Goal: Task Accomplishment & Management: Use online tool/utility

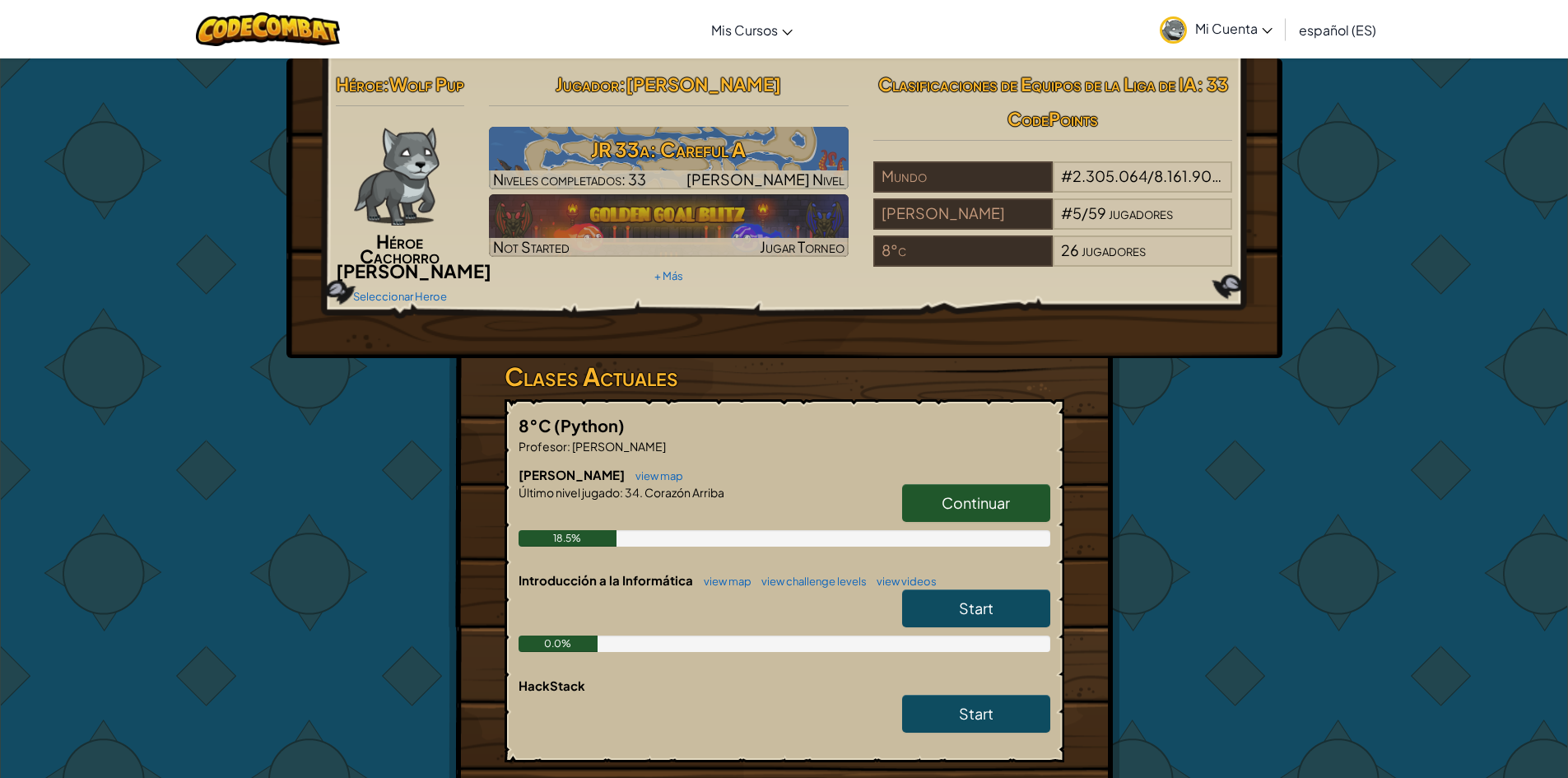
scroll to position [82, 0]
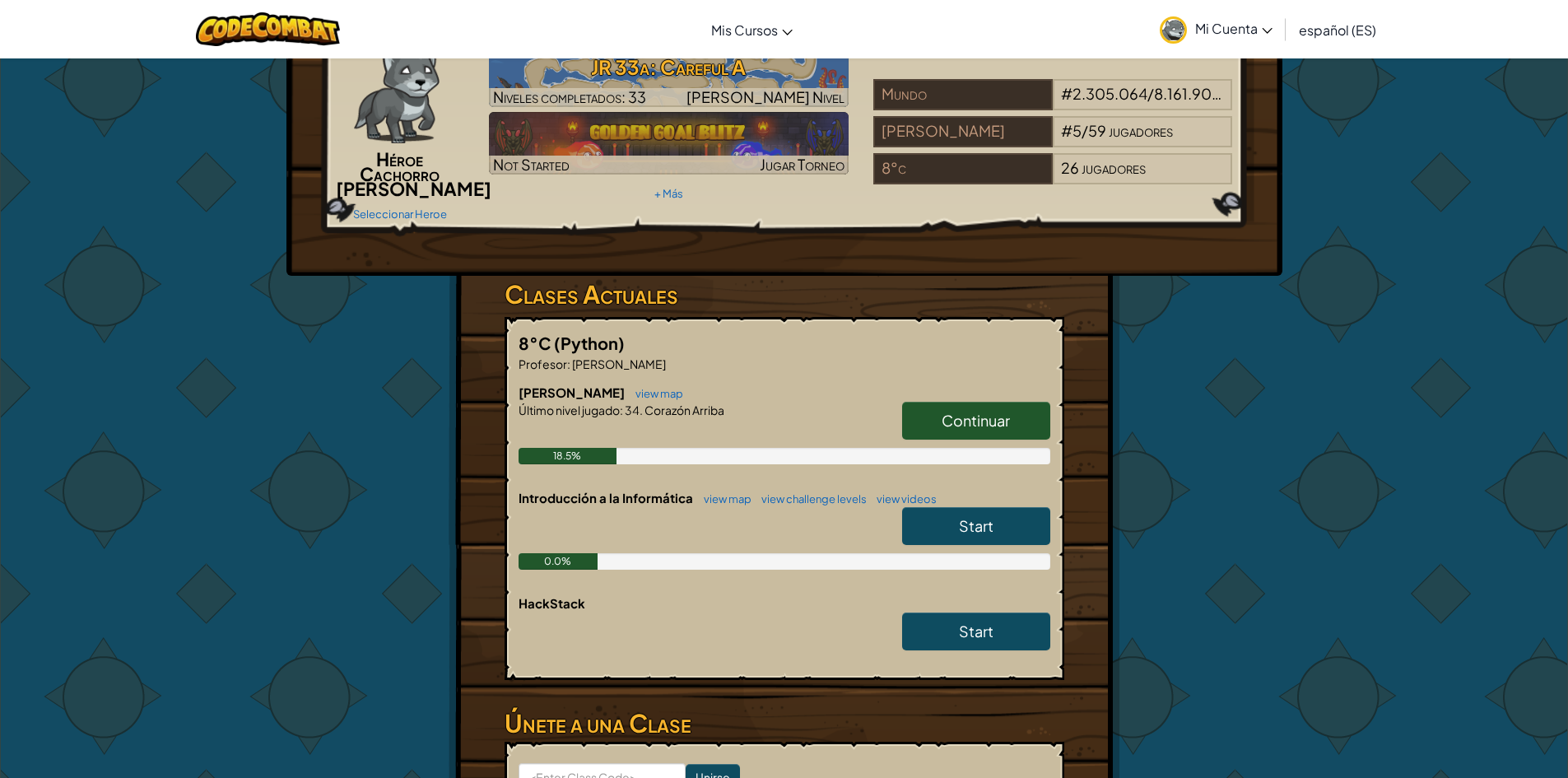
click at [970, 429] on span "Continuar" at bounding box center [976, 420] width 68 height 19
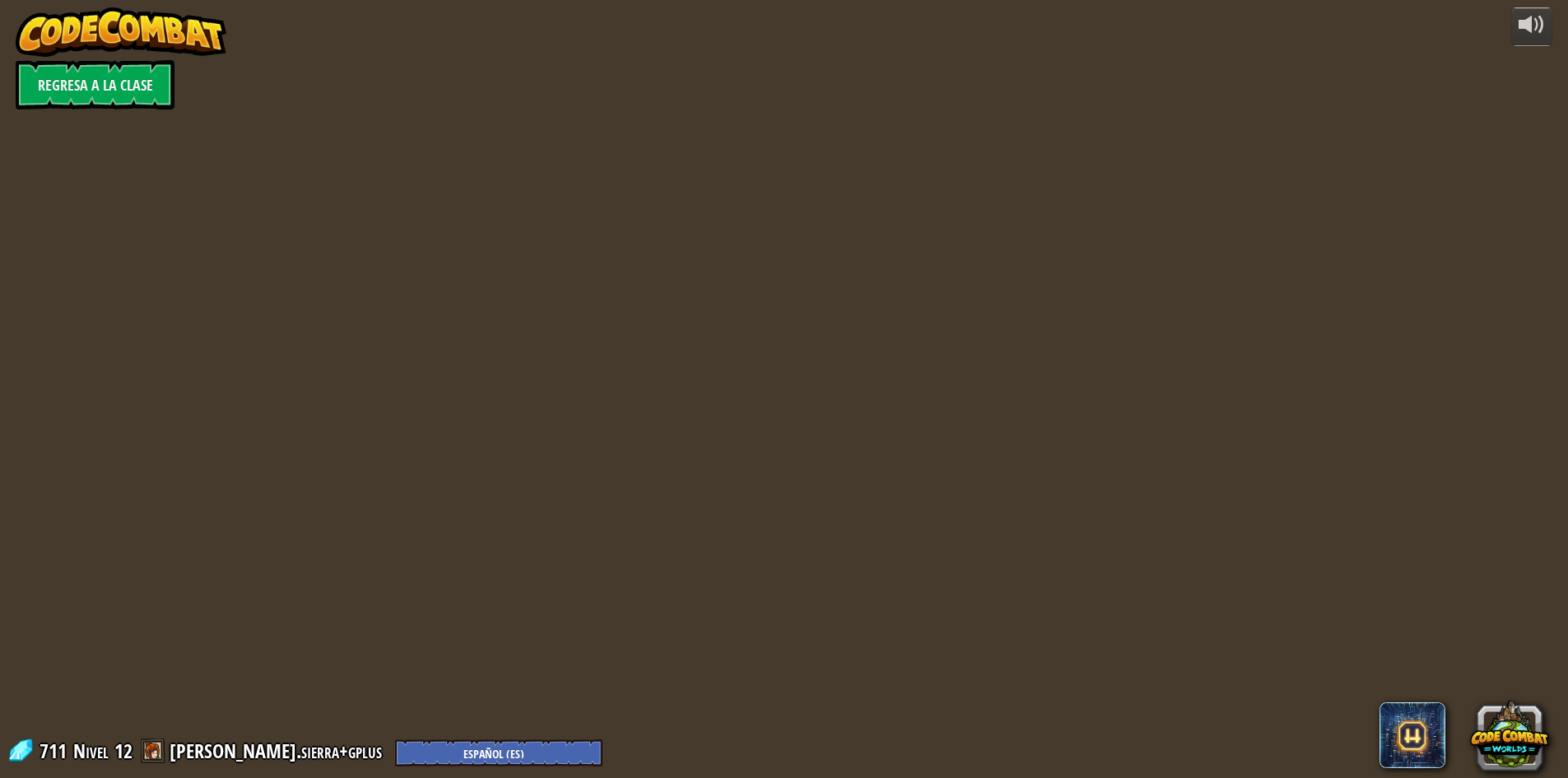
select select "es-ES"
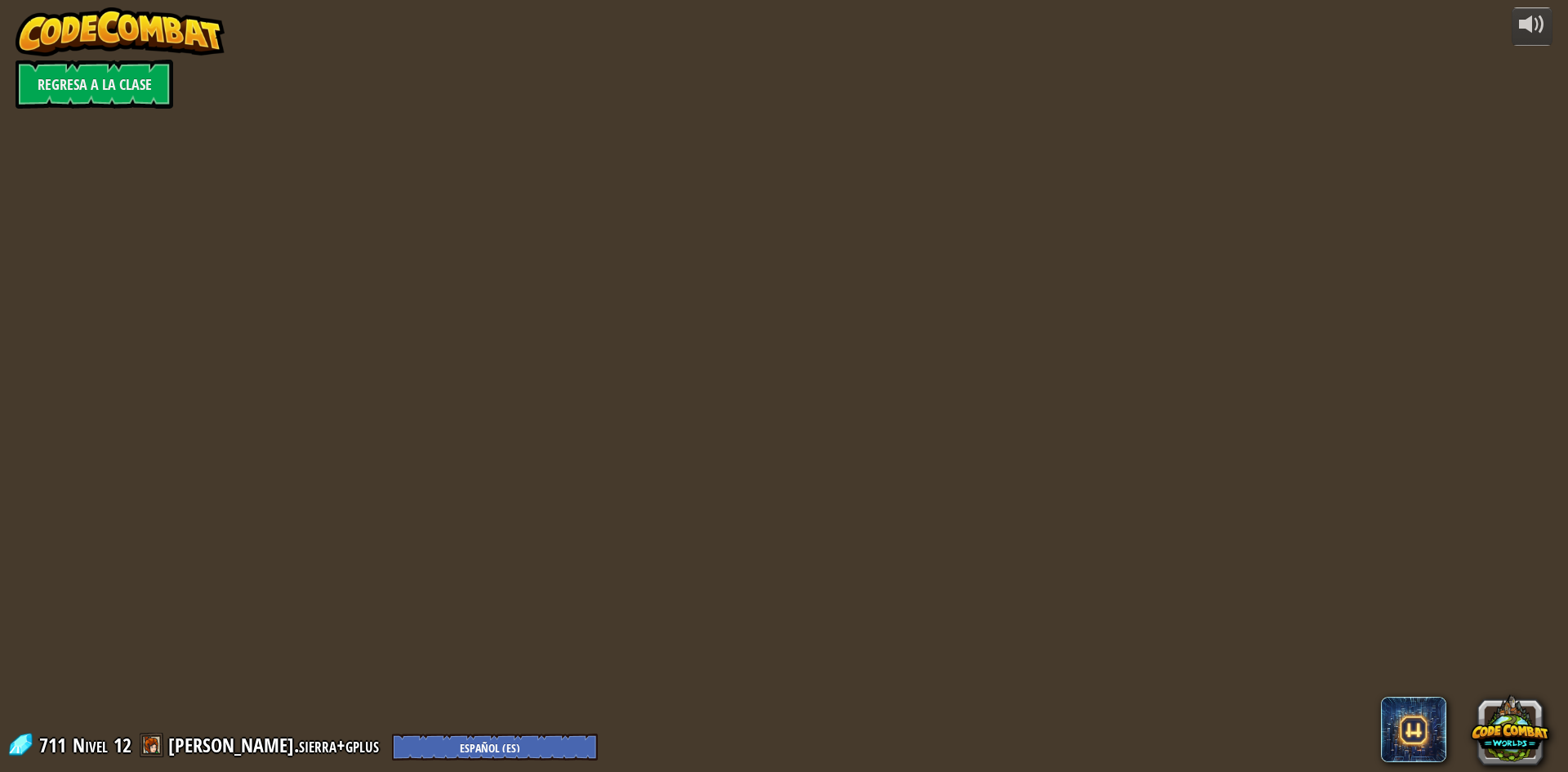
select select "es-ES"
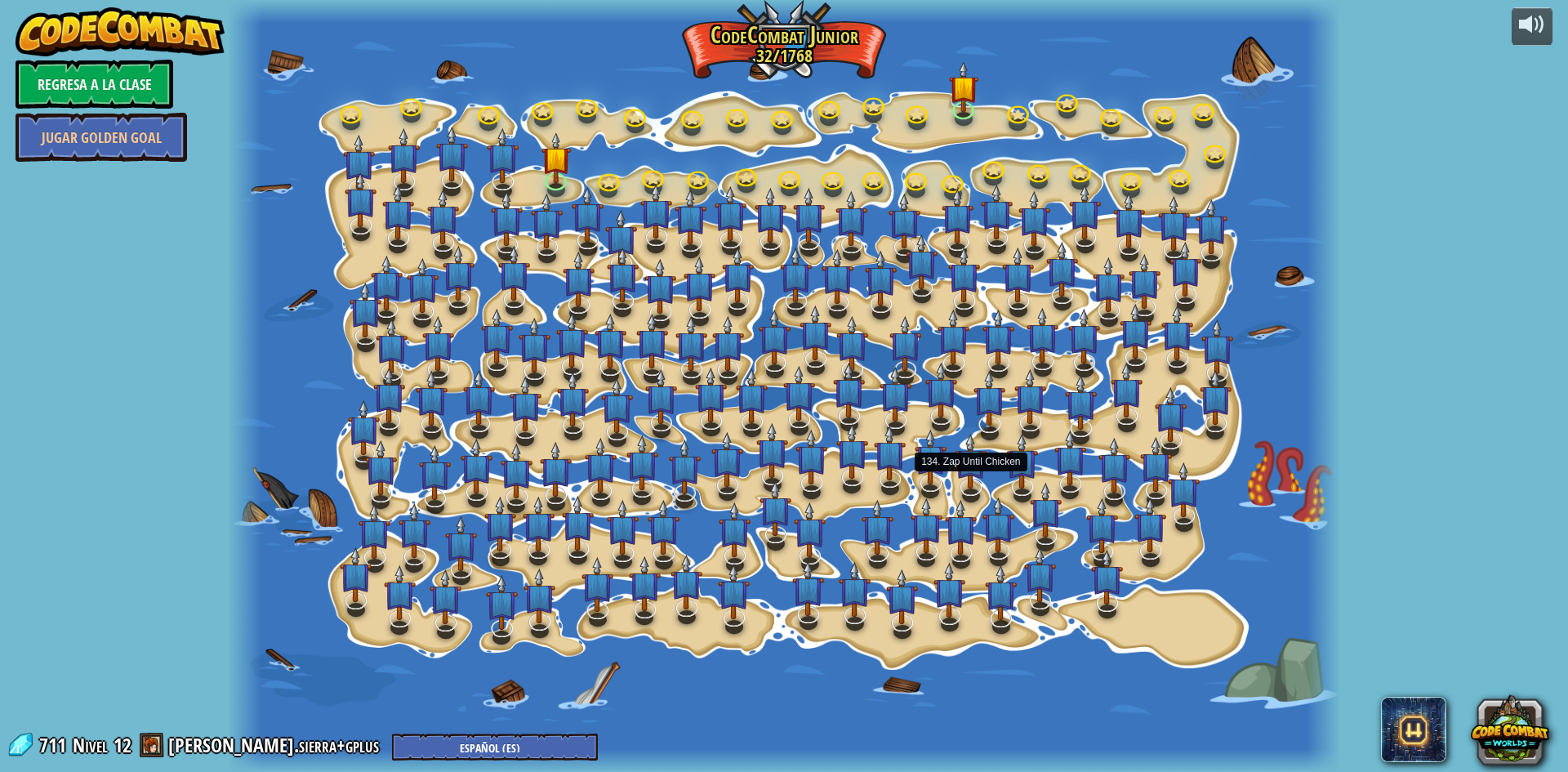
select select "es-ES"
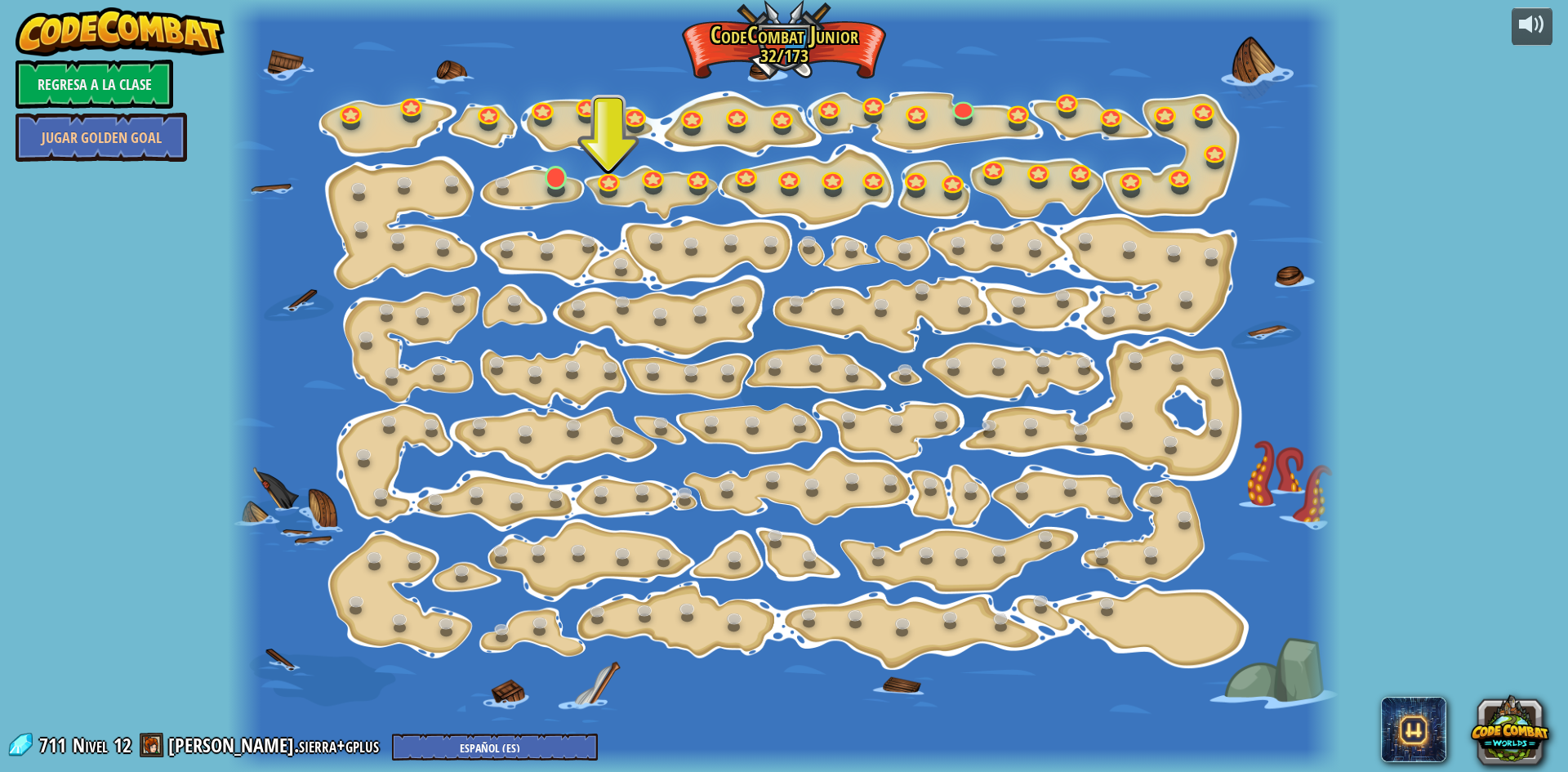
click at [574, 182] on div at bounding box center [784, 386] width 1112 height 772
click at [564, 182] on link at bounding box center [555, 176] width 33 height 33
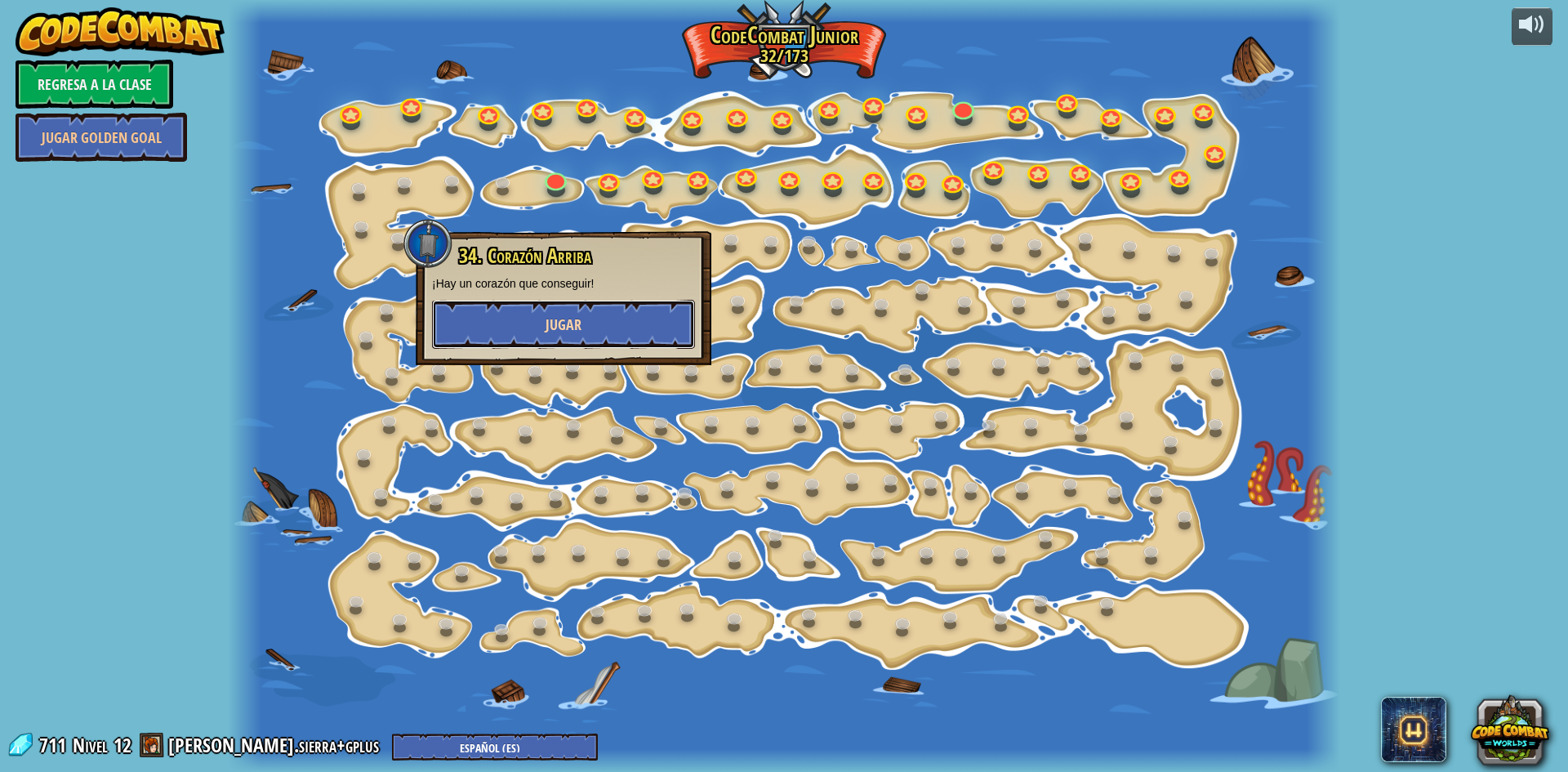
click at [620, 329] on button "Jugar" at bounding box center [563, 324] width 263 height 49
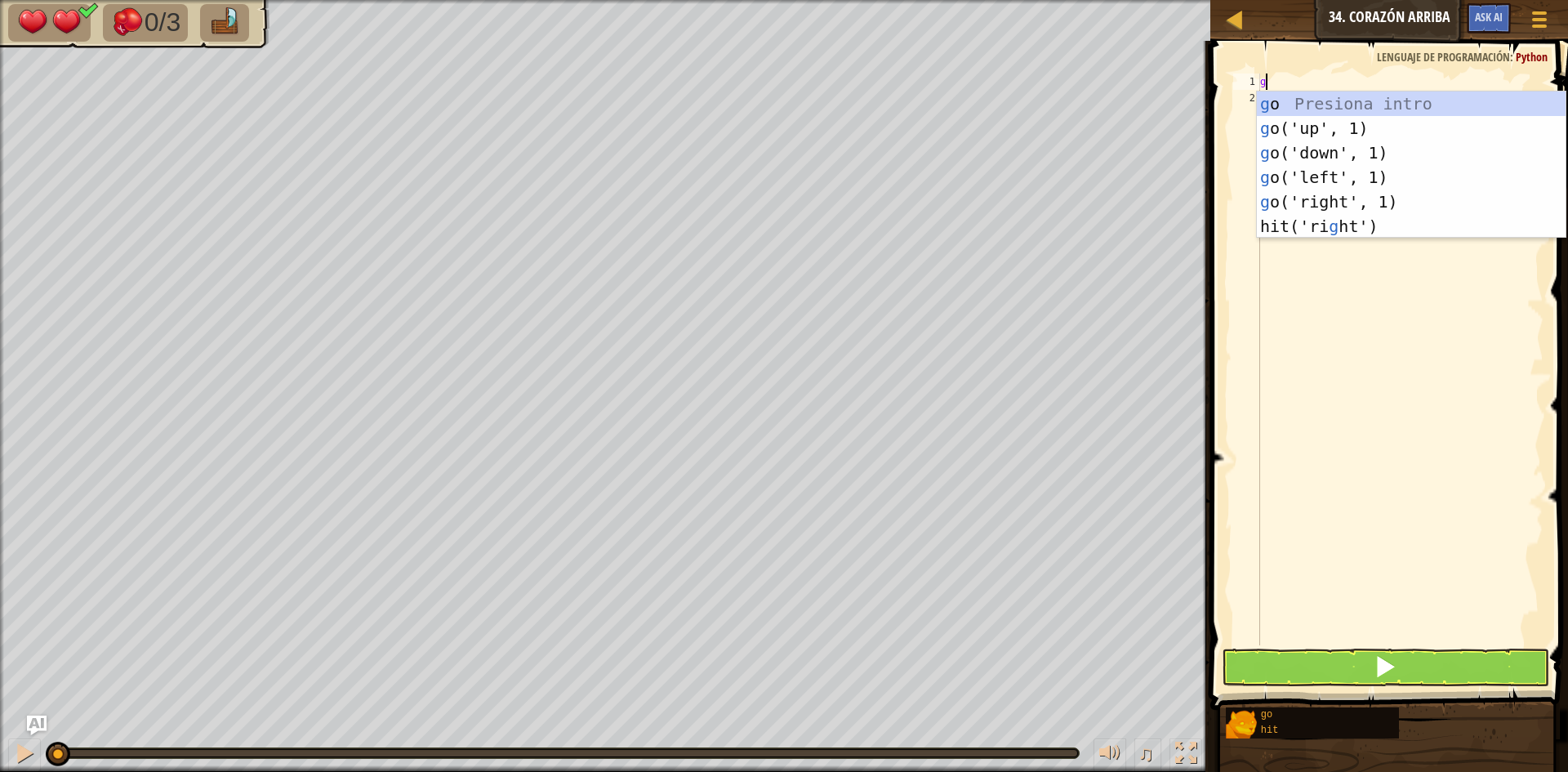
scroll to position [7, 0]
type textarea "go"
click at [1350, 194] on div "go Presiona intro go ('up', 1) Presiona intro go ('down', 1) Presiona intro go …" at bounding box center [1411, 177] width 309 height 171
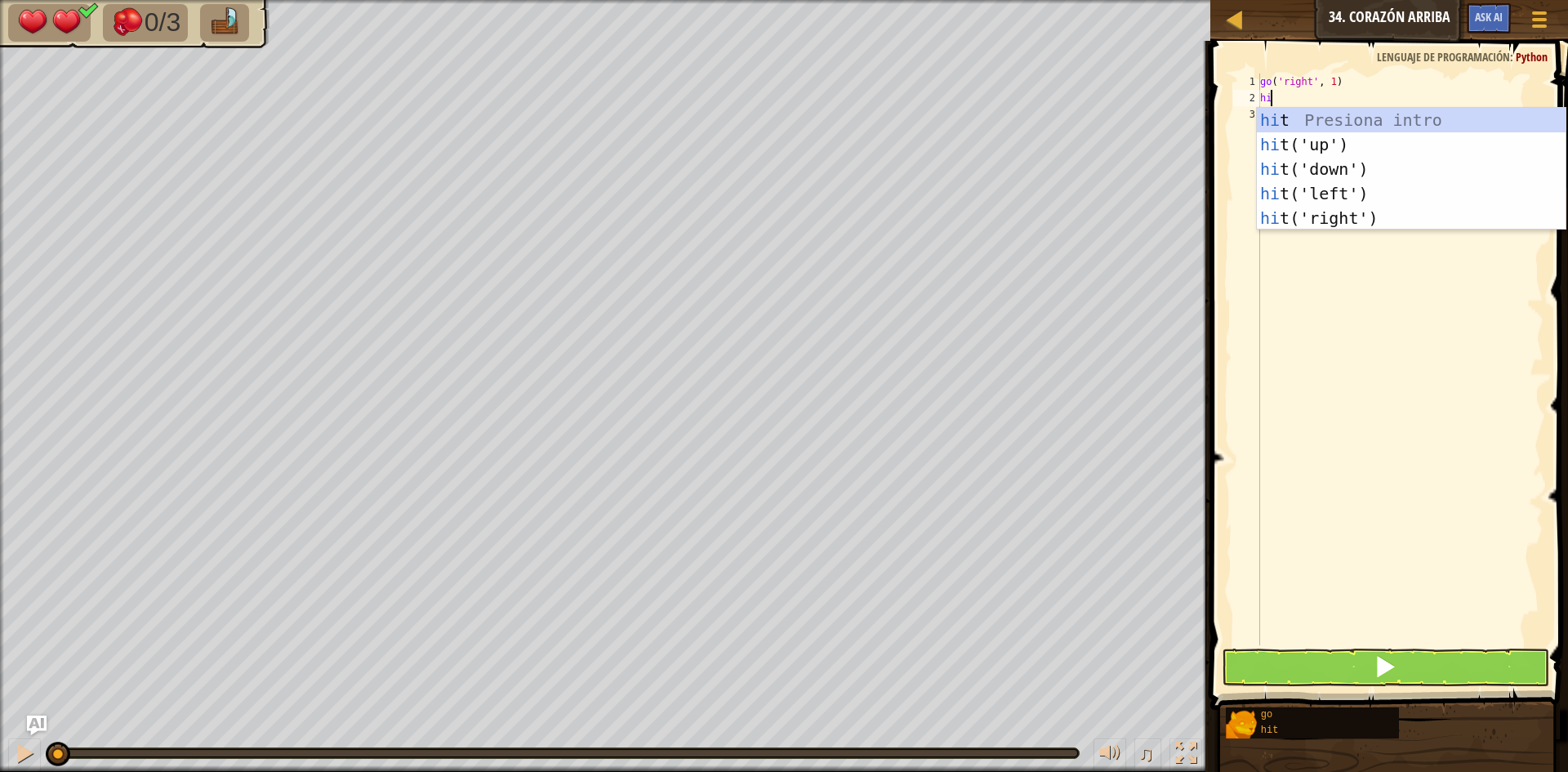
type textarea "hi"
click at [1361, 172] on div "hi t Presiona intro hi t('up') Presiona intro hi t('down') Presiona intro hi t(…" at bounding box center [1411, 194] width 309 height 171
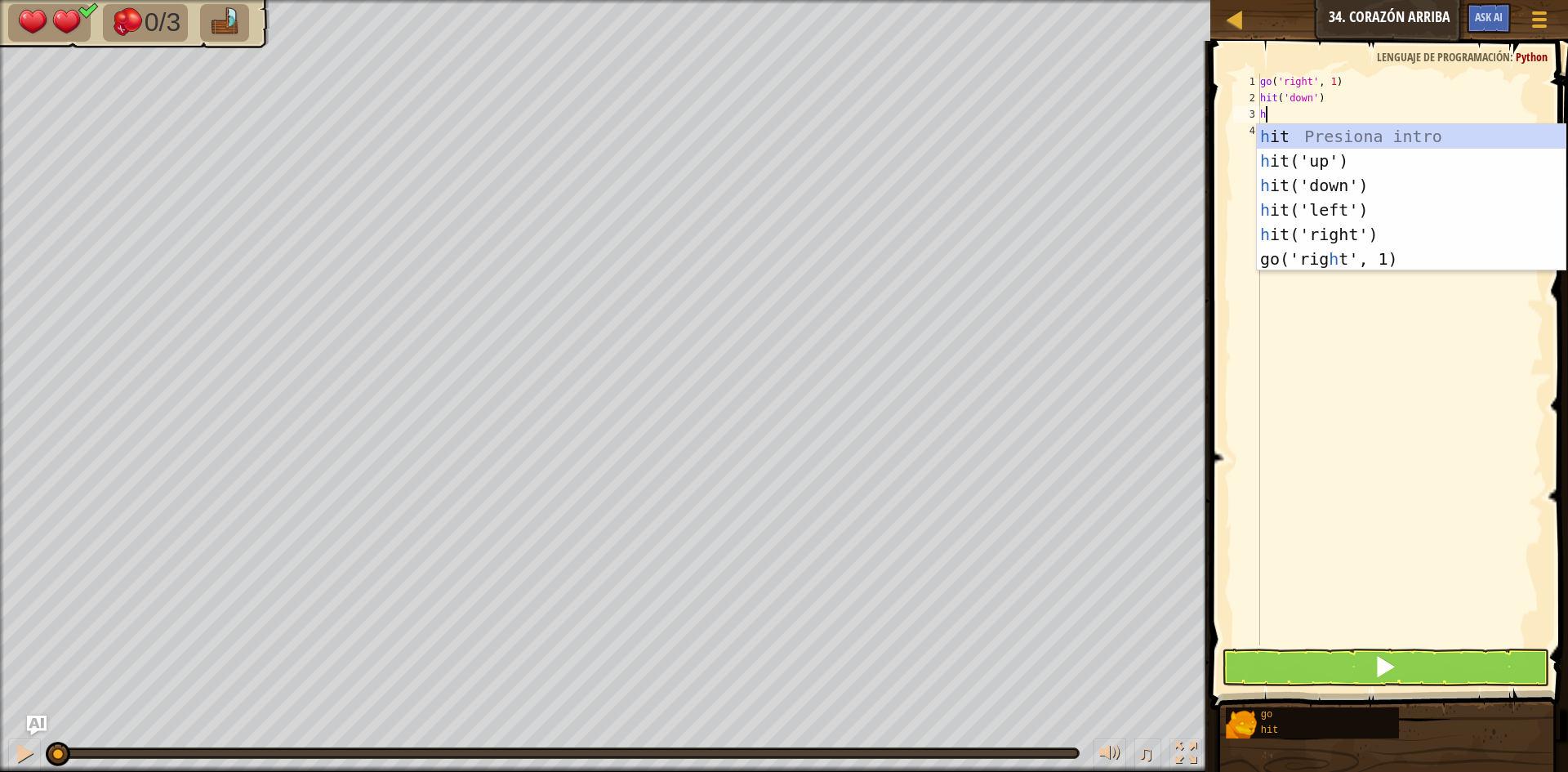
type textarea "hi"
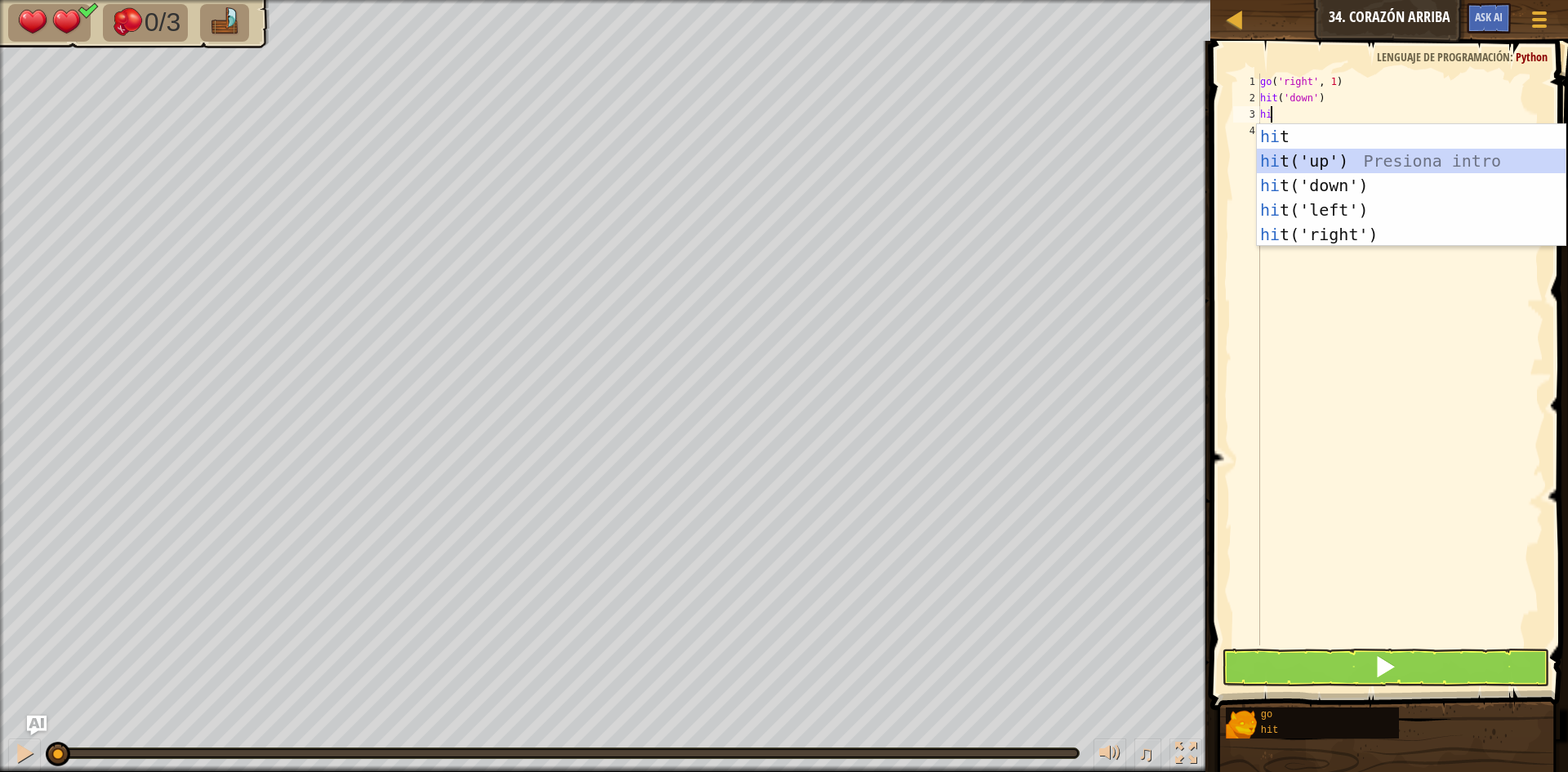
click at [1341, 166] on div "hi t Presiona intro hi t('up') Presiona intro hi t('down') Presiona intro hi t(…" at bounding box center [1411, 210] width 309 height 171
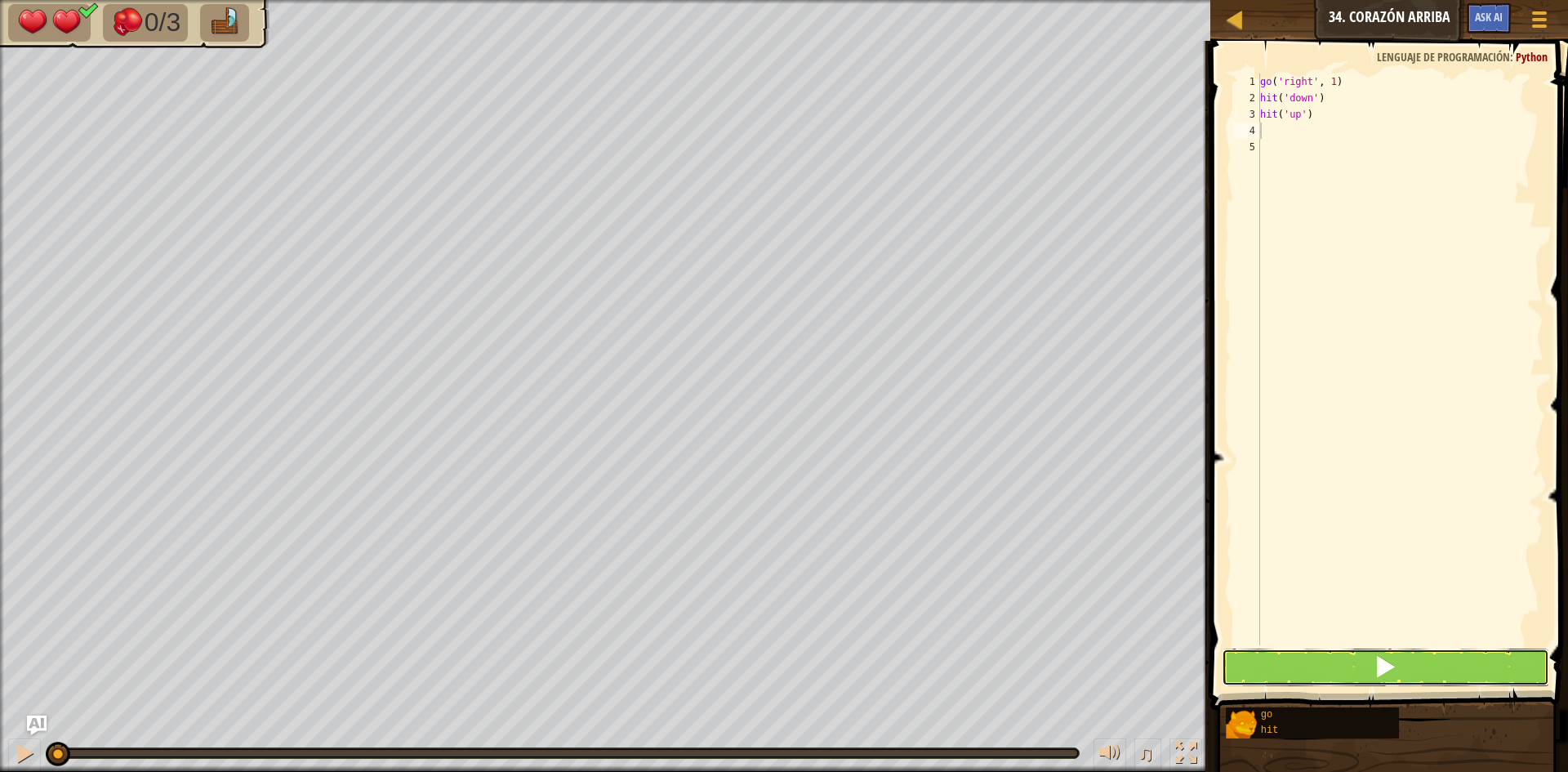
click at [1450, 667] on button at bounding box center [1385, 667] width 327 height 38
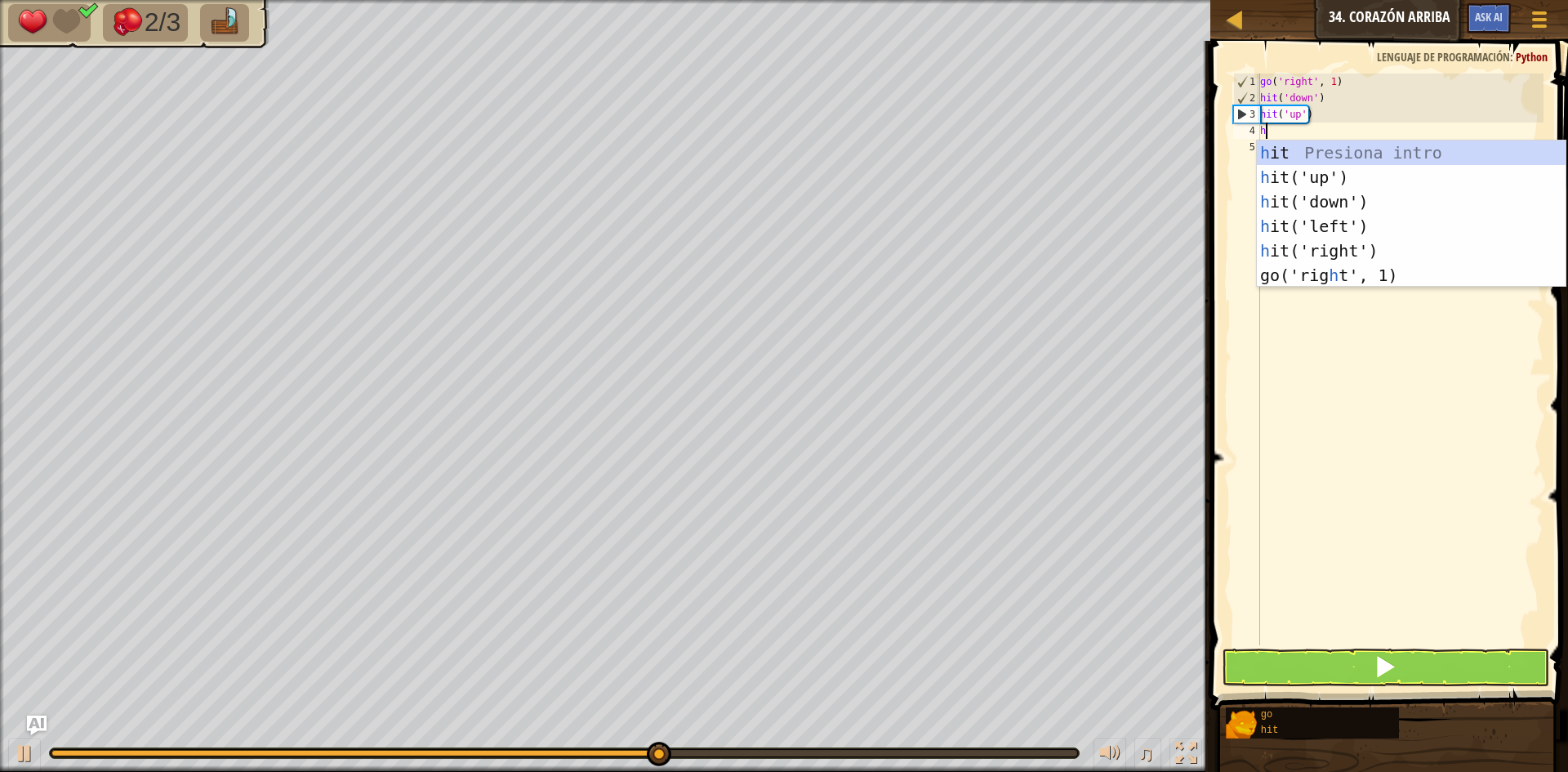
type textarea "hi"
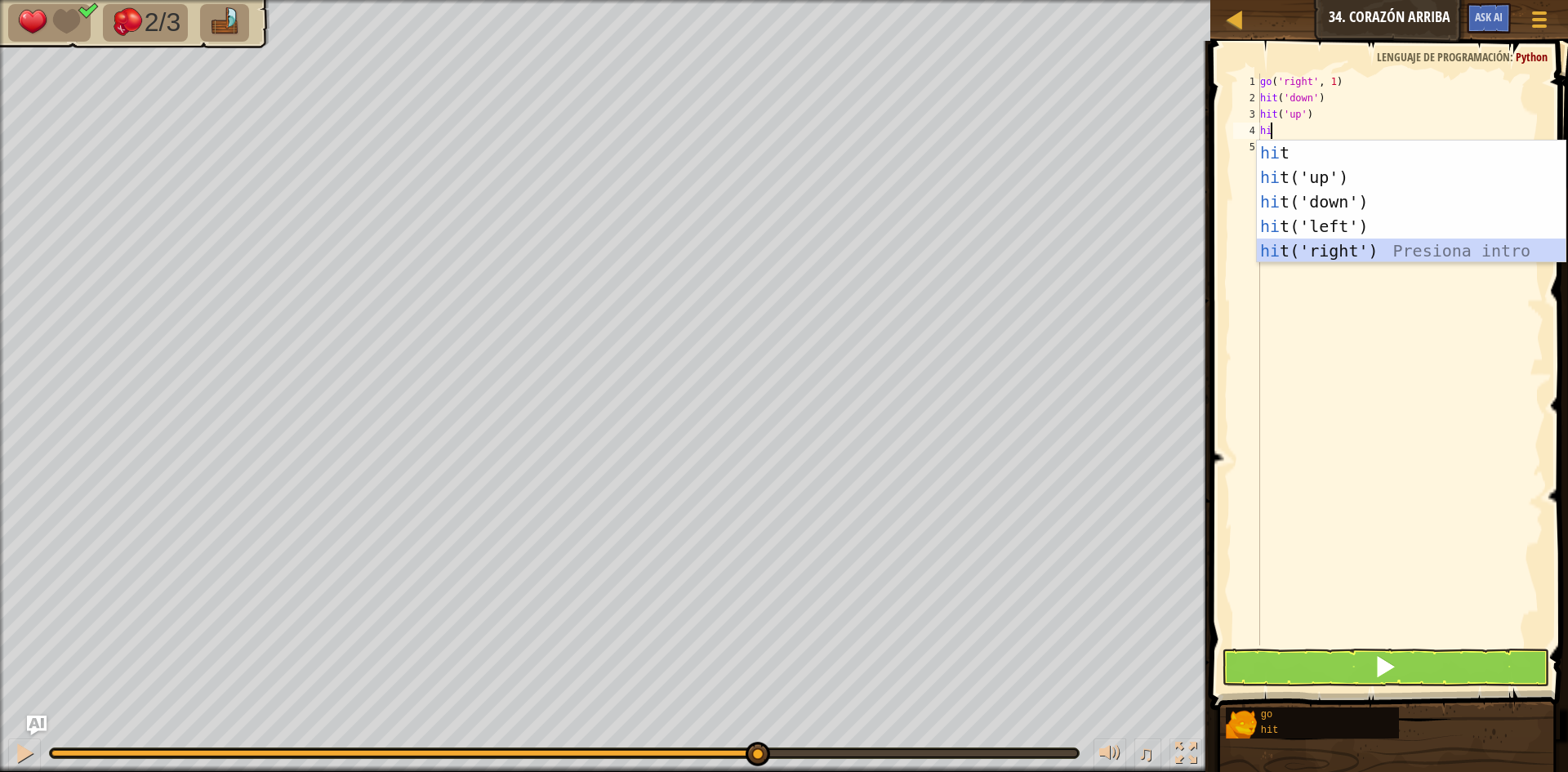
click at [1396, 251] on div "hi t Presiona intro hi t('up') Presiona intro hi t('down') Presiona intro hi t(…" at bounding box center [1411, 226] width 309 height 171
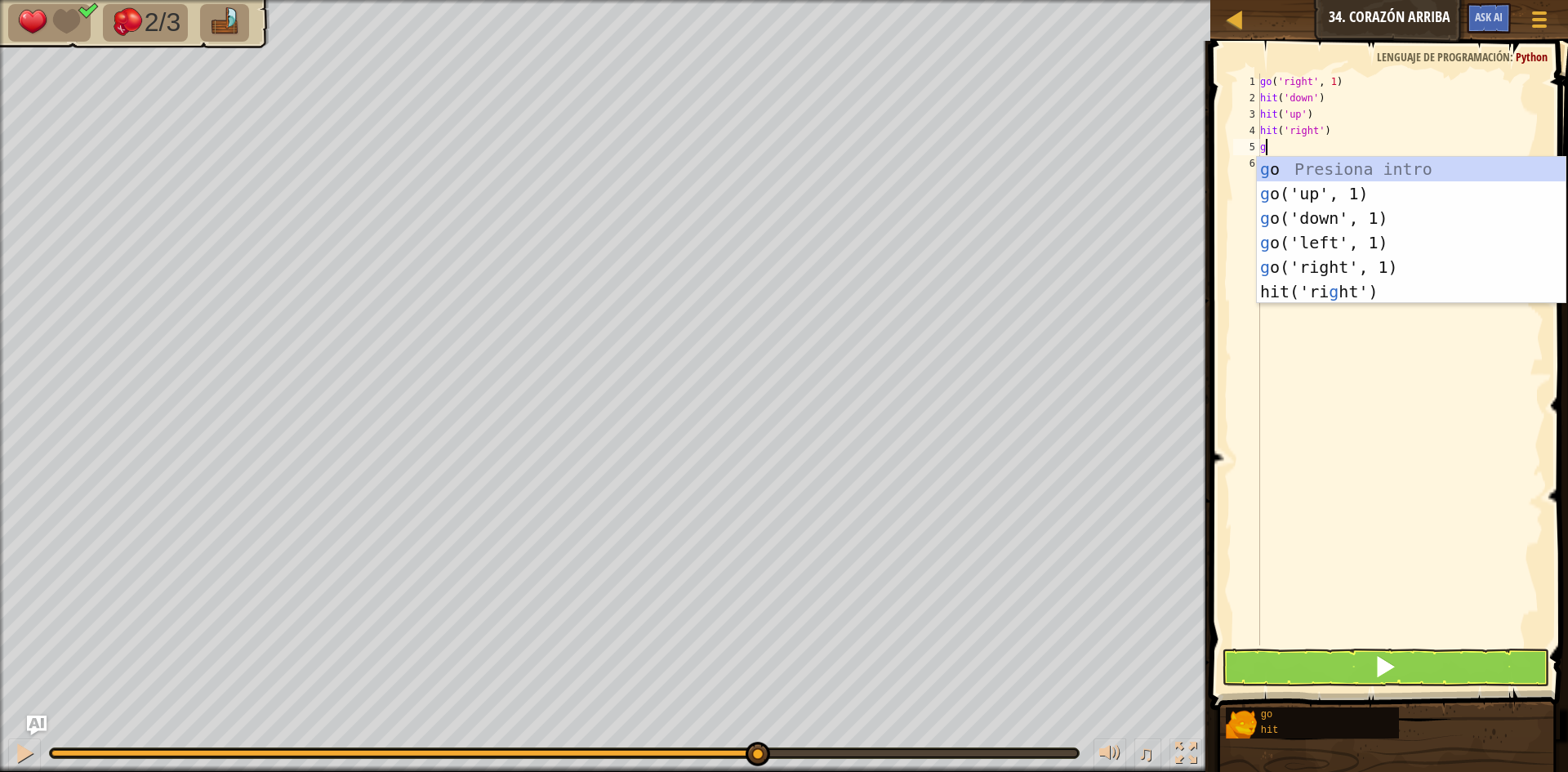
type textarea "go"
click at [1360, 270] on div "go Presiona intro go ('up', 1) Presiona intro go ('down', 1) Presiona intro go …" at bounding box center [1411, 242] width 309 height 171
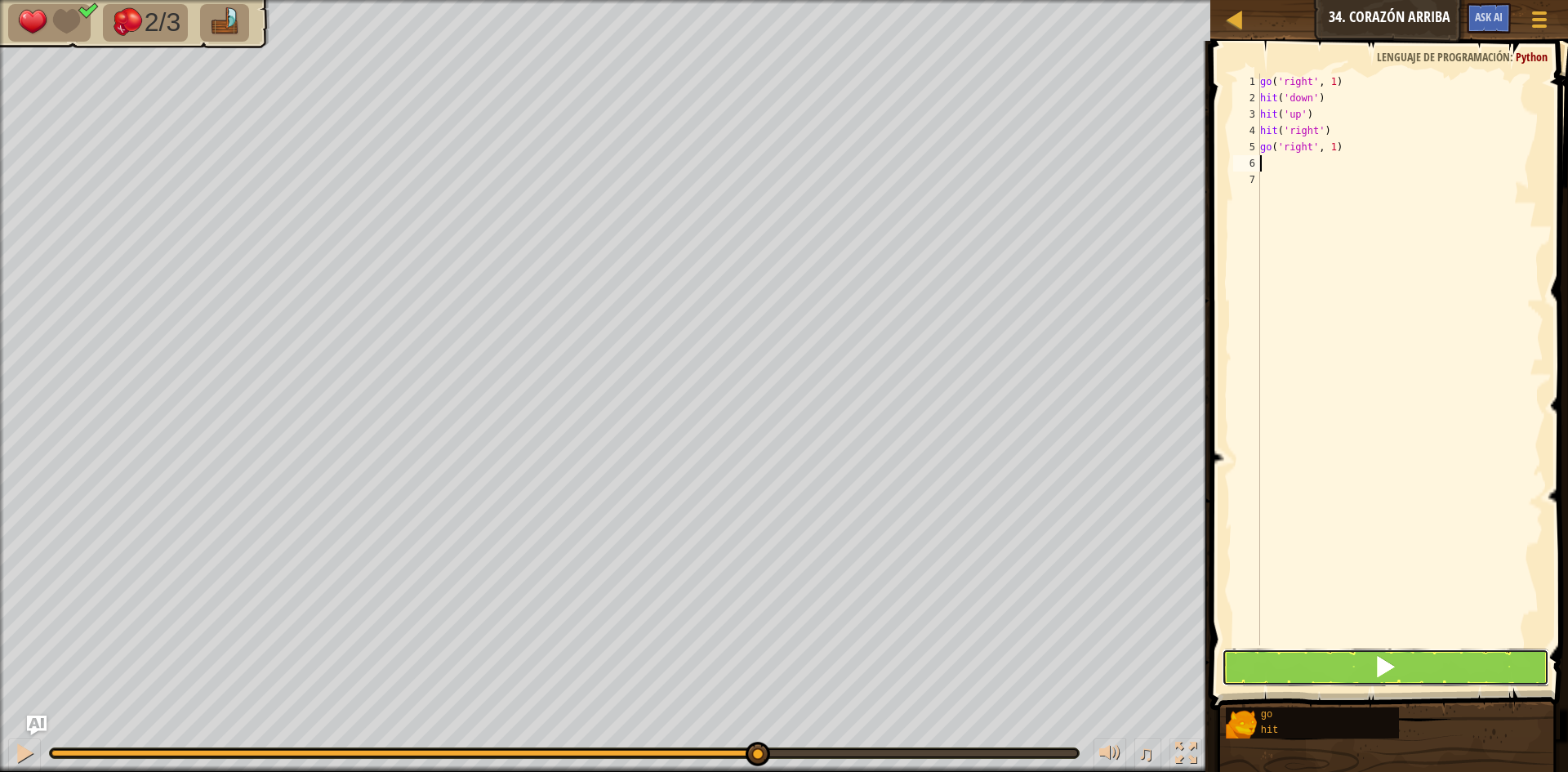
click at [1422, 669] on button at bounding box center [1385, 667] width 327 height 38
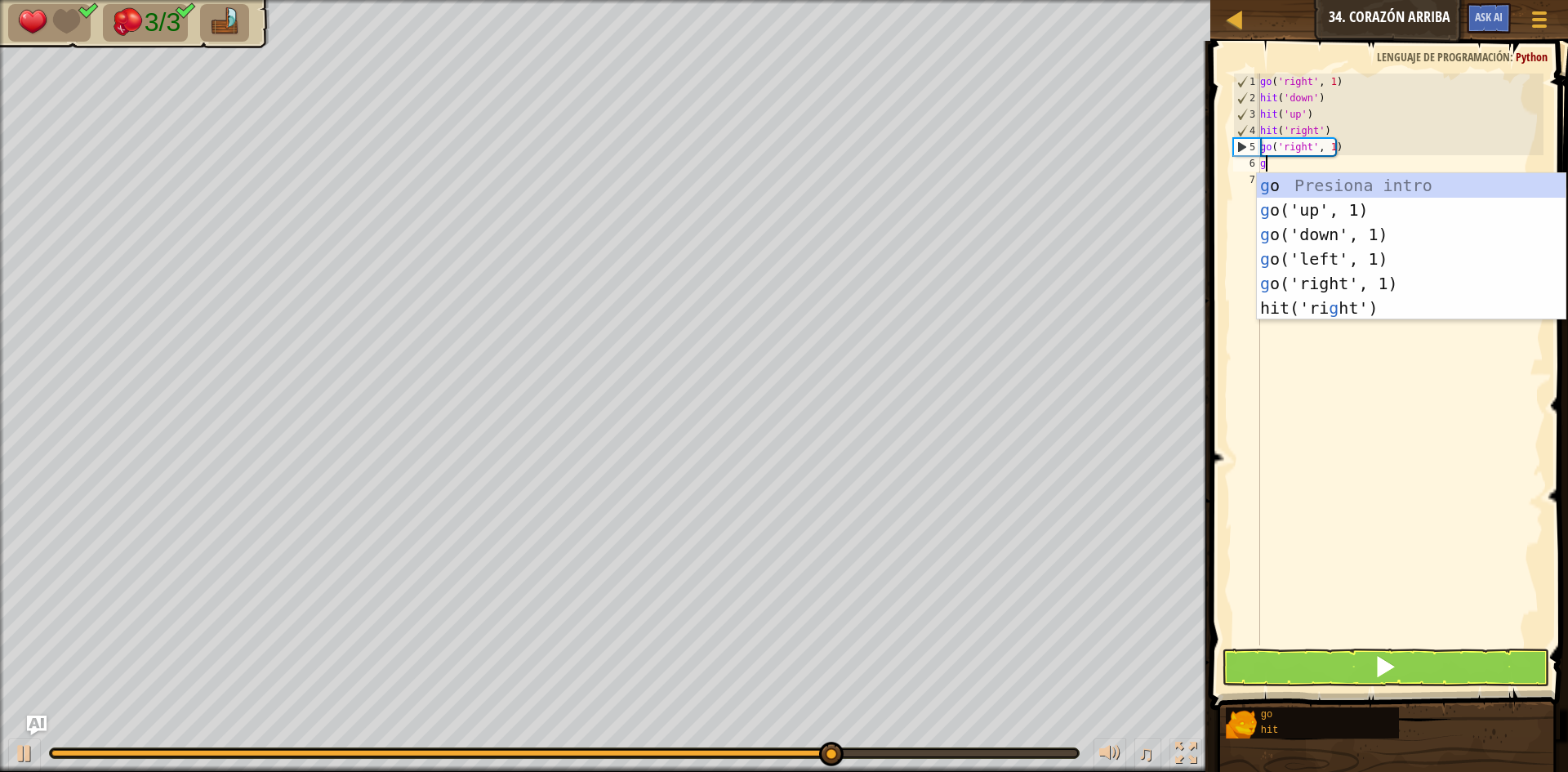
type textarea "go"
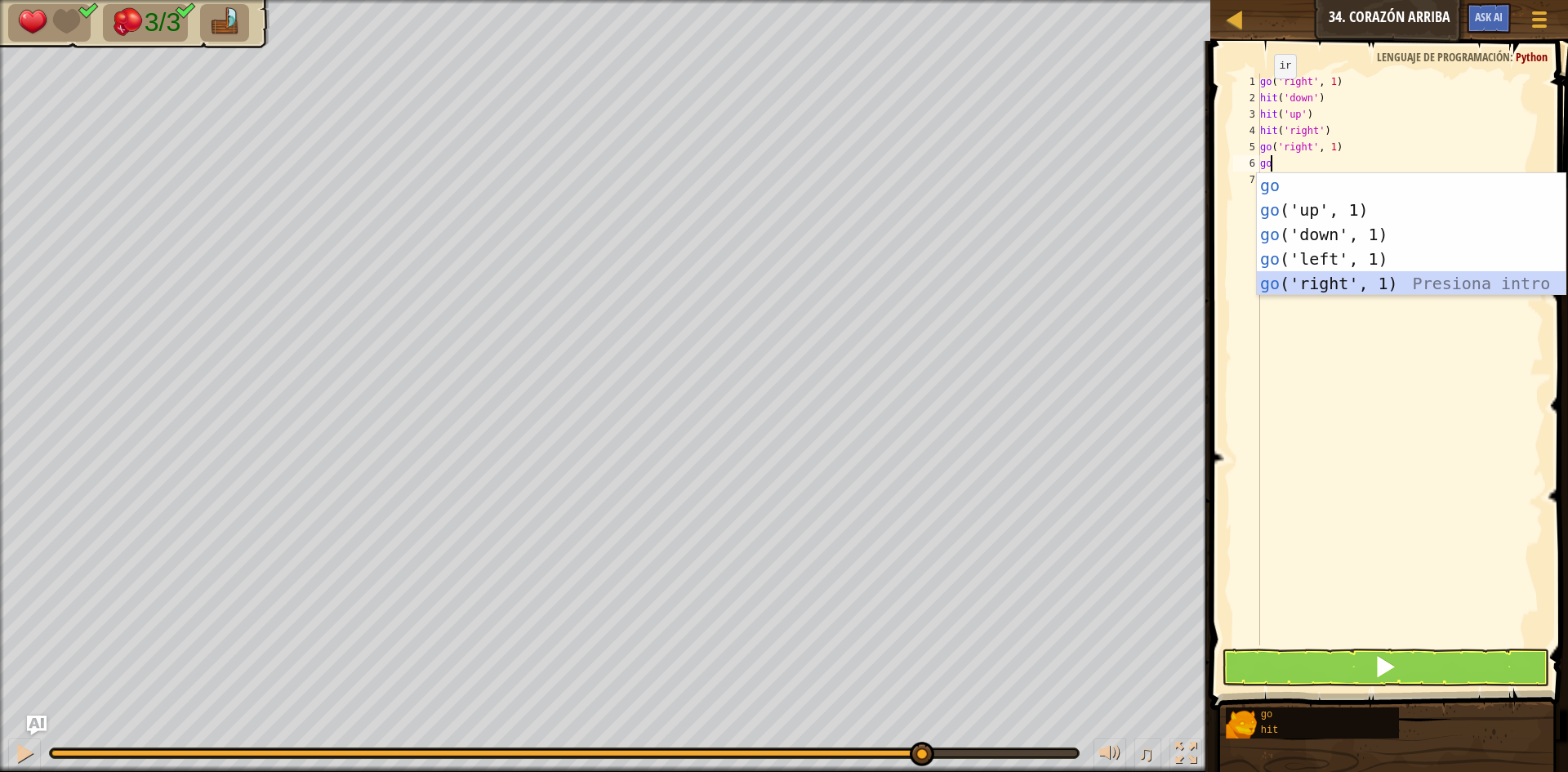
click at [1354, 293] on div "go Presiona intro go ('up', 1) Presiona intro go ('down', 1) Presiona intro go …" at bounding box center [1411, 259] width 309 height 171
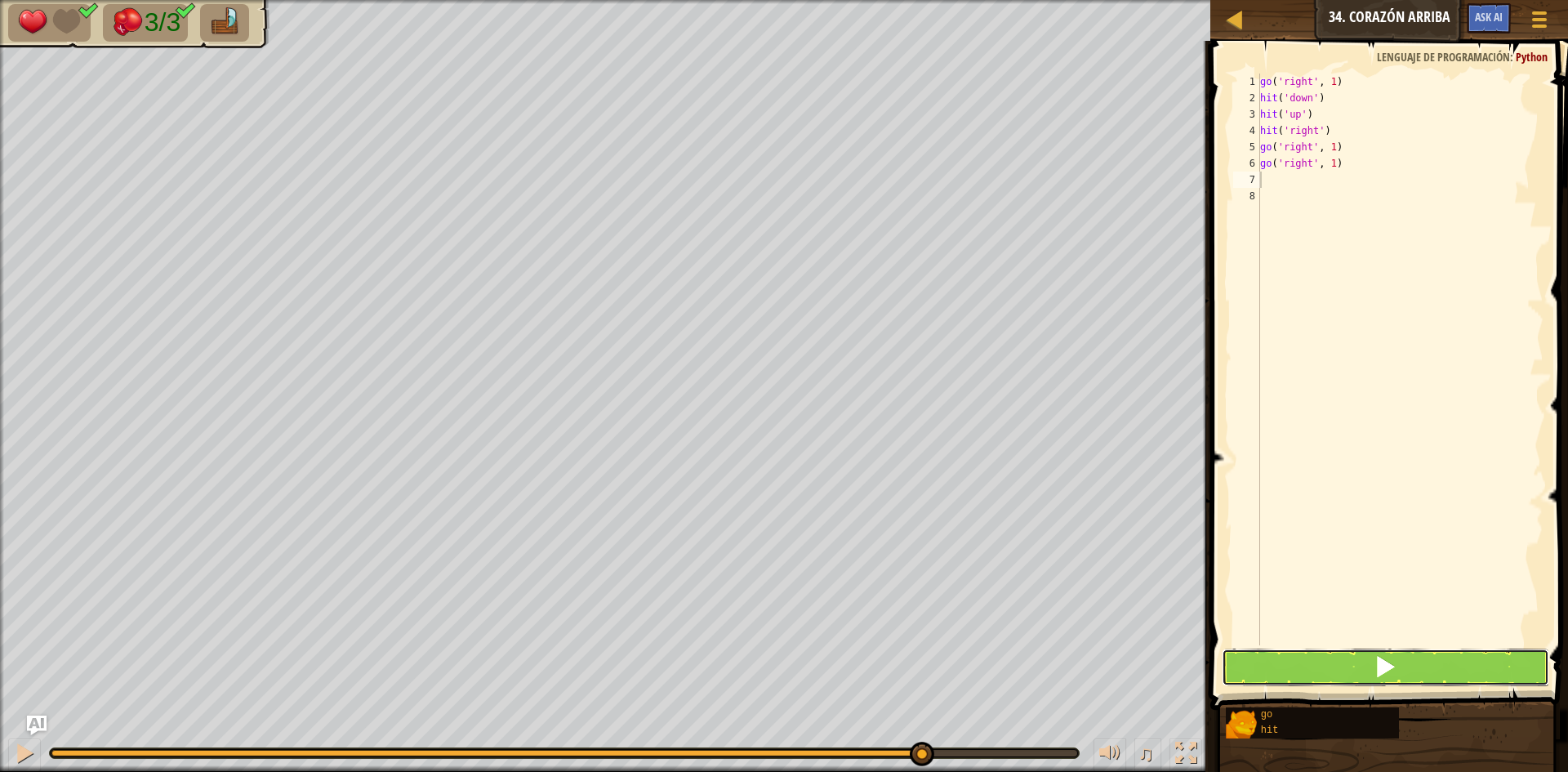
click at [1373, 667] on button at bounding box center [1385, 667] width 327 height 38
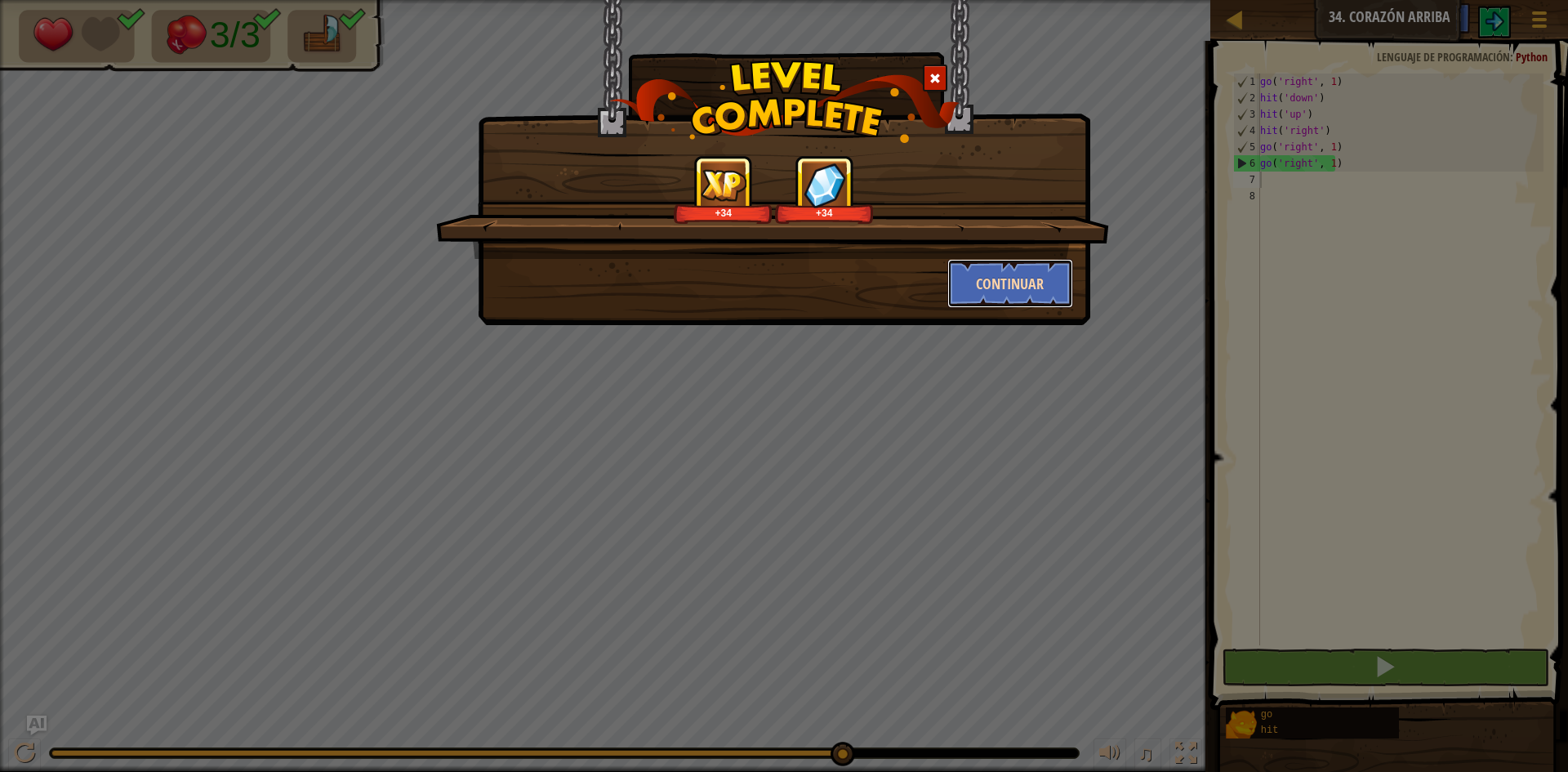
click at [1013, 301] on button "Continuar" at bounding box center [1011, 283] width 127 height 49
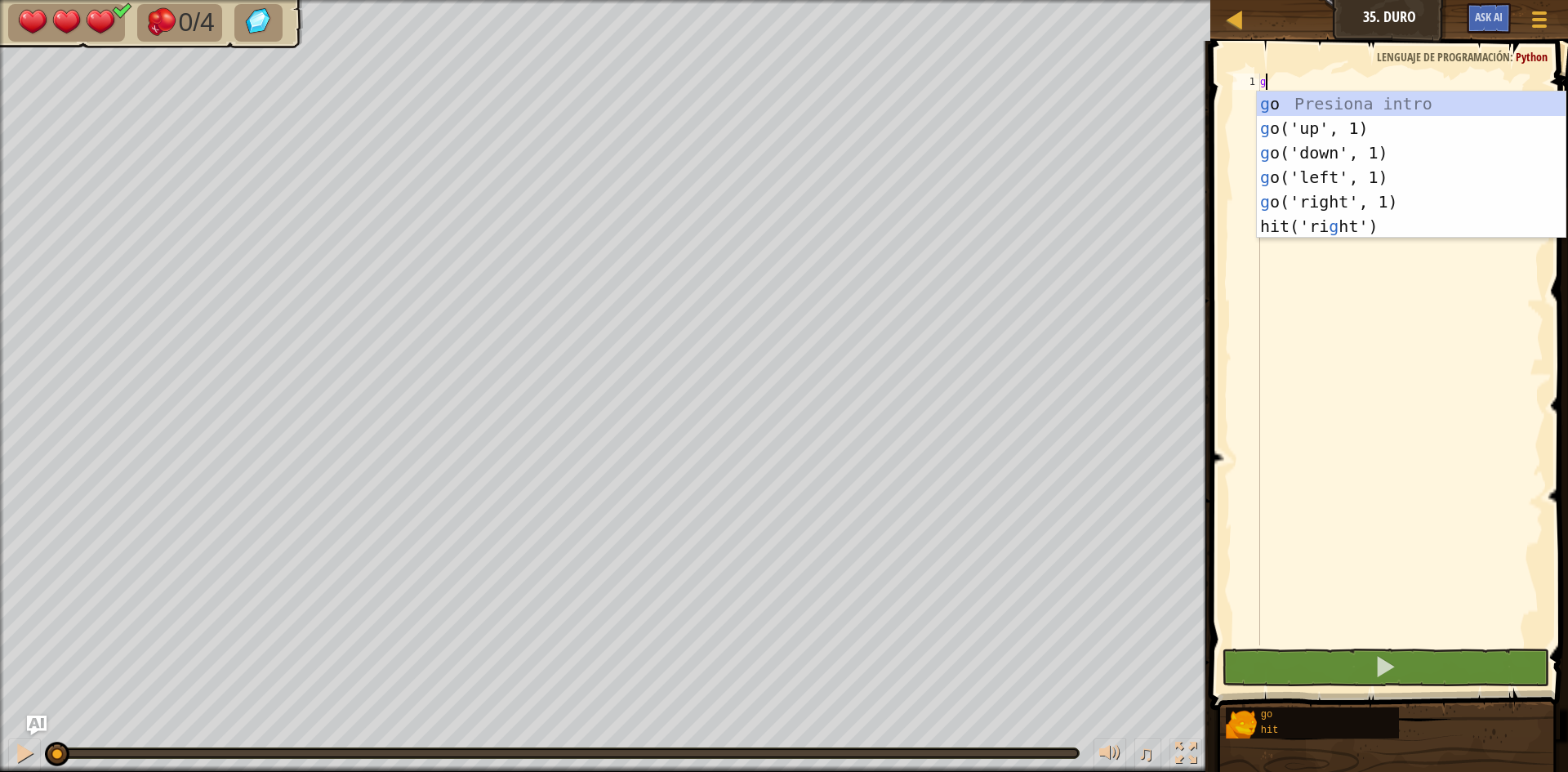
scroll to position [7, 0]
type textarea "go"
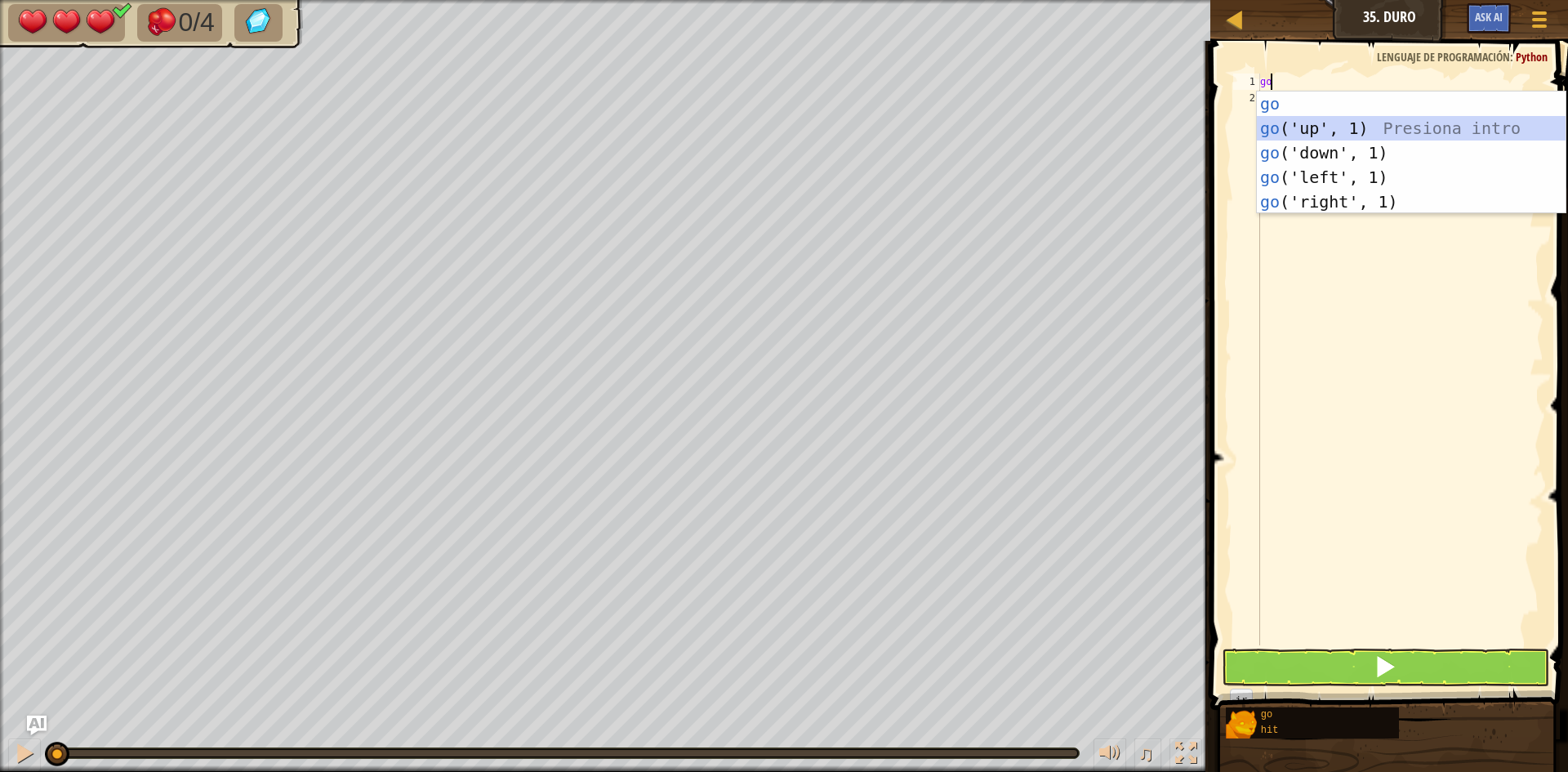
click at [1350, 133] on div "go Presiona intro go ('up', 1) Presiona intro go ('down', 1) Presiona intro go …" at bounding box center [1411, 177] width 309 height 171
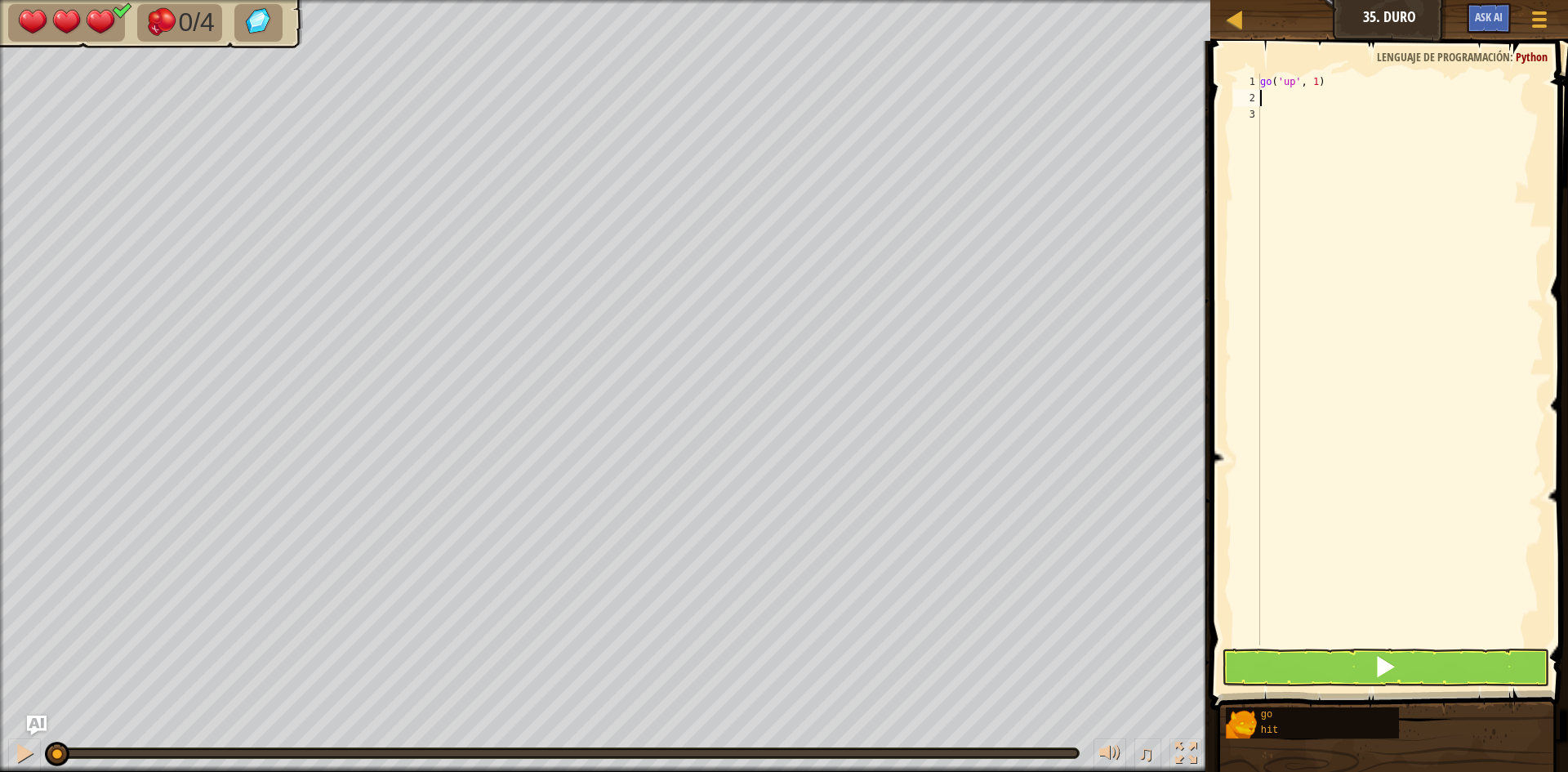
type textarea "h"
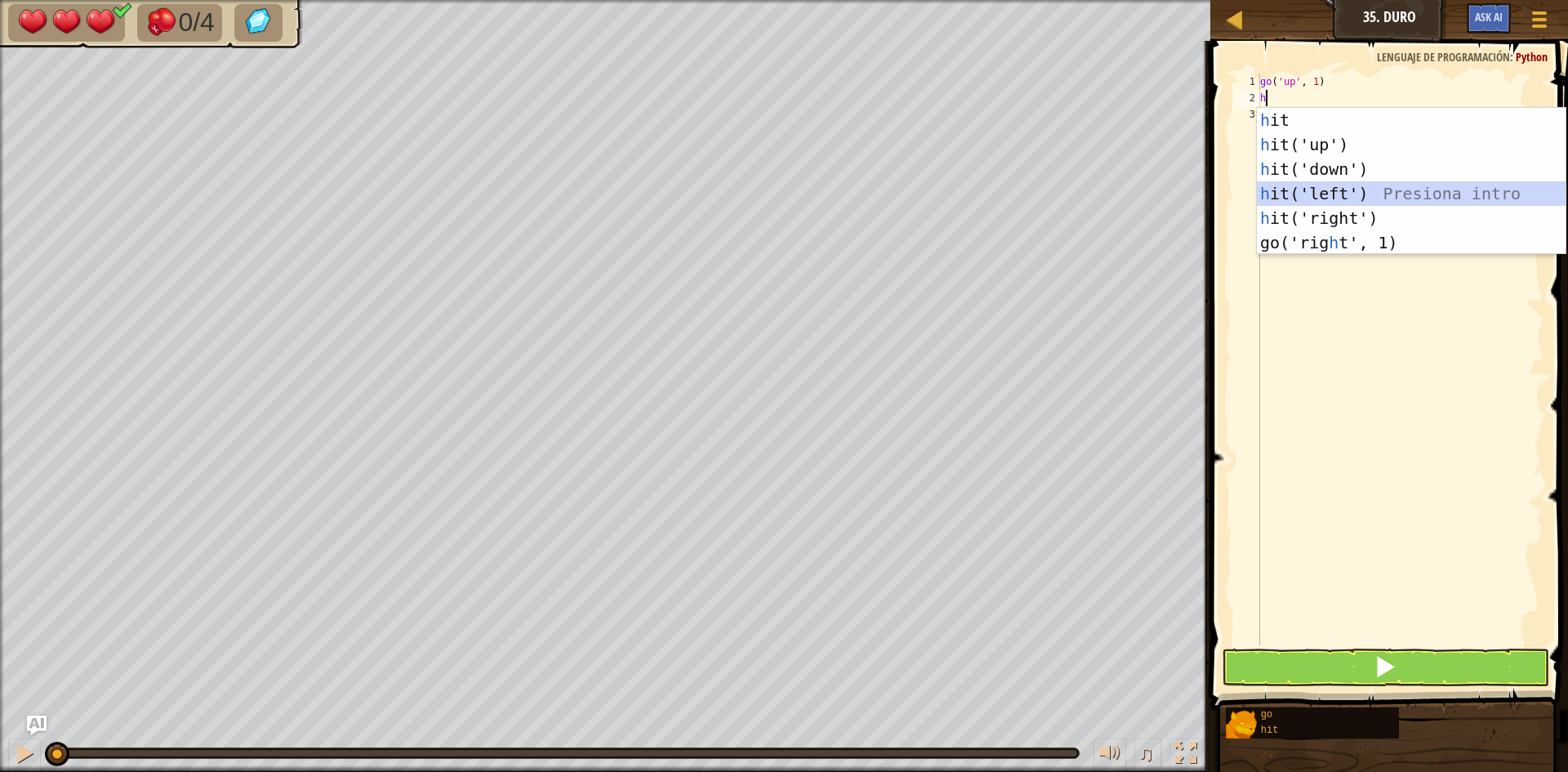
click at [1355, 189] on div "h it Presiona intro h it('up') Presiona intro h it('down') Presiona intro h it(…" at bounding box center [1411, 206] width 309 height 196
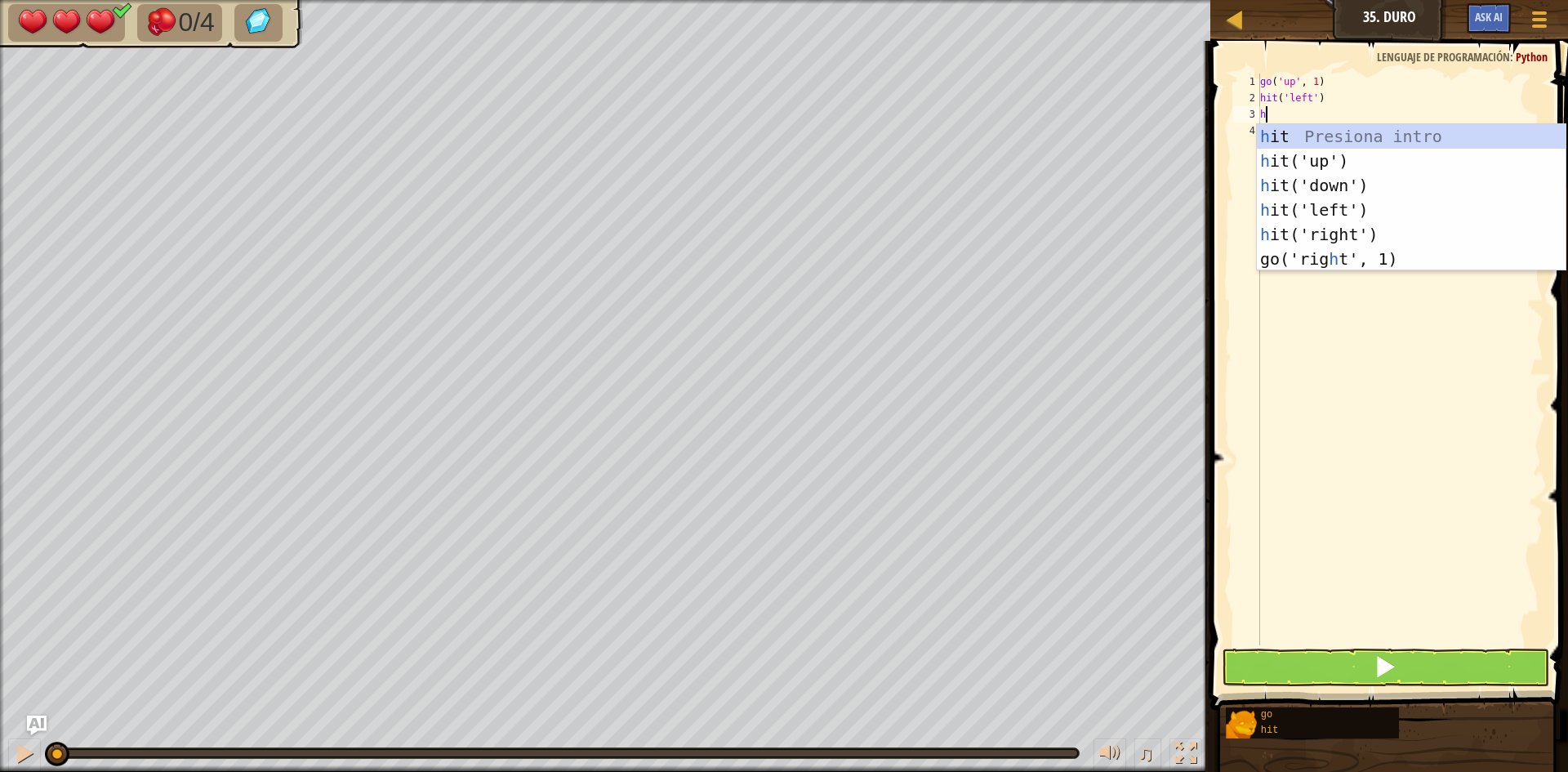
type textarea "hi"
click at [1363, 230] on div "hi t Presiona intro hi t('up') Presiona intro hi t('down') Presiona intro hi t(…" at bounding box center [1411, 210] width 309 height 171
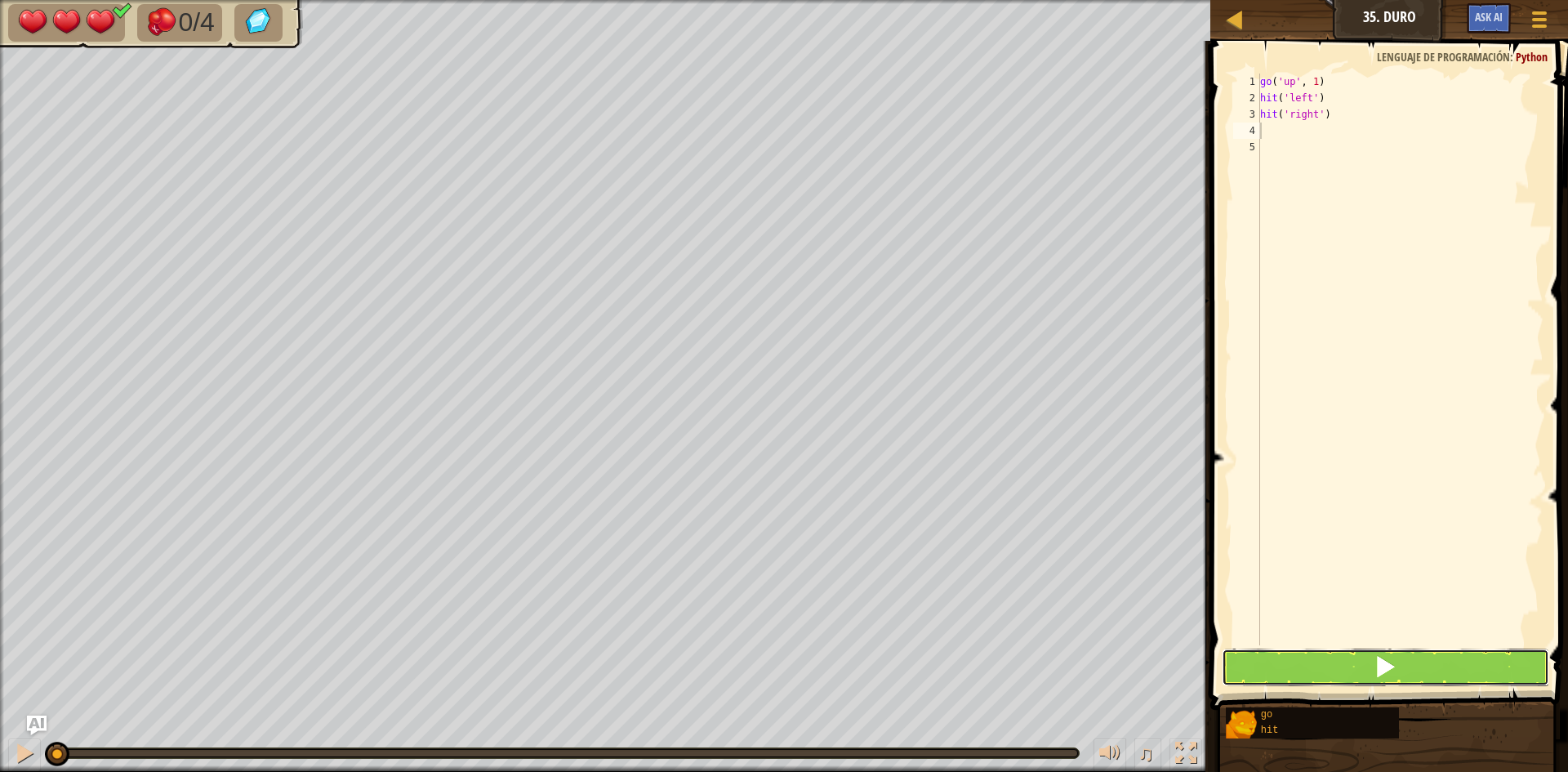
click at [1456, 666] on button at bounding box center [1385, 667] width 327 height 38
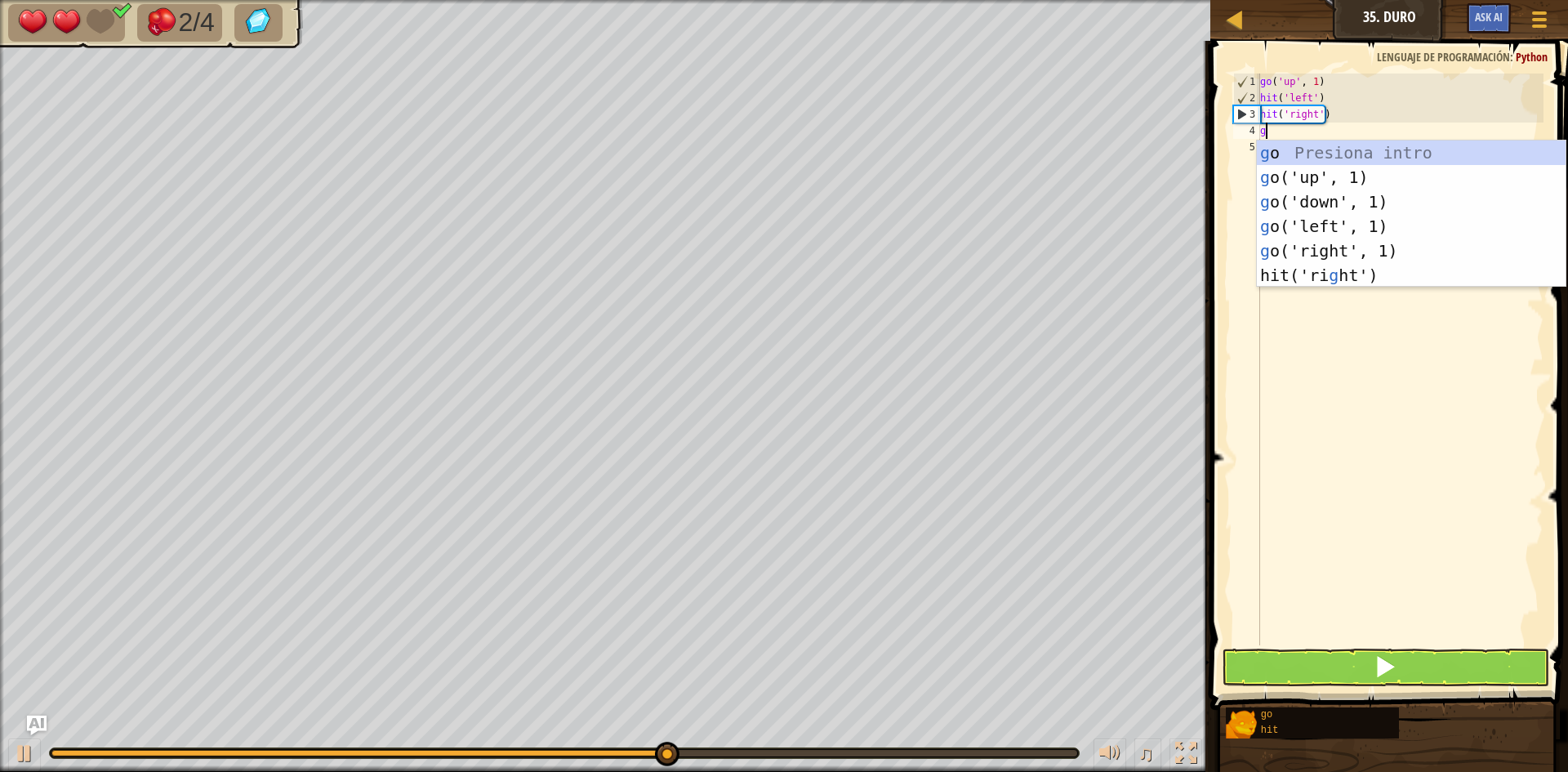
type textarea "go"
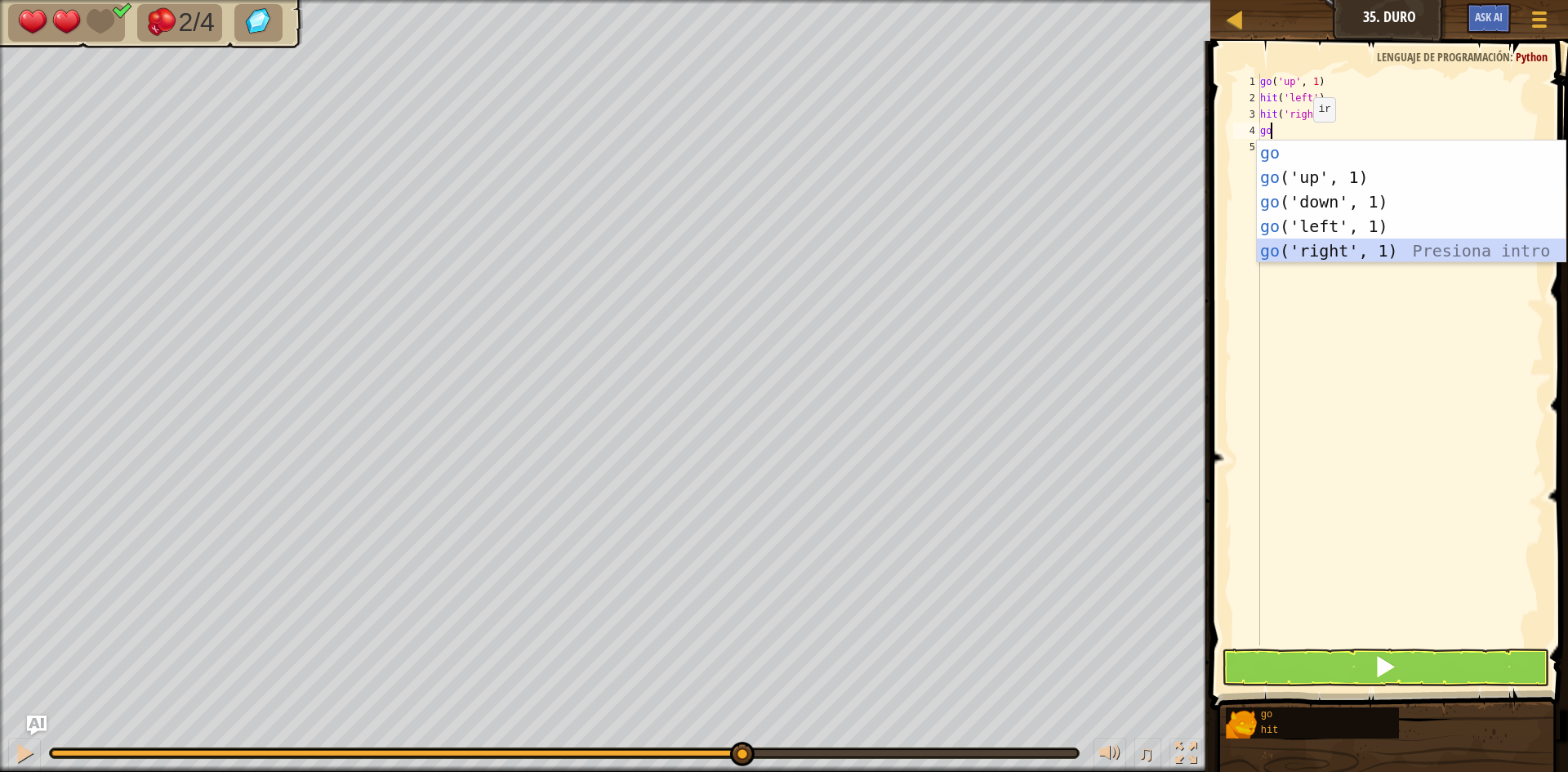
click at [1381, 250] on div "go Presiona intro go ('up', 1) Presiona intro go ('down', 1) Presiona intro go …" at bounding box center [1411, 226] width 309 height 171
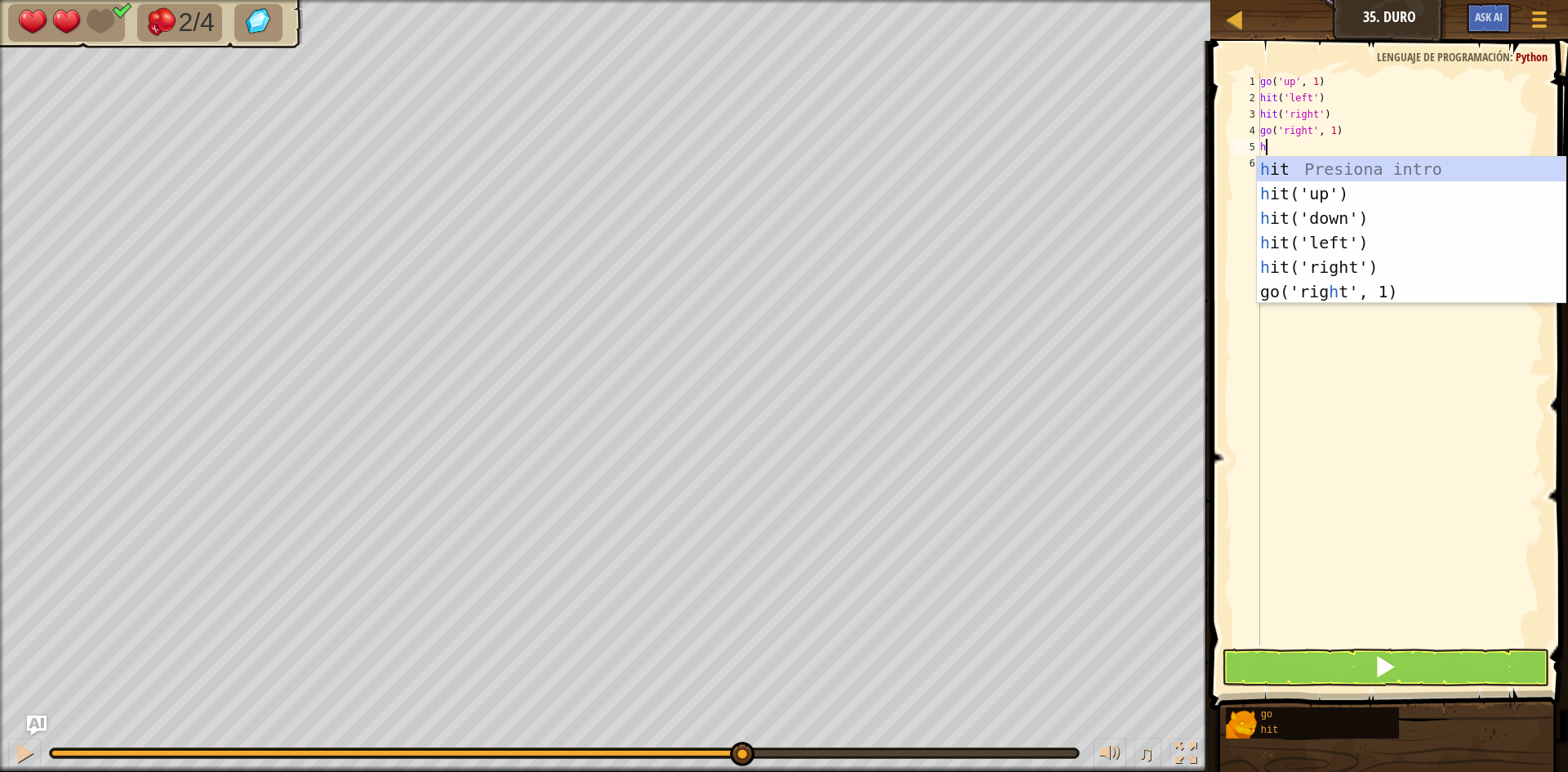
type textarea "hi"
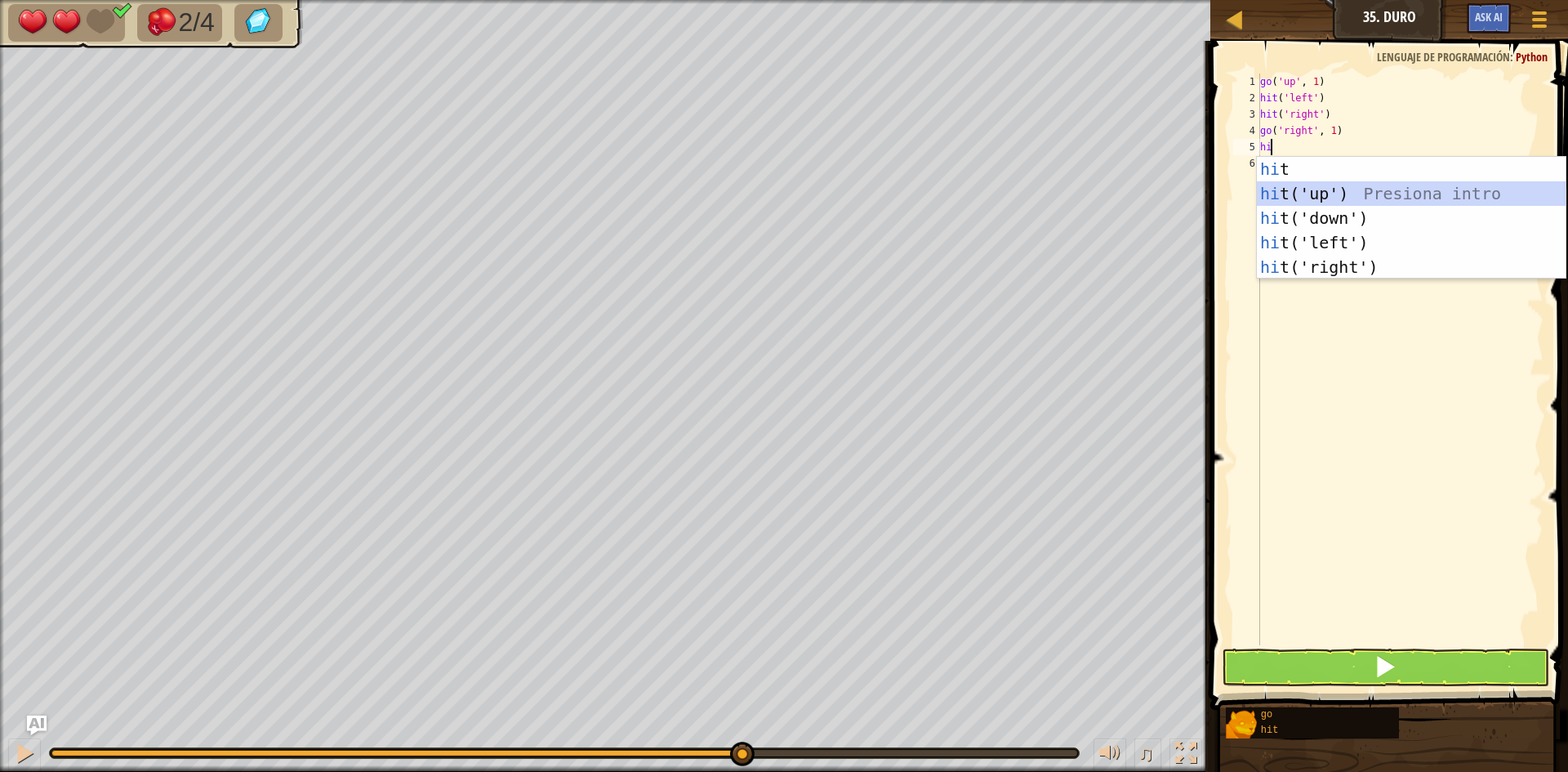
click at [1327, 196] on div "hi t Presiona intro hi t('up') Presiona intro hi t('down') Presiona intro hi t(…" at bounding box center [1411, 242] width 309 height 171
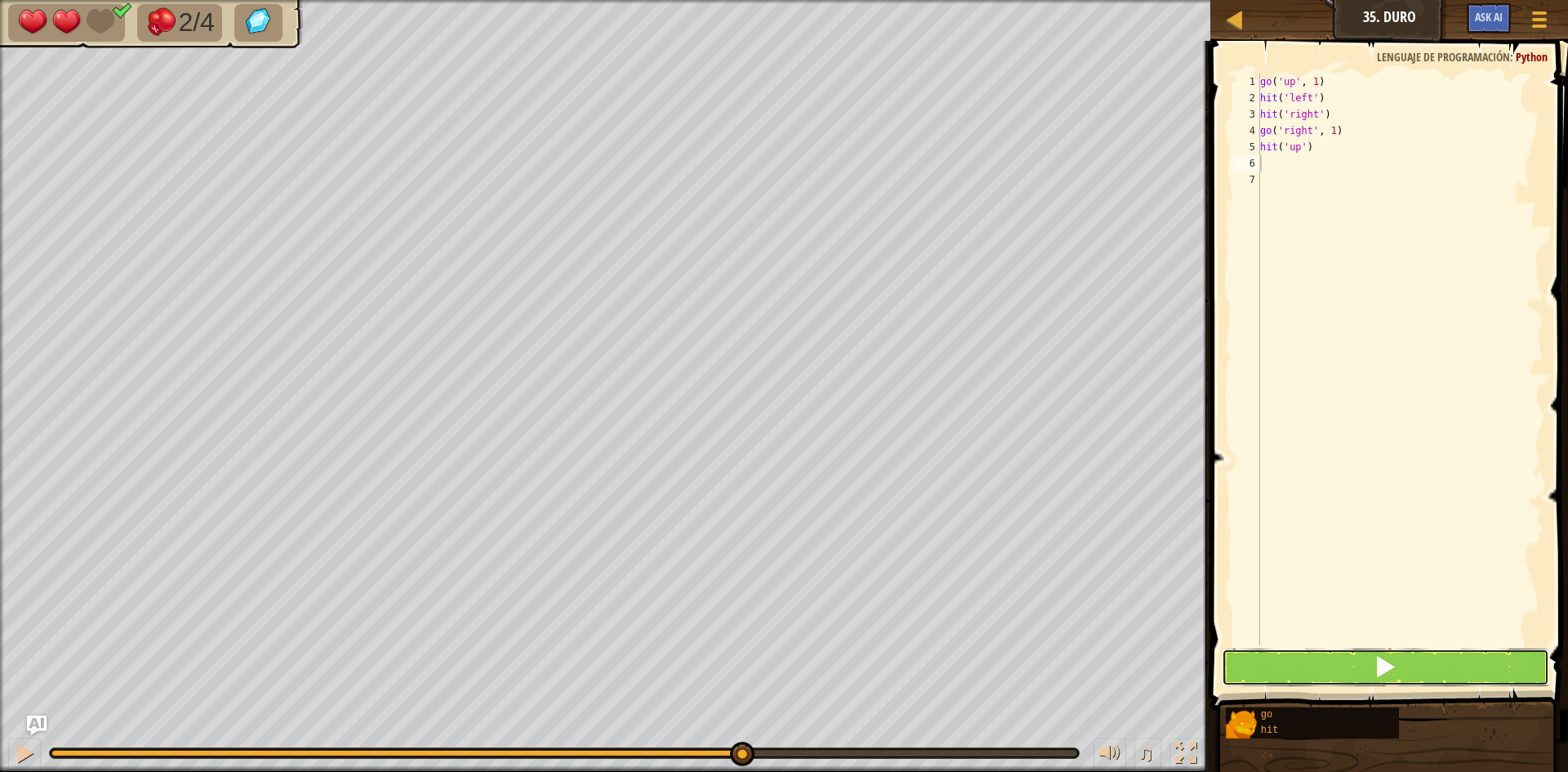
click at [1375, 663] on span at bounding box center [1385, 667] width 23 height 23
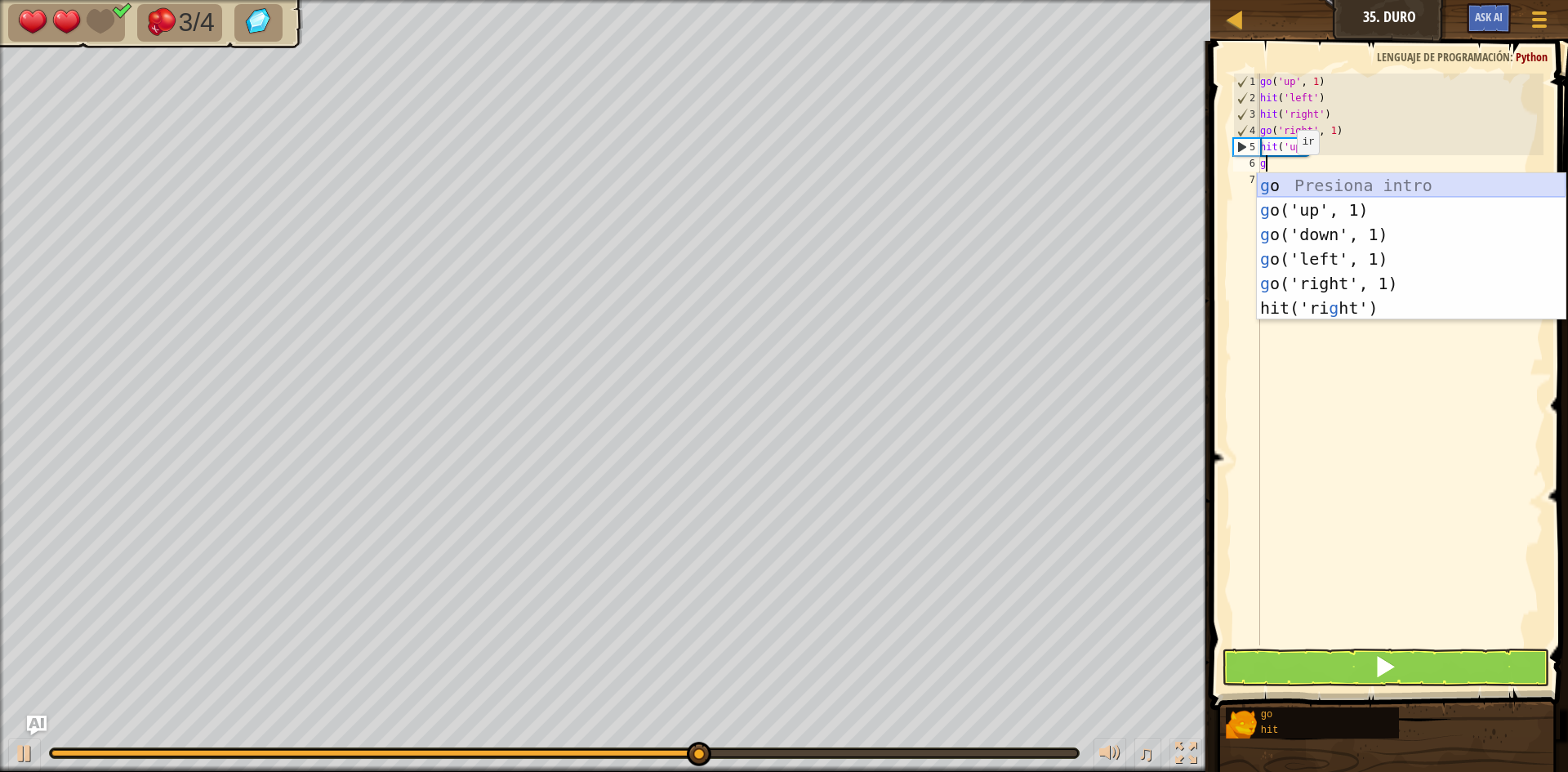
type textarea "go"
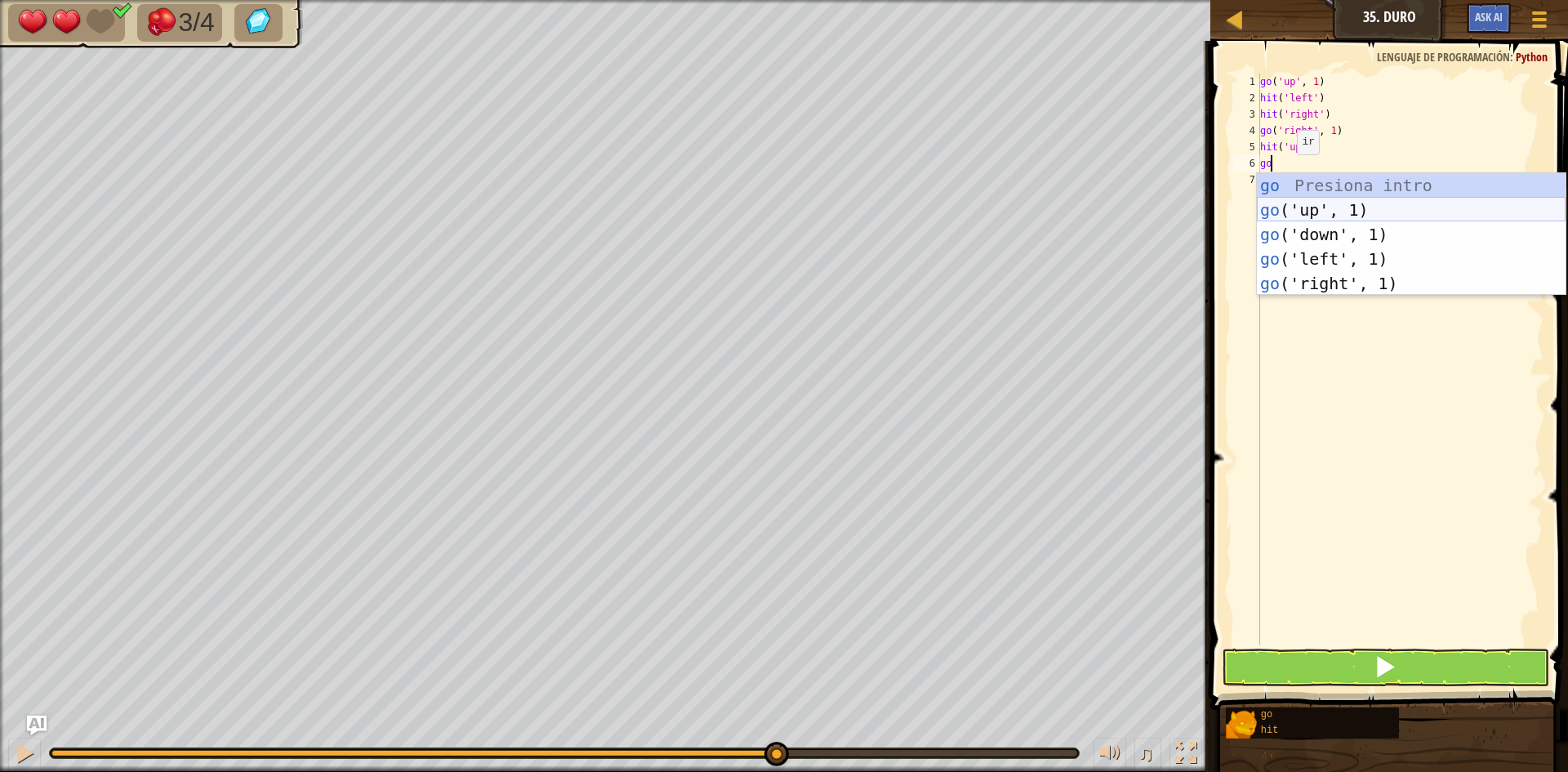
click at [1339, 209] on div "go Presiona intro go ('up', 1) Presiona intro go ('down', 1) Presiona intro go …" at bounding box center [1411, 259] width 309 height 171
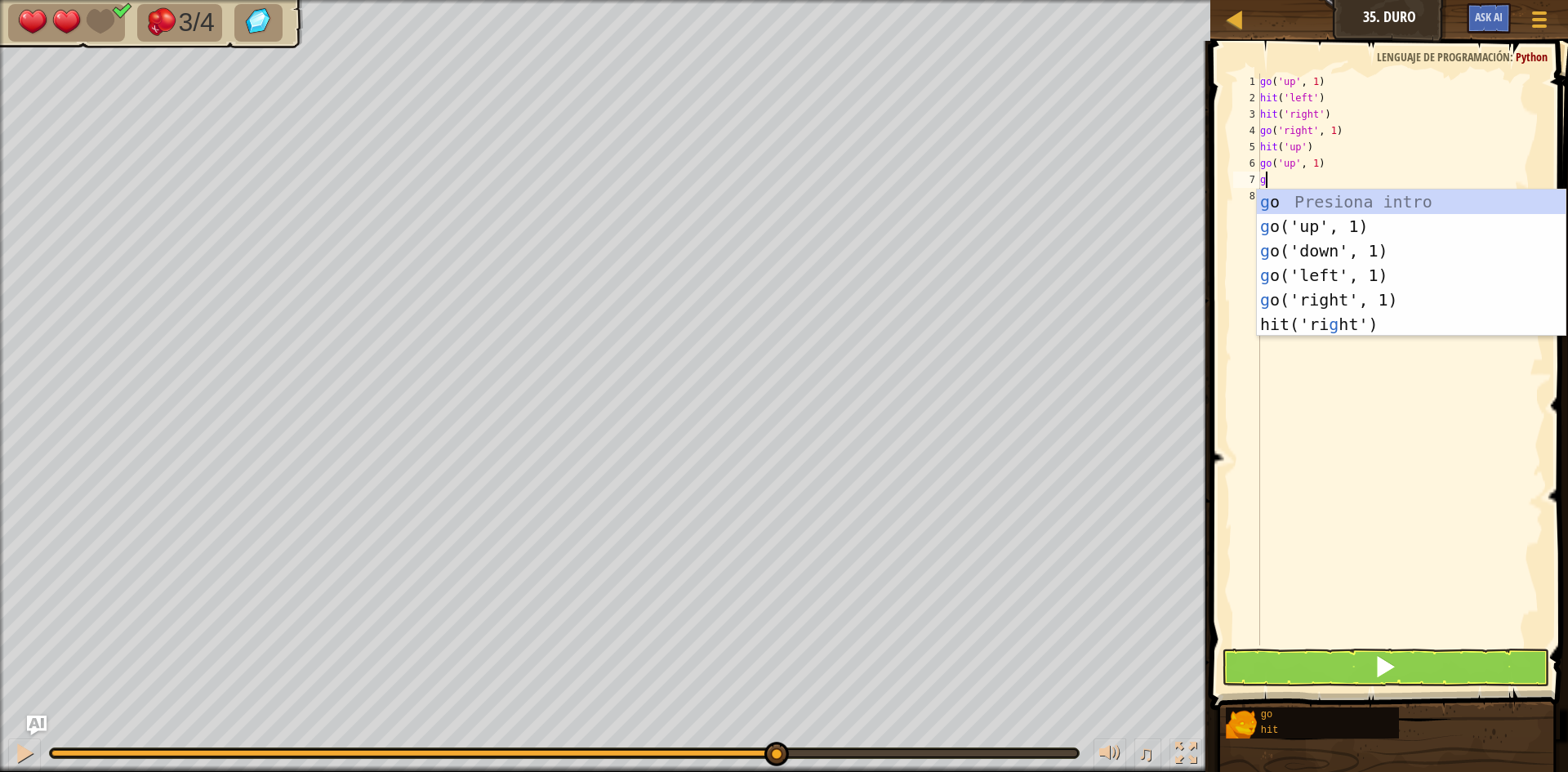
type textarea "go"
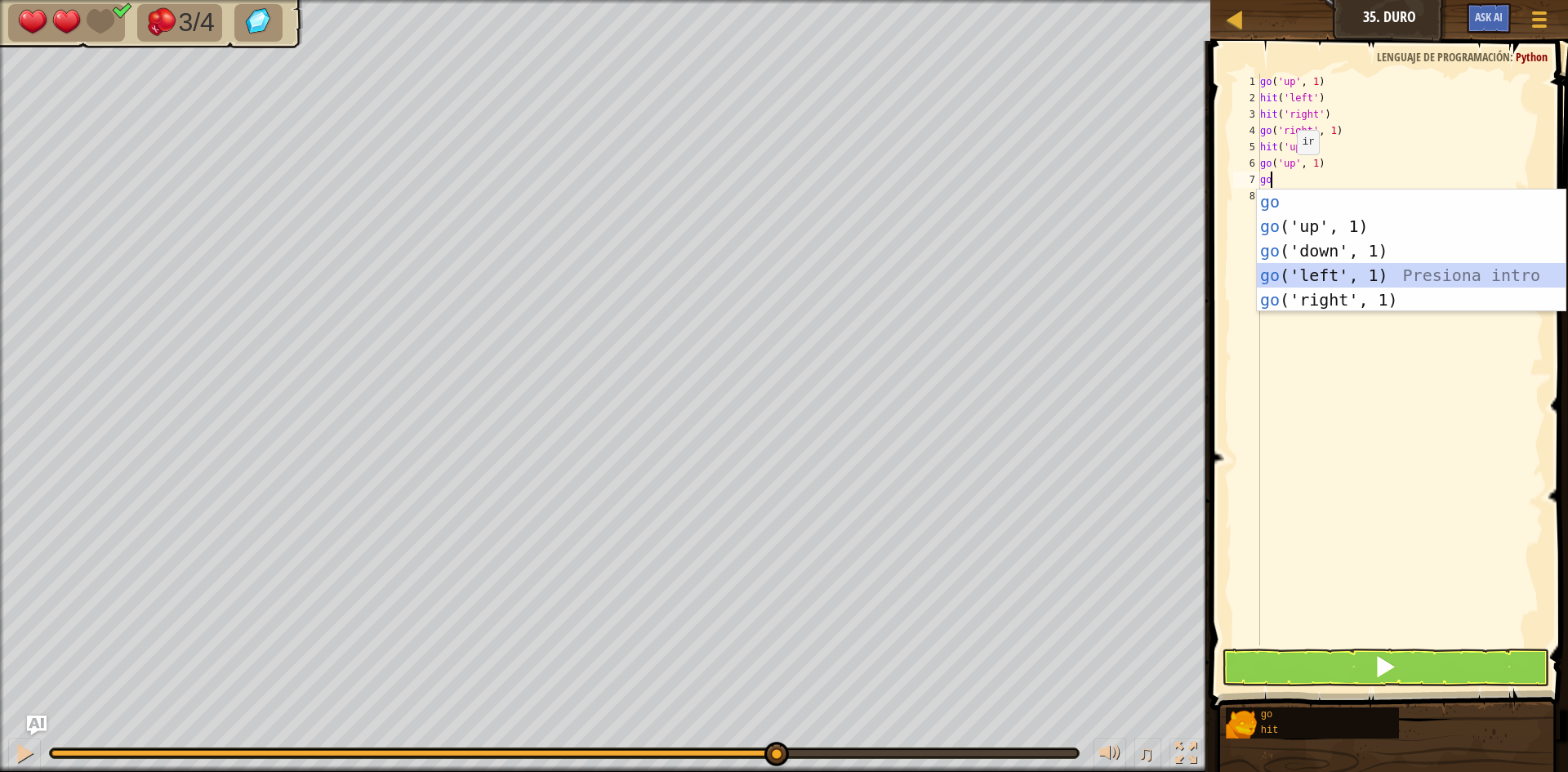
click at [1356, 274] on div "go Presiona intro go ('up', 1) Presiona intro go ('down', 1) Presiona intro go …" at bounding box center [1411, 275] width 309 height 171
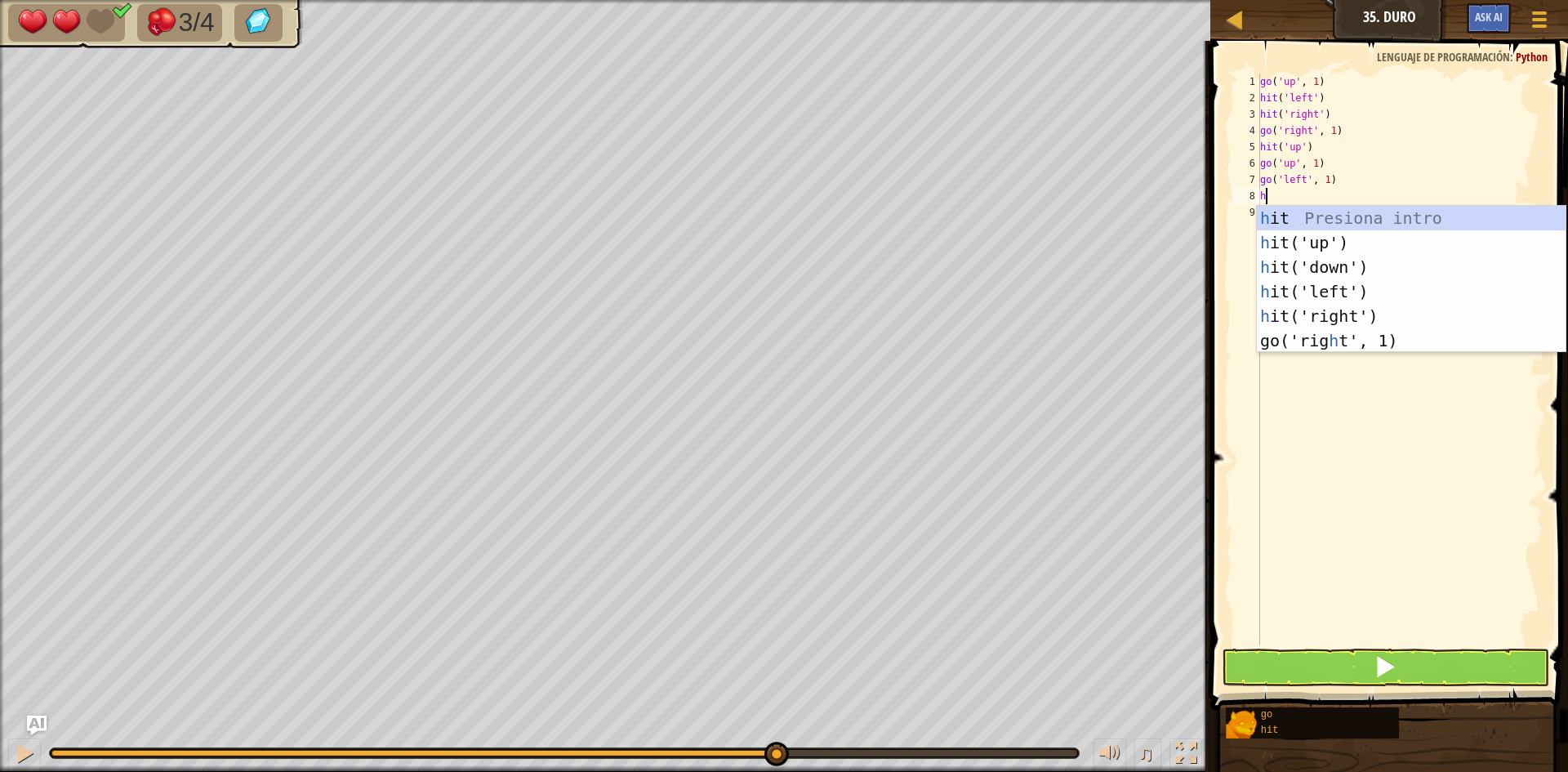
type textarea "hi"
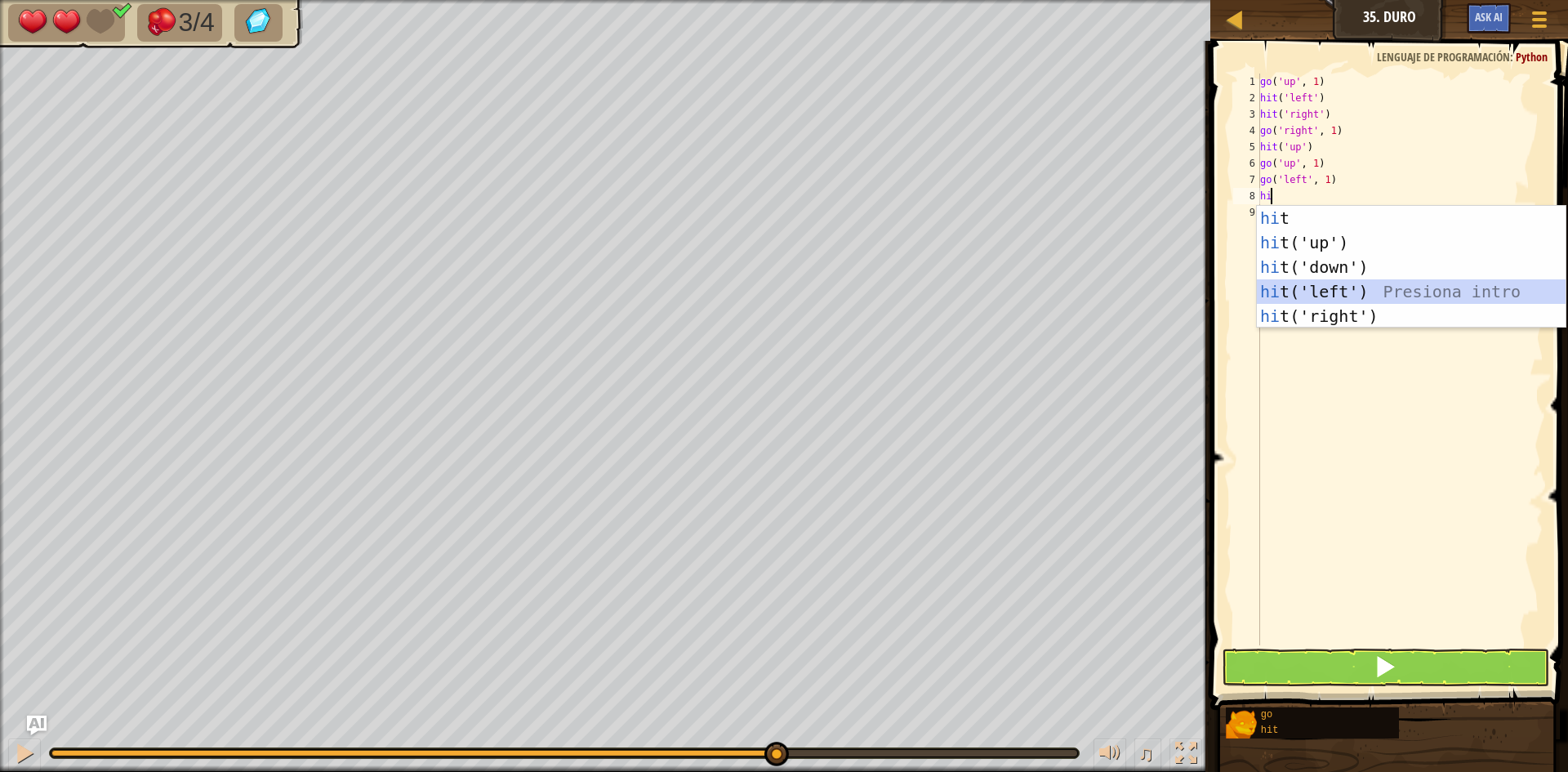
click at [1367, 289] on div "hi t Presiona intro hi t('up') Presiona intro hi t('down') Presiona intro hi t(…" at bounding box center [1411, 292] width 309 height 171
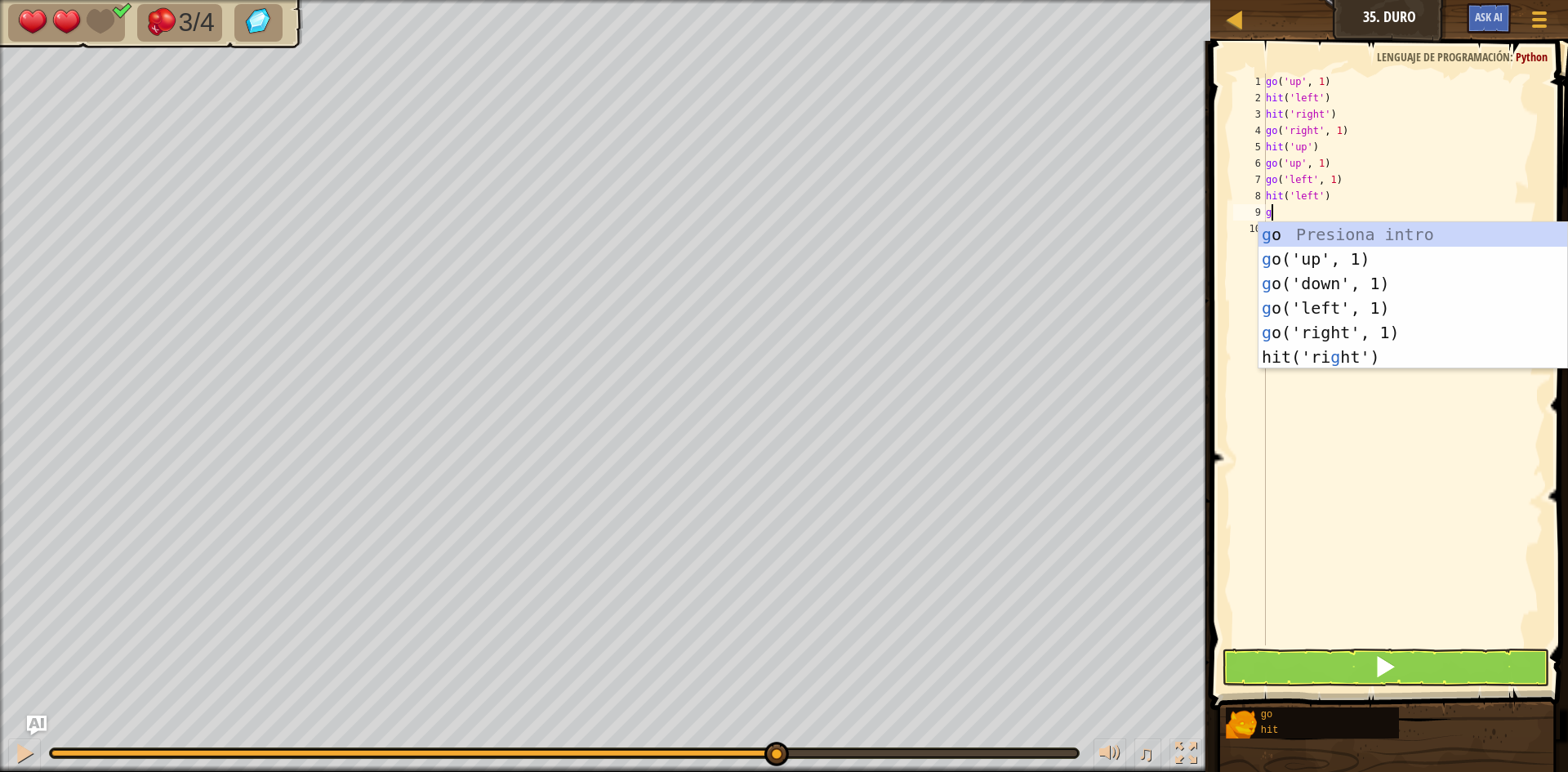
type textarea "go"
click at [1354, 268] on div "go Presiona intro go ('up', 1) Presiona intro go ('down', 1) Presiona intro go …" at bounding box center [1412, 308] width 309 height 171
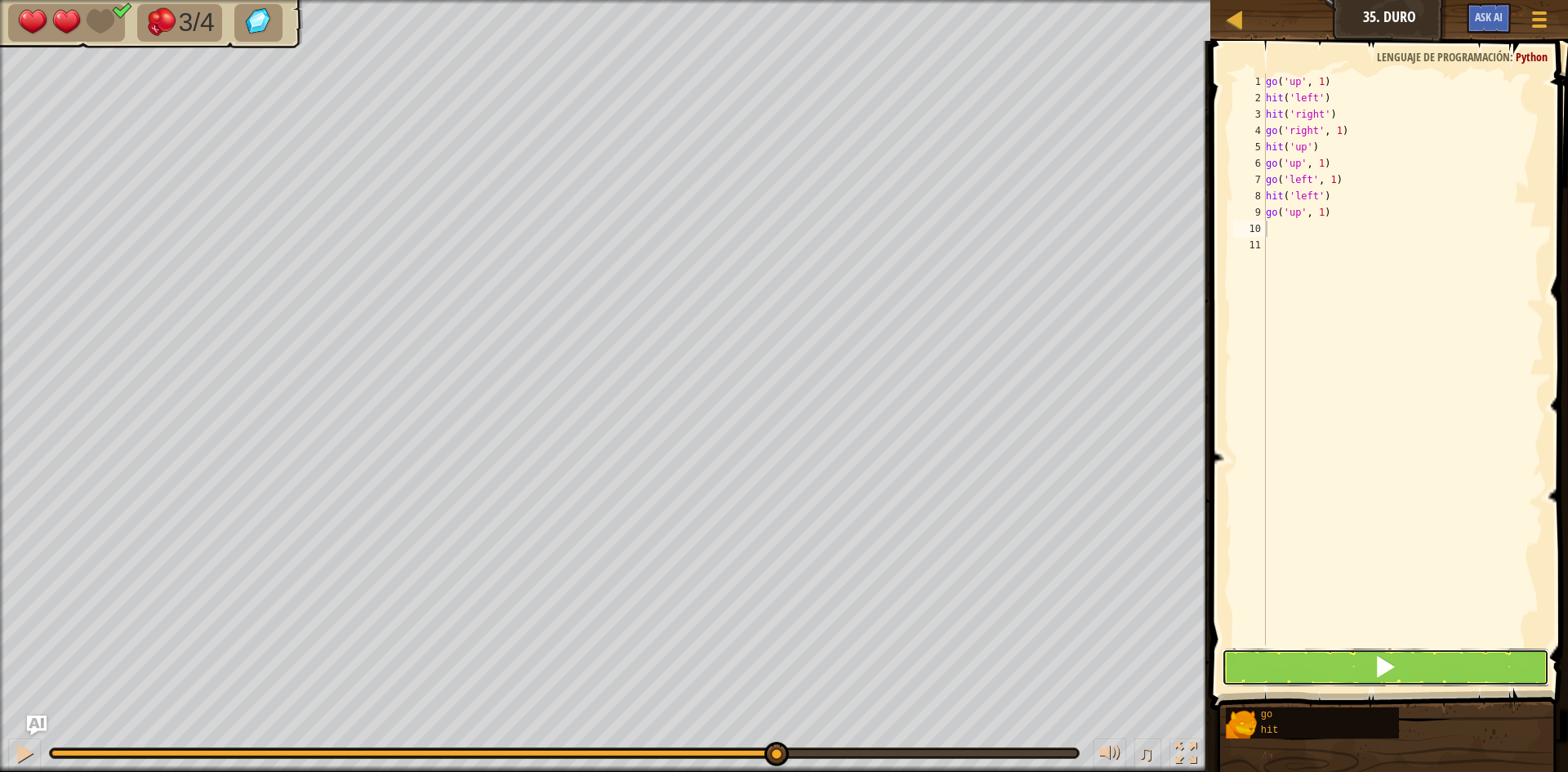
click at [1360, 667] on button at bounding box center [1385, 667] width 327 height 38
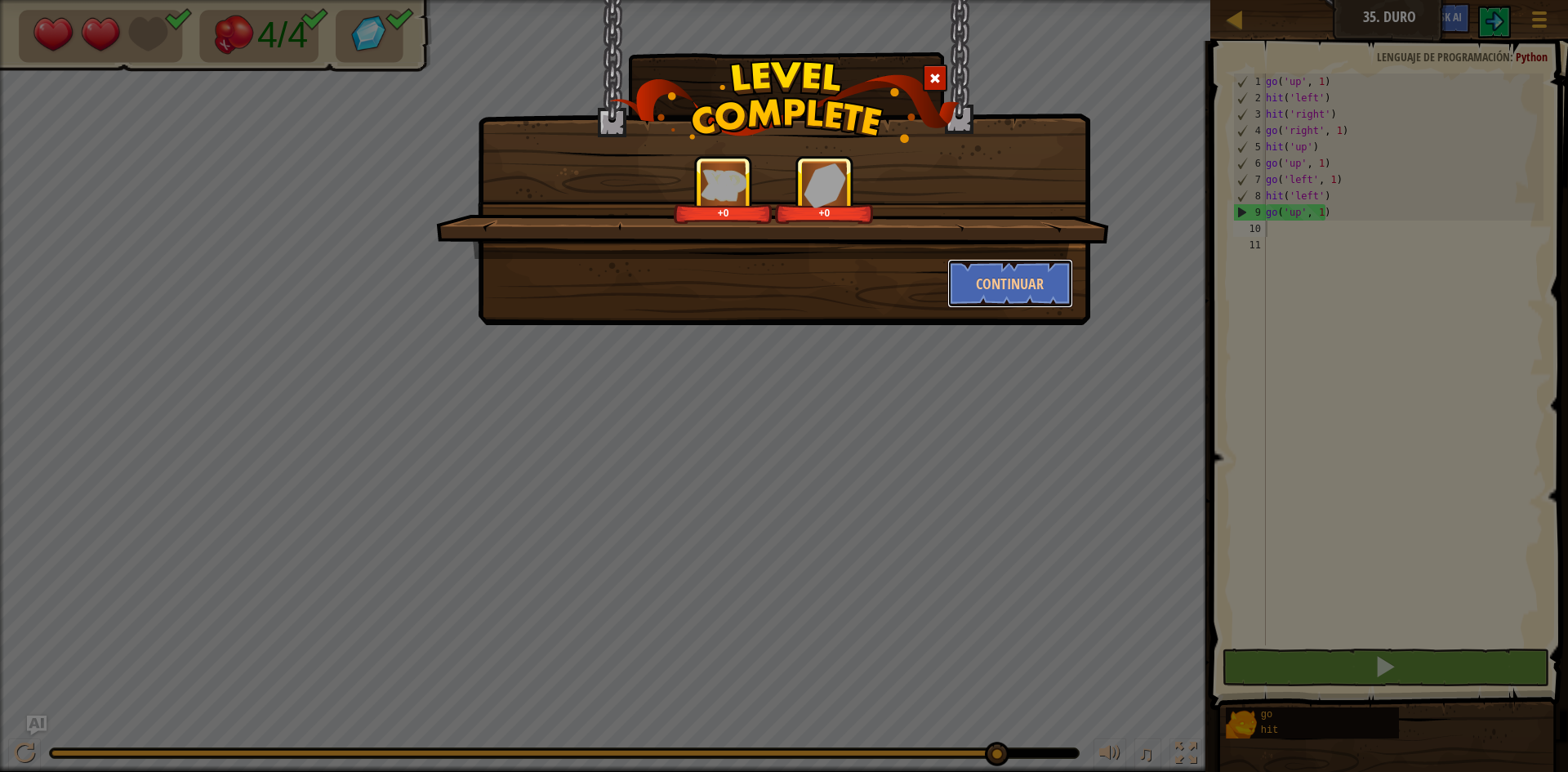
click at [970, 304] on button "Continuar" at bounding box center [1011, 283] width 127 height 49
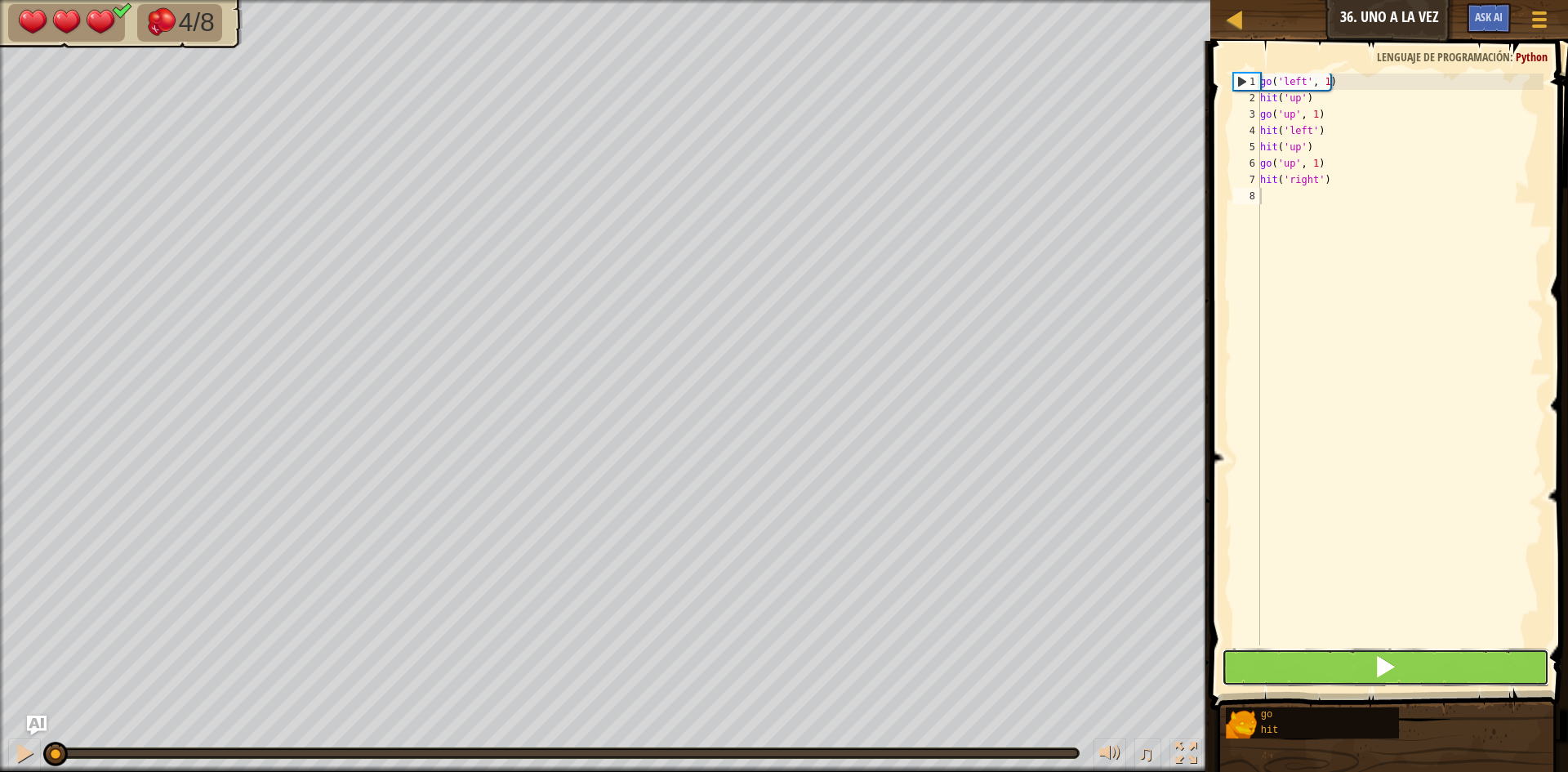
click at [1319, 667] on button at bounding box center [1385, 667] width 327 height 38
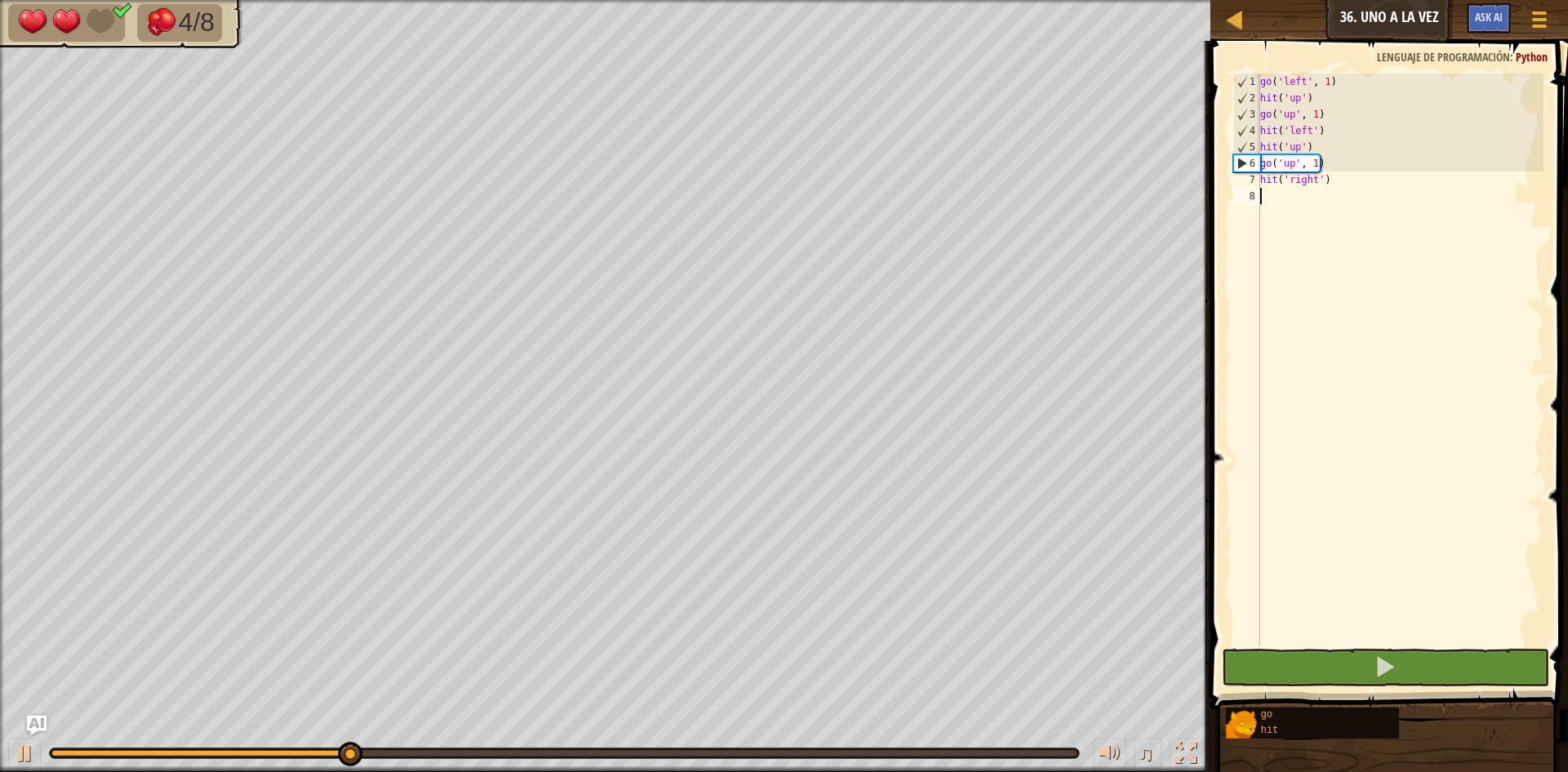
type textarea "g"
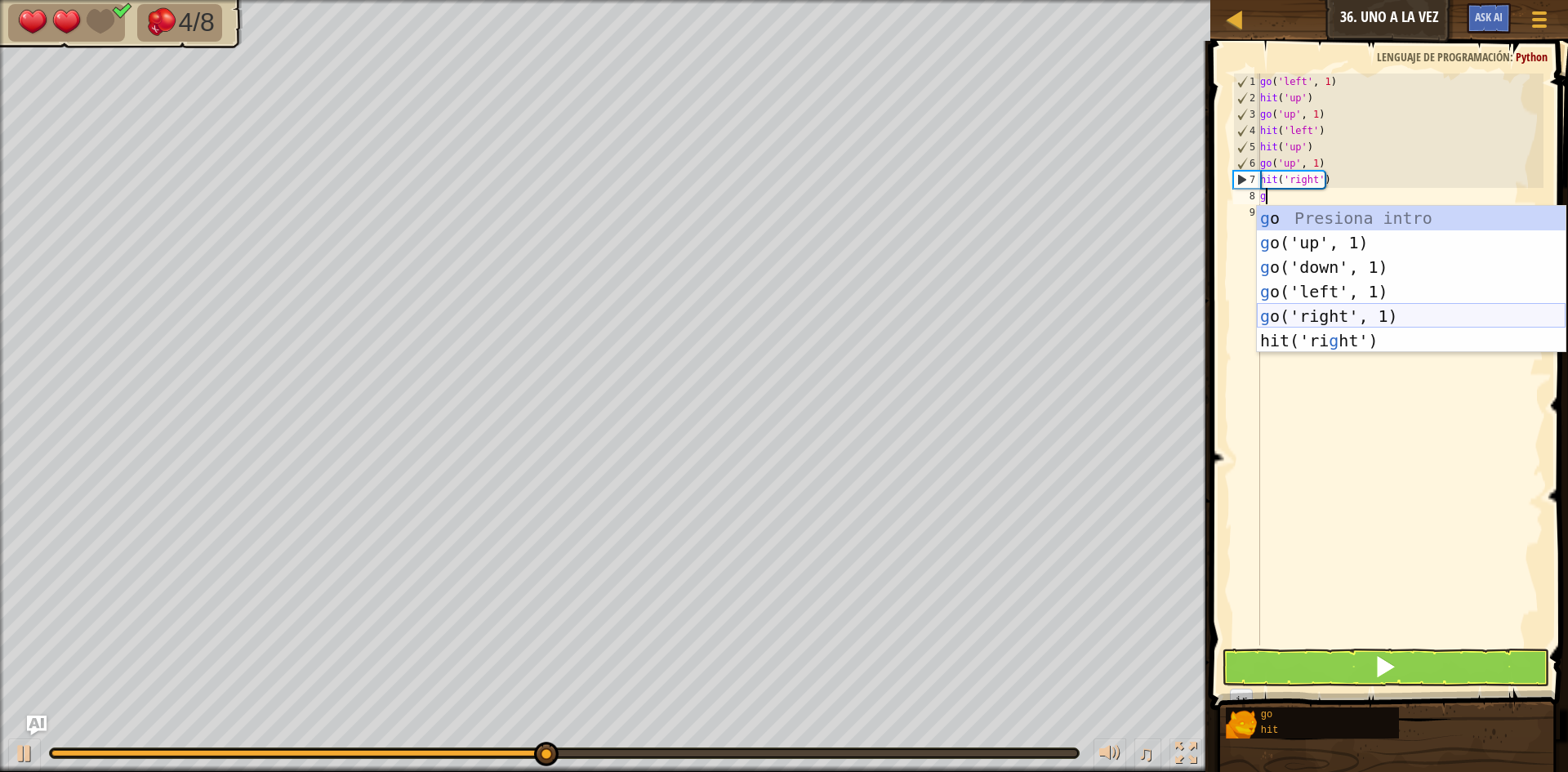
click at [1374, 316] on div "g o Presiona intro g o('up', 1) Presiona intro g o('down', 1) Presiona intro g …" at bounding box center [1411, 304] width 309 height 196
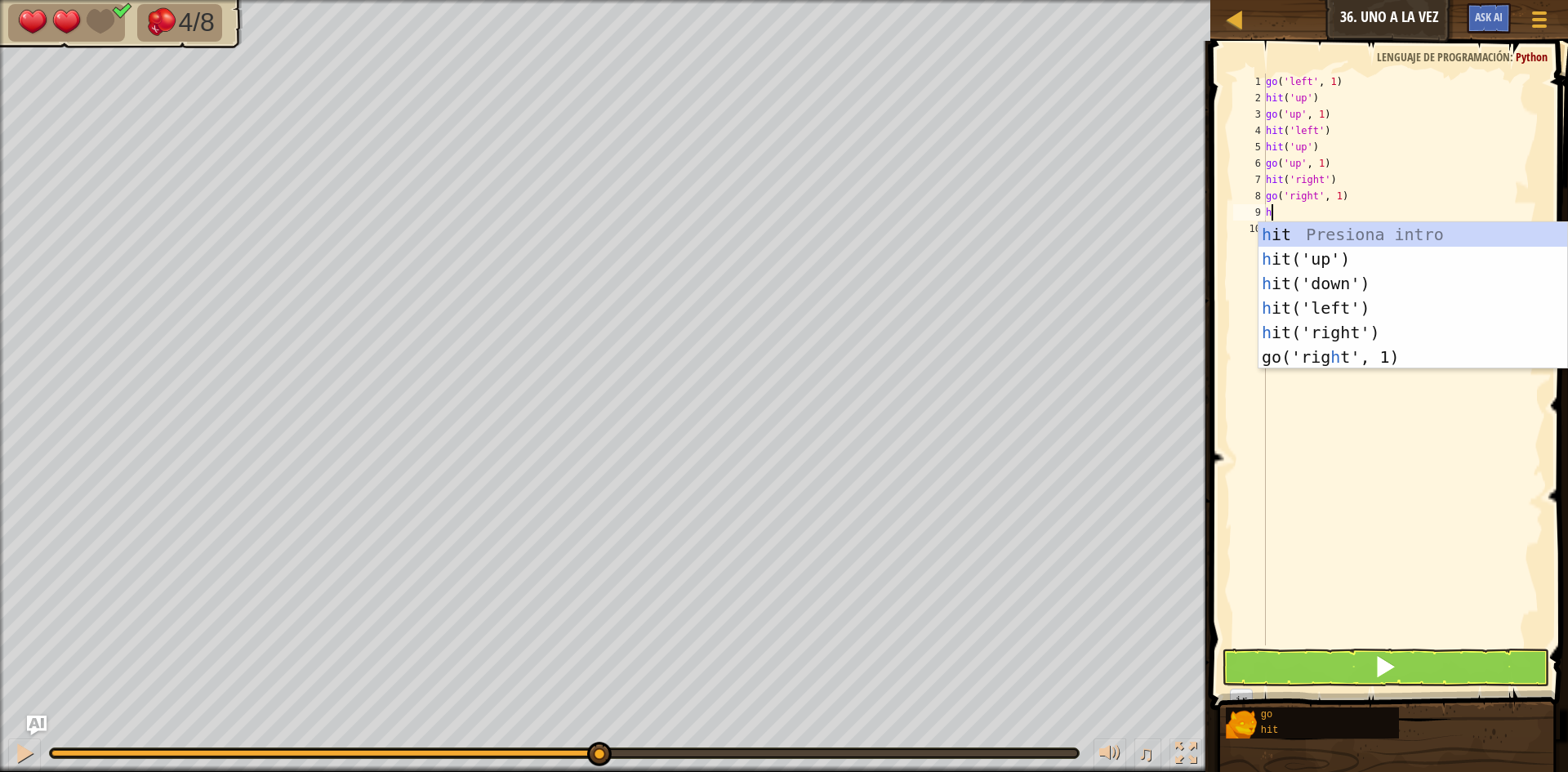
type textarea "hi"
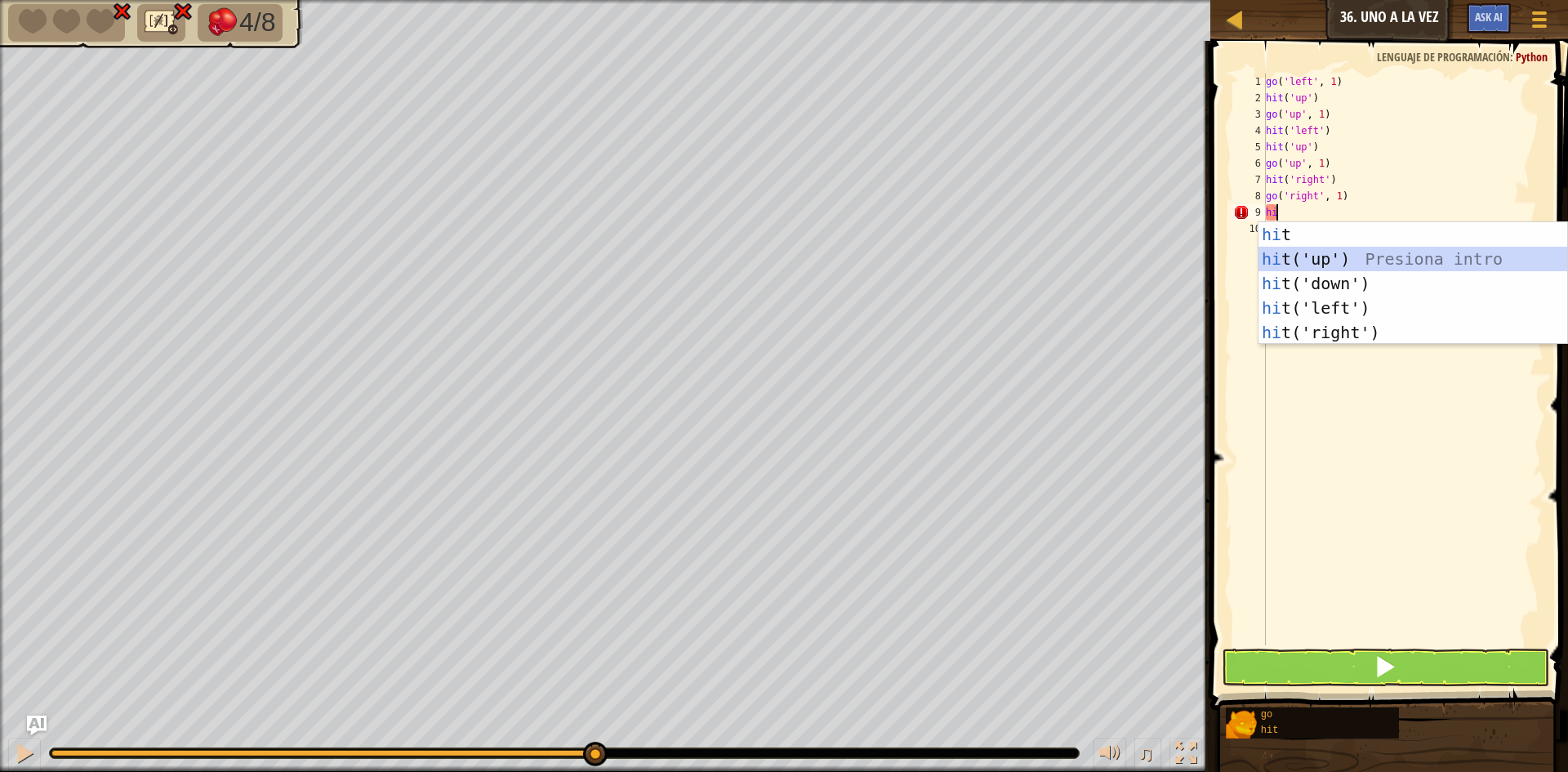
click at [1340, 255] on div "hi t Presiona intro hi t('up') Presiona intro hi t('down') Presiona intro hi t(…" at bounding box center [1412, 308] width 309 height 171
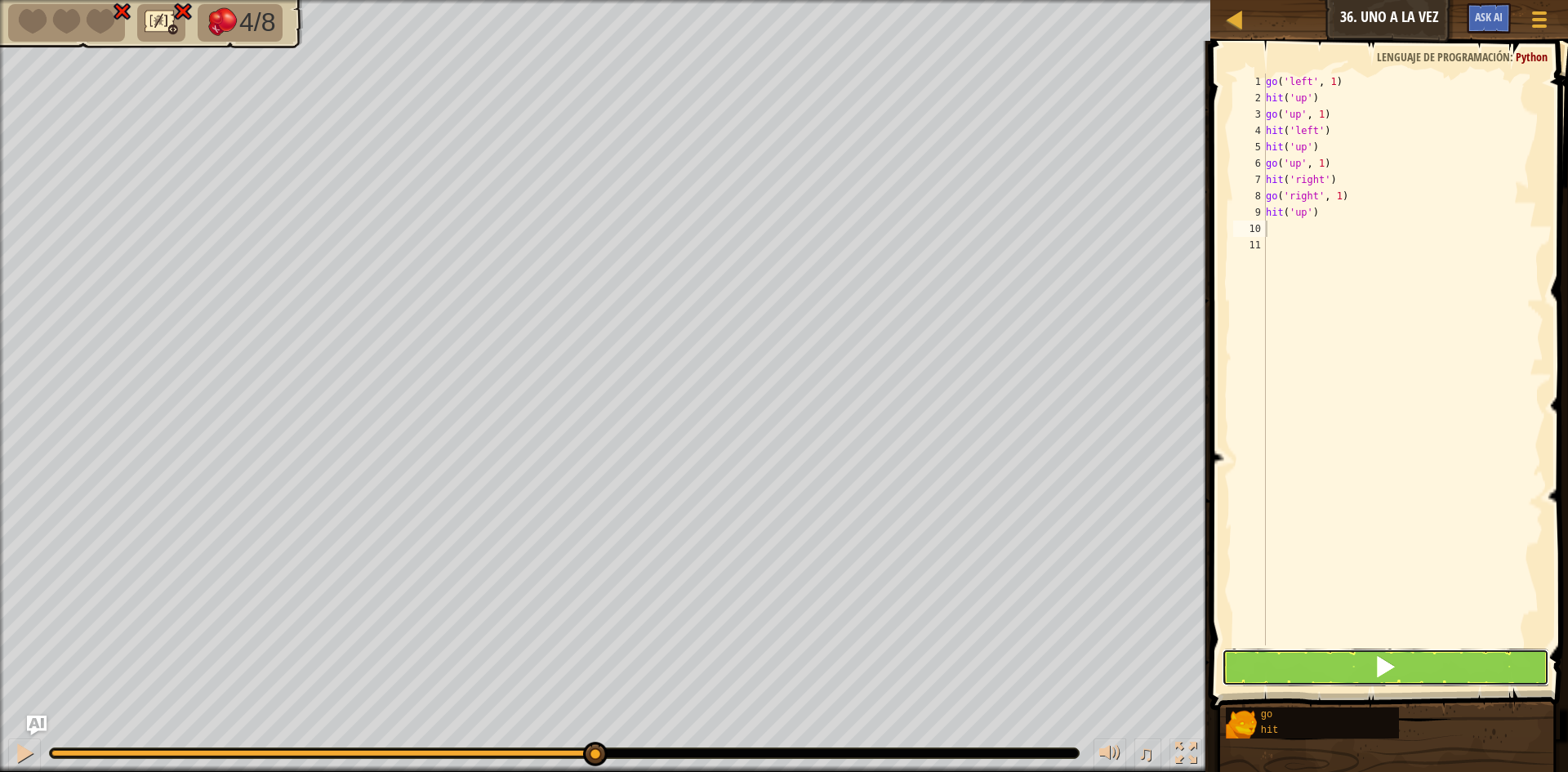
click at [1328, 660] on button at bounding box center [1385, 667] width 327 height 38
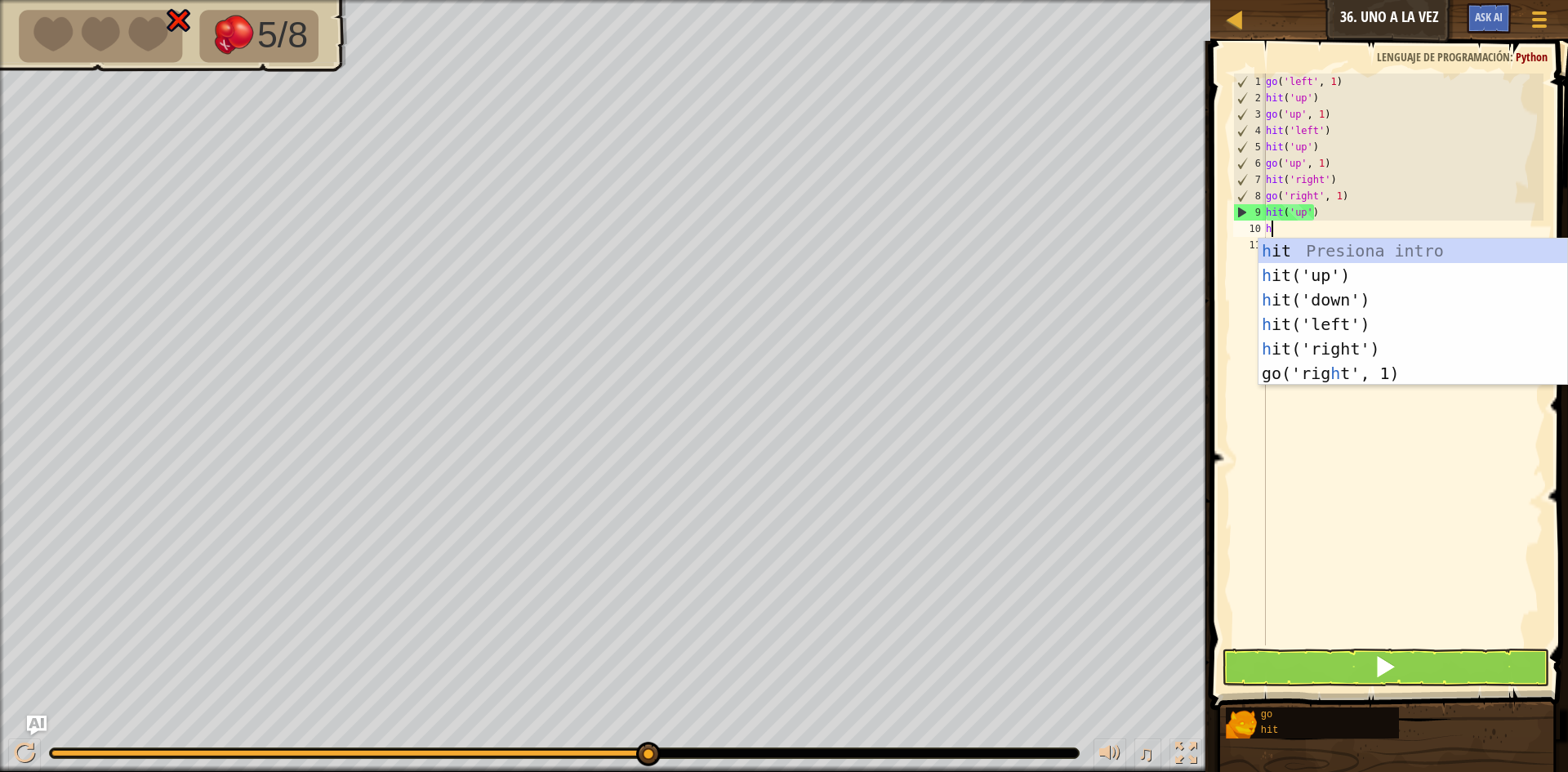
type textarea "hi"
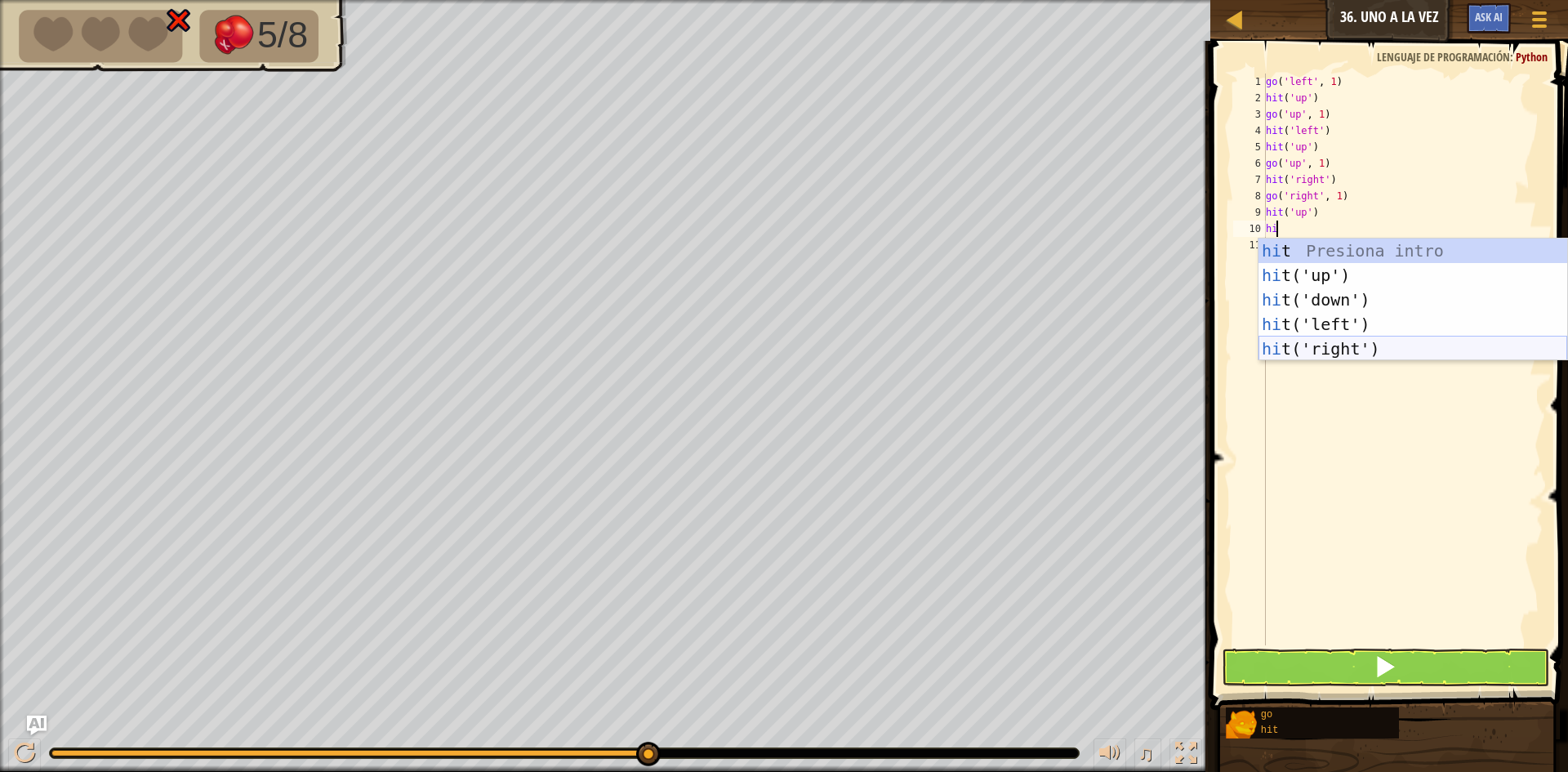
click at [1364, 345] on div "hi t Presiona intro hi t('up') Presiona intro hi t('down') Presiona intro hi t(…" at bounding box center [1412, 324] width 309 height 171
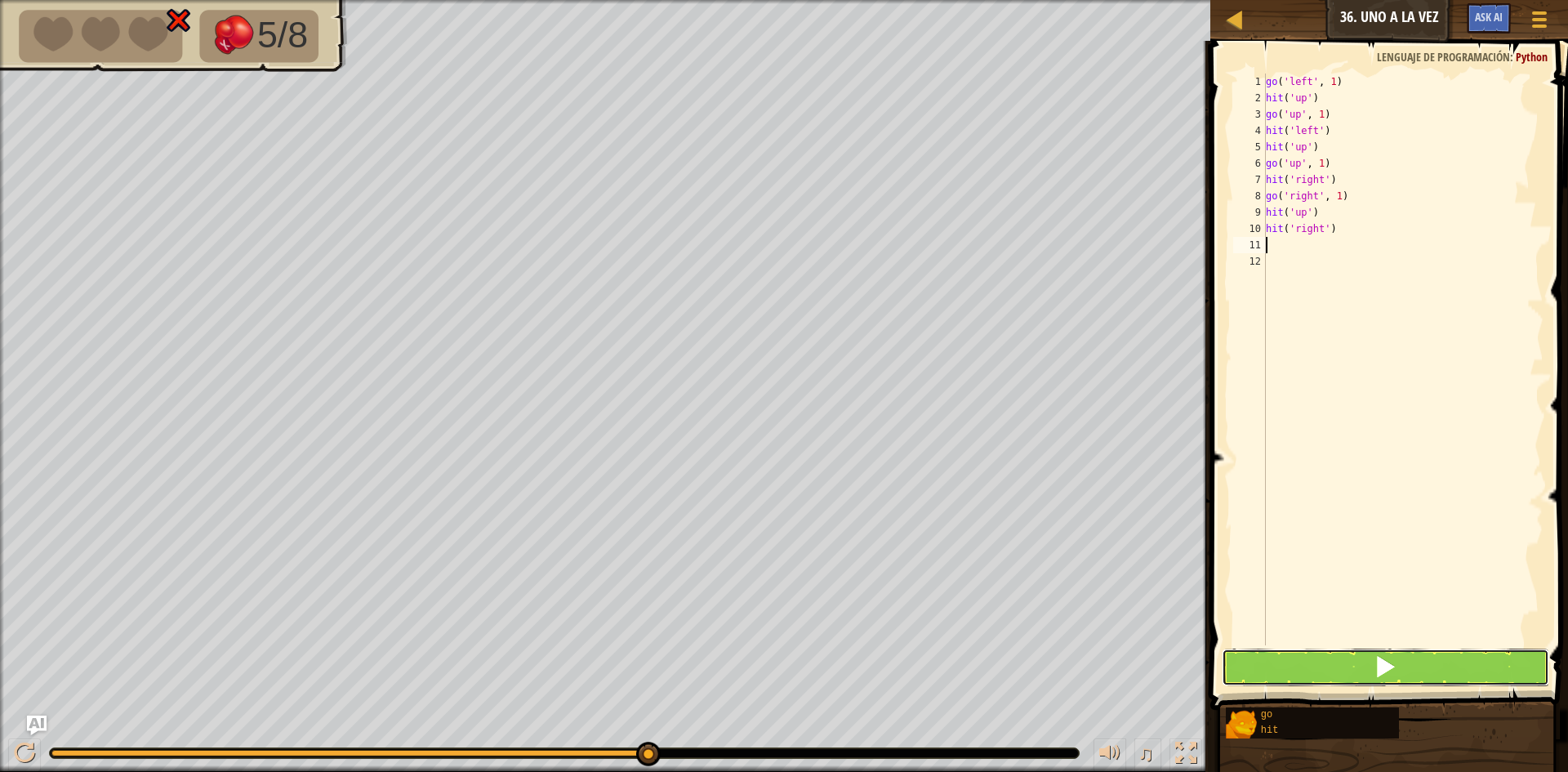
click at [1321, 673] on button at bounding box center [1385, 667] width 327 height 38
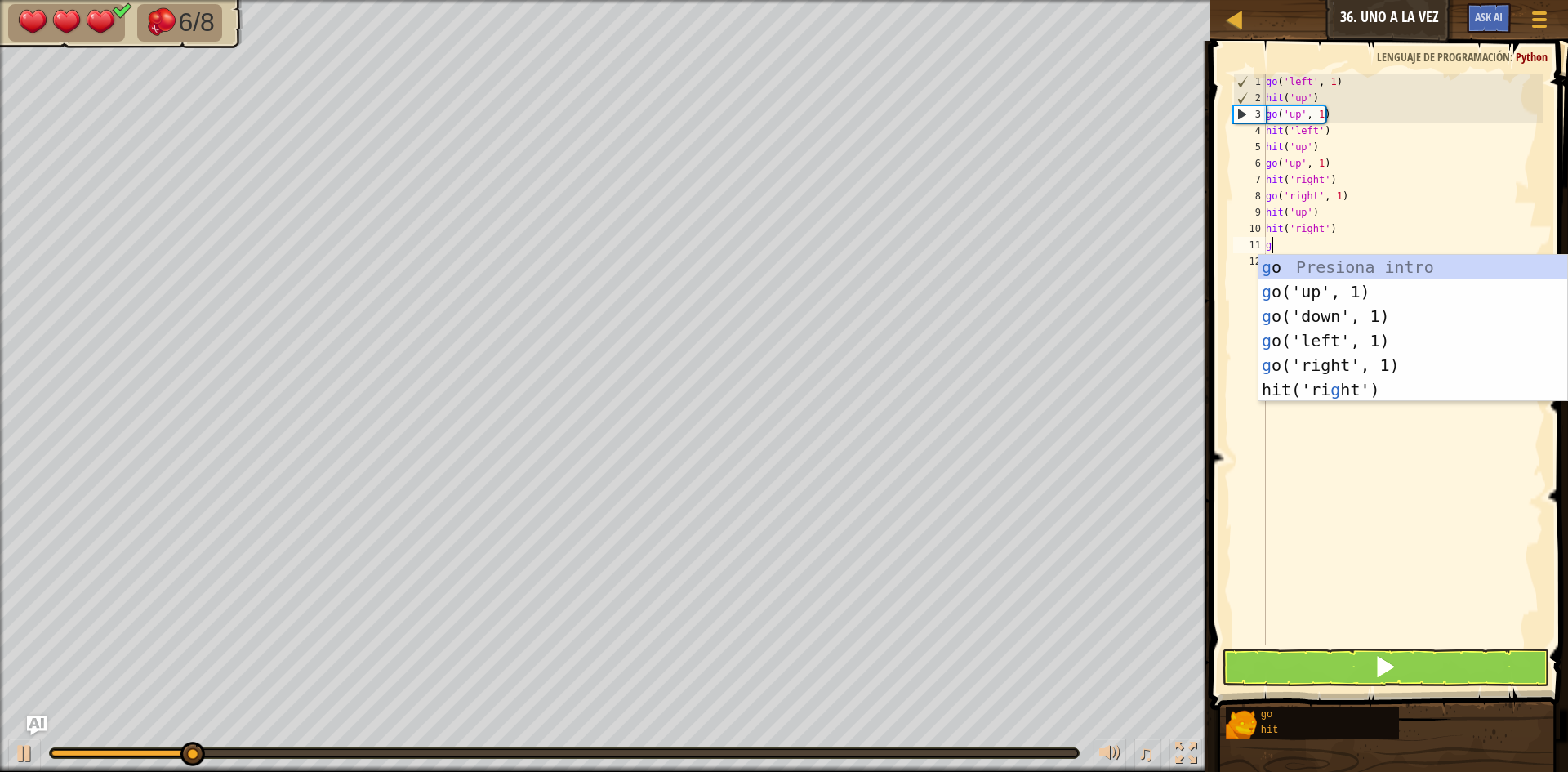
type textarea "go"
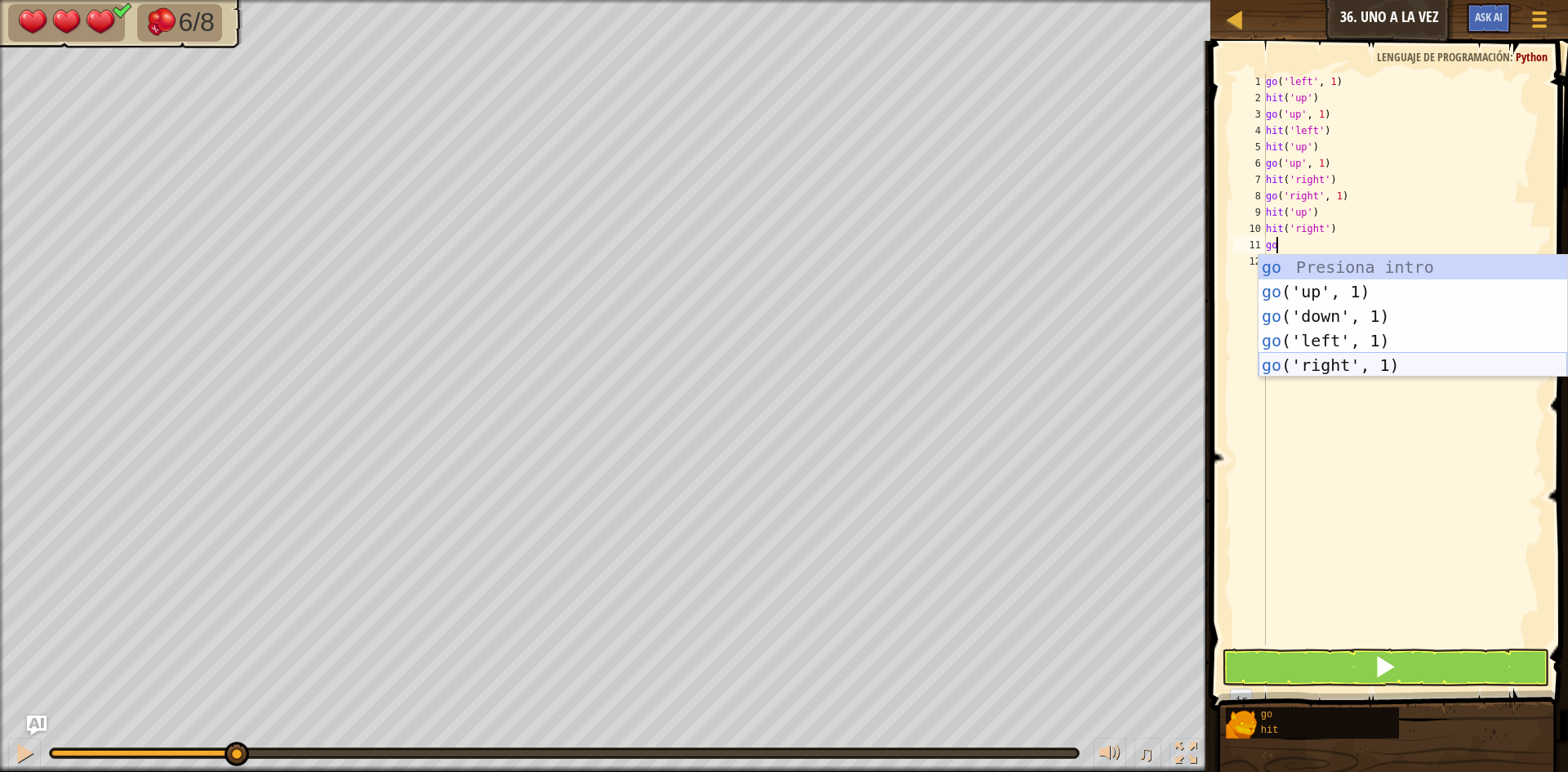
click at [1346, 363] on div "go Presiona intro go ('up', 1) Presiona intro go ('down', 1) Presiona intro go …" at bounding box center [1412, 340] width 309 height 171
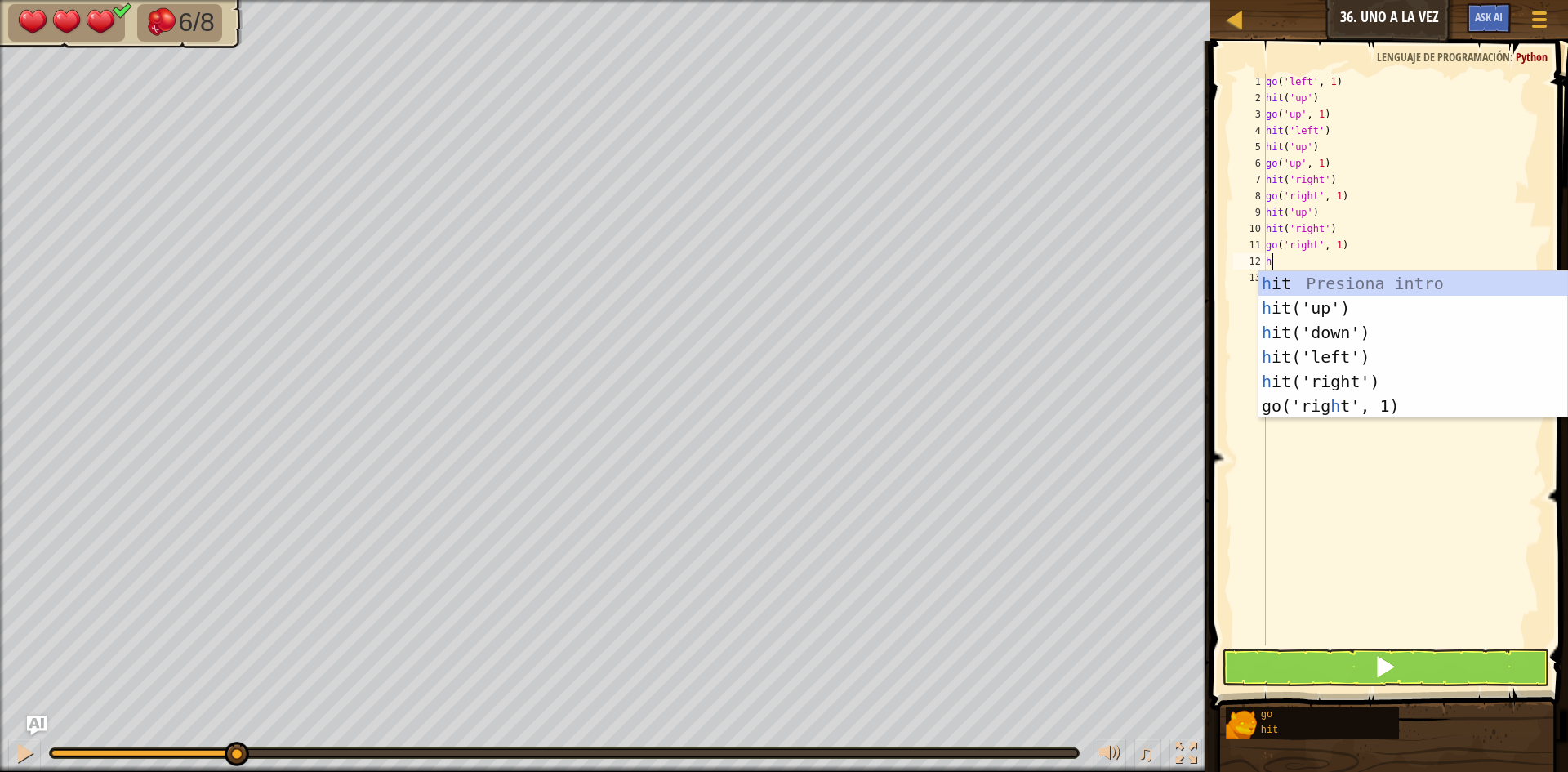
type textarea "hi"
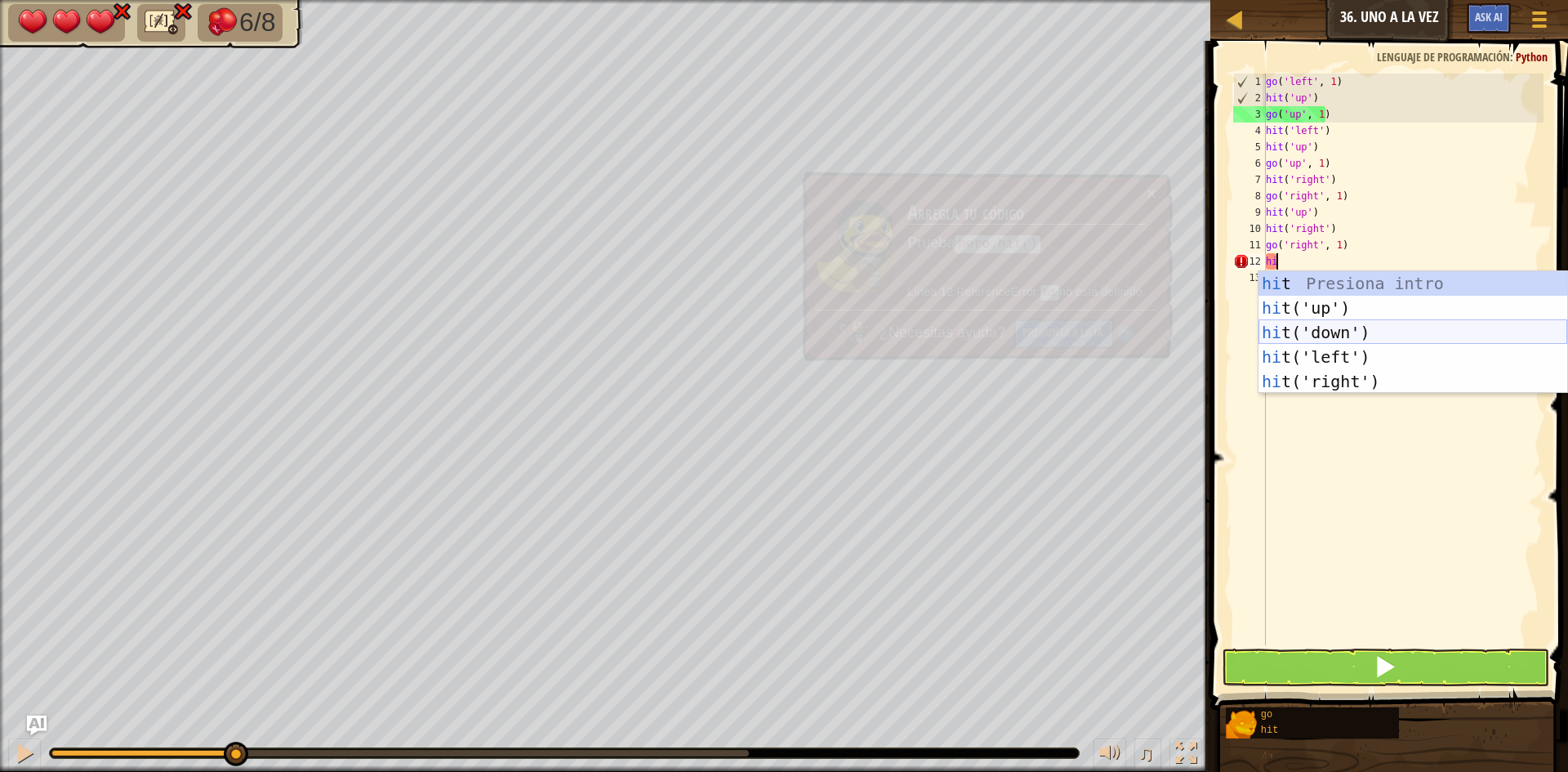
click at [1334, 332] on div "hi t Presiona intro hi t('up') Presiona intro hi t('down') Presiona intro hi t(…" at bounding box center [1412, 357] width 309 height 171
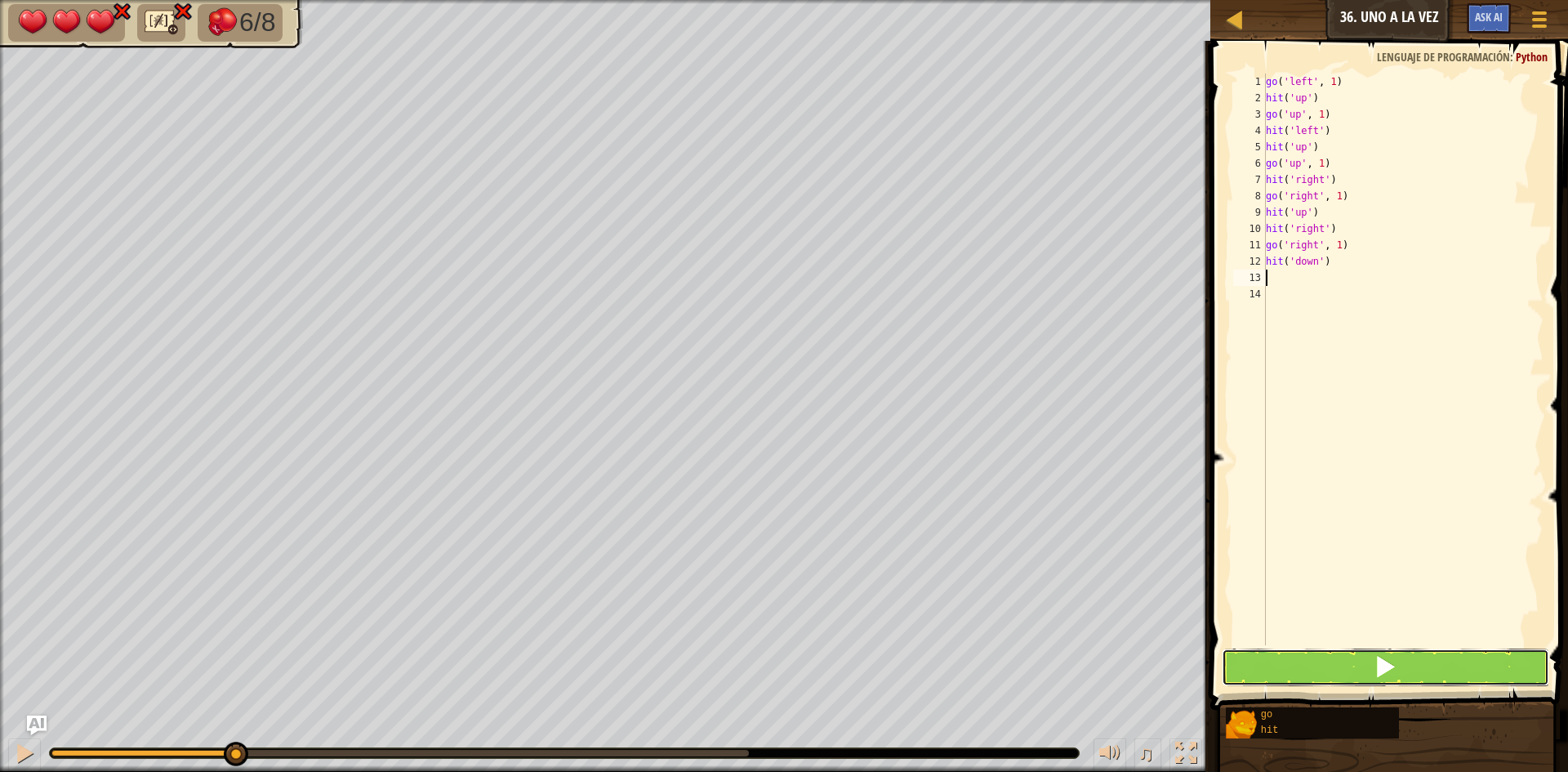
click at [1383, 662] on span at bounding box center [1385, 667] width 23 height 23
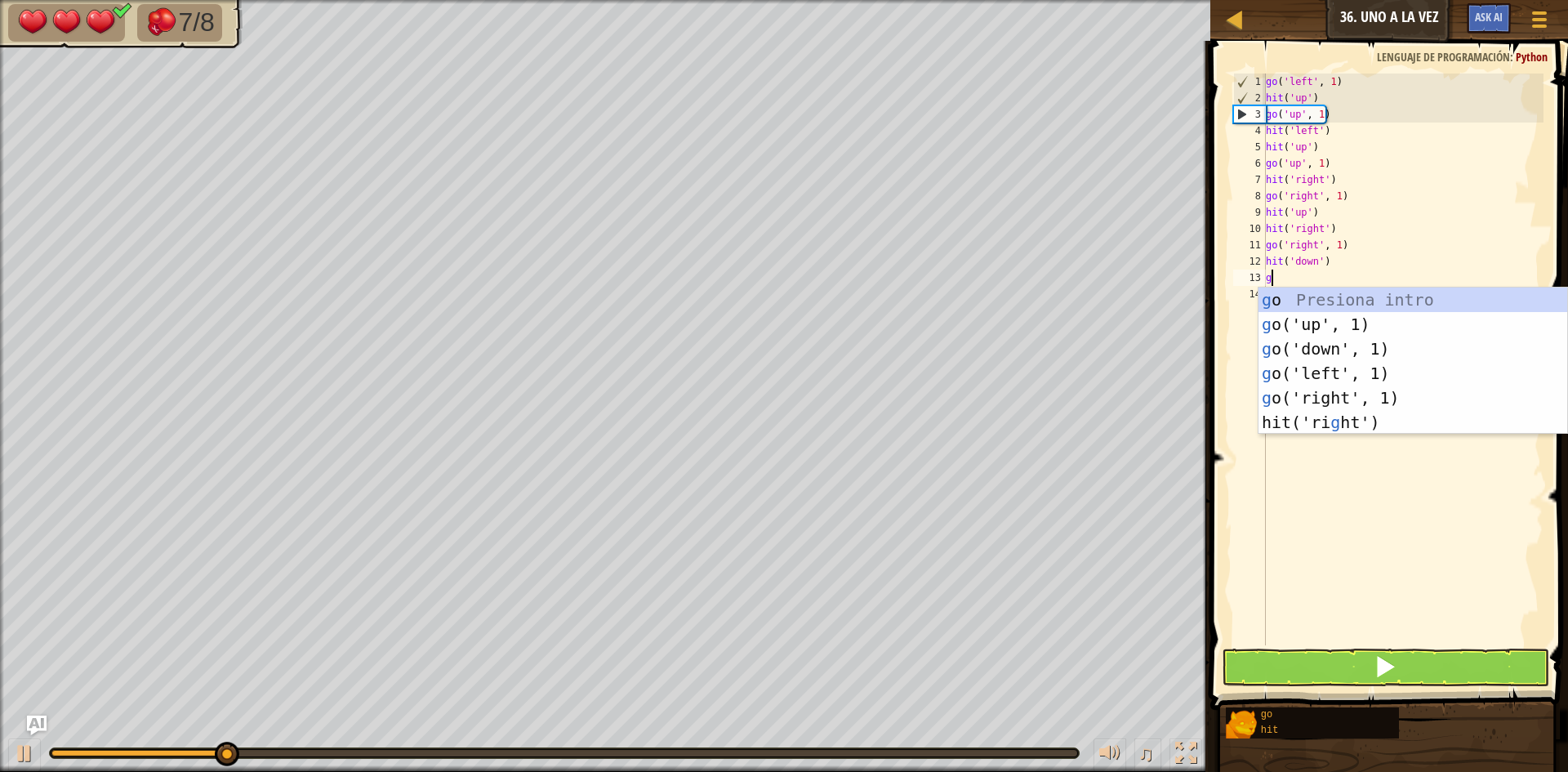
type textarea "go"
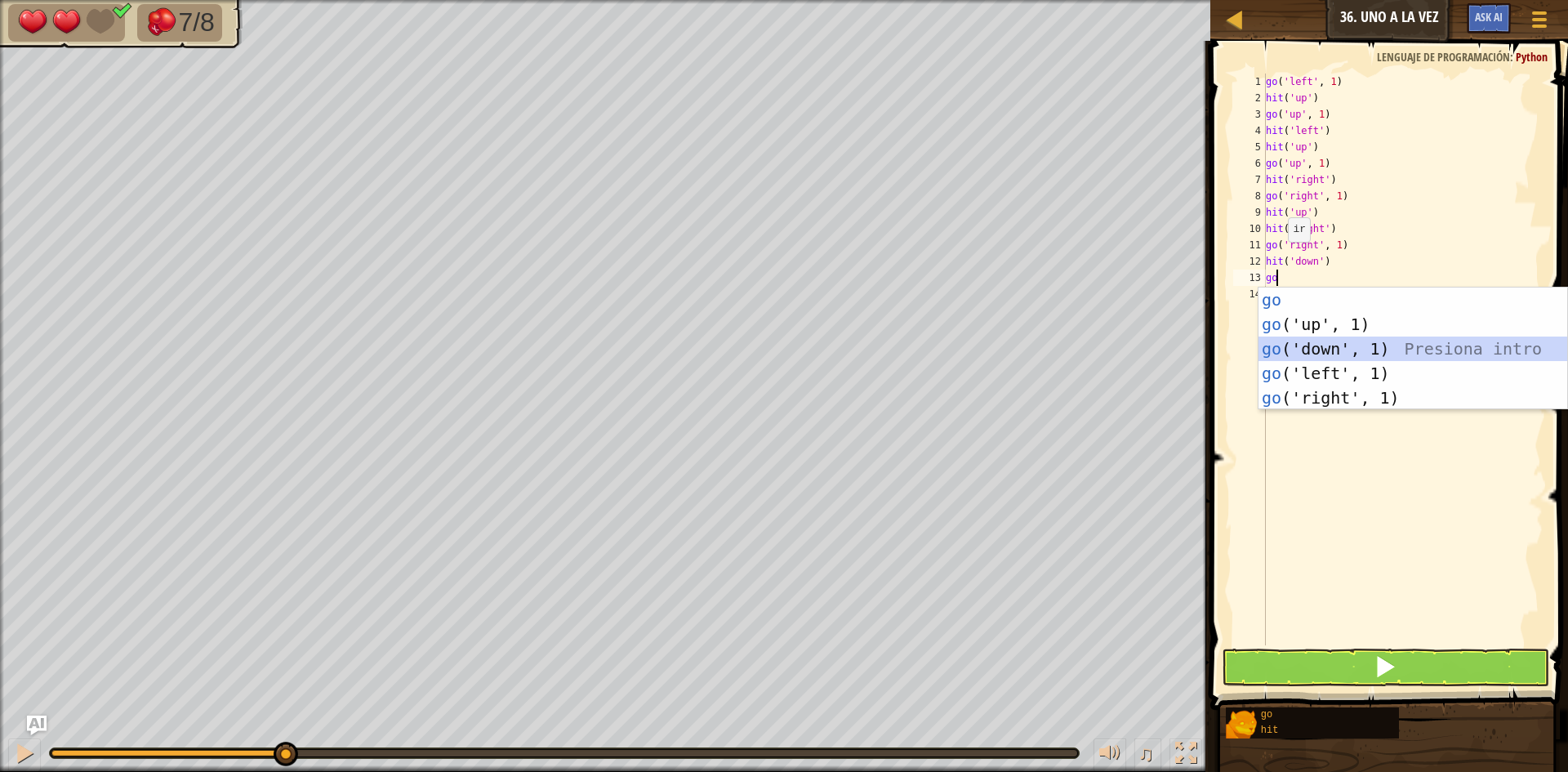
click at [1328, 339] on div "go Presiona intro go ('up', 1) Presiona intro go ('down', 1) Presiona intro go …" at bounding box center [1412, 373] width 309 height 171
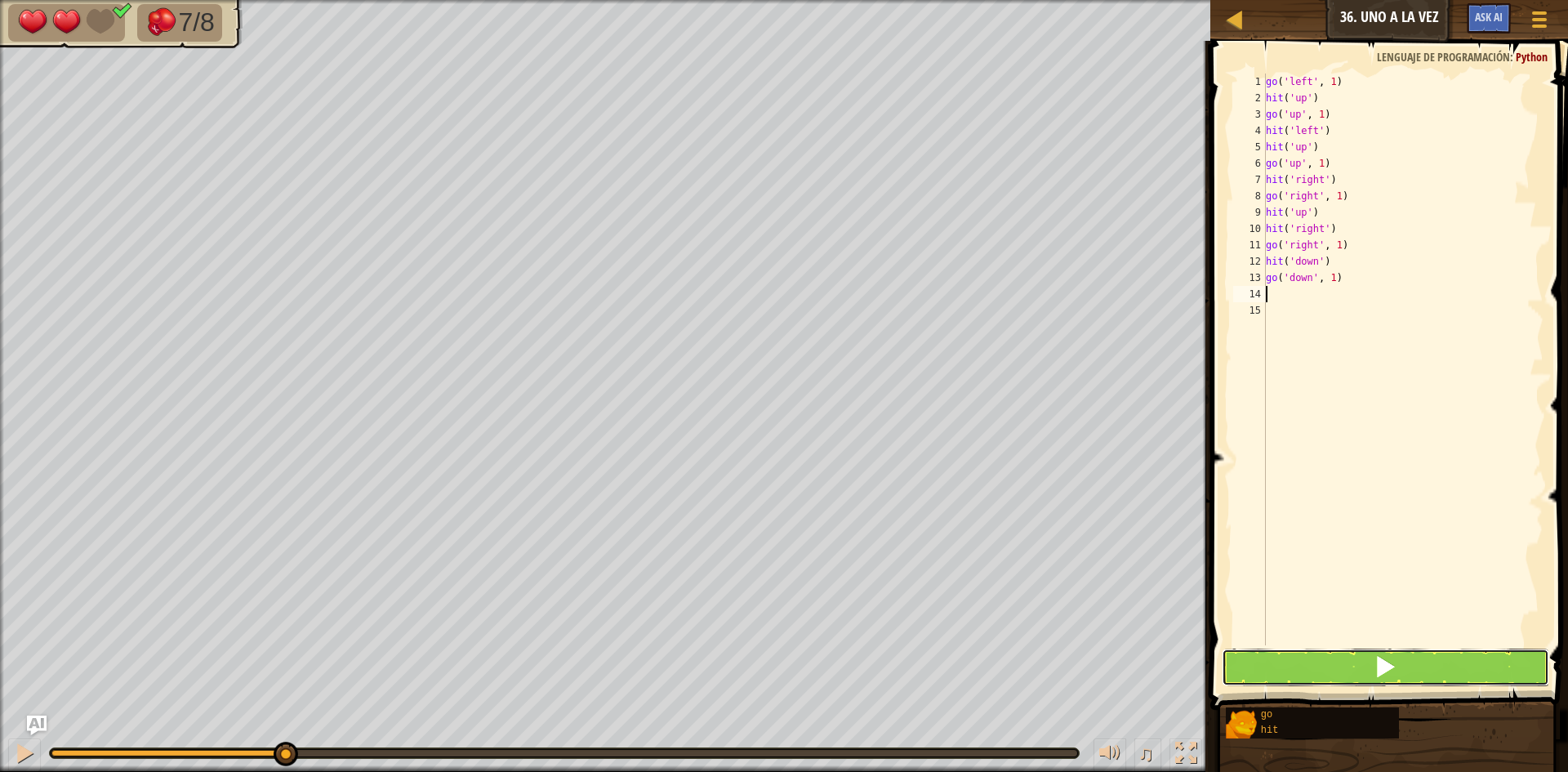
click at [1332, 672] on button at bounding box center [1385, 667] width 327 height 38
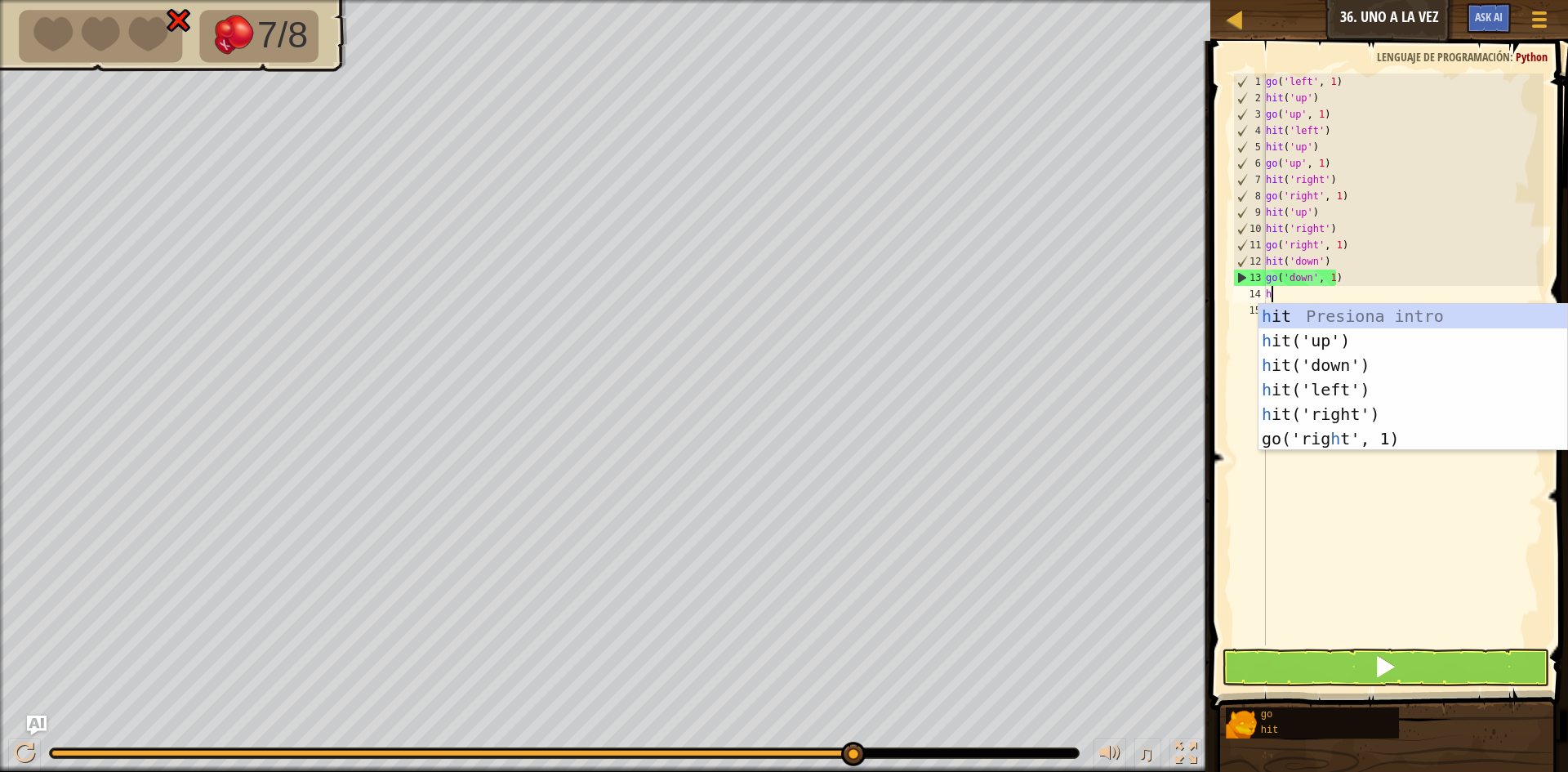
type textarea "hi"
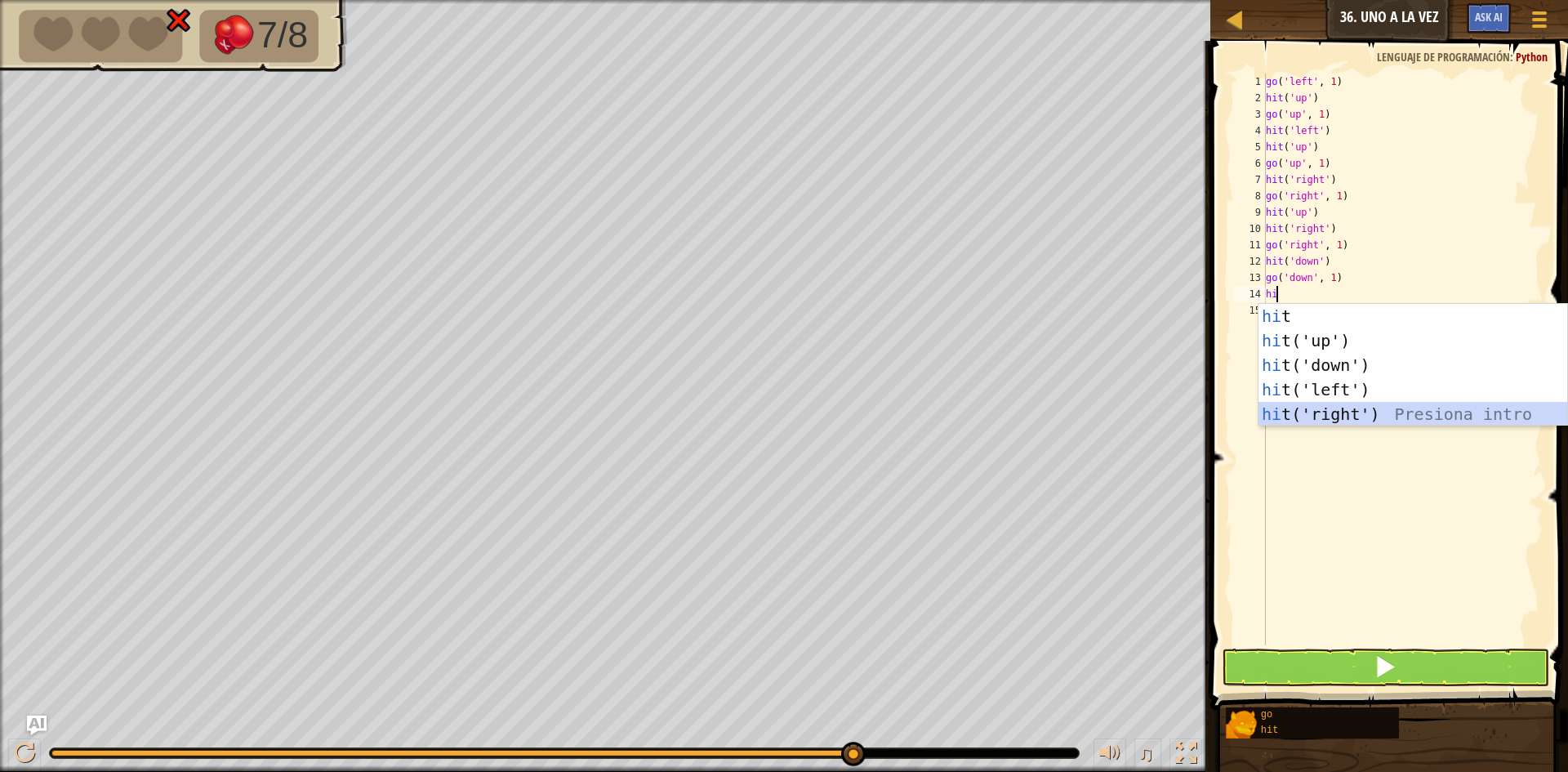
click at [1409, 417] on div "hi t Presiona intro hi t('up') Presiona intro hi t('down') Presiona intro hi t(…" at bounding box center [1412, 390] width 309 height 171
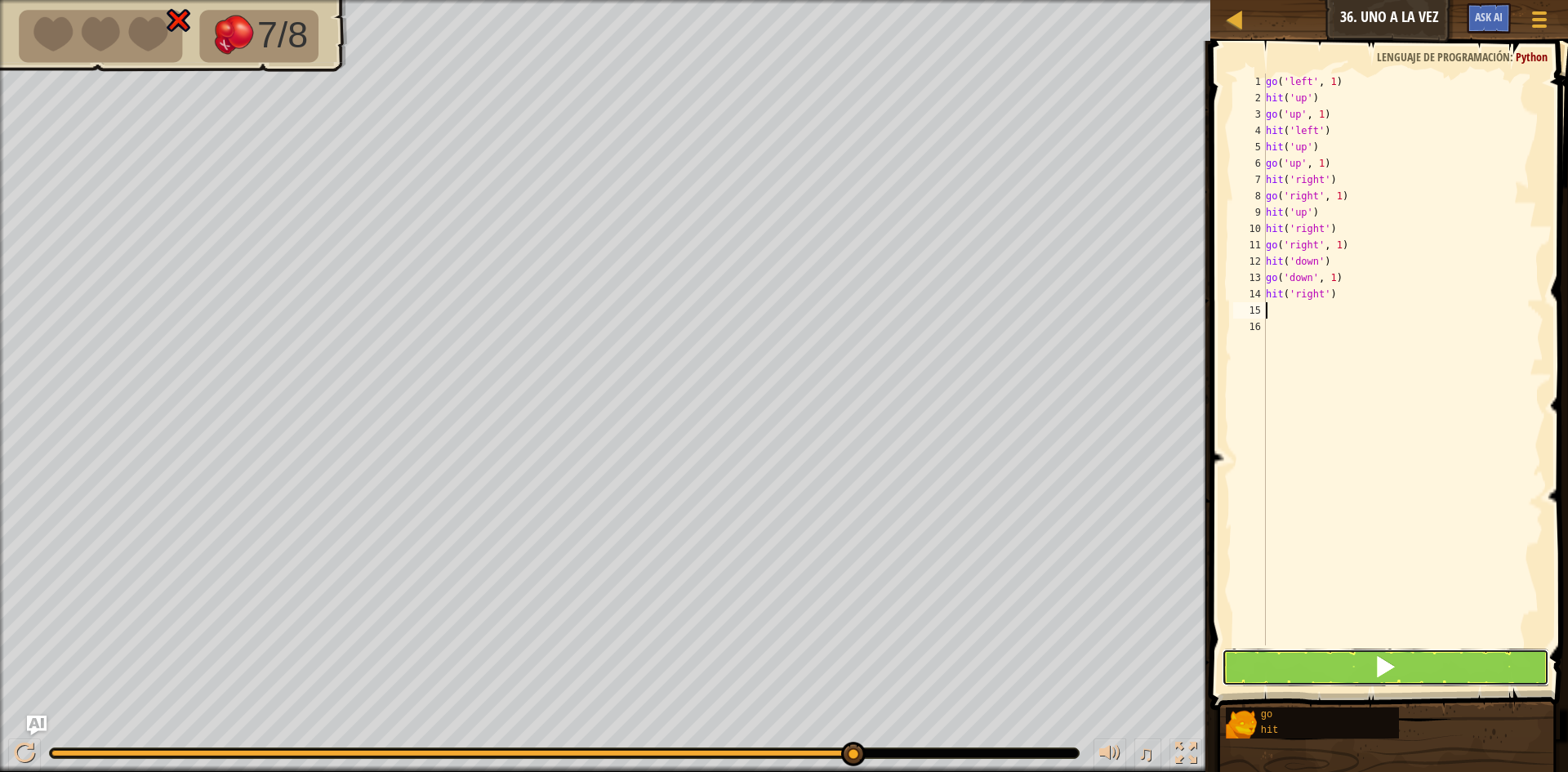
click at [1354, 670] on button at bounding box center [1385, 667] width 327 height 38
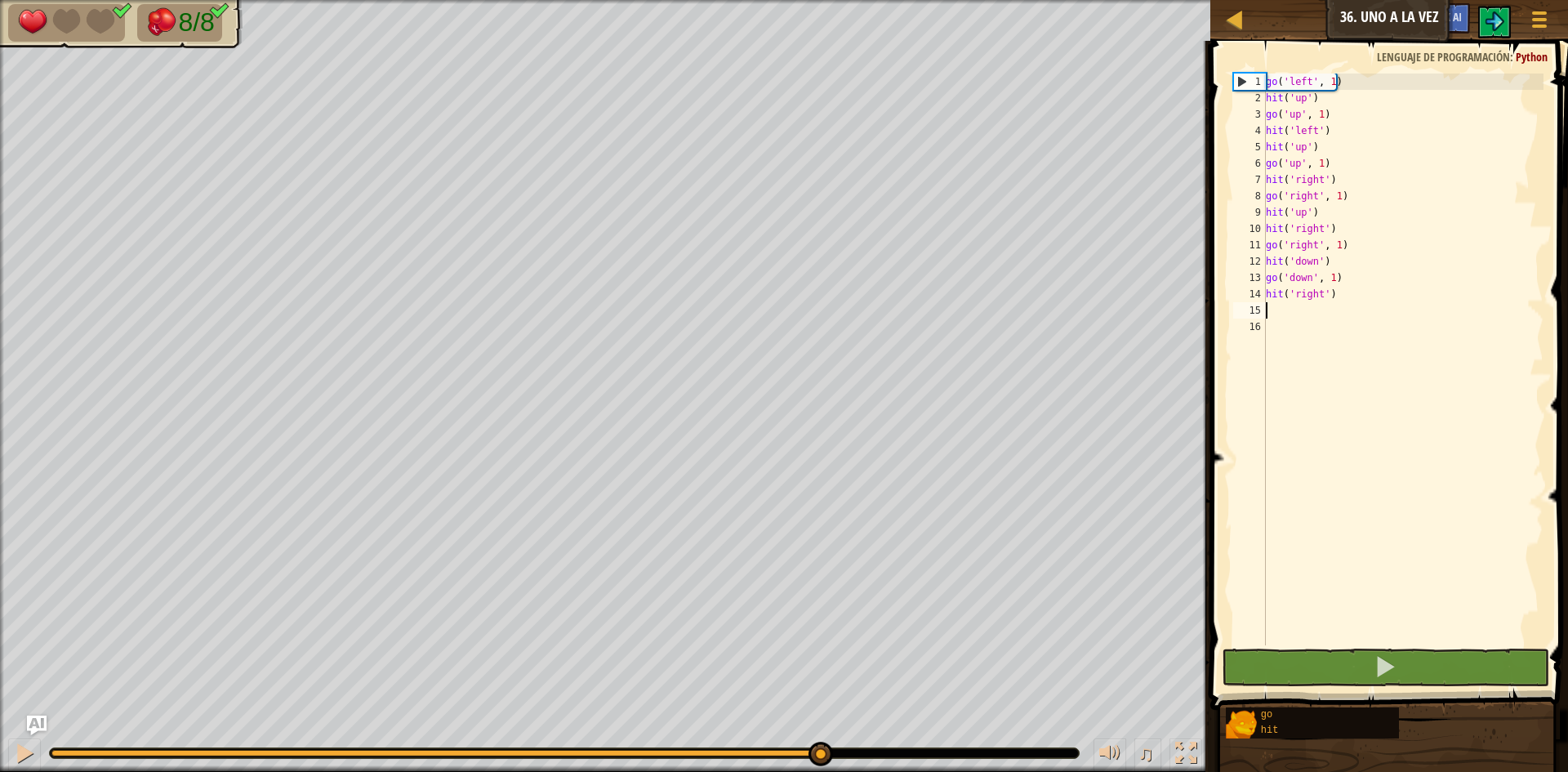
click at [878, 0] on body "Mapa Júnior 36. Uno a la vez Menú del Juego Ask AI 1 הההההההההההההההההההההההההה…" at bounding box center [784, 0] width 1568 height 0
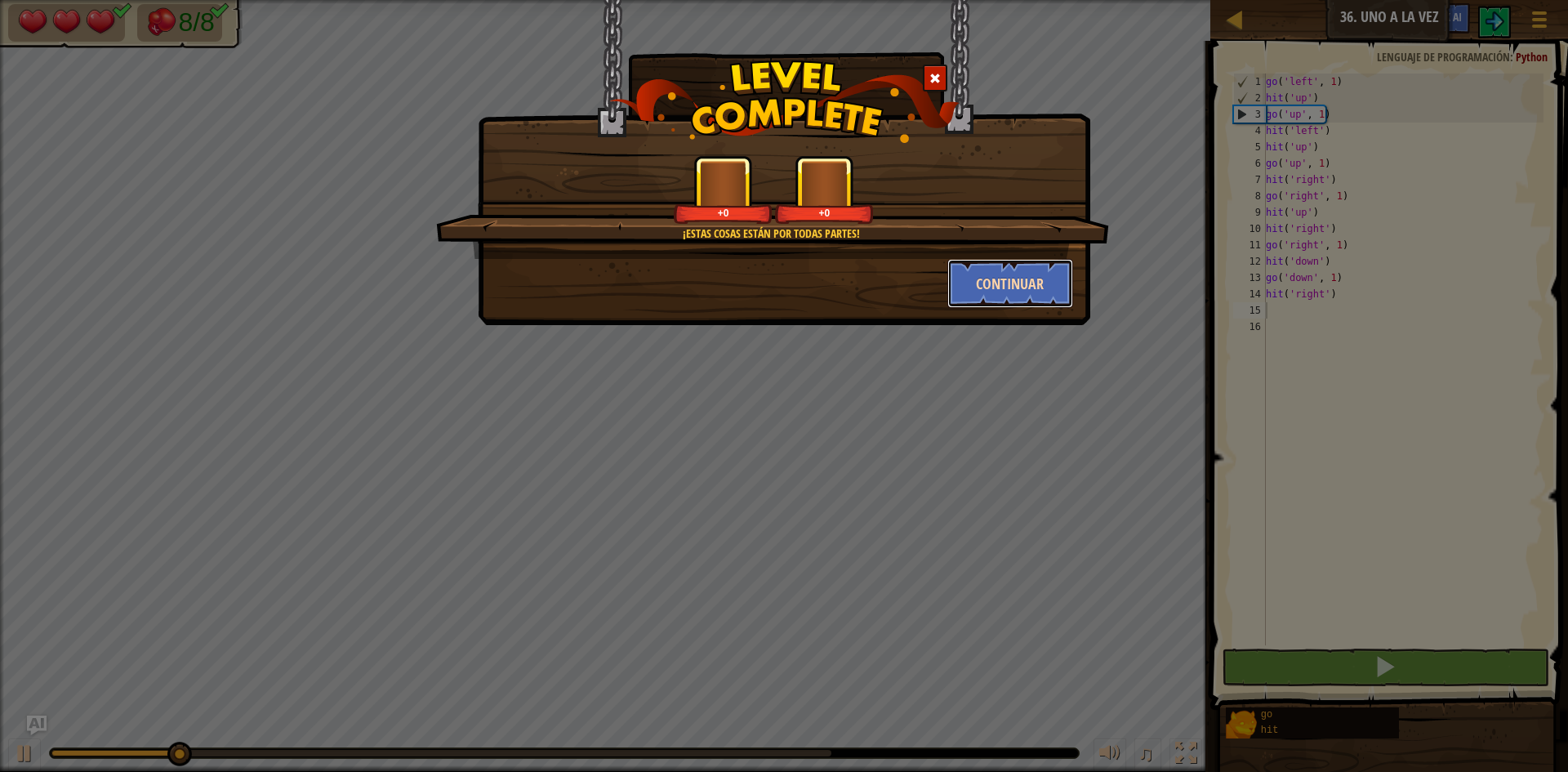
click at [1024, 281] on button "Continuar" at bounding box center [1011, 283] width 127 height 49
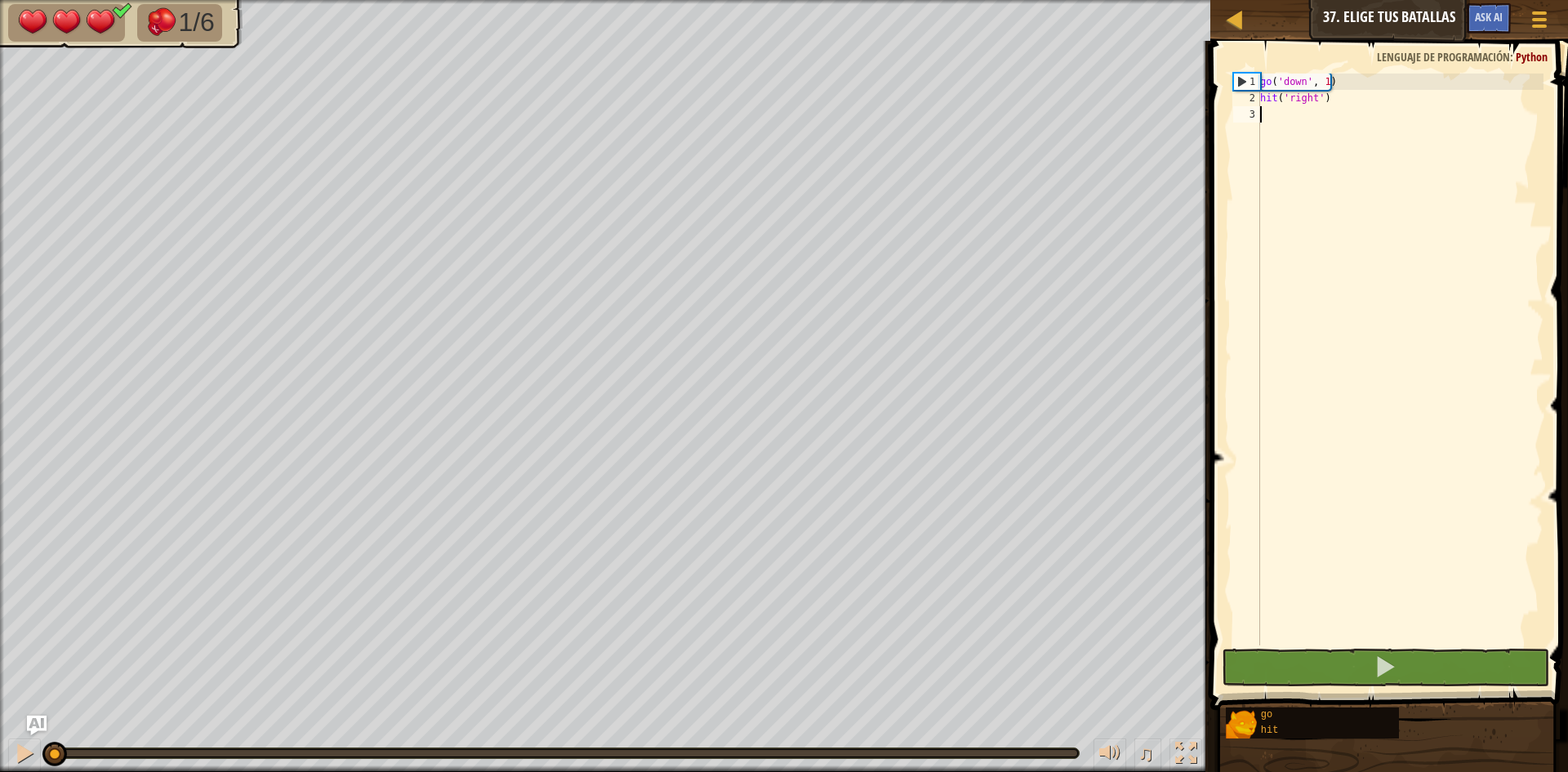
scroll to position [7, 0]
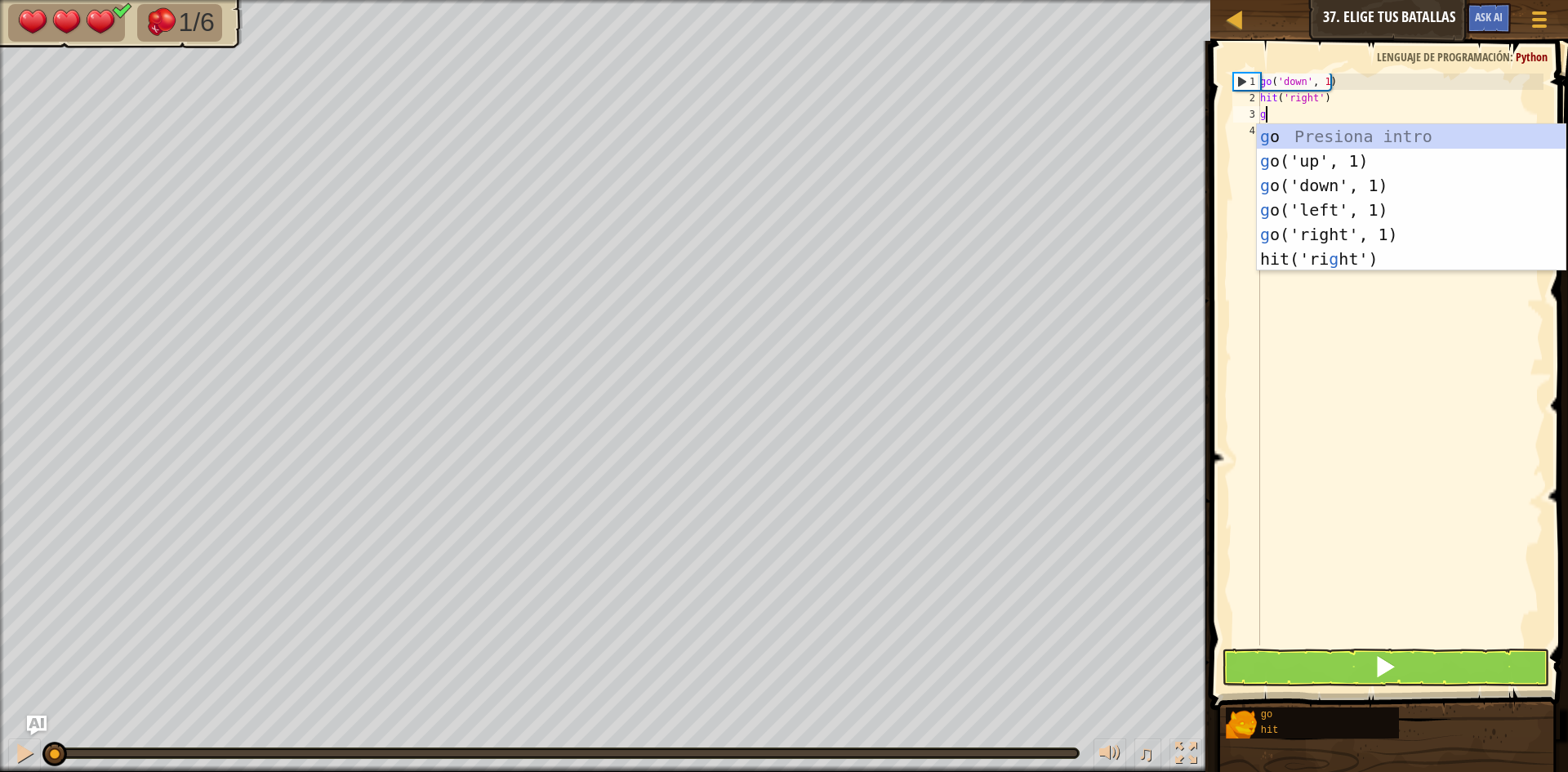
type textarea "go"
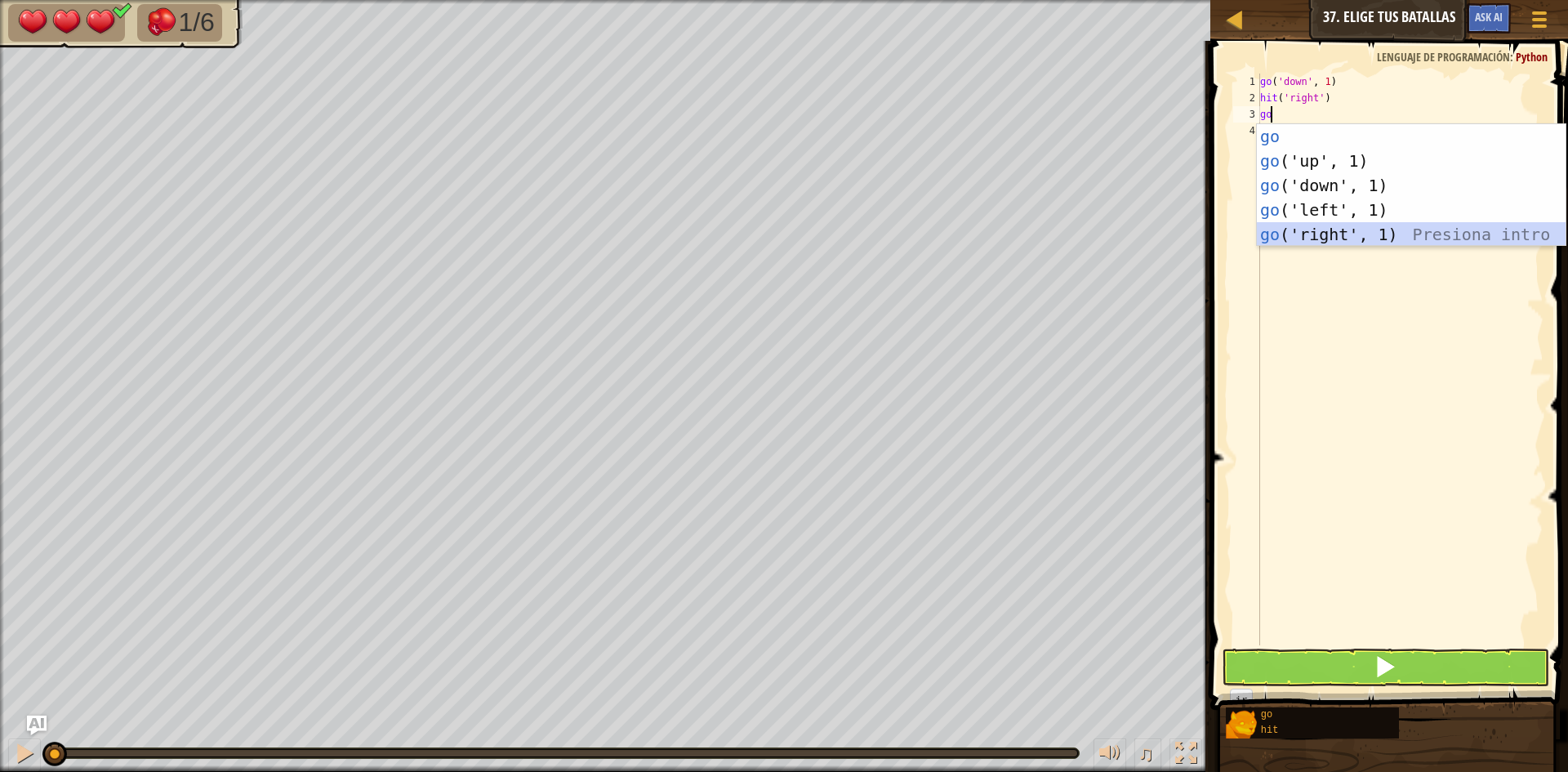
click at [1341, 233] on div "go Presiona intro go ('up', 1) Presiona intro go ('down', 1) Presiona intro go …" at bounding box center [1411, 210] width 309 height 171
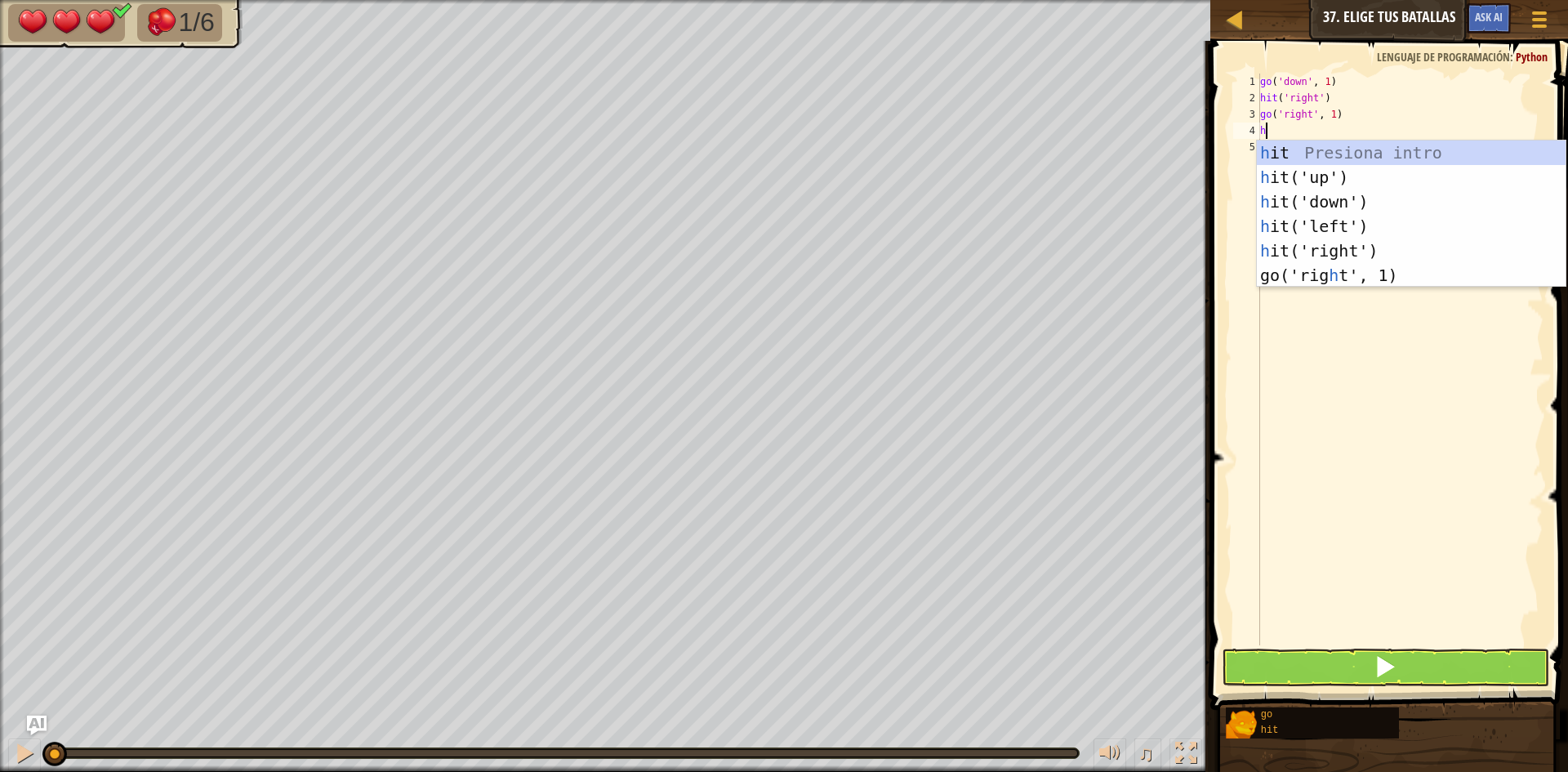
type textarea "hi"
click at [1361, 196] on div "hi t Presiona intro hi t('up') Presiona intro hi t('down') Presiona intro hi t(…" at bounding box center [1411, 226] width 309 height 171
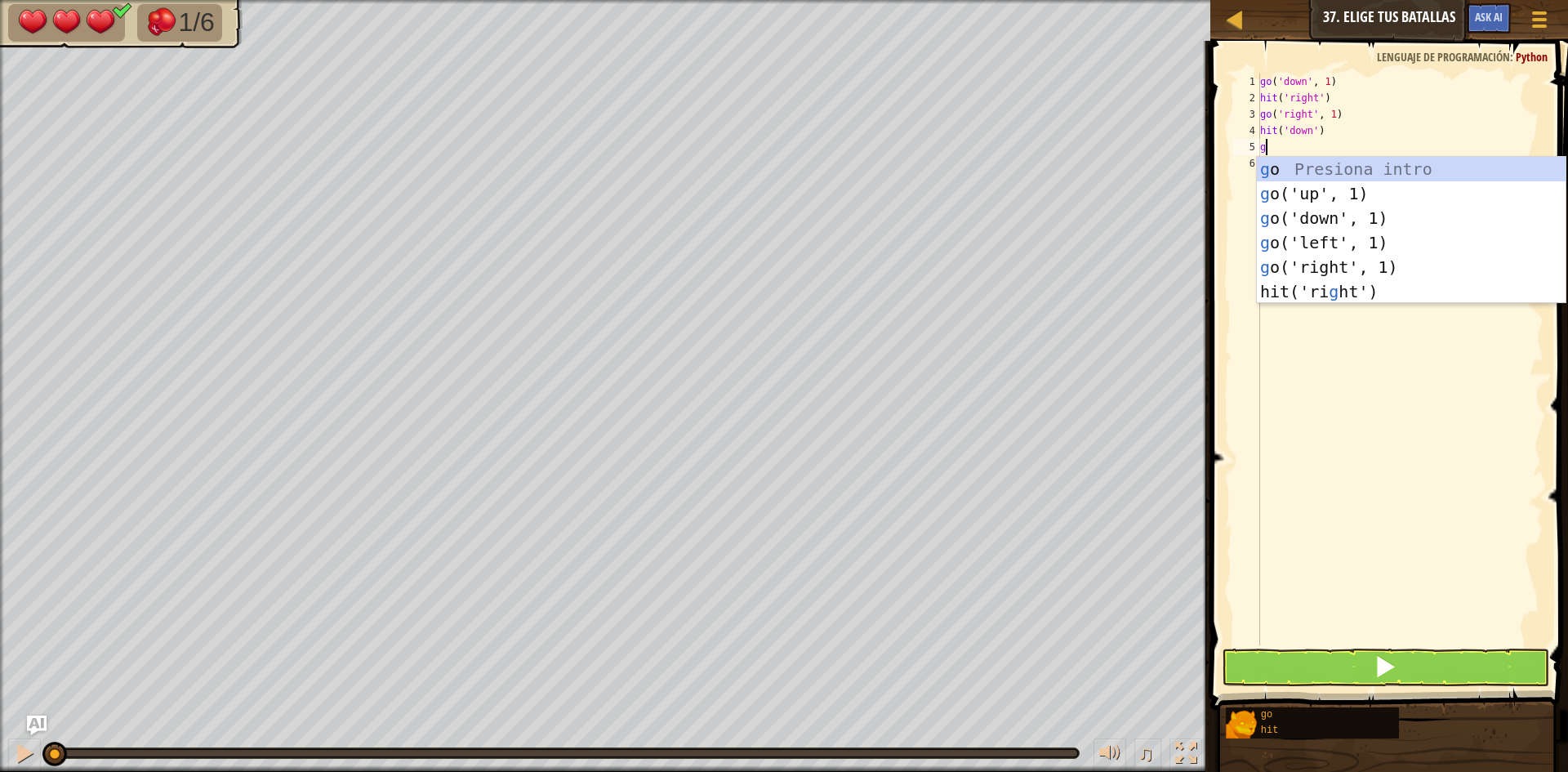
type textarea "go"
click at [1342, 219] on div "go Presiona intro go ('up', 1) Presiona intro go ('down', 1) Presiona intro go …" at bounding box center [1411, 242] width 309 height 171
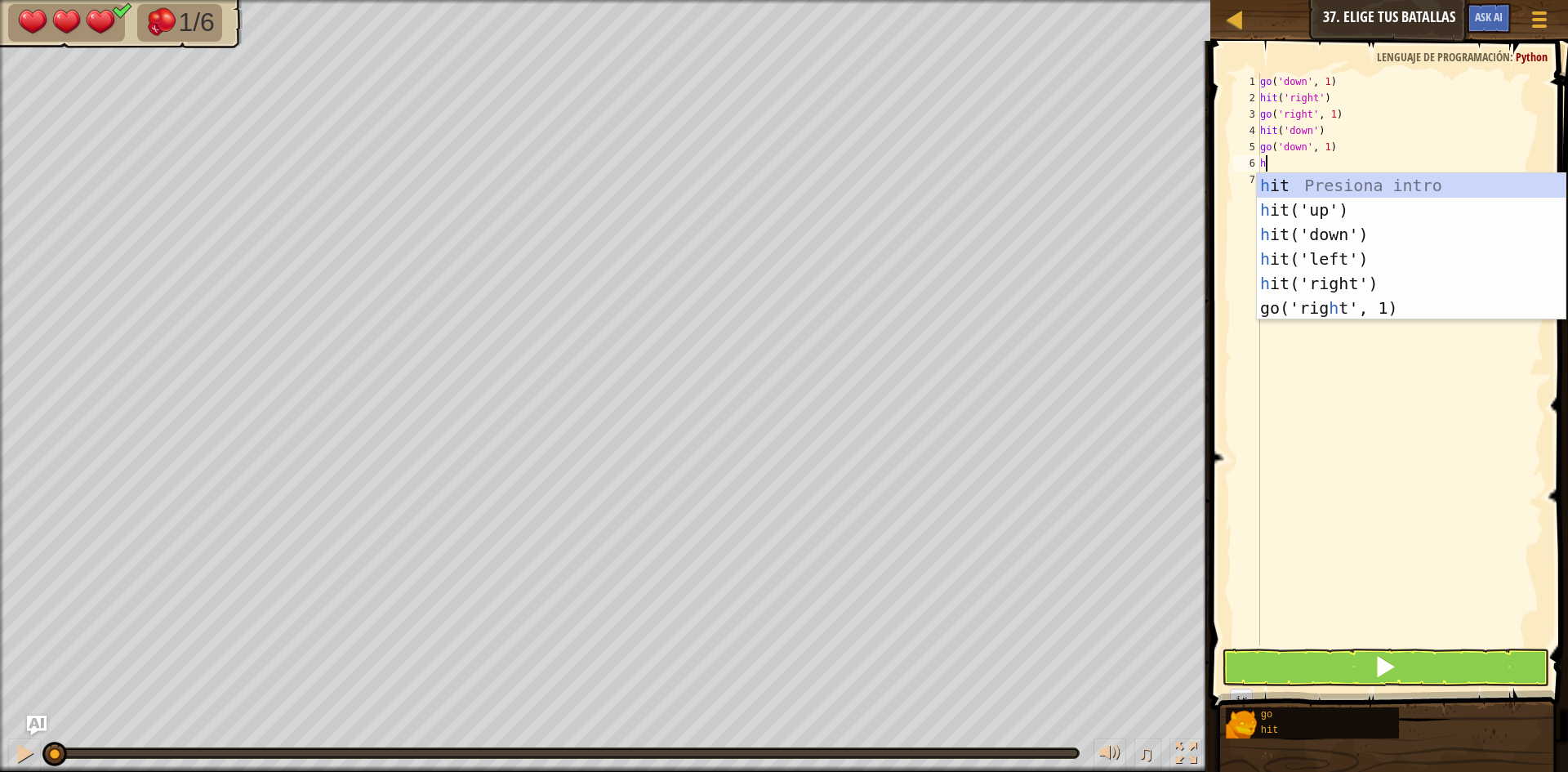
type textarea "hi"
click at [1347, 232] on div "hi t Presiona intro hi t('up') Presiona intro hi t('down') Presiona intro hi t(…" at bounding box center [1411, 259] width 309 height 171
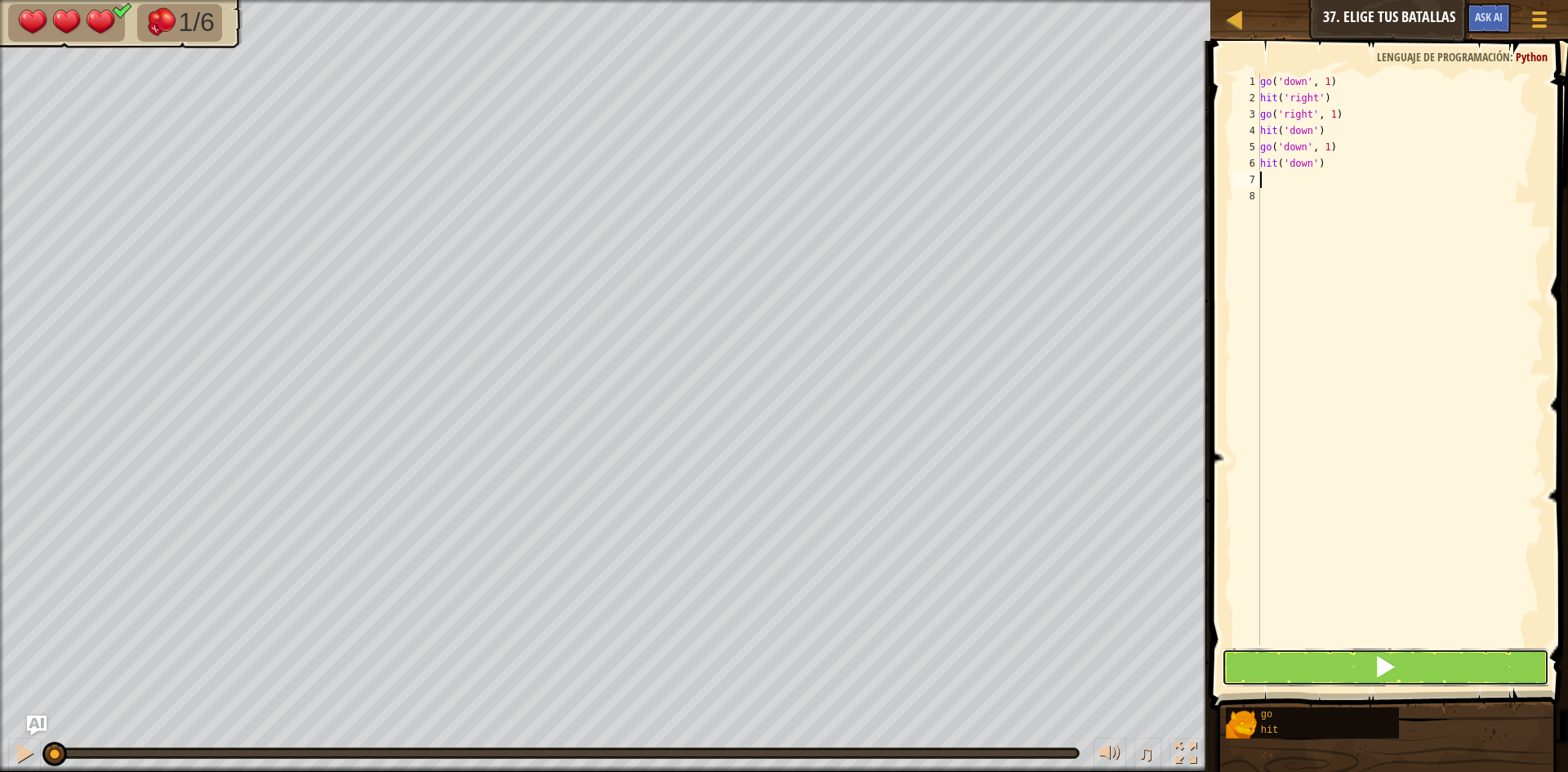
click at [1421, 657] on button at bounding box center [1385, 667] width 327 height 38
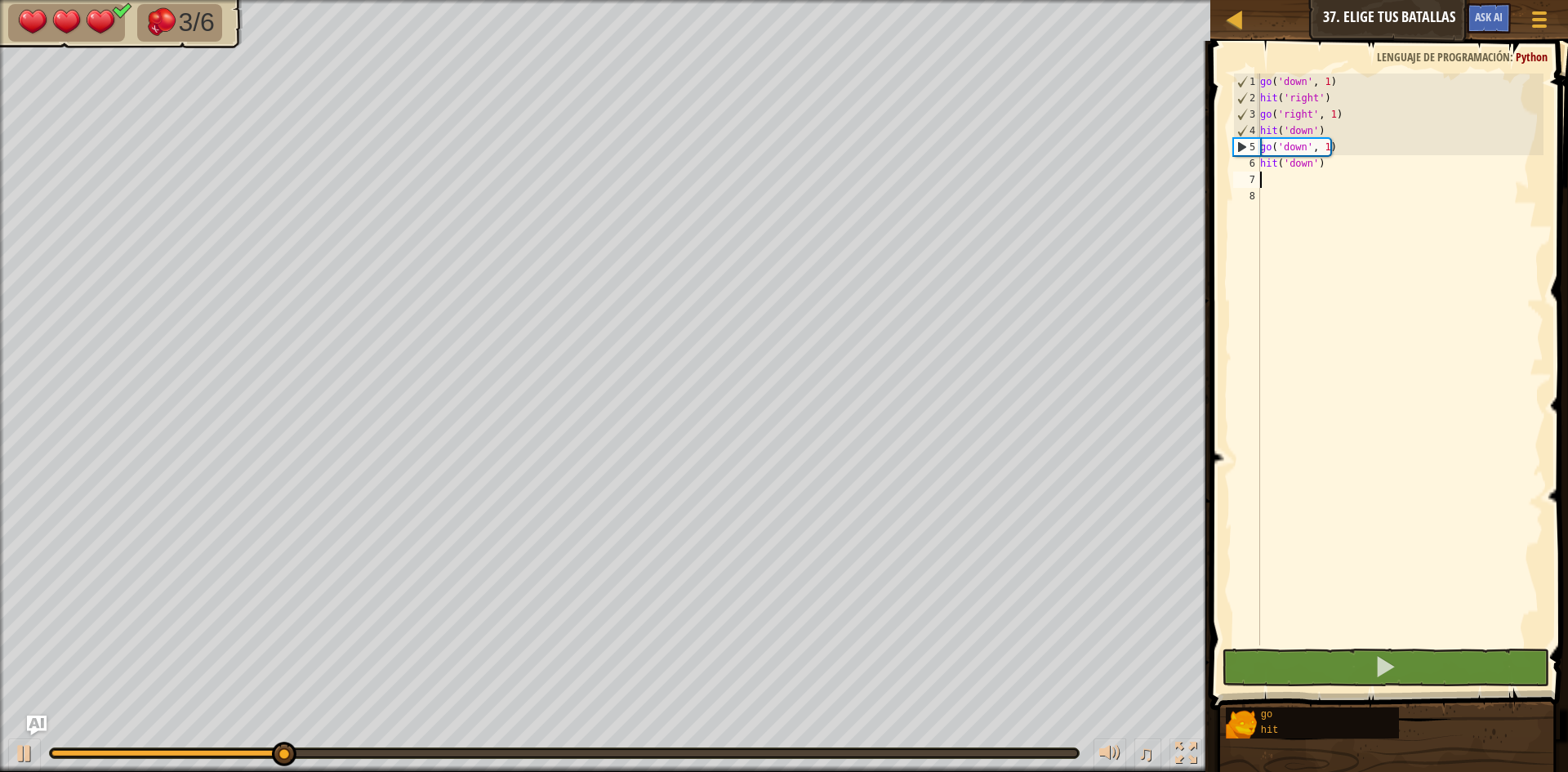
type textarea "g"
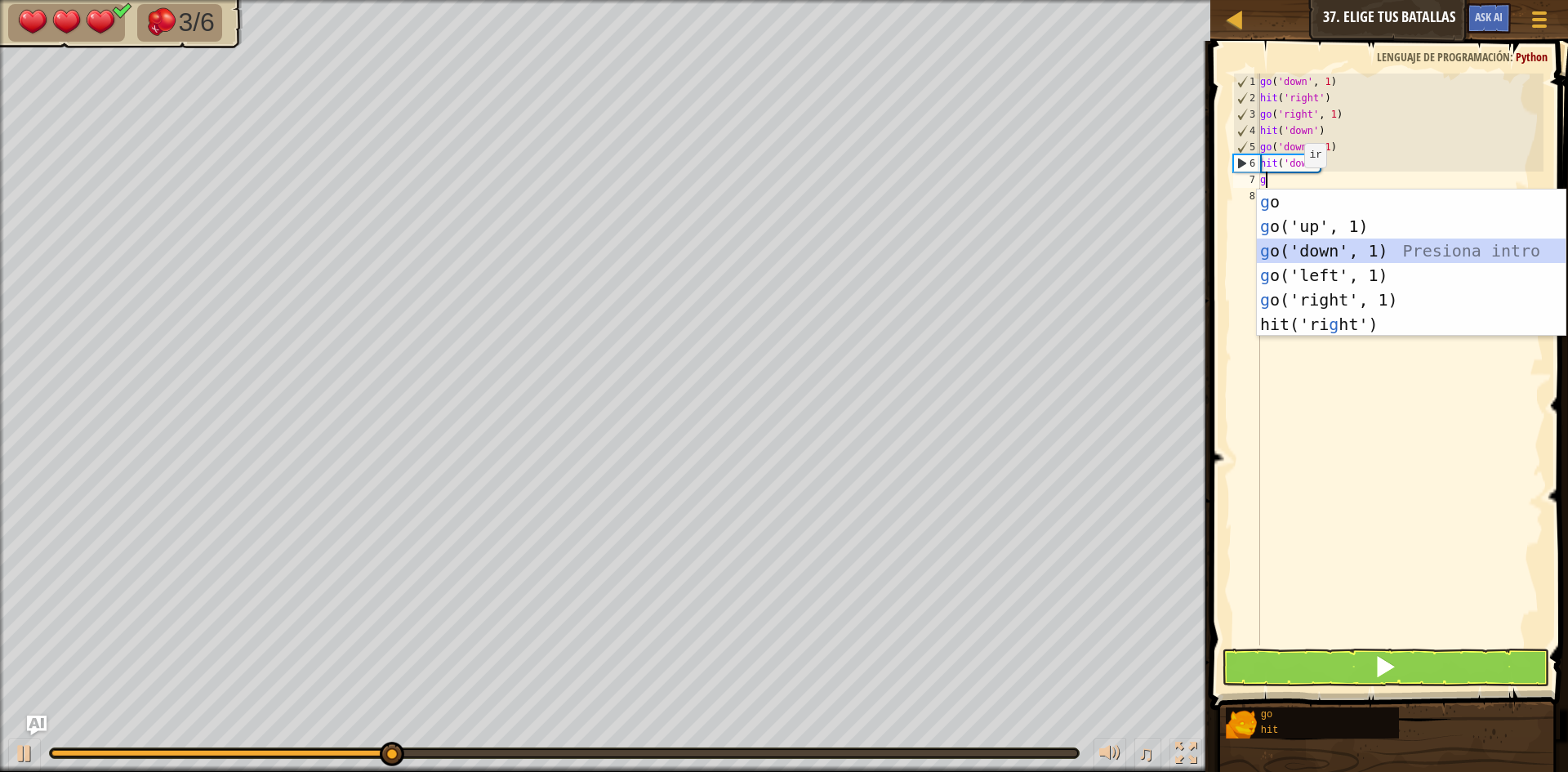
click at [1369, 250] on div "g o Presiona intro g o('up', 1) Presiona intro g o('down', 1) Presiona intro g …" at bounding box center [1411, 288] width 309 height 196
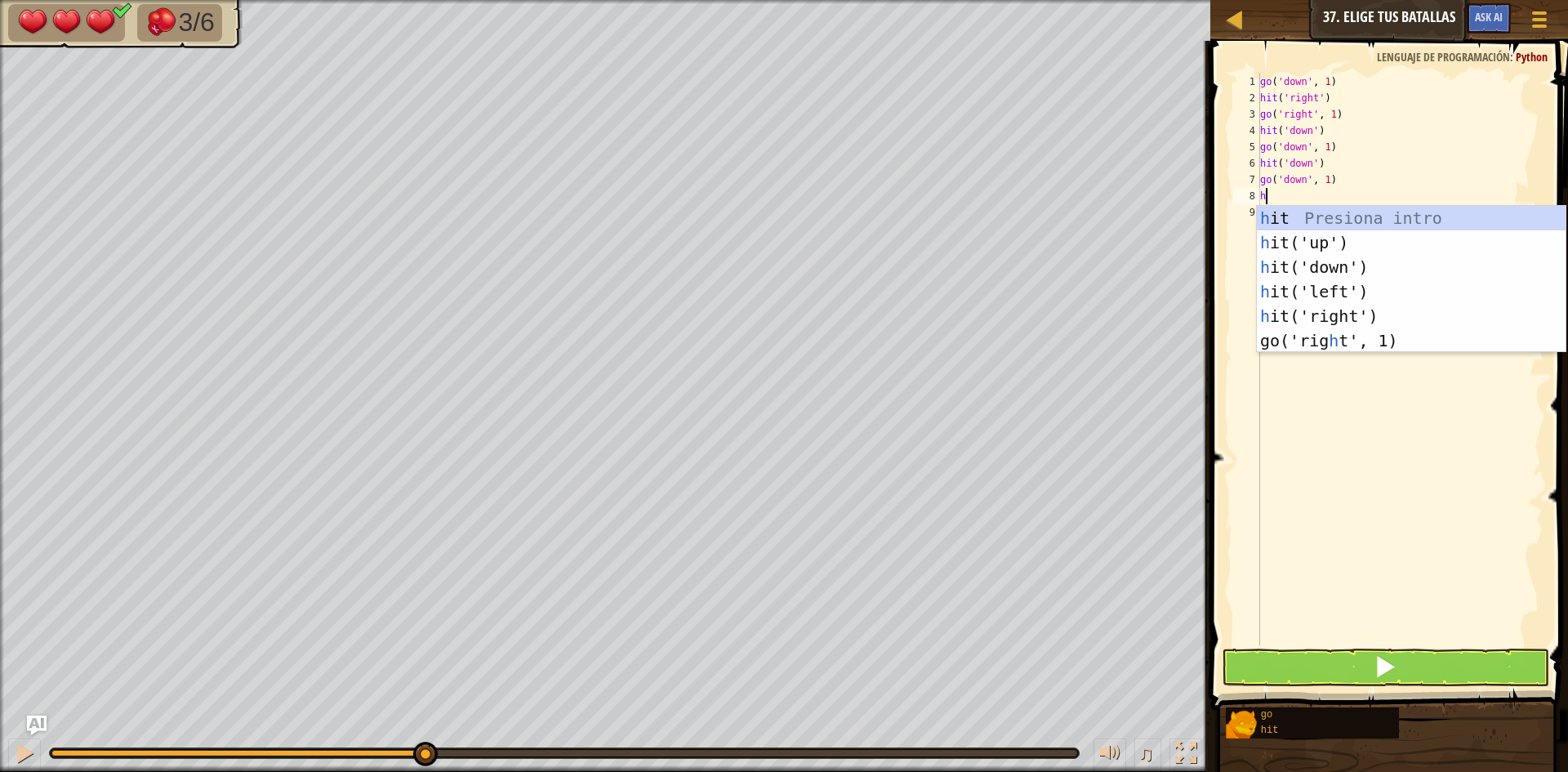
type textarea "hi"
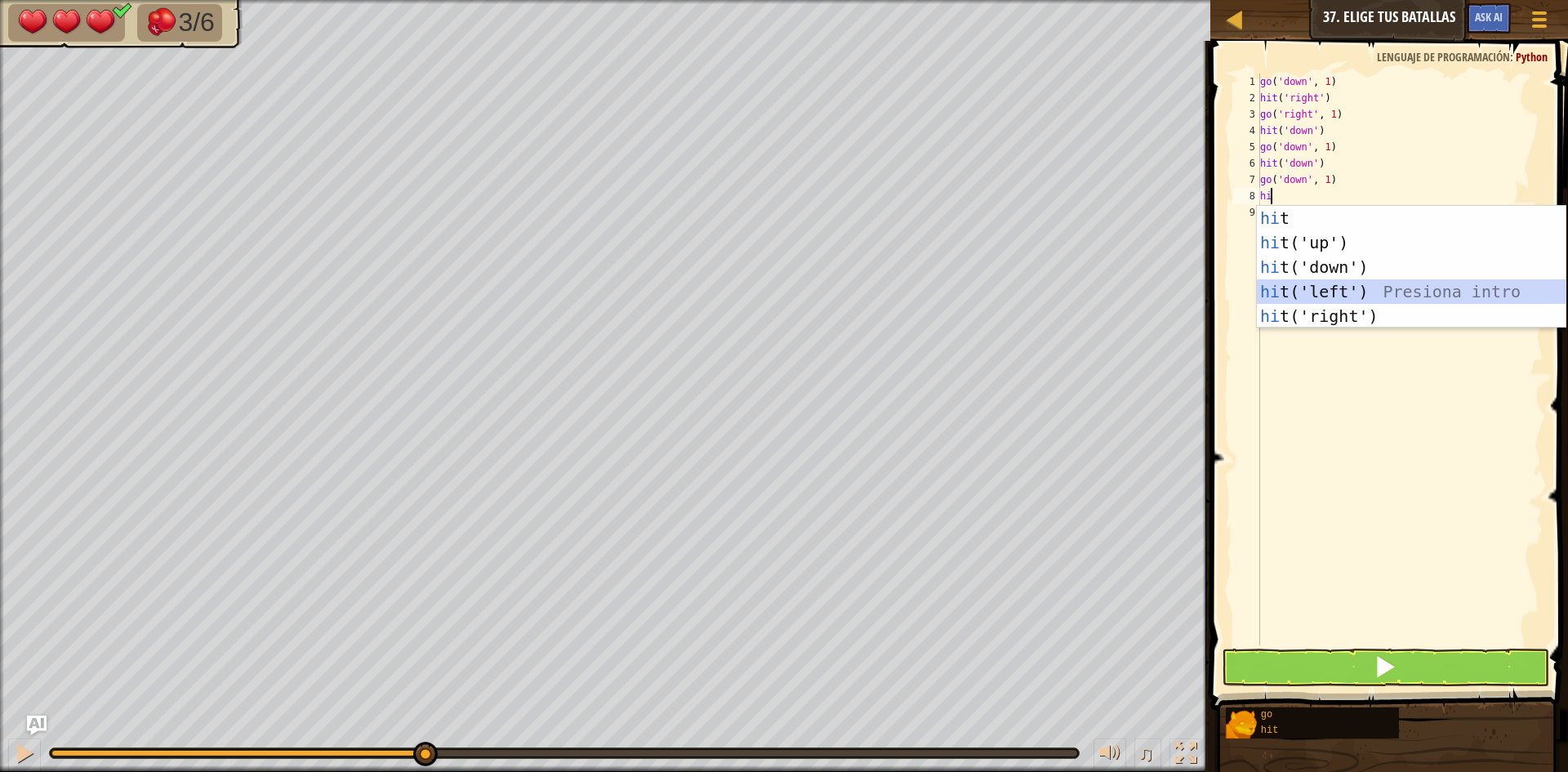
click at [1322, 287] on div "hi t Presiona intro hi t('up') Presiona intro hi t('down') Presiona intro hi t(…" at bounding box center [1411, 292] width 309 height 171
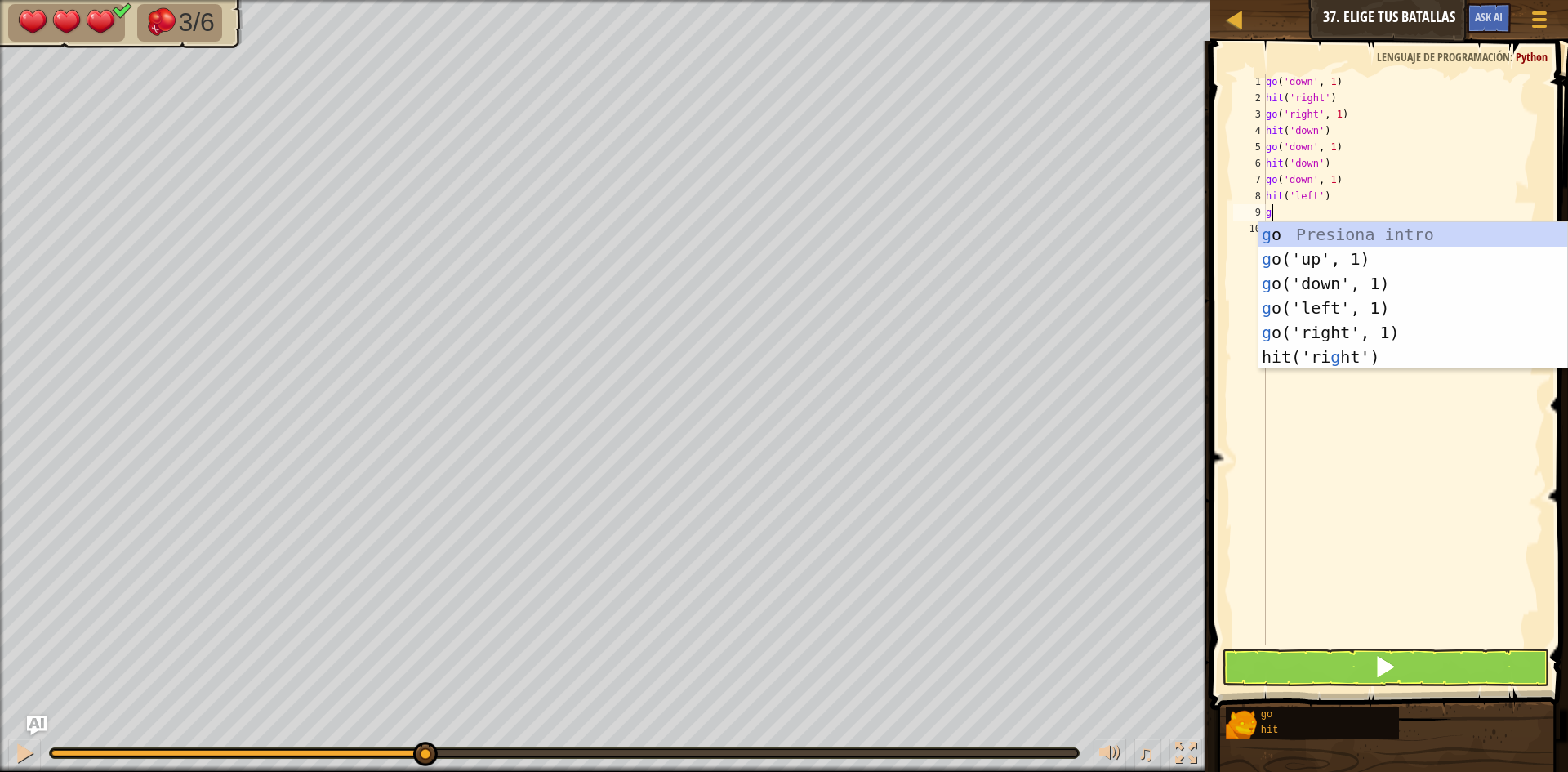
type textarea "go"
click at [1345, 306] on div "go Presiona intro go ('up', 1) Presiona intro go ('down', 1) Presiona intro go …" at bounding box center [1412, 308] width 309 height 171
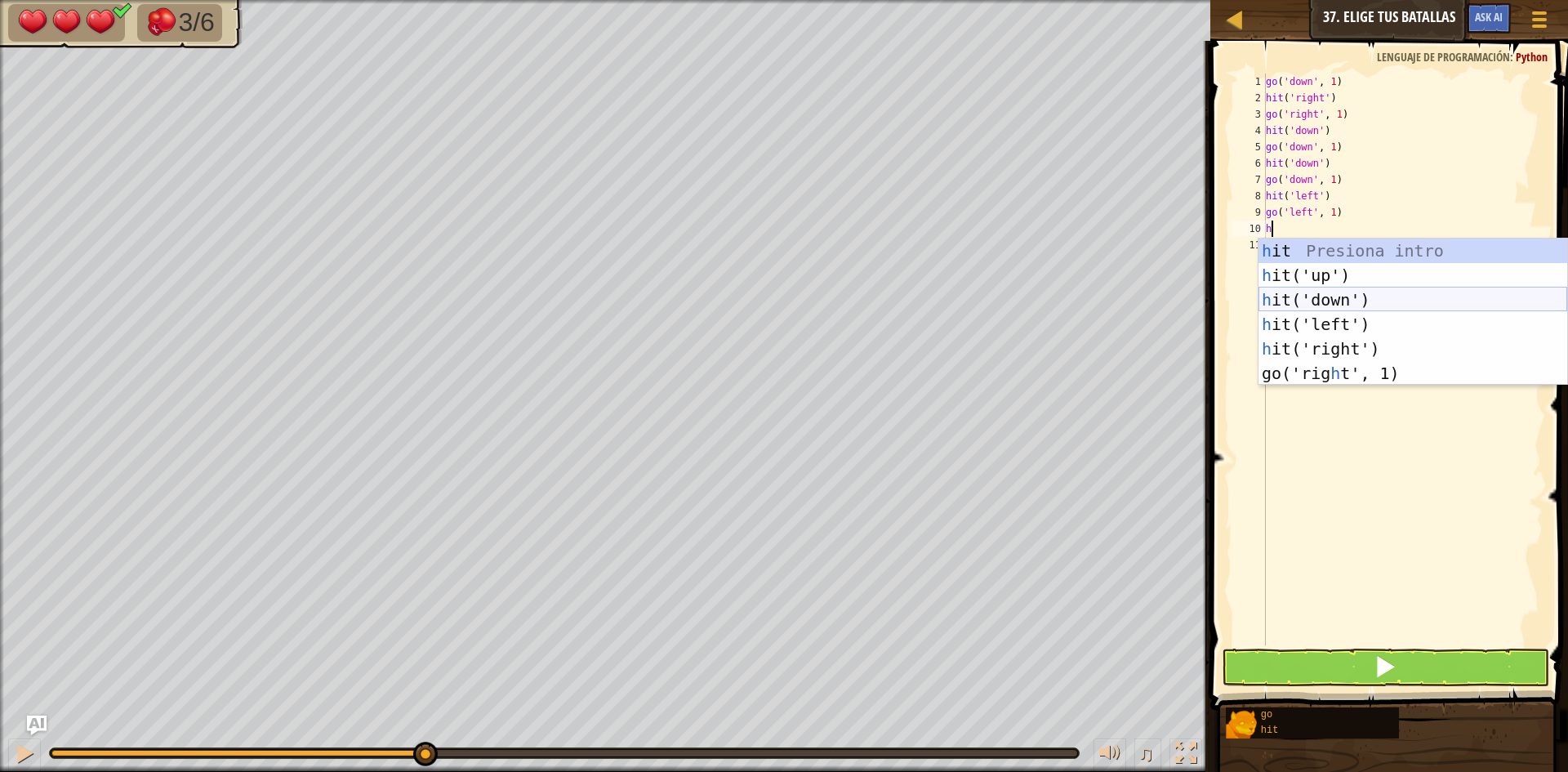
type textarea "hi"
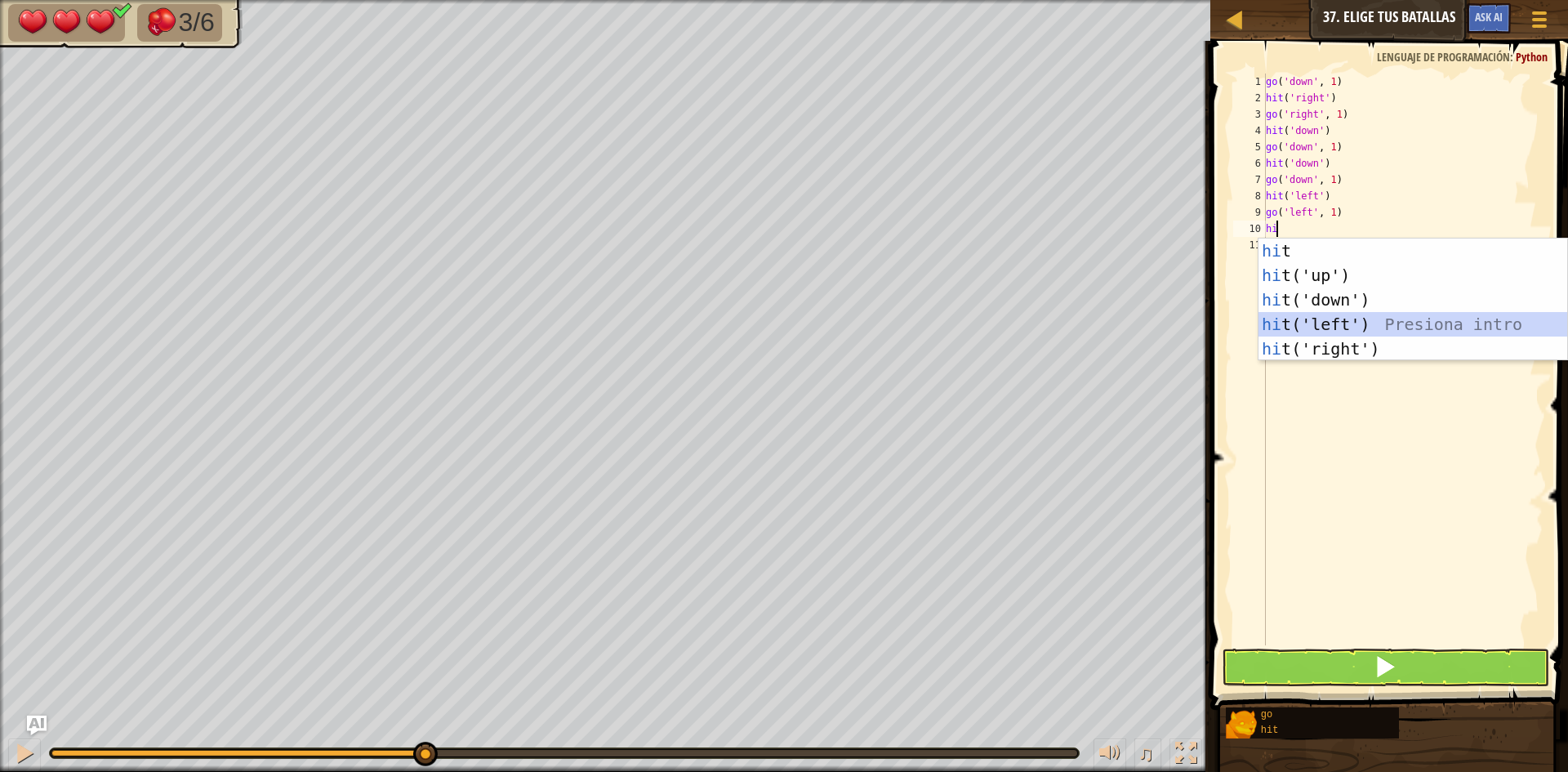
click at [1354, 325] on div "hi t Presiona intro hi t('up') Presiona intro hi t('down') Presiona intro hi t(…" at bounding box center [1412, 324] width 309 height 171
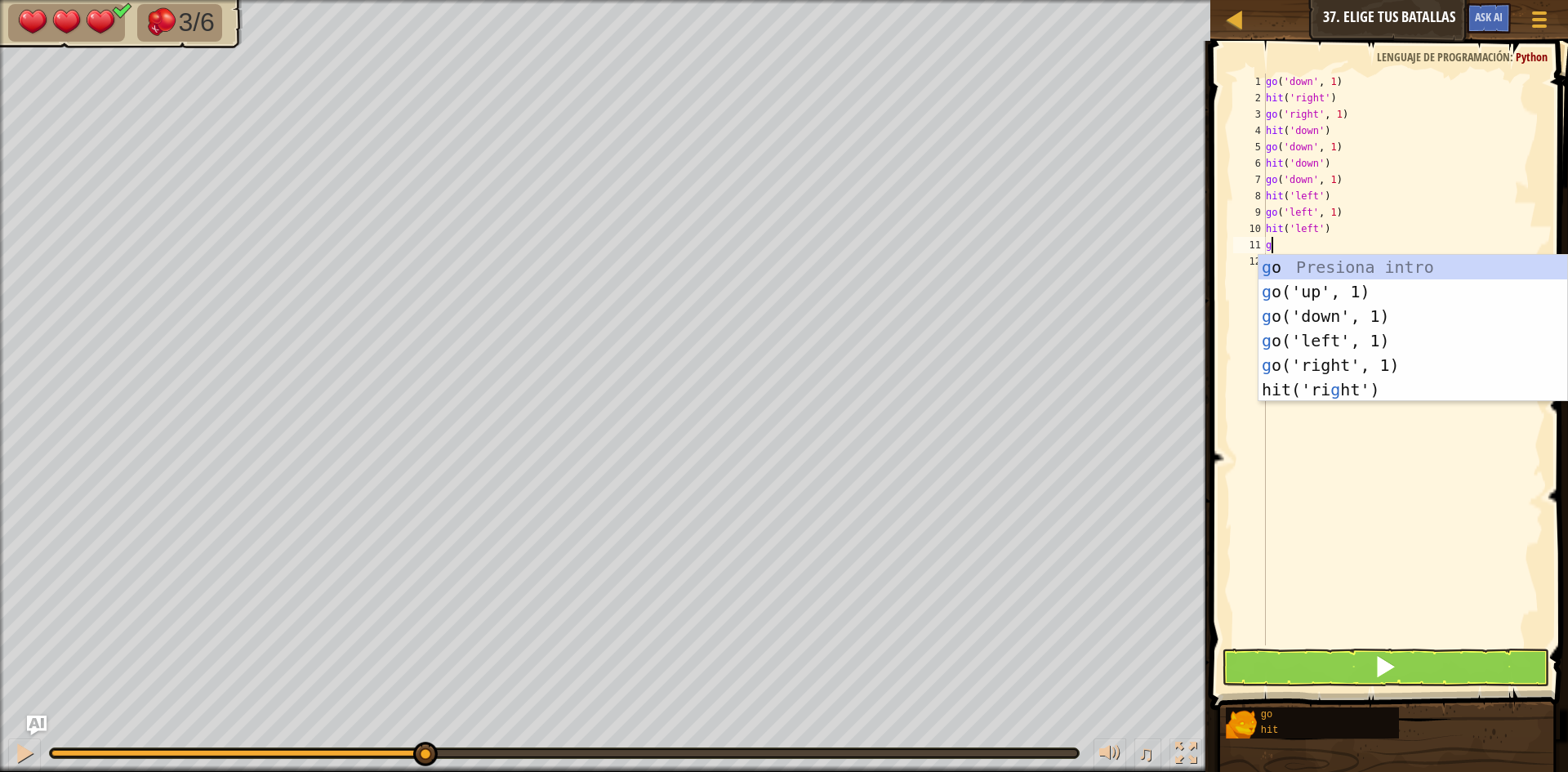
type textarea "go"
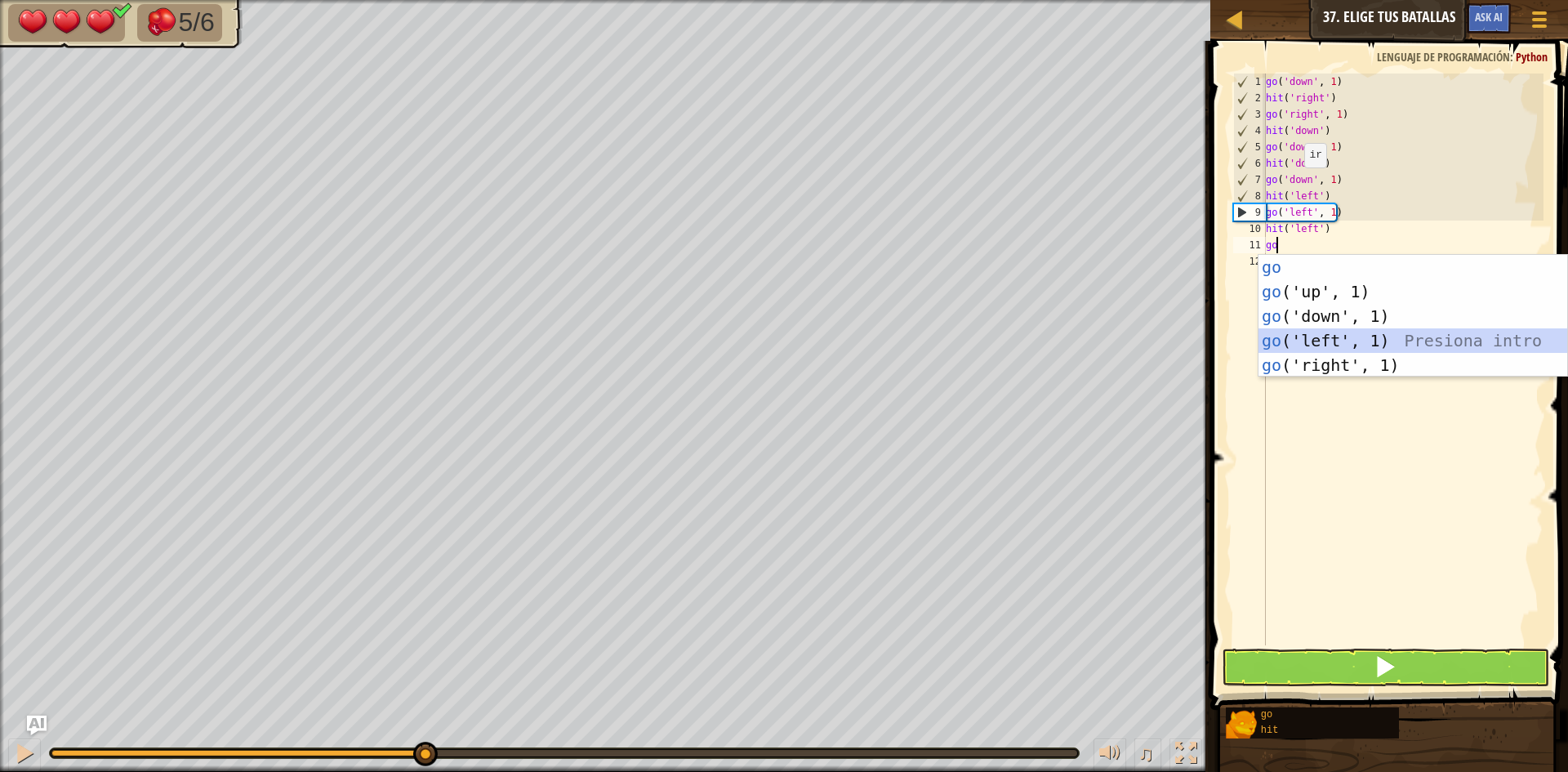
click at [1329, 336] on div "go Presiona intro go ('up', 1) Presiona intro go ('down', 1) Presiona intro go …" at bounding box center [1412, 340] width 309 height 171
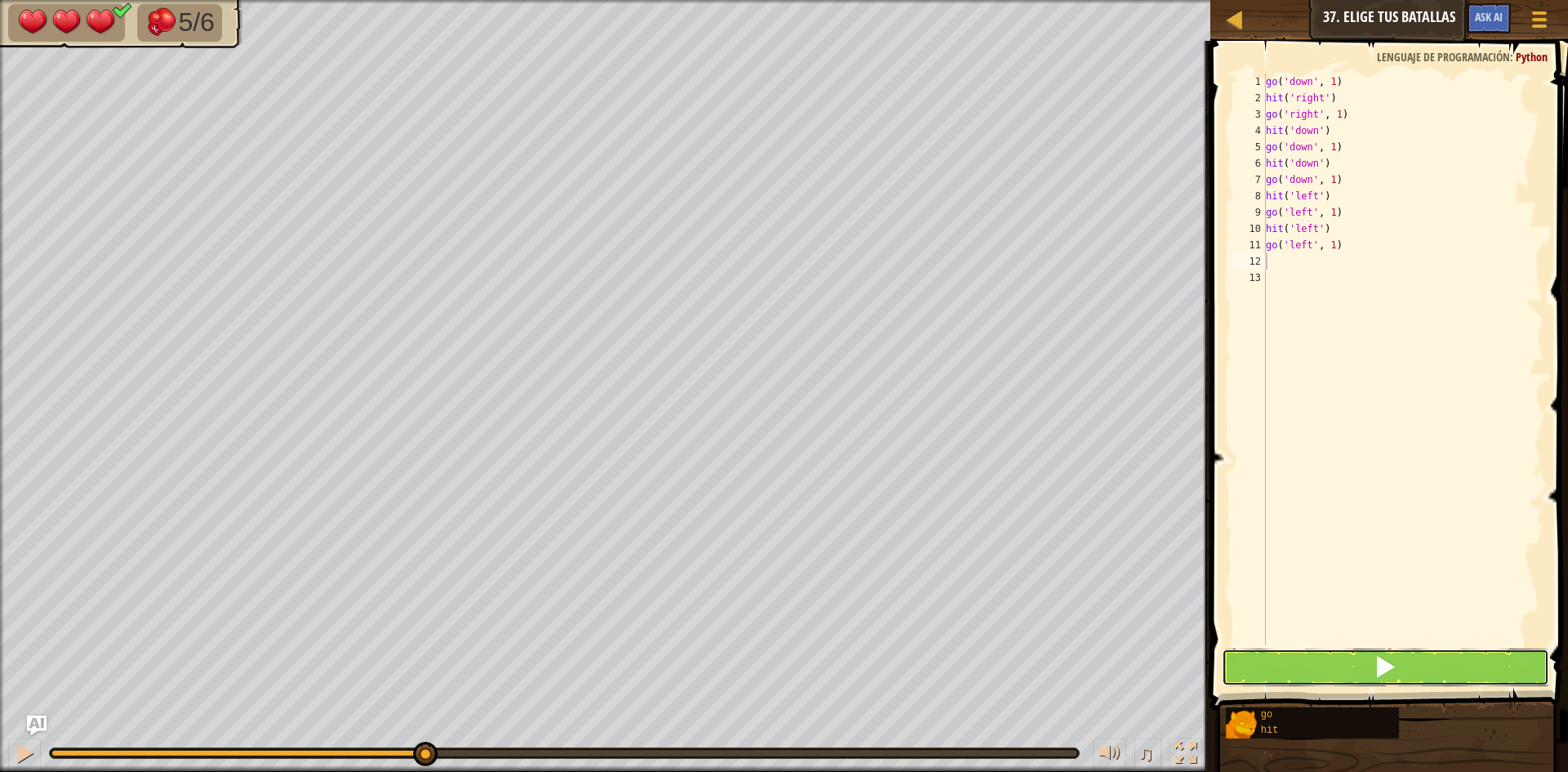
click at [1298, 663] on button at bounding box center [1385, 667] width 327 height 38
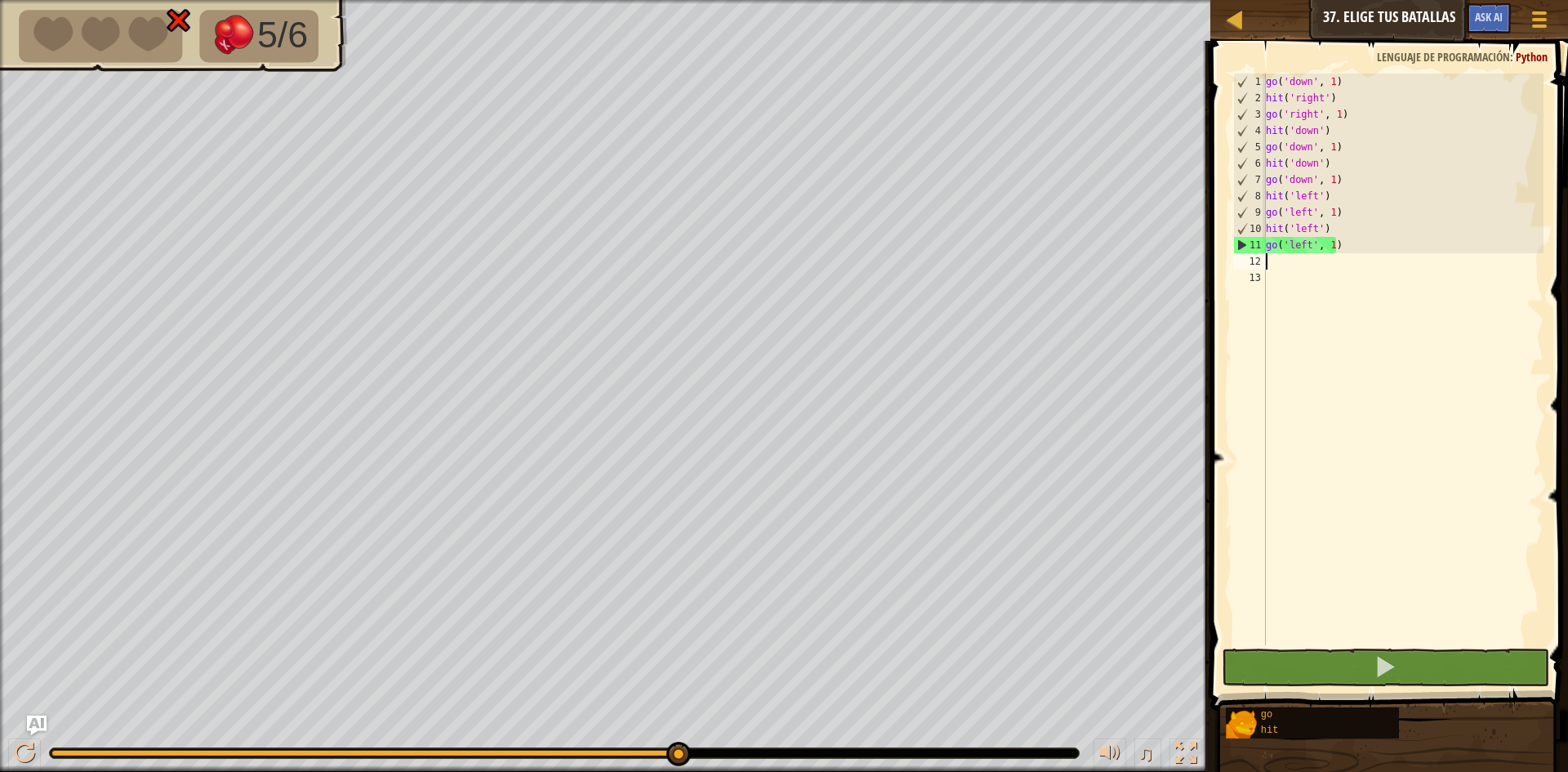
type textarea "h"
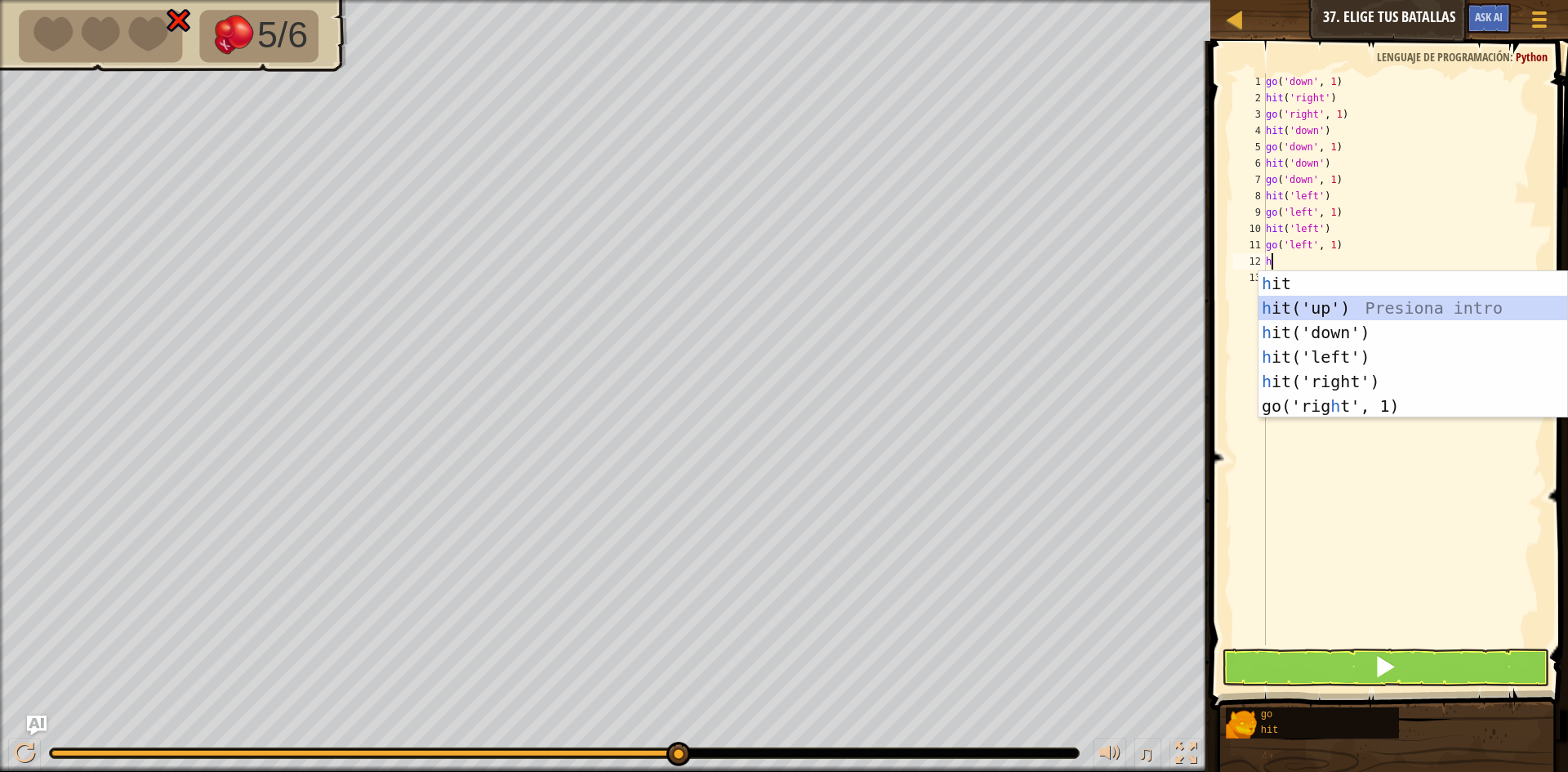
click at [1323, 311] on div "h it Presiona intro h it('up') Presiona intro h it('down') Presiona intro h it(…" at bounding box center [1412, 369] width 309 height 196
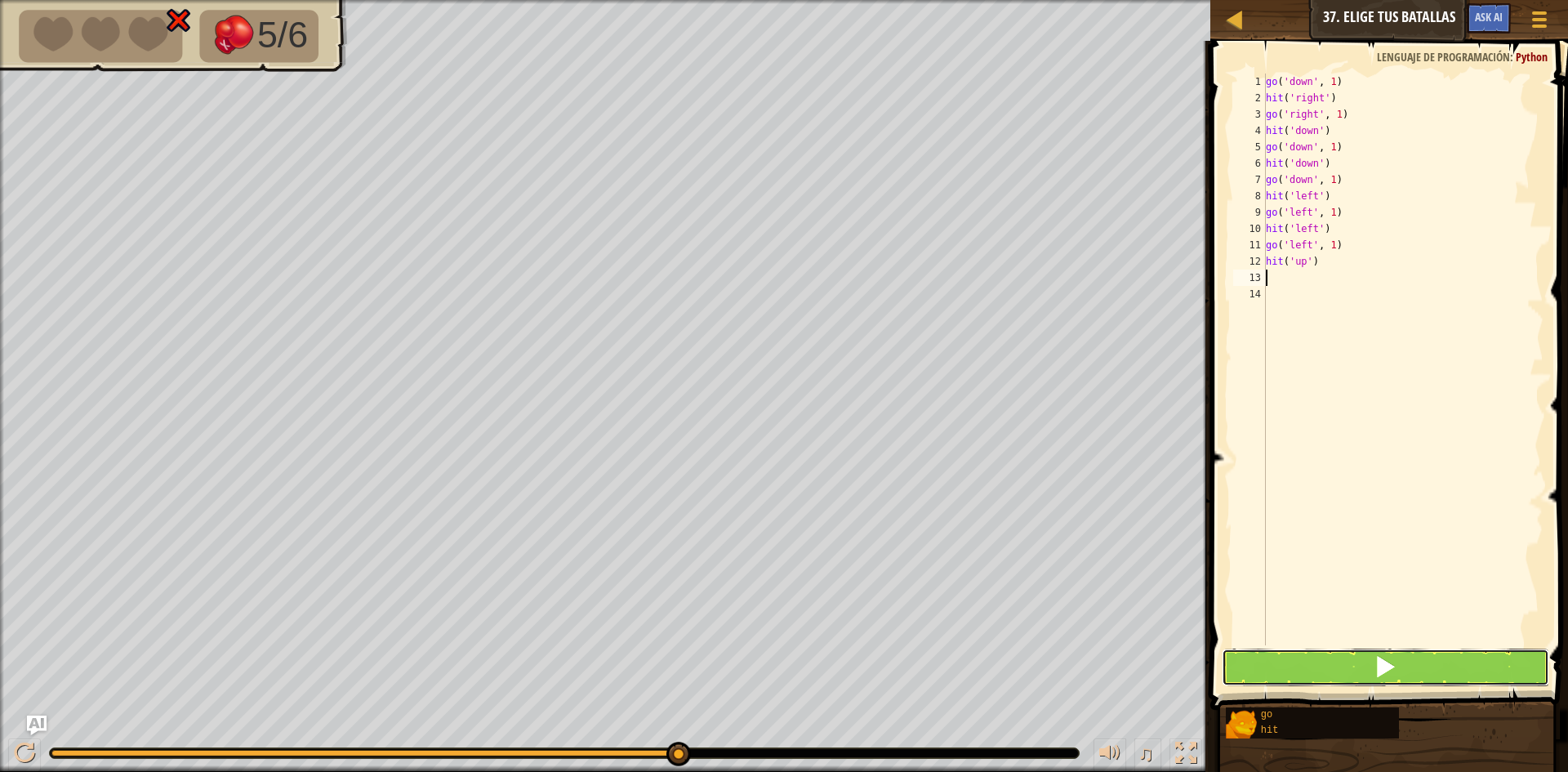
click at [1314, 664] on button at bounding box center [1385, 667] width 327 height 38
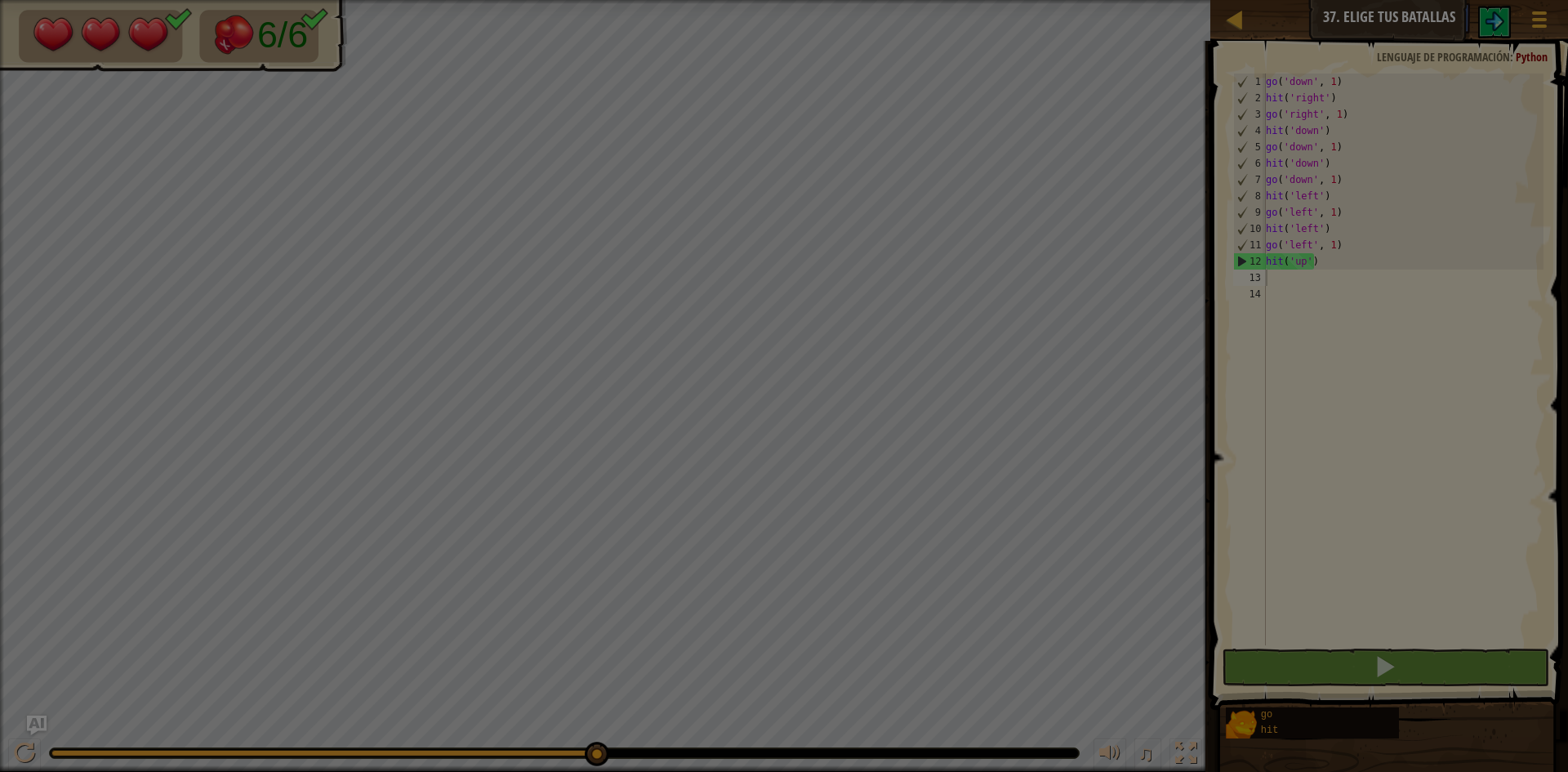
drag, startPoint x: 592, startPoint y: 755, endPoint x: 742, endPoint y: 762, distance: 150.2
click at [742, 2] on body "Mapa Júnior 37. Elige Tus Batallas Menú del Juego Ask AI 1 הההההההההההההההההההה…" at bounding box center [784, 1] width 1568 height 2
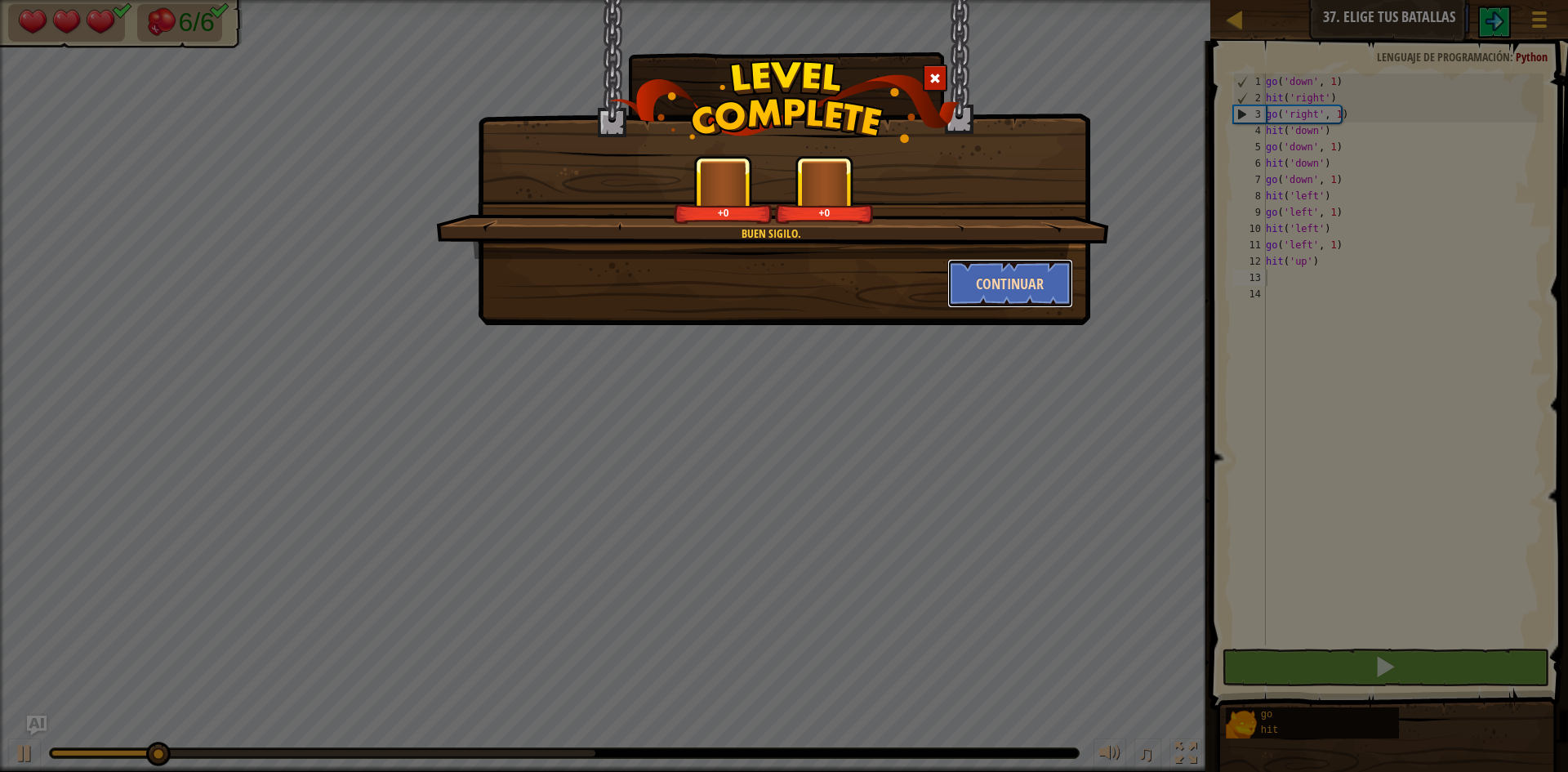
click at [1009, 274] on button "Continuar" at bounding box center [1011, 283] width 127 height 49
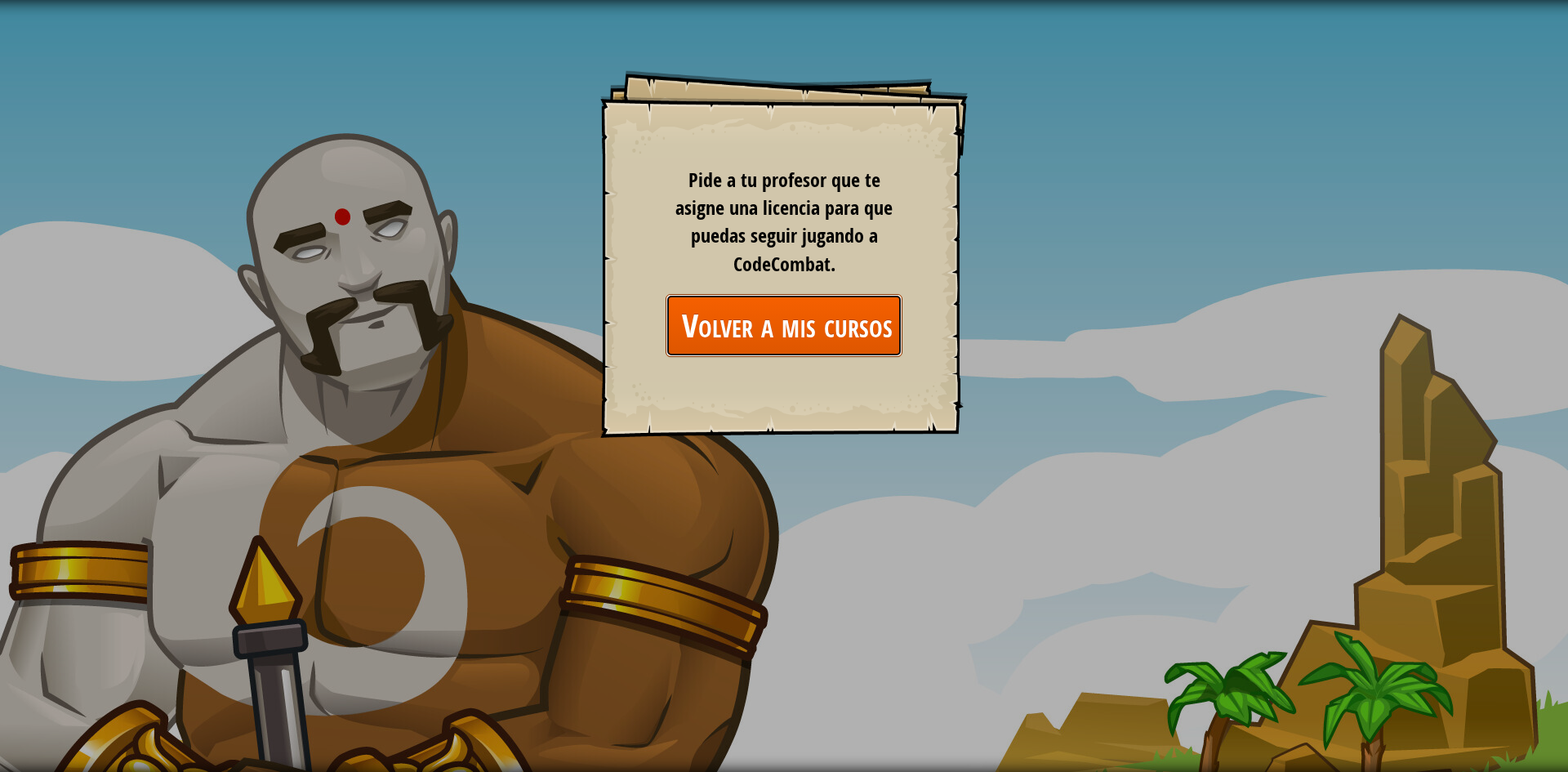
click at [819, 316] on link "Volver a mis cursos" at bounding box center [784, 325] width 236 height 63
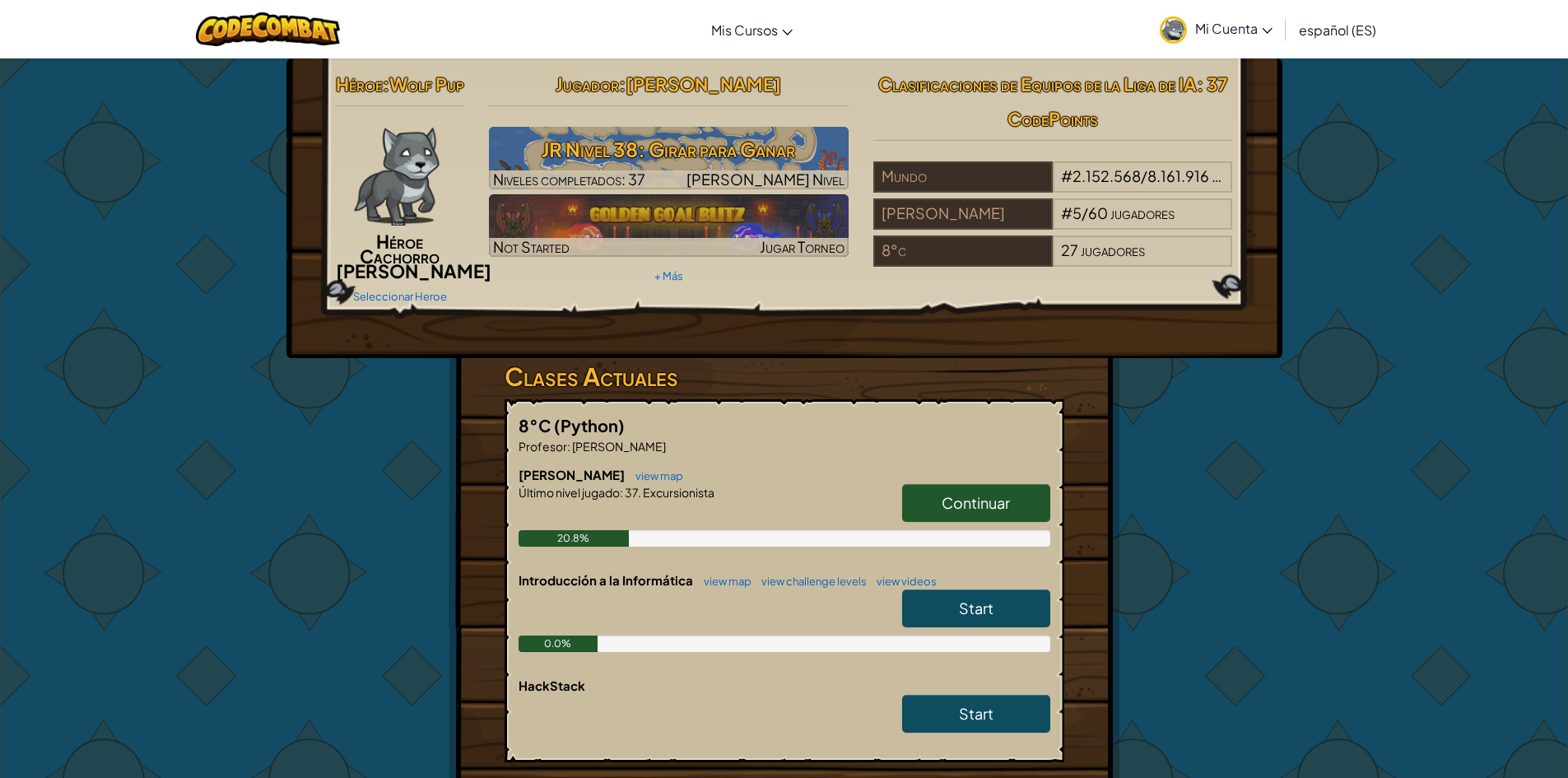
click at [1011, 521] on link "Continuar" at bounding box center [976, 503] width 148 height 38
select select "es-ES"
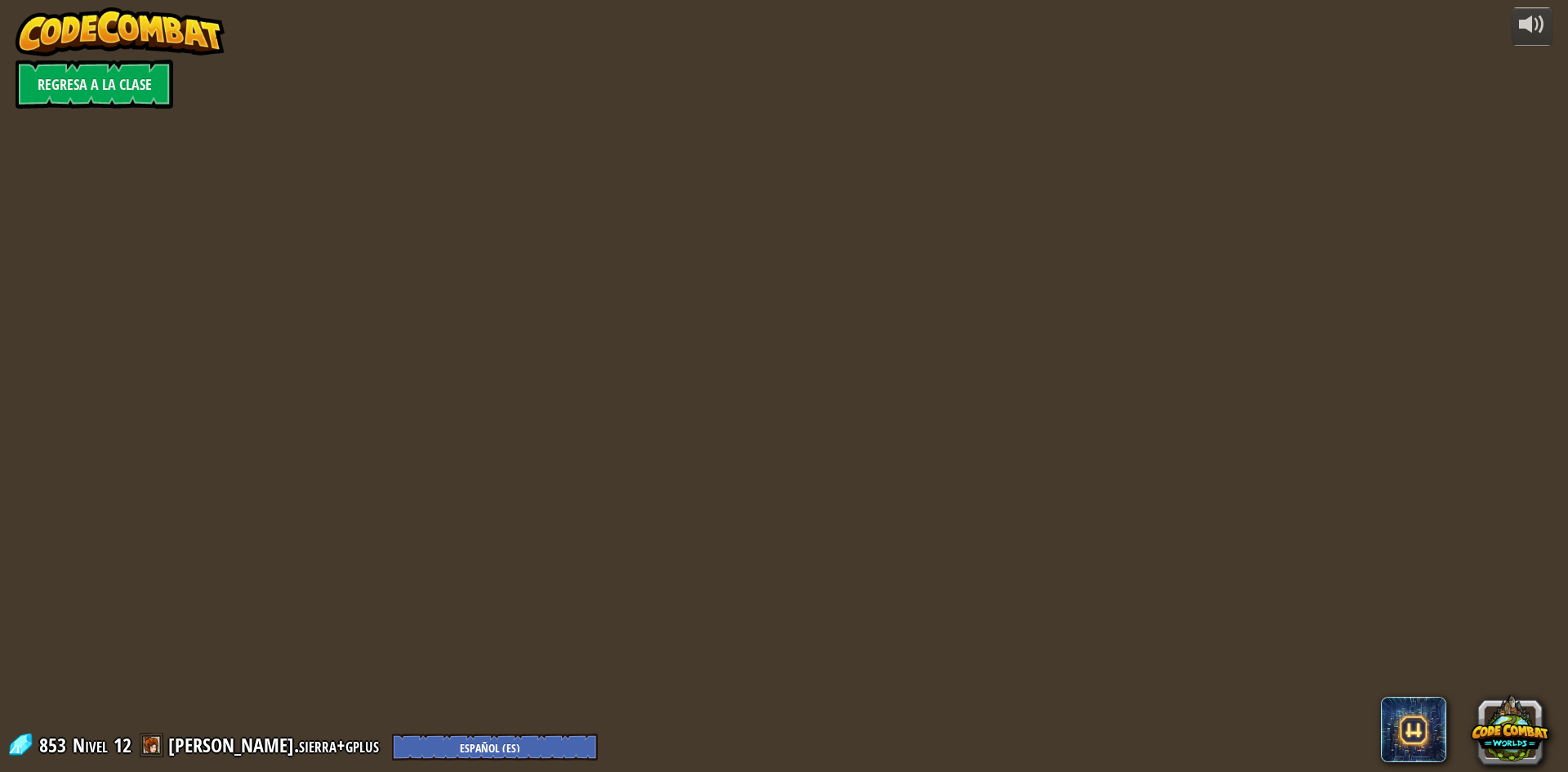
select select "es-ES"
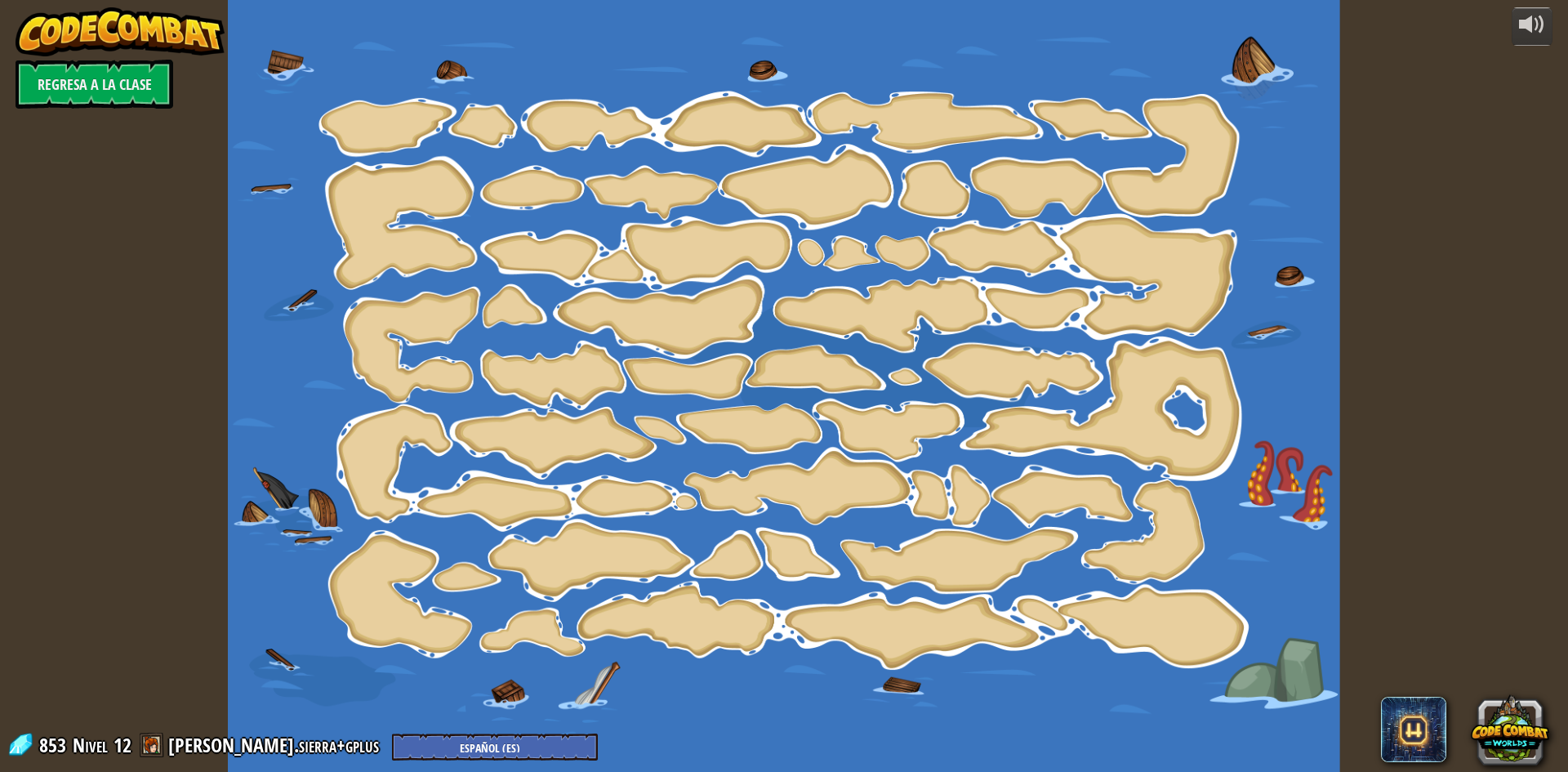
select select "es-ES"
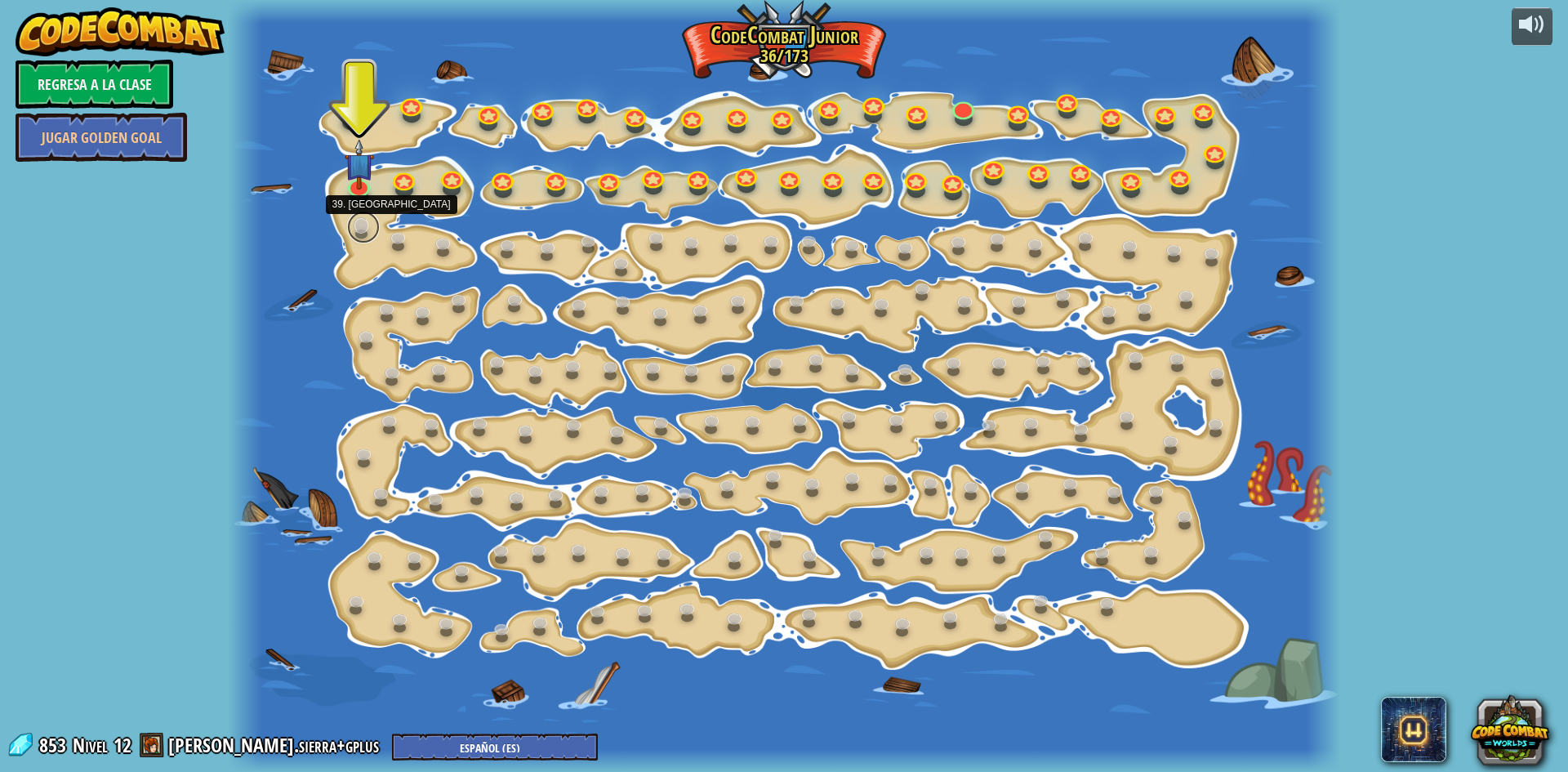
click at [359, 226] on link at bounding box center [363, 227] width 33 height 33
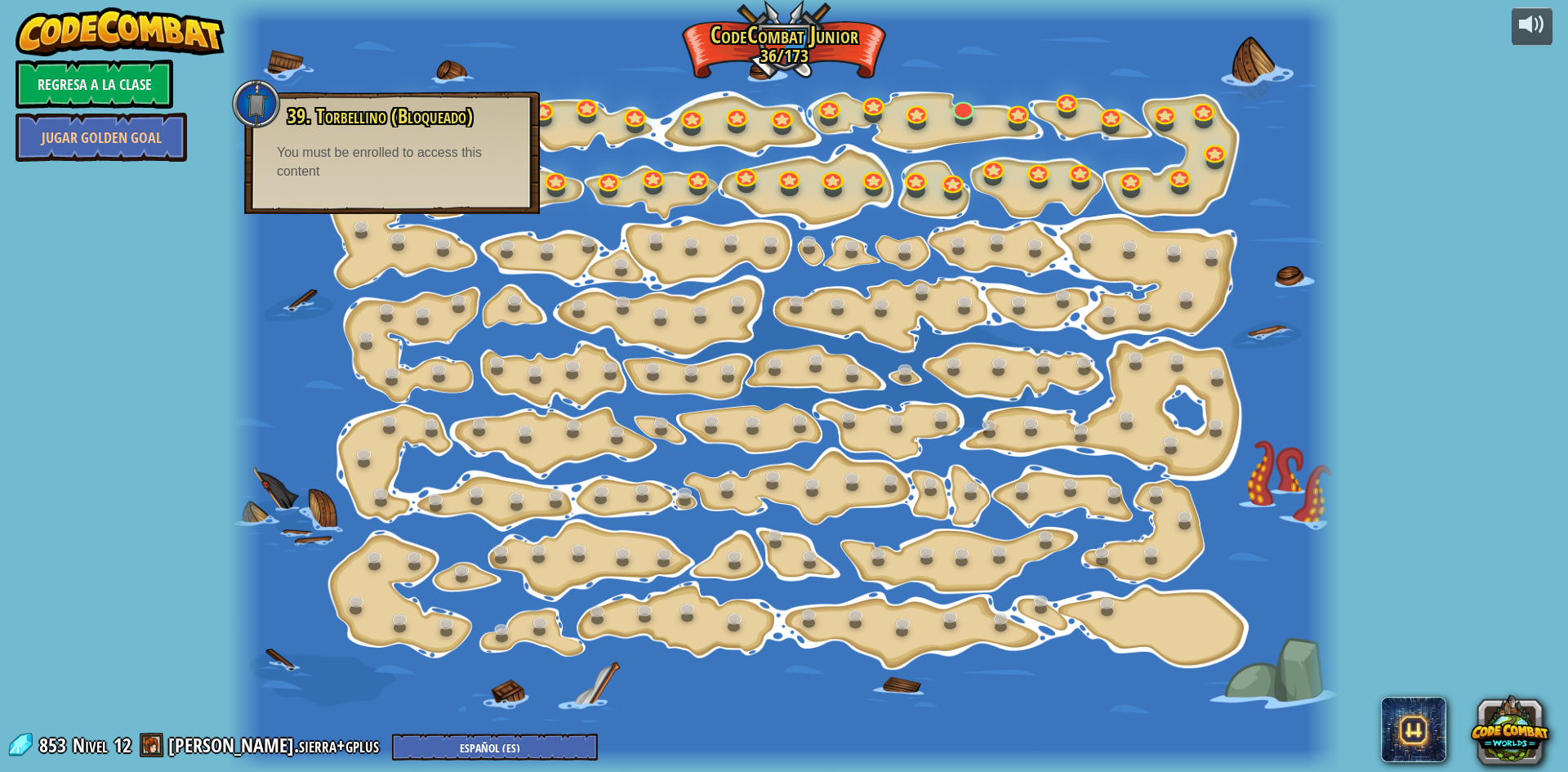
drag, startPoint x: 171, startPoint y: 151, endPoint x: 202, endPoint y: 161, distance: 32.6
click at [176, 149] on div "powered by Regresa a la clase Jugar Golden Goal 15. Cambio de Paso Cambiar los …" at bounding box center [784, 386] width 1568 height 772
click at [266, 232] on div at bounding box center [784, 386] width 1112 height 772
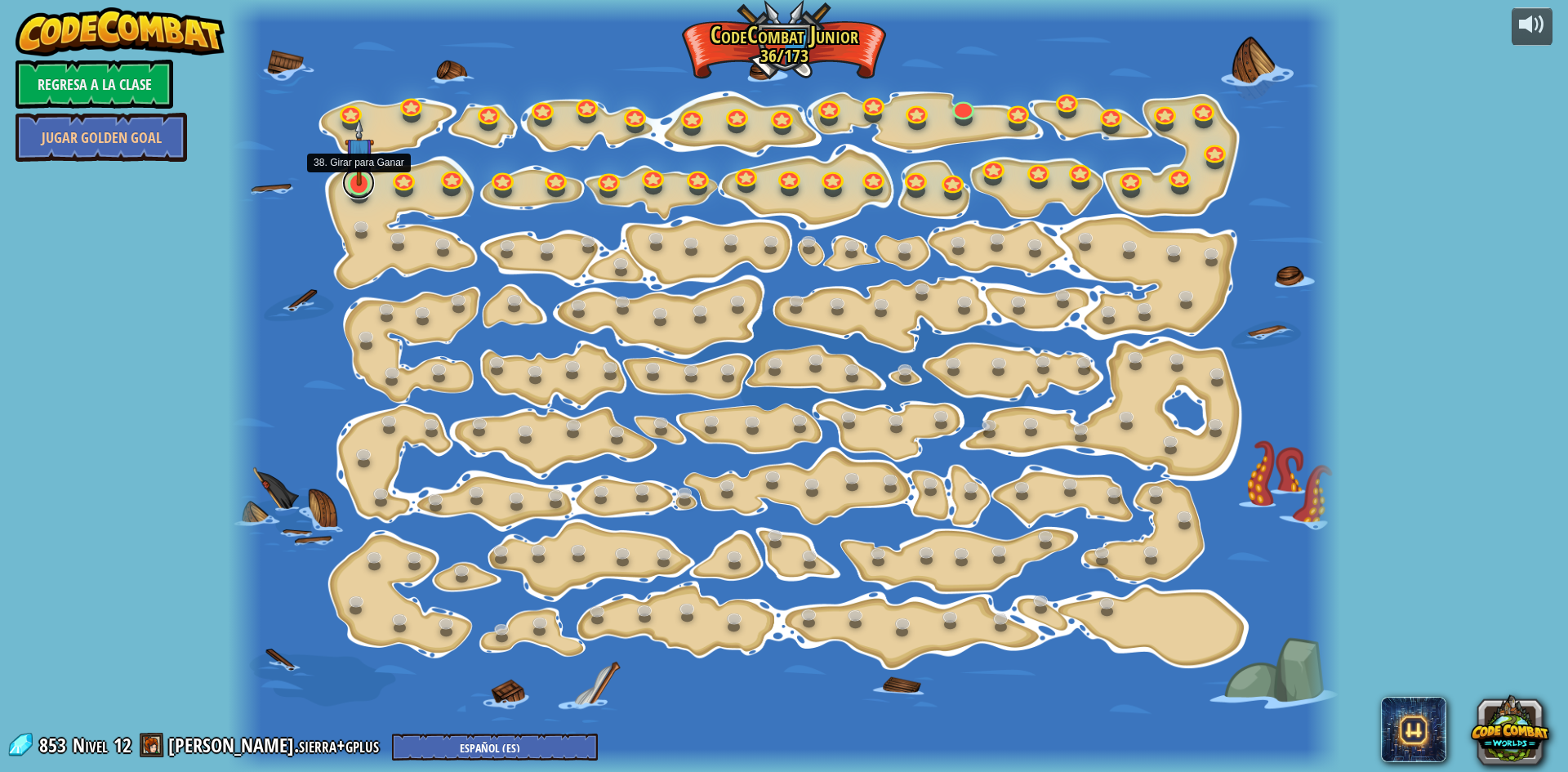
click at [353, 192] on link at bounding box center [358, 183] width 33 height 33
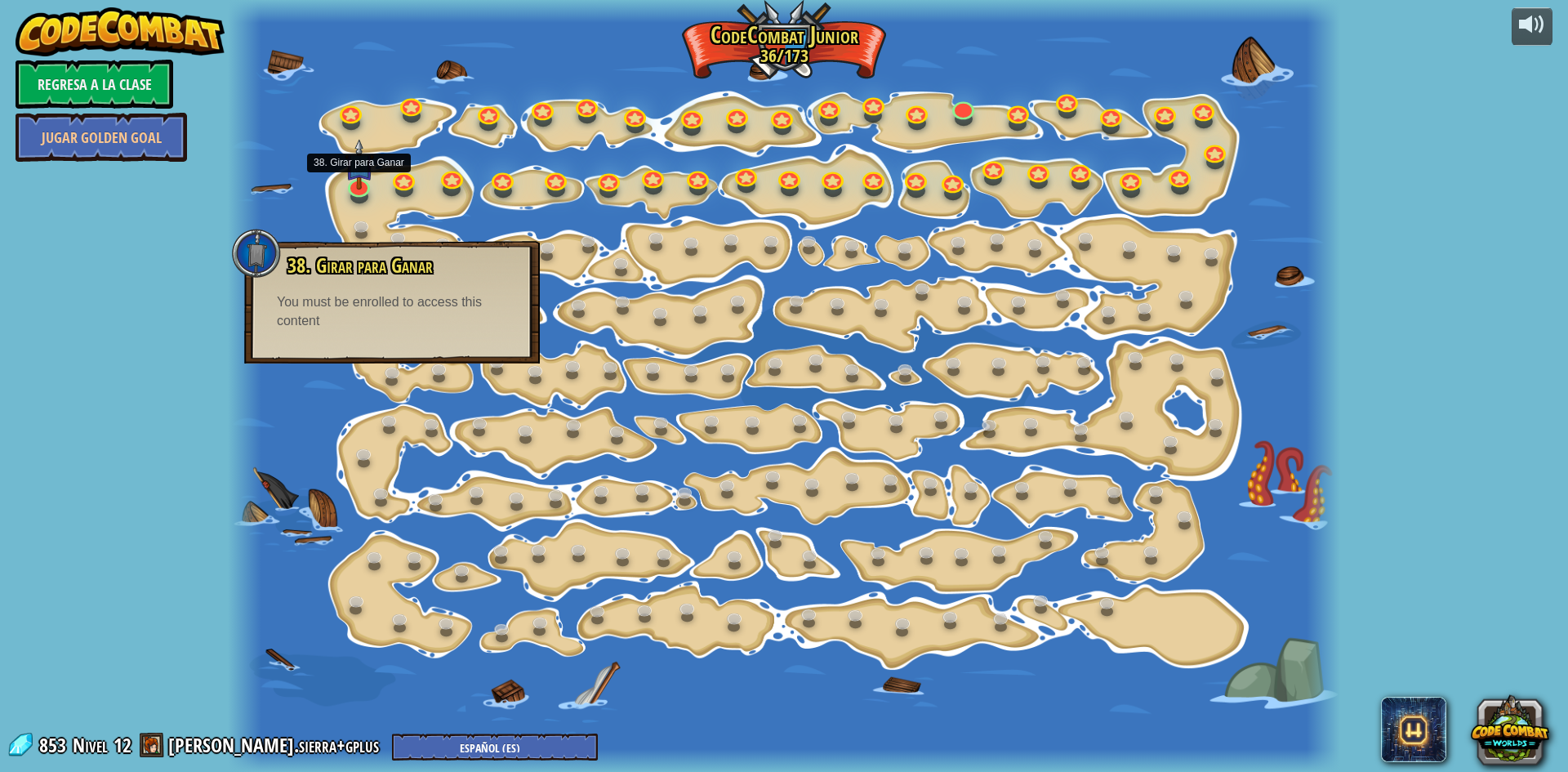
click at [380, 345] on div "38. Girar para Ganar Usa spin para golpear todo a tu alrededor. You must be enr…" at bounding box center [391, 302] width 296 height 123
click at [386, 286] on div "38. Girar para Ganar Usa spin para golpear todo a tu alrededor. You must be enr…" at bounding box center [391, 292] width 263 height 76
click at [386, 275] on span "38. Girar para Ganar" at bounding box center [360, 265] width 145 height 28
drag, startPoint x: 386, startPoint y: 275, endPoint x: 470, endPoint y: 372, distance: 128.3
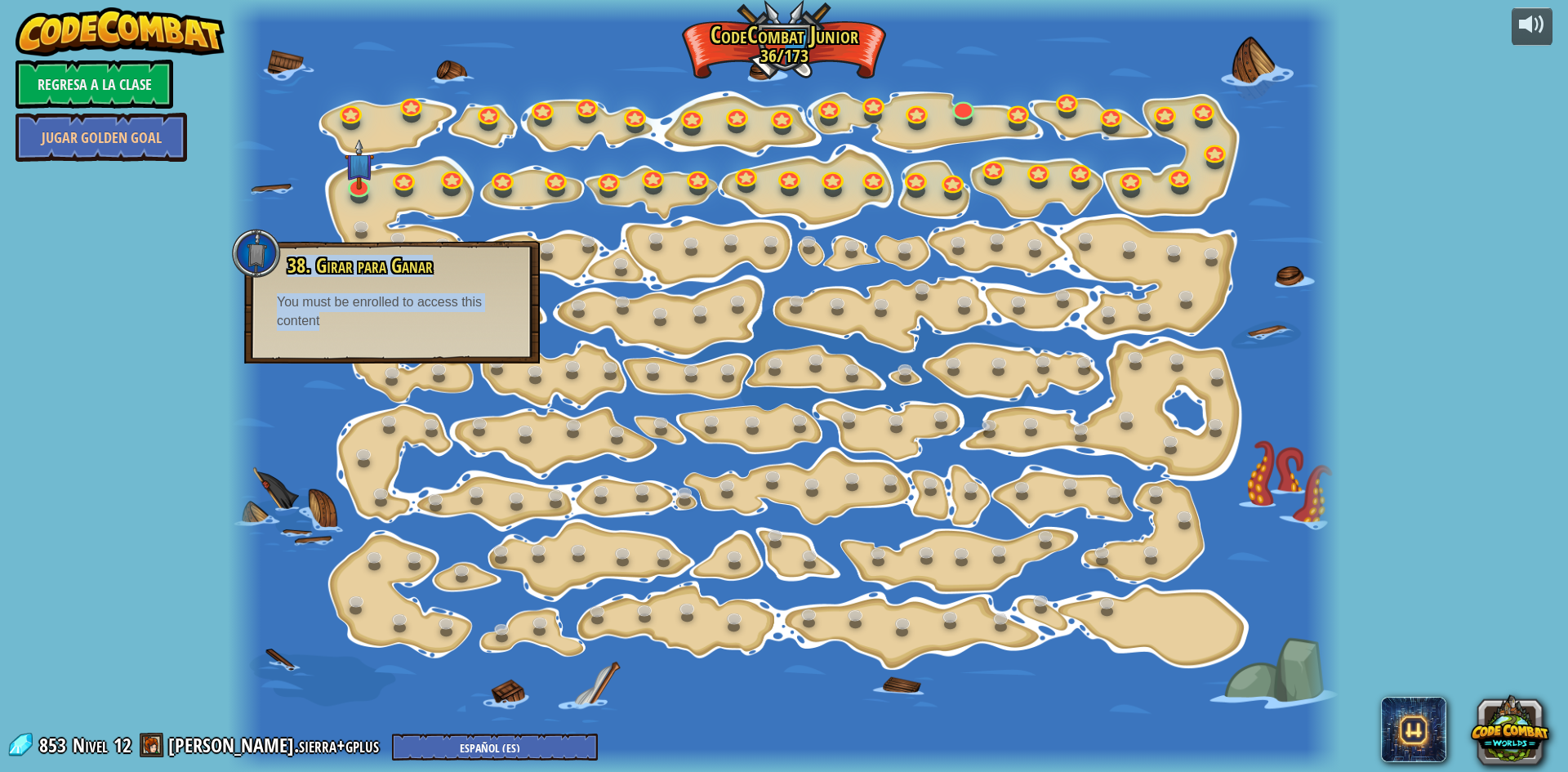
click at [403, 302] on div "38. Girar para Ganar Usa spin para golpear todo a tu alrededor. You must be enr…" at bounding box center [391, 292] width 263 height 76
click at [153, 286] on div "powered by Regresa a la clase Jugar Golden Goal 15. Cambio de Paso Cambiar los …" at bounding box center [784, 386] width 1568 height 772
click at [216, 257] on div "powered by Regresa a la clase Jugar Golden Goal 15. Cambio de Paso Cambiar los …" at bounding box center [784, 386] width 1568 height 772
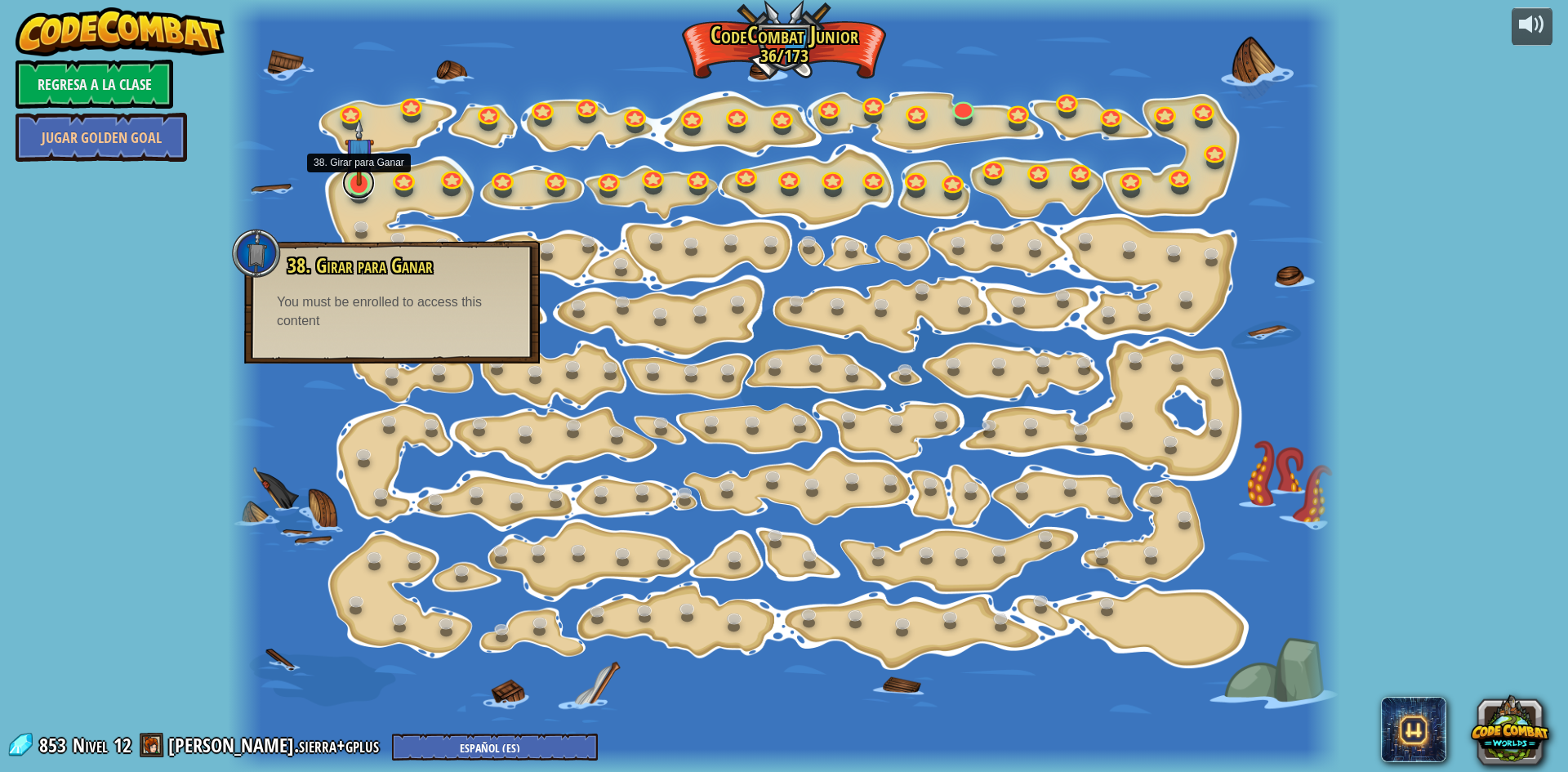
click at [363, 191] on link at bounding box center [358, 183] width 33 height 33
click at [360, 184] on img at bounding box center [359, 152] width 30 height 68
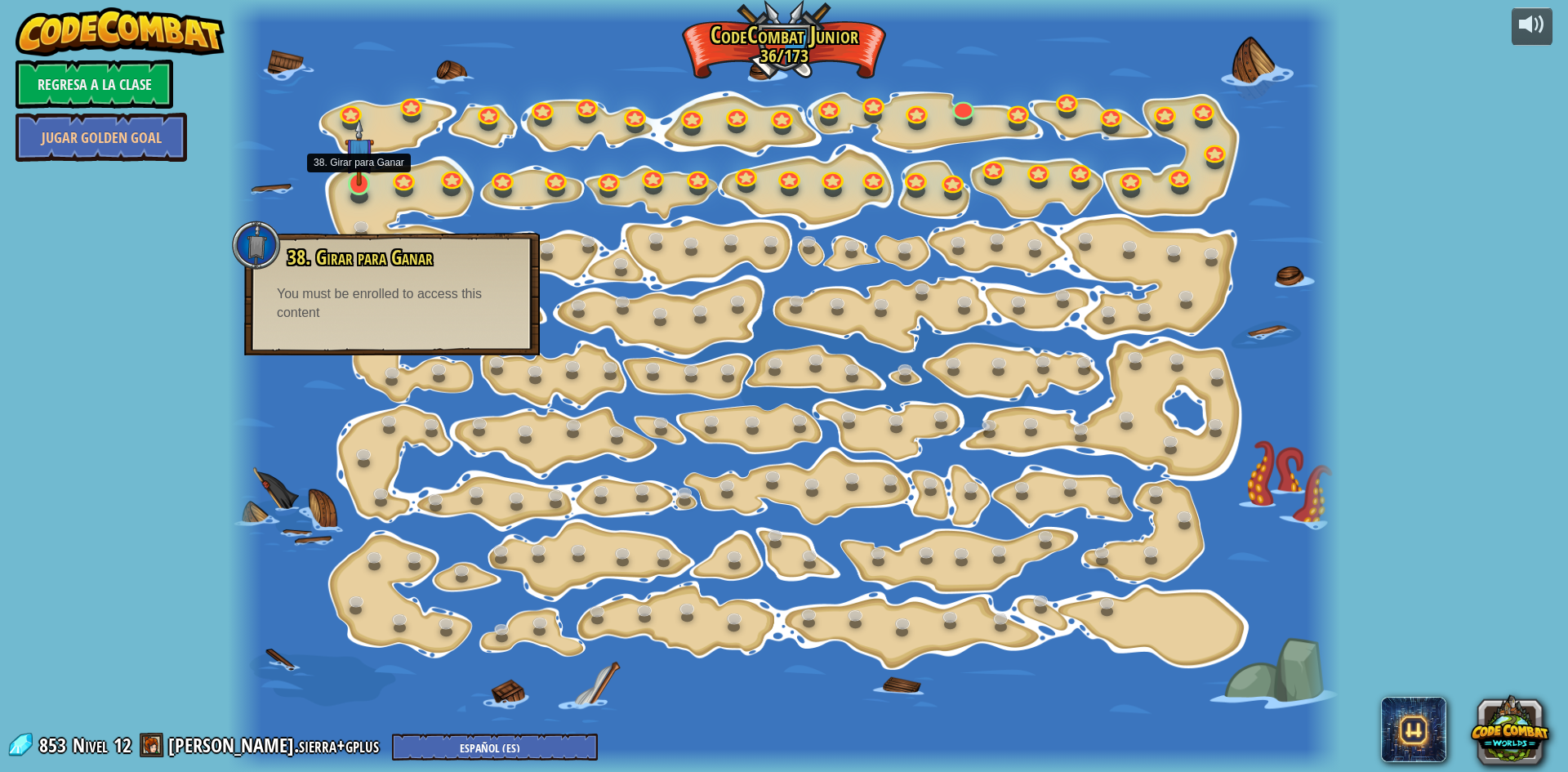
click at [355, 185] on img at bounding box center [359, 152] width 30 height 68
click at [365, 177] on img at bounding box center [359, 152] width 30 height 68
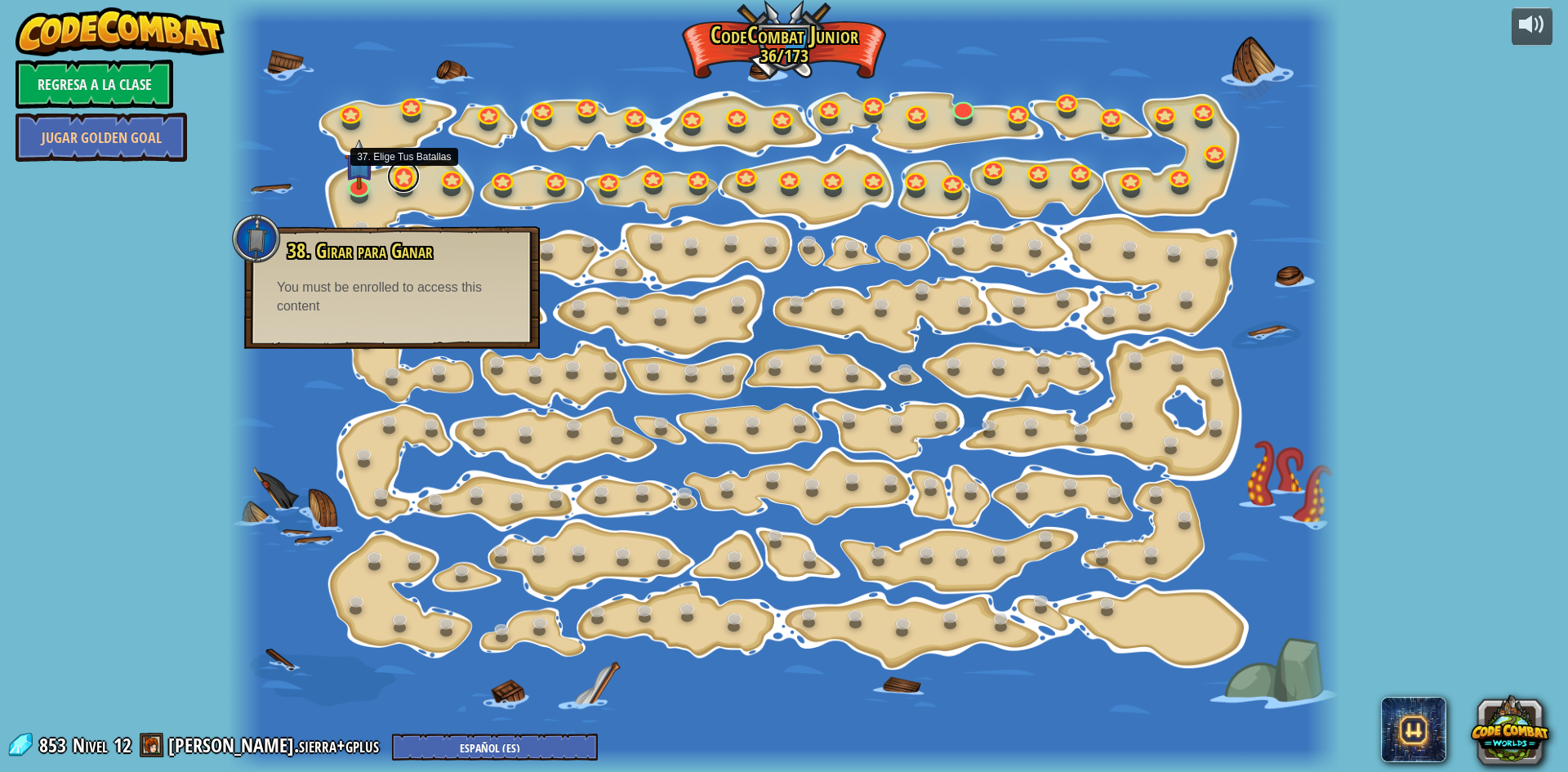
click at [396, 175] on link at bounding box center [404, 176] width 33 height 33
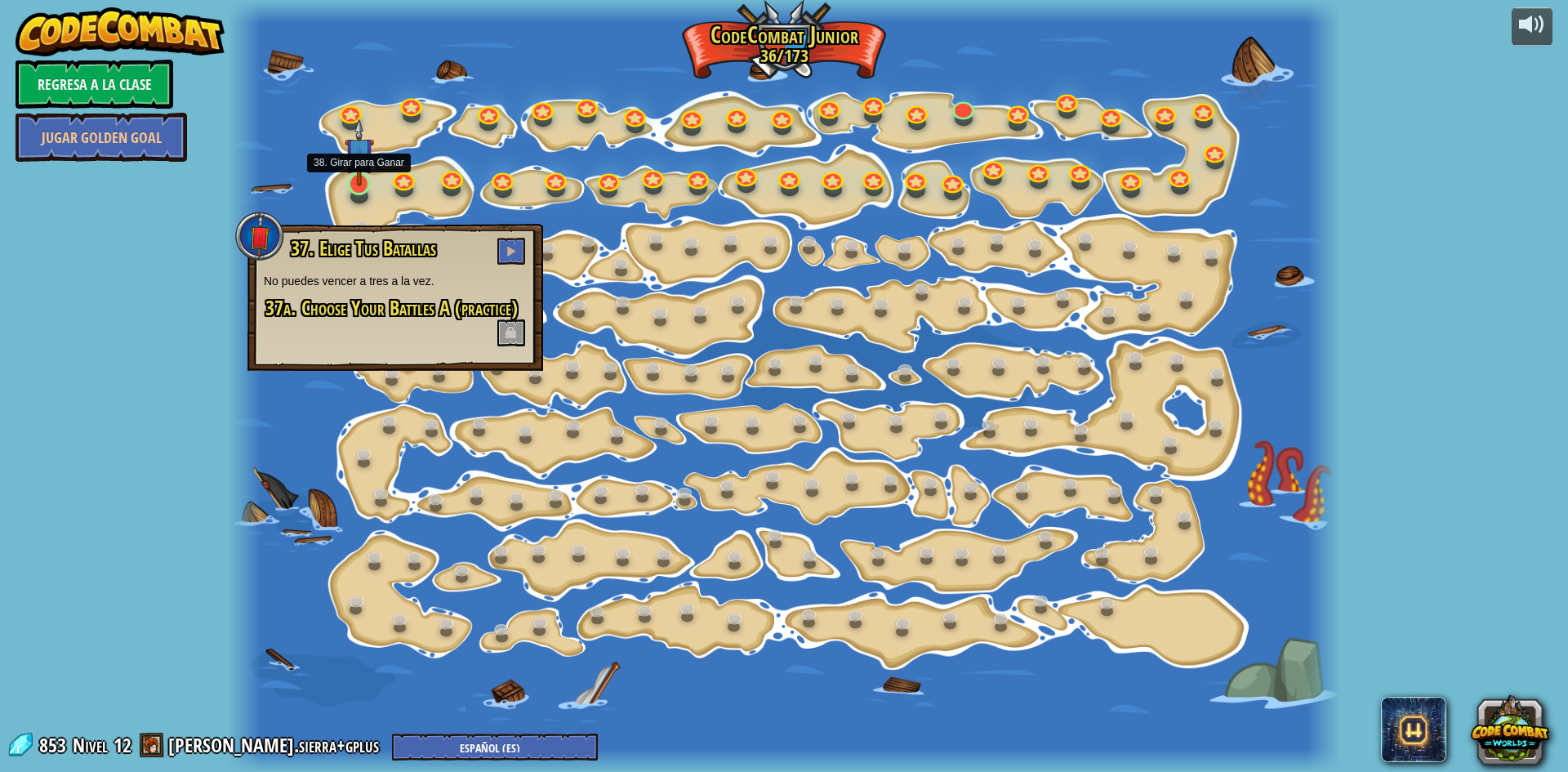
click at [368, 180] on img at bounding box center [359, 152] width 30 height 68
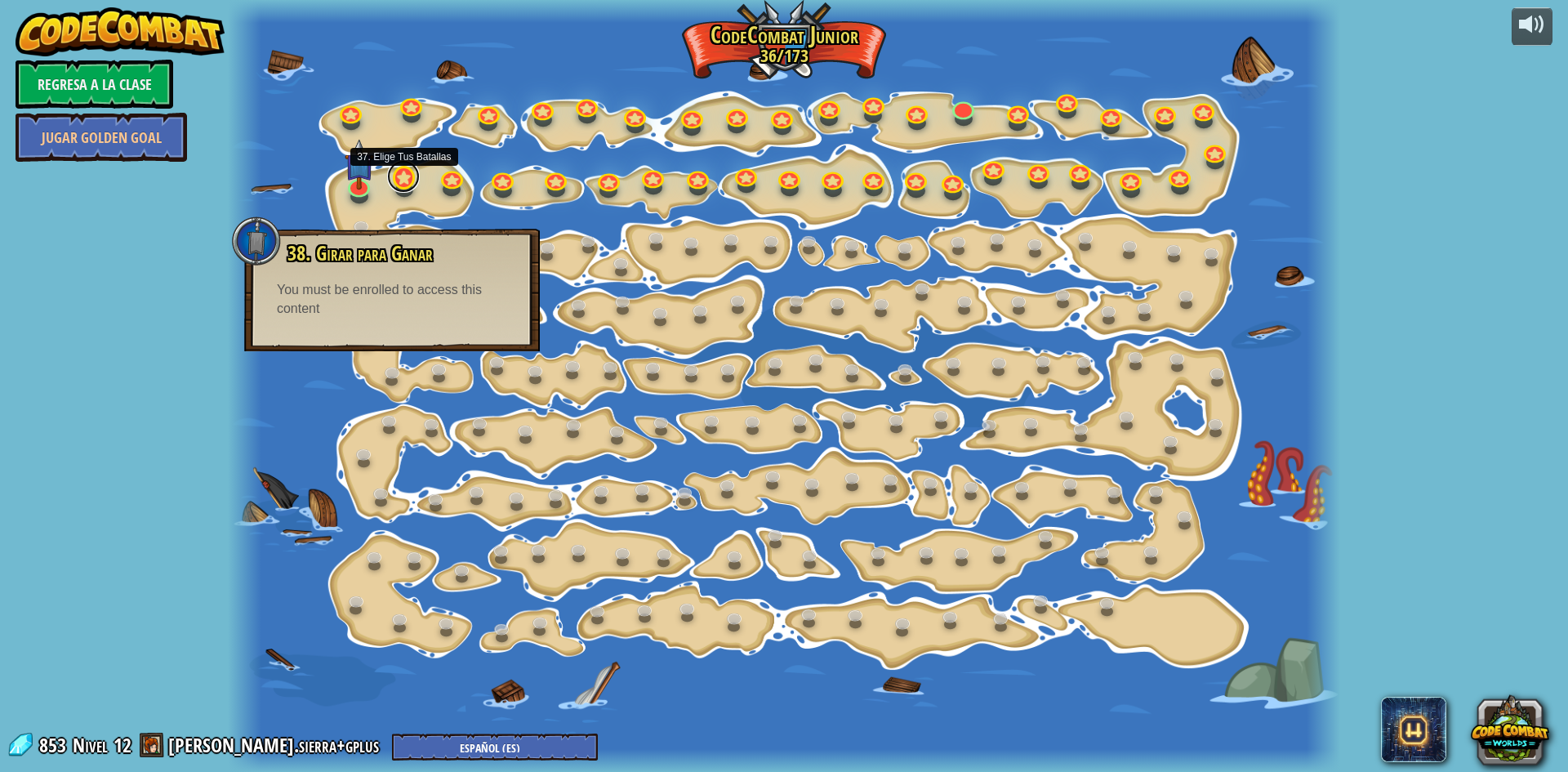
click at [411, 178] on link at bounding box center [404, 176] width 33 height 33
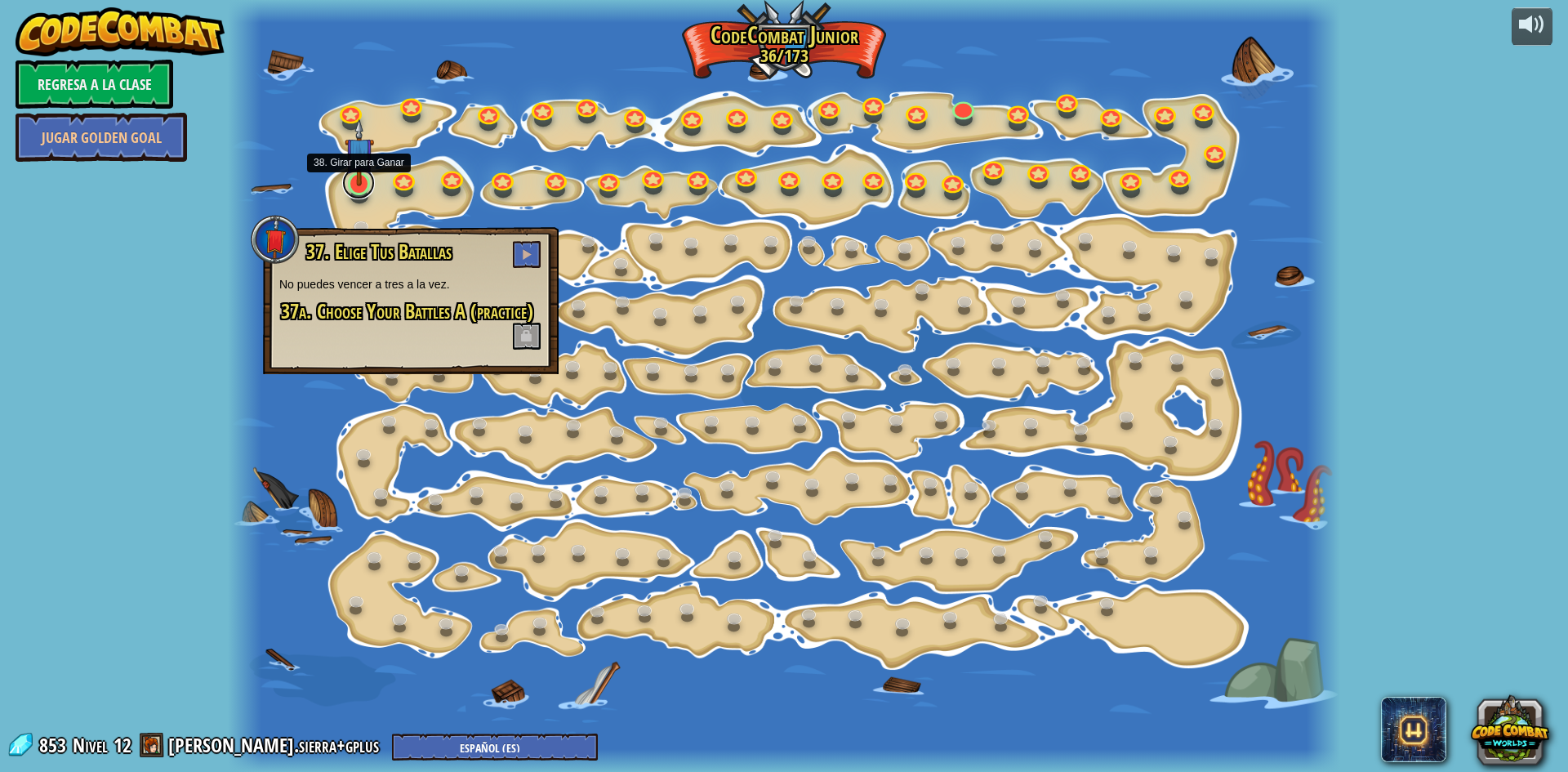
click at [362, 186] on link at bounding box center [358, 183] width 33 height 33
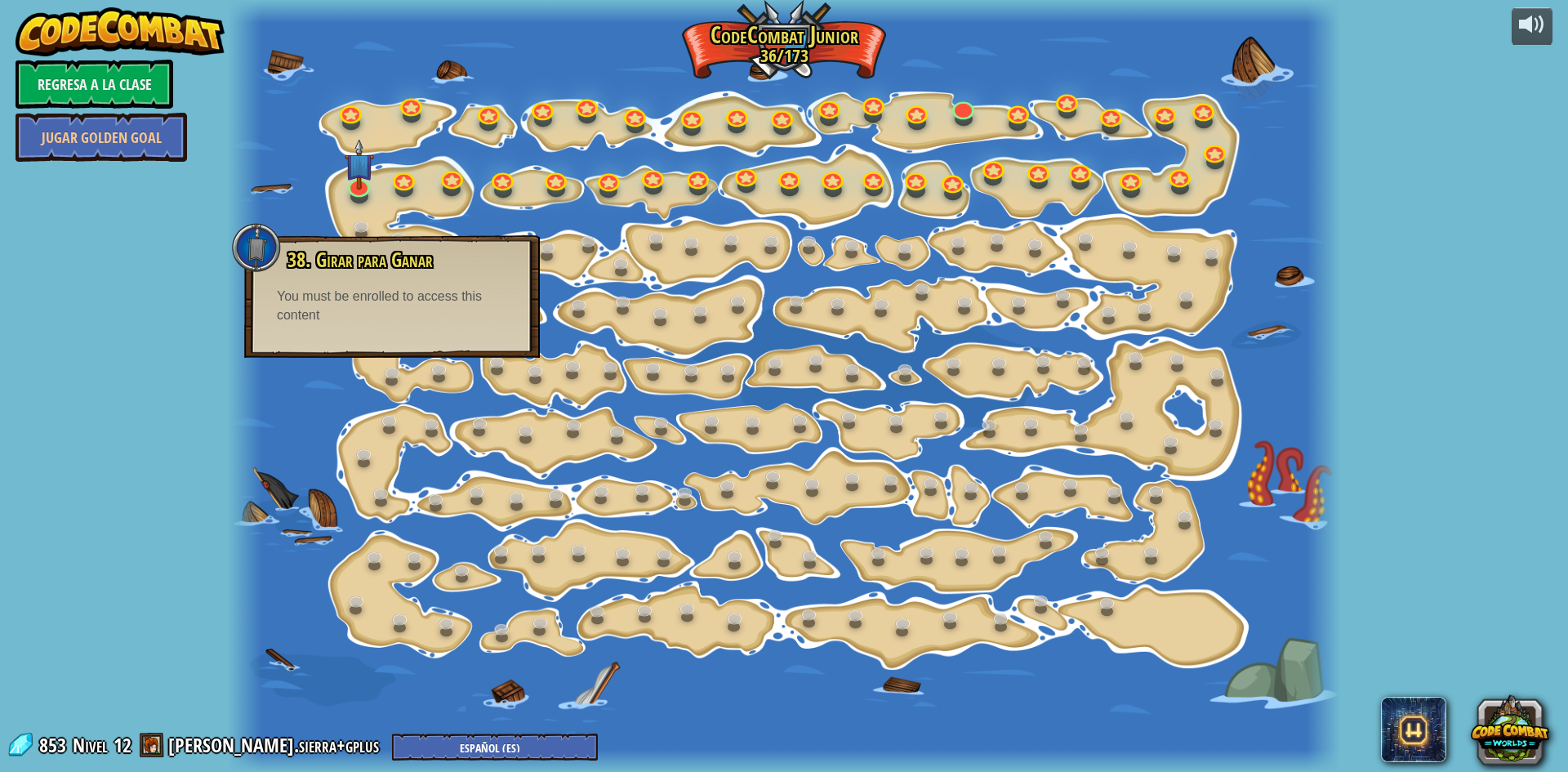
click at [309, 504] on div at bounding box center [784, 386] width 1112 height 772
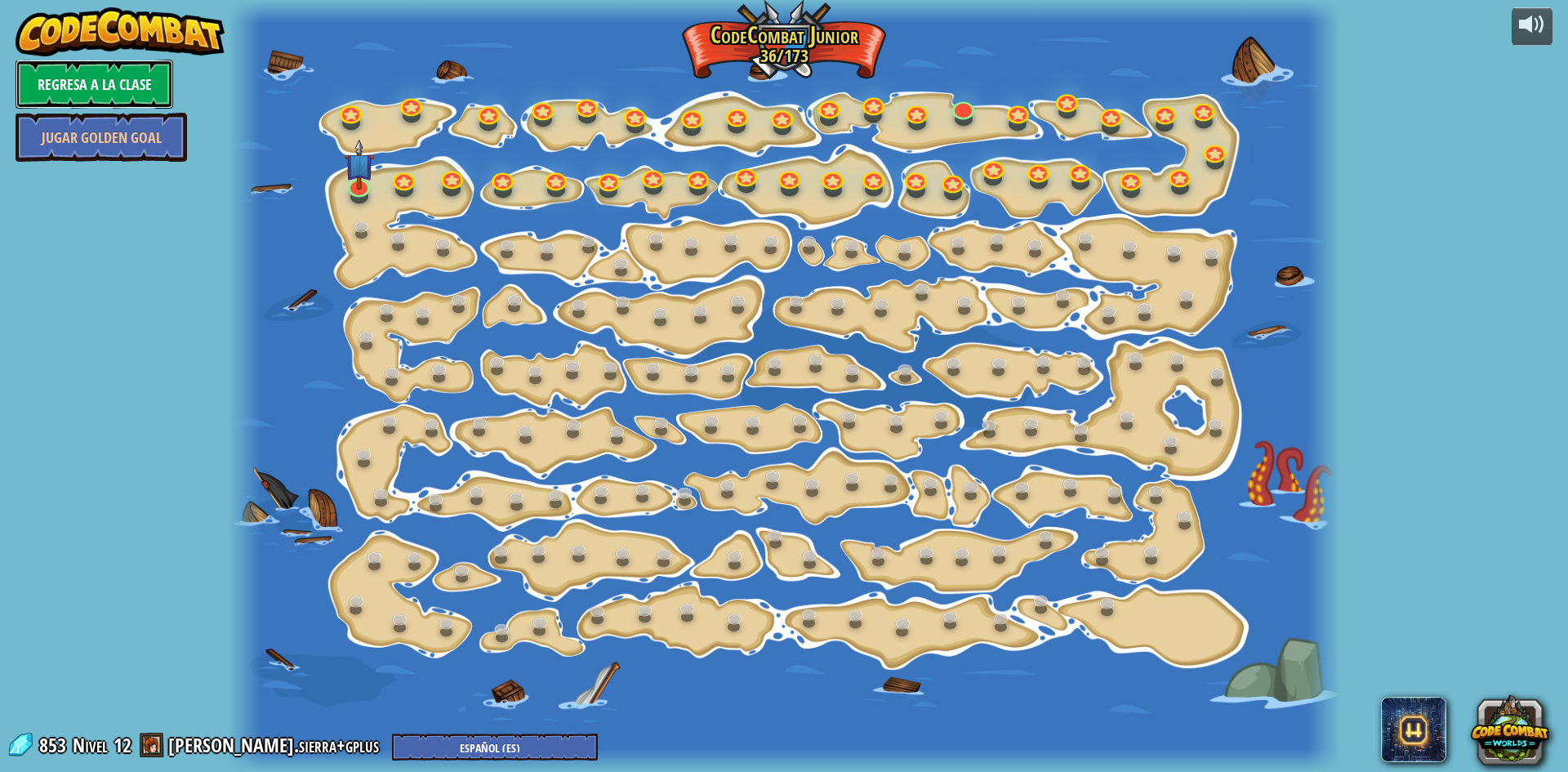
click at [126, 89] on link "Regresa a la clase" at bounding box center [94, 83] width 157 height 49
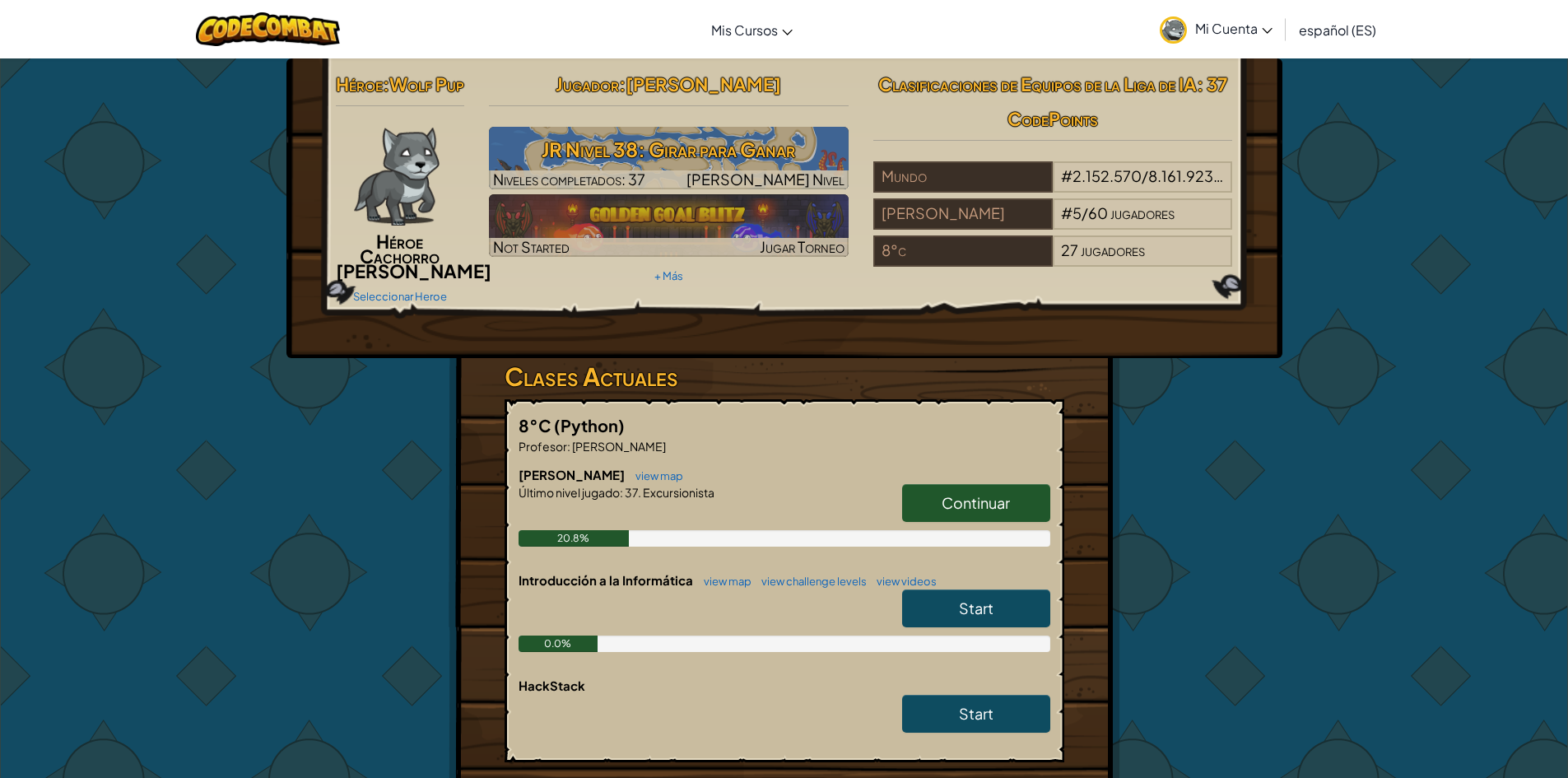
click at [1009, 627] on link "Start" at bounding box center [976, 609] width 148 height 38
select select "es-ES"
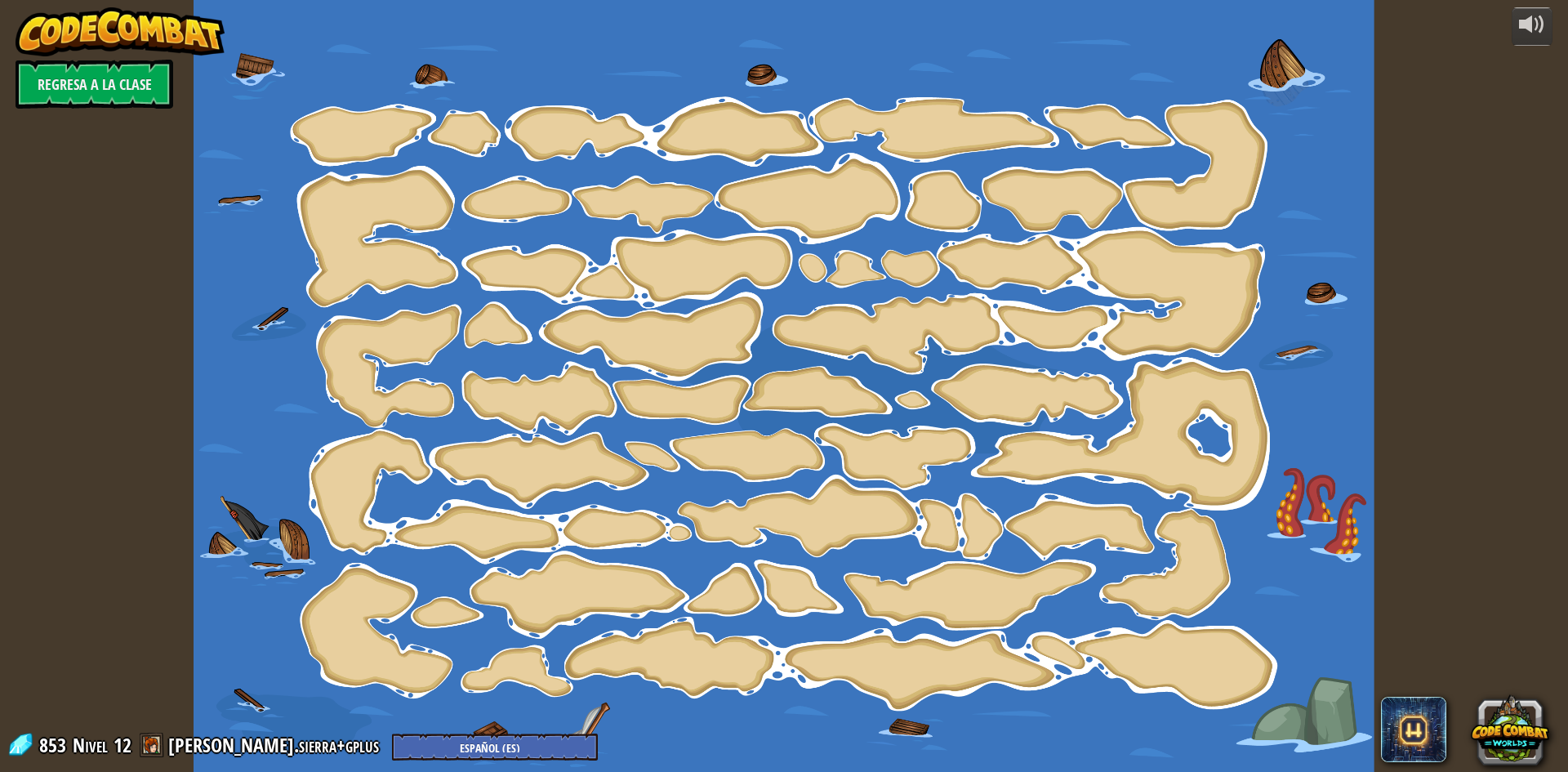
select select "es-ES"
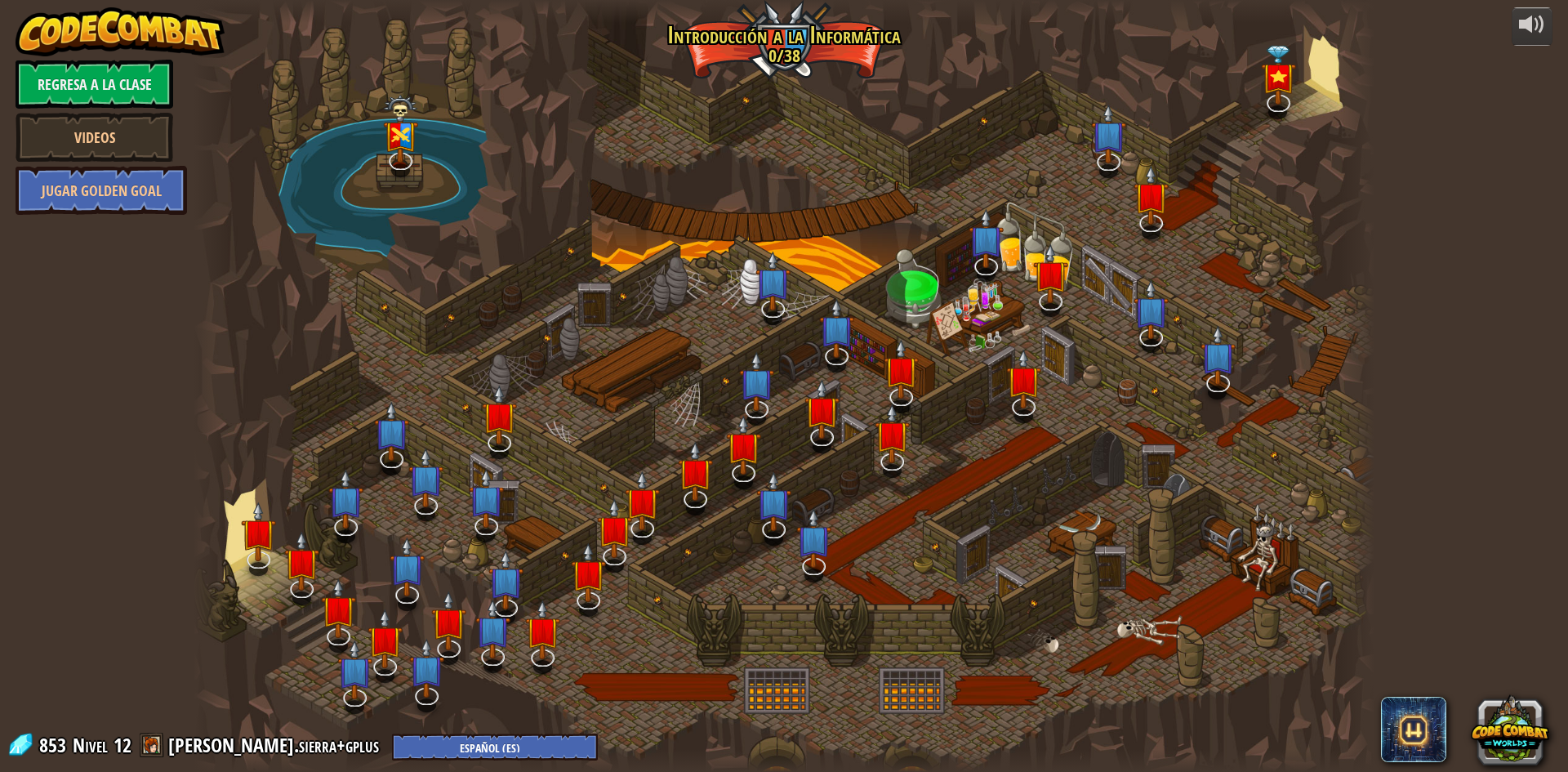
select select "es-ES"
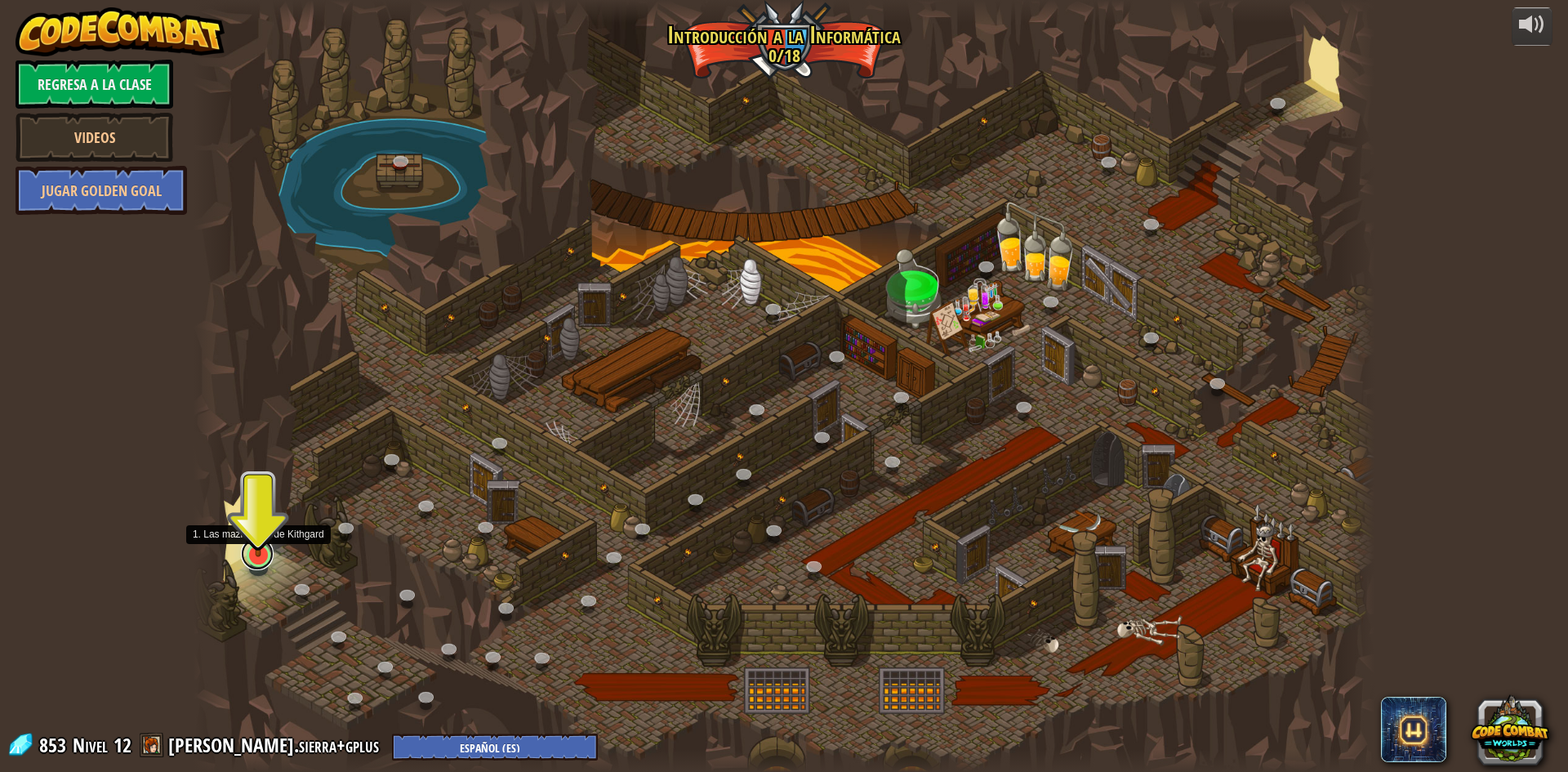
click at [264, 559] on link at bounding box center [257, 554] width 33 height 33
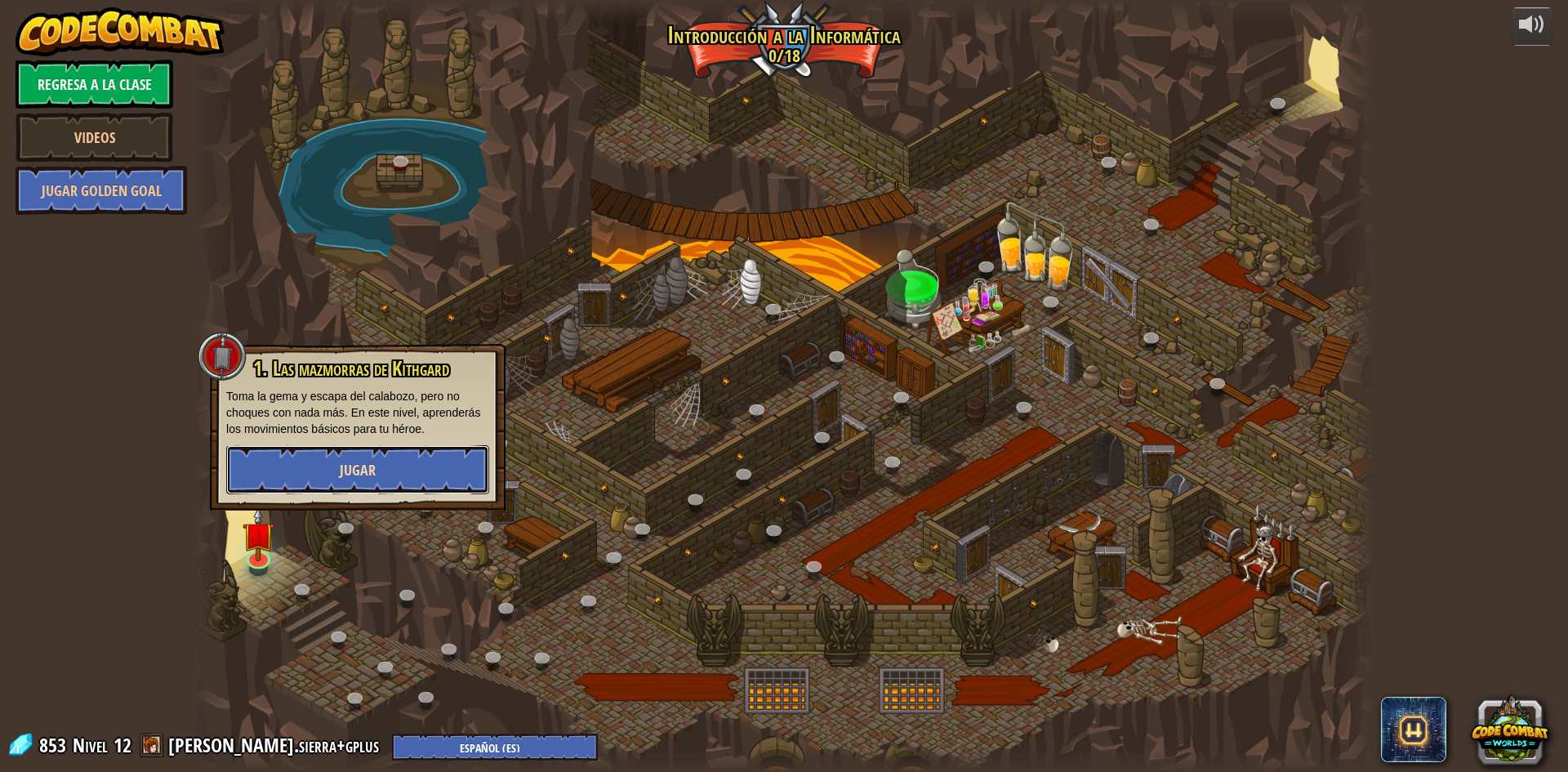
click at [340, 461] on span "Jugar" at bounding box center [358, 470] width 36 height 21
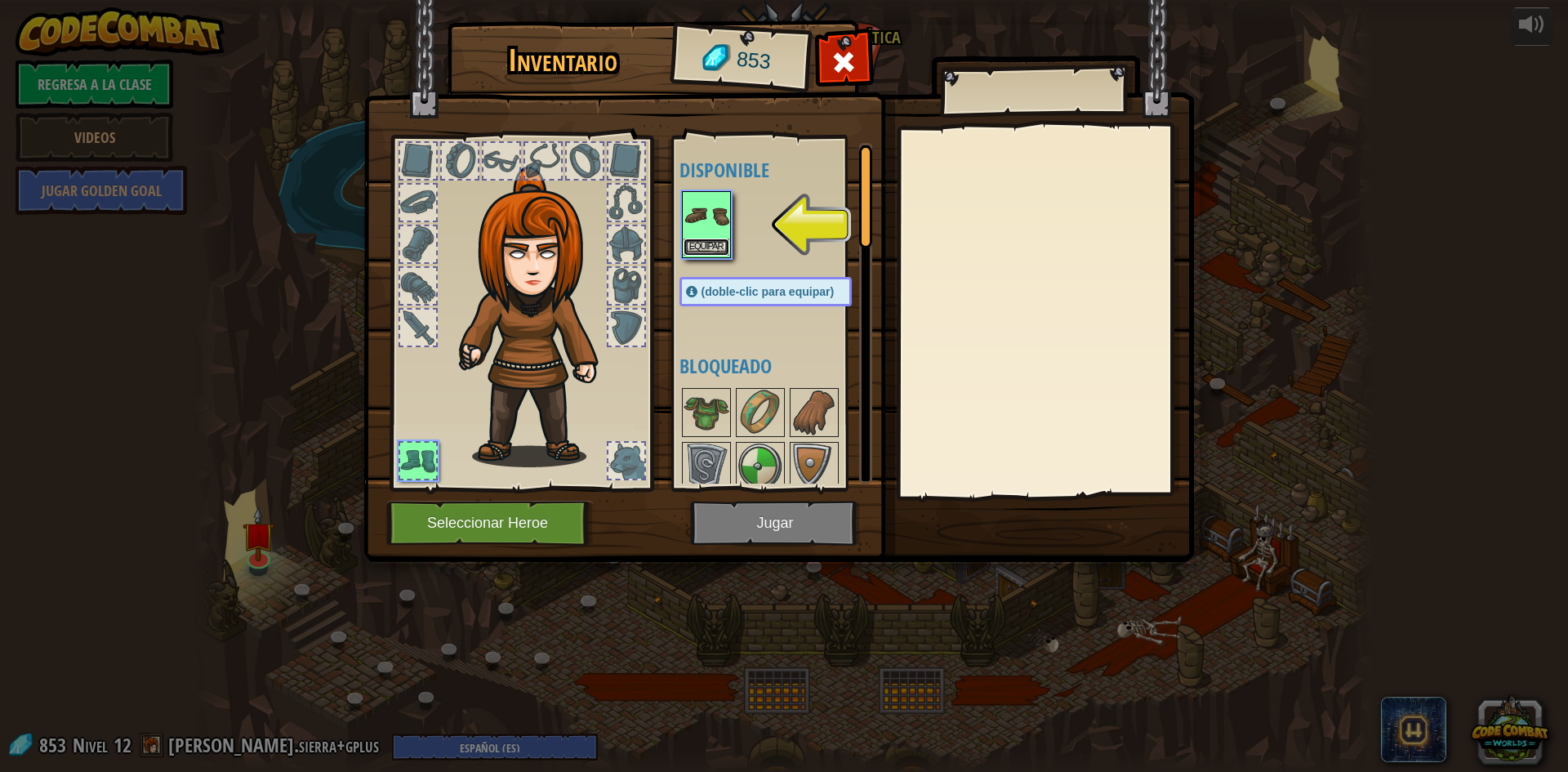
click at [713, 244] on button "Equipar" at bounding box center [707, 246] width 46 height 17
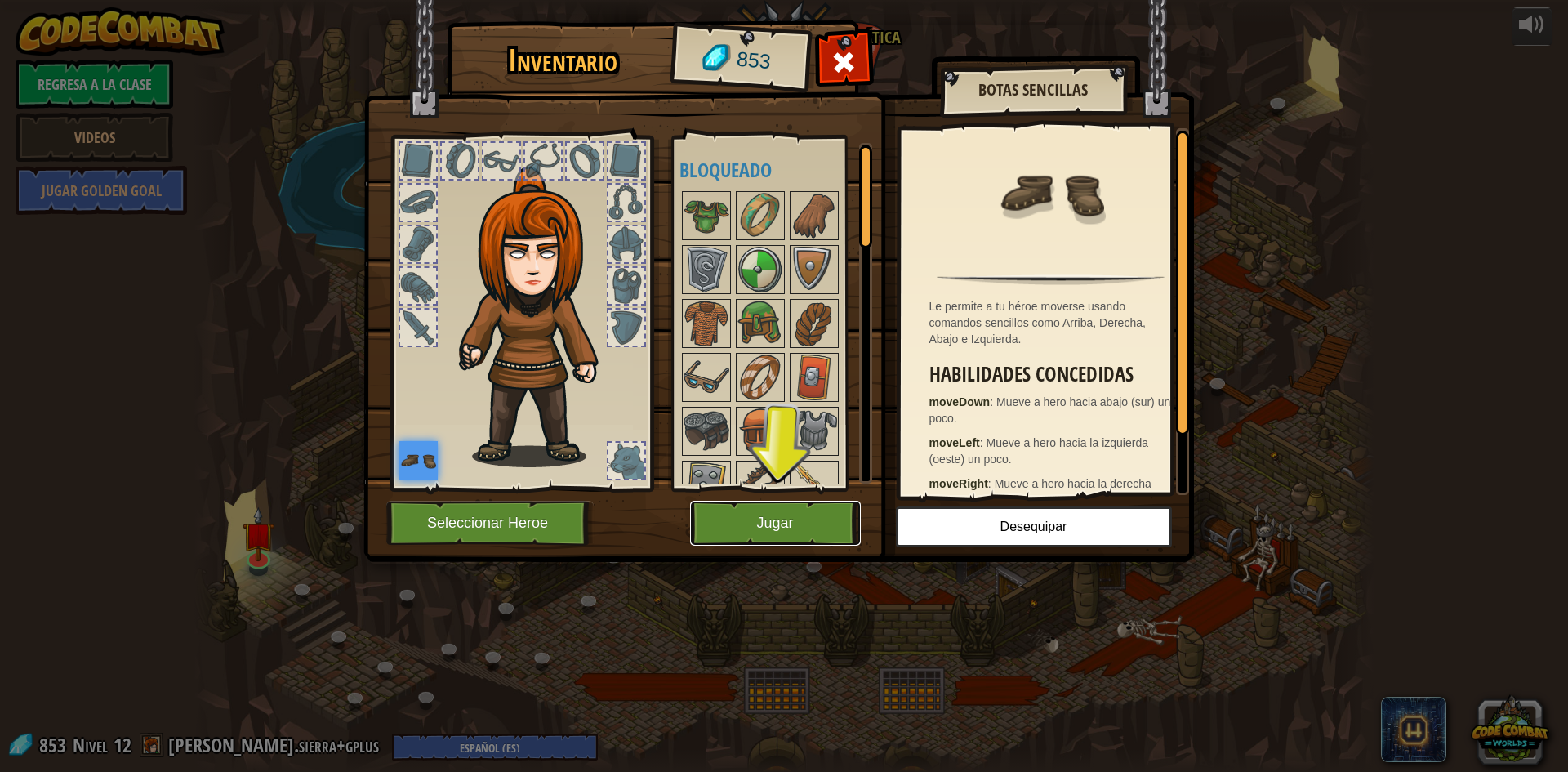
click at [789, 517] on button "Jugar" at bounding box center [775, 523] width 171 height 45
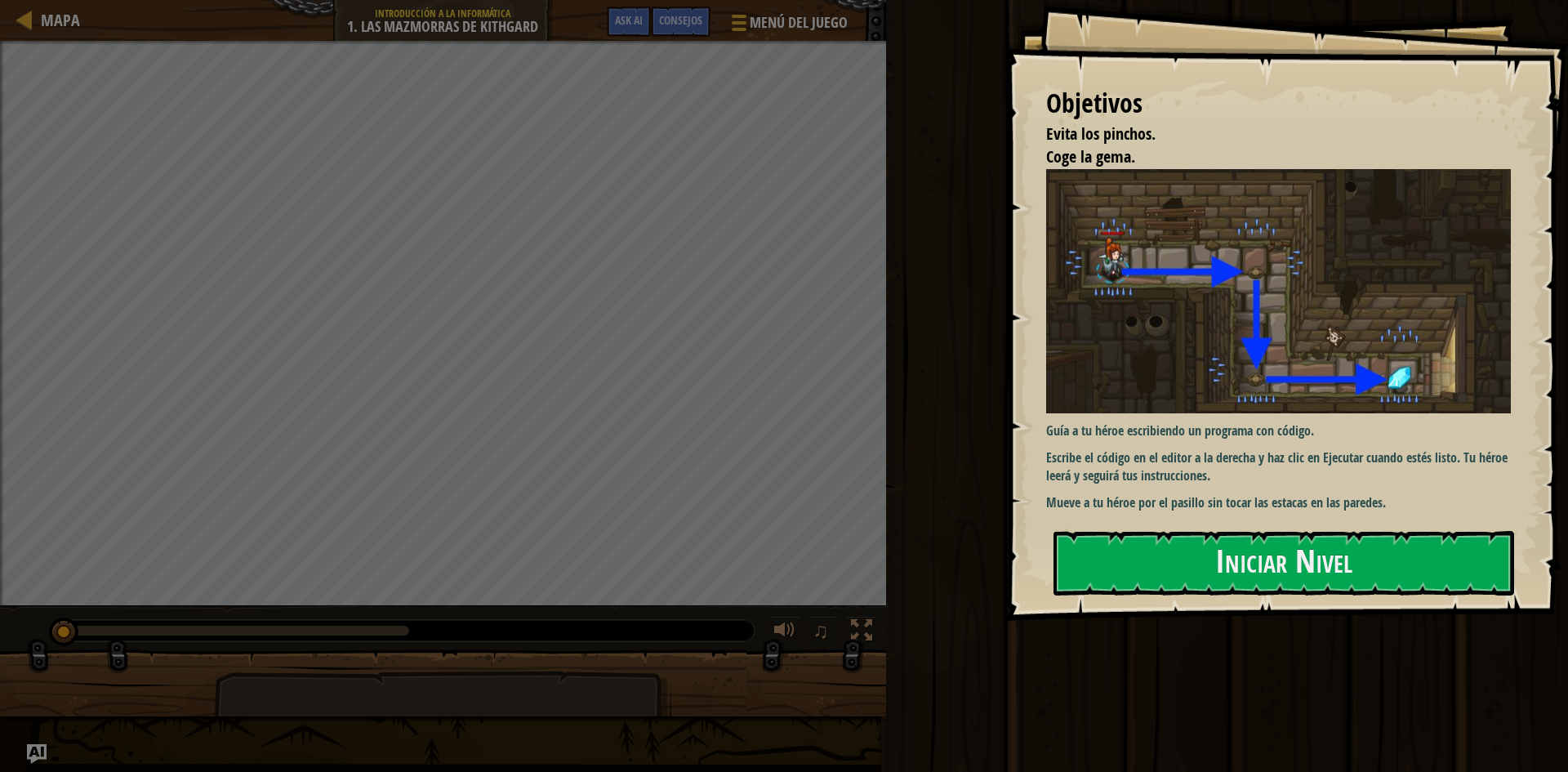
click at [1148, 527] on div "Objetivos Evita los pinchos. Coge la gema. Guía a tu héroe escribiendo un progr…" at bounding box center [1286, 310] width 563 height 620
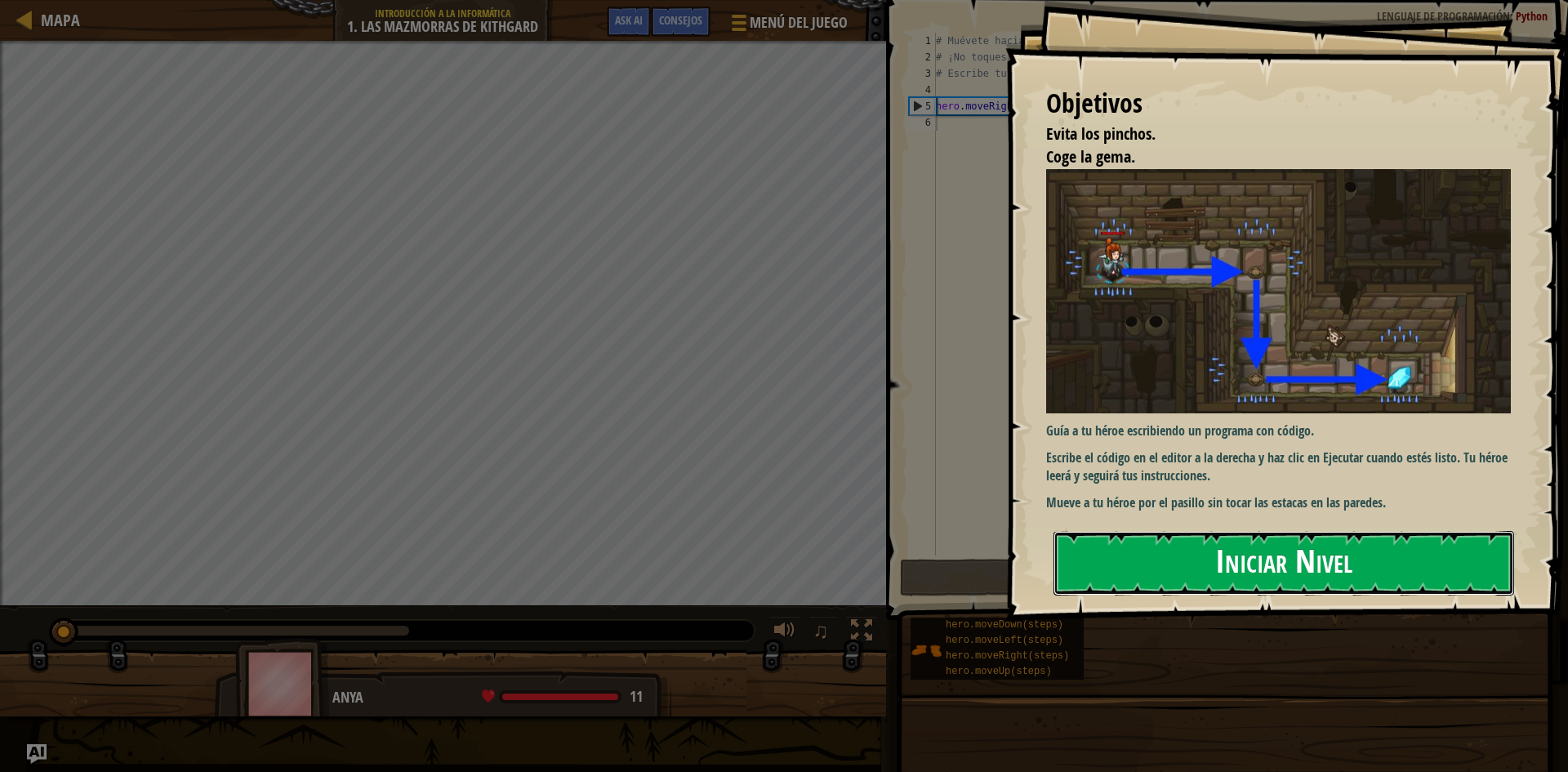
click at [1135, 558] on button "Iniciar Nivel" at bounding box center [1283, 563] width 461 height 64
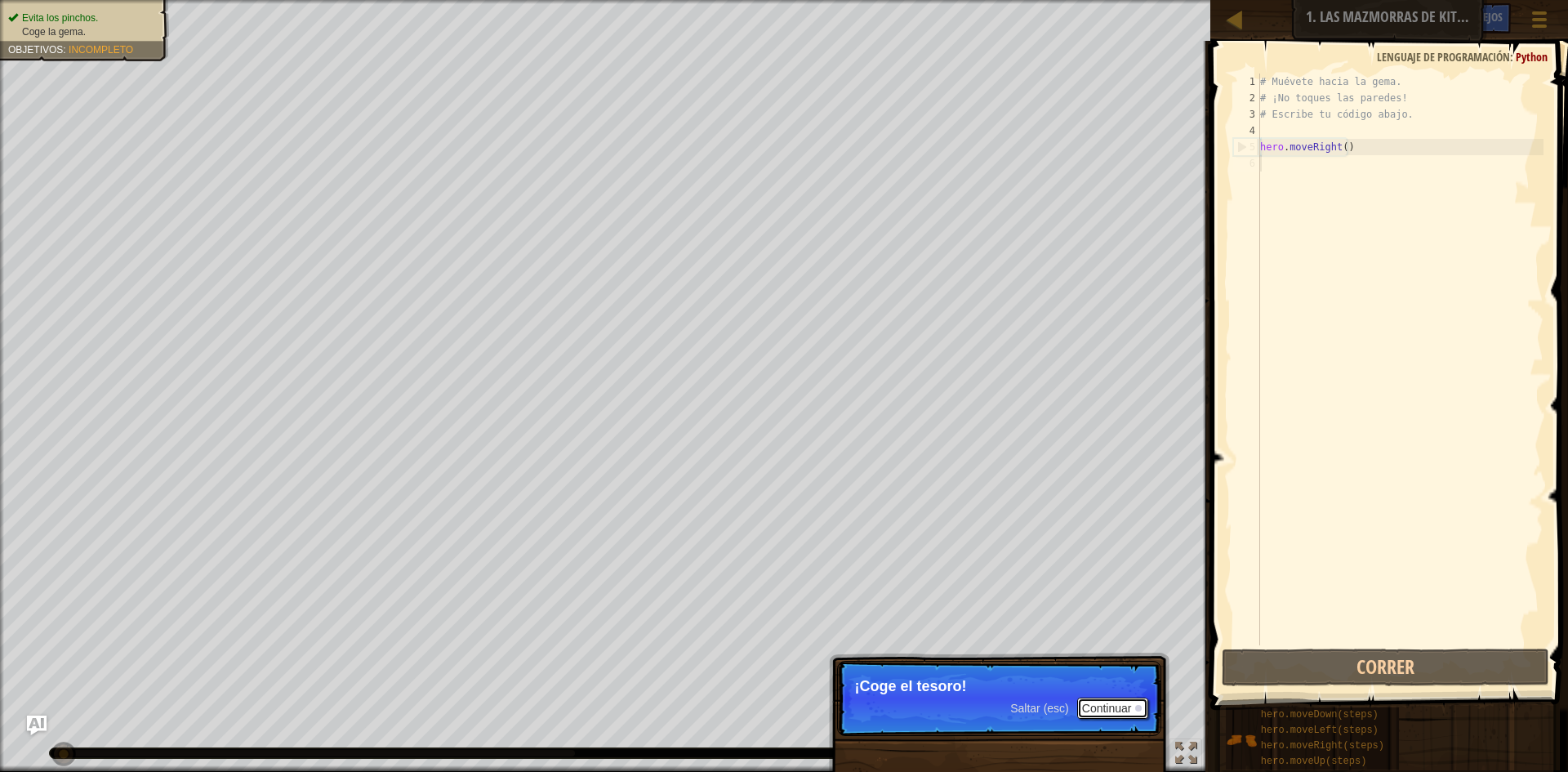
click at [1107, 709] on button "Continuar" at bounding box center [1112, 708] width 72 height 21
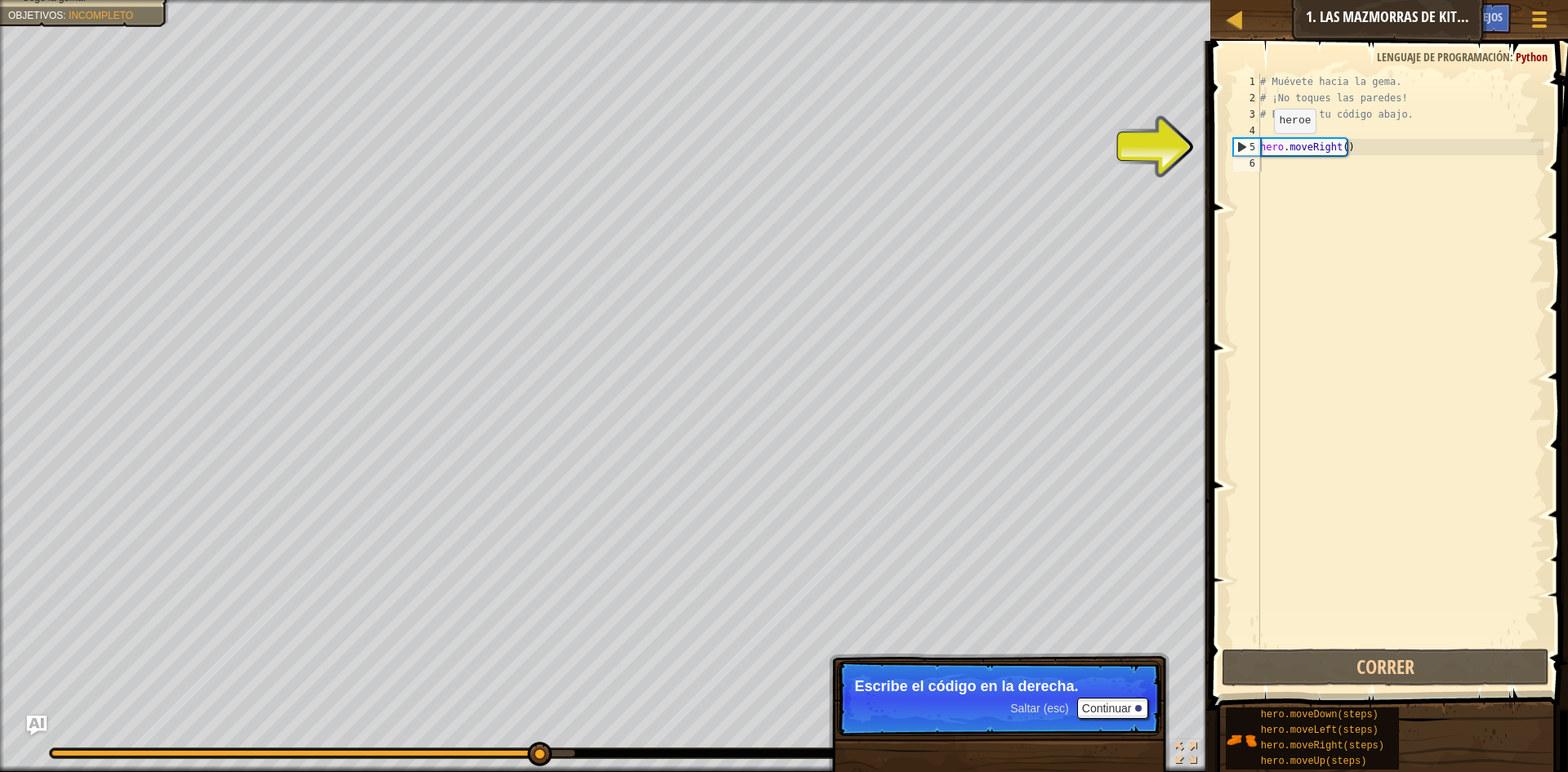
click at [1259, 148] on div "5" at bounding box center [1247, 147] width 26 height 16
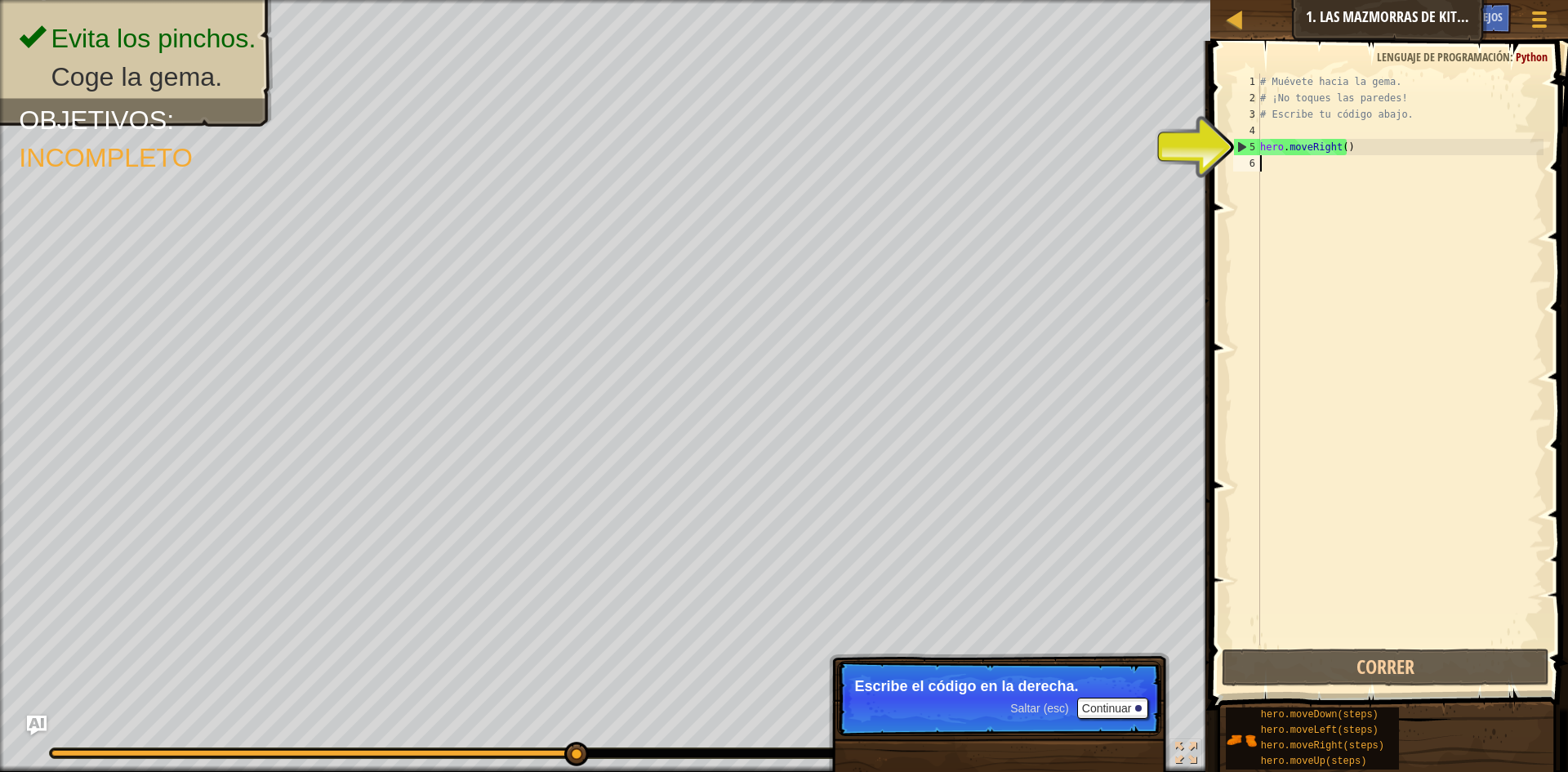
click at [1276, 163] on div "# Muévete hacia la gema. # ¡No toques las paredes! # Escribe tu código abajo. h…" at bounding box center [1400, 375] width 287 height 604
type textarea "h"
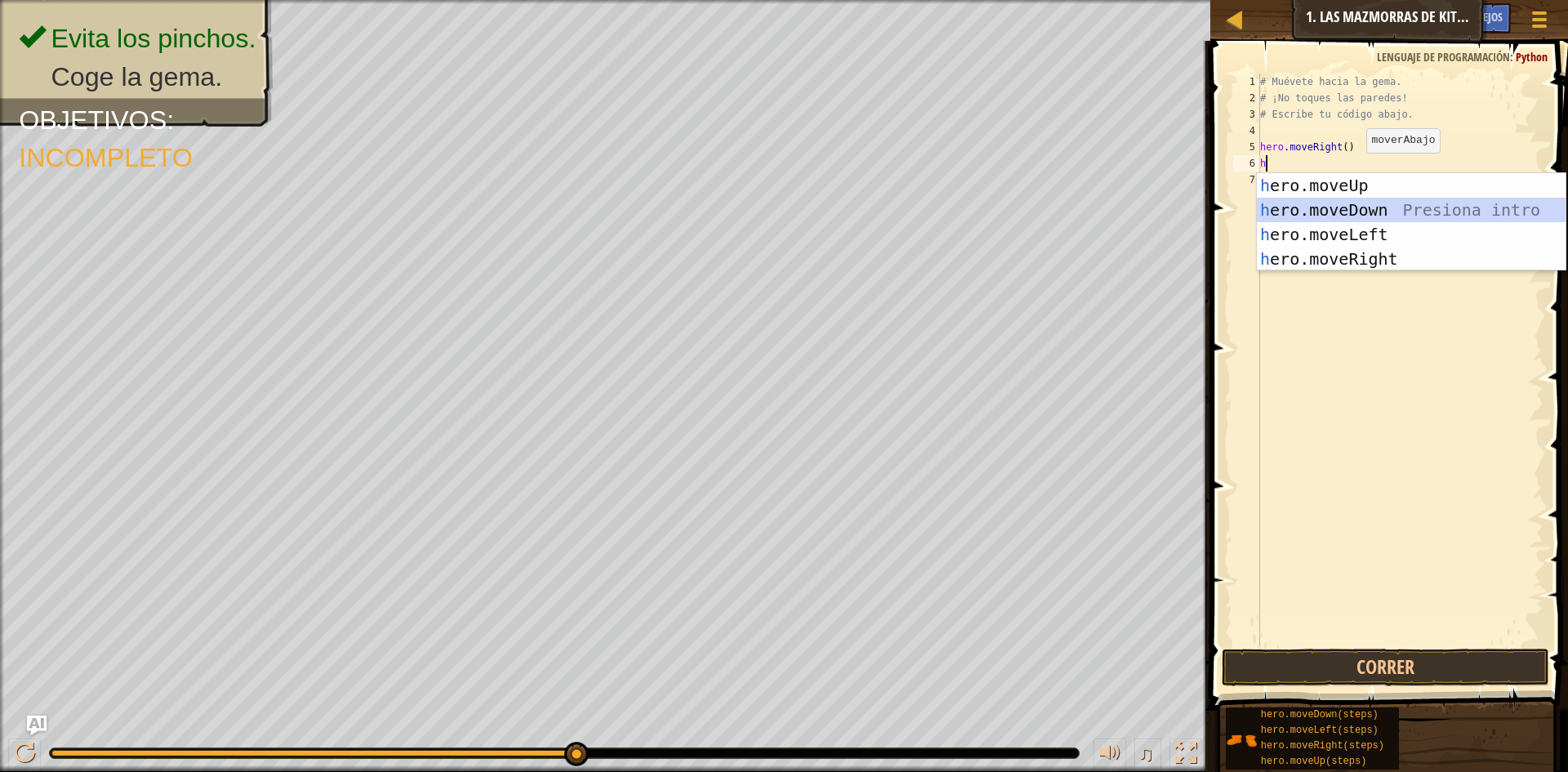
click at [1360, 210] on div "h ero.moveUp Presiona intro h ero.moveDown Presiona intro h ero.moveLeft Presio…" at bounding box center [1411, 246] width 309 height 147
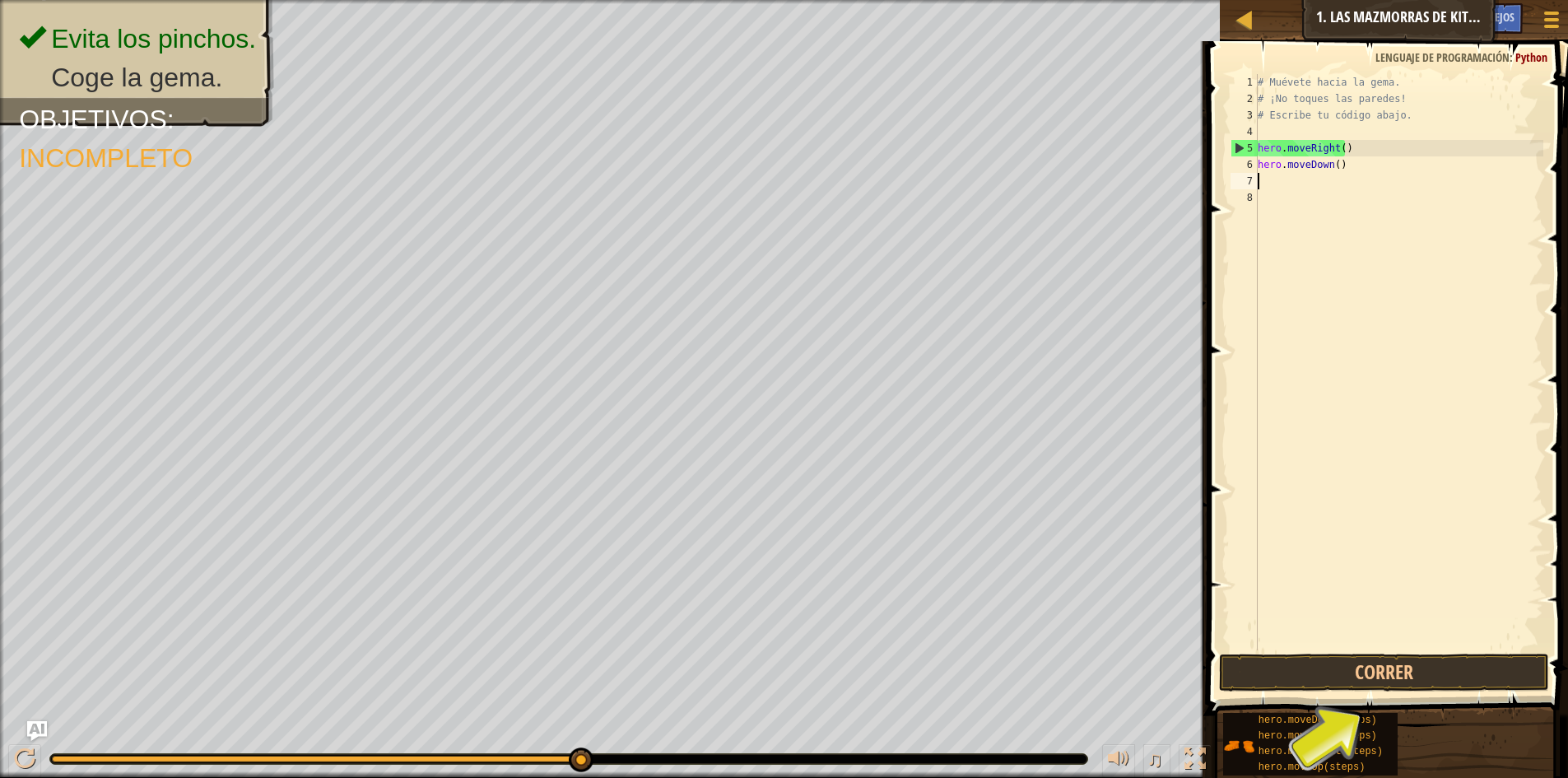
drag, startPoint x: 589, startPoint y: 757, endPoint x: 716, endPoint y: 753, distance: 127.1
click at [716, 753] on div at bounding box center [568, 759] width 1039 height 12
click at [1435, 672] on button "Correr" at bounding box center [1384, 673] width 330 height 38
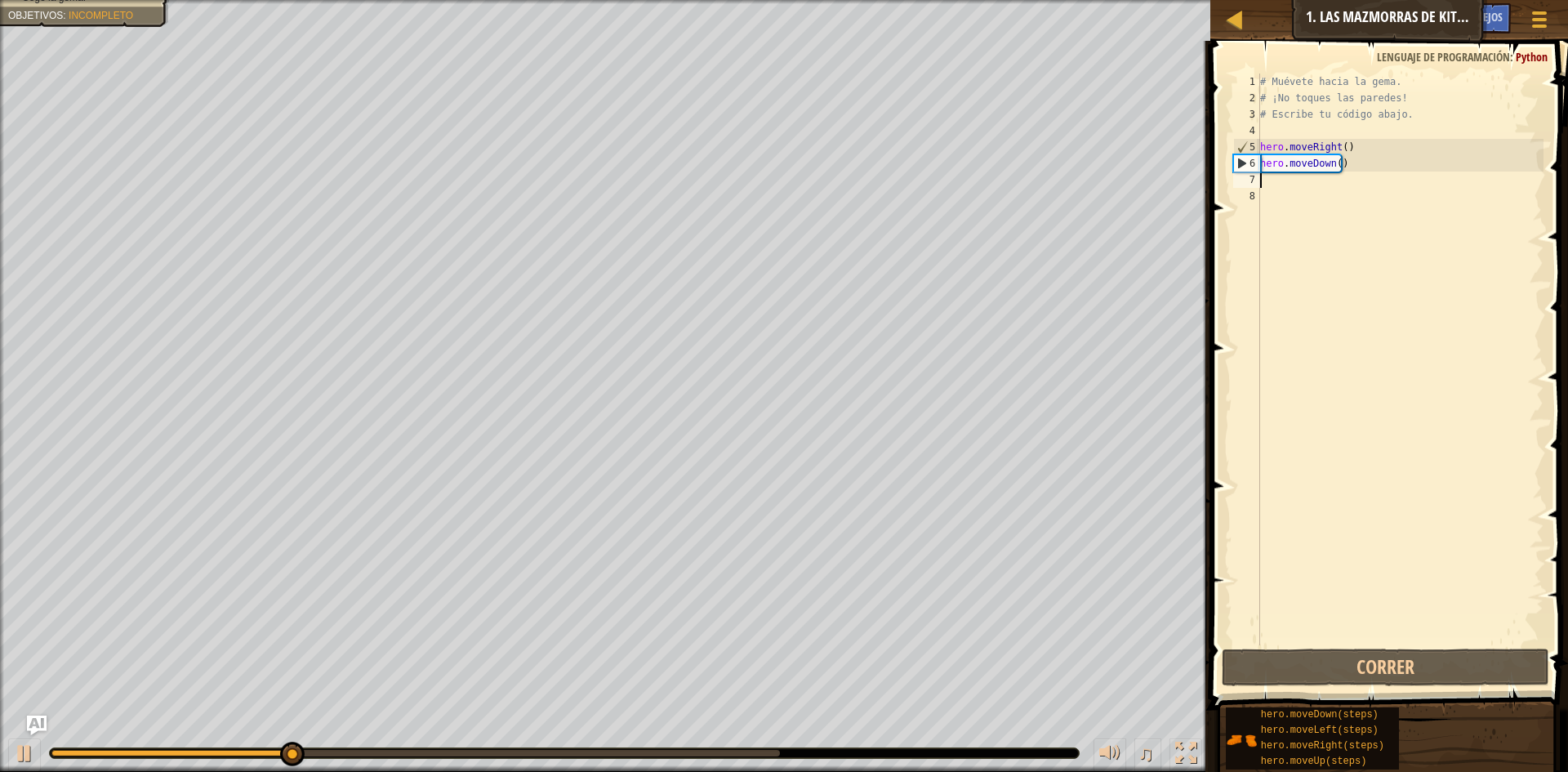
type textarea "h"
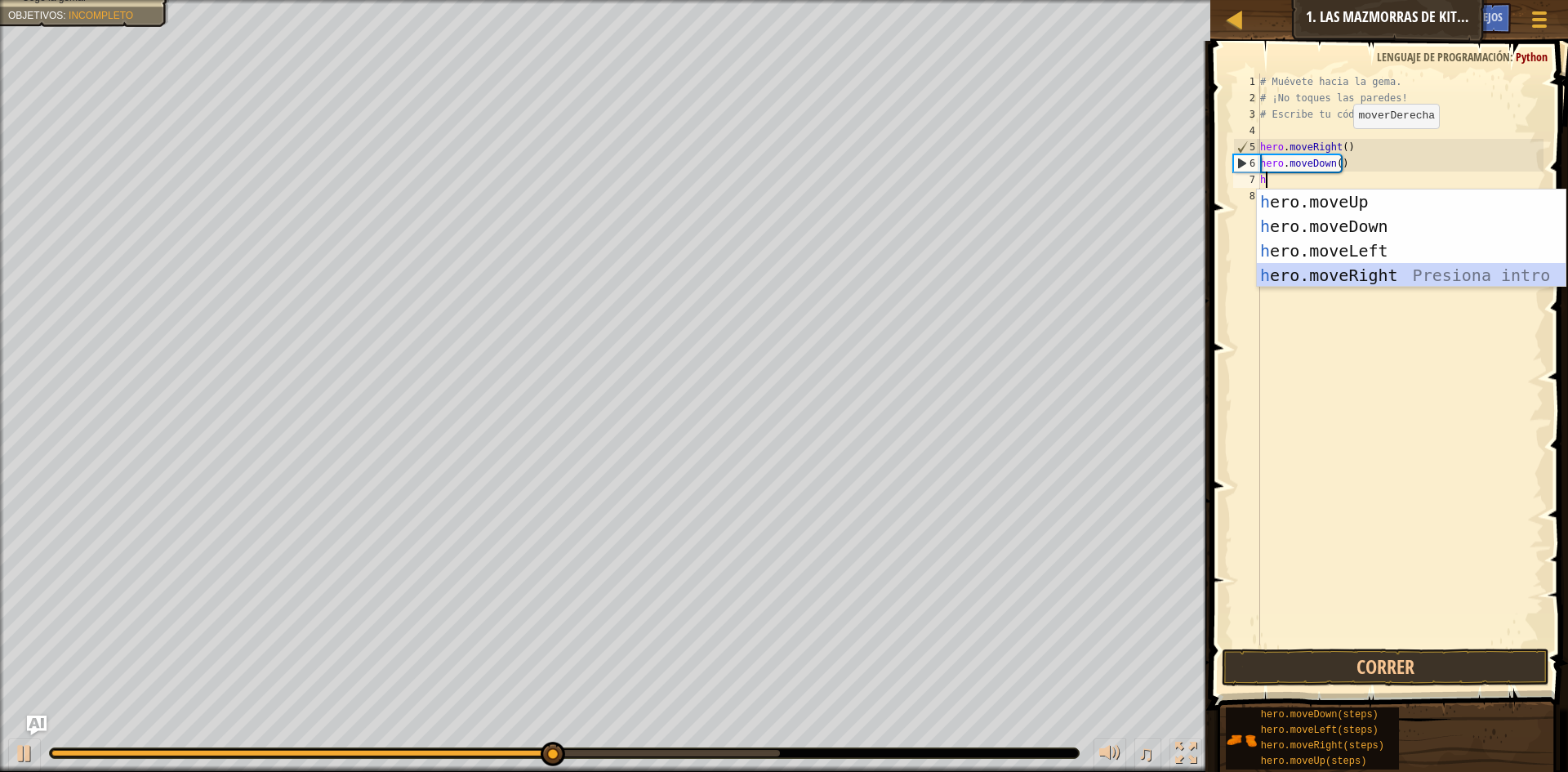
click at [1379, 273] on div "h ero.moveUp Presiona intro h ero.moveDown Presiona intro h ero.moveLeft Presio…" at bounding box center [1411, 263] width 309 height 147
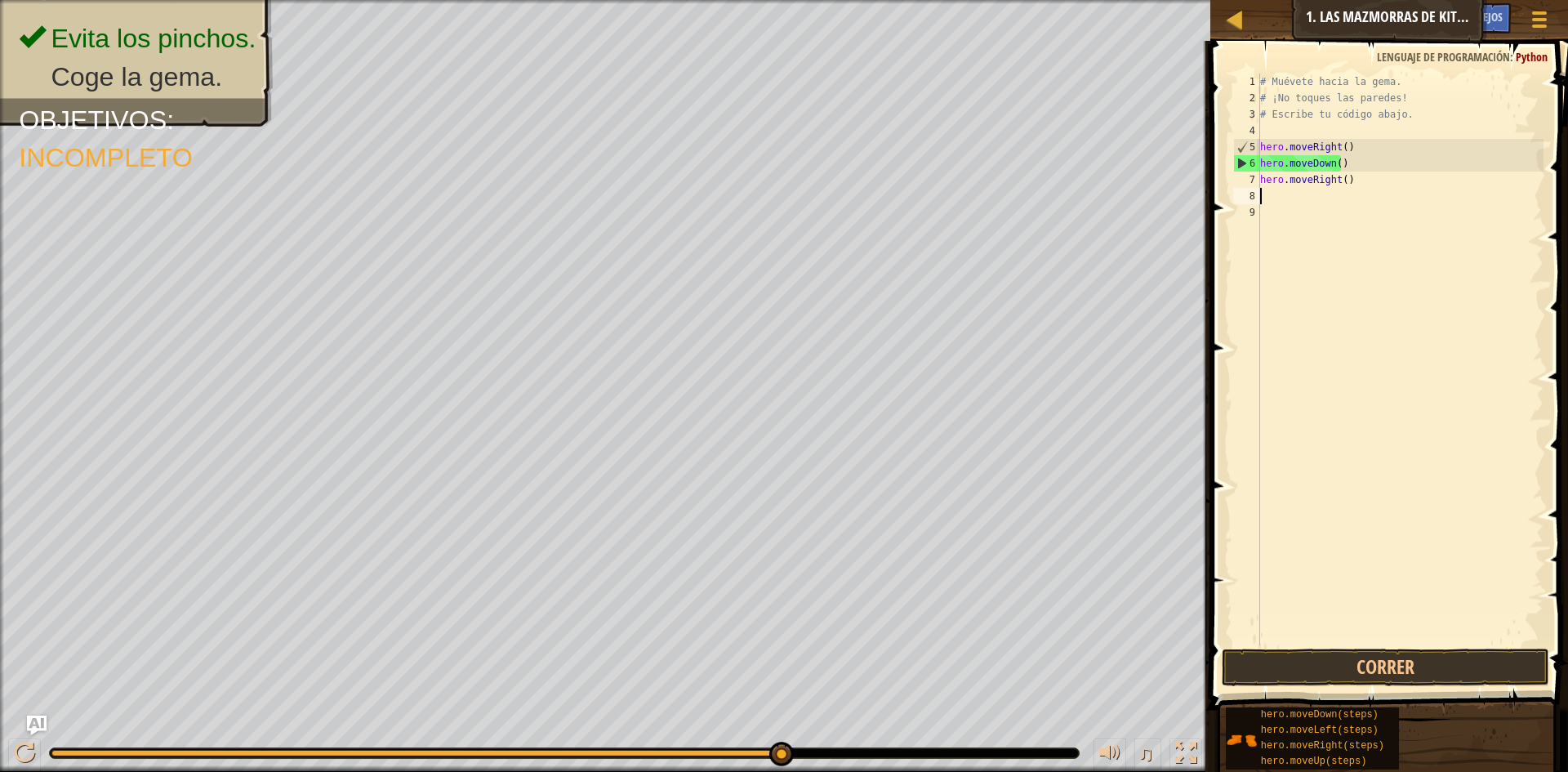
drag, startPoint x: 686, startPoint y: 757, endPoint x: 1128, endPoint y: 760, distance: 442.0
click at [1128, 760] on div "♫" at bounding box center [605, 748] width 1210 height 49
click at [1287, 669] on button "Correr" at bounding box center [1385, 667] width 327 height 38
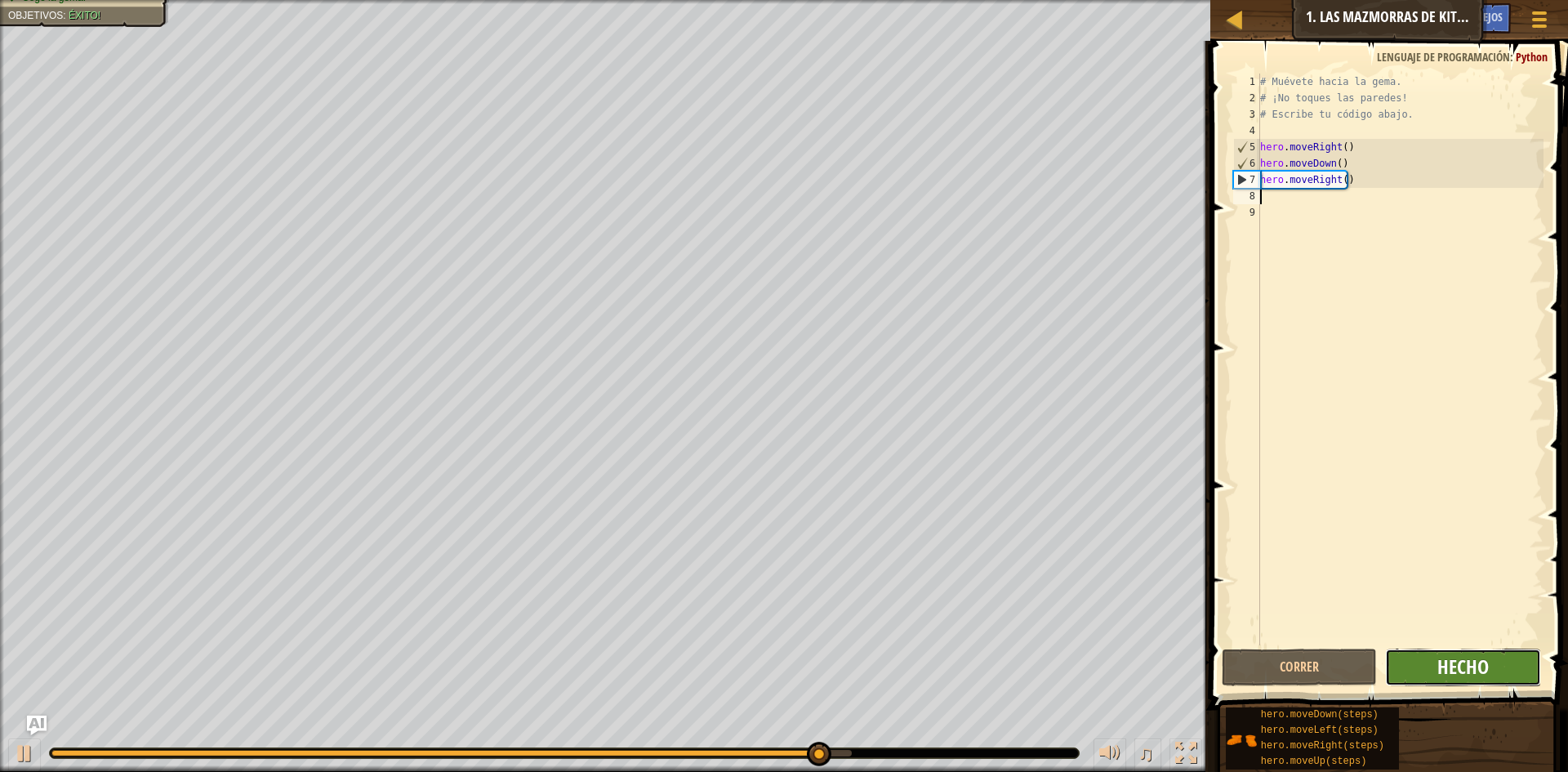
click at [1451, 674] on span "Hecho" at bounding box center [1463, 667] width 51 height 26
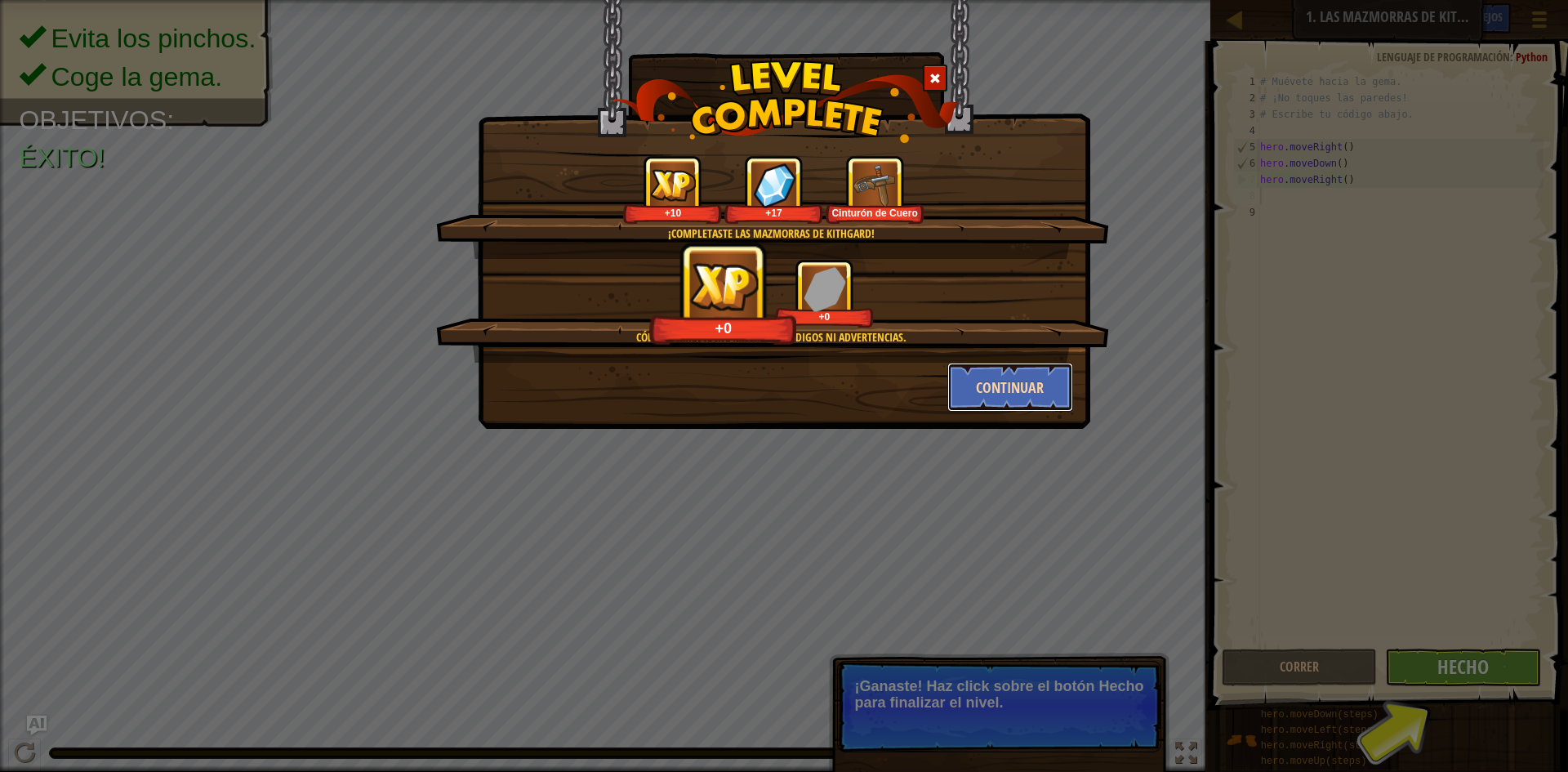
click at [1011, 394] on button "Continuar" at bounding box center [1011, 386] width 127 height 49
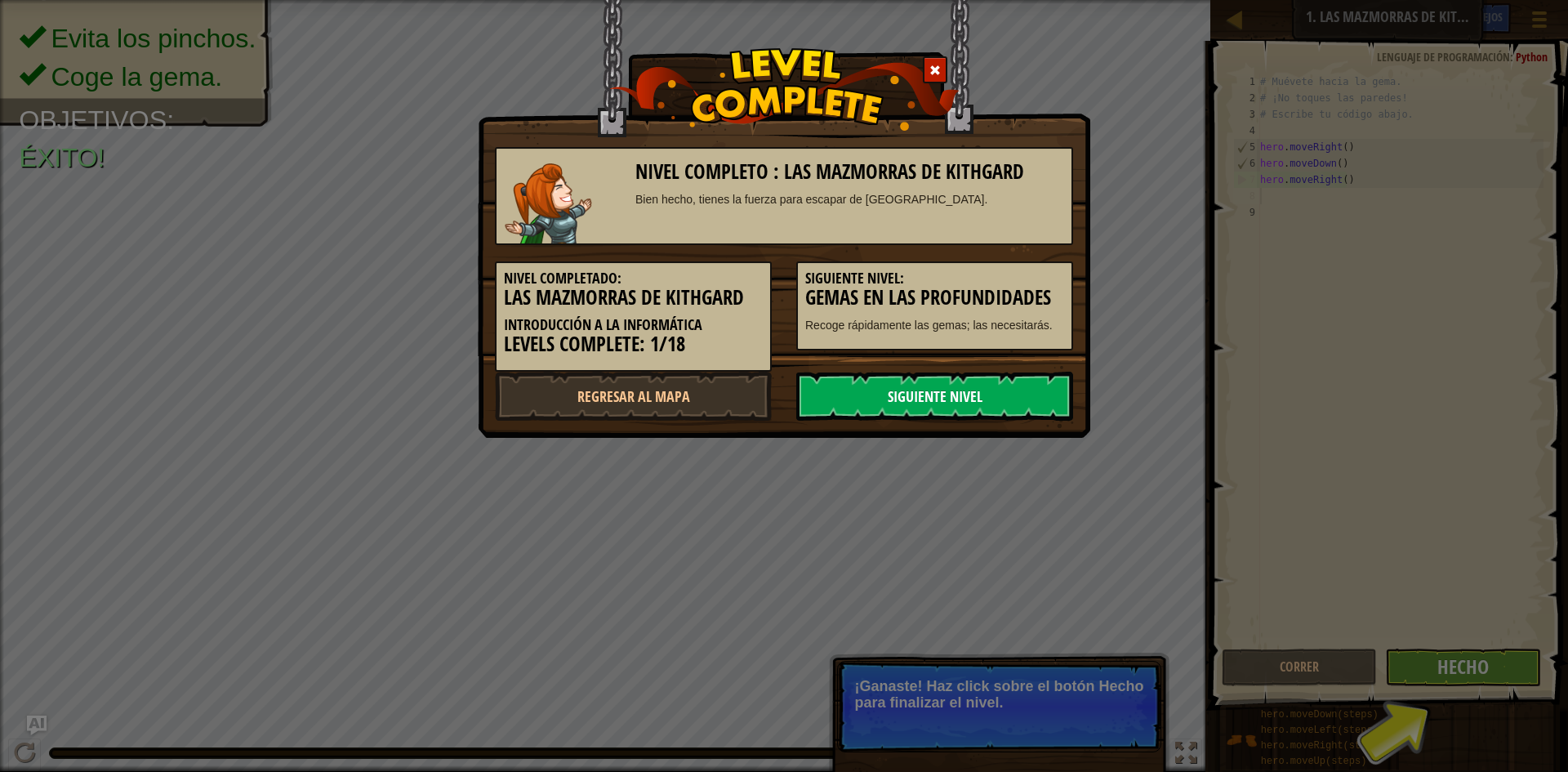
click at [918, 397] on link "Siguiente nivel" at bounding box center [934, 395] width 277 height 49
click at [950, 406] on link "Siguiente nivel" at bounding box center [934, 395] width 277 height 49
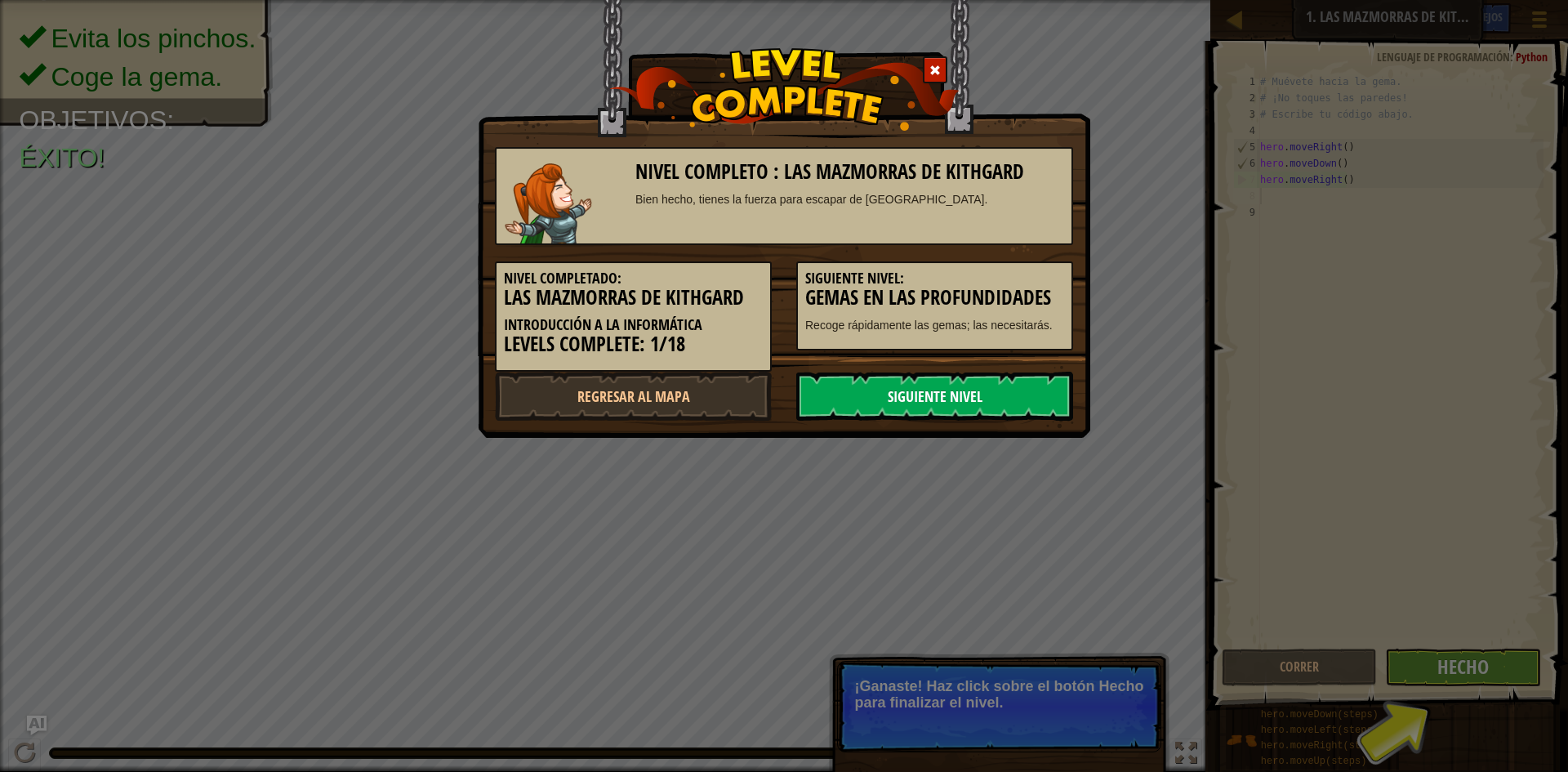
click at [950, 406] on link "Siguiente nivel" at bounding box center [934, 395] width 277 height 49
click at [1018, 367] on div "Nivel completo : Las mazmorras de Kithgard Bien hecho, tienes la fuerza para es…" at bounding box center [784, 276] width 578 height 290
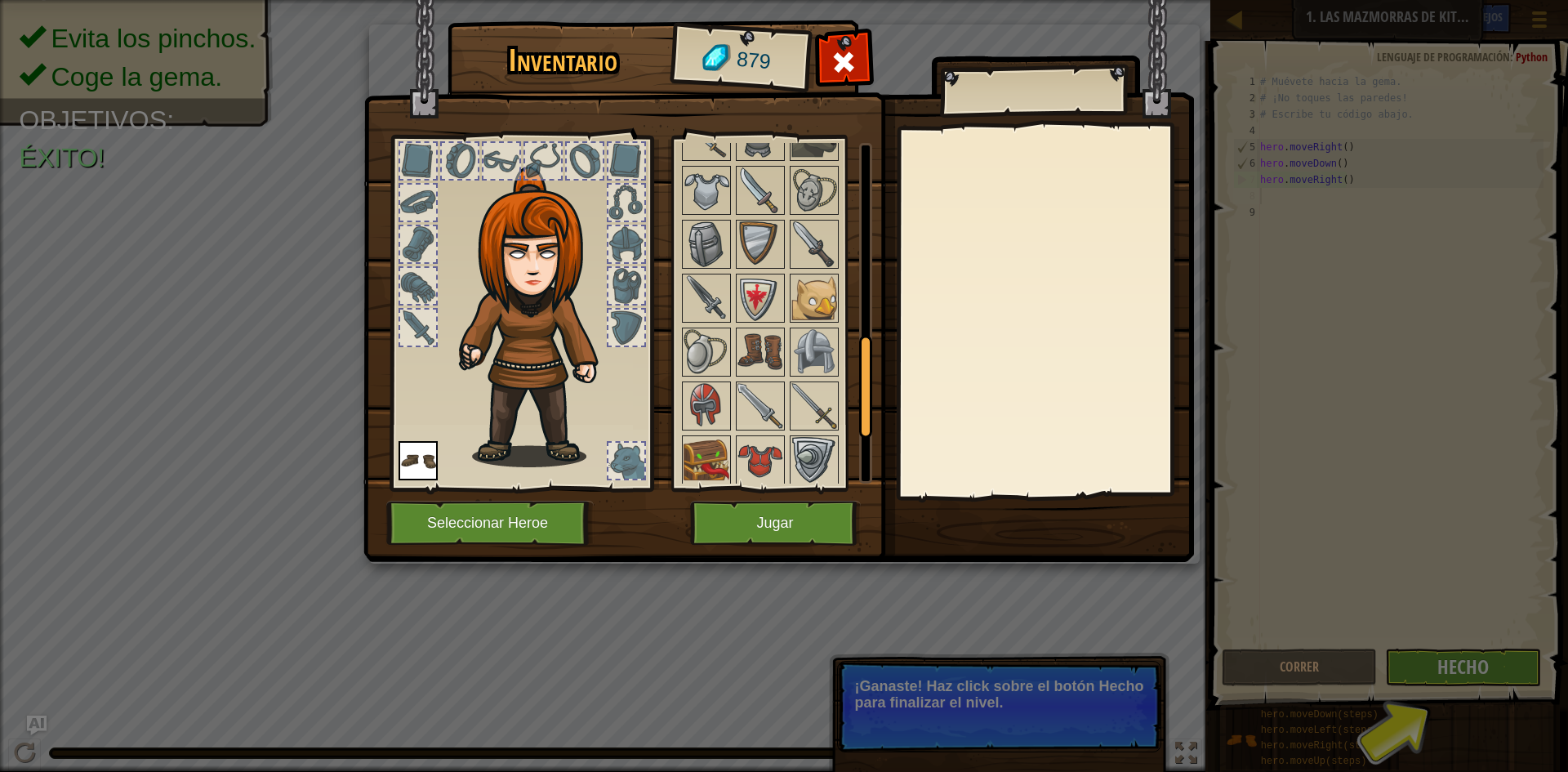
scroll to position [409, 0]
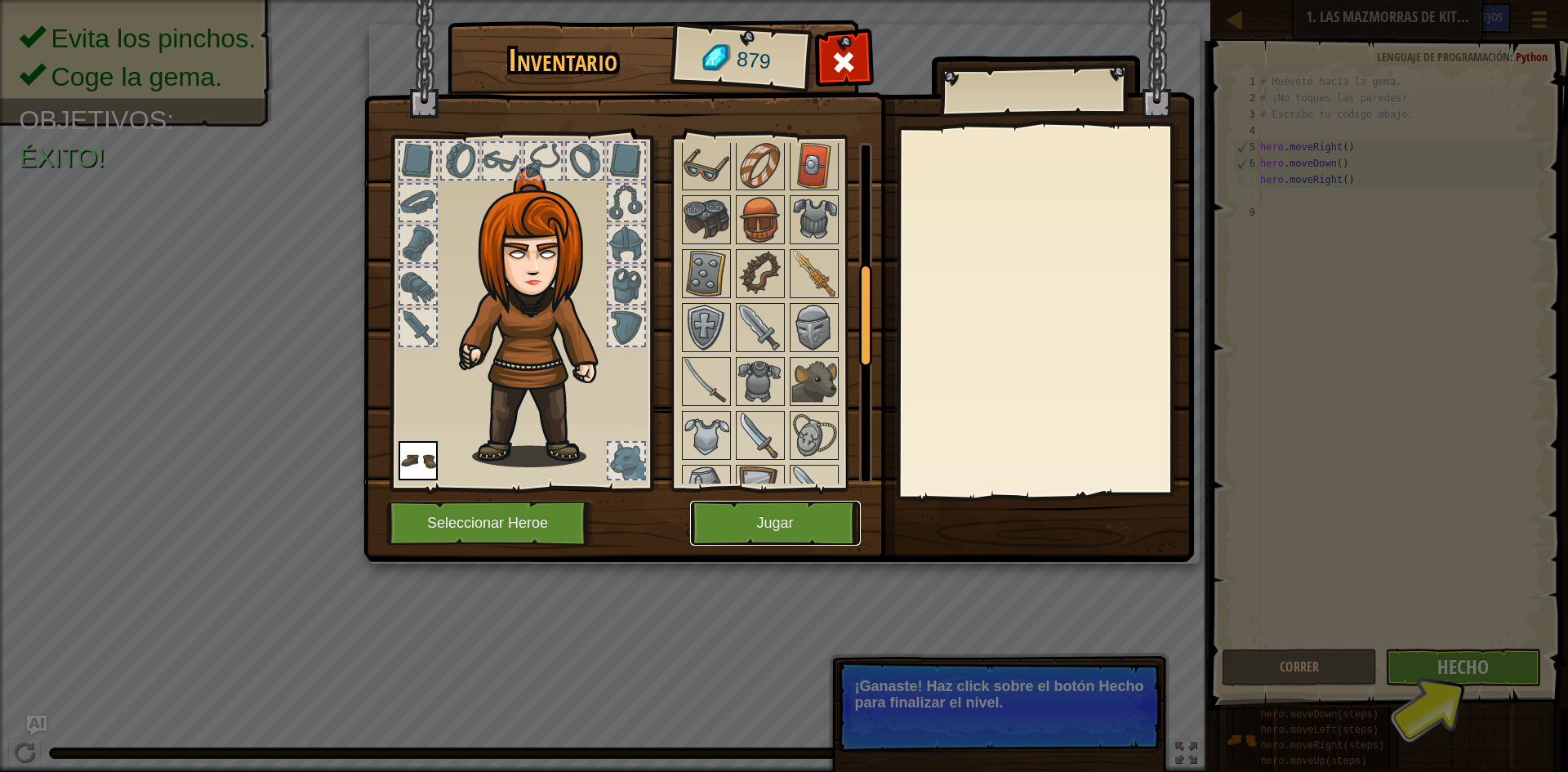
click at [802, 514] on button "Jugar" at bounding box center [775, 523] width 171 height 45
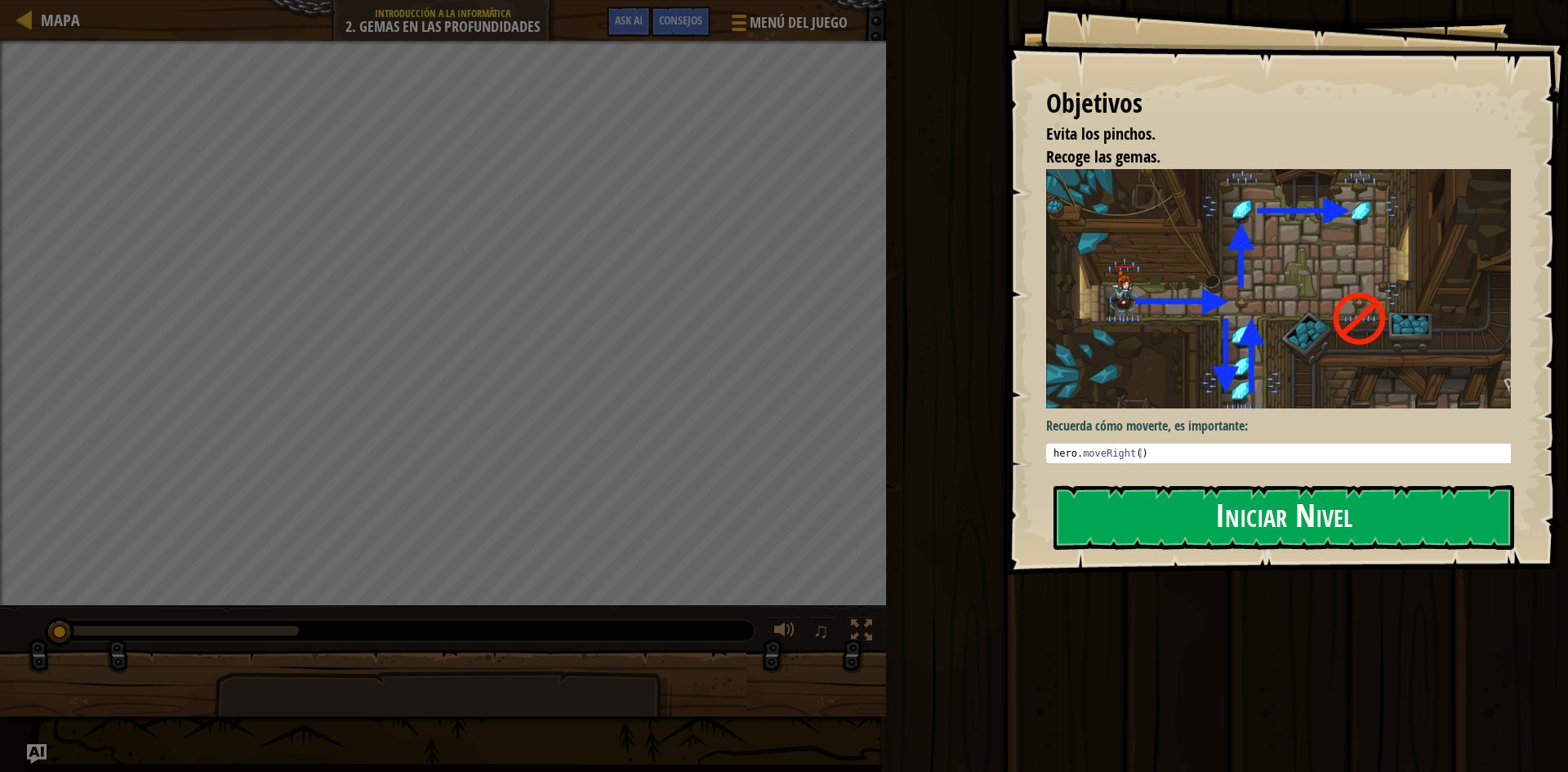
click at [1345, 529] on button "Iniciar Nivel" at bounding box center [1283, 517] width 461 height 64
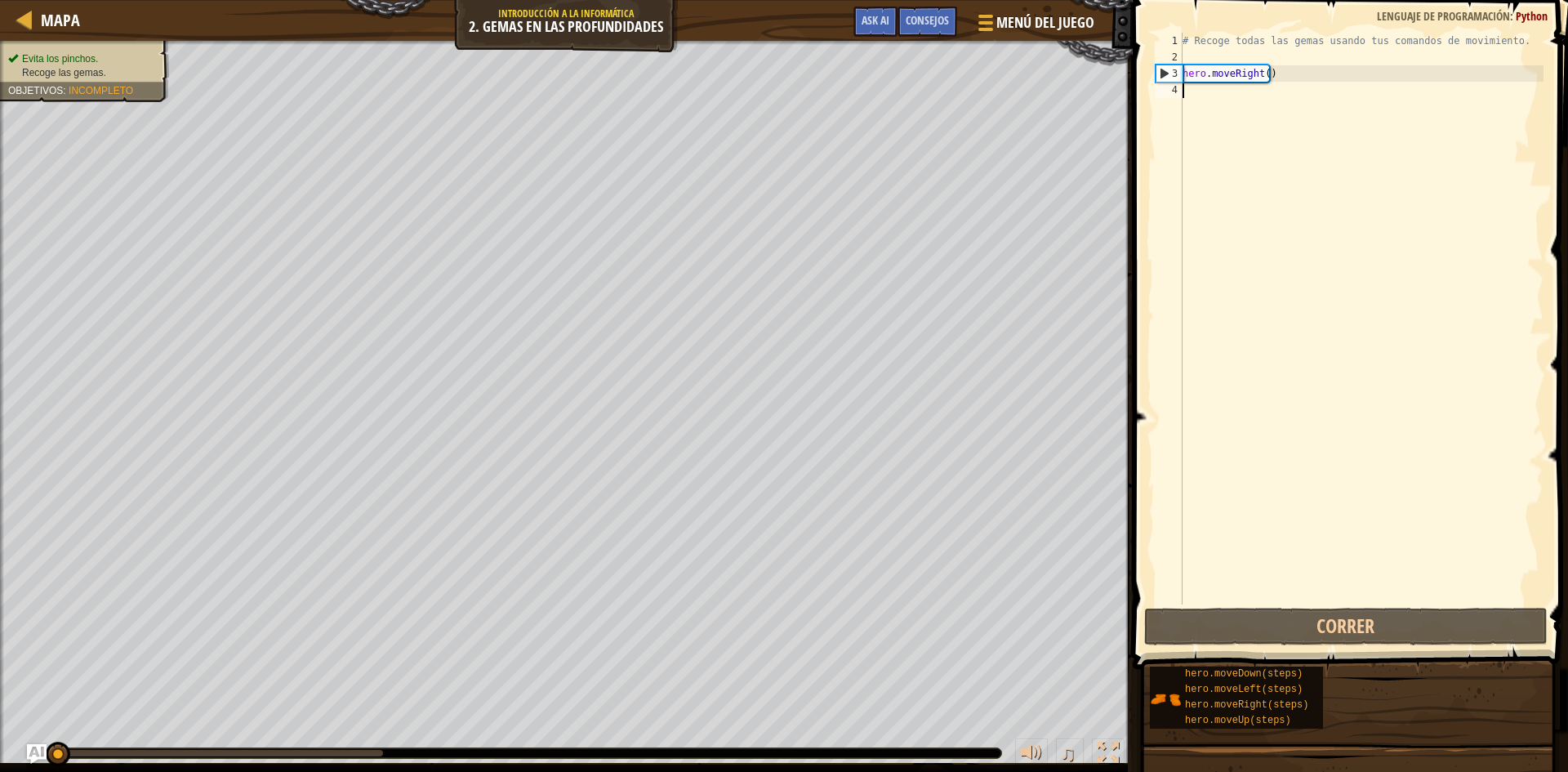
type textarea "e"
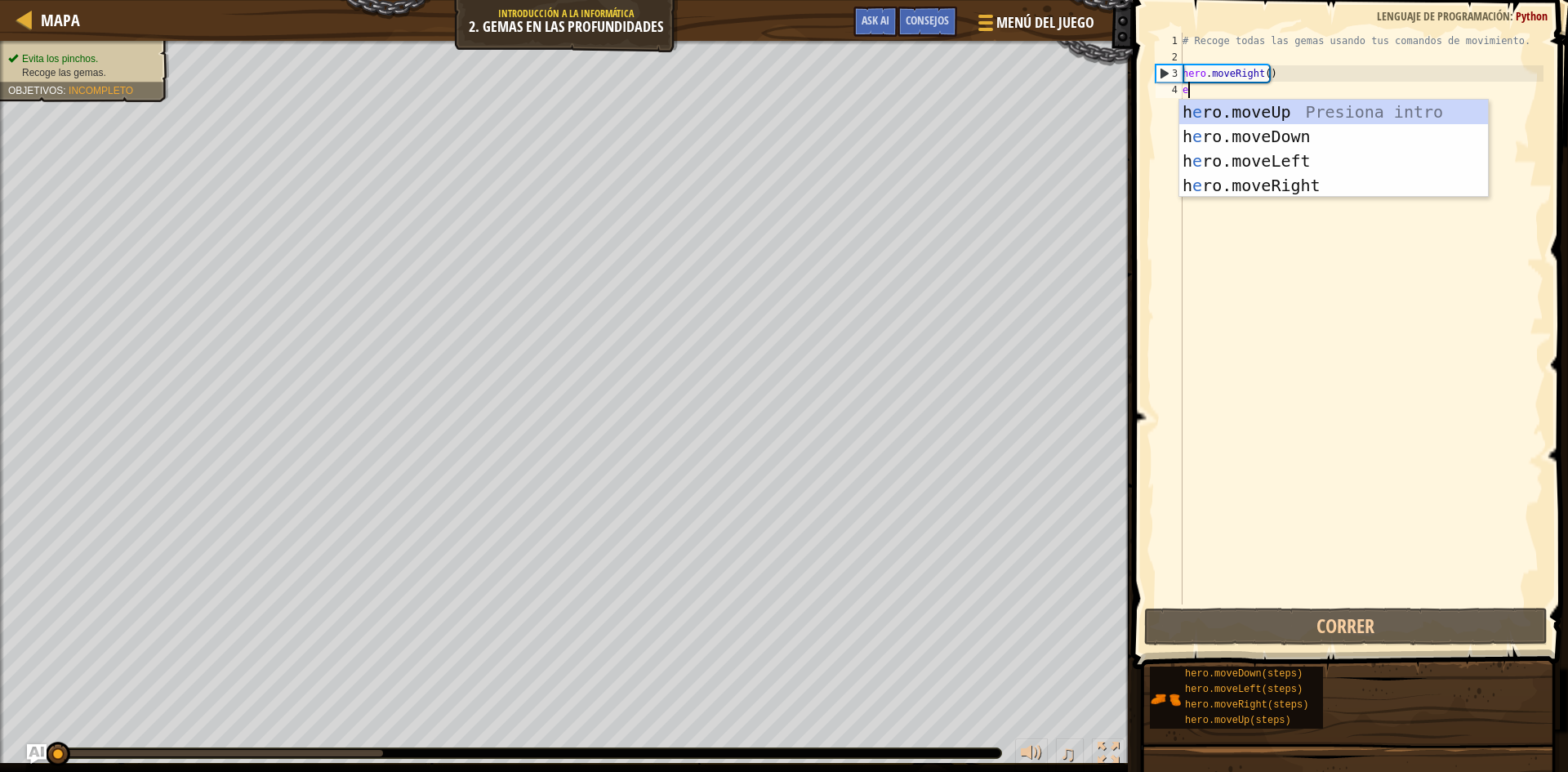
scroll to position [7, 0]
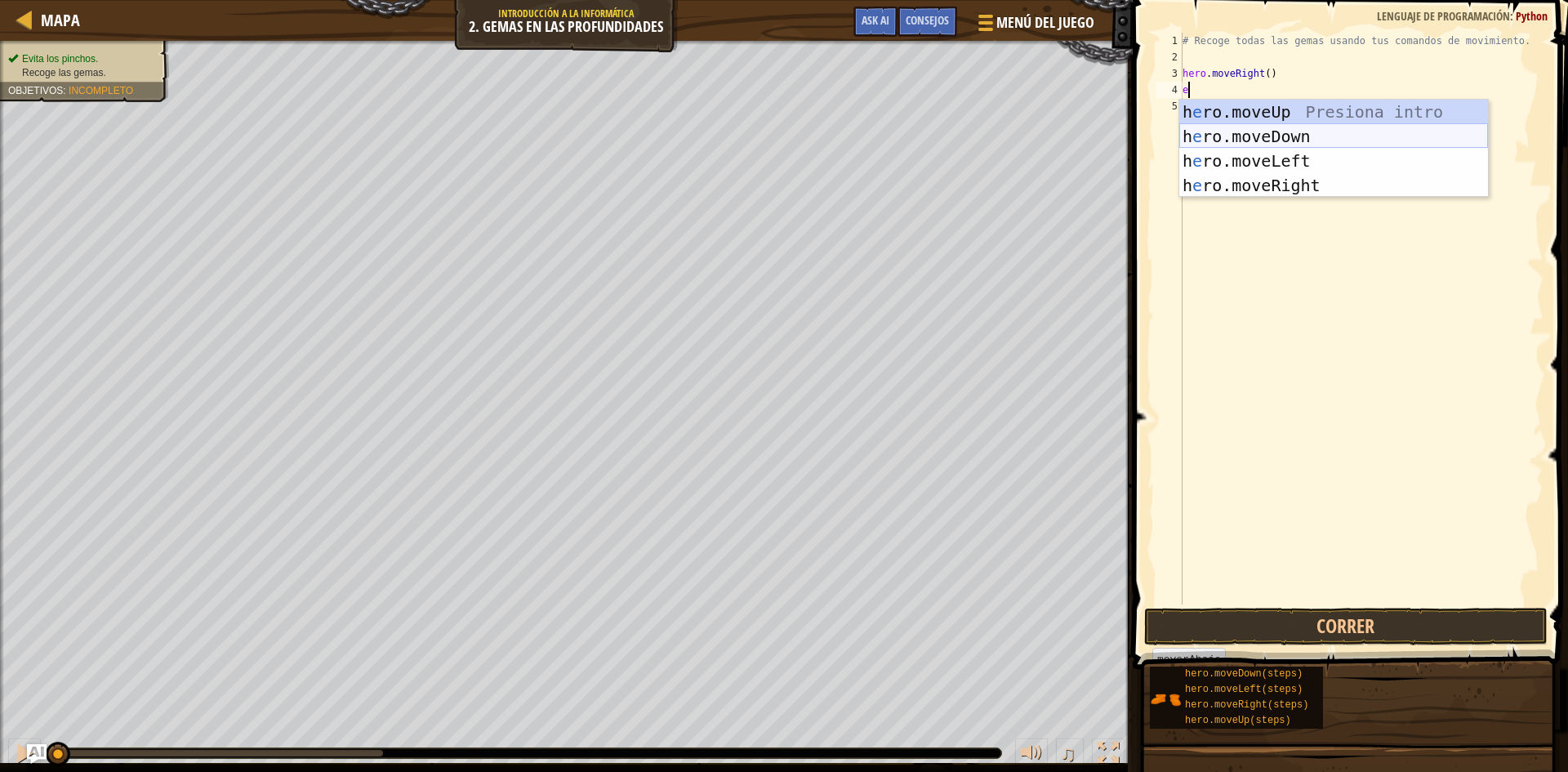
click at [1287, 142] on div "h e ro.moveUp Presiona intro h e ro.moveDown Presiona intro h e ro.moveLeft Pre…" at bounding box center [1333, 173] width 309 height 147
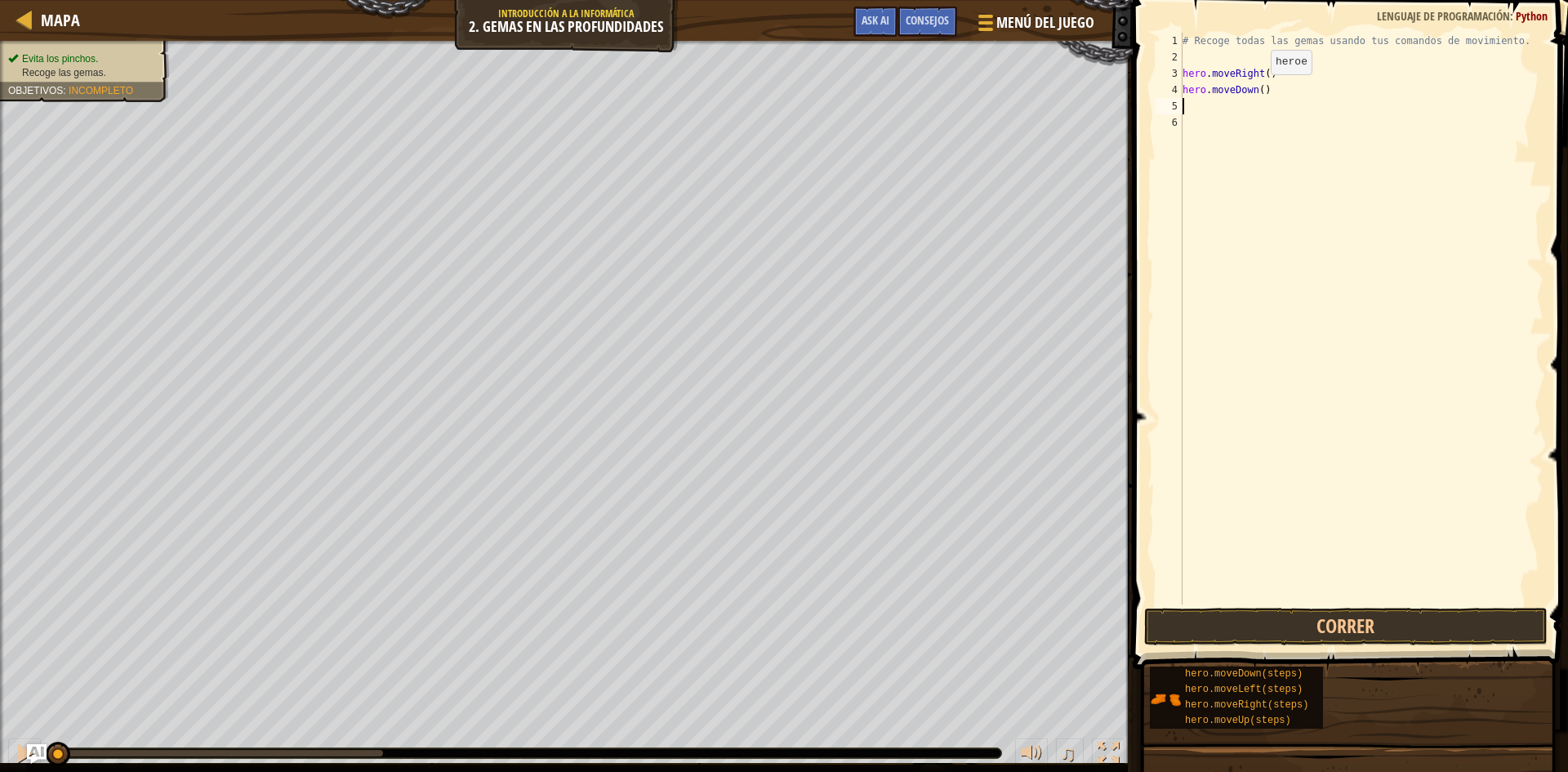
click at [1257, 91] on div "# Recoge todas las gemas usando tus comandos de movimiento. hero . moveRight ( …" at bounding box center [1361, 335] width 364 height 604
click at [1232, 635] on button "Correr" at bounding box center [1346, 626] width 404 height 38
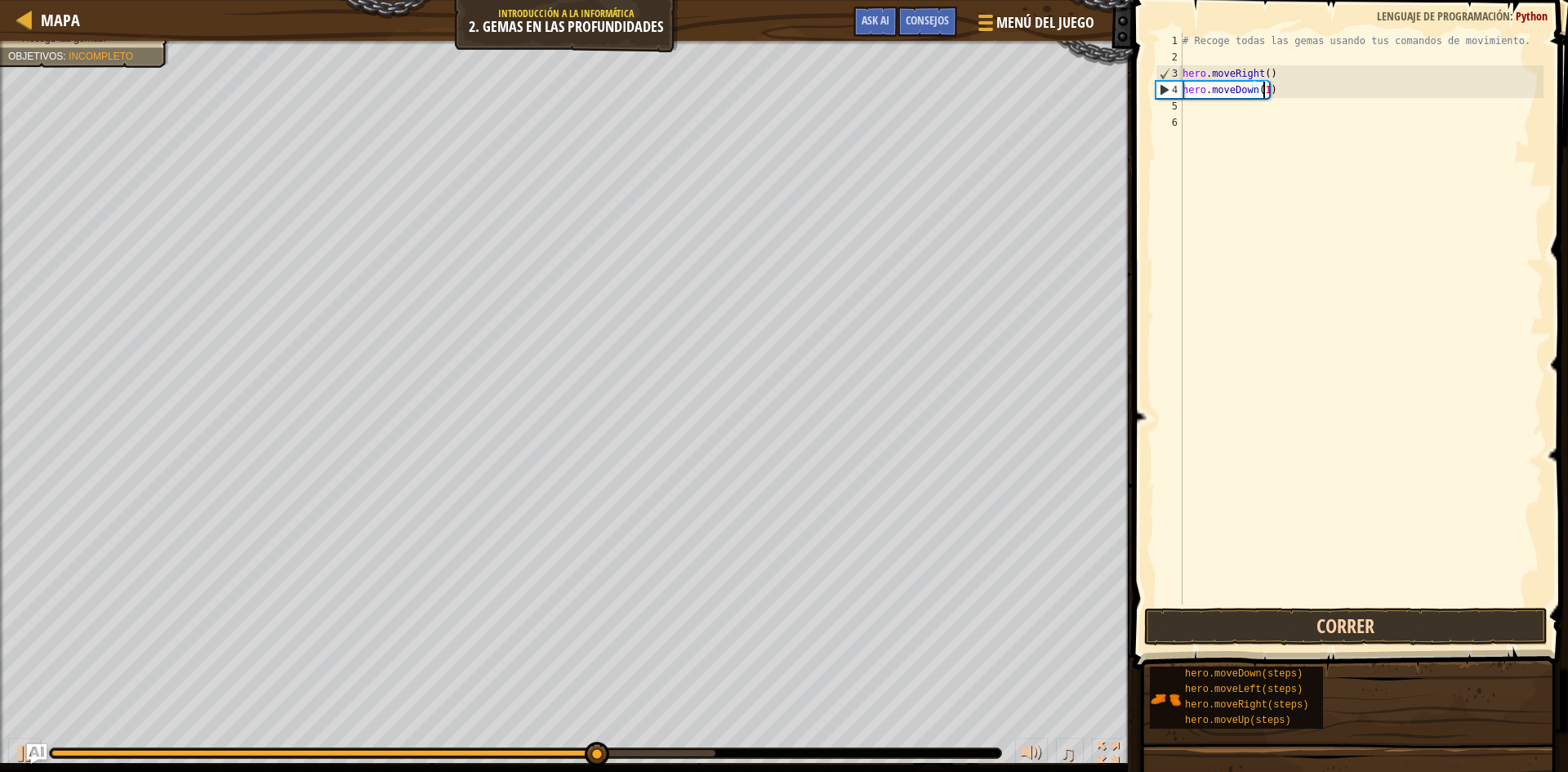
type textarea "hero.moveDown(1)"
click at [1313, 616] on button "Correr" at bounding box center [1346, 626] width 404 height 38
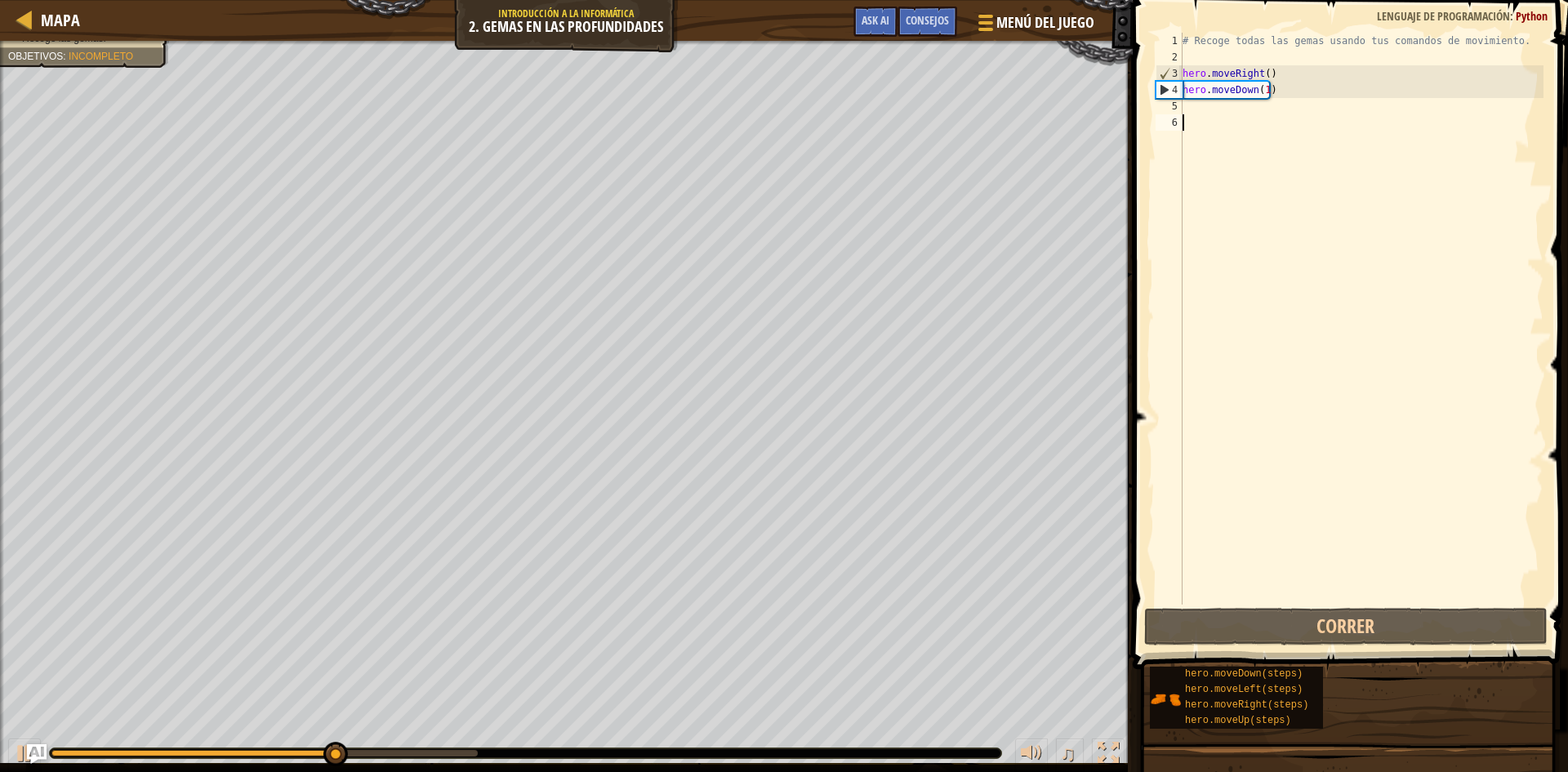
click at [1191, 117] on div "# Recoge todas las gemas usando tus comandos de movimiento. hero . moveRight ( …" at bounding box center [1361, 335] width 364 height 604
click at [1188, 105] on div "# Recoge todas las gemas usando tus comandos de movimiento. hero . moveRight ( …" at bounding box center [1361, 335] width 364 height 604
type textarea "g"
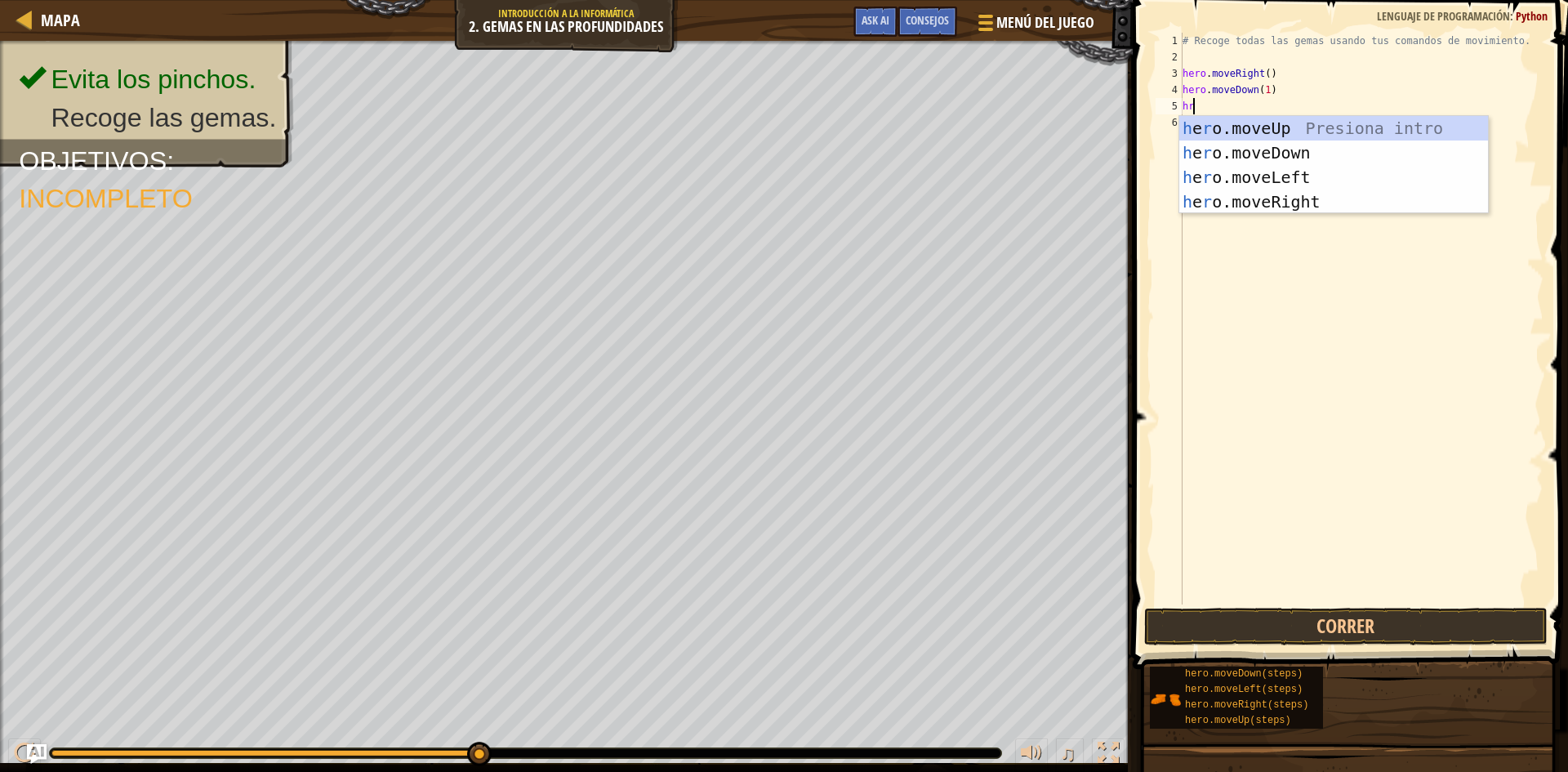
type textarea "h"
click at [1304, 125] on div "h ero.moveUp Presiona intro h ero.moveDown Presiona intro h ero.moveLeft Presio…" at bounding box center [1333, 189] width 309 height 147
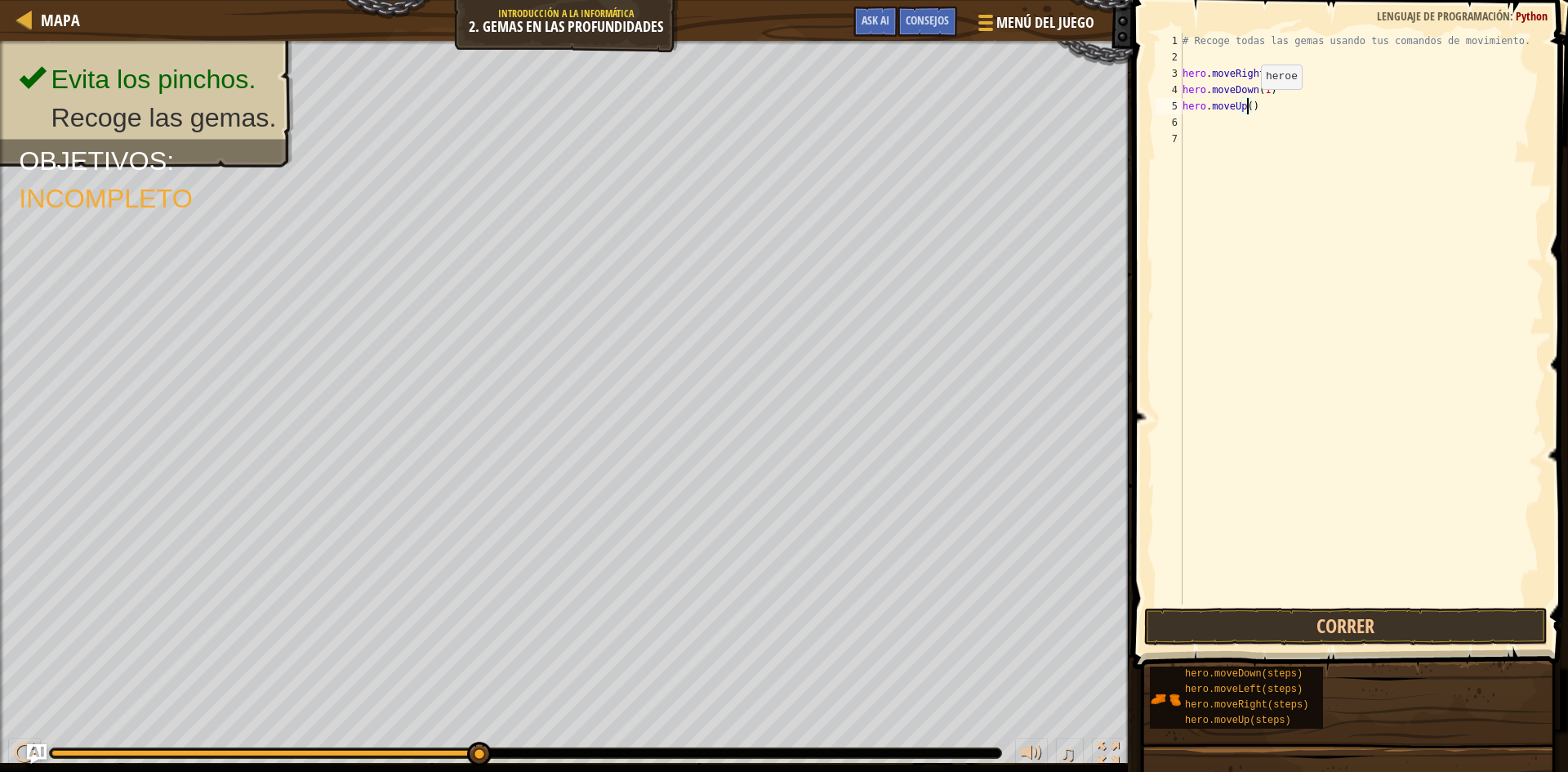
click at [1247, 105] on div "# Recoge todas las gemas usando tus comandos de movimiento. hero . moveRight ( …" at bounding box center [1361, 335] width 364 height 604
type textarea "hero.moveUp(2)"
click at [1339, 629] on button "Correr" at bounding box center [1346, 626] width 404 height 38
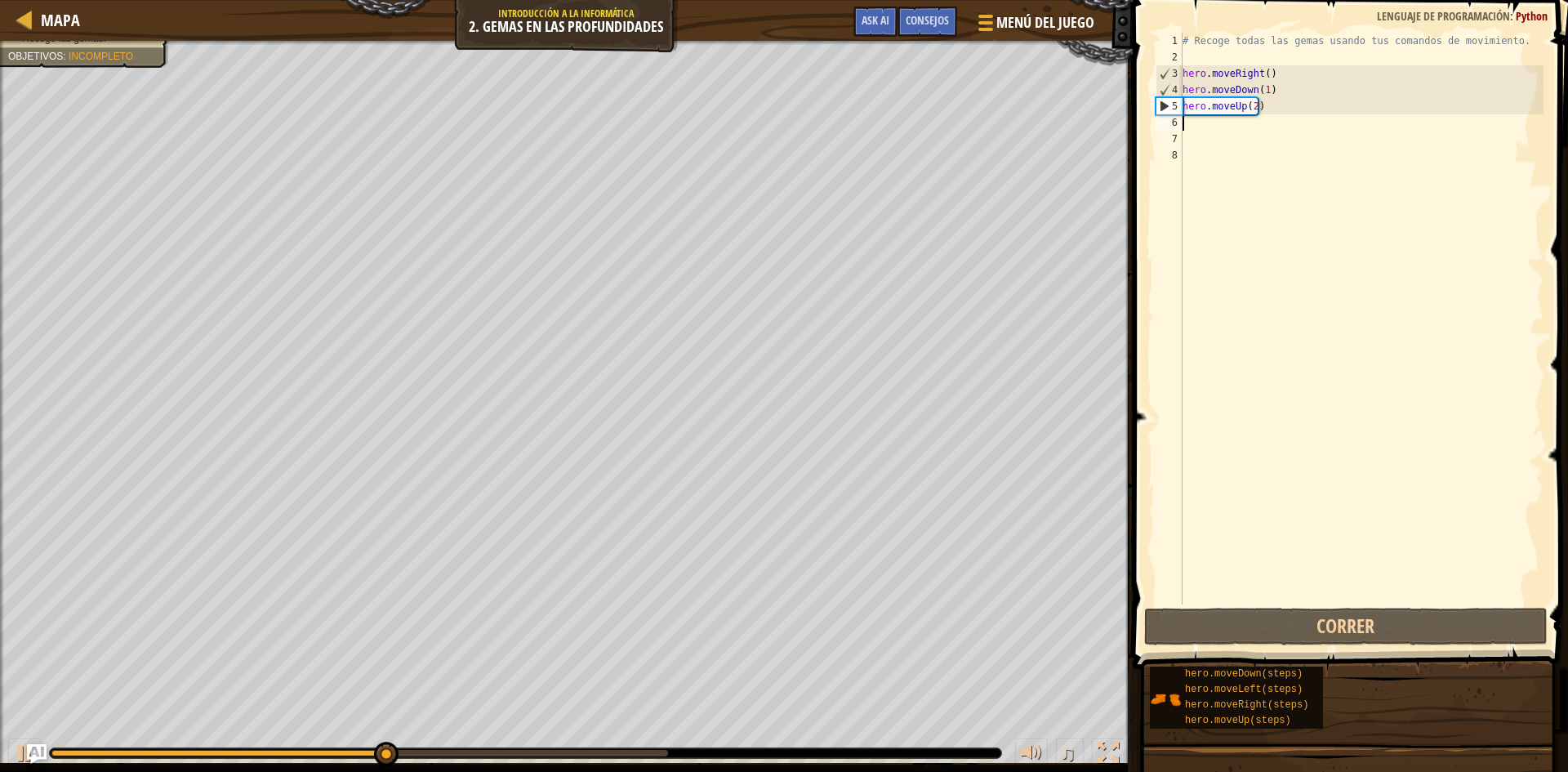
type textarea "h"
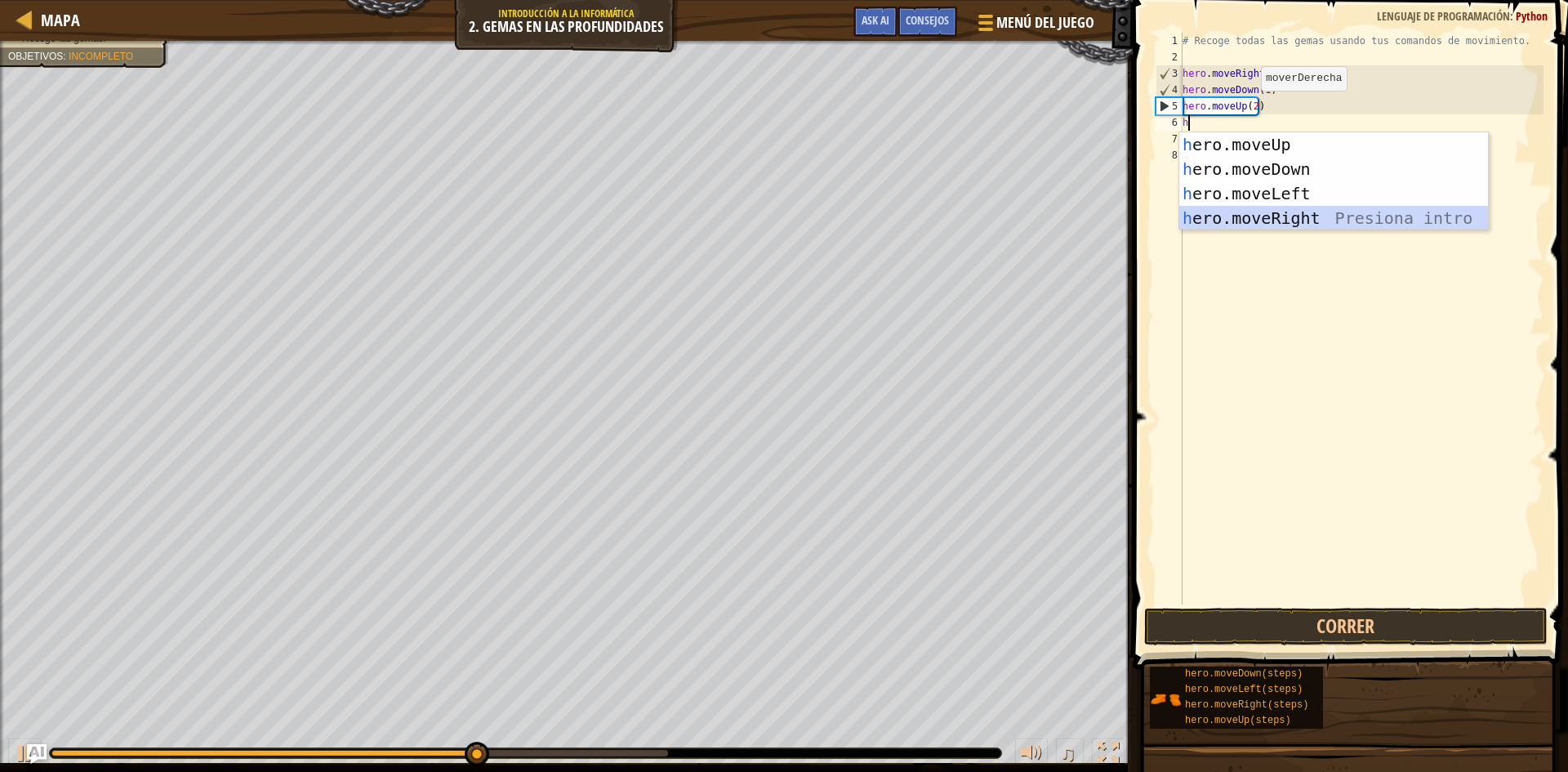
click at [1308, 213] on div "h ero.moveUp Presiona intro h ero.moveDown Presiona intro h ero.moveLeft Presio…" at bounding box center [1333, 206] width 309 height 147
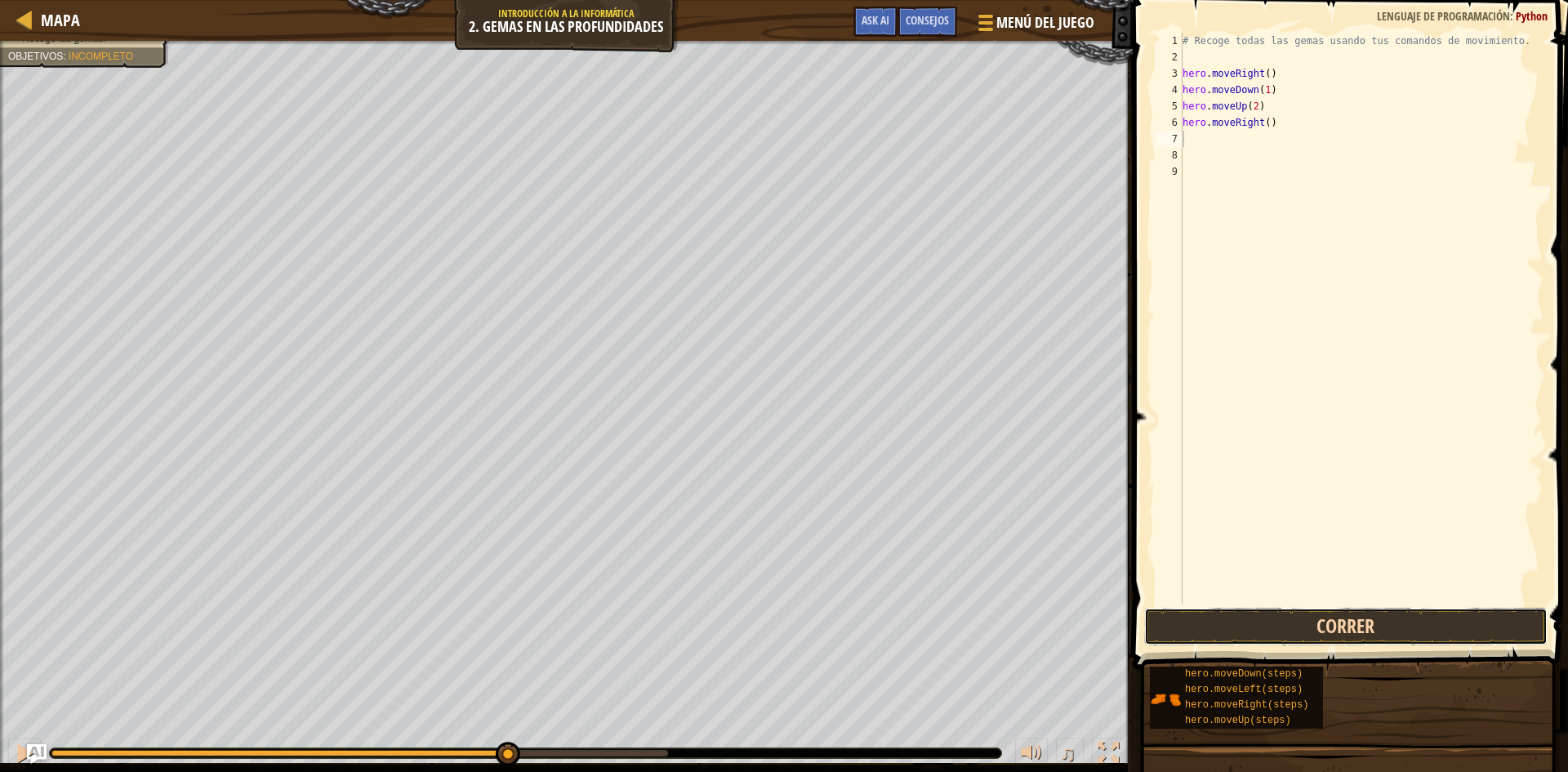
click at [1399, 621] on button "Correr" at bounding box center [1346, 626] width 404 height 38
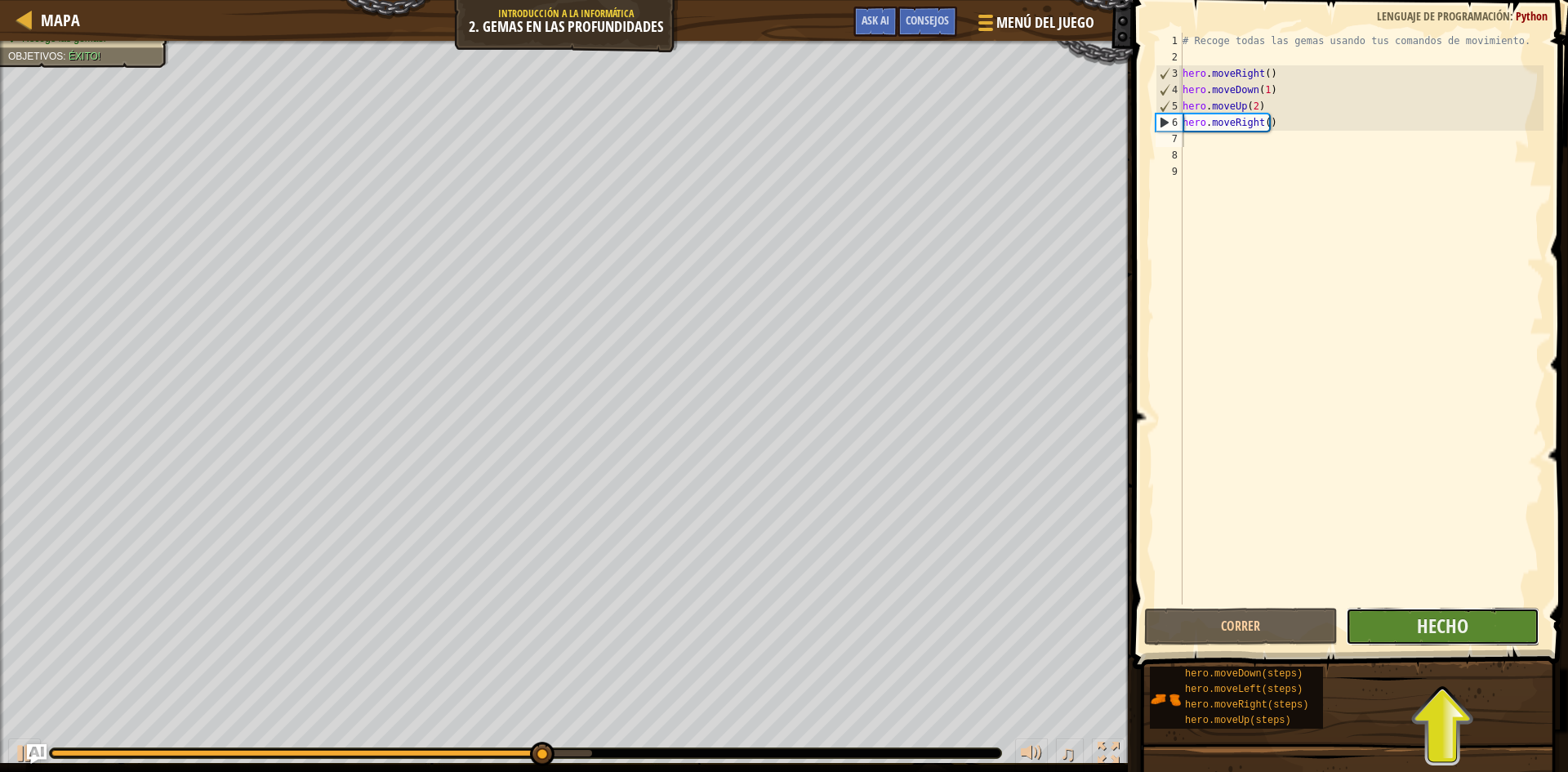
click at [1463, 642] on button "Hecho" at bounding box center [1442, 626] width 194 height 38
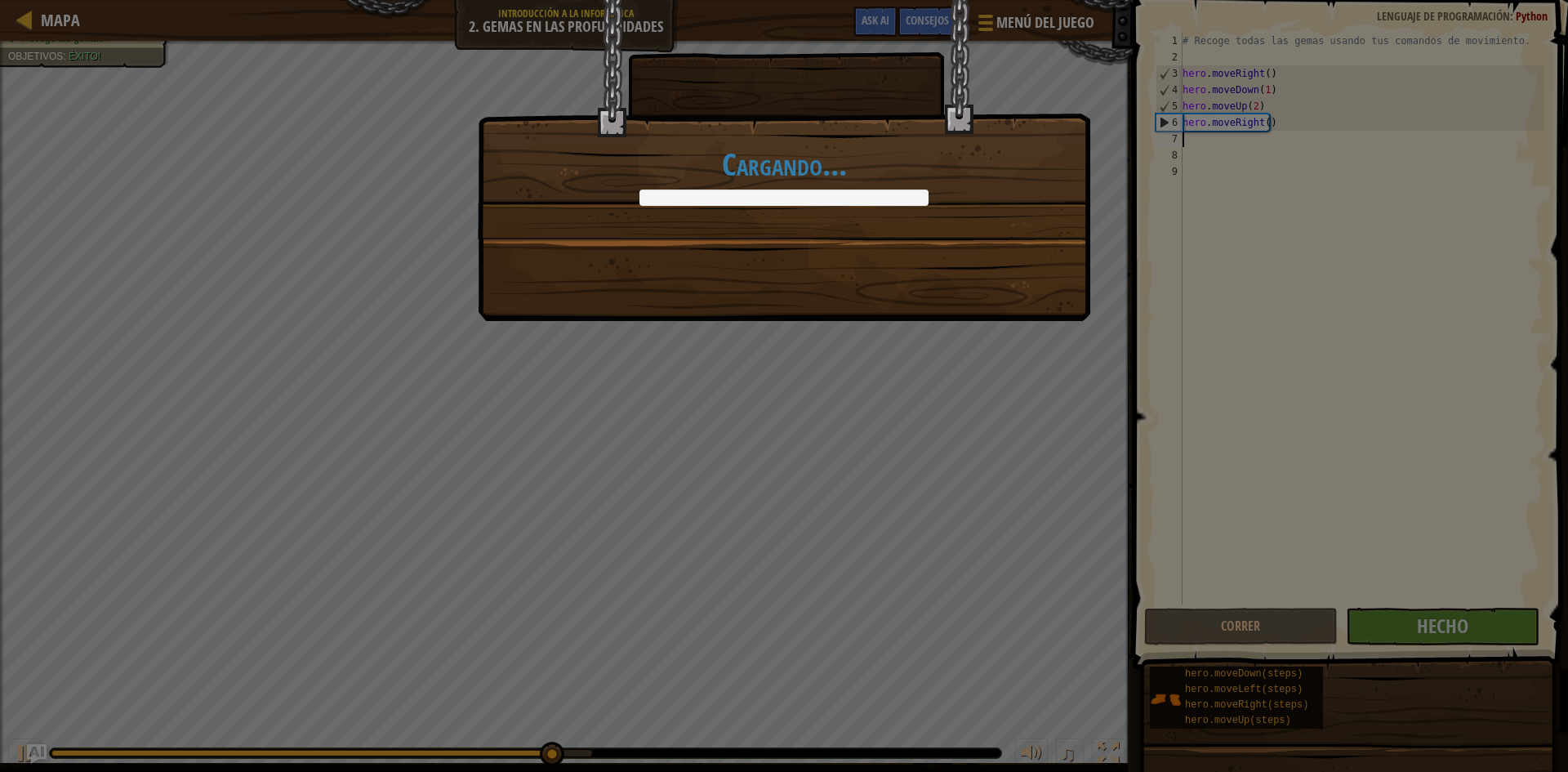
drag, startPoint x: 1463, startPoint y: 642, endPoint x: 1414, endPoint y: 620, distance: 53.7
click at [1461, 634] on div "Cargando..." at bounding box center [784, 386] width 1568 height 772
click at [995, 303] on div "Cargando..." at bounding box center [784, 160] width 612 height 320
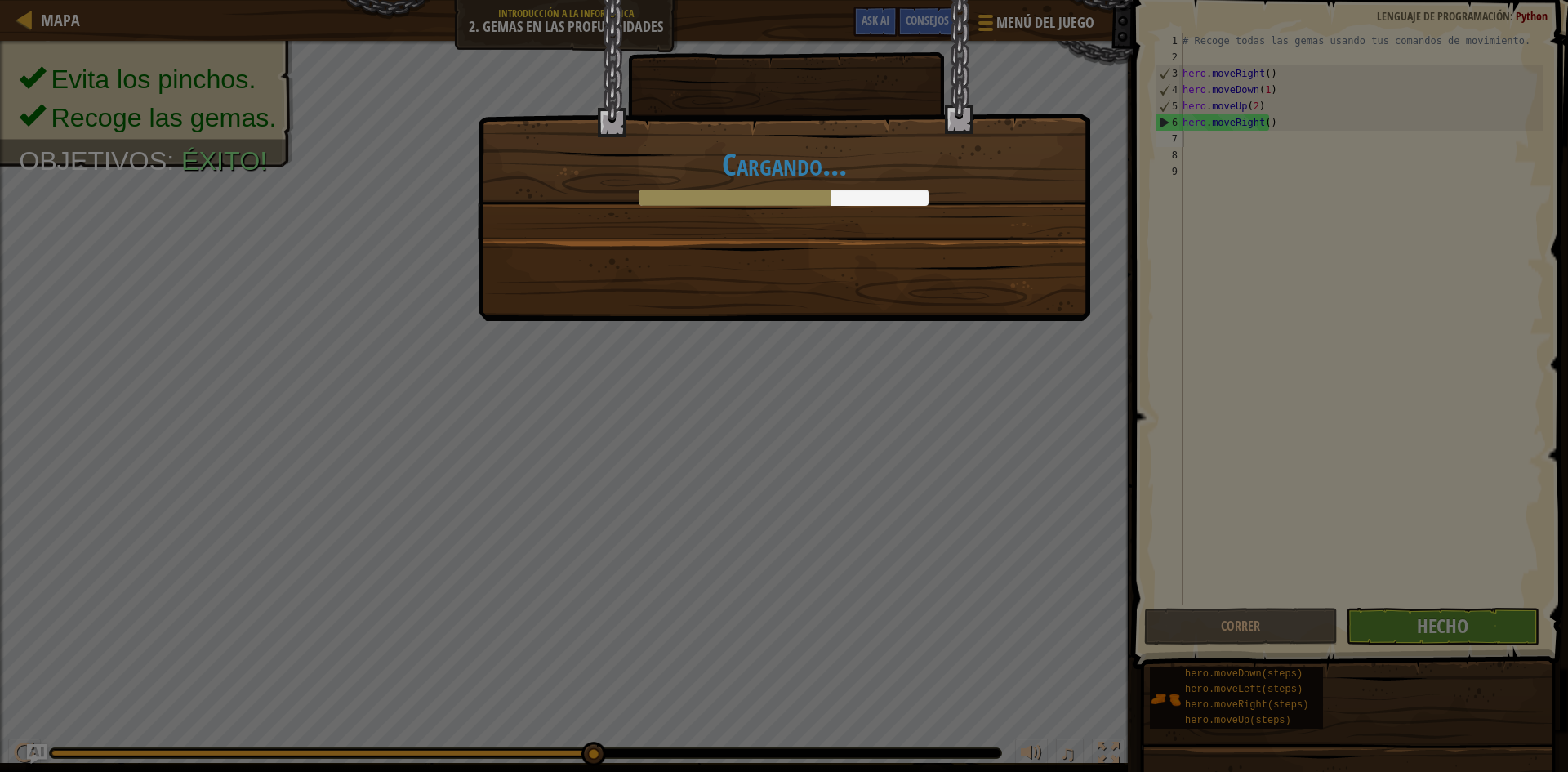
drag, startPoint x: 995, startPoint y: 303, endPoint x: 1001, endPoint y: 311, distance: 10.0
click at [1001, 308] on div "Cargando..." at bounding box center [784, 160] width 612 height 320
click at [1001, 312] on div "Cargando..." at bounding box center [784, 386] width 1568 height 772
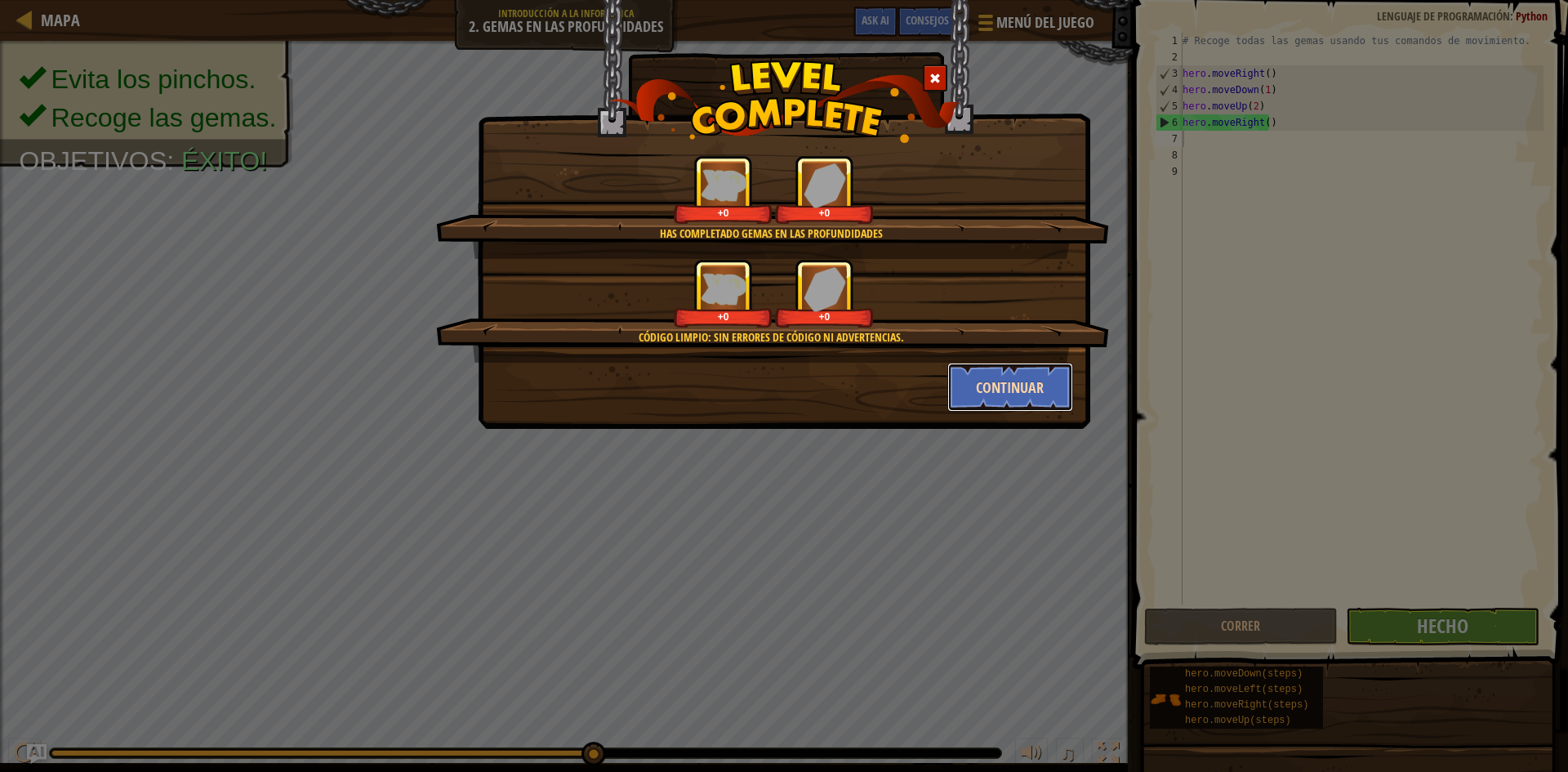
click at [1008, 377] on button "Continuar" at bounding box center [1011, 386] width 127 height 49
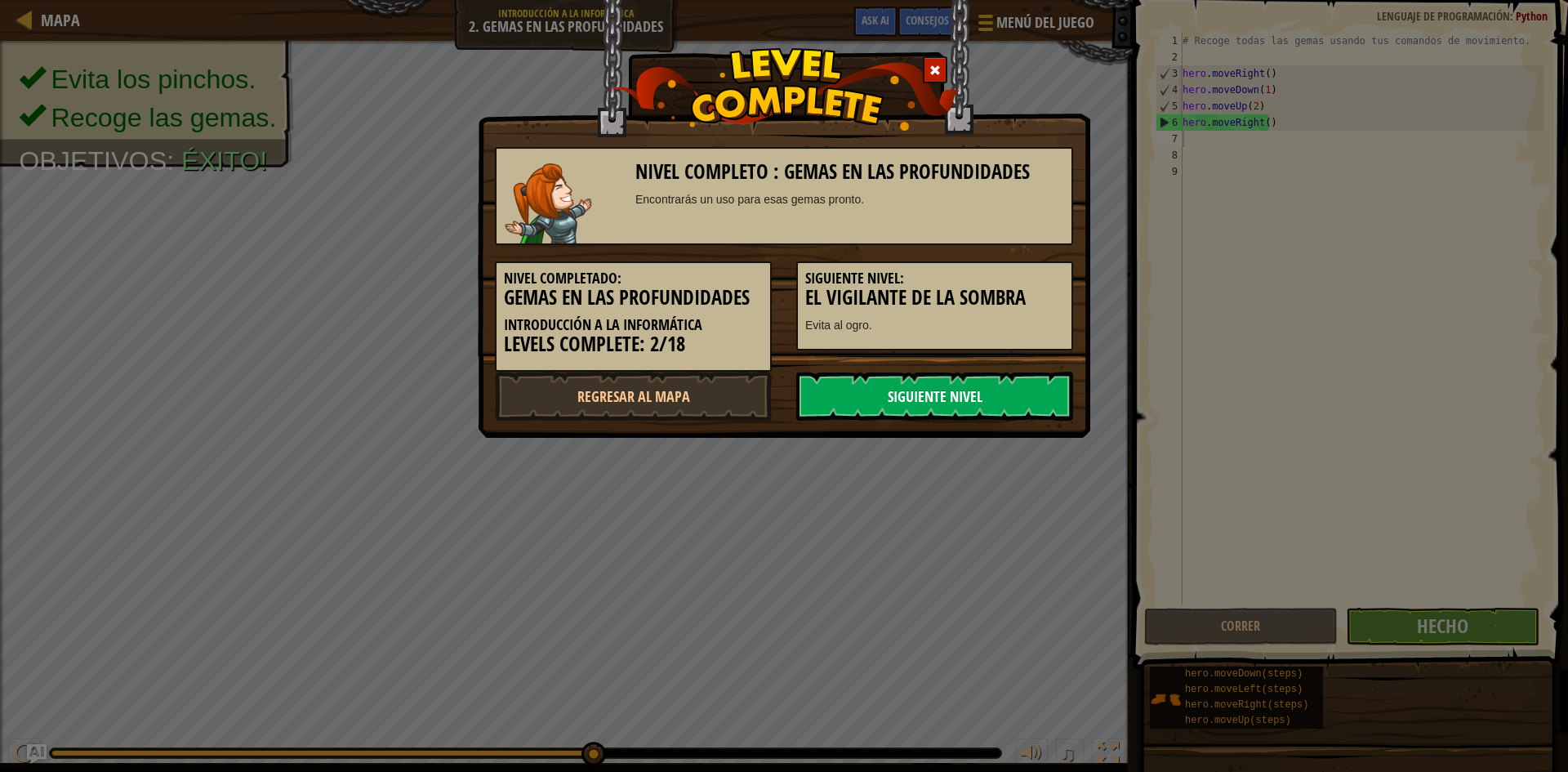
click at [1007, 393] on link "Siguiente nivel" at bounding box center [934, 395] width 277 height 49
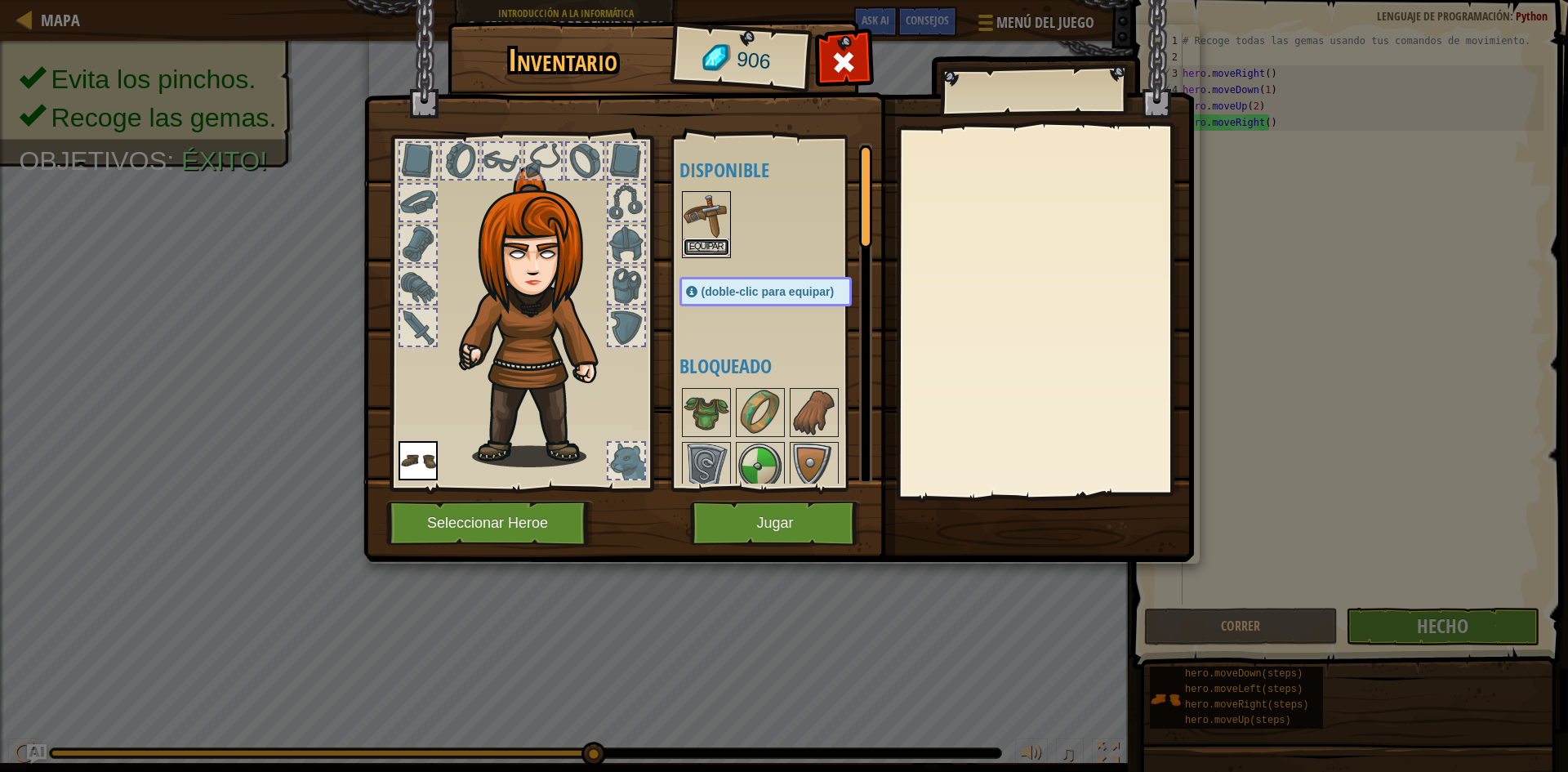
click at [718, 247] on button "Equipar" at bounding box center [707, 246] width 46 height 17
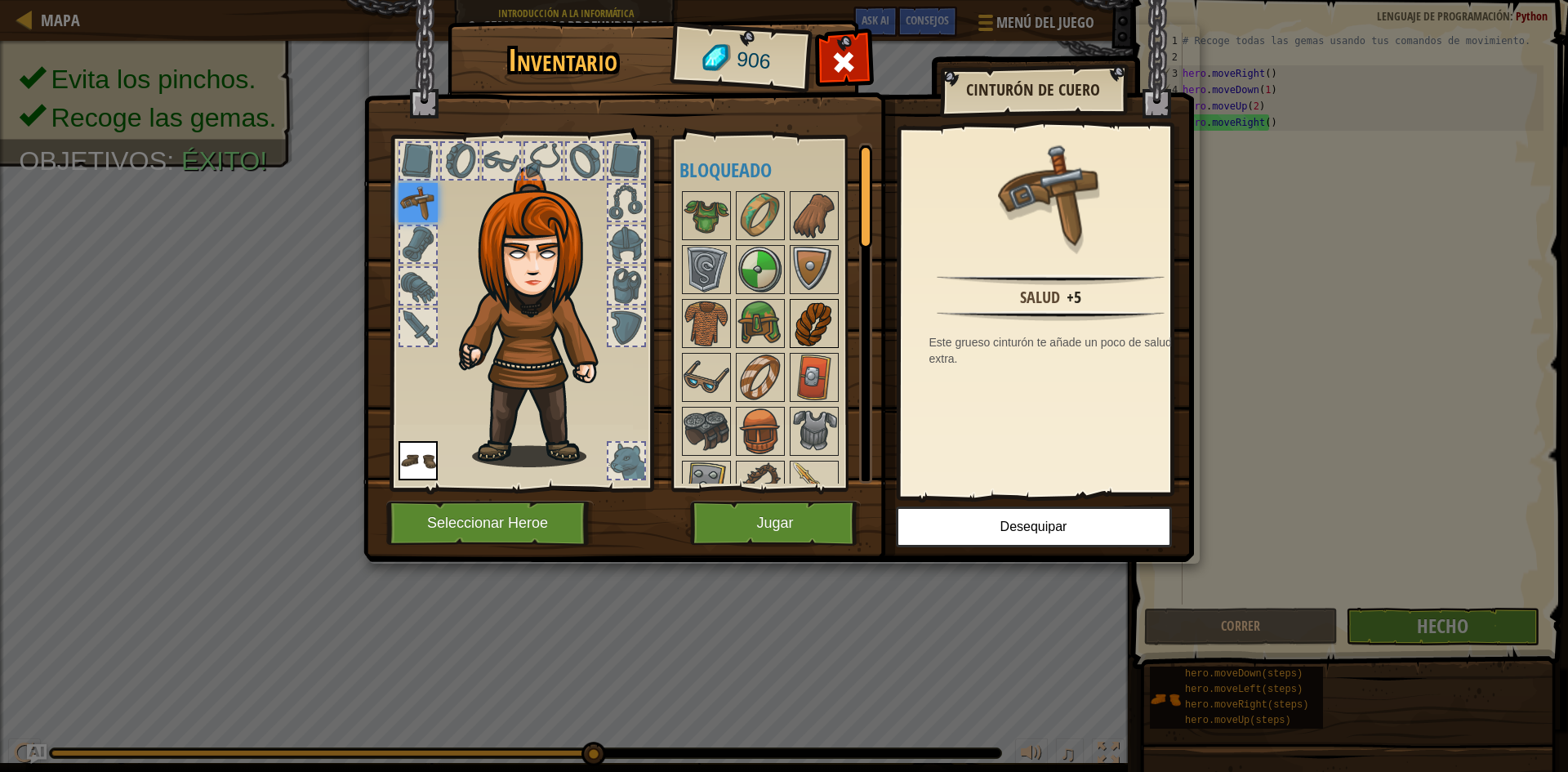
click at [810, 330] on img at bounding box center [814, 324] width 46 height 46
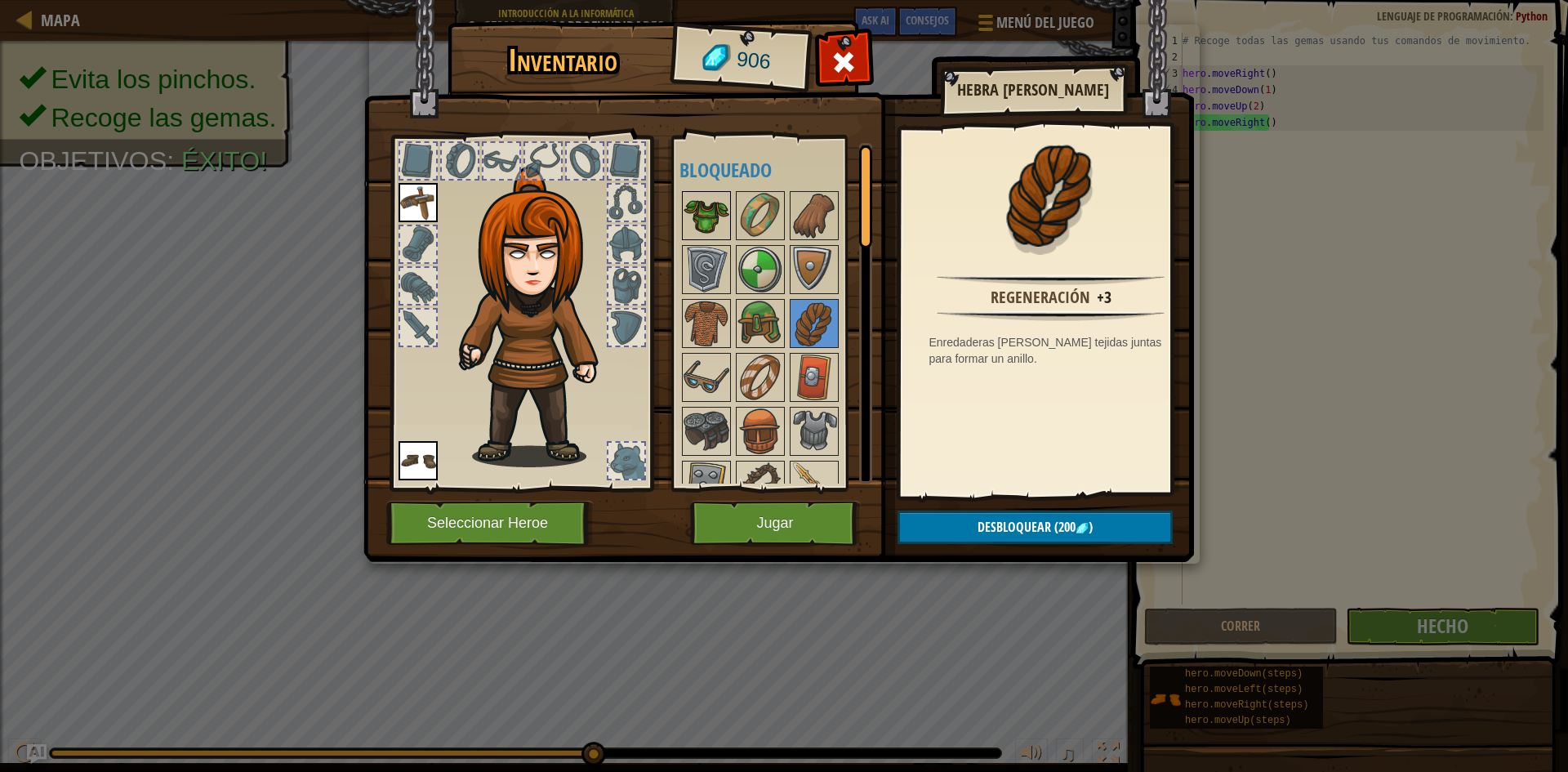
click at [712, 213] on img at bounding box center [707, 216] width 46 height 46
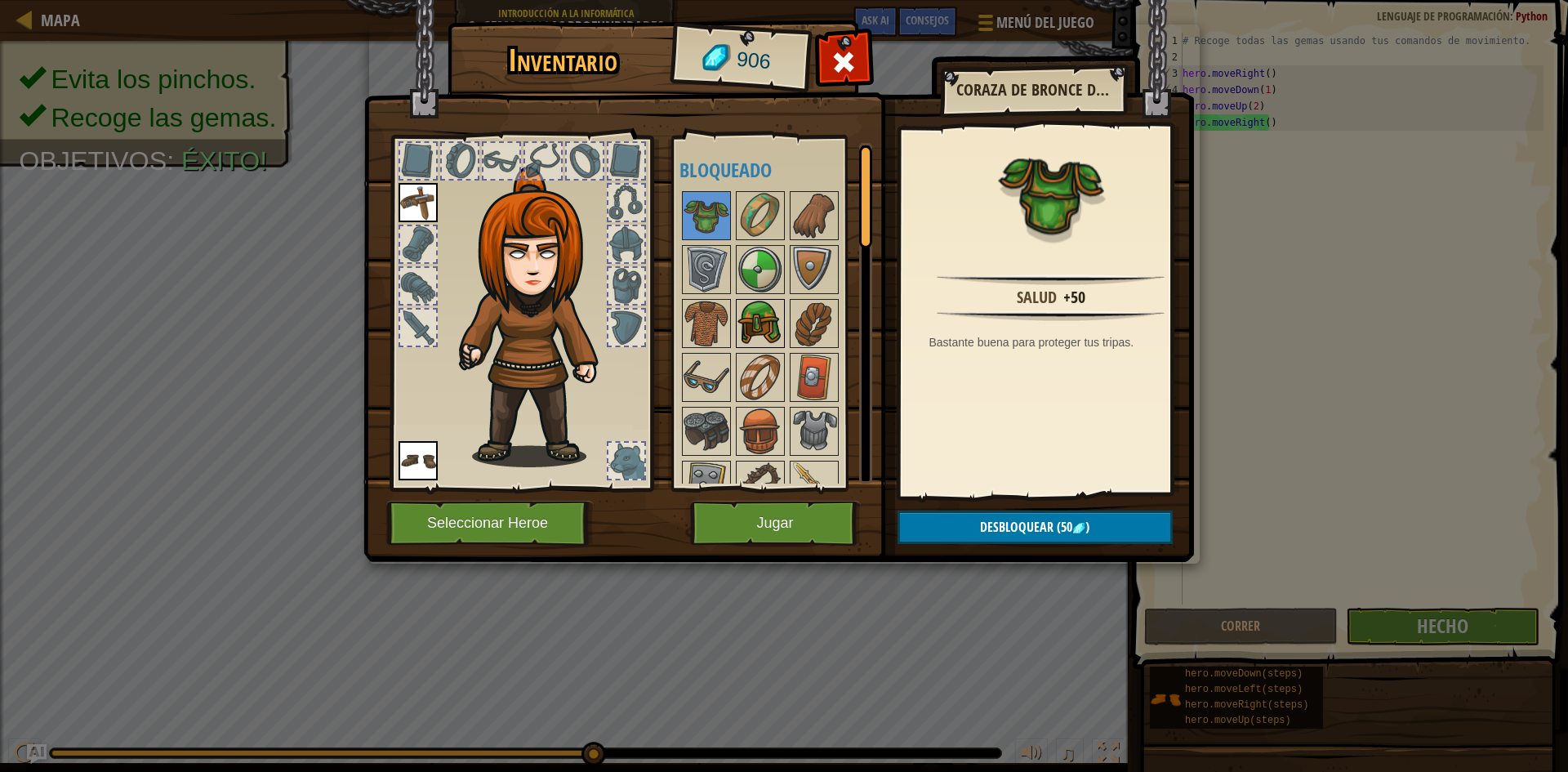
click at [751, 299] on div at bounding box center [760, 323] width 49 height 49
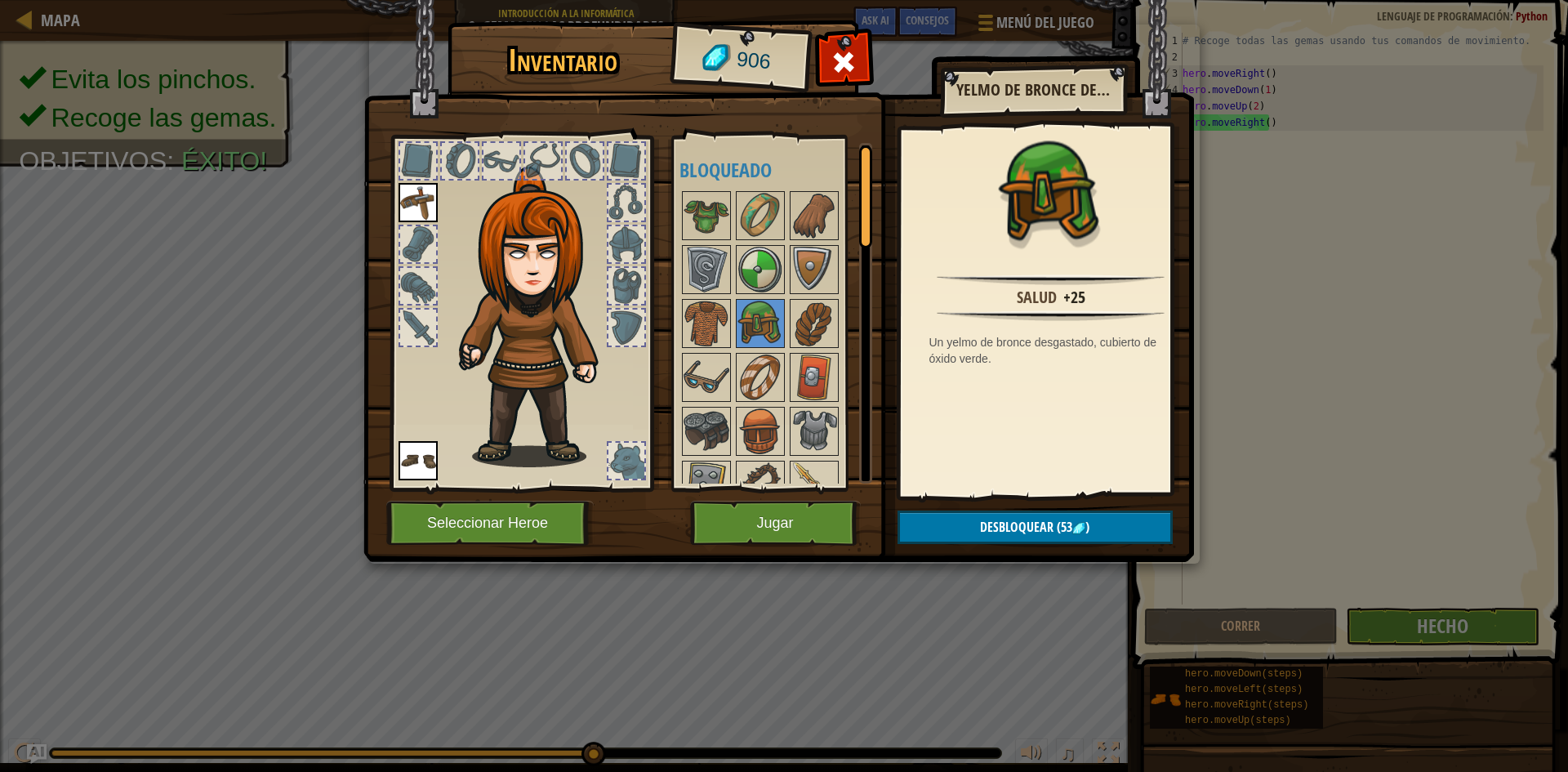
click at [787, 313] on div at bounding box center [782, 647] width 205 height 916
drag, startPoint x: 783, startPoint y: 317, endPoint x: 791, endPoint y: 318, distance: 8.1
click at [791, 318] on div "Disponible Equipar Equipar (doble-clic para equipar) Bloqueado" at bounding box center [782, 312] width 205 height 340
click at [816, 318] on img at bounding box center [814, 324] width 46 height 46
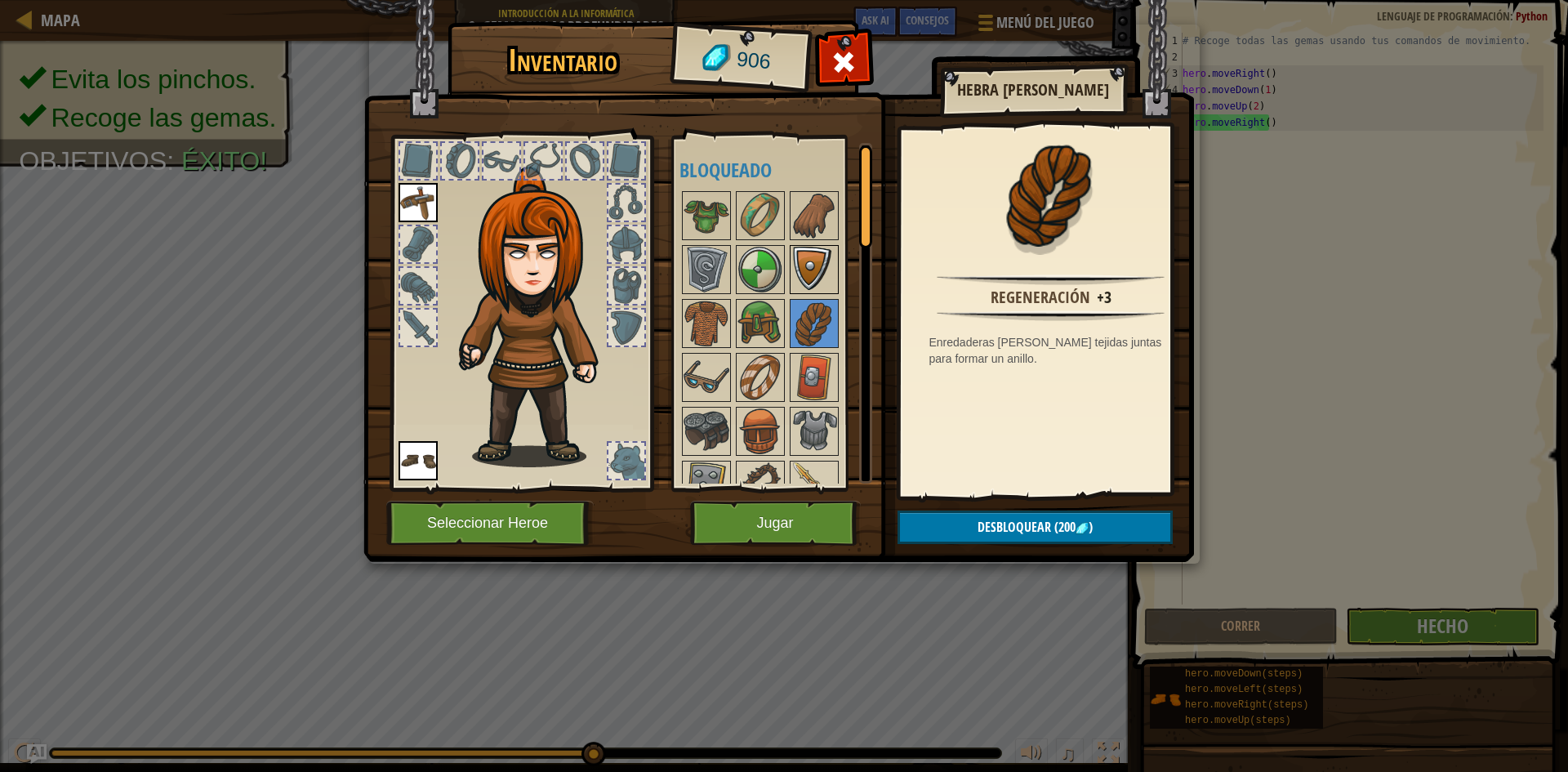
click at [812, 269] on img at bounding box center [814, 269] width 46 height 46
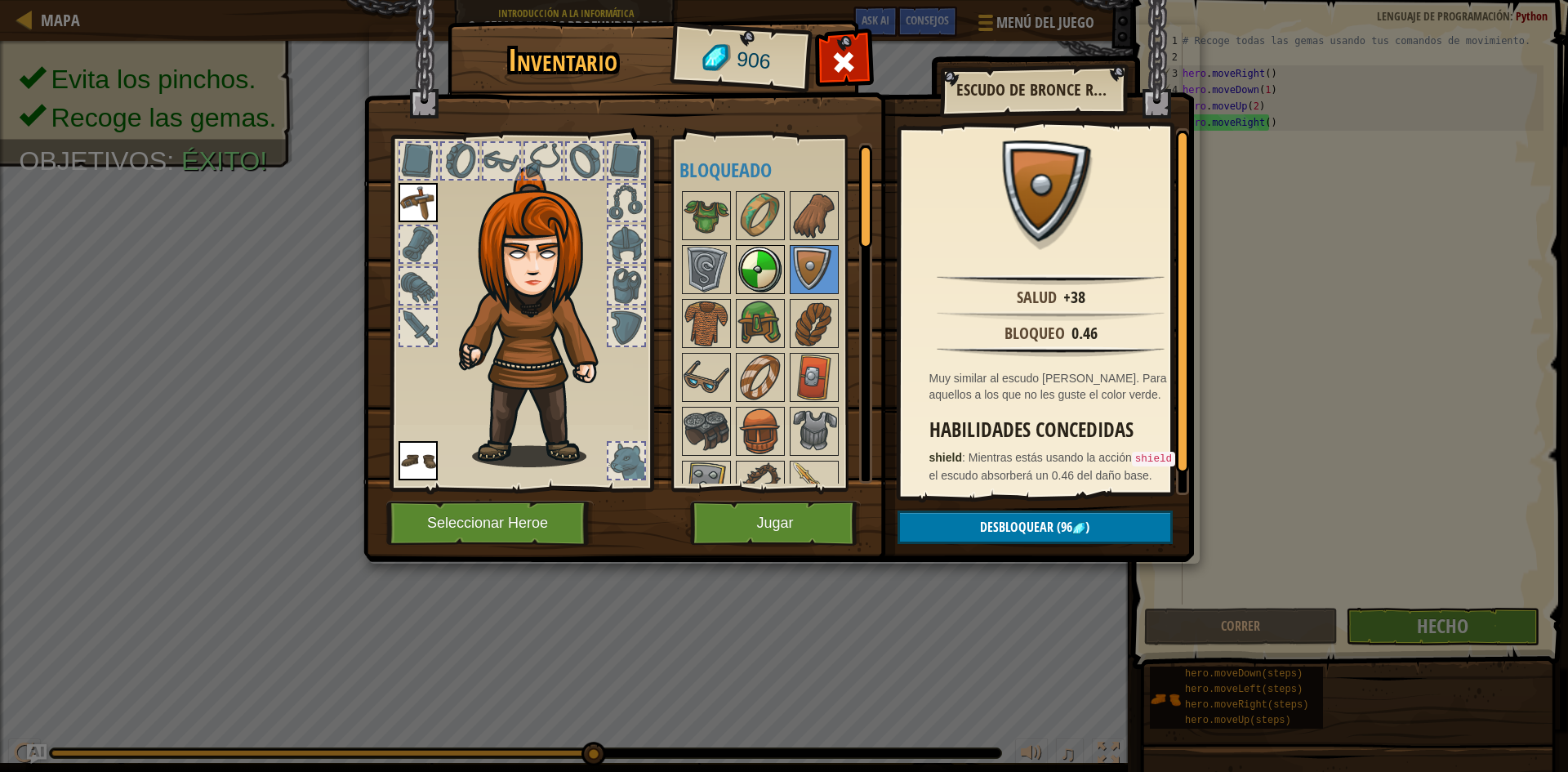
click at [777, 271] on img at bounding box center [761, 269] width 46 height 46
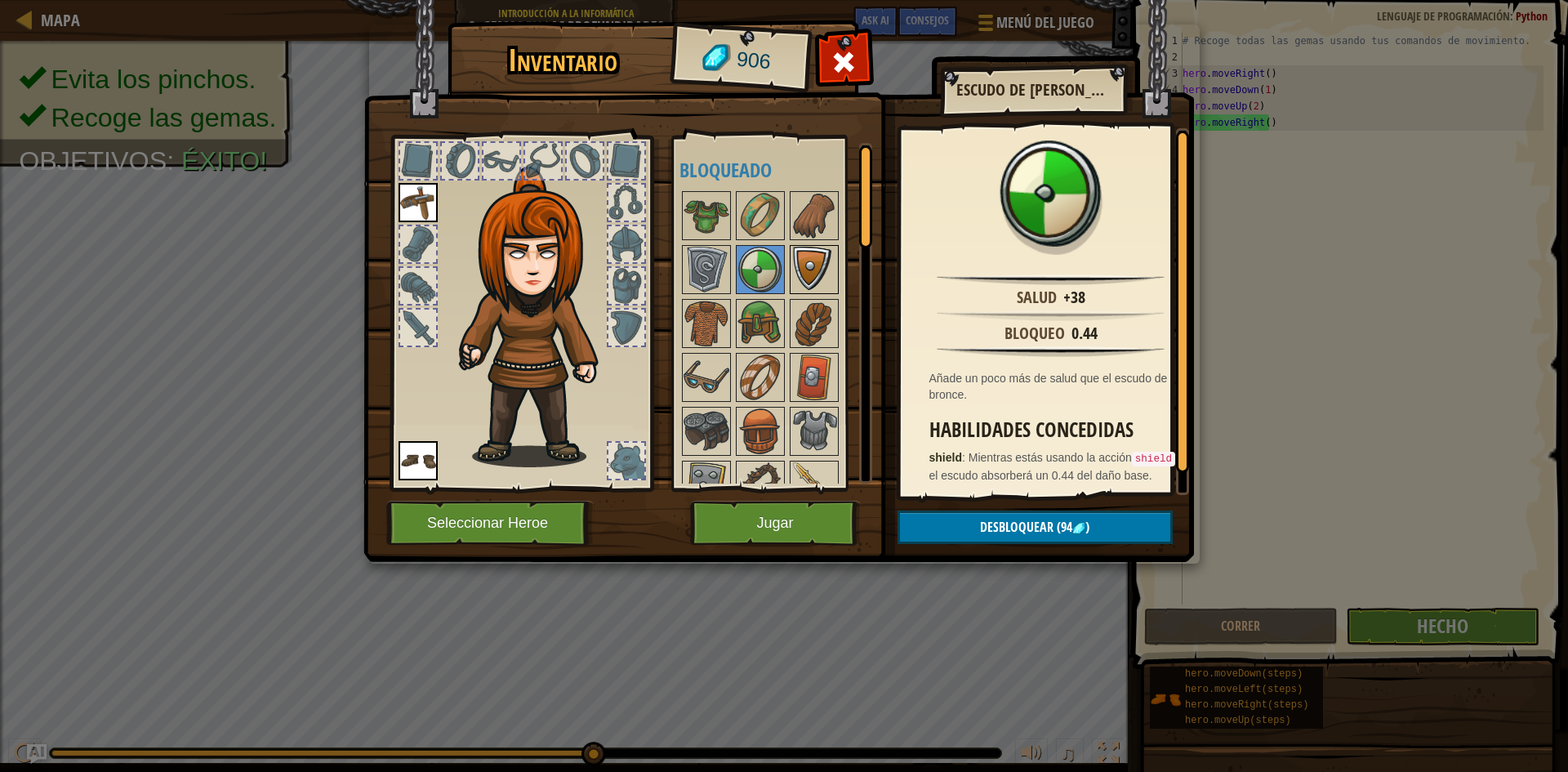
click at [803, 269] on img at bounding box center [814, 269] width 46 height 46
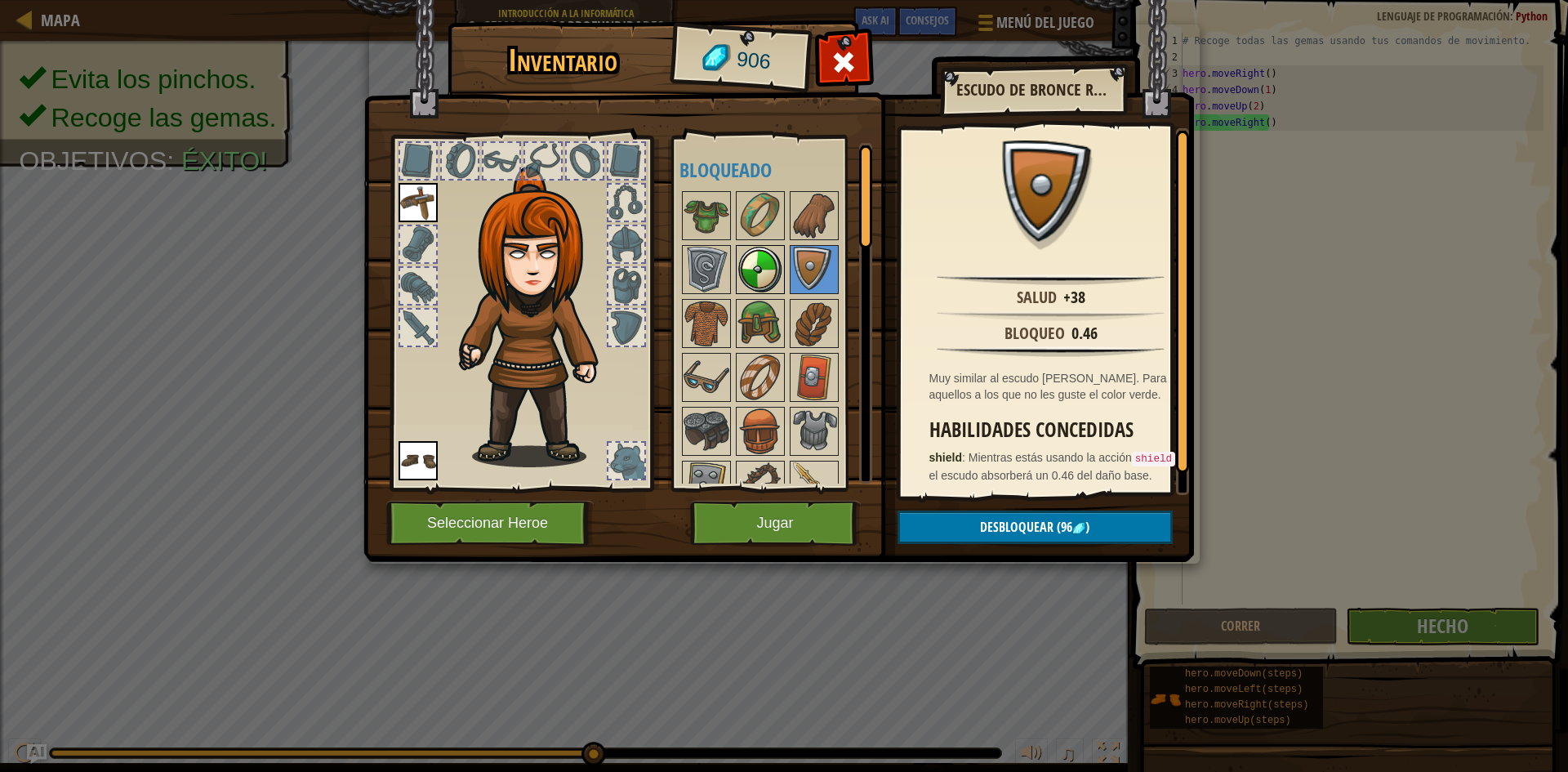
click at [776, 264] on img at bounding box center [761, 269] width 46 height 46
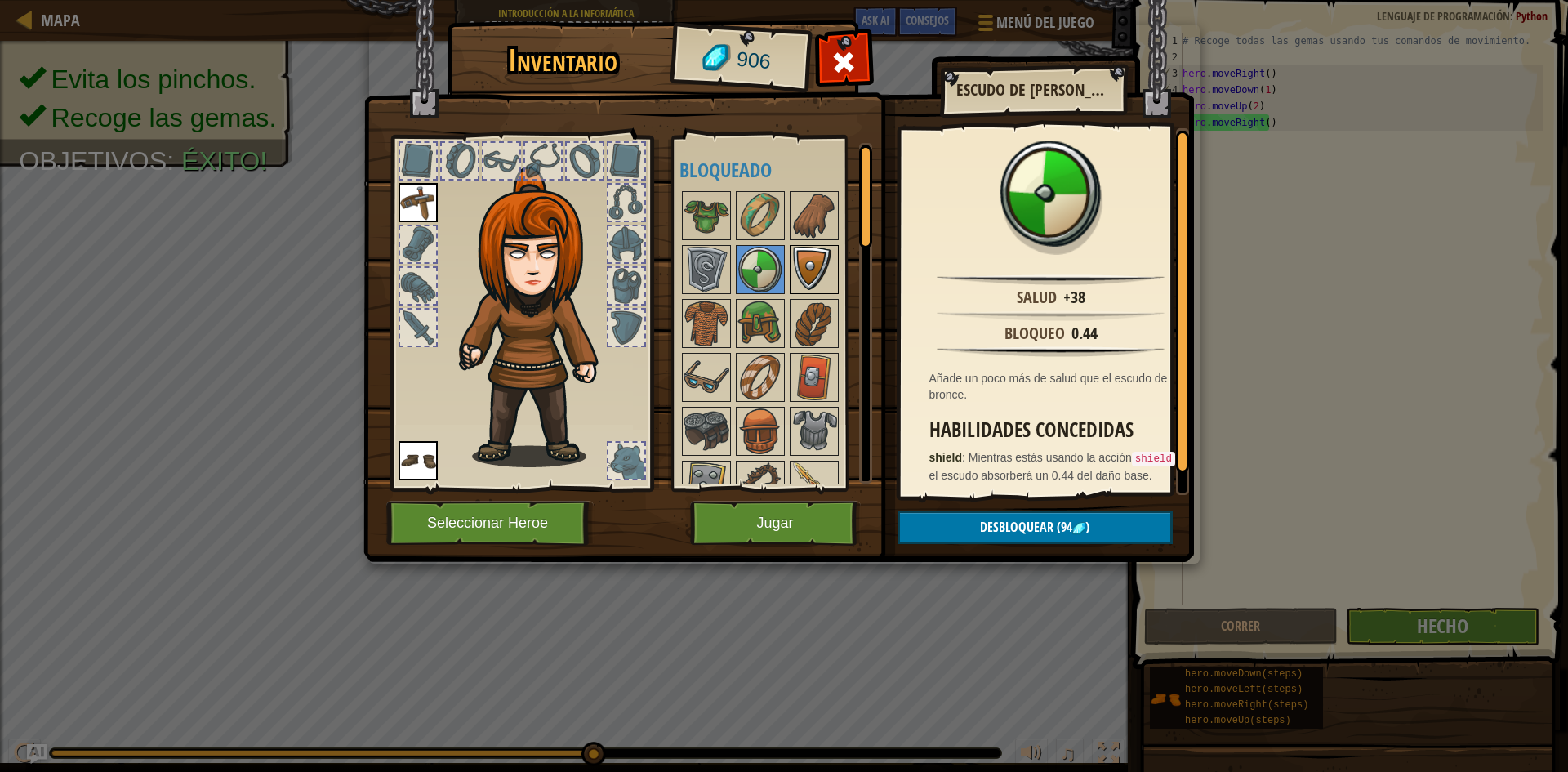
click at [800, 264] on img at bounding box center [814, 269] width 46 height 46
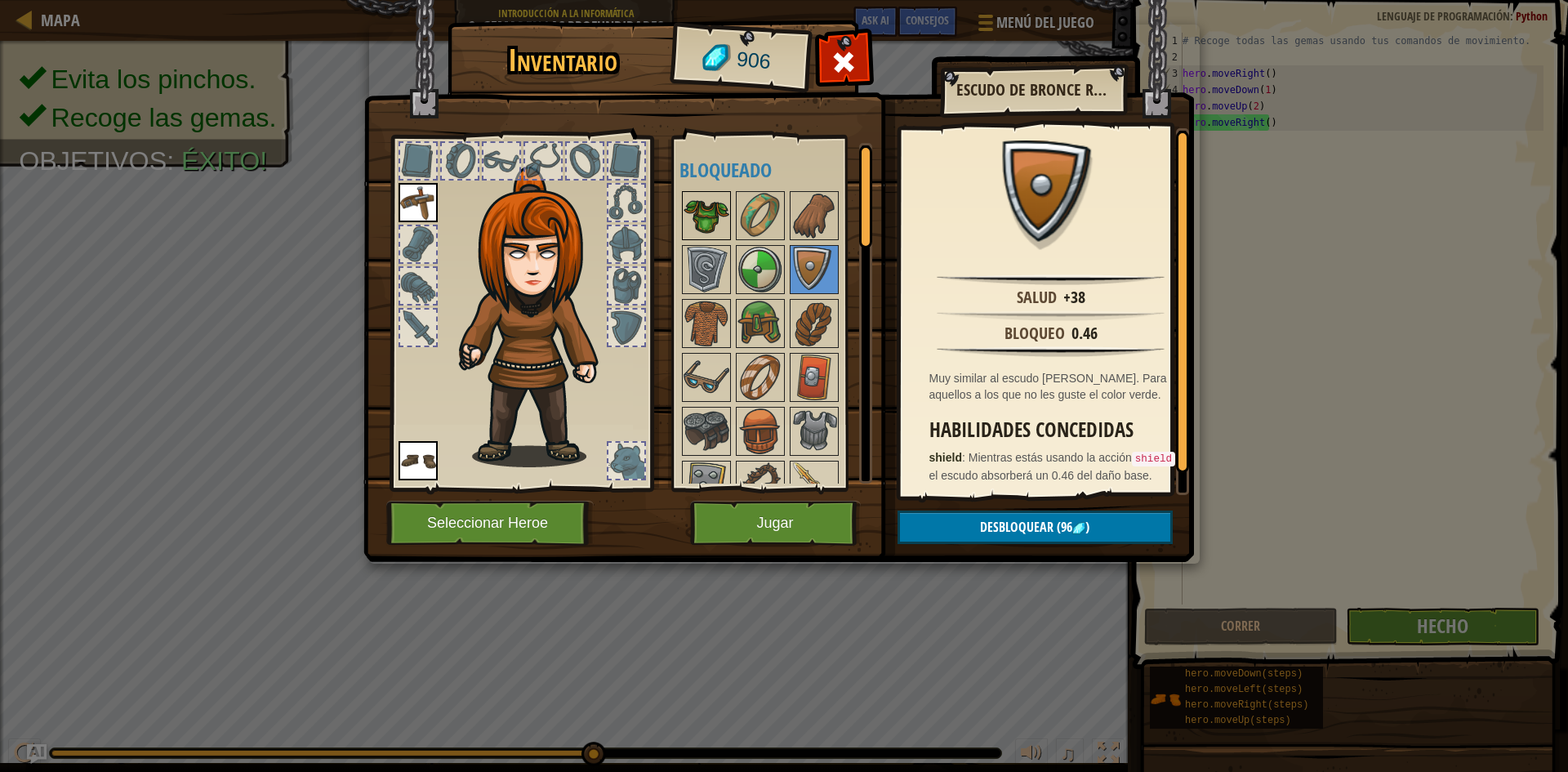
click at [722, 220] on img at bounding box center [707, 216] width 46 height 46
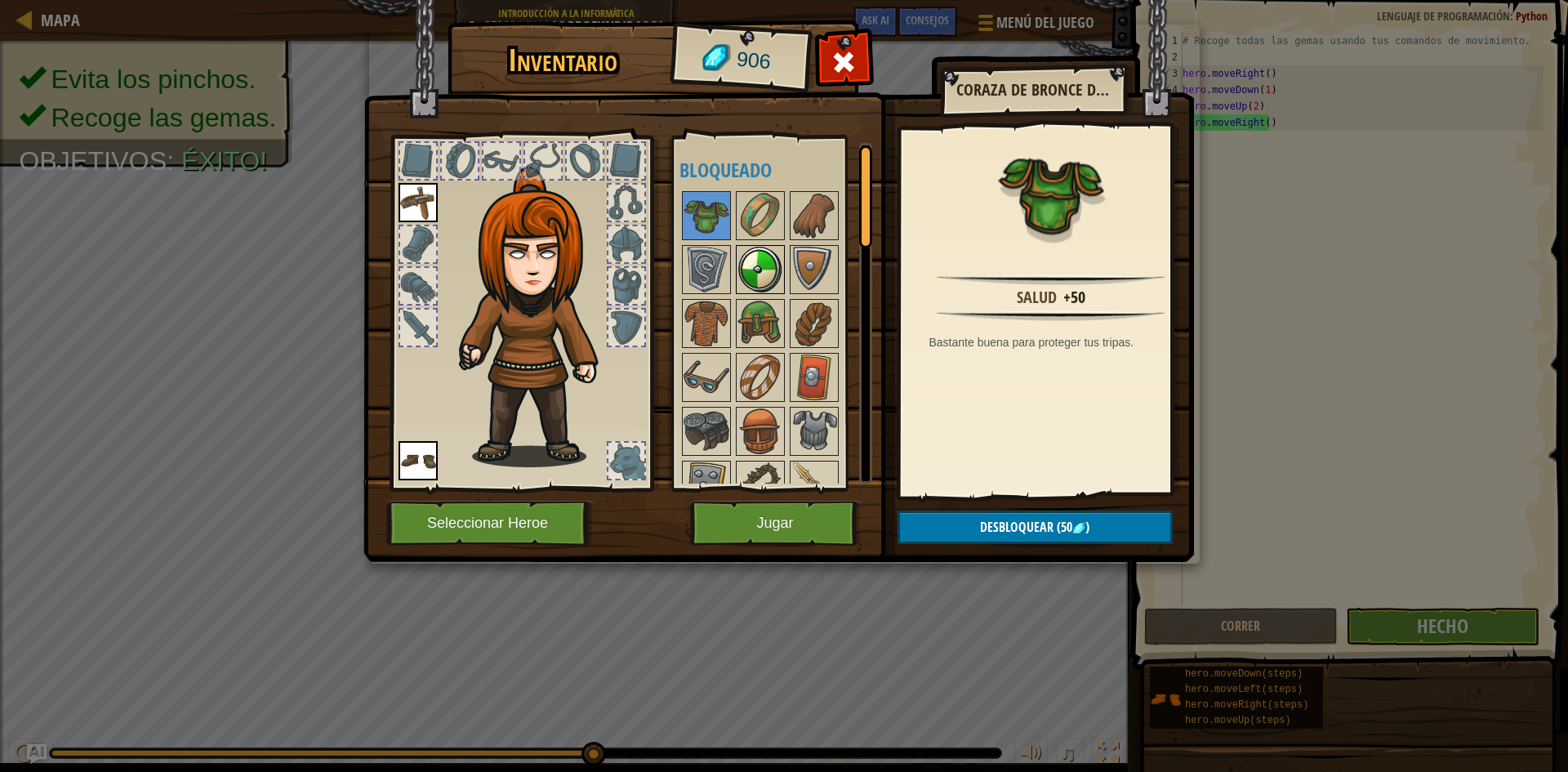
click at [781, 255] on img at bounding box center [761, 269] width 46 height 46
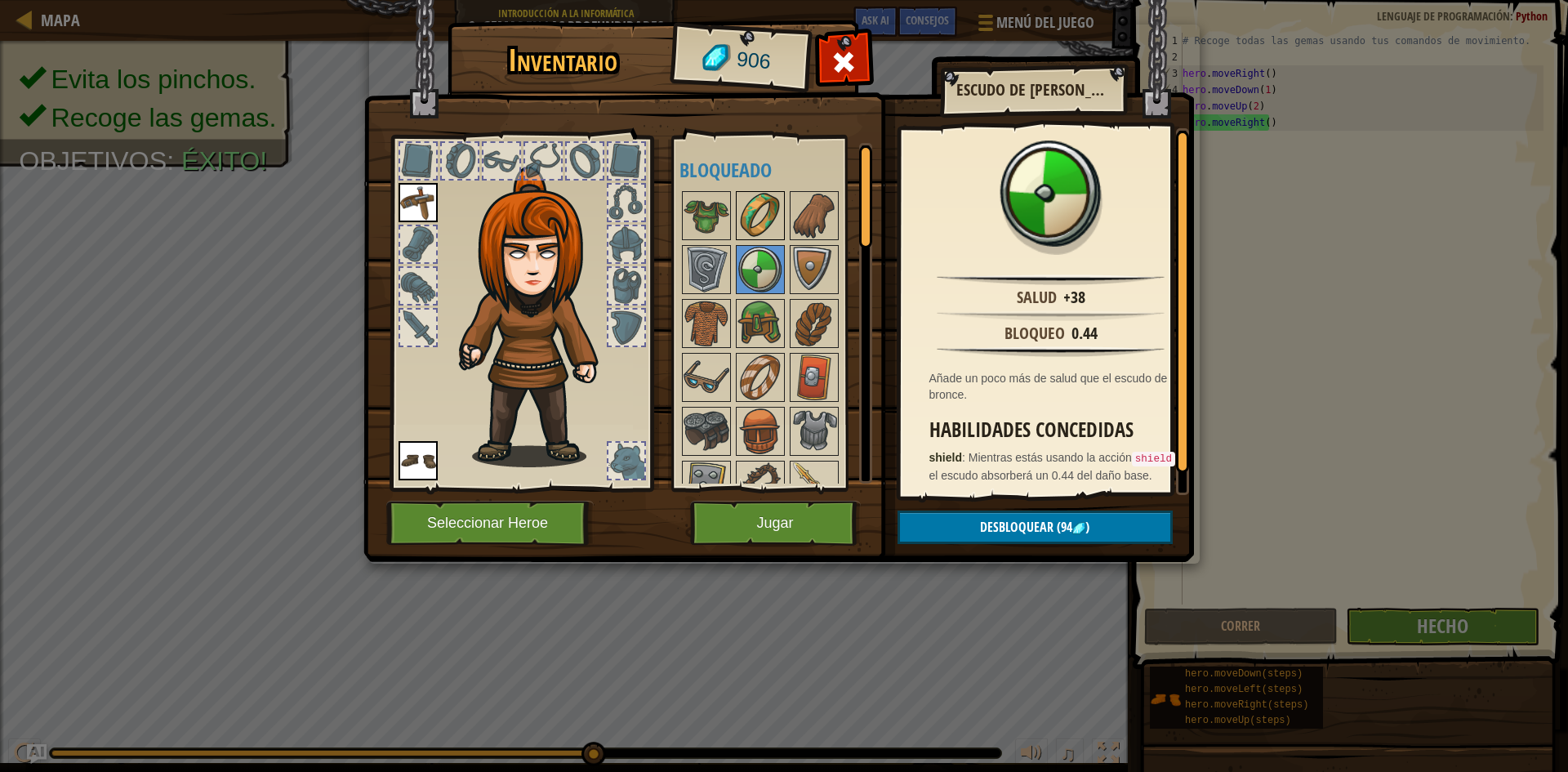
click at [767, 212] on img at bounding box center [761, 216] width 46 height 46
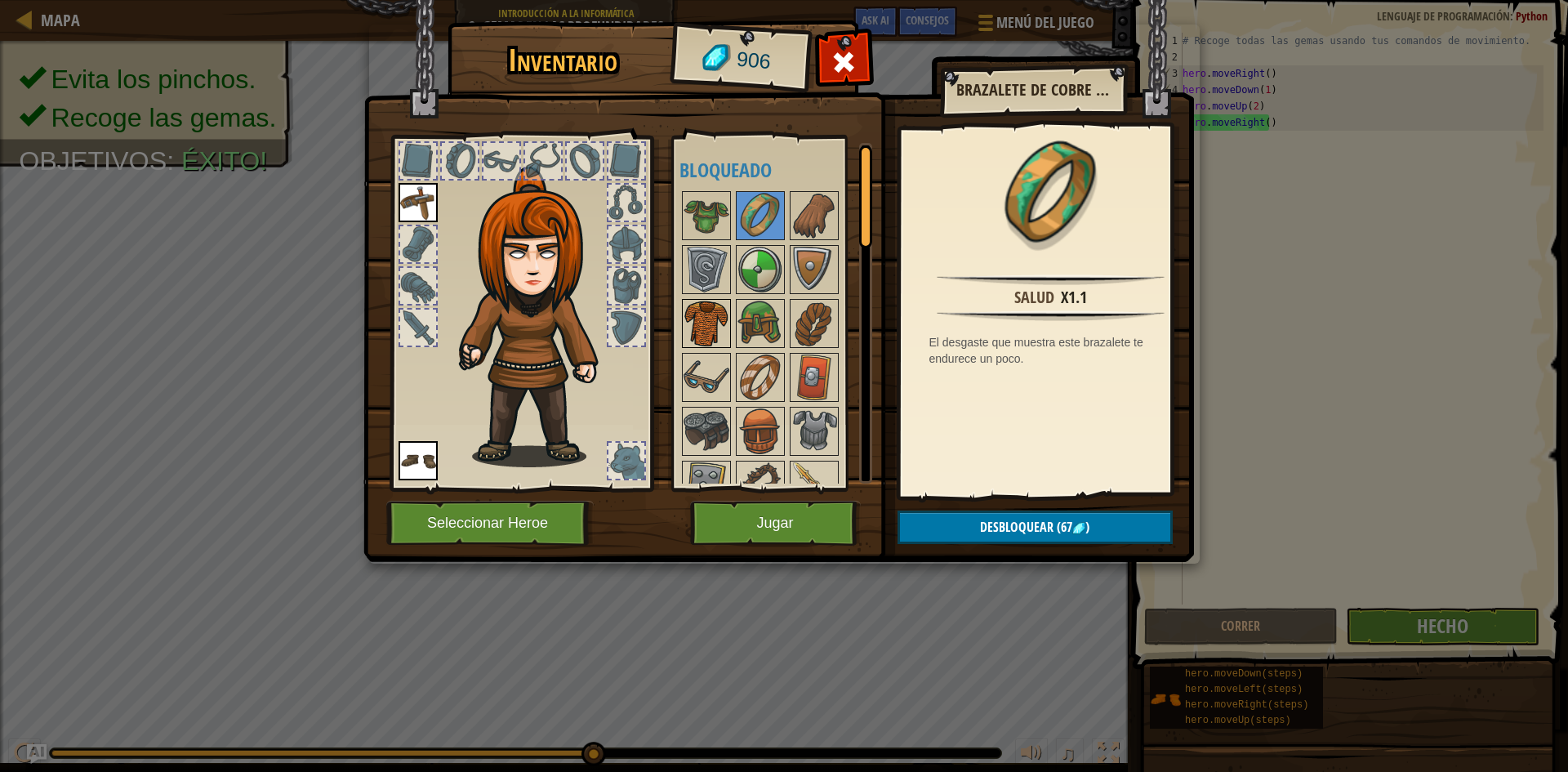
click at [709, 309] on img at bounding box center [707, 324] width 46 height 46
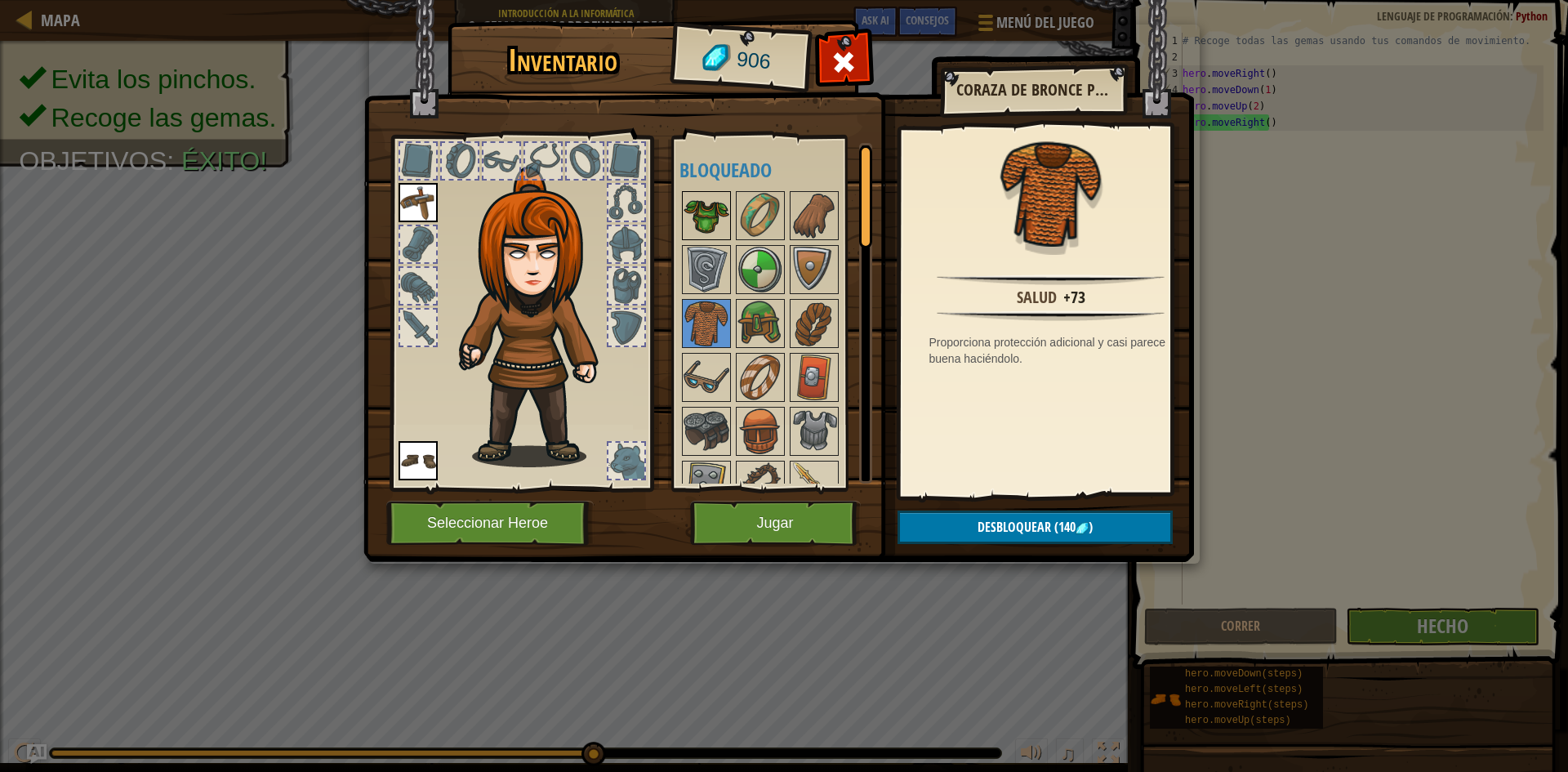
click at [708, 217] on img at bounding box center [707, 216] width 46 height 46
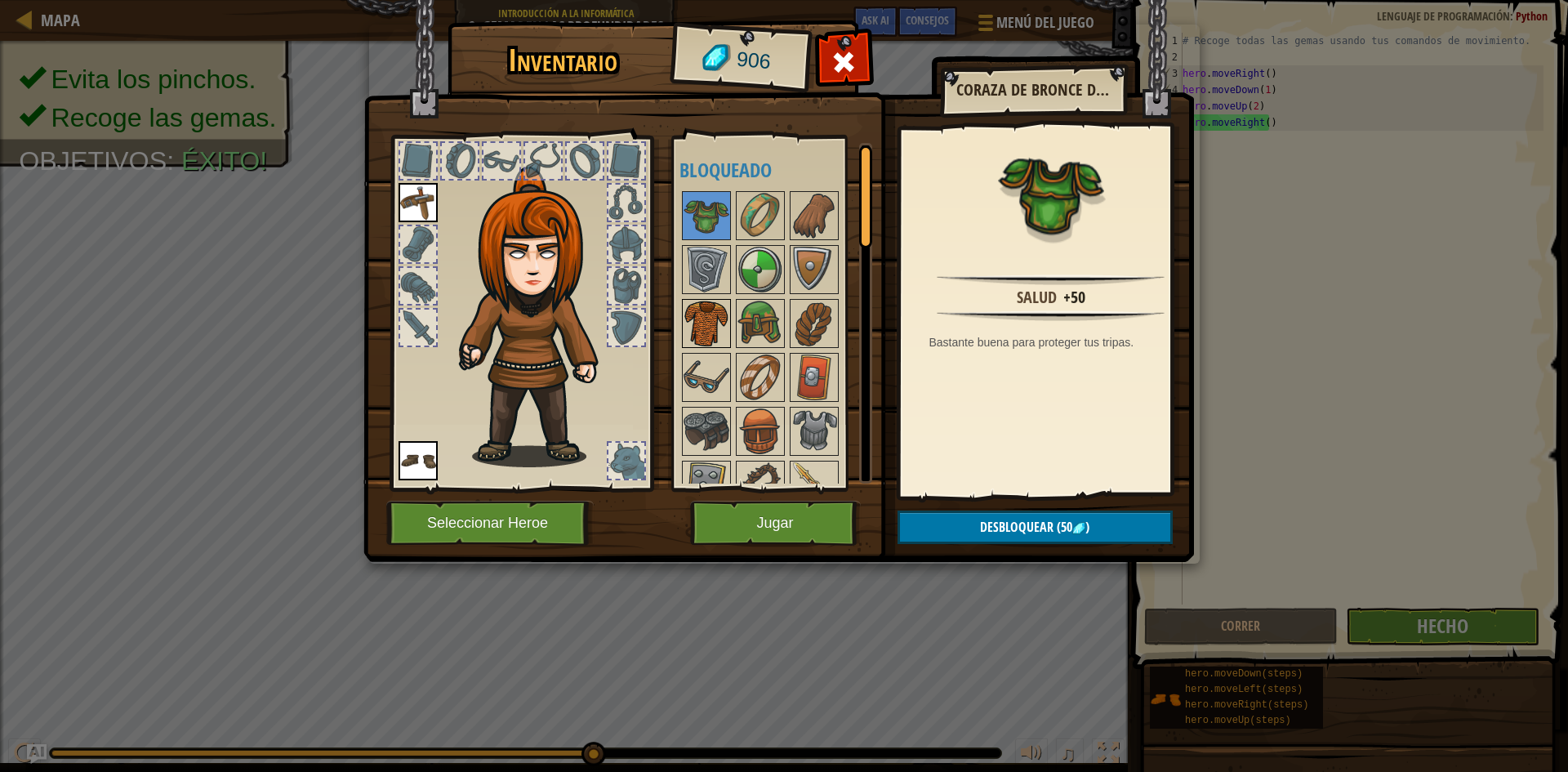
click at [700, 302] on img at bounding box center [707, 324] width 46 height 46
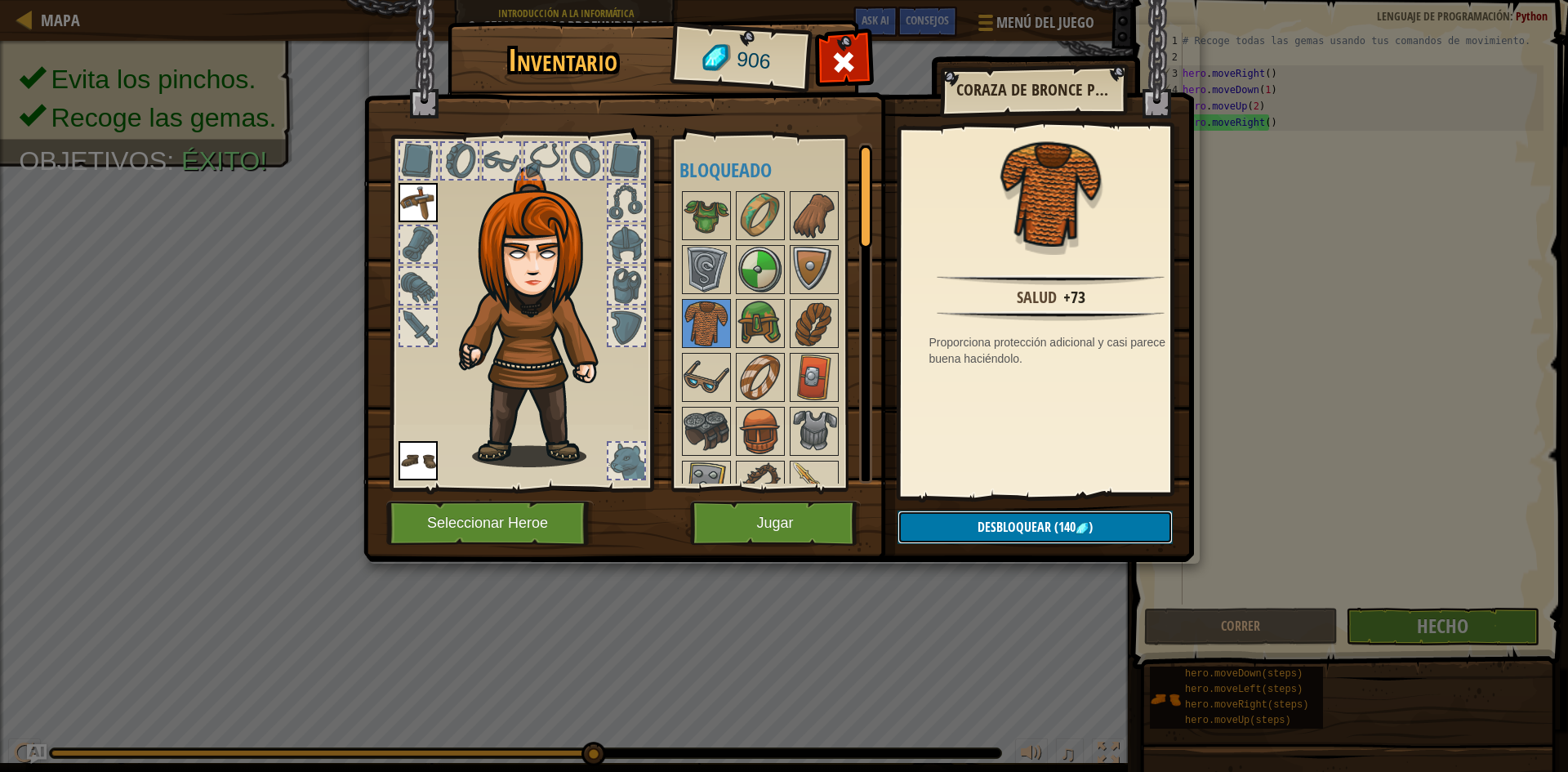
click at [1027, 523] on span "Desbloquear" at bounding box center [1013, 526] width 73 height 18
click at [1021, 525] on button "Confirmar" at bounding box center [1035, 526] width 275 height 34
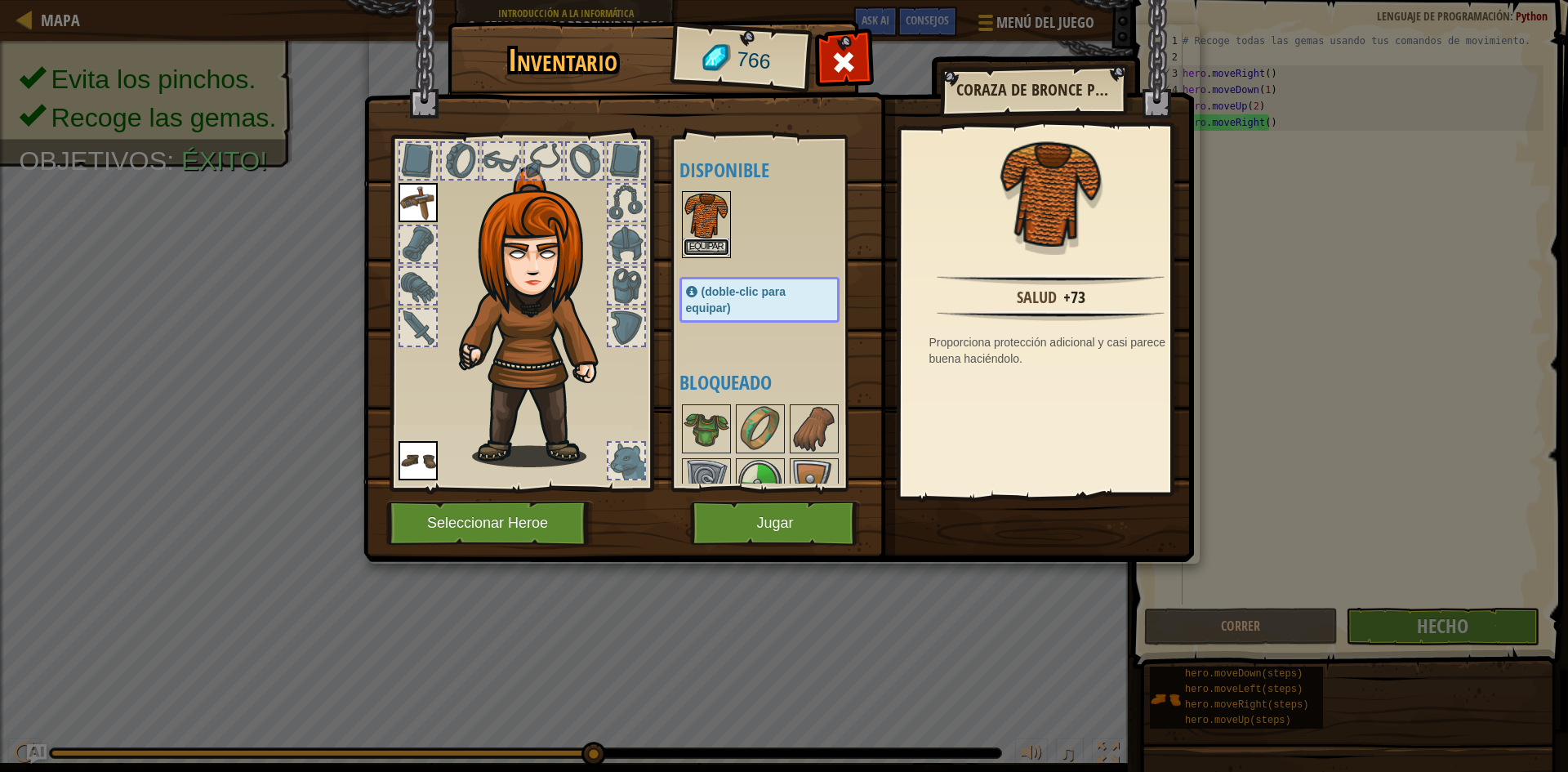
click at [706, 239] on button "Equipar" at bounding box center [707, 246] width 46 height 17
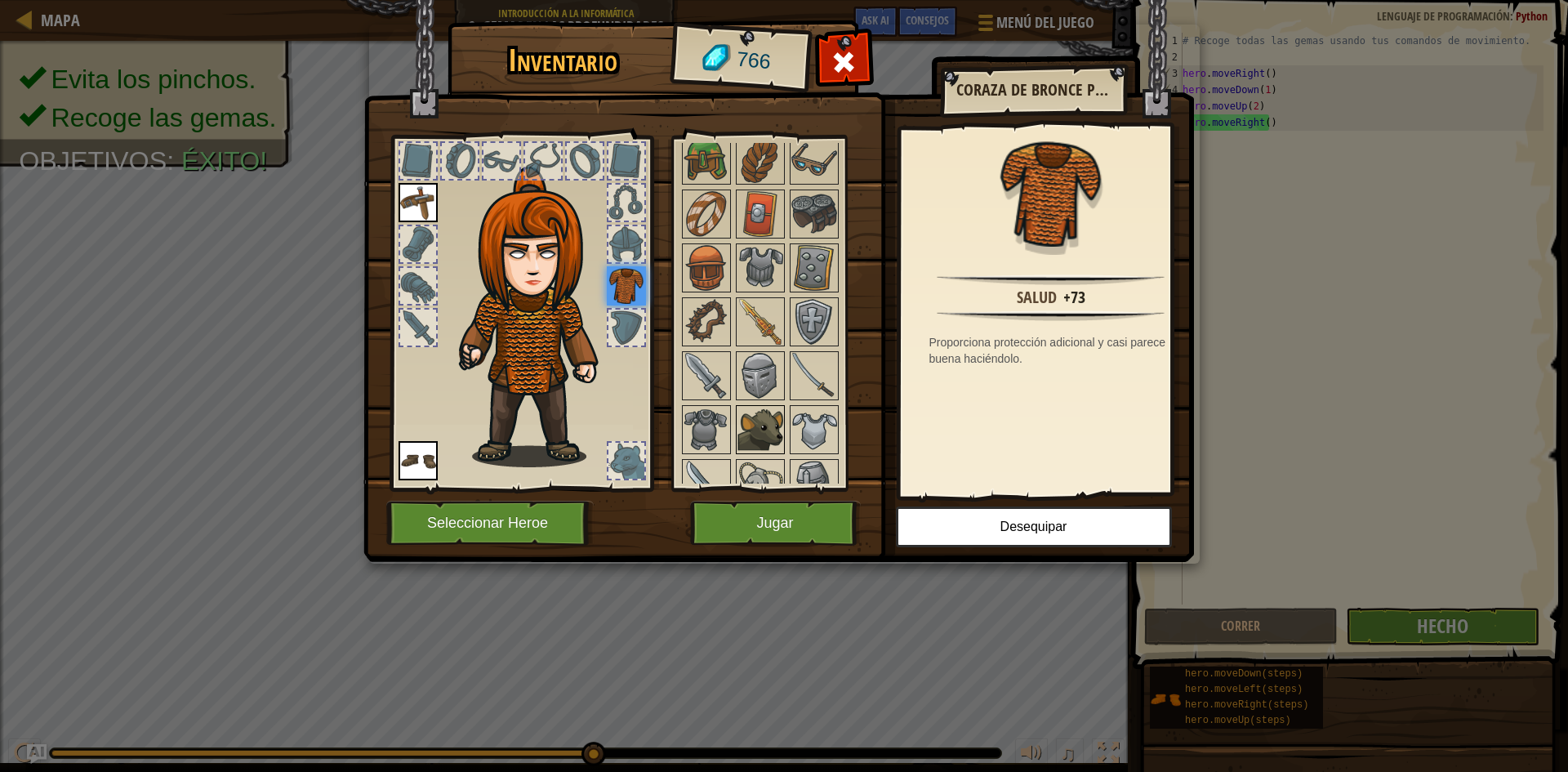
scroll to position [245, 0]
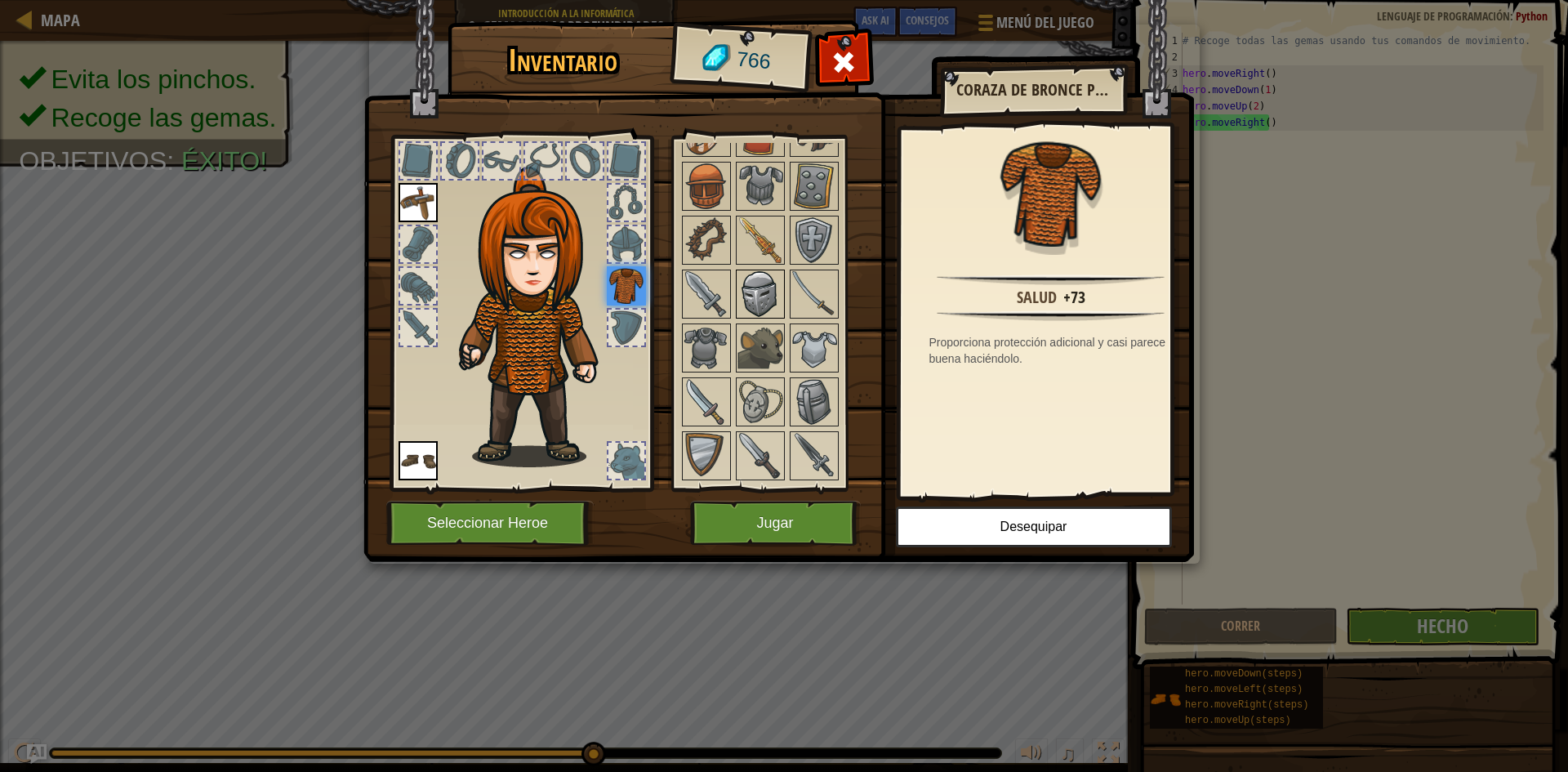
click at [746, 290] on img at bounding box center [761, 294] width 46 height 46
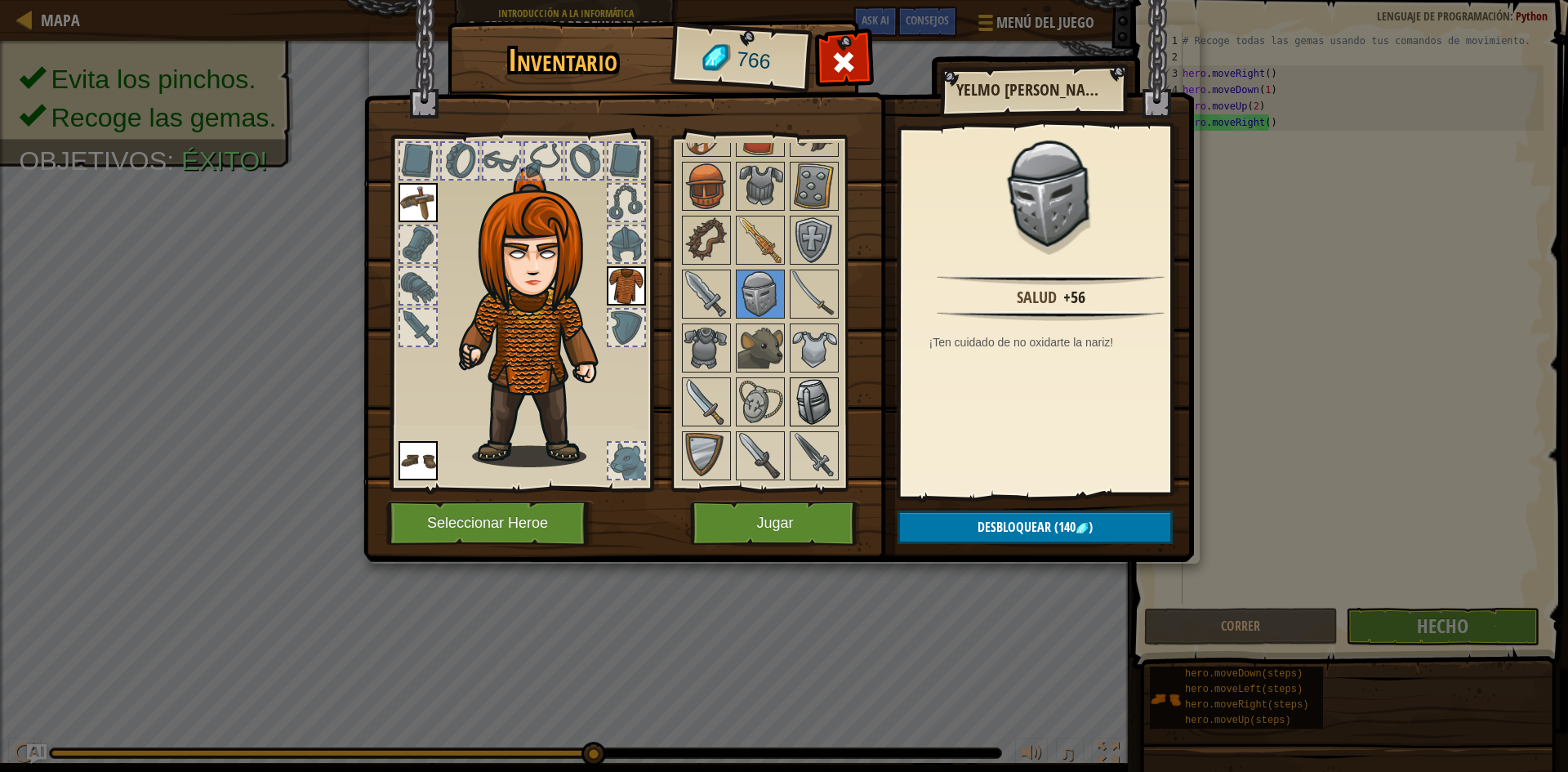
click at [820, 382] on img at bounding box center [814, 402] width 46 height 46
click at [823, 357] on img at bounding box center [814, 348] width 46 height 46
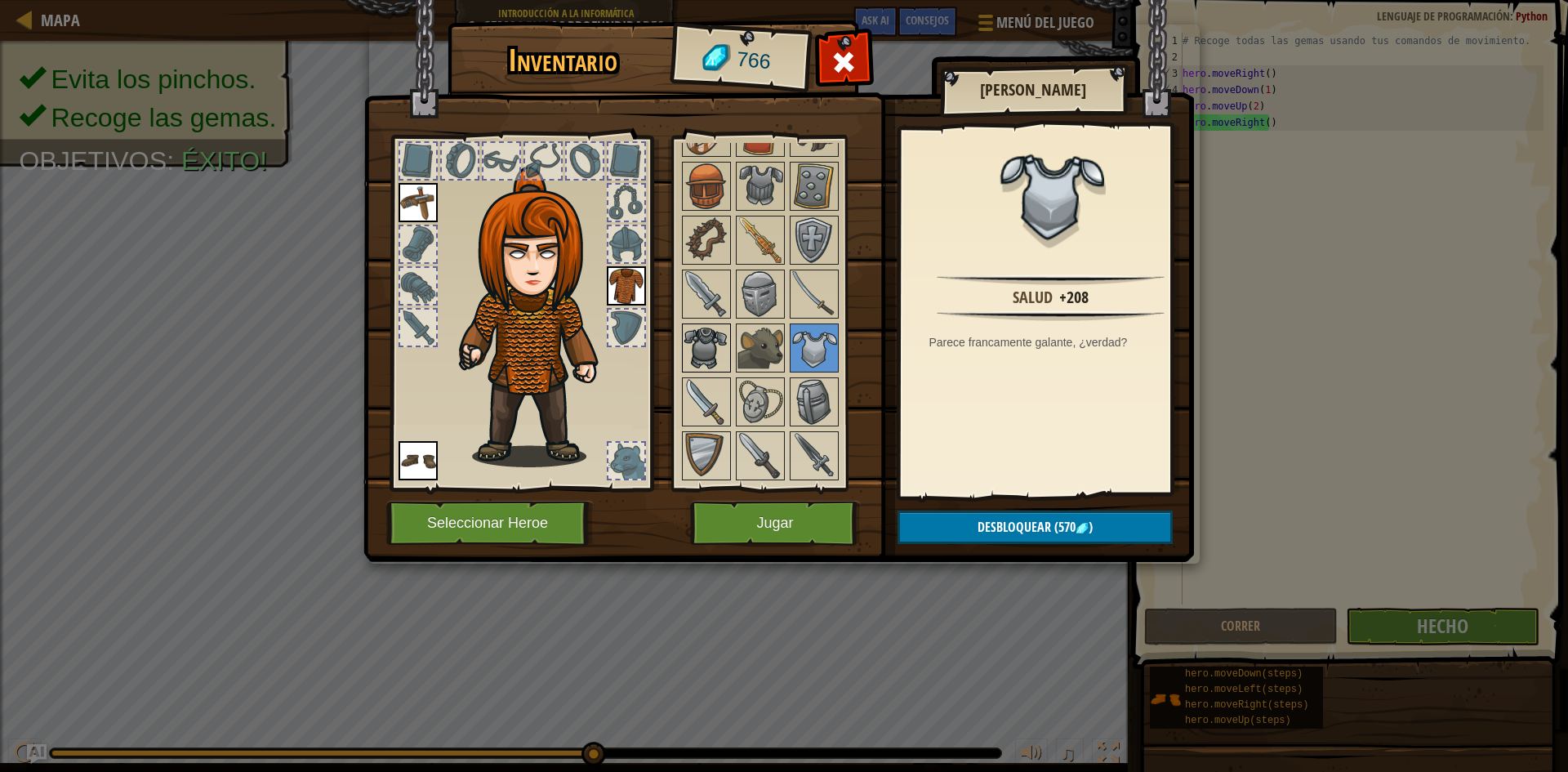
click at [710, 337] on img at bounding box center [707, 348] width 46 height 46
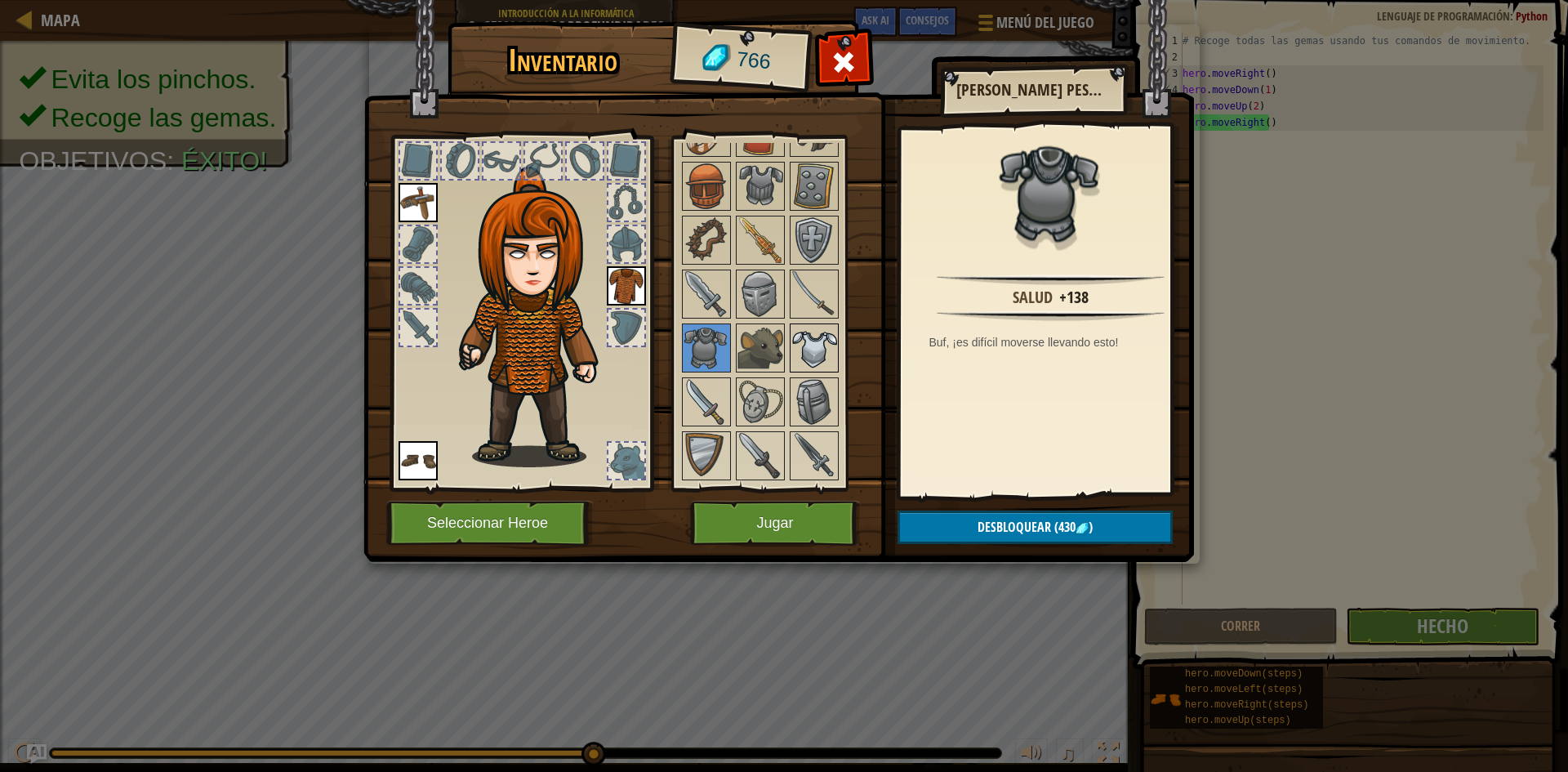
click at [808, 340] on img at bounding box center [814, 348] width 46 height 46
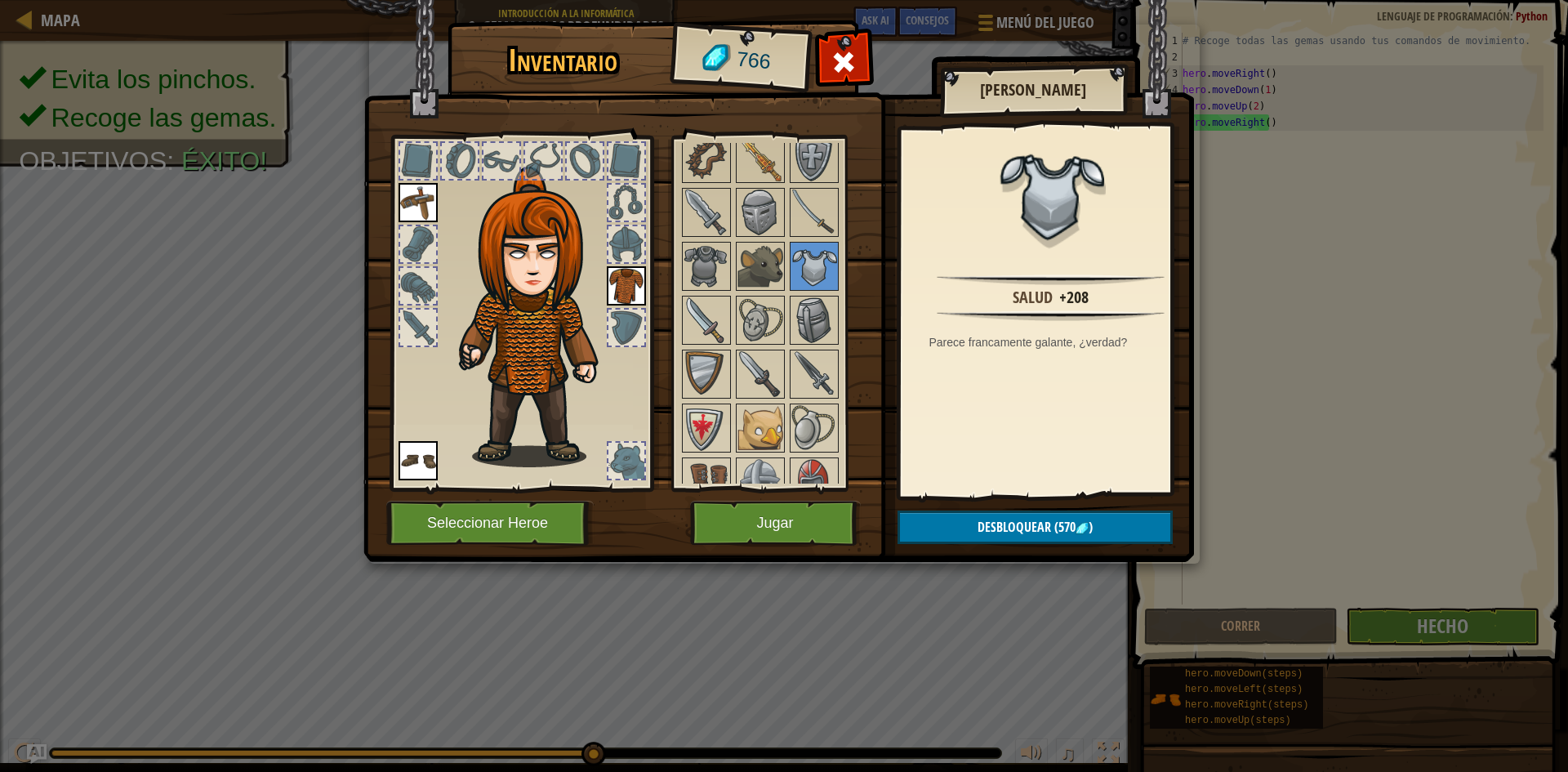
scroll to position [409, 0]
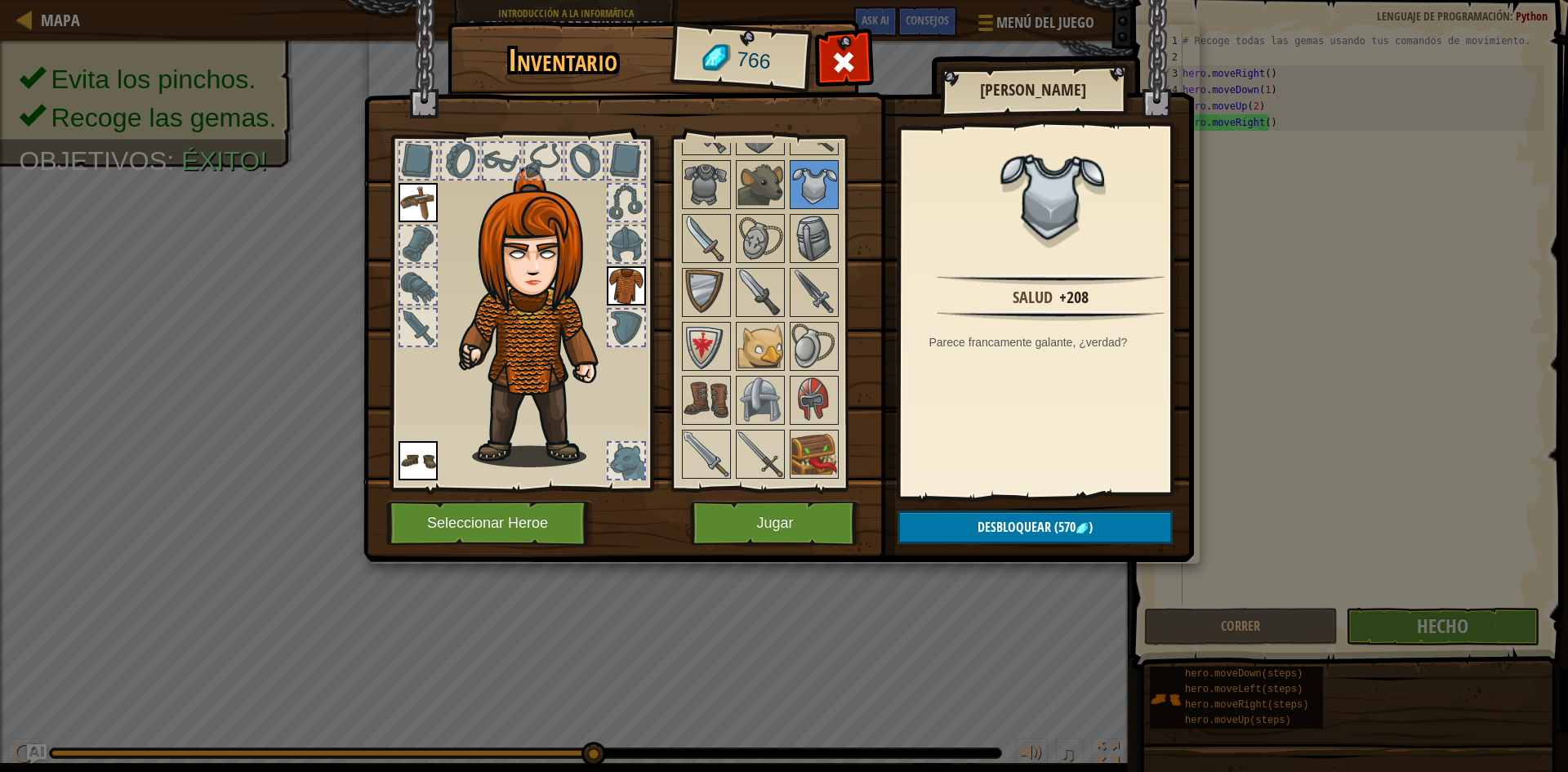
click at [787, 292] on div at bounding box center [776, 238] width 193 height 916
click at [813, 292] on img at bounding box center [814, 292] width 46 height 46
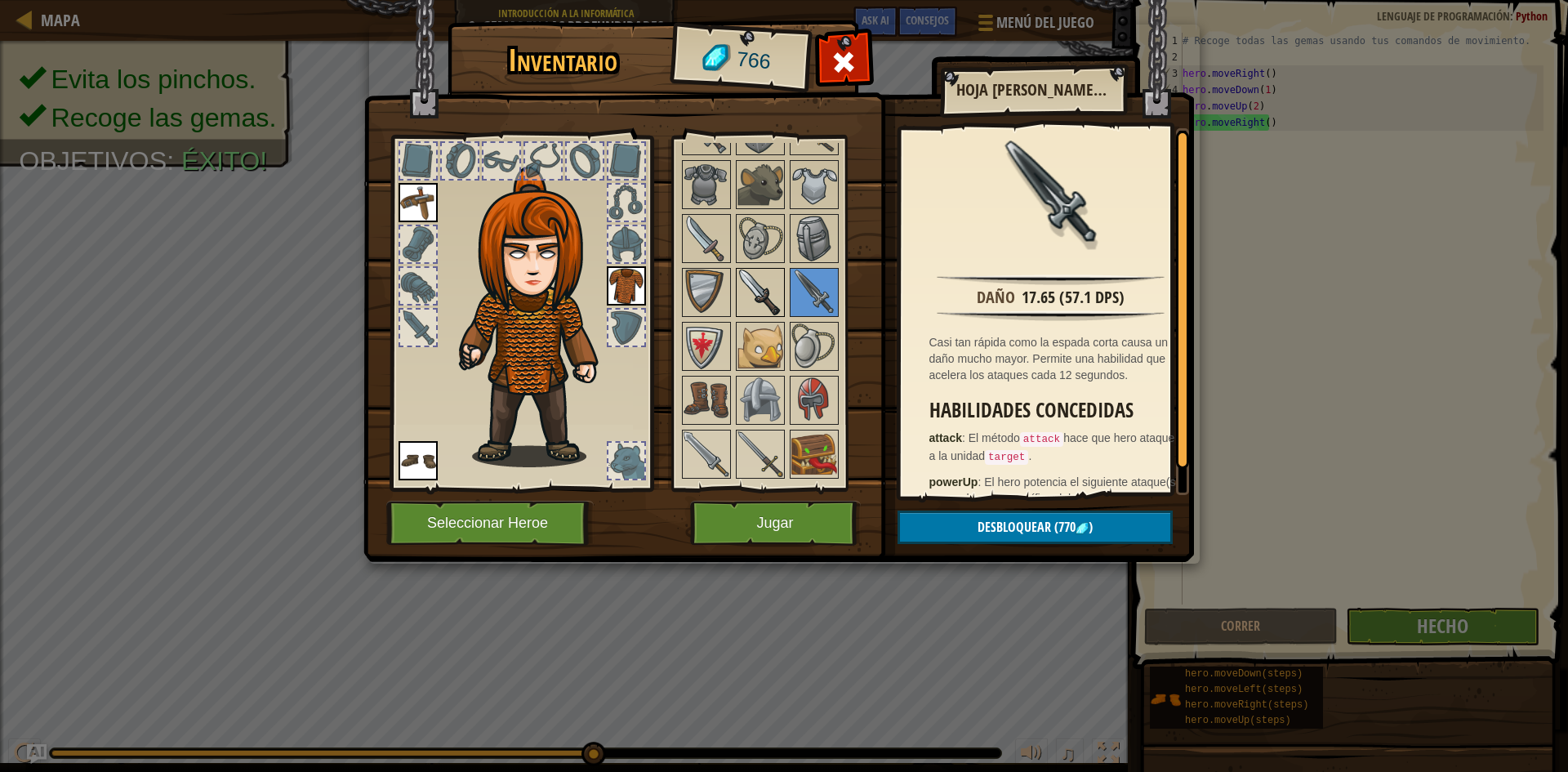
click at [762, 291] on img at bounding box center [761, 292] width 46 height 46
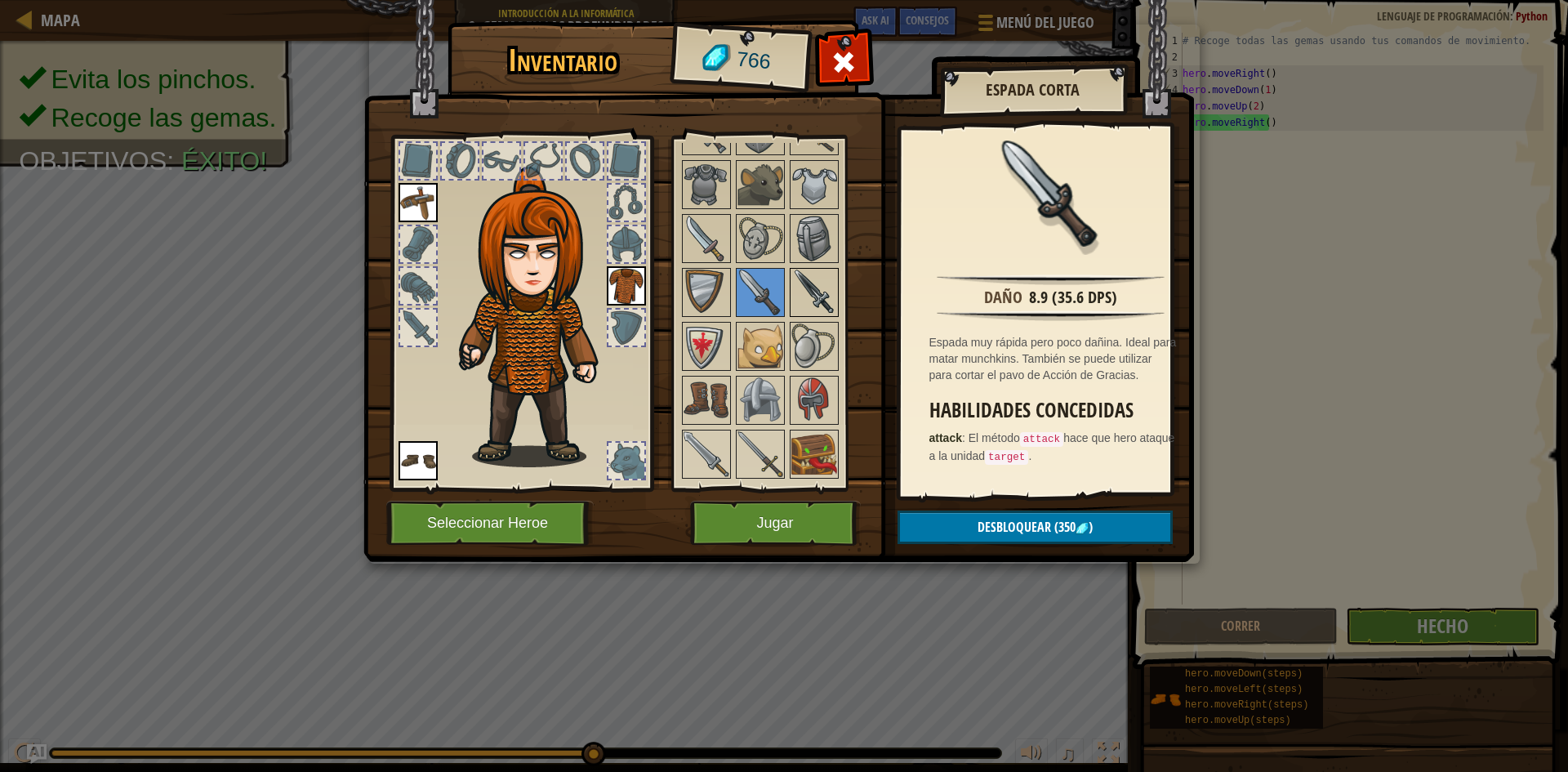
click at [791, 288] on img at bounding box center [814, 292] width 46 height 46
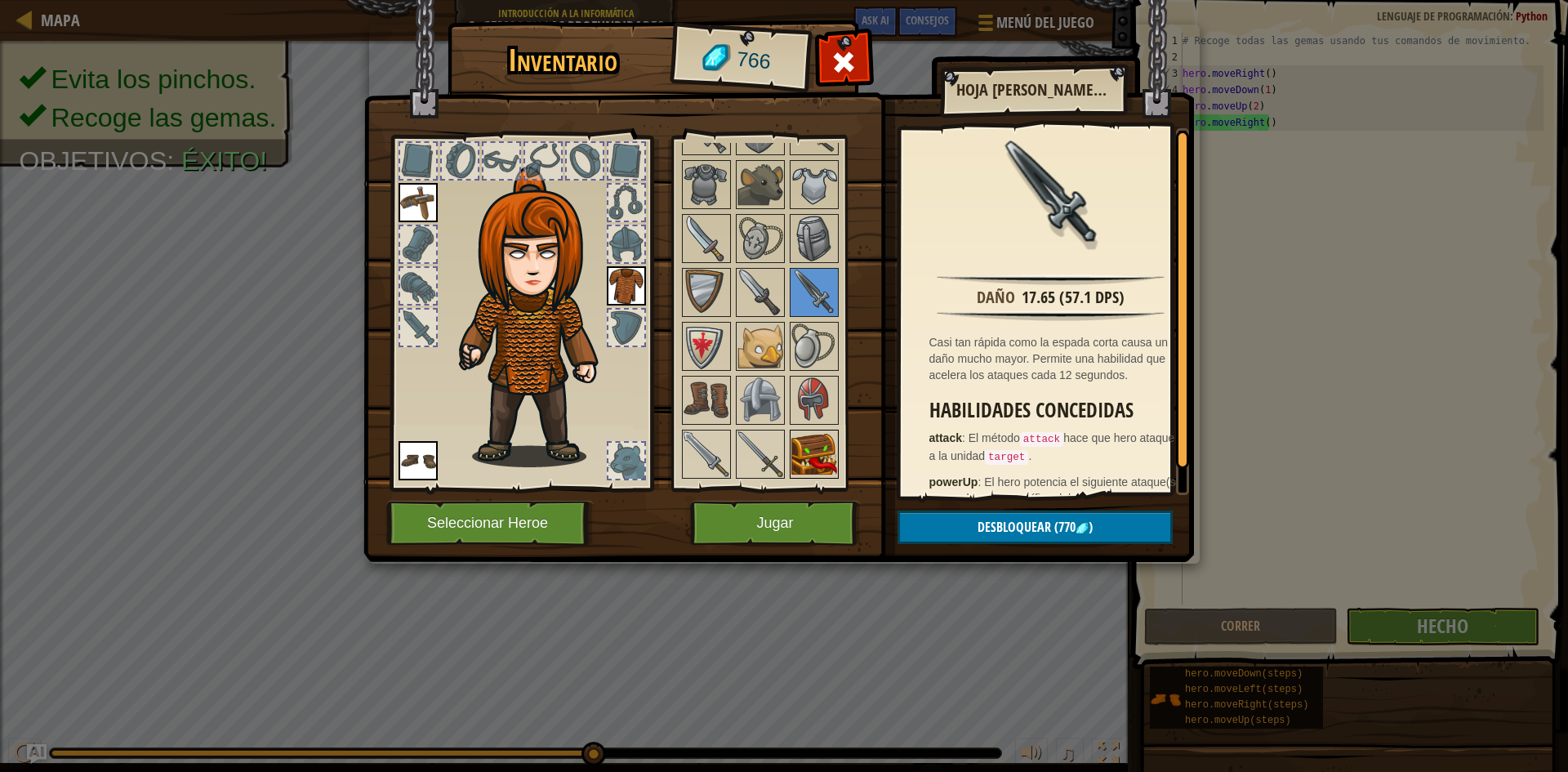
click at [820, 441] on img at bounding box center [814, 454] width 46 height 46
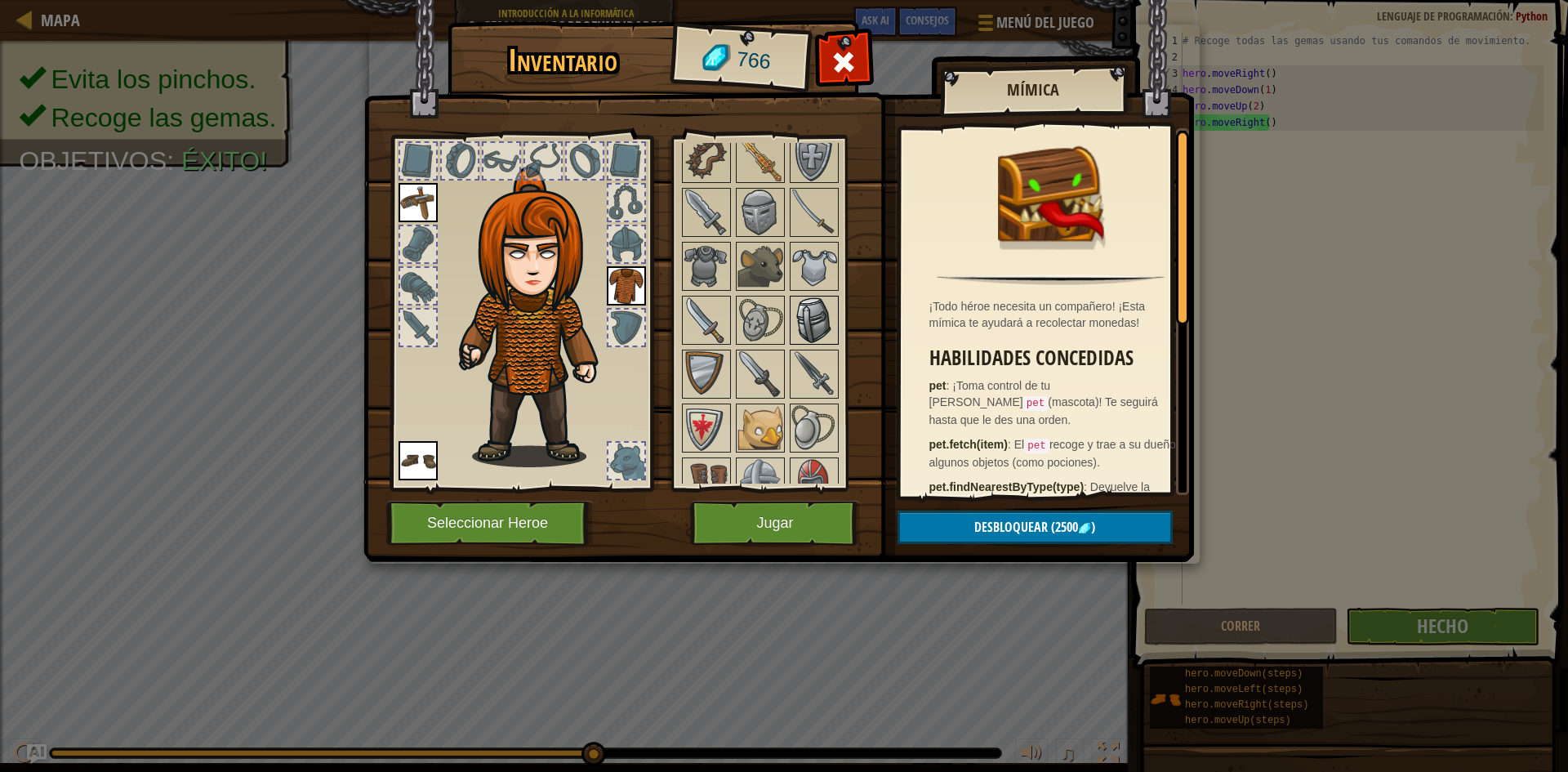
scroll to position [245, 0]
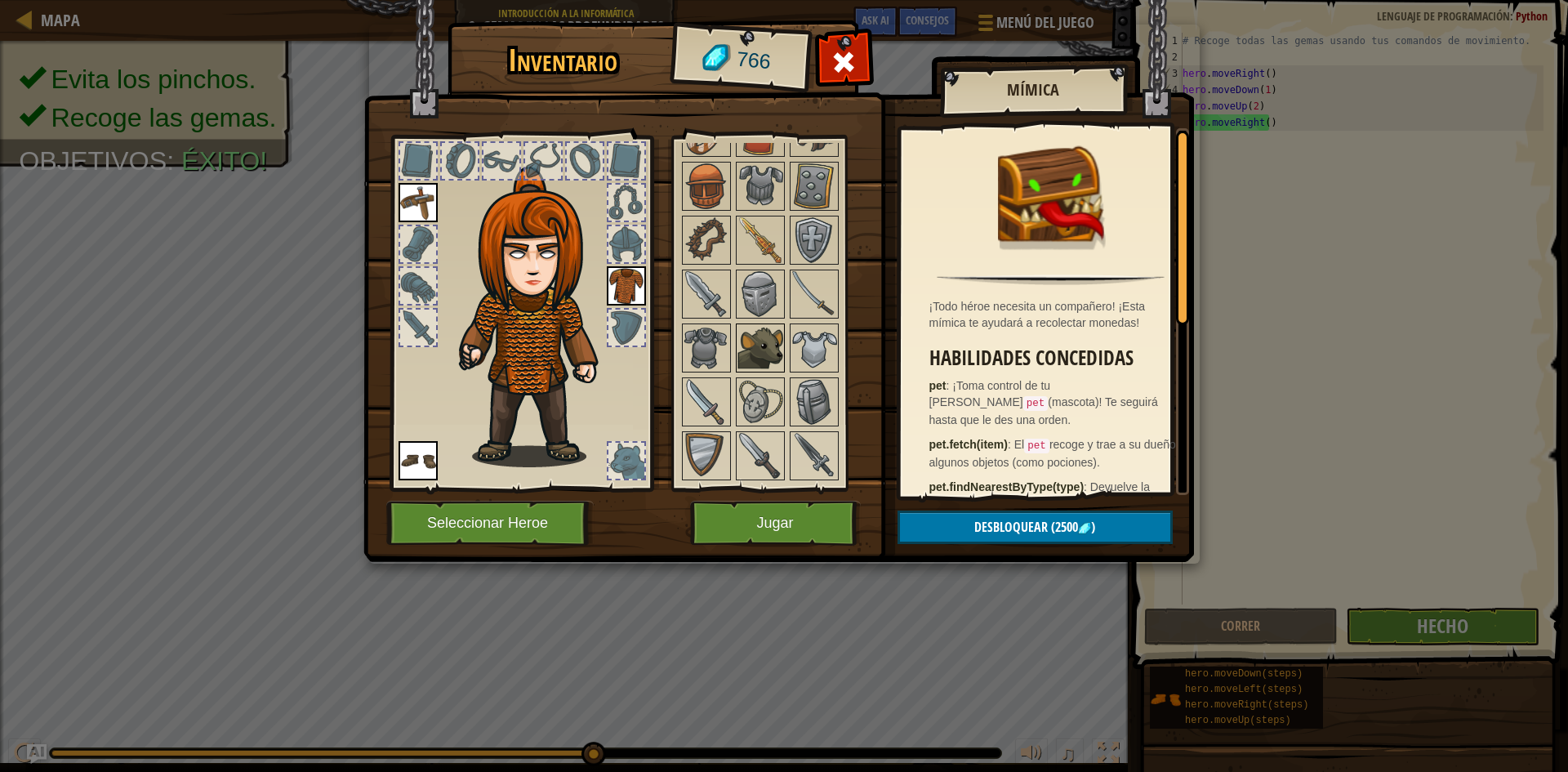
click at [765, 335] on img at bounding box center [761, 348] width 46 height 46
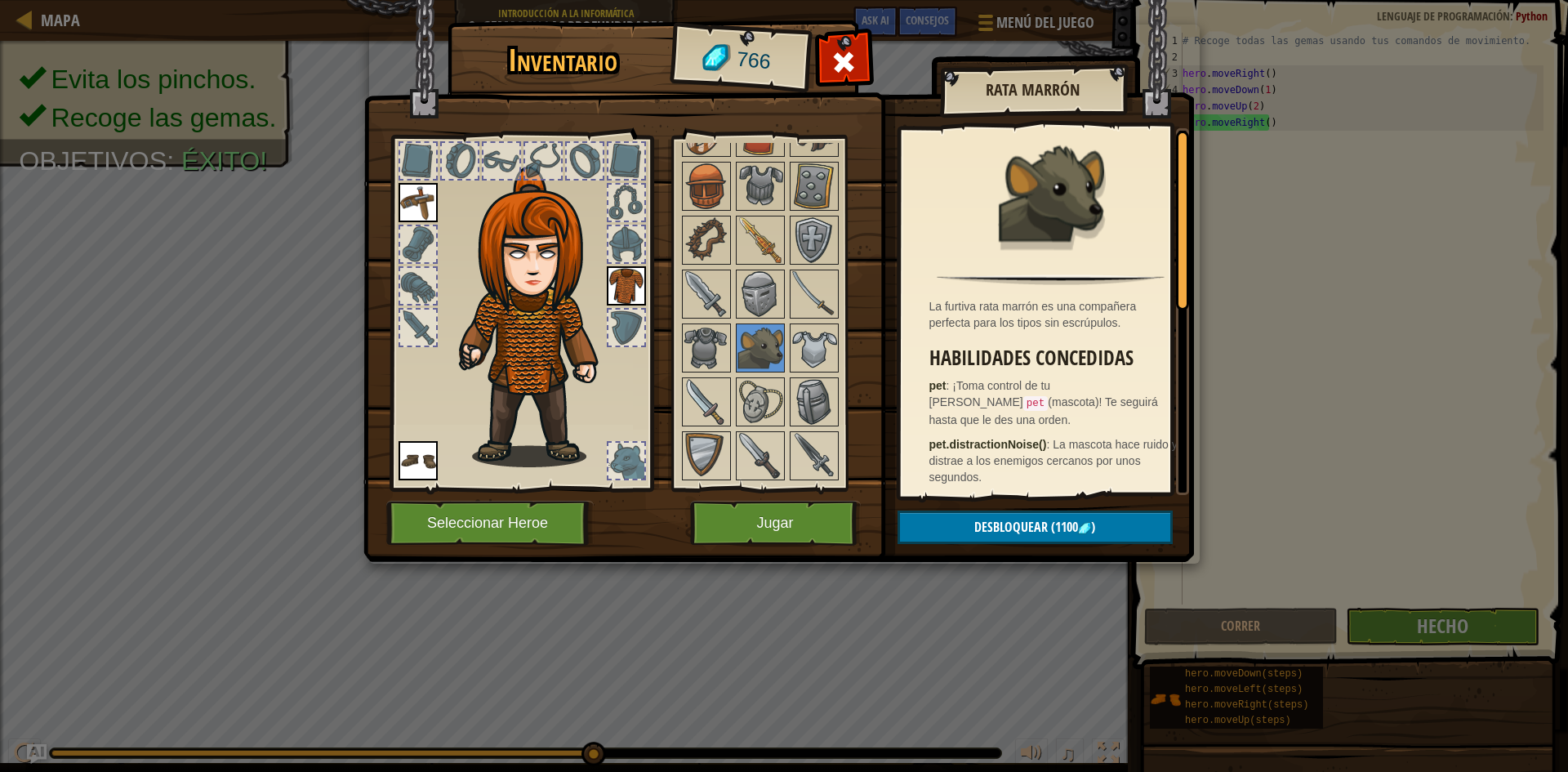
scroll to position [163, 0]
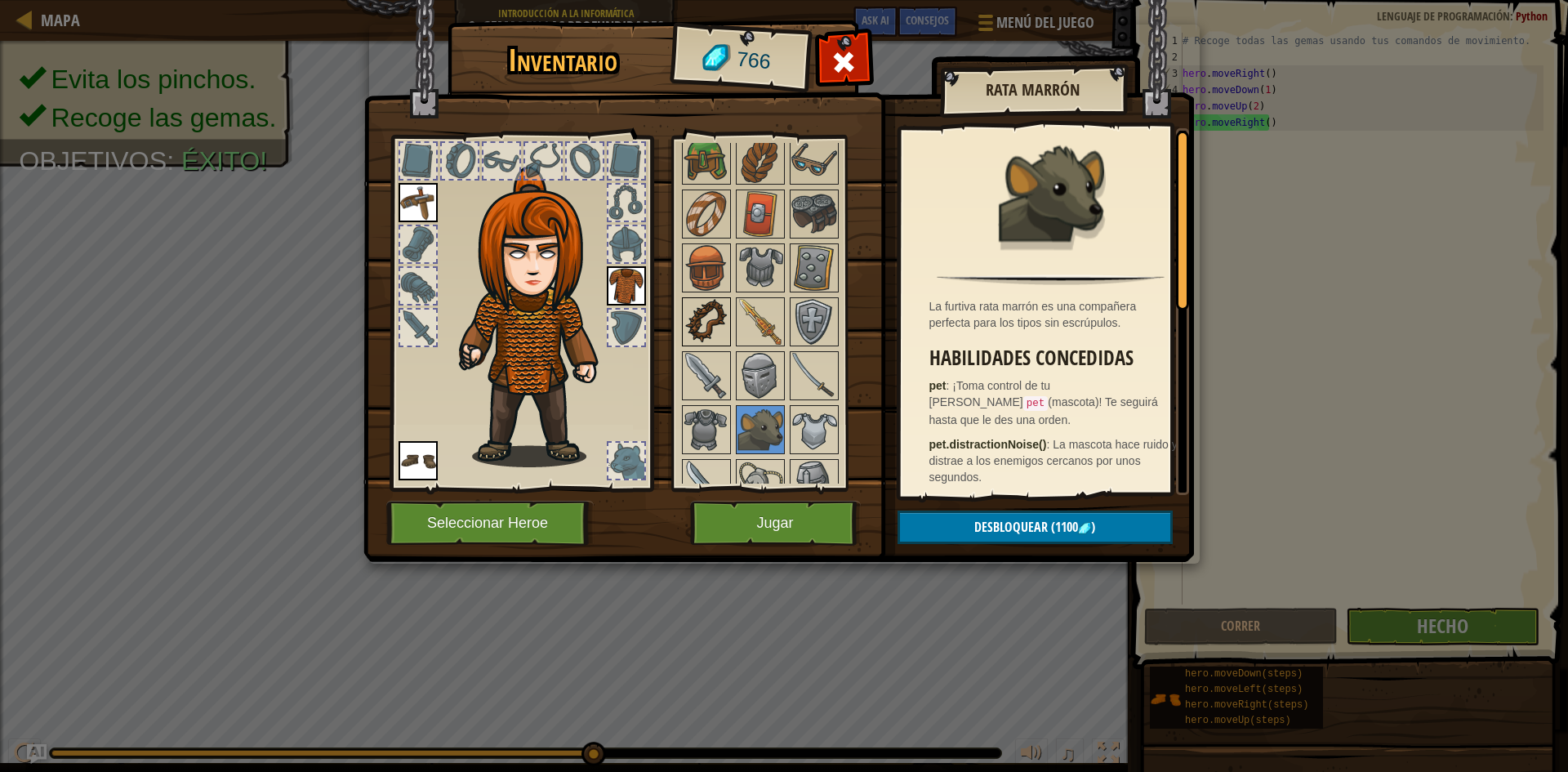
click at [720, 320] on img at bounding box center [707, 322] width 46 height 46
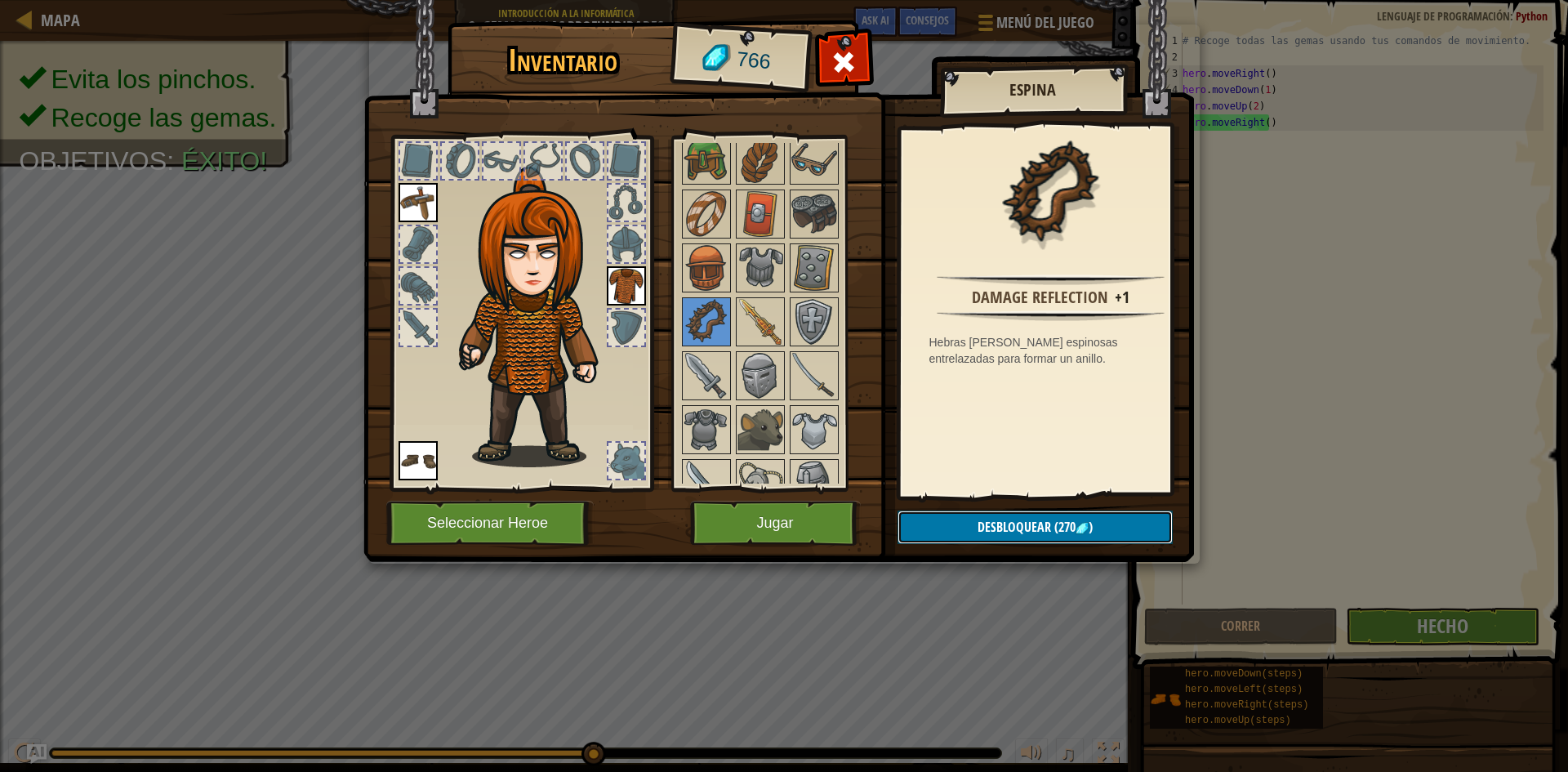
click at [1061, 528] on span "(270" at bounding box center [1064, 526] width 25 height 18
click at [1029, 522] on button "Confirmar" at bounding box center [1035, 526] width 275 height 34
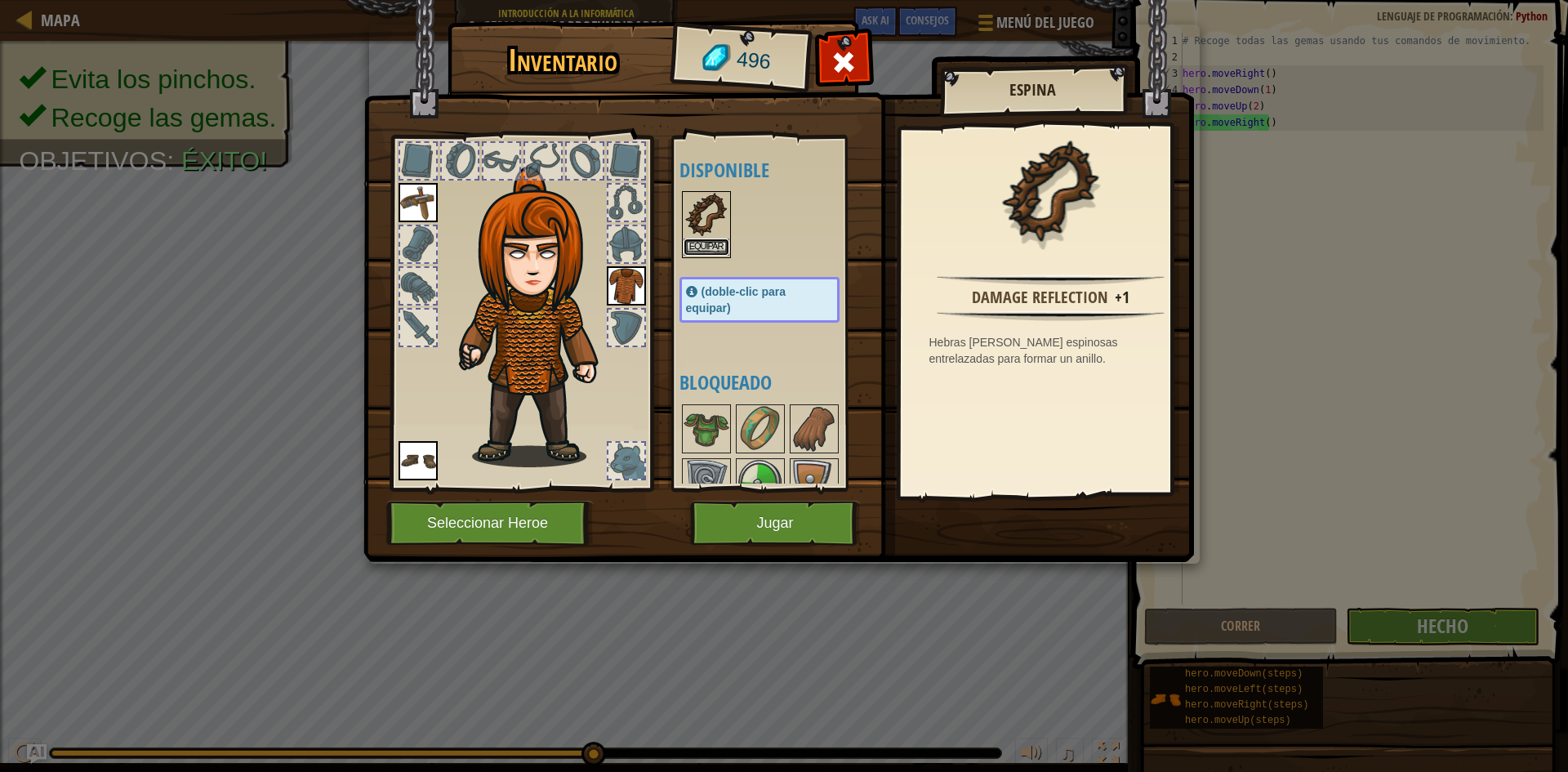
click at [713, 246] on button "Equipar" at bounding box center [707, 246] width 46 height 17
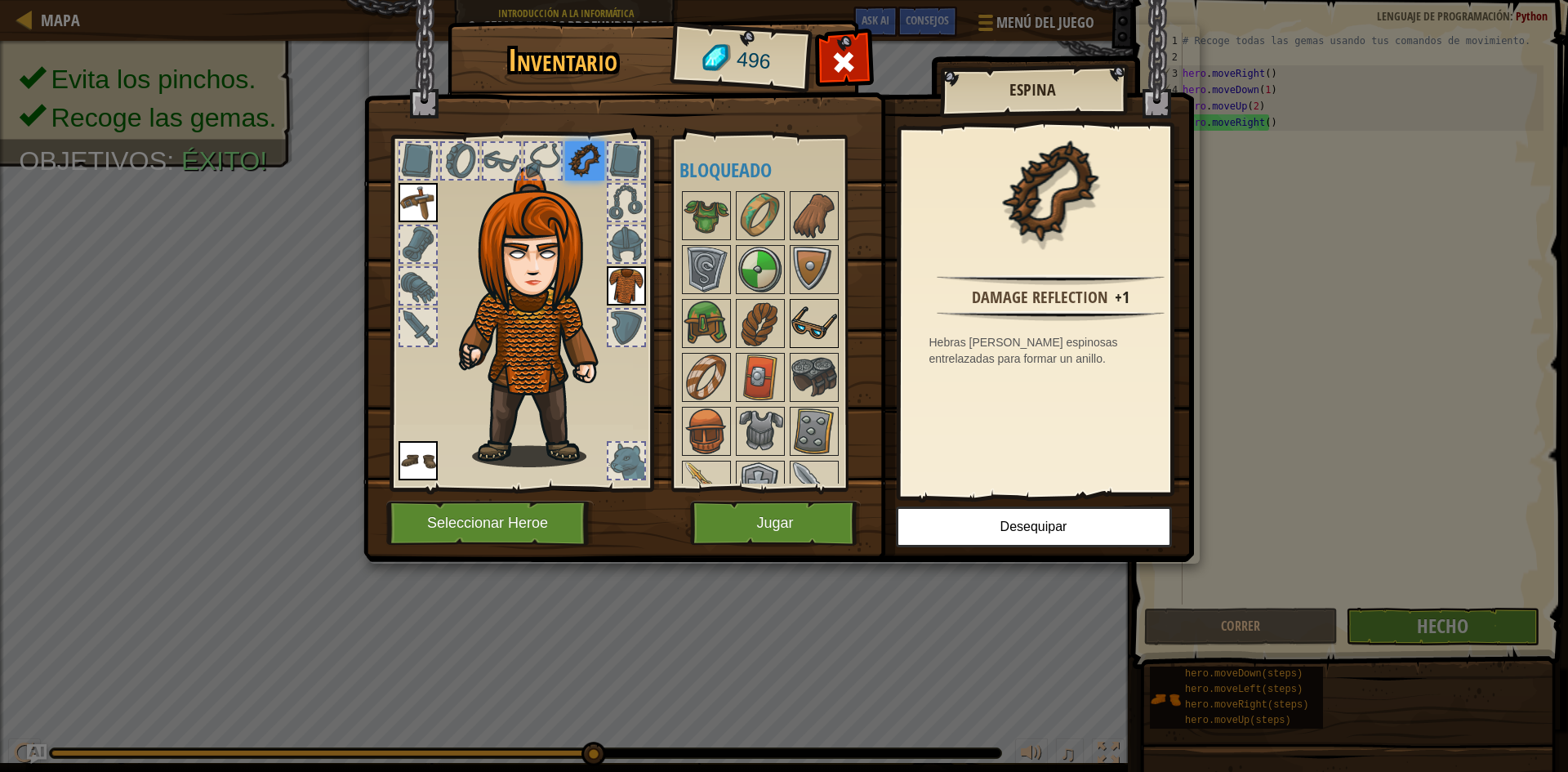
click at [802, 323] on img at bounding box center [814, 324] width 46 height 46
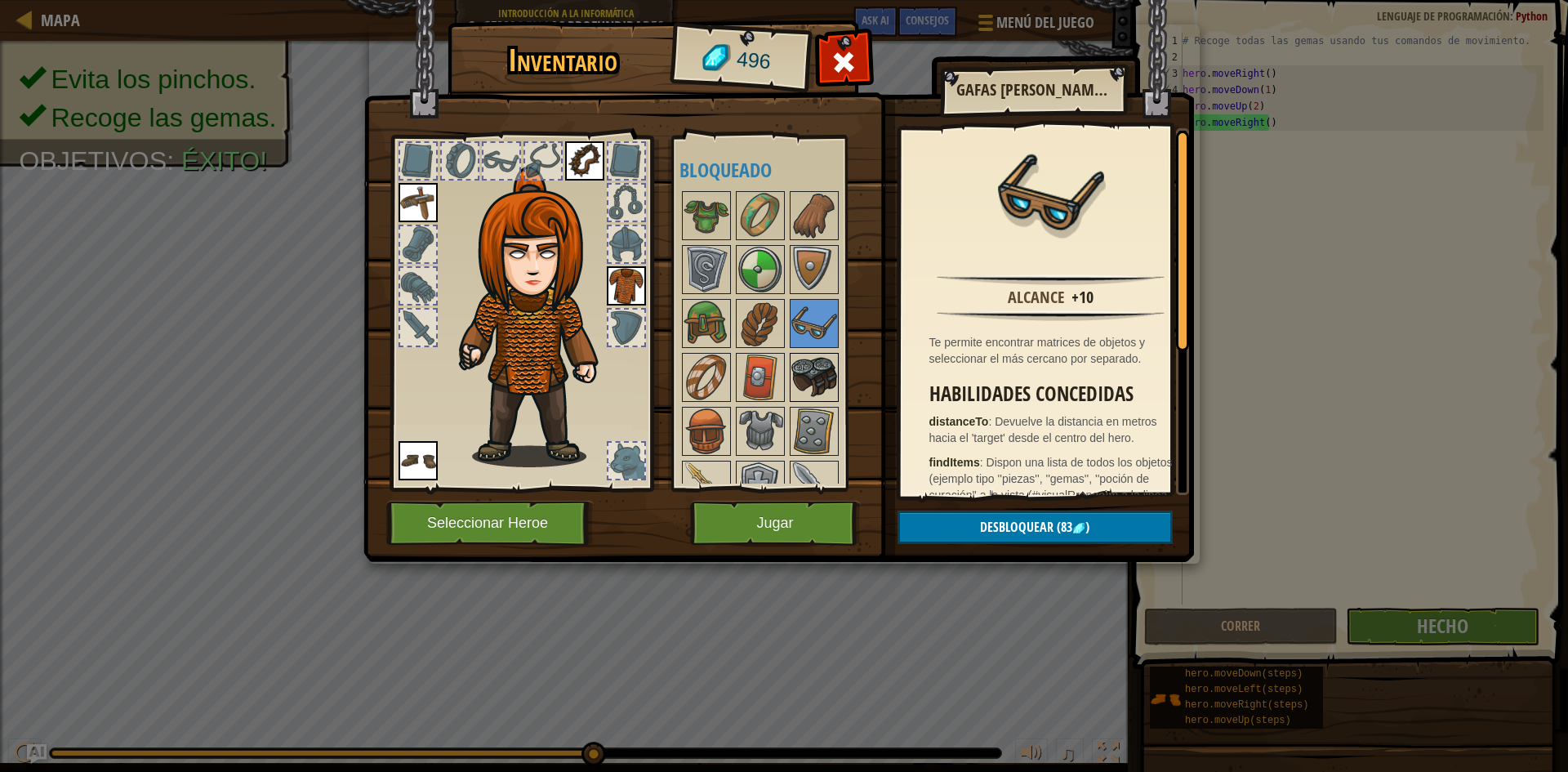
click at [823, 365] on img at bounding box center [814, 377] width 46 height 46
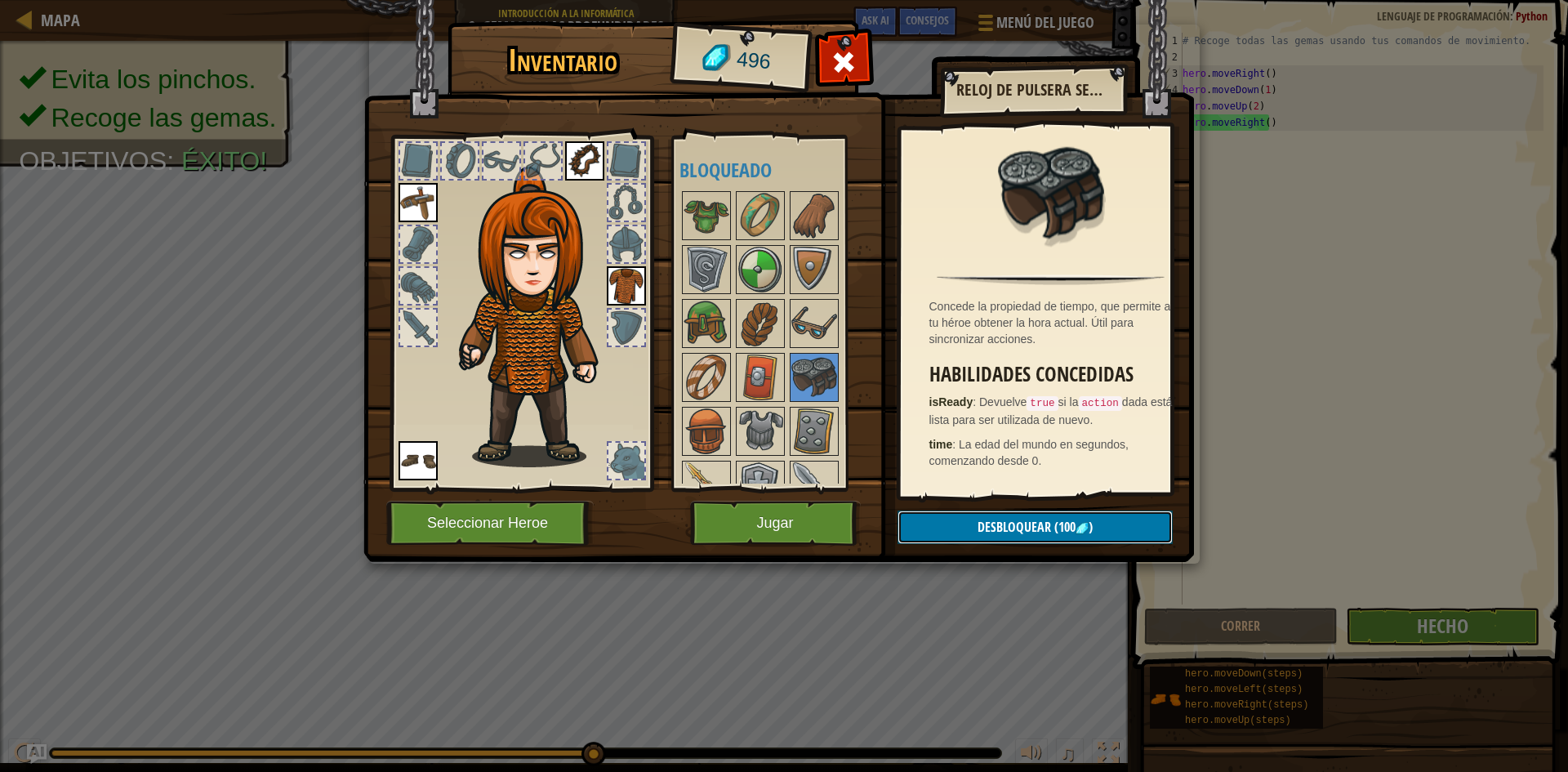
click at [1004, 521] on span "Desbloquear" at bounding box center [1013, 526] width 73 height 18
click at [997, 519] on button "Confirmar" at bounding box center [1035, 526] width 275 height 34
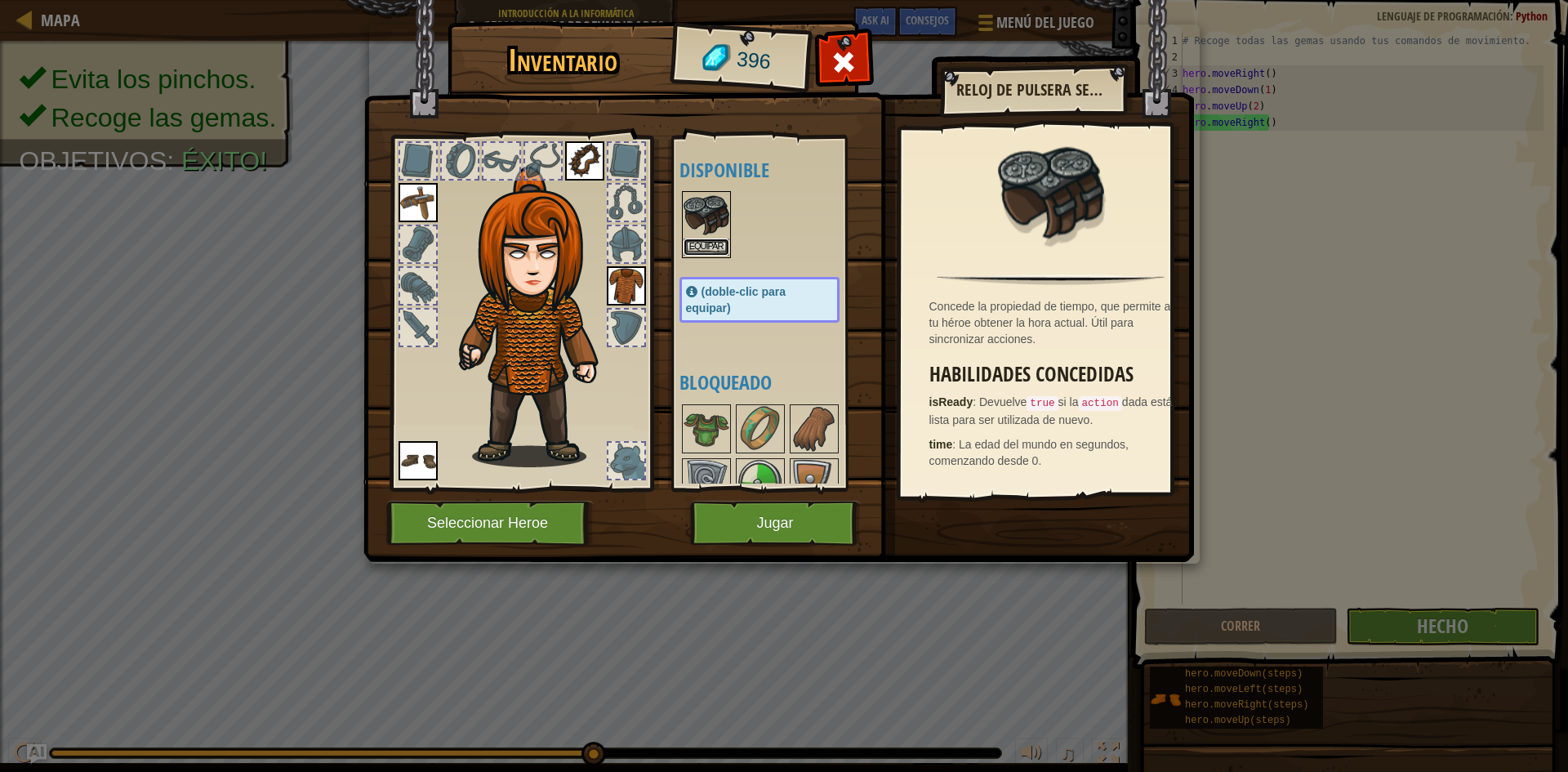
click at [699, 243] on button "Equipar" at bounding box center [707, 246] width 46 height 17
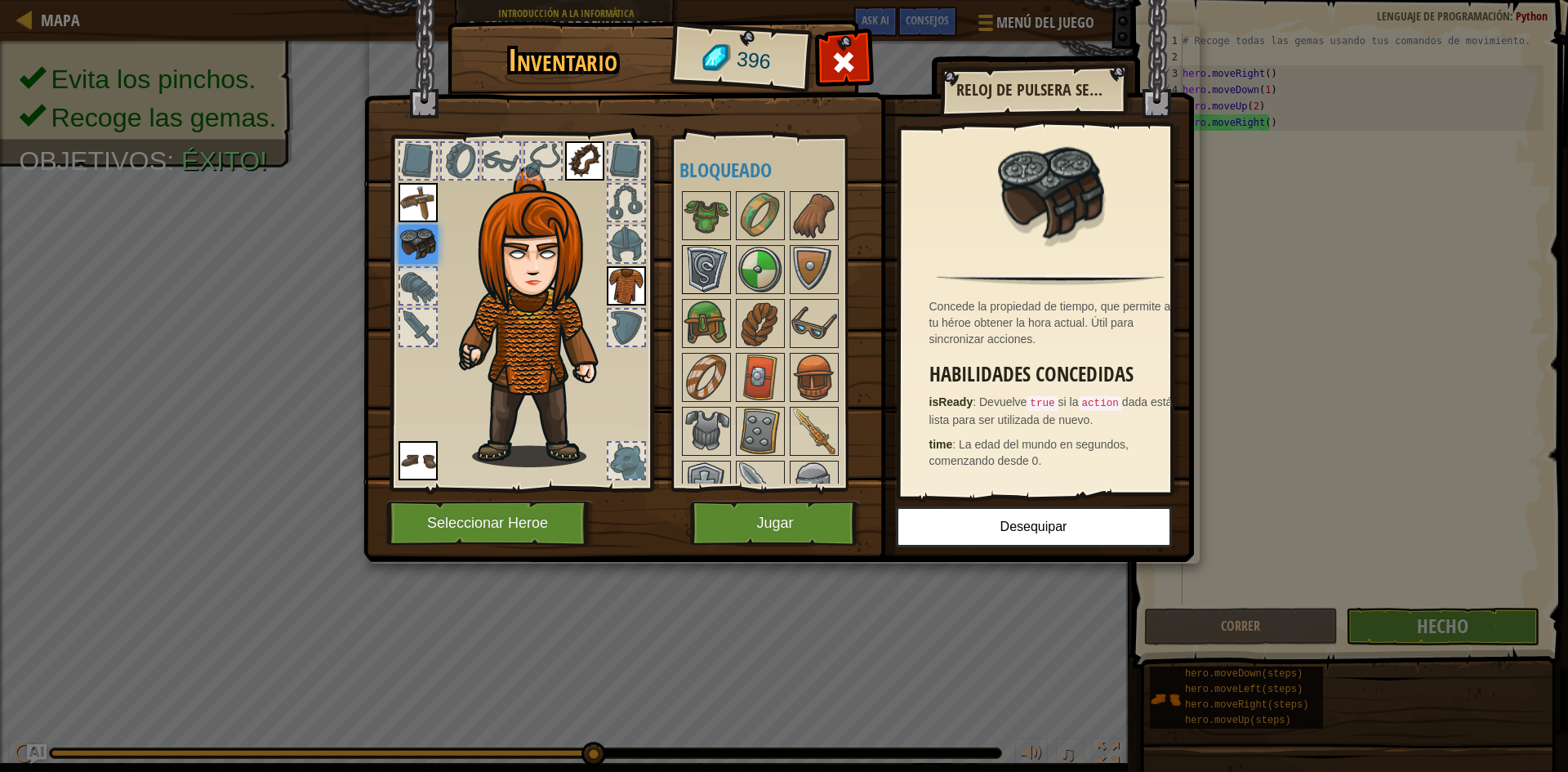
click at [723, 272] on img at bounding box center [707, 269] width 46 height 46
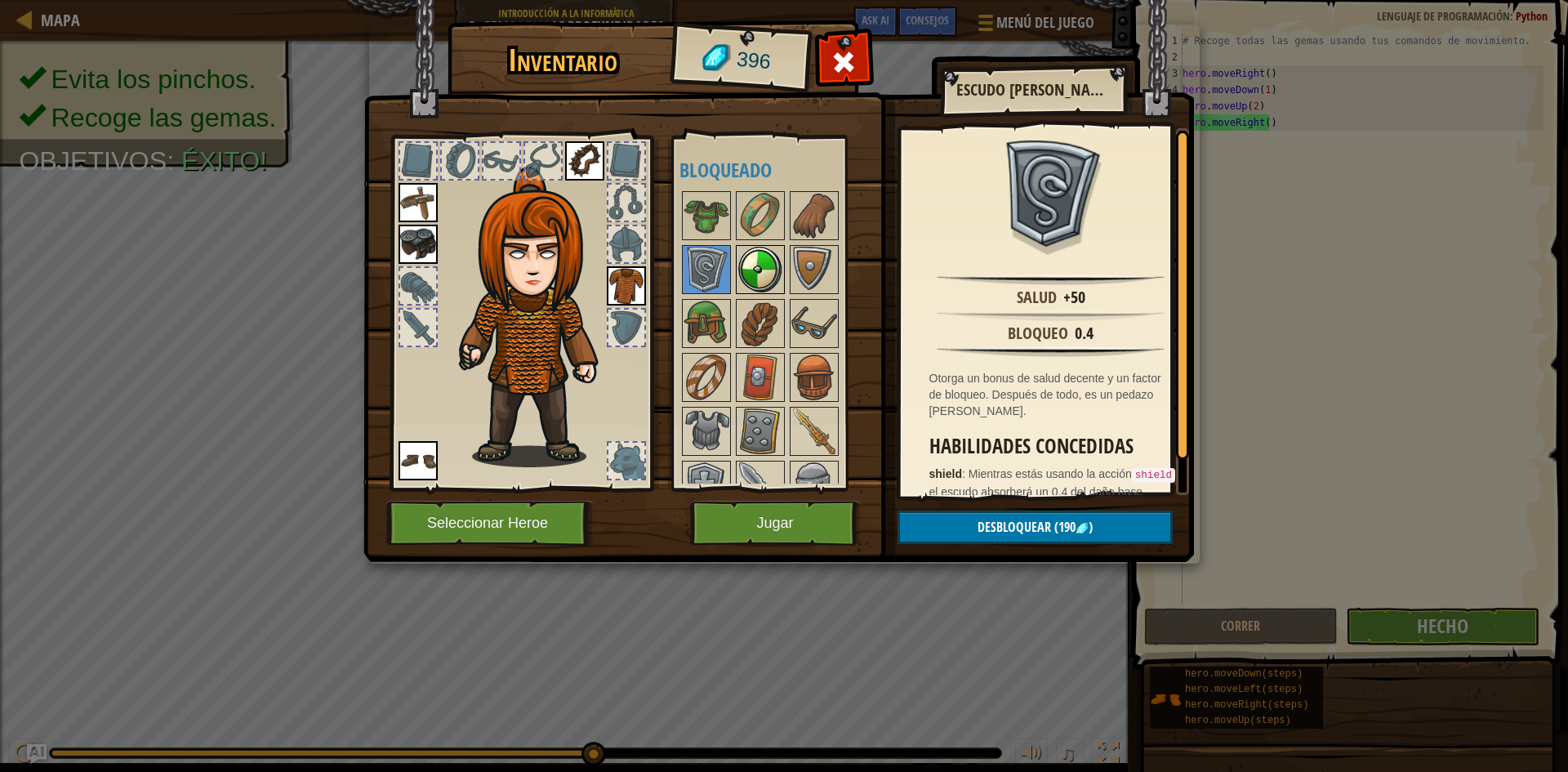
click at [775, 277] on img at bounding box center [761, 269] width 46 height 46
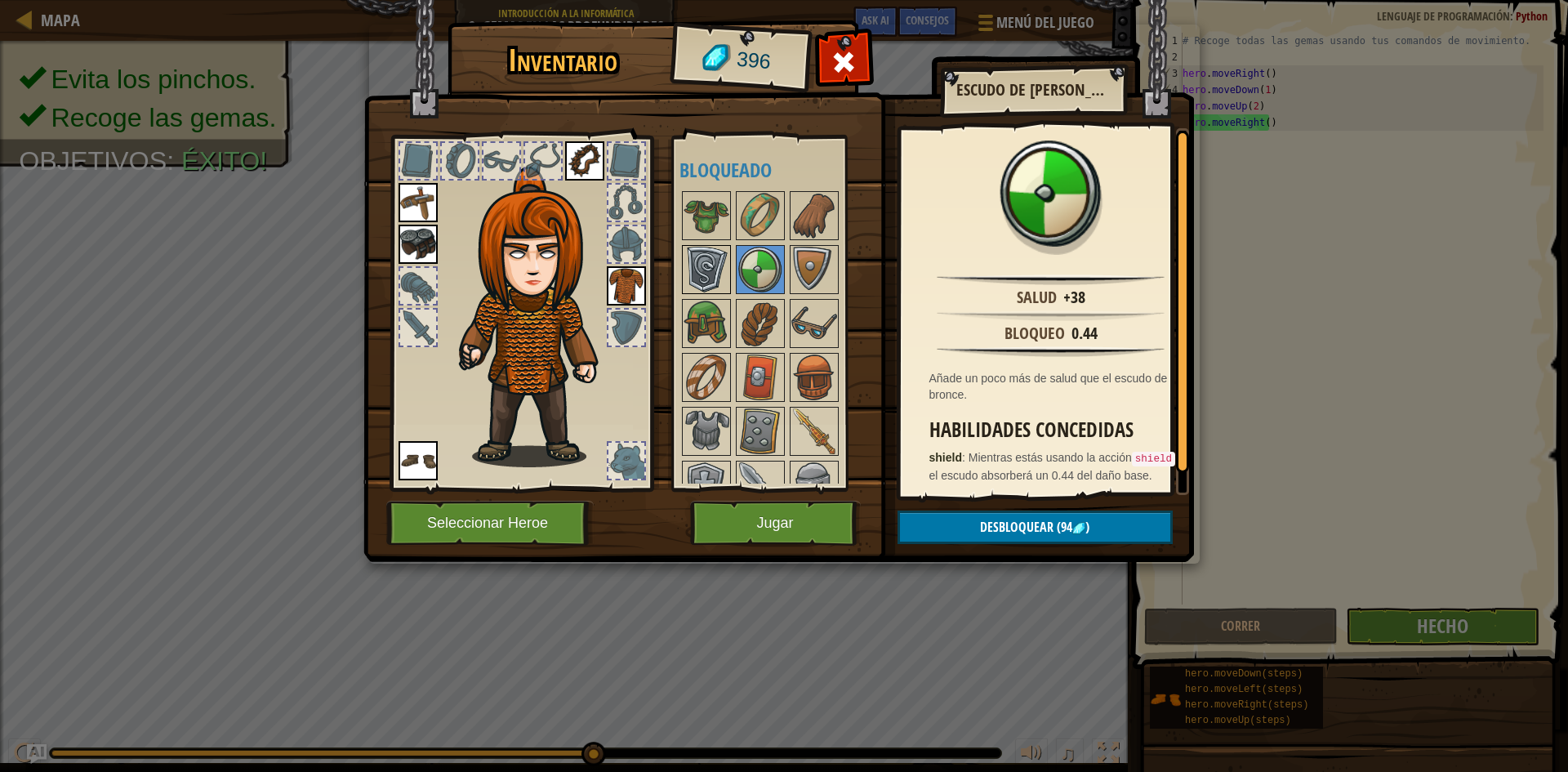
click at [697, 264] on img at bounding box center [707, 269] width 46 height 46
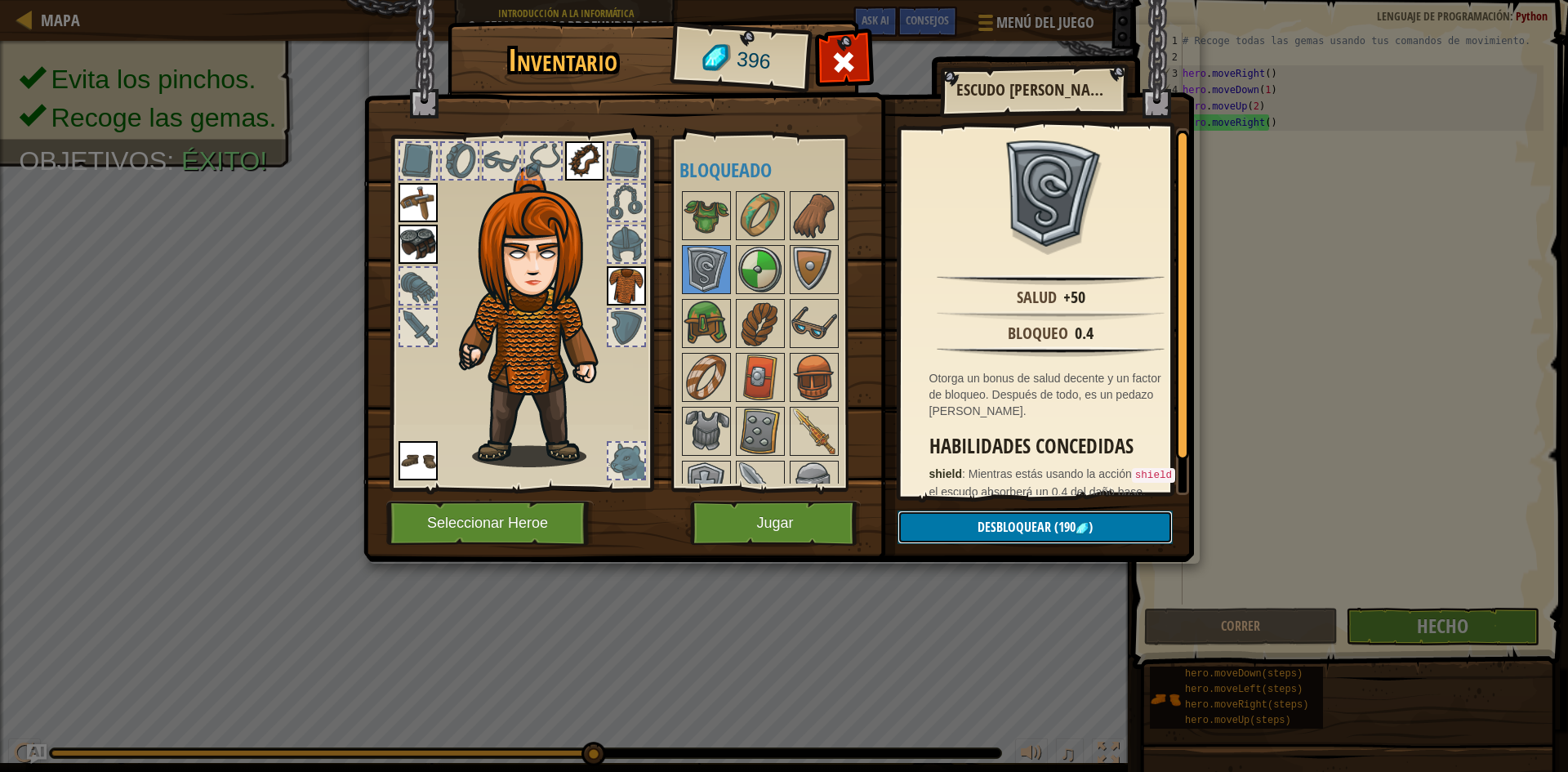
click at [1015, 520] on span "Desbloquear" at bounding box center [1013, 526] width 73 height 18
click at [979, 518] on button "Confirmar" at bounding box center [1035, 526] width 275 height 34
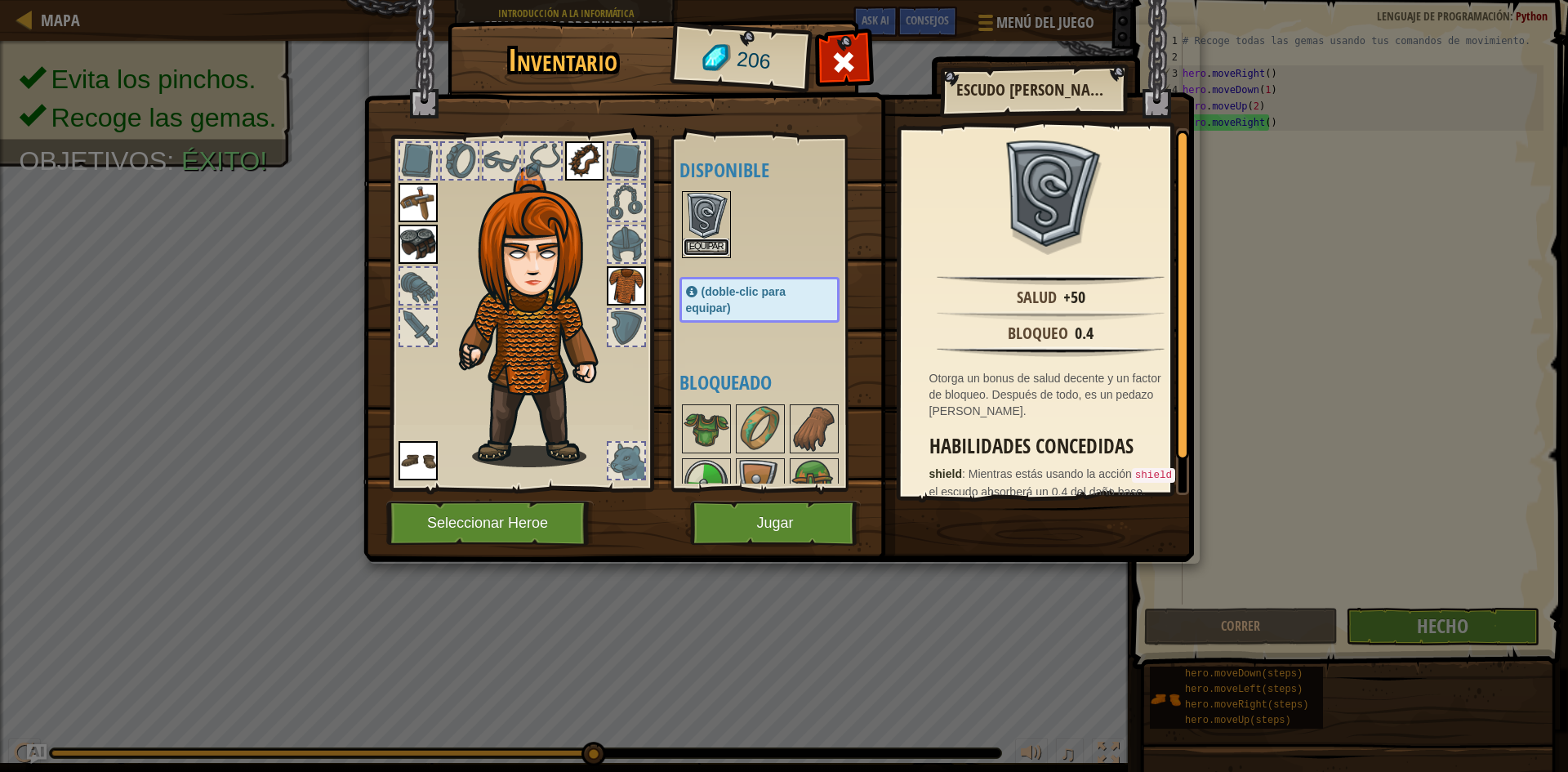
click at [713, 242] on button "Equipar" at bounding box center [707, 246] width 46 height 17
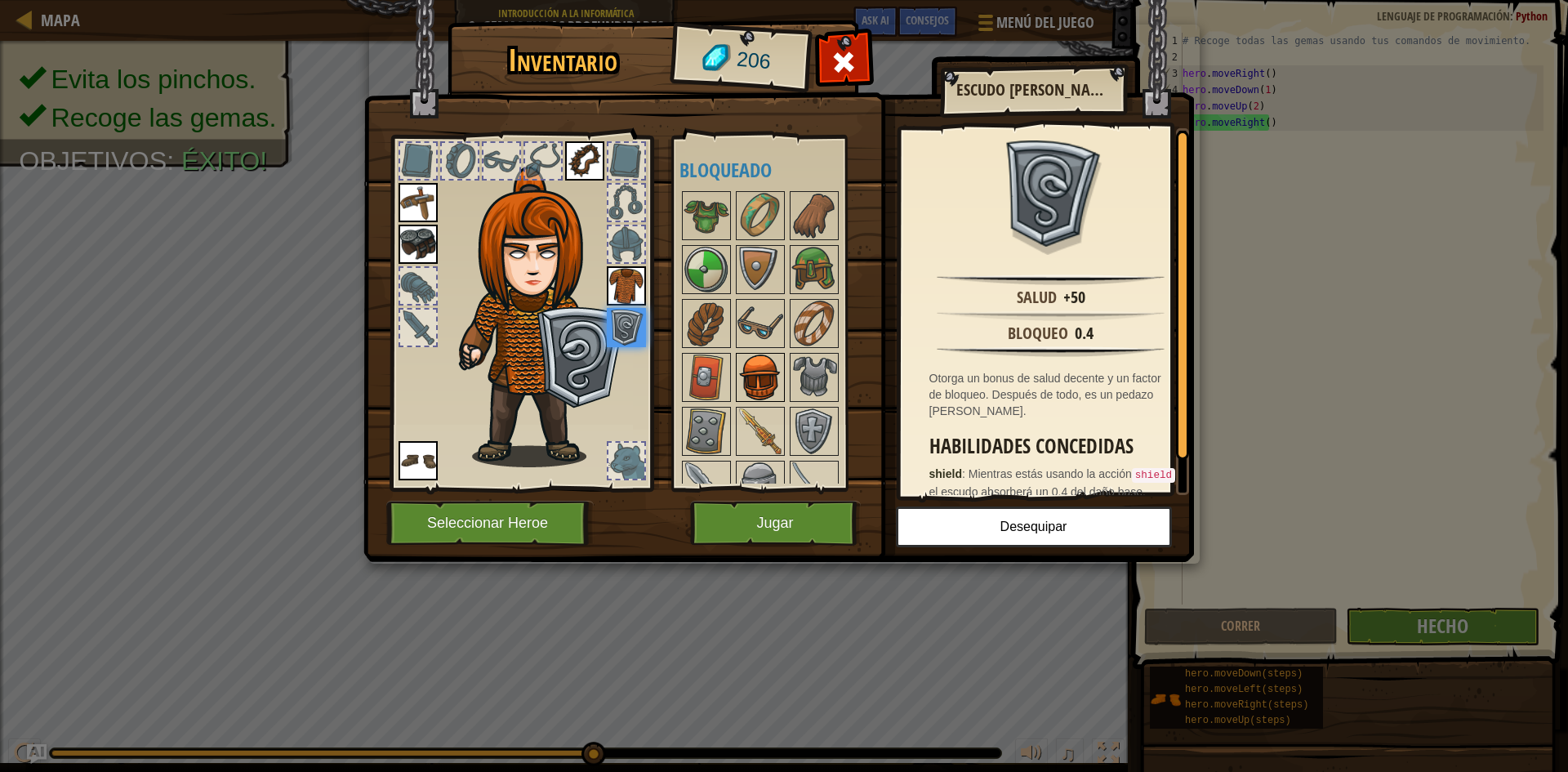
click at [775, 373] on img at bounding box center [761, 377] width 46 height 46
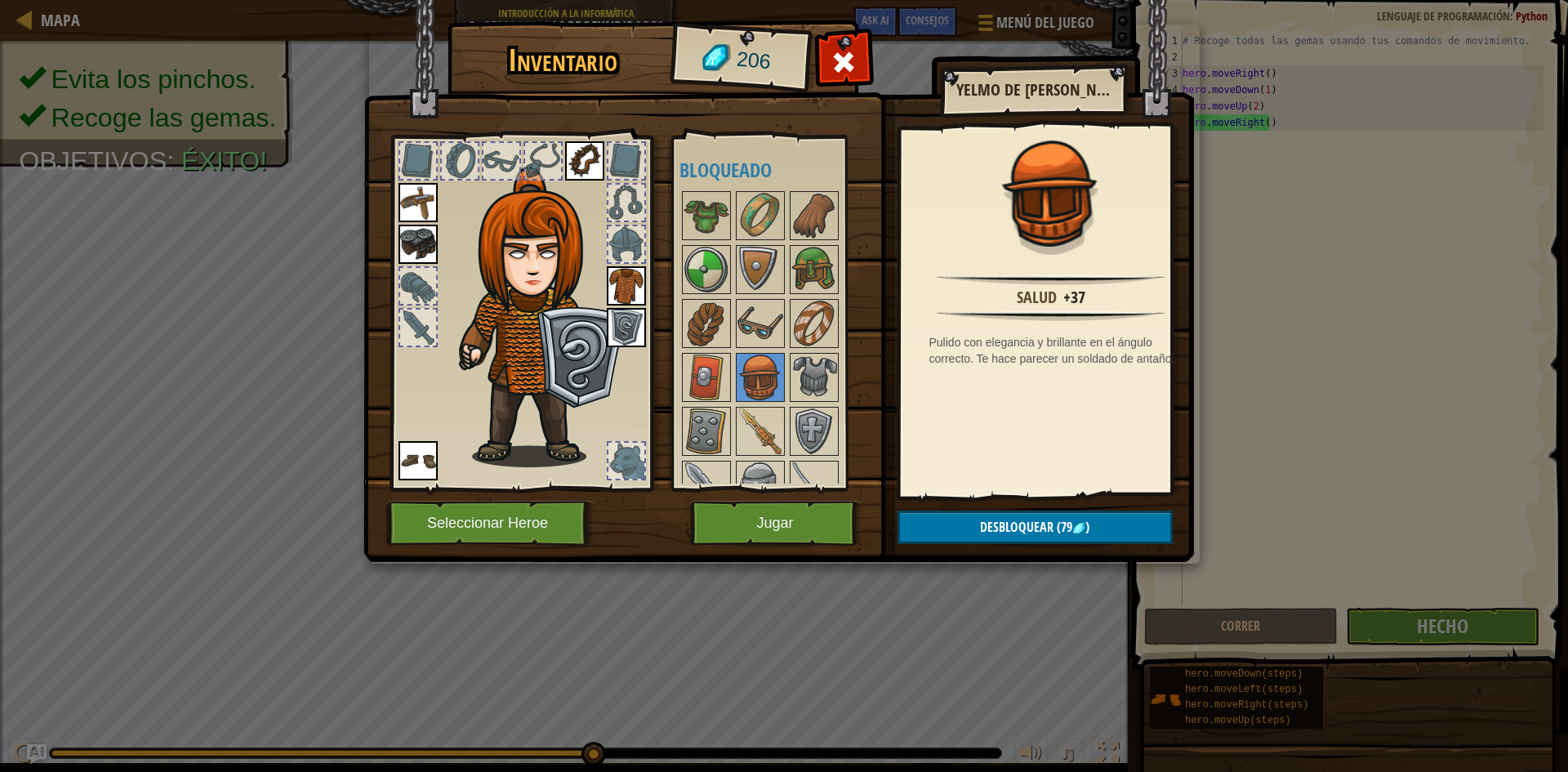
scroll to position [245, 0]
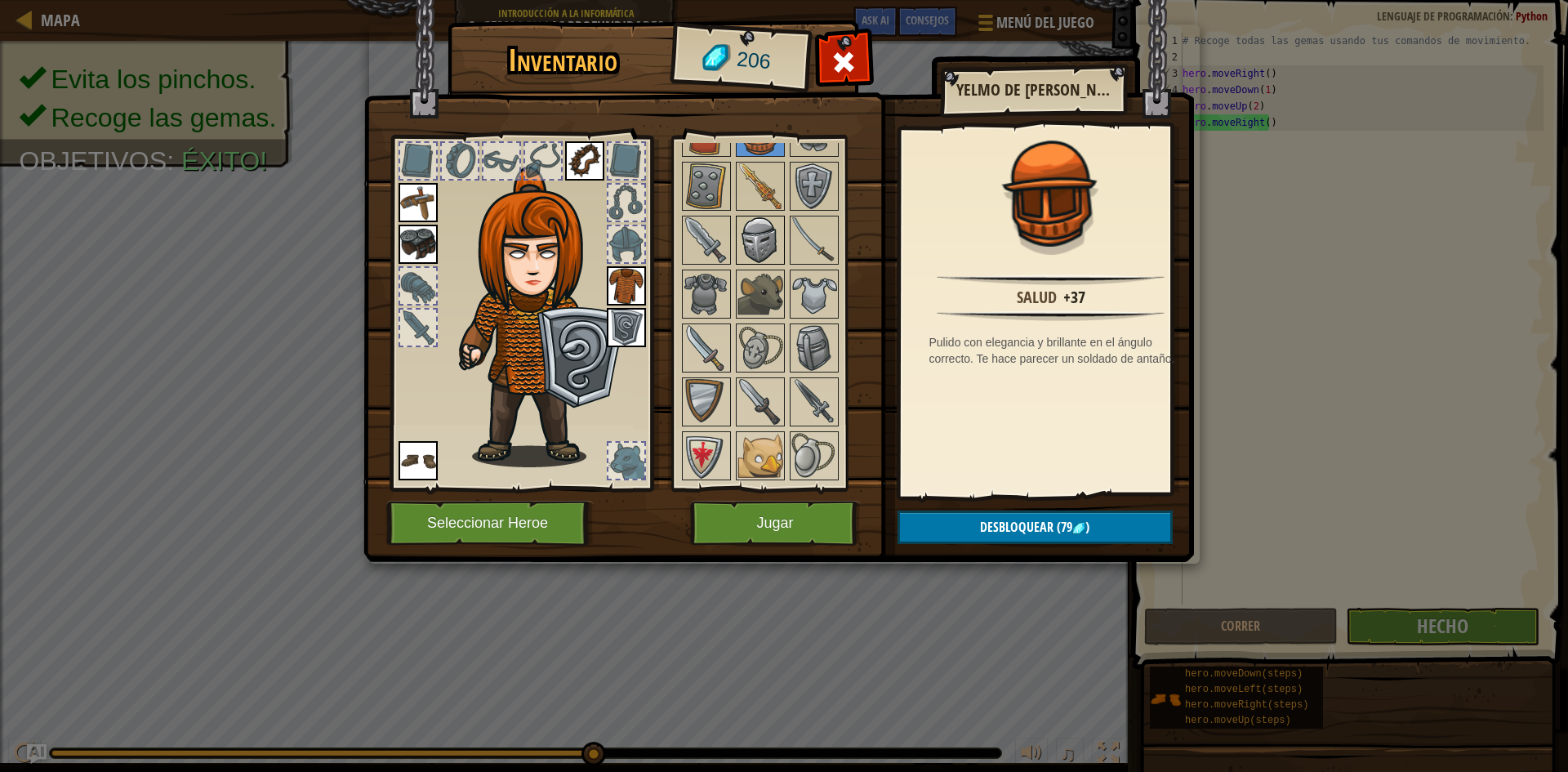
click at [762, 249] on img at bounding box center [761, 241] width 46 height 46
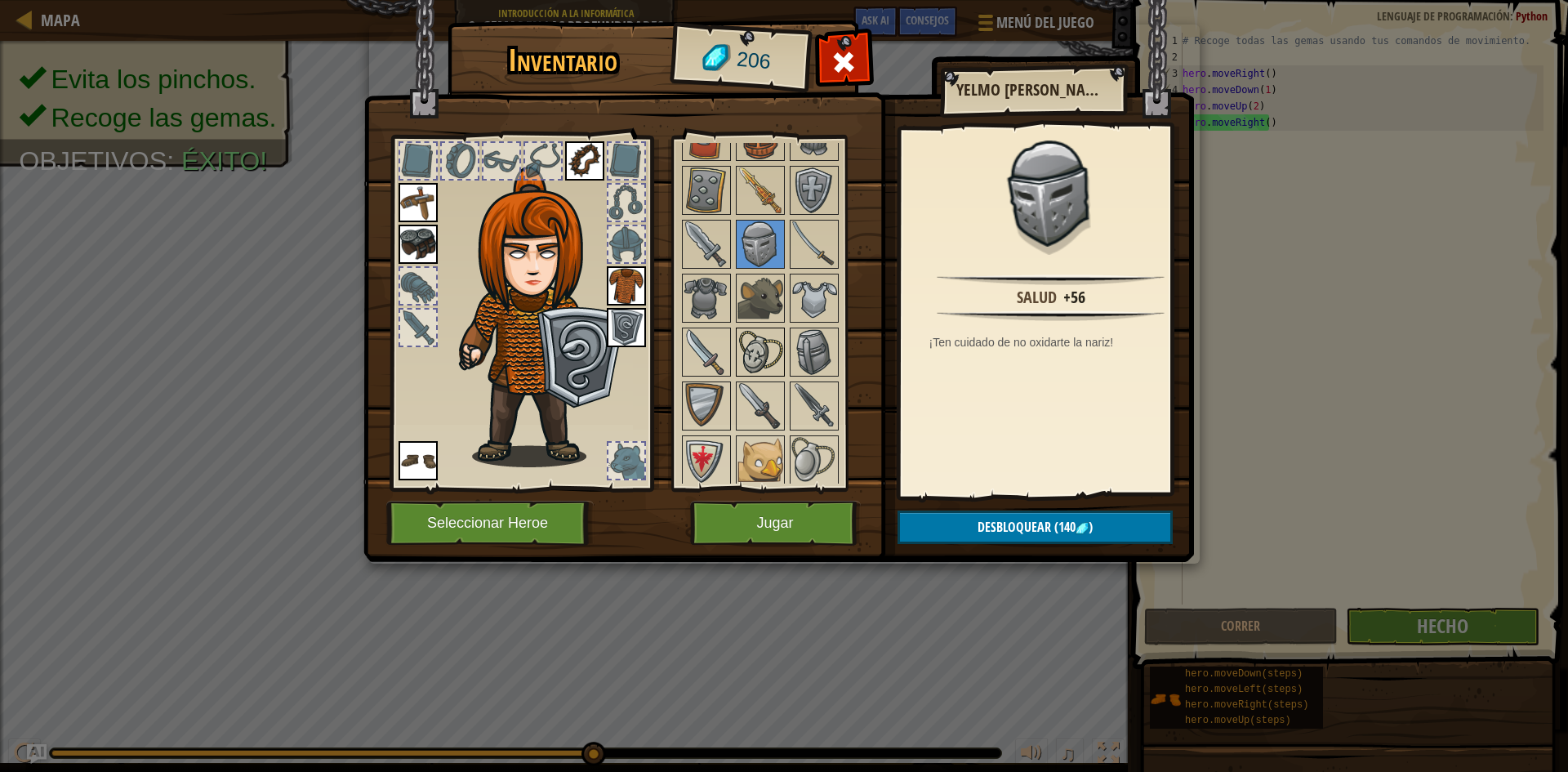
scroll to position [159, 0]
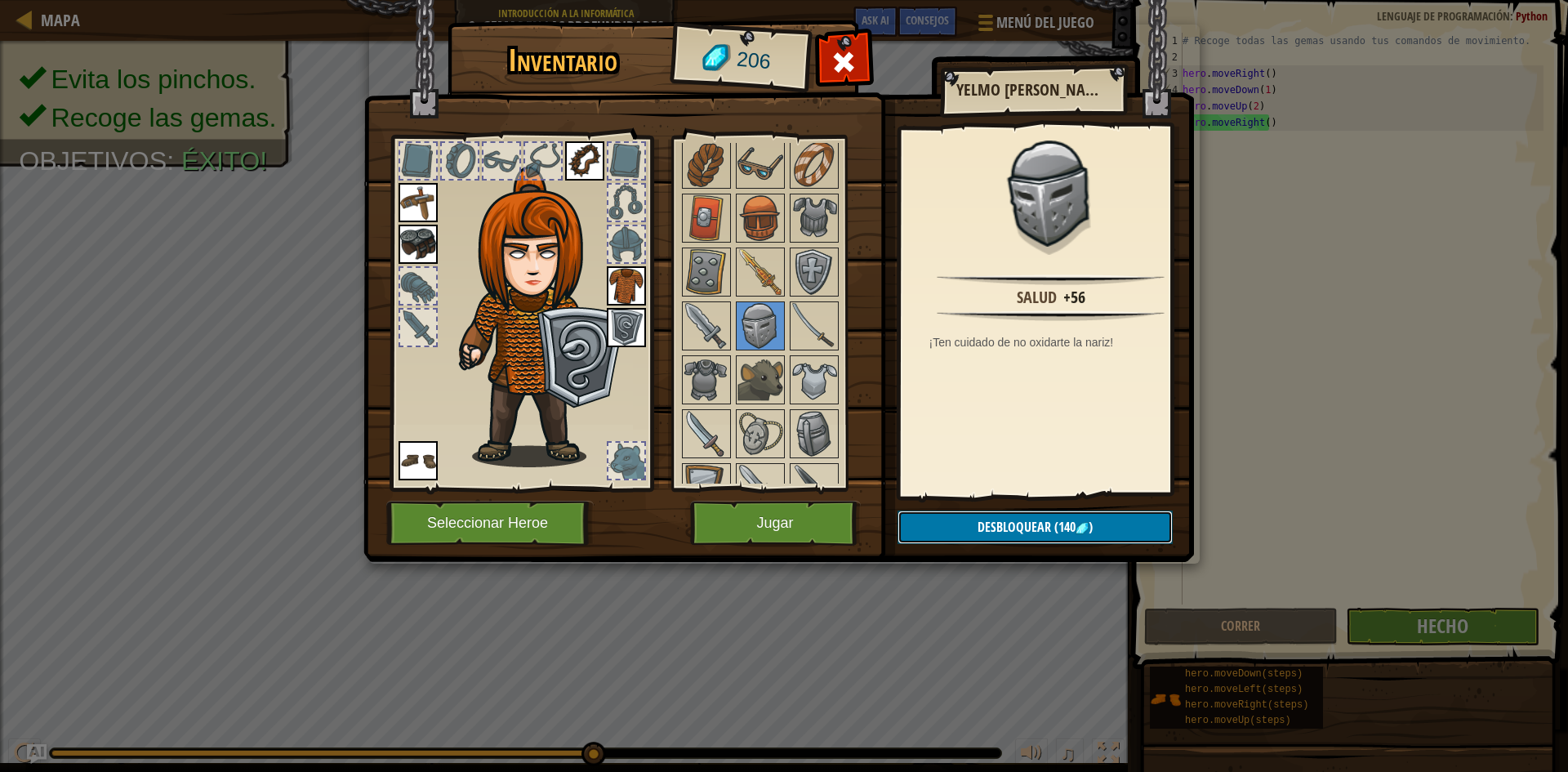
click at [1103, 534] on button "Desbloquear (140 )" at bounding box center [1035, 526] width 275 height 34
click at [1067, 521] on button "Confirmar" at bounding box center [1035, 526] width 275 height 34
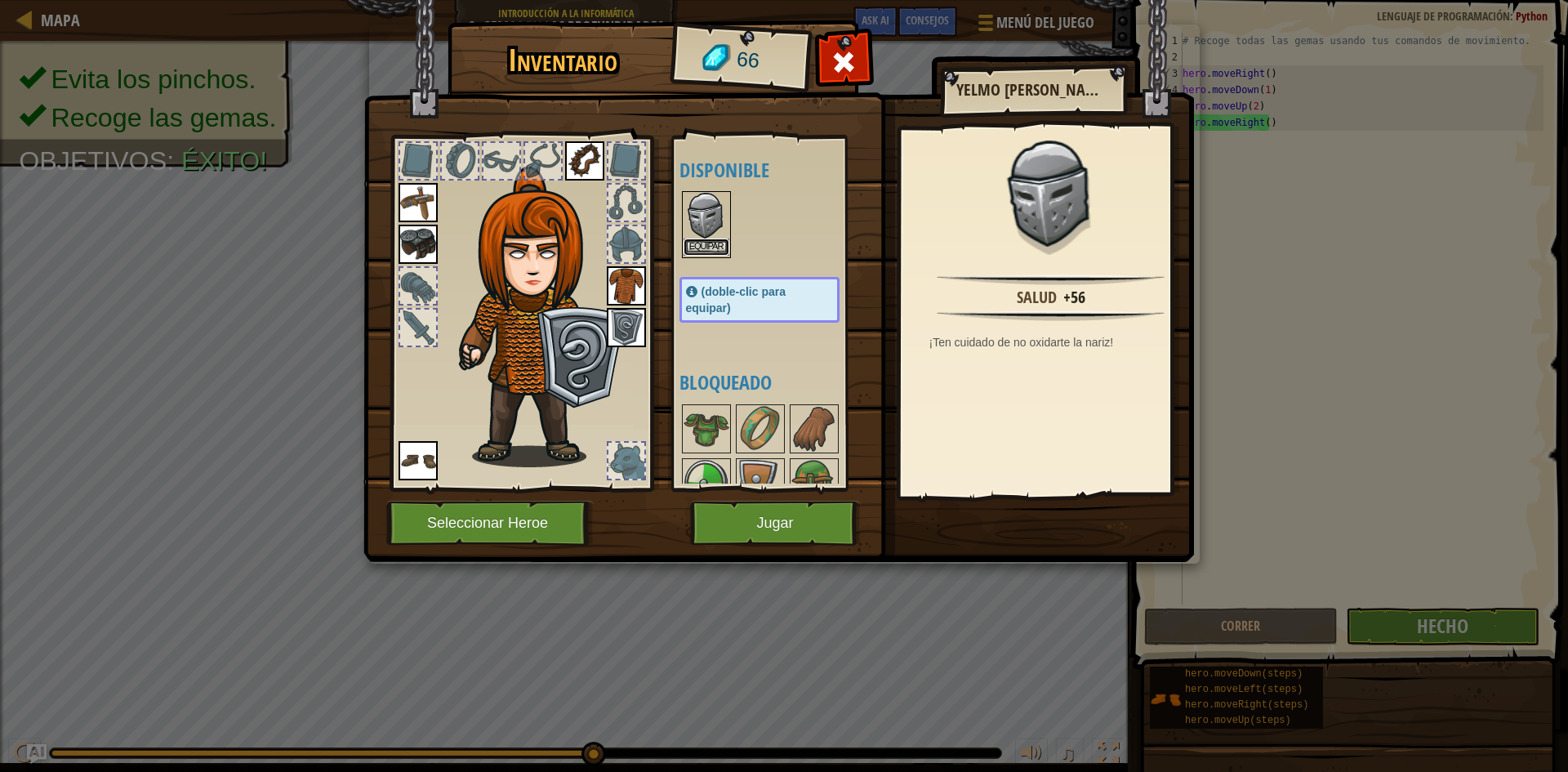
click at [711, 241] on button "Equipar" at bounding box center [707, 246] width 46 height 17
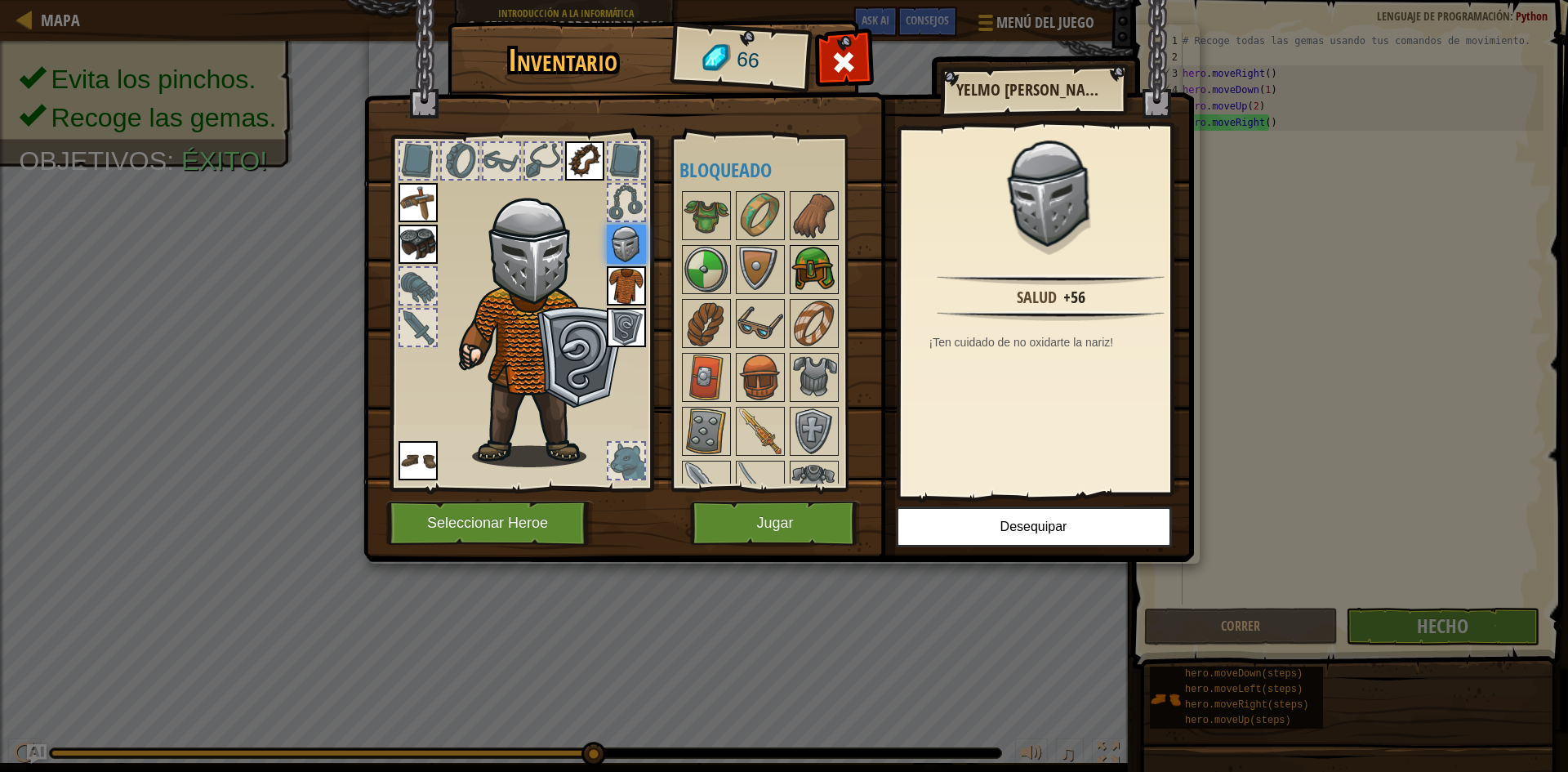
click at [812, 271] on img at bounding box center [814, 269] width 46 height 46
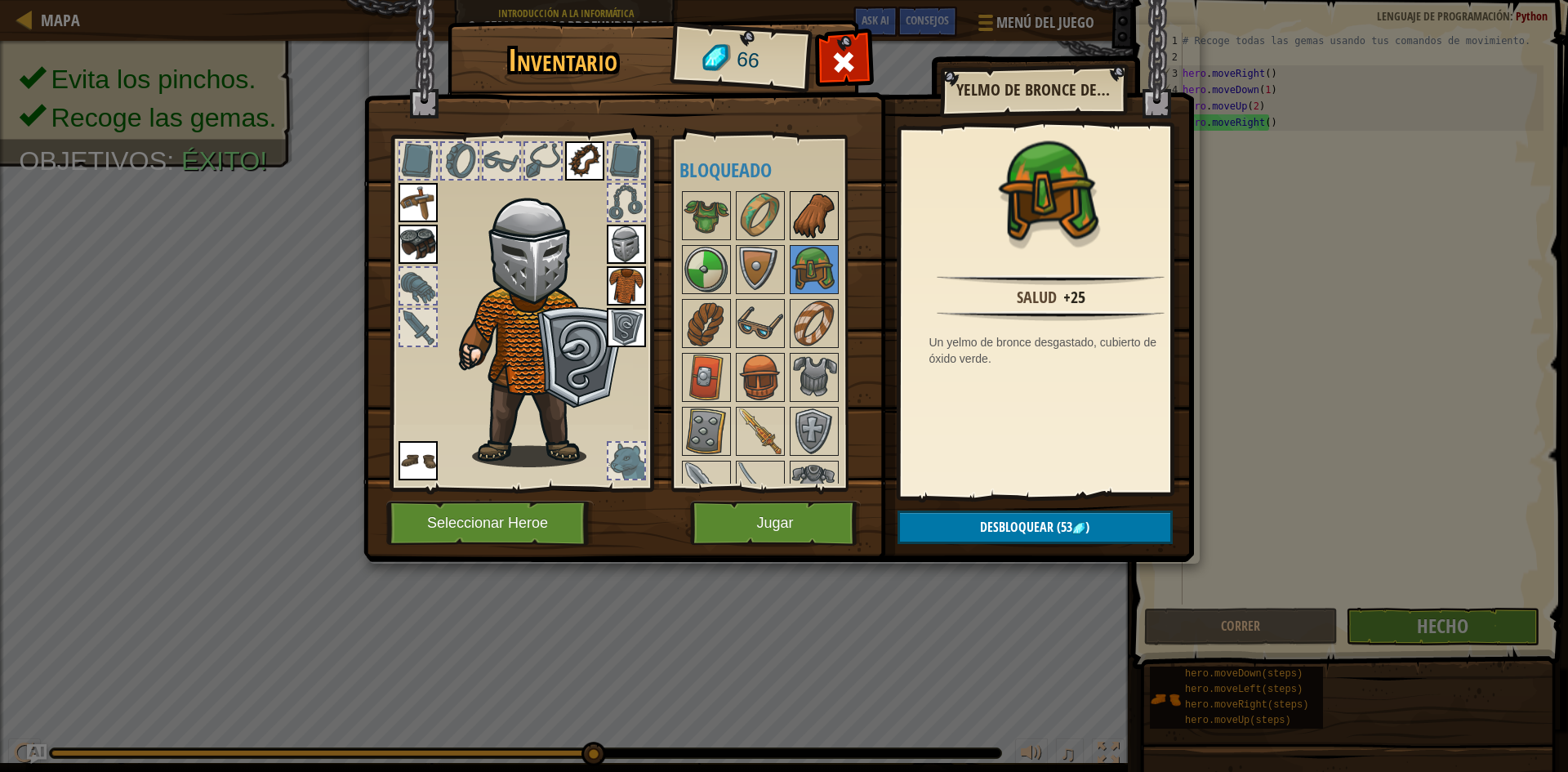
click at [791, 213] on img at bounding box center [814, 216] width 46 height 46
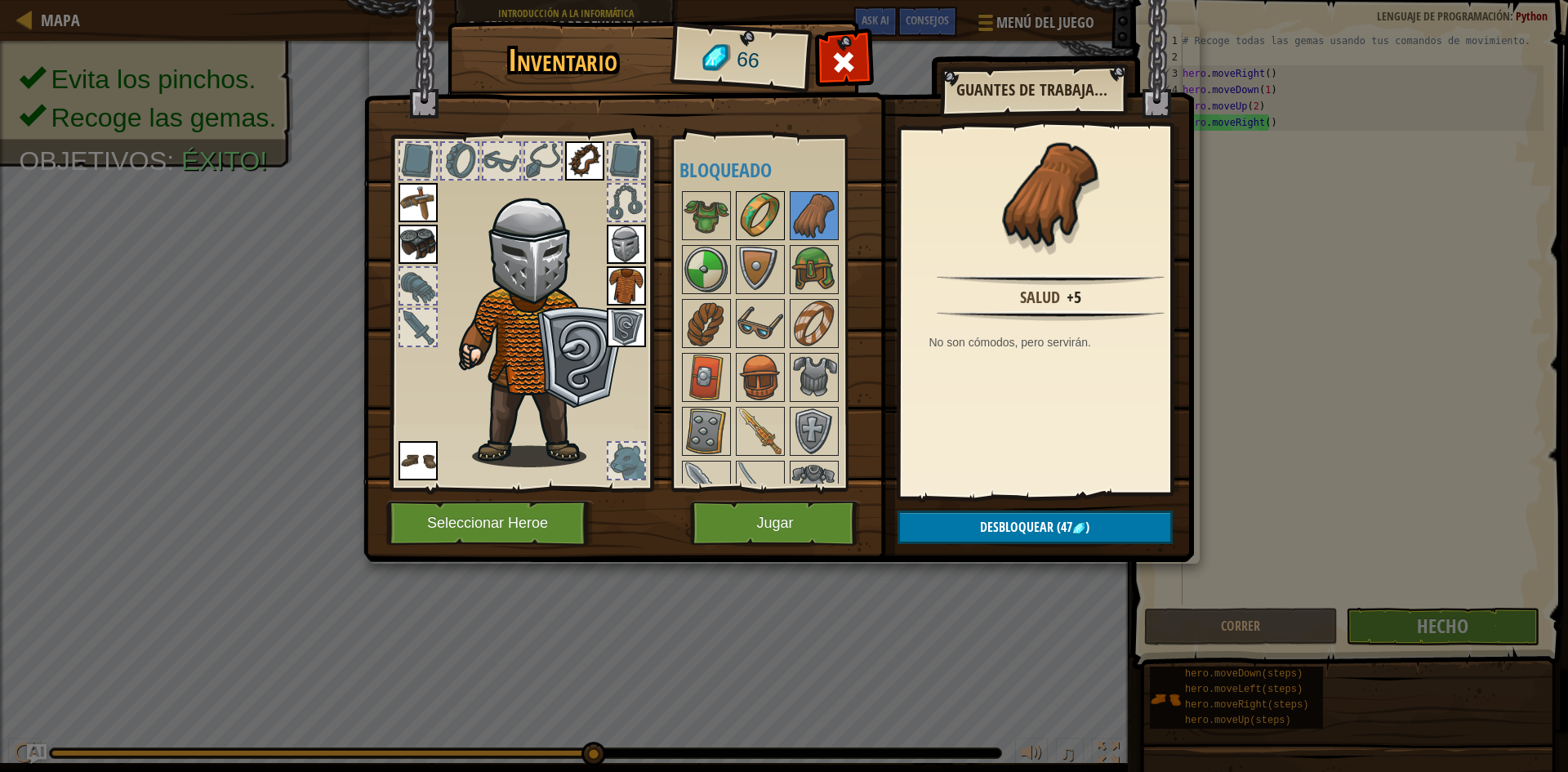
click at [754, 212] on img at bounding box center [761, 216] width 46 height 46
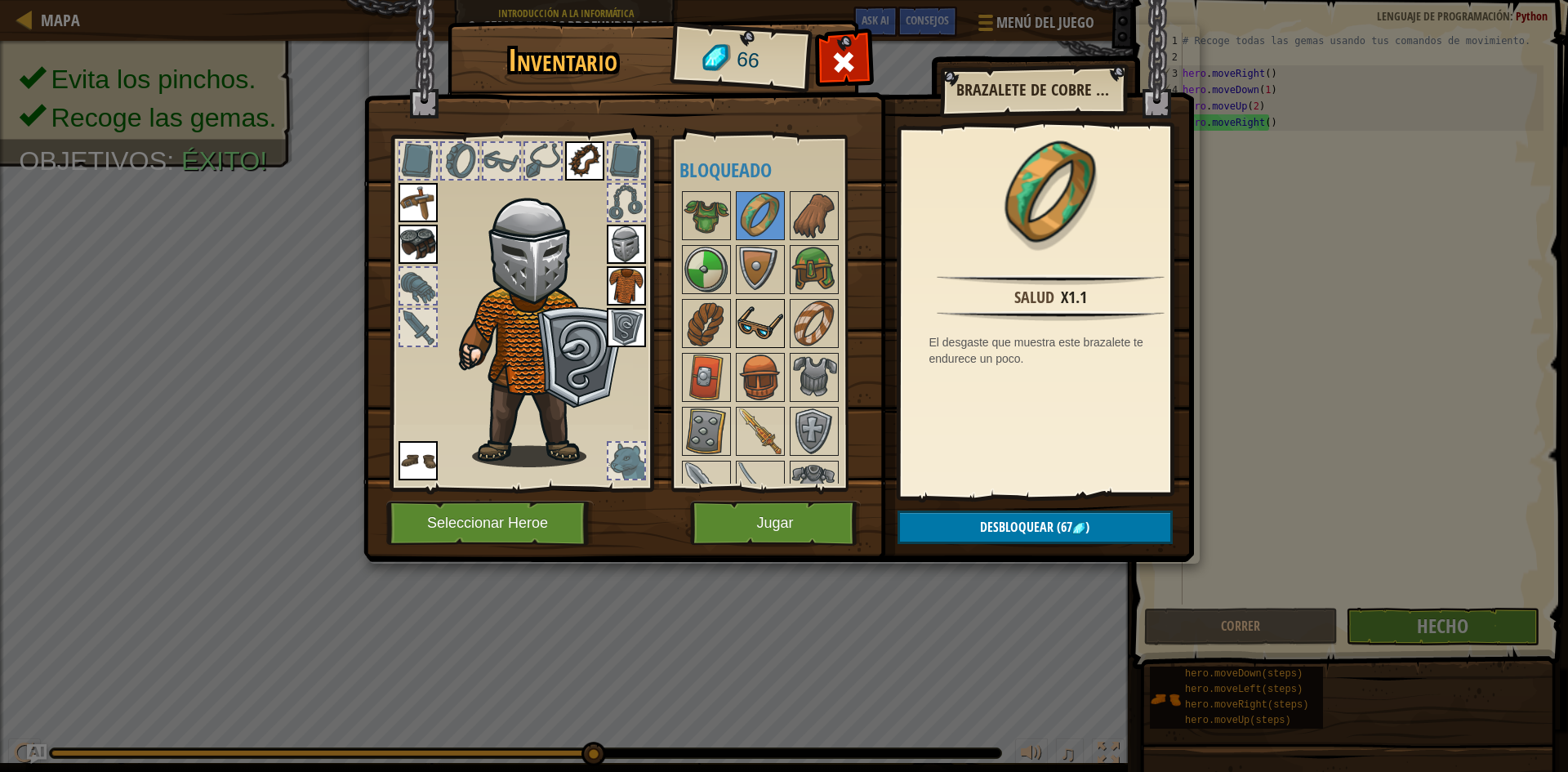
scroll to position [490, 0]
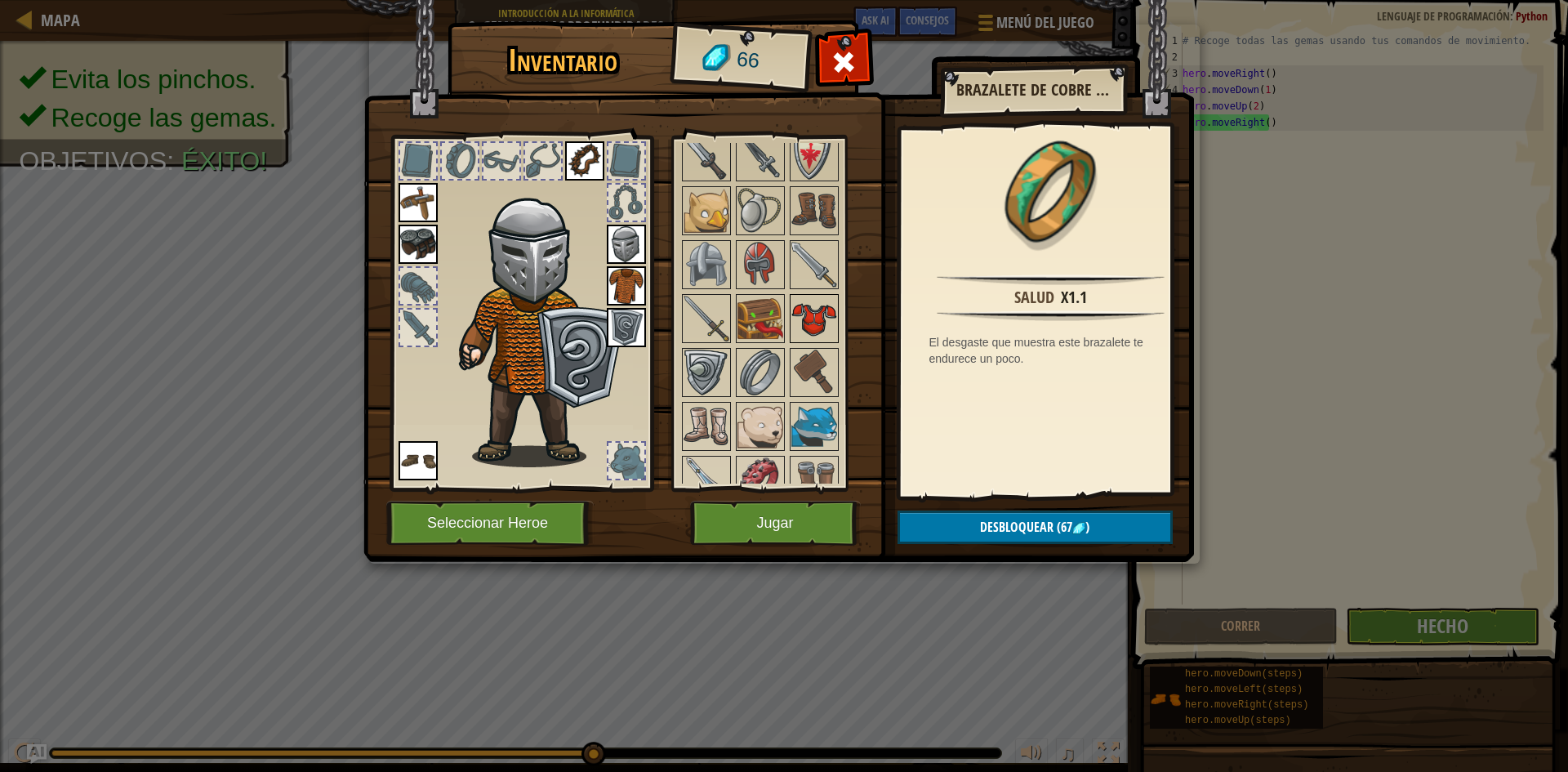
drag, startPoint x: 771, startPoint y: 313, endPoint x: 805, endPoint y: 315, distance: 34.1
click at [777, 313] on img at bounding box center [761, 319] width 46 height 46
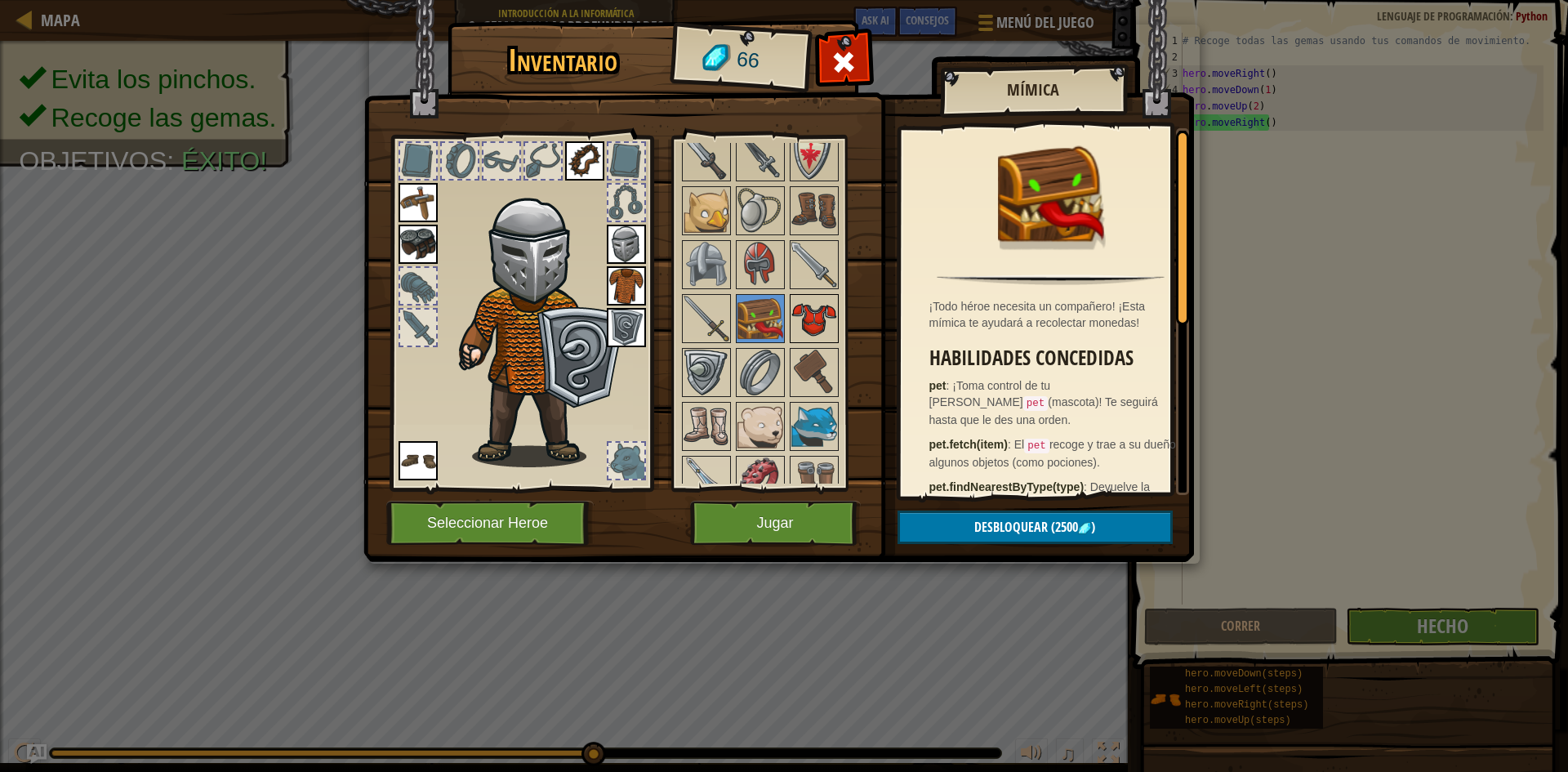
click at [811, 315] on img at bounding box center [814, 319] width 46 height 46
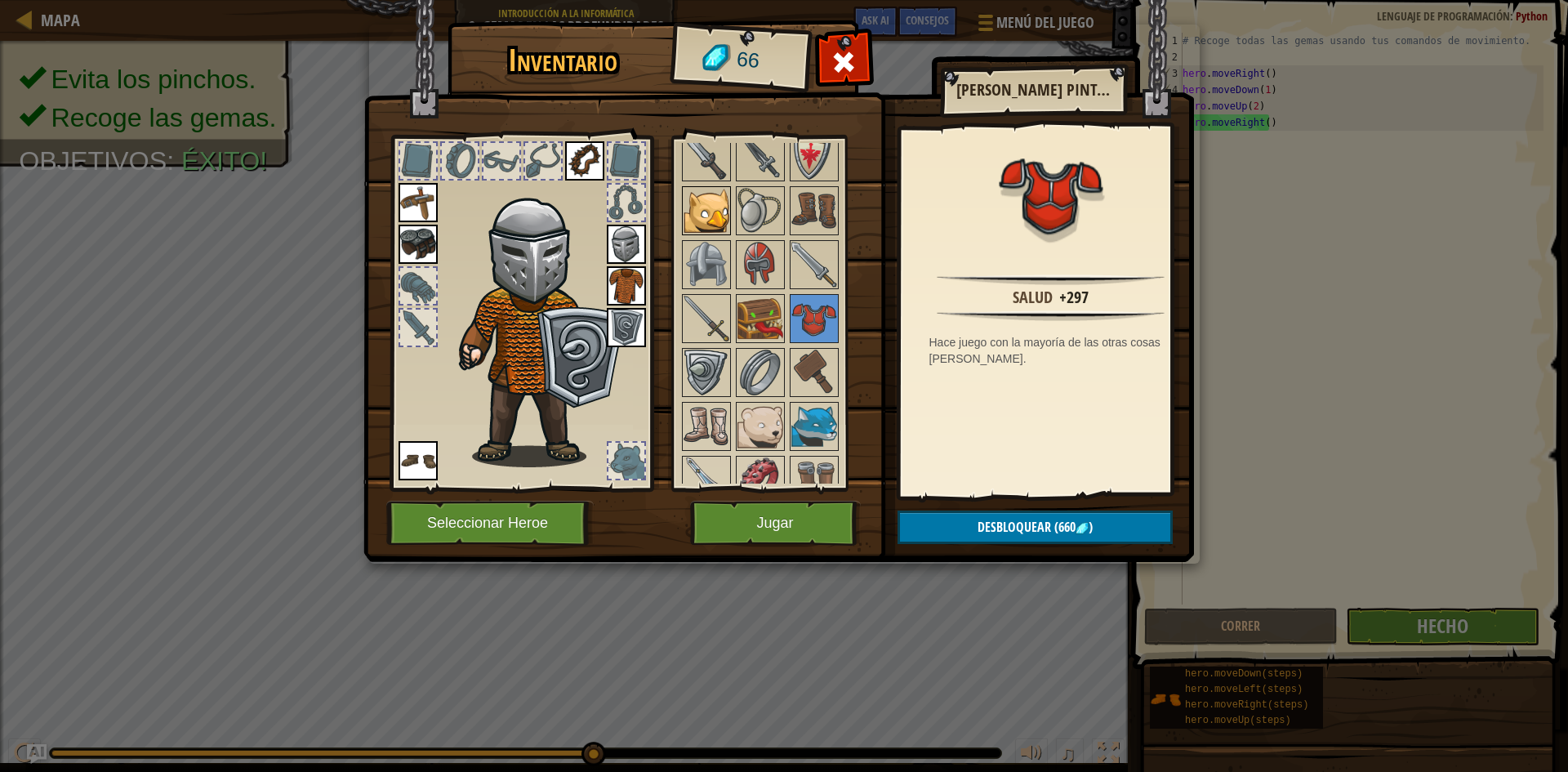
click at [723, 213] on img at bounding box center [707, 211] width 46 height 46
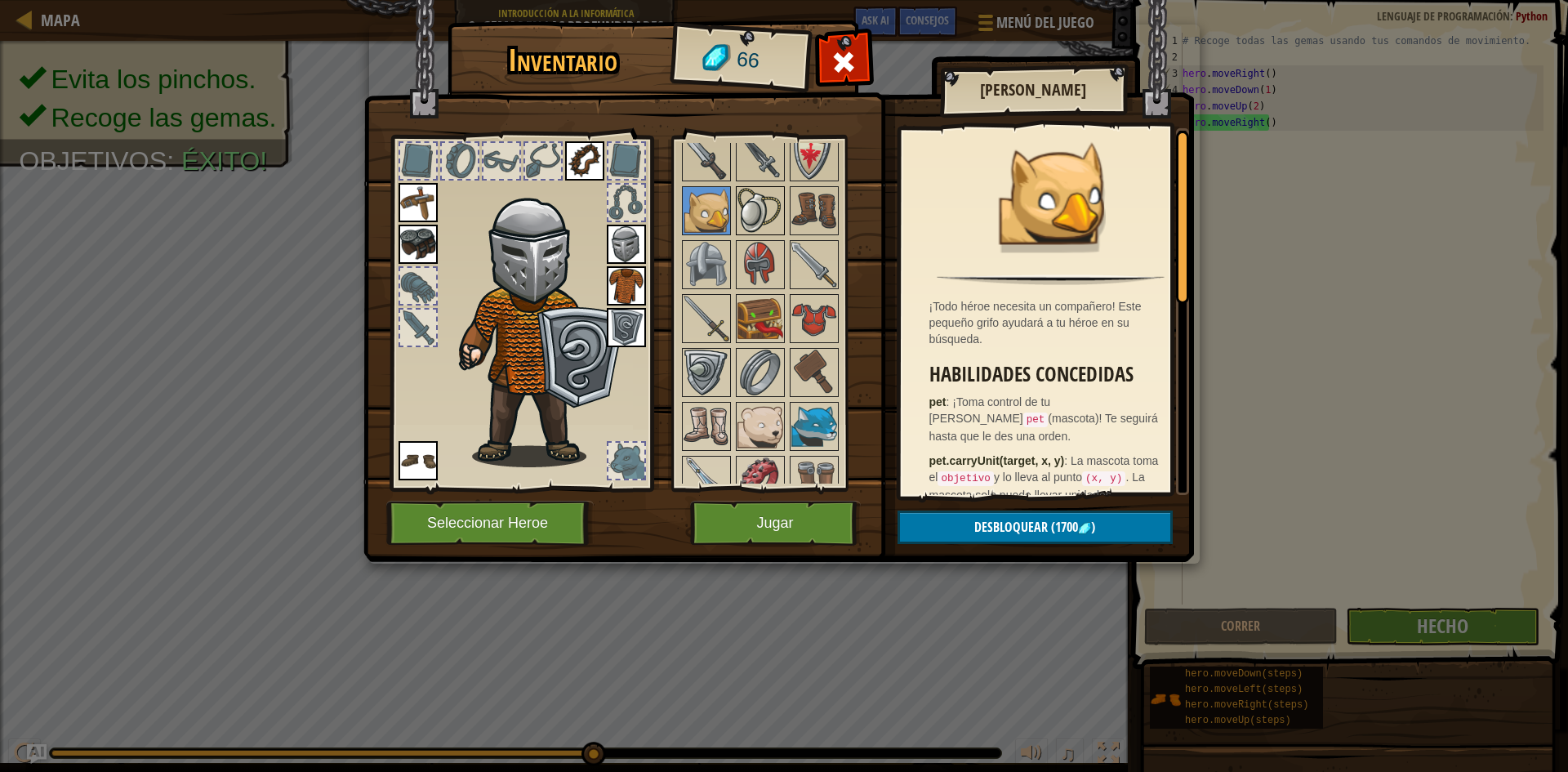
click at [764, 211] on img at bounding box center [761, 211] width 46 height 46
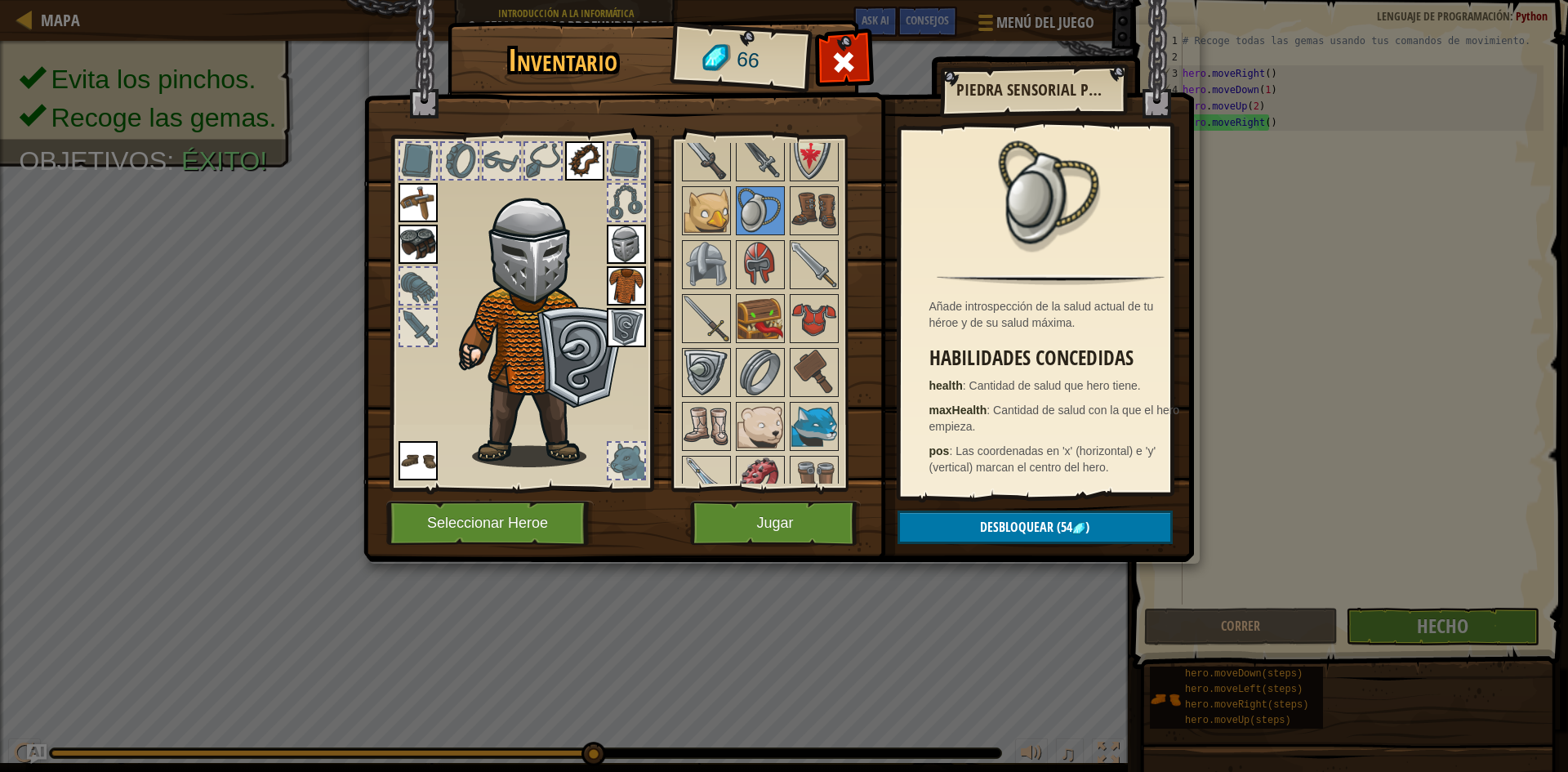
scroll to position [326, 0]
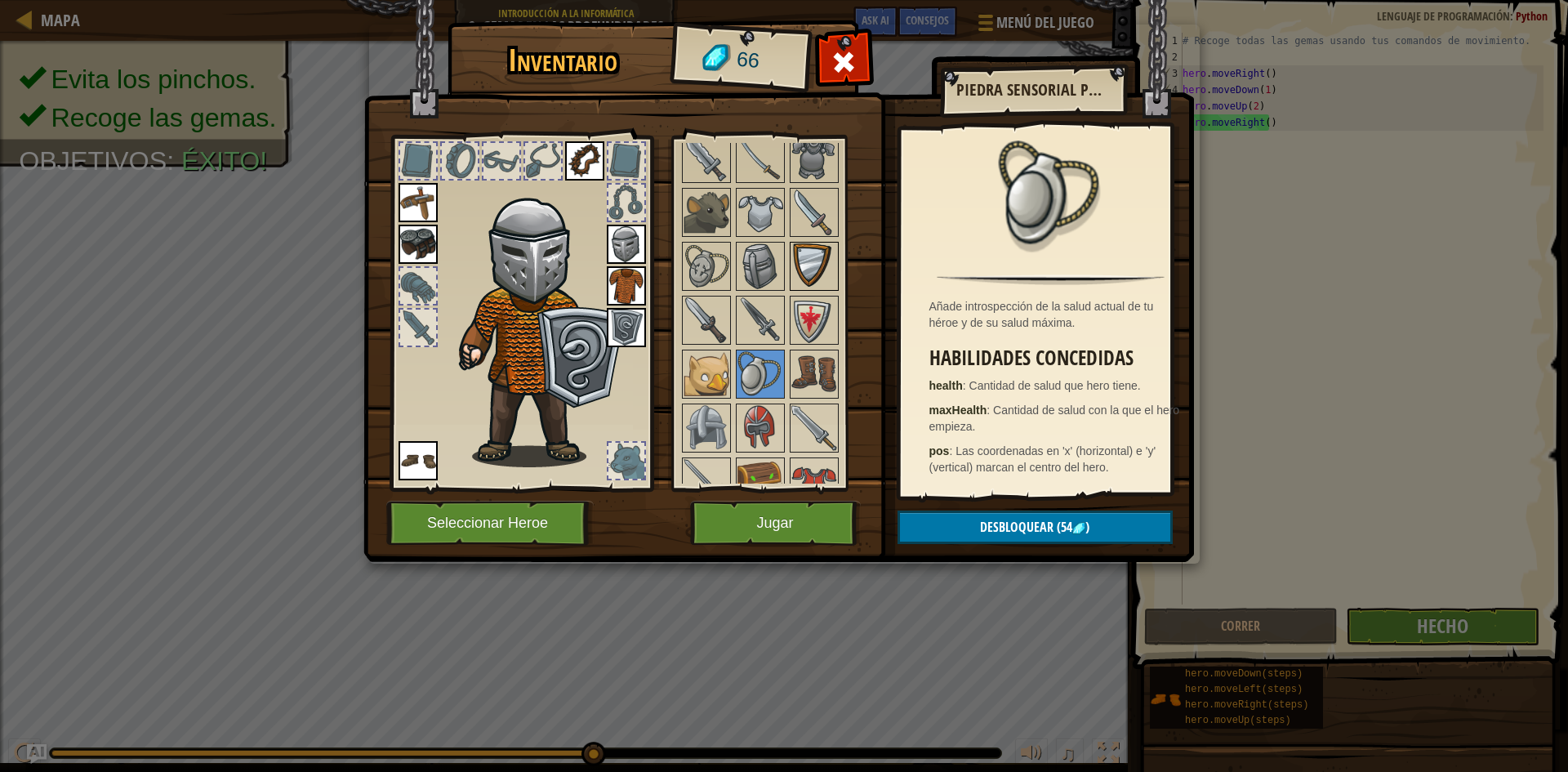
click at [807, 265] on img at bounding box center [814, 266] width 46 height 46
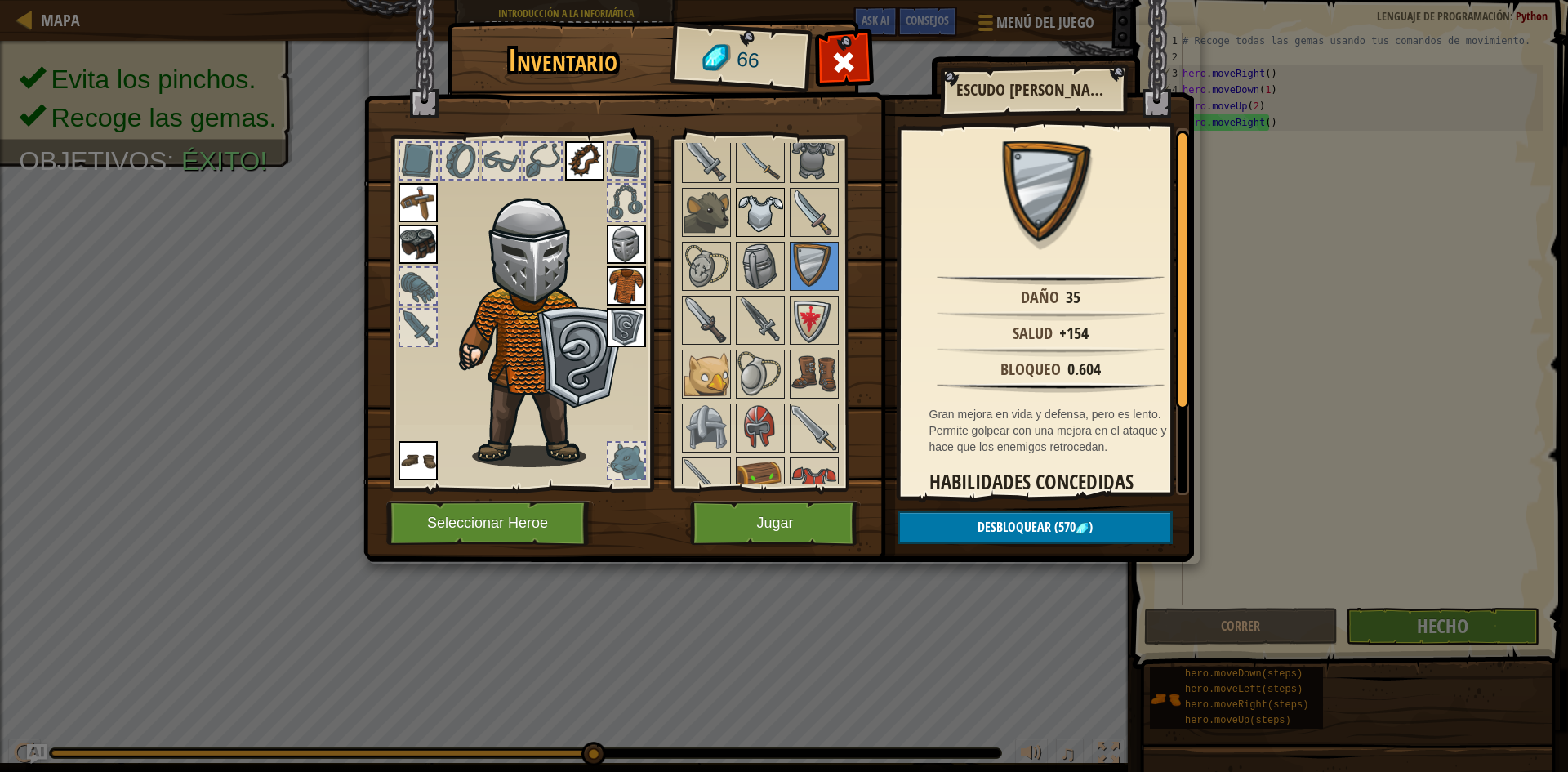
click at [765, 216] on img at bounding box center [761, 213] width 46 height 46
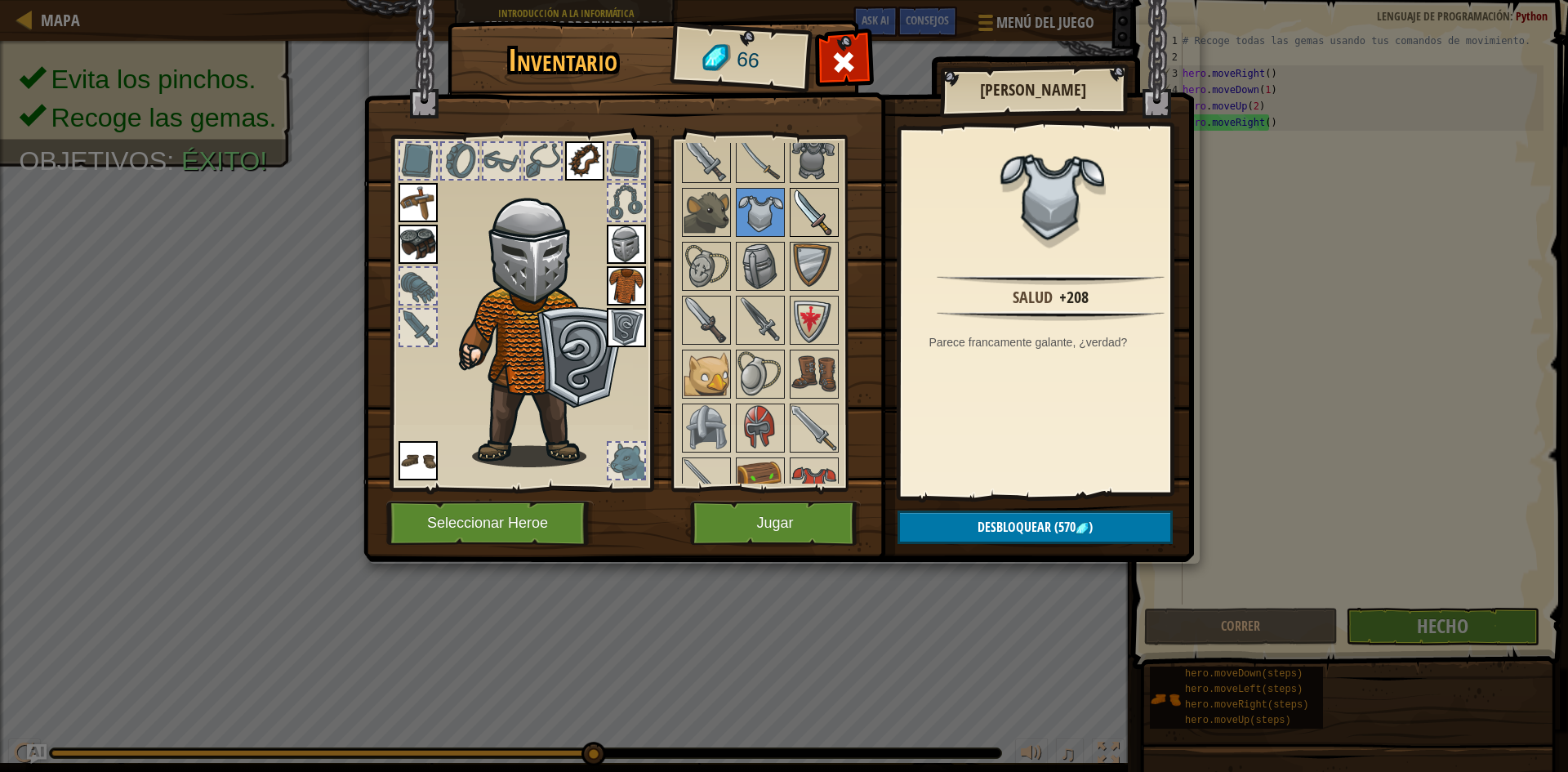
click at [830, 217] on img at bounding box center [814, 213] width 46 height 46
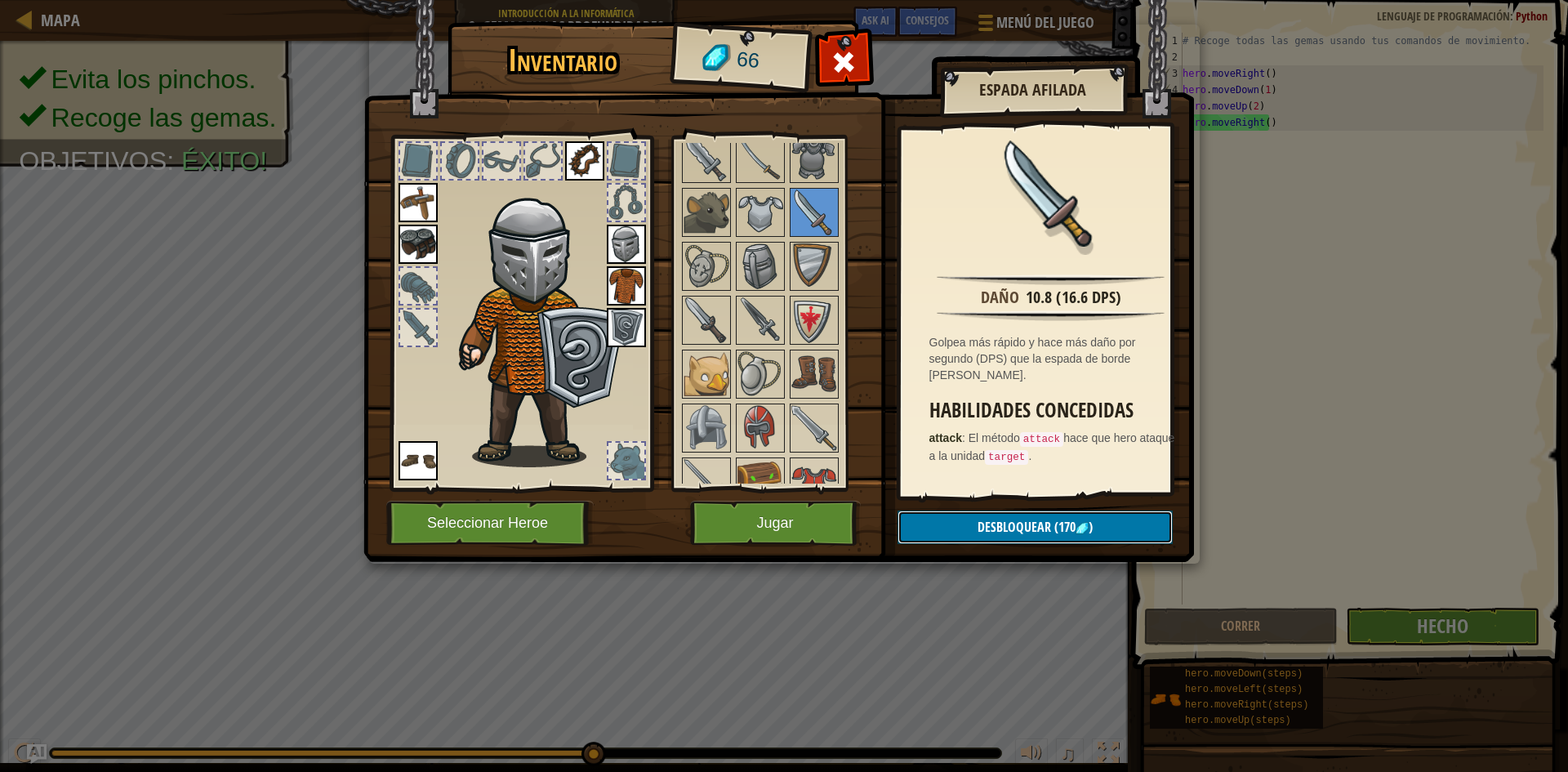
click at [1029, 525] on span "Desbloquear" at bounding box center [1013, 526] width 73 height 18
click at [1010, 522] on span "Desbloquear" at bounding box center [1013, 526] width 73 height 18
click at [1024, 530] on span "Desbloquear" at bounding box center [1013, 526] width 73 height 18
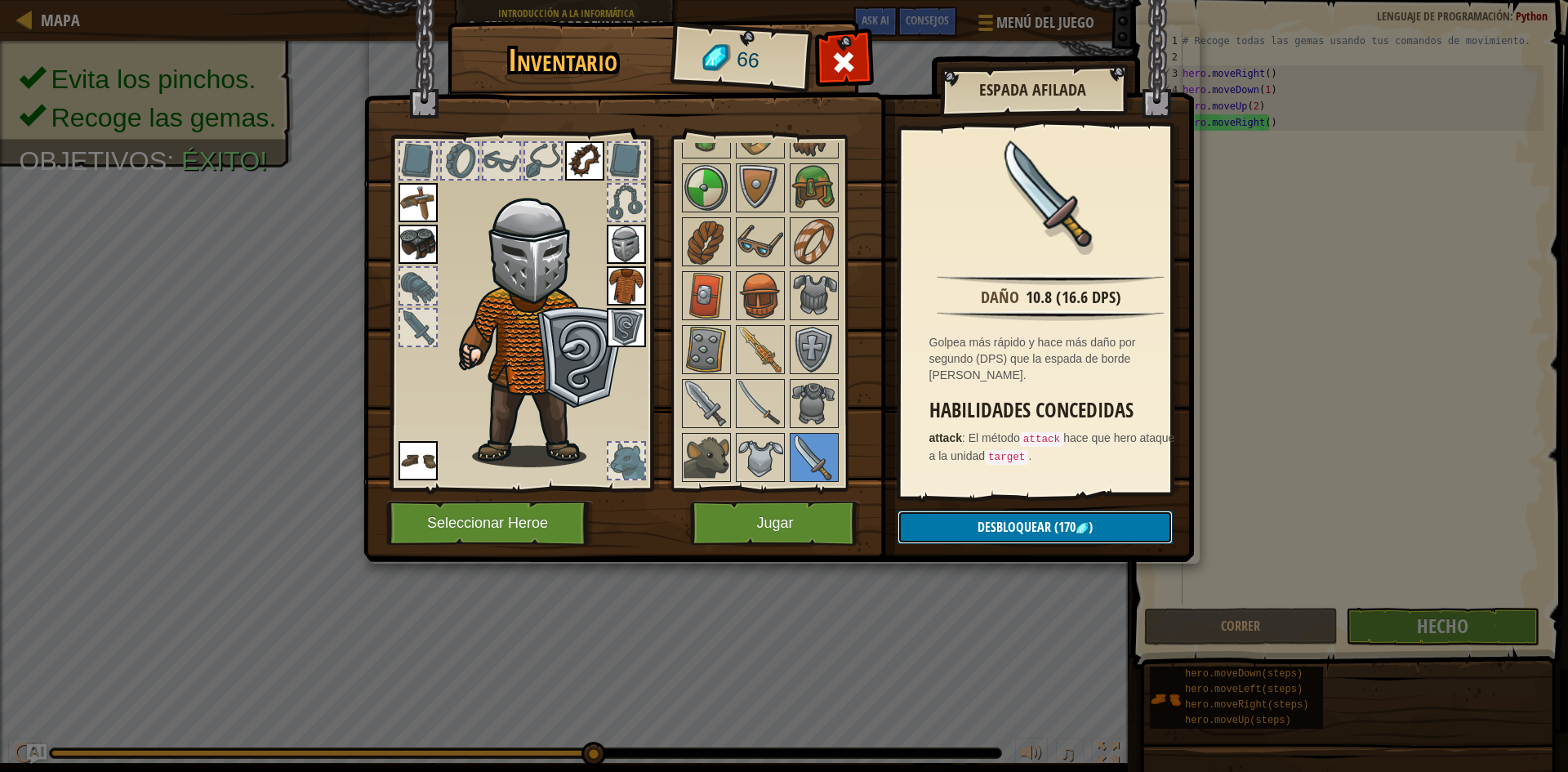
scroll to position [0, 0]
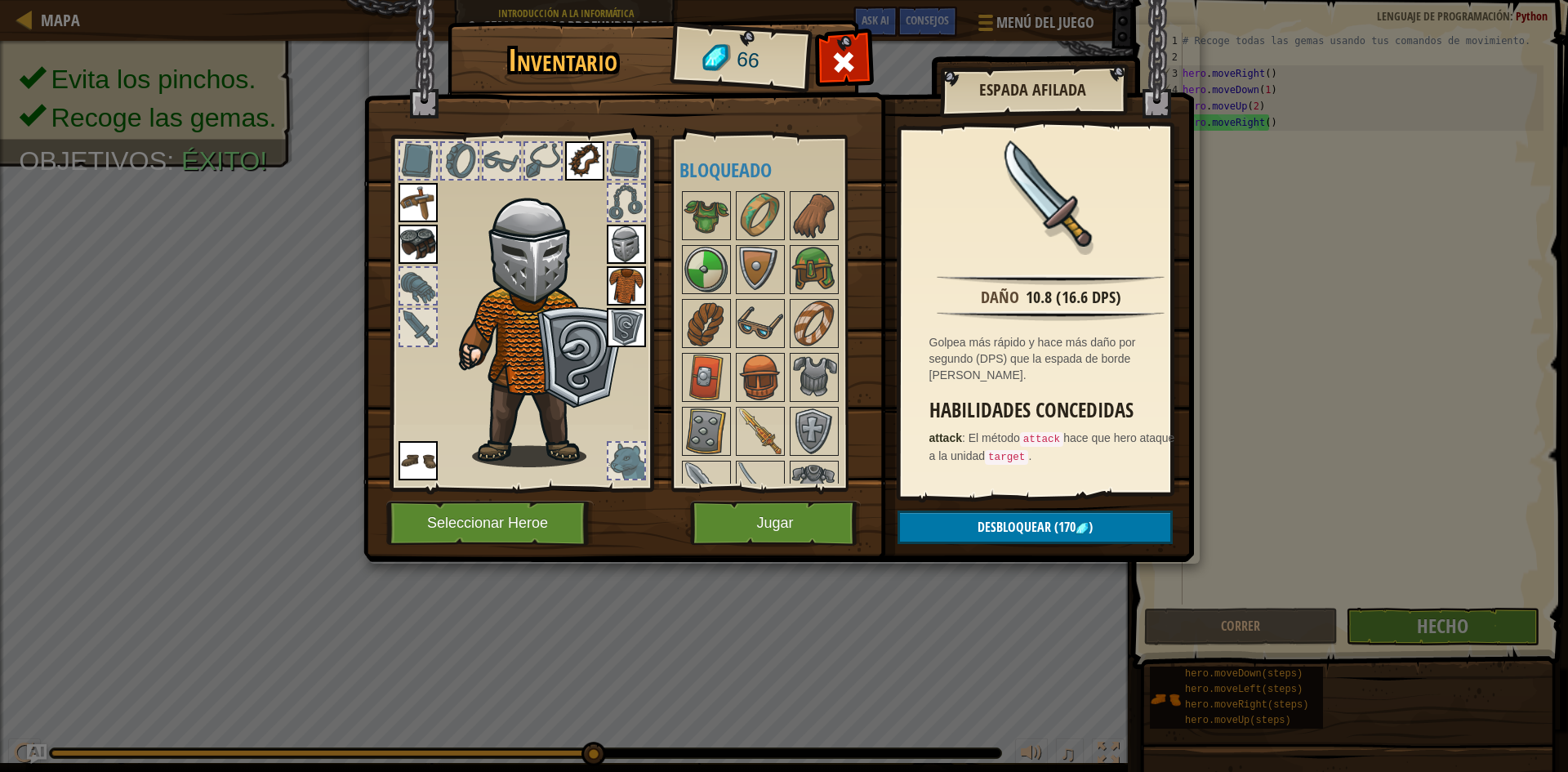
click at [766, 406] on div at bounding box center [776, 592] width 193 height 808
click at [761, 424] on img at bounding box center [761, 432] width 46 height 46
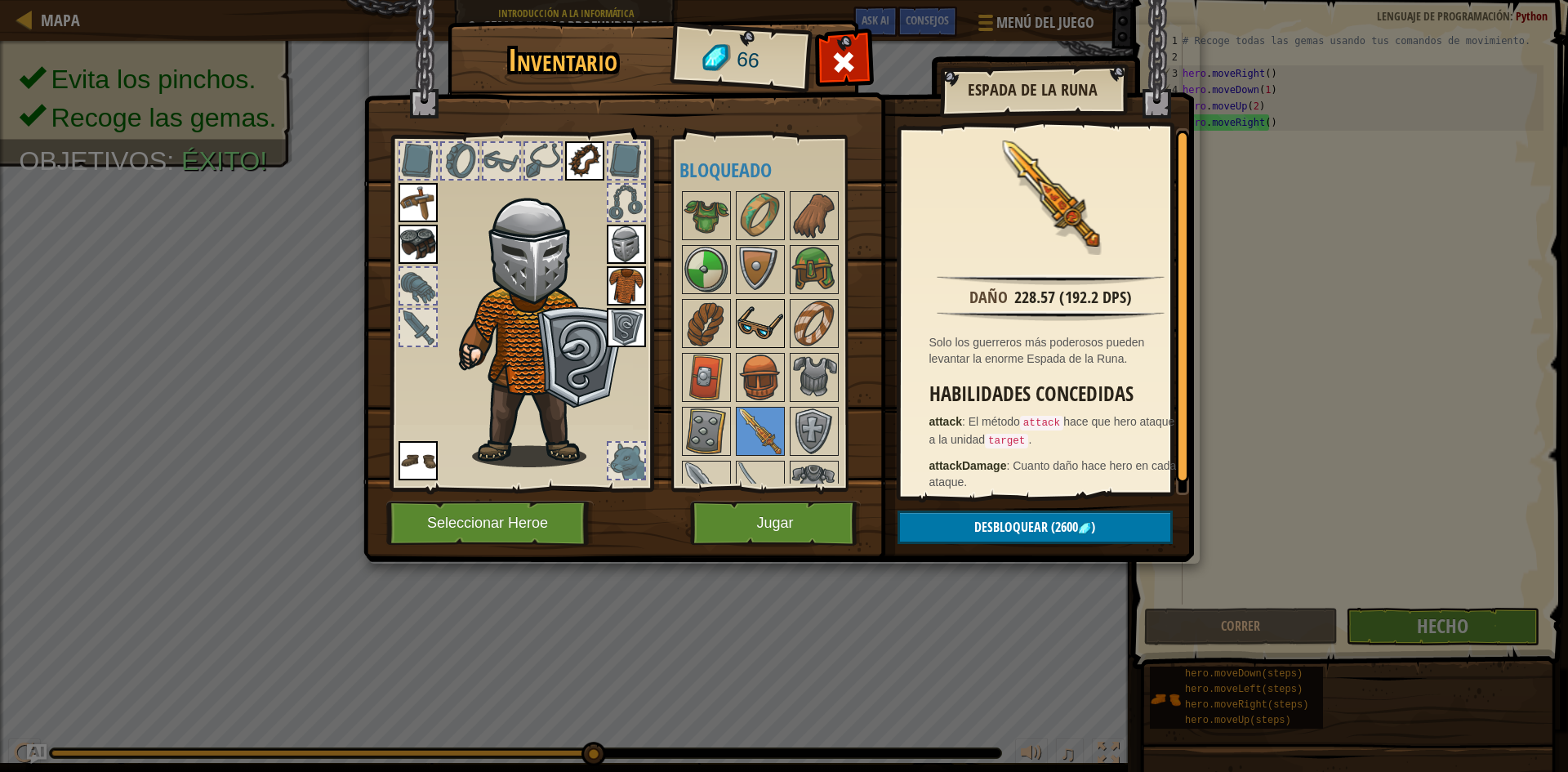
drag, startPoint x: 733, startPoint y: 323, endPoint x: 766, endPoint y: 322, distance: 33.0
click at [736, 323] on div "Disponible [GEOGRAPHIC_DATA] [GEOGRAPHIC_DATA] [GEOGRAPHIC_DATA] [GEOGRAPHIC_DA…" at bounding box center [776, 312] width 193 height 340
click at [767, 322] on img at bounding box center [761, 324] width 46 height 46
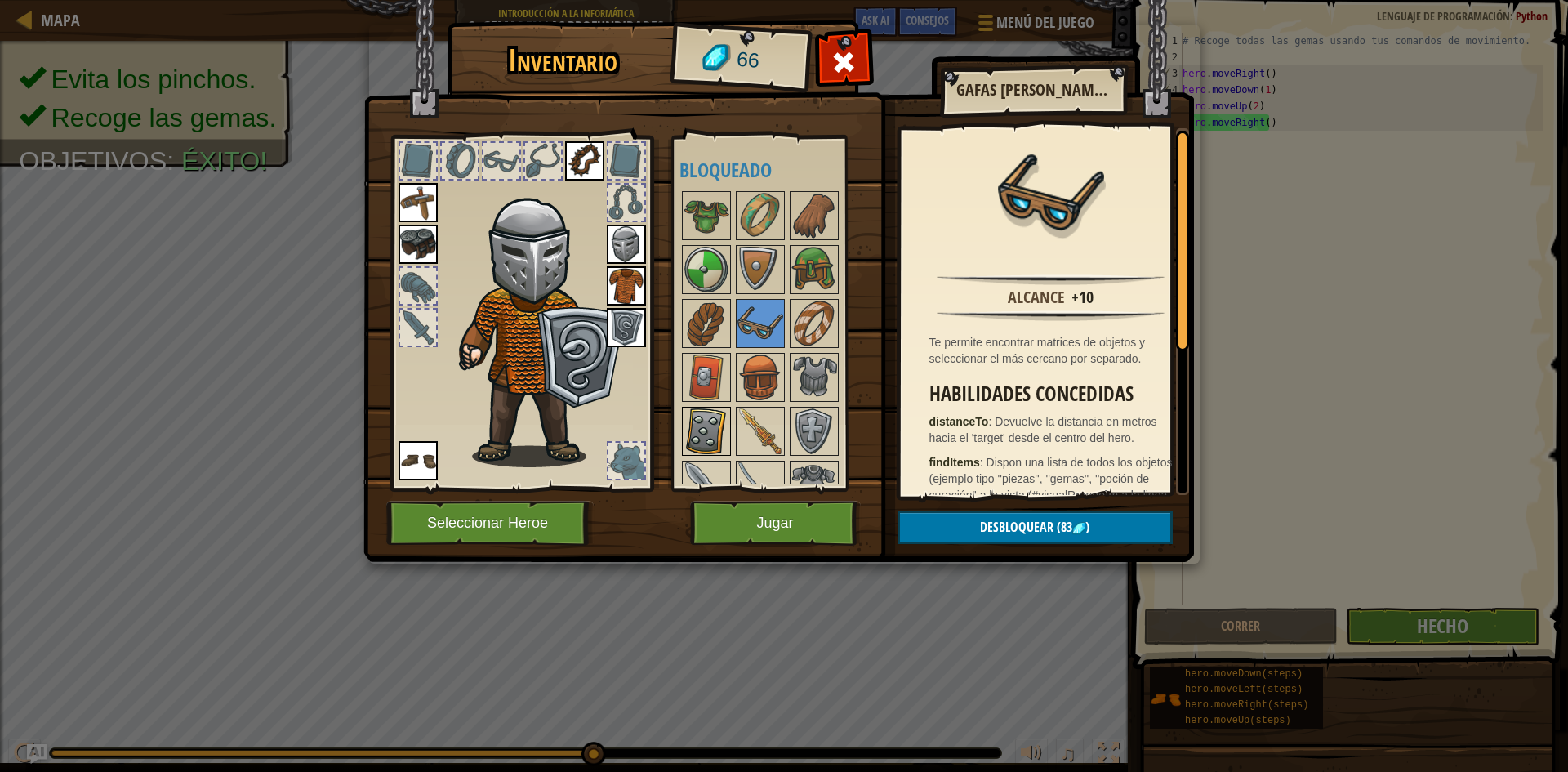
scroll to position [82, 0]
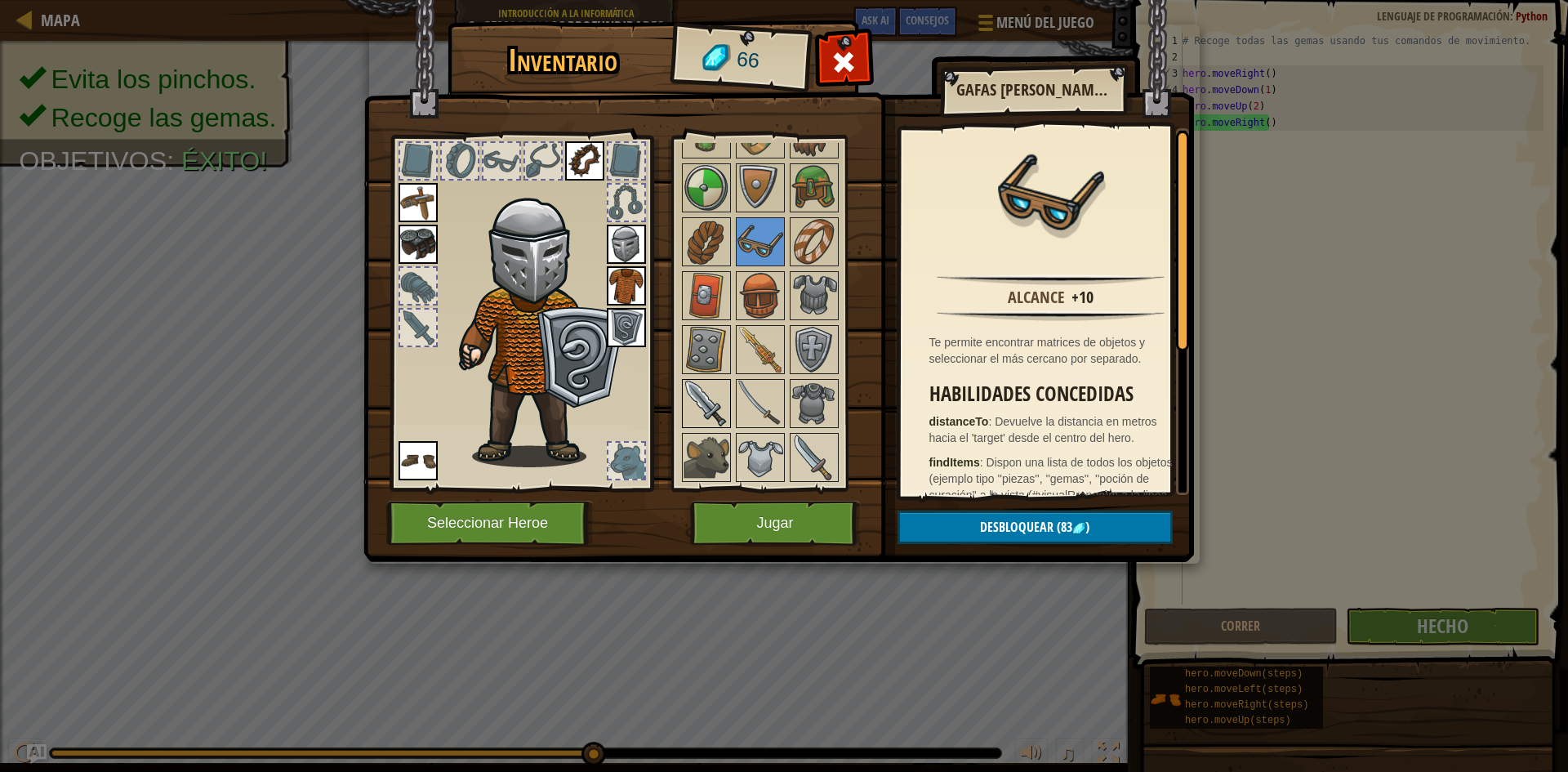
click at [709, 386] on img at bounding box center [707, 404] width 46 height 46
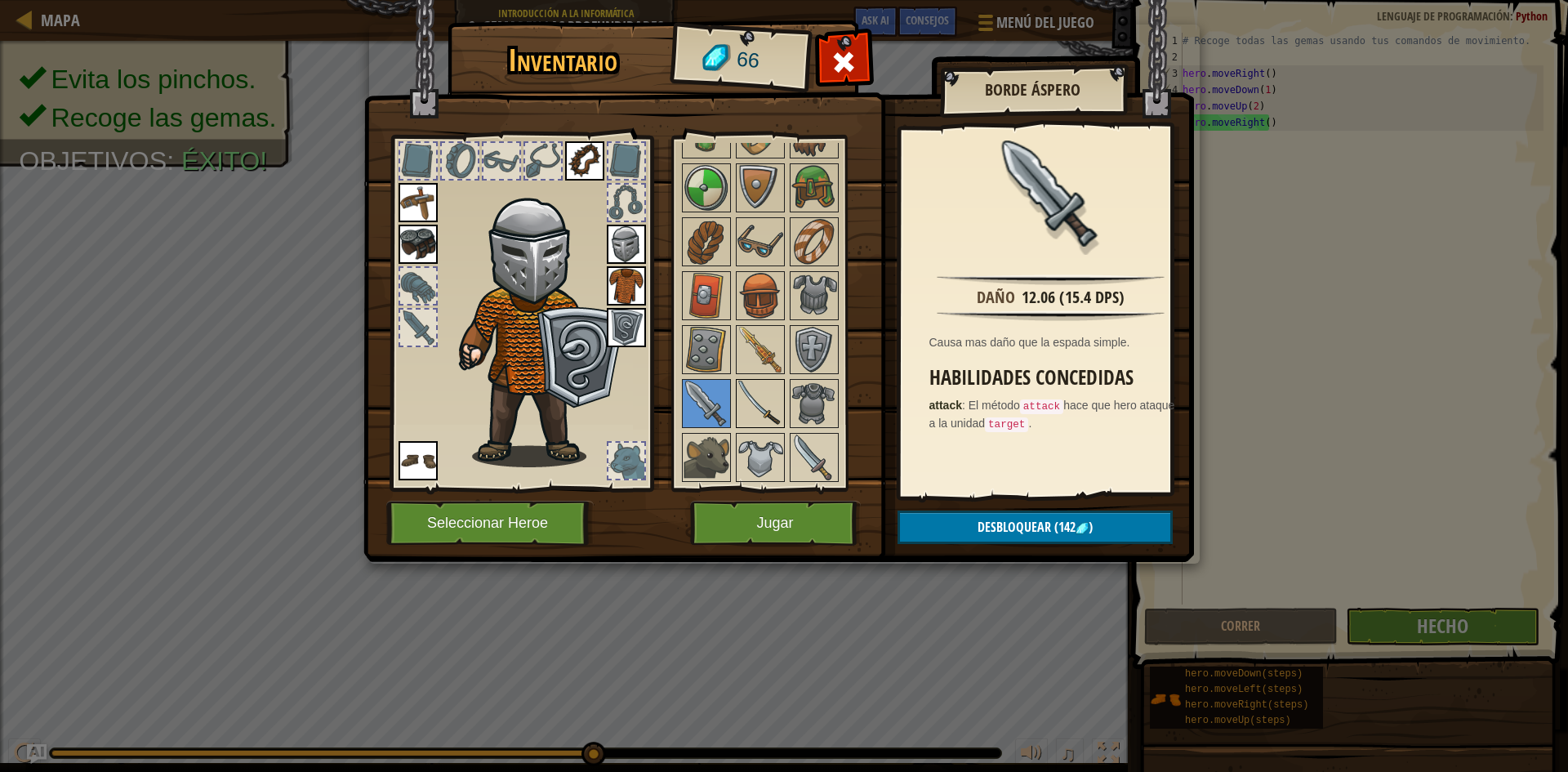
click at [760, 393] on img at bounding box center [761, 404] width 46 height 46
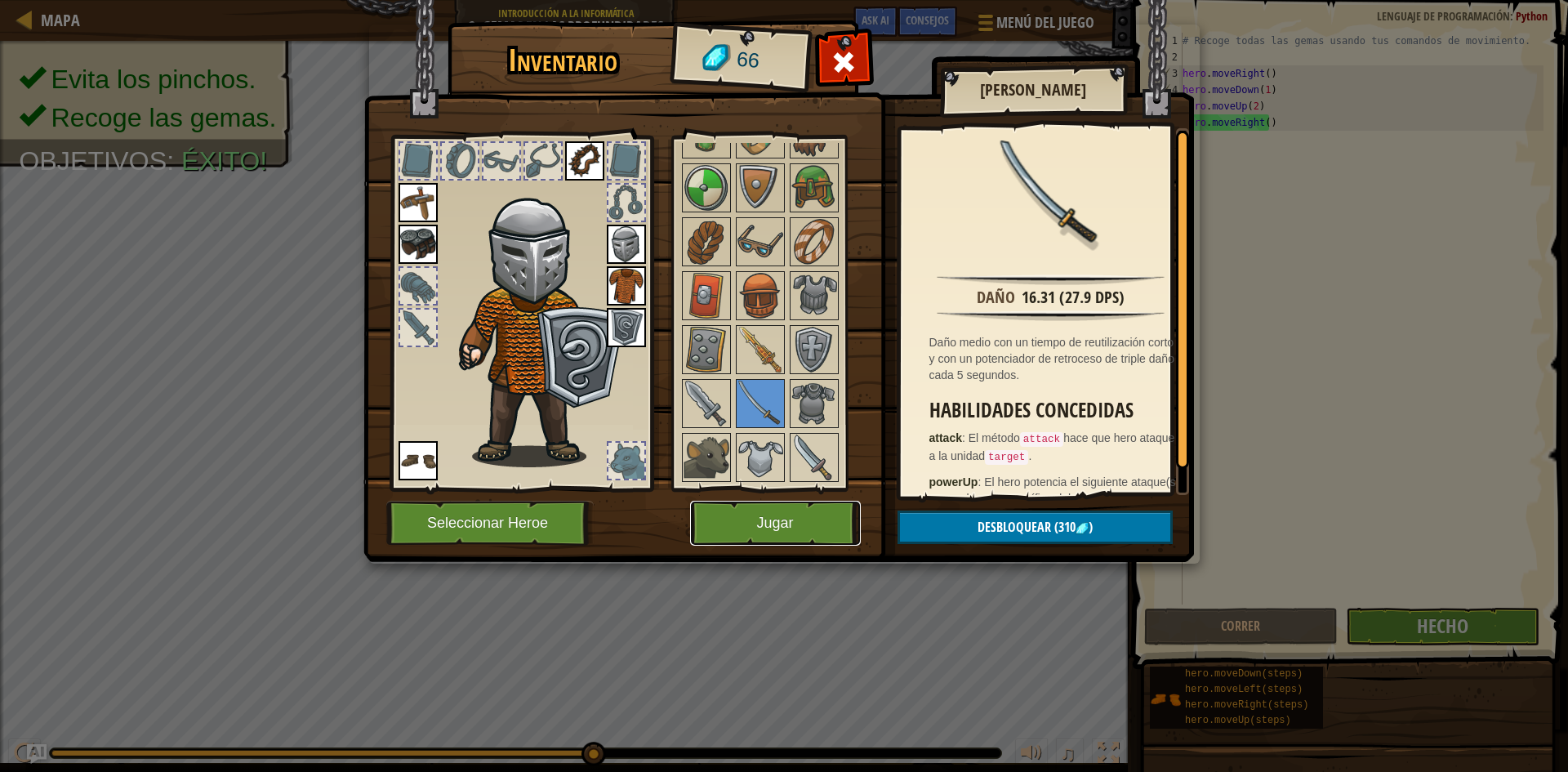
click at [774, 520] on button "Jugar" at bounding box center [775, 523] width 171 height 45
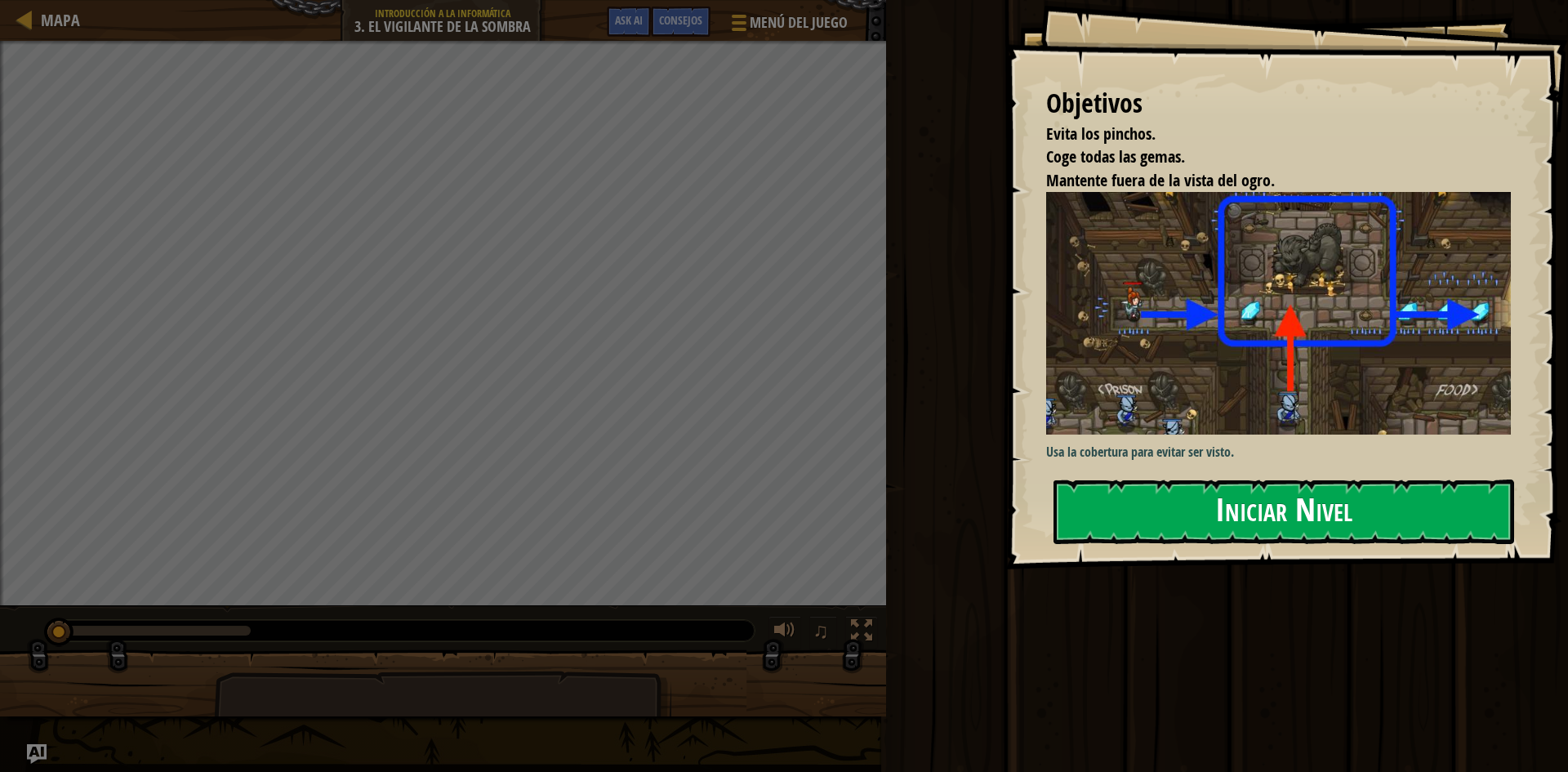
click at [1157, 509] on button "Iniciar Nivel" at bounding box center [1283, 512] width 461 height 64
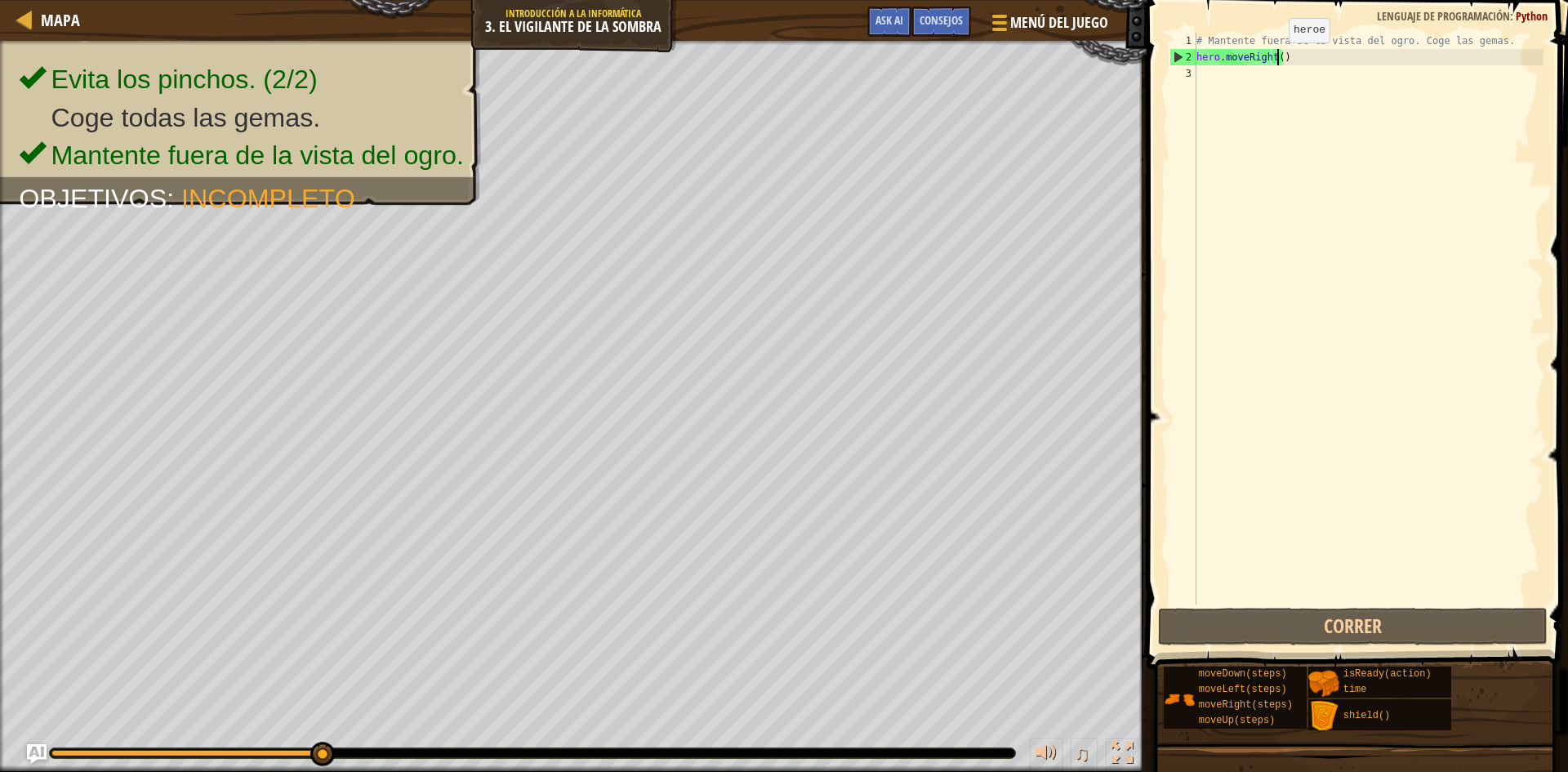
click at [1275, 58] on div "# Mantente fuera de la vista del ogro. Coge las gemas. hero . moveRight ( )" at bounding box center [1368, 335] width 350 height 604
type textarea "hero.moveRight(3)"
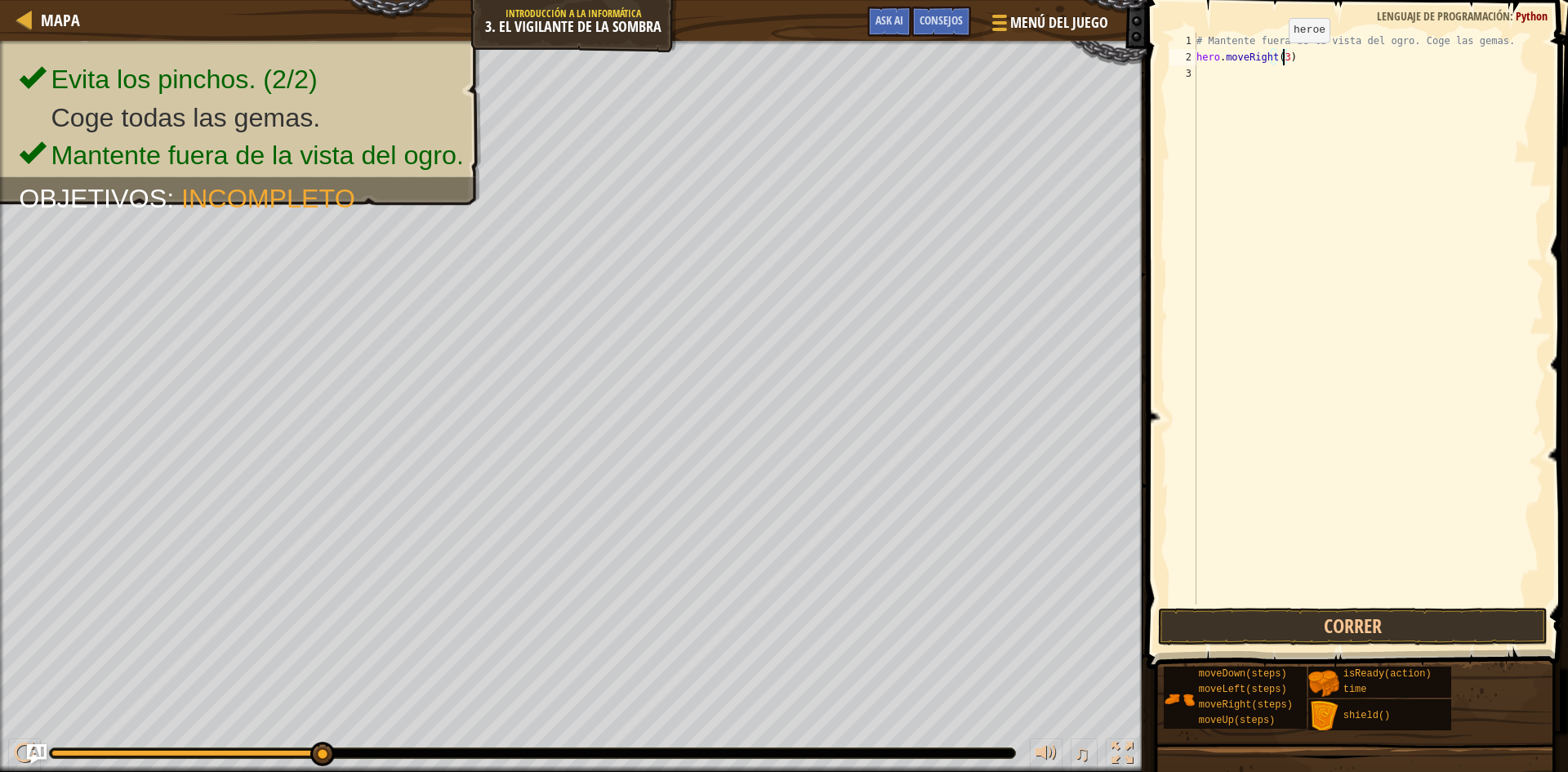
scroll to position [7, 0]
click at [1261, 620] on button "Correr" at bounding box center [1352, 626] width 390 height 38
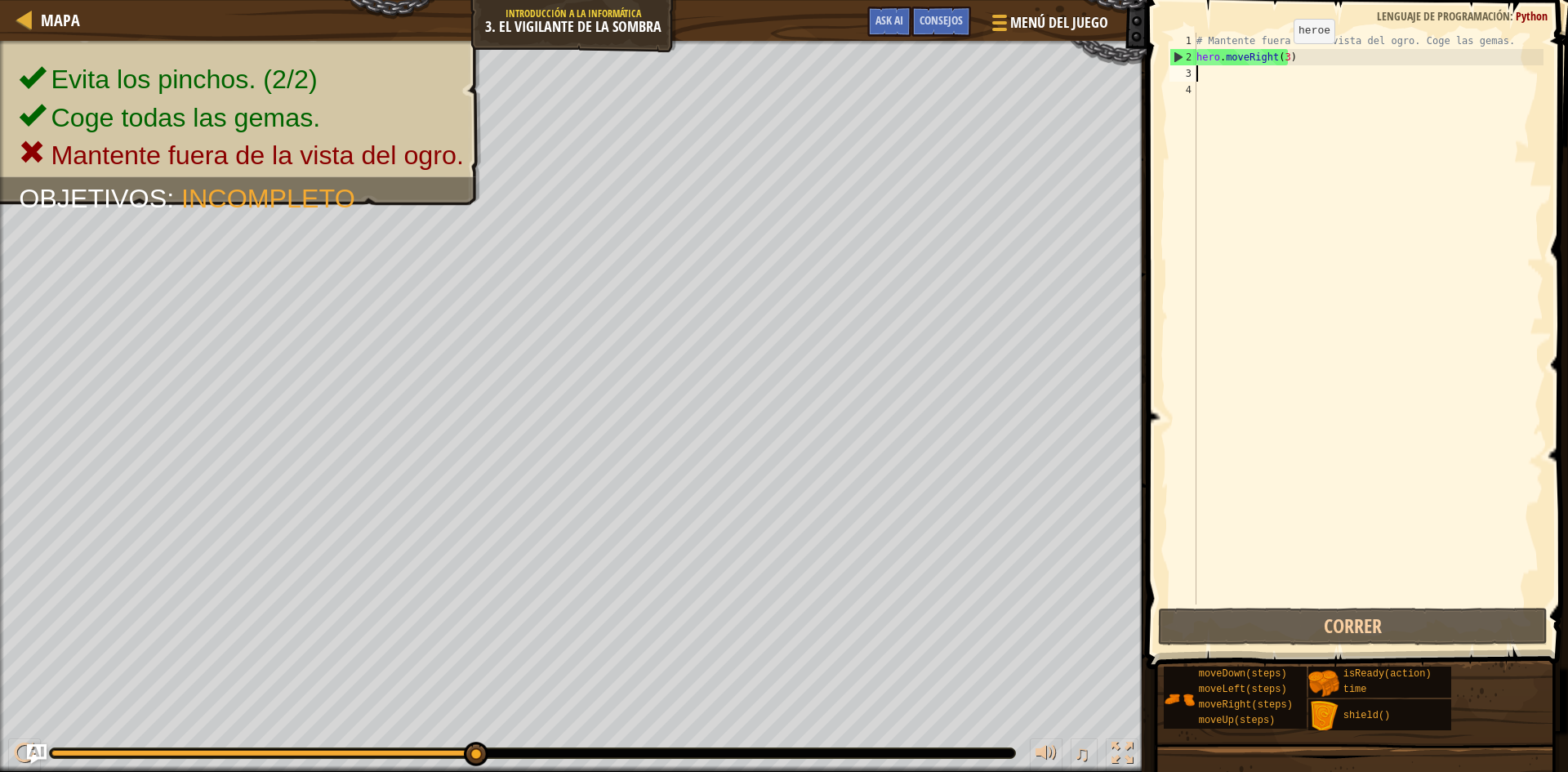
click at [1280, 59] on div "# Mantente fuera de la vista del ogro. Coge las gemas. hero . moveRight ( 3 )" at bounding box center [1368, 335] width 350 height 604
click at [1283, 54] on div "# Mantente fuera de la vista del ogro. Coge las gemas. hero . moveRight ( 3 )" at bounding box center [1368, 335] width 350 height 604
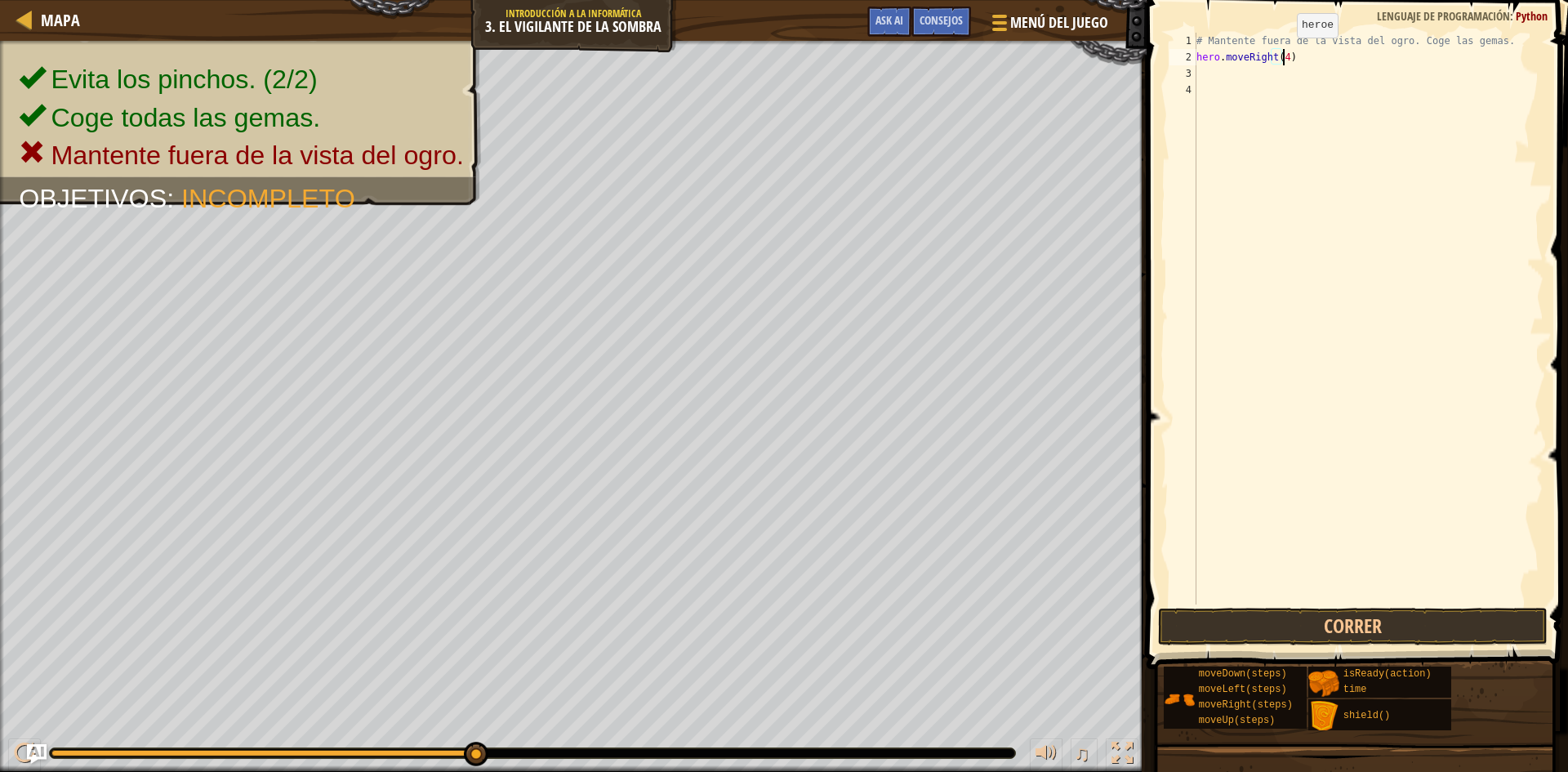
scroll to position [7, 7]
type textarea "hero.moveRight(4)"
click at [1387, 624] on button "Correr" at bounding box center [1352, 626] width 390 height 38
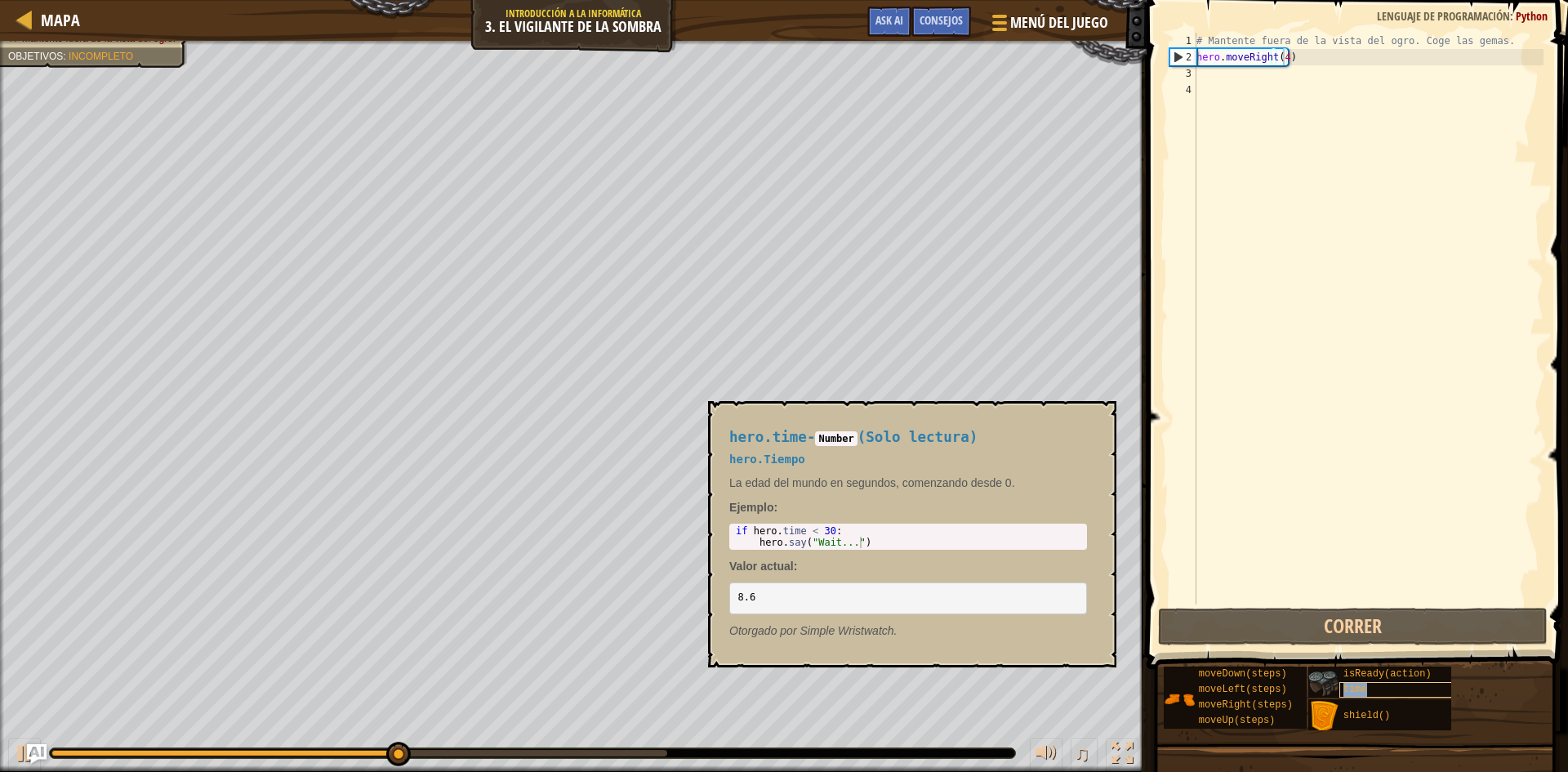
click at [1355, 684] on span "time" at bounding box center [1355, 690] width 24 height 12
click at [1374, 676] on span "isReady(action)" at bounding box center [1387, 674] width 88 height 12
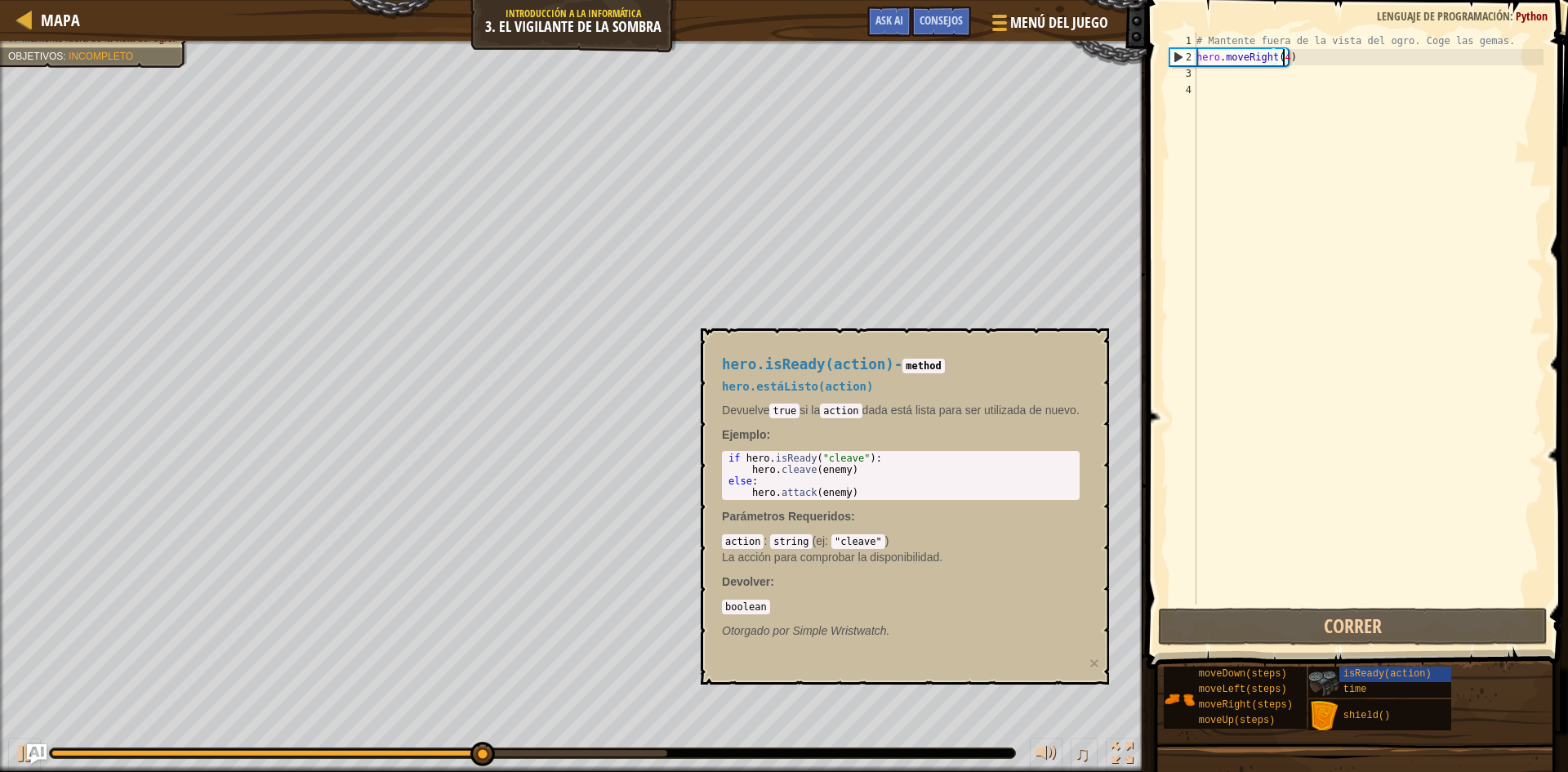
click at [1318, 679] on img at bounding box center [1324, 684] width 31 height 31
click at [1222, 76] on div "# Mantente fuera de la vista del ogro. Coge las gemas. hero . moveRight ( 4 )" at bounding box center [1368, 335] width 350 height 604
click at [1281, 58] on div "# Mantente fuera de la vista del ogro. Coge las gemas. hero . moveRight ( 4 )" at bounding box center [1368, 335] width 350 height 604
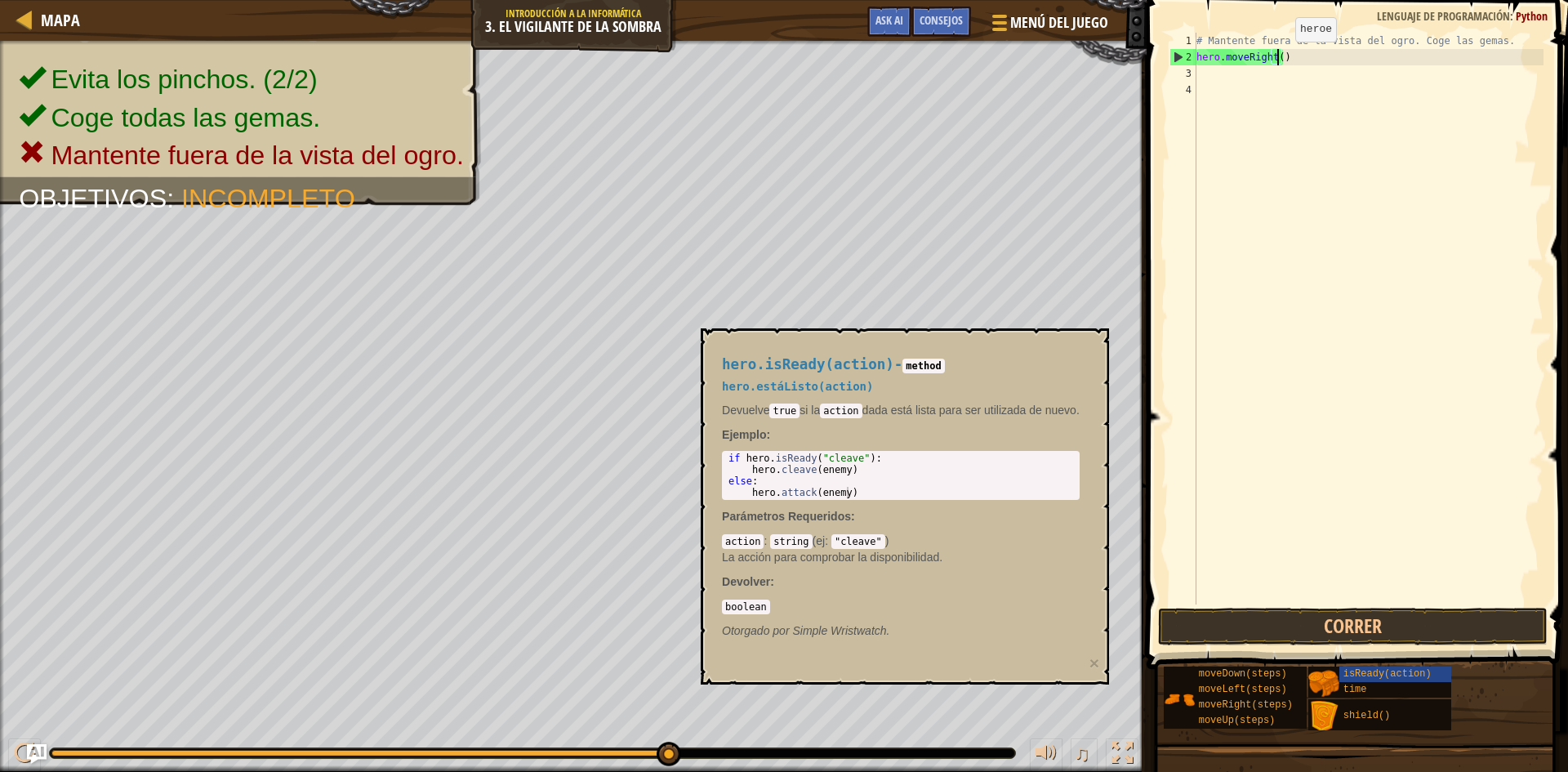
type textarea "hero.moveRight(3)"
click at [1207, 70] on div "# Mantente fuera de la vista del ogro. Coge las gemas. hero . moveRight ( 3 )" at bounding box center [1368, 335] width 350 height 604
type textarea "i"
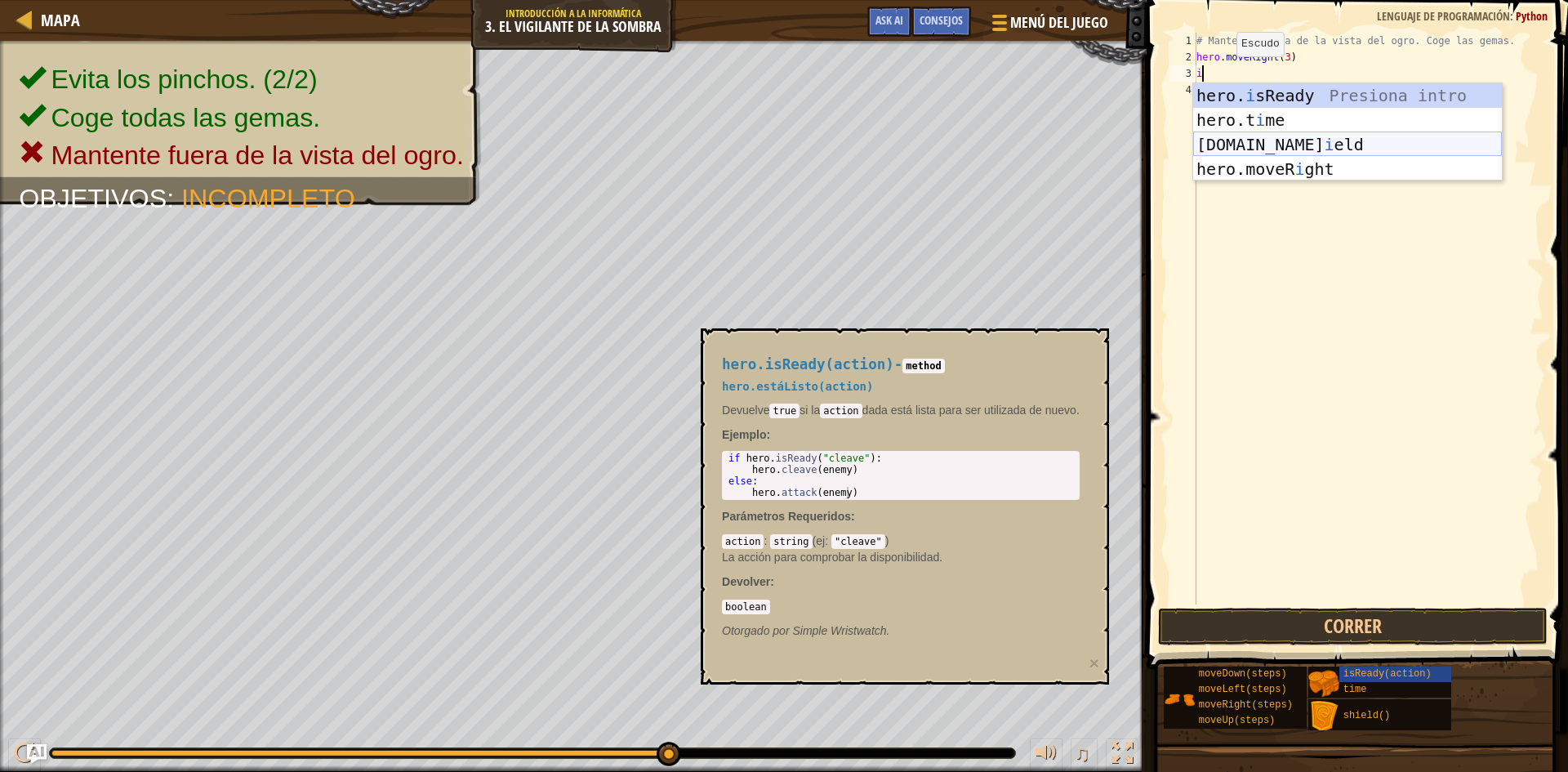
click at [1306, 143] on div "hero. i sReady Presiona intro hero.t i me Presiona intro [DOMAIN_NAME] i eld Pr…" at bounding box center [1347, 157] width 309 height 147
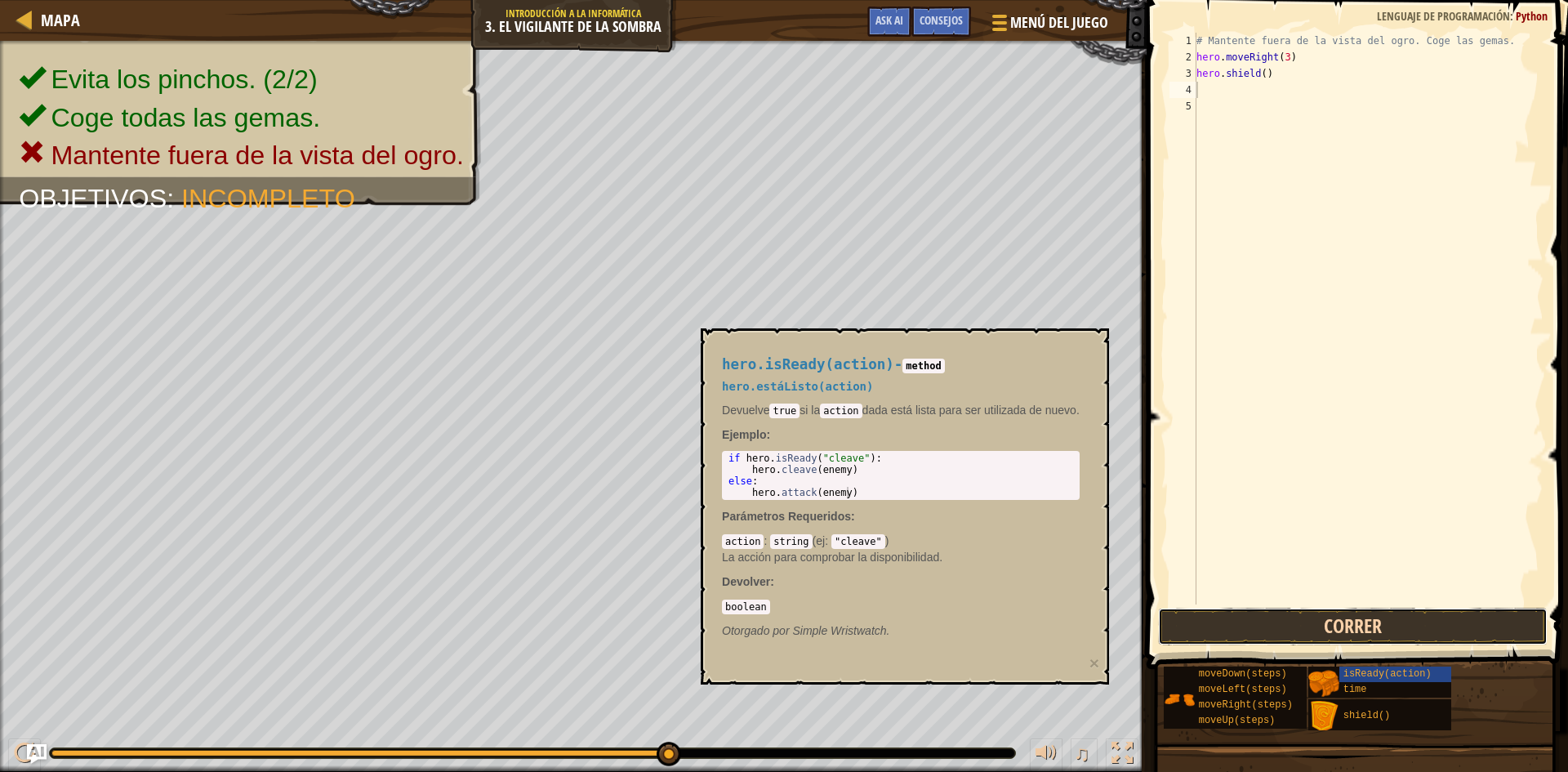
drag, startPoint x: 1391, startPoint y: 618, endPoint x: 1376, endPoint y: 617, distance: 15.0
click at [1388, 618] on button "Correr" at bounding box center [1352, 626] width 390 height 38
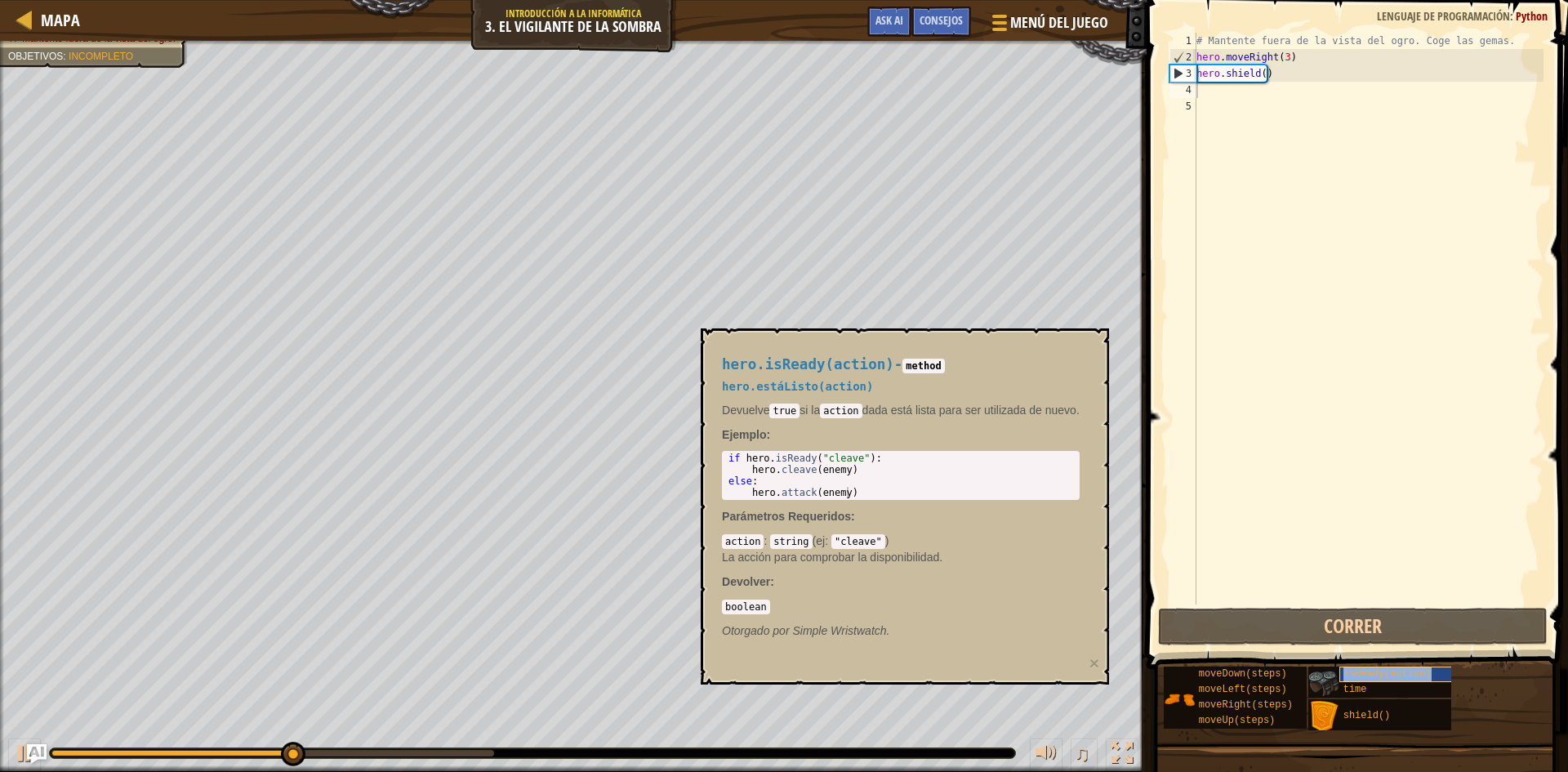
click at [1416, 676] on span "isReady(action)" at bounding box center [1387, 674] width 88 height 12
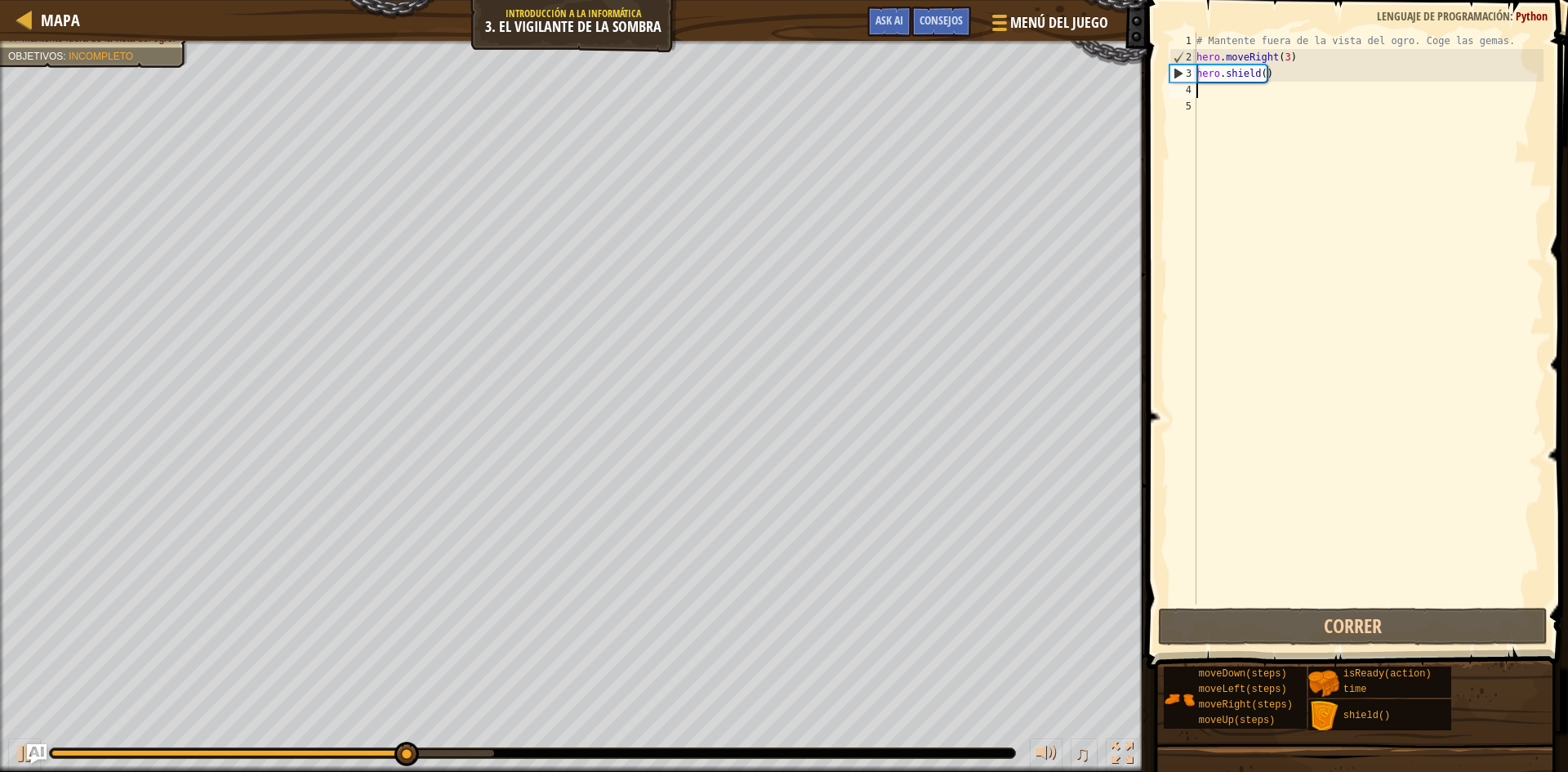
click at [1211, 95] on div "# Mantente fuera de la vista del ogro. Coge las gemas. hero . moveRight ( 3 ) h…" at bounding box center [1368, 335] width 350 height 604
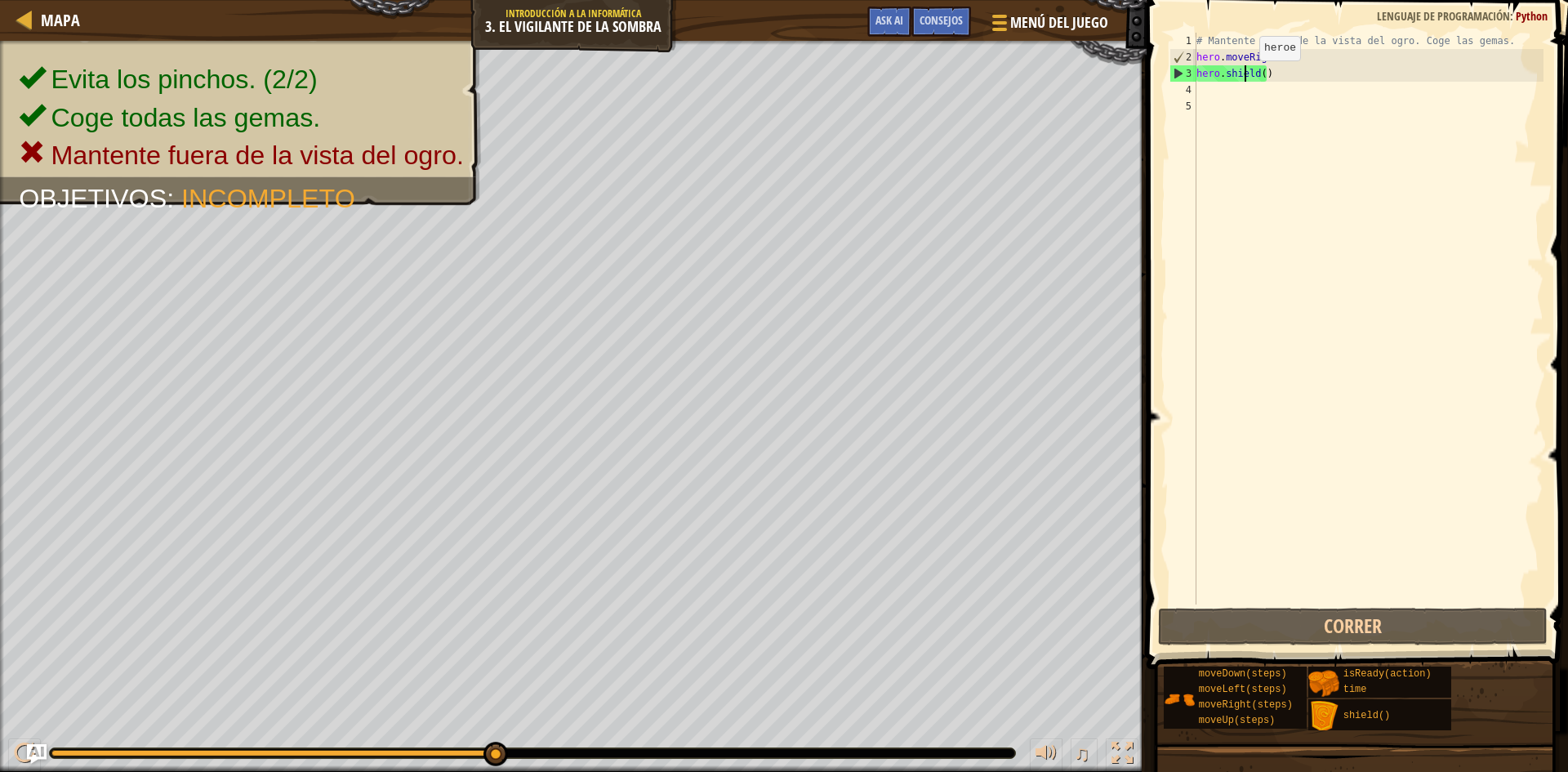
click at [1245, 77] on div "# Mantente fuera de la vista del ogro. Coge las gemas. hero . moveRight ( 3 ) h…" at bounding box center [1368, 335] width 350 height 604
click at [1280, 75] on div "# Mantente fuera de la vista del ogro. Coge las gemas. hero . moveRight ( 3 ) h…" at bounding box center [1368, 335] width 350 height 604
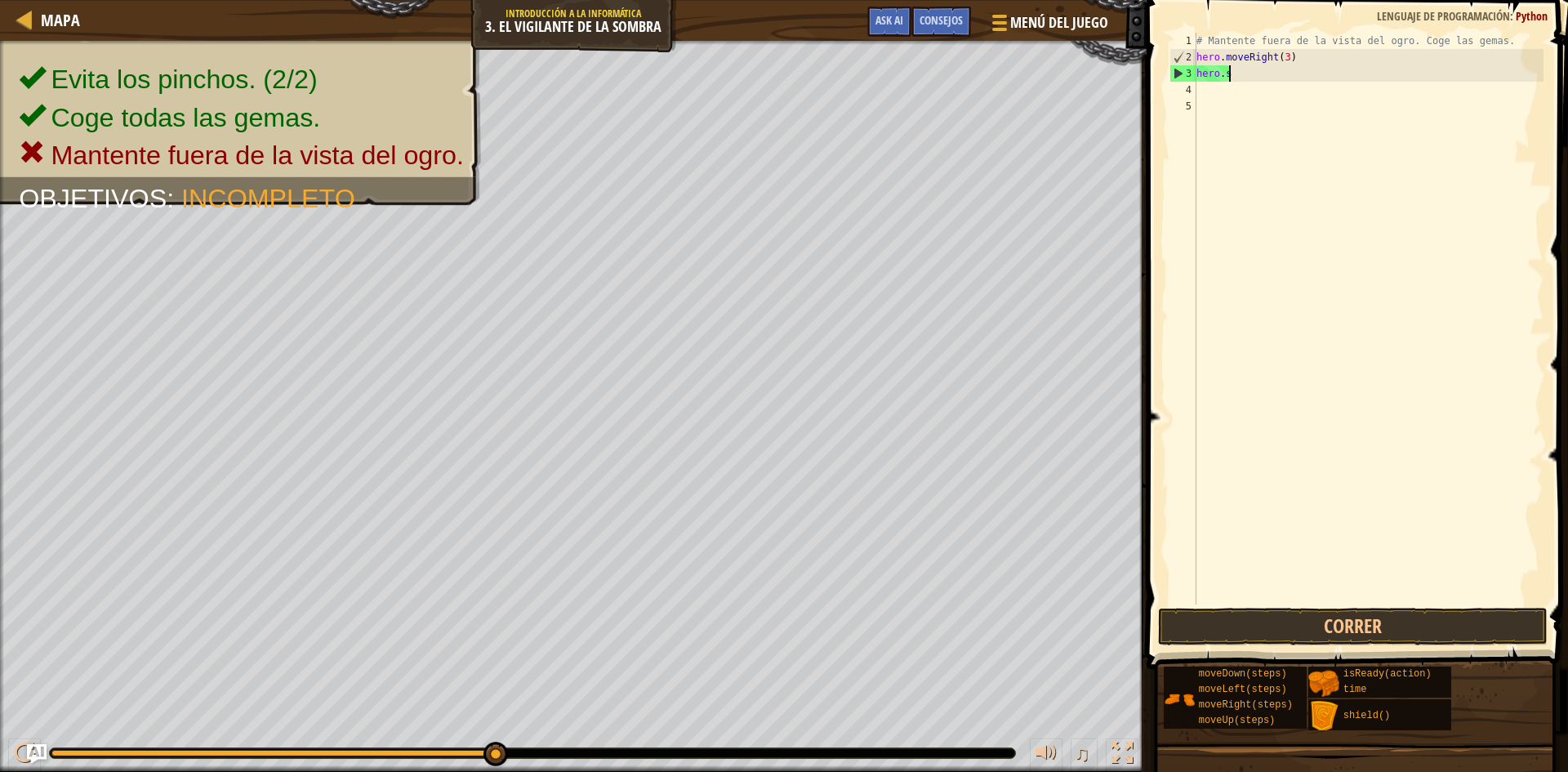
type textarea "h"
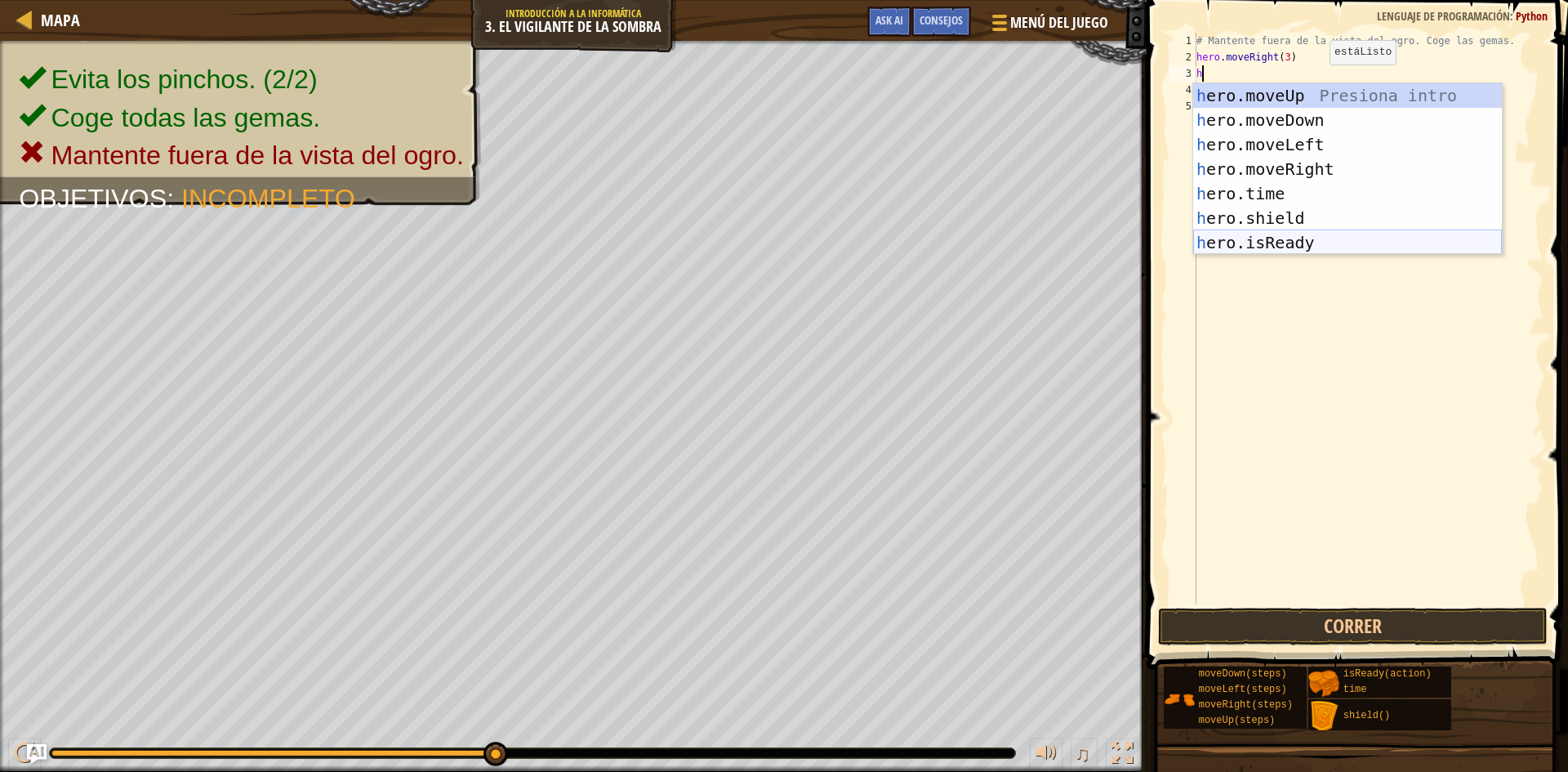
click at [1305, 242] on div "h ero.moveUp Presiona intro h ero.moveDown Presiona intro h ero.moveLeft Presio…" at bounding box center [1347, 194] width 309 height 221
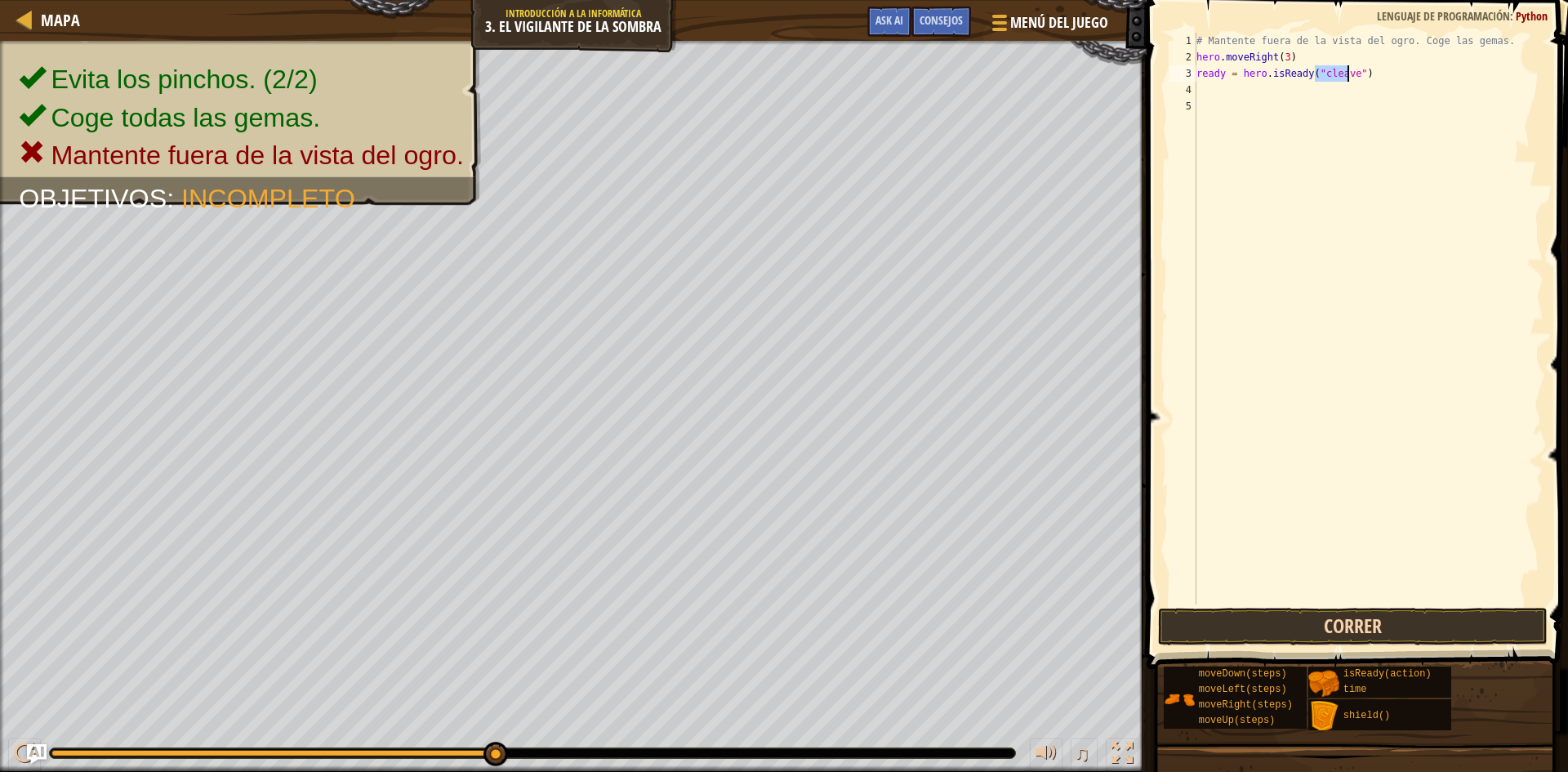
type textarea "ready = hero.isReady("cleave")"
click at [1324, 608] on button "Correr" at bounding box center [1352, 626] width 390 height 38
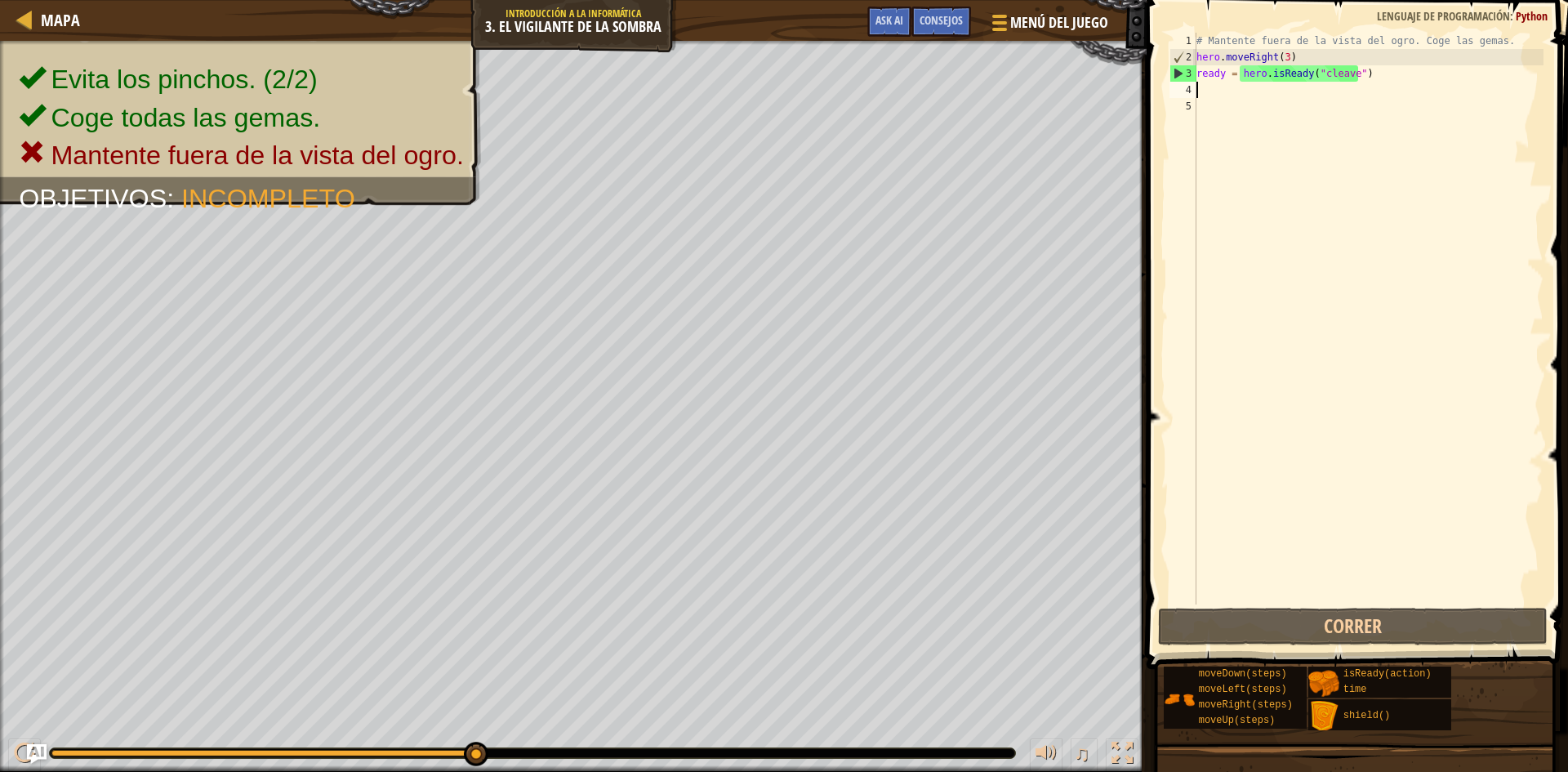
click at [1369, 82] on div "# Mantente fuera de la vista del ogro. Coge las gemas. hero . moveRight ( 3 ) r…" at bounding box center [1368, 335] width 350 height 604
click at [1378, 80] on div "# Mantente fuera de la vista del ogro. Coge las gemas. hero . moveRight ( 3 ) r…" at bounding box center [1368, 335] width 350 height 604
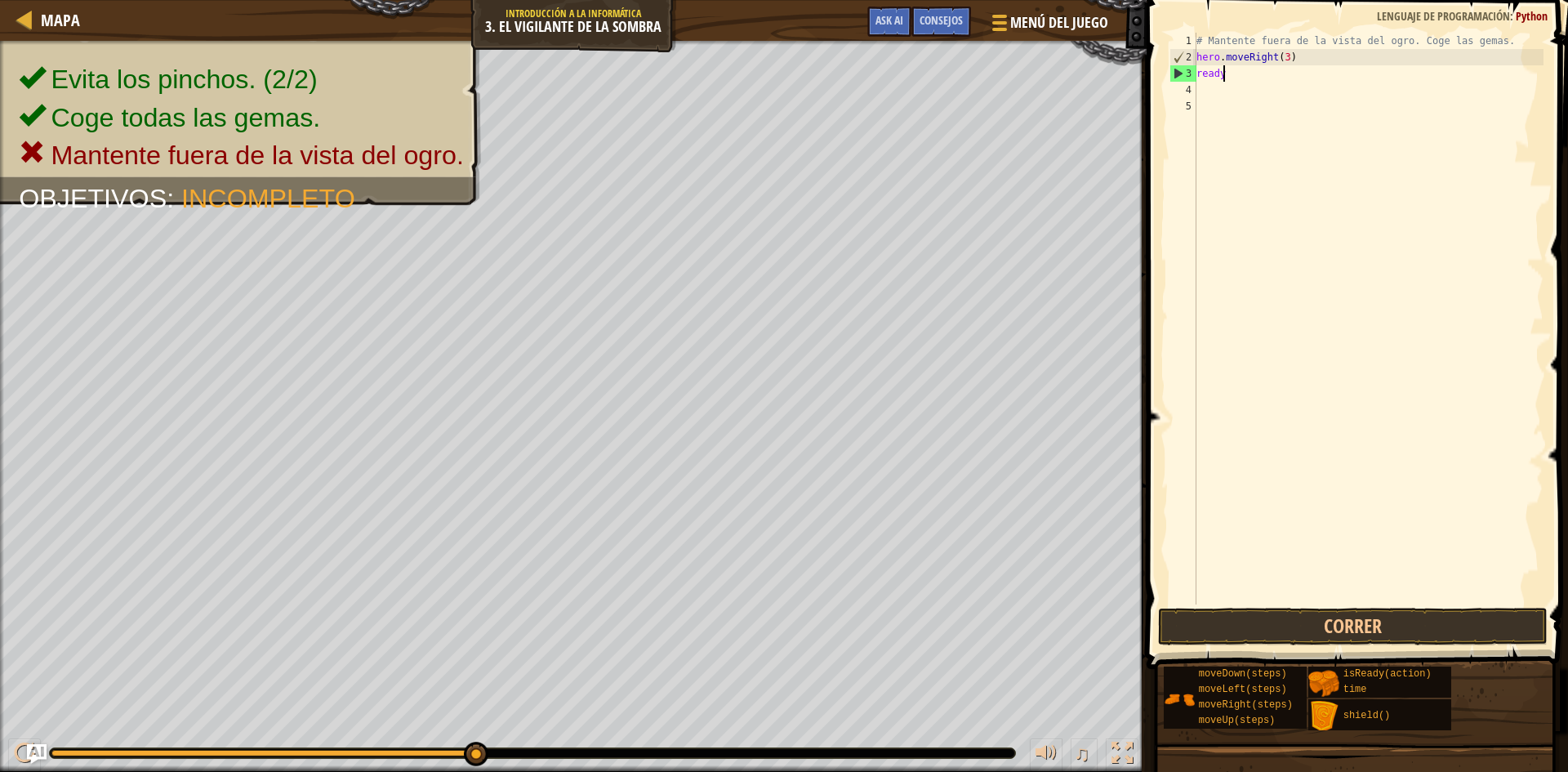
type textarea "r"
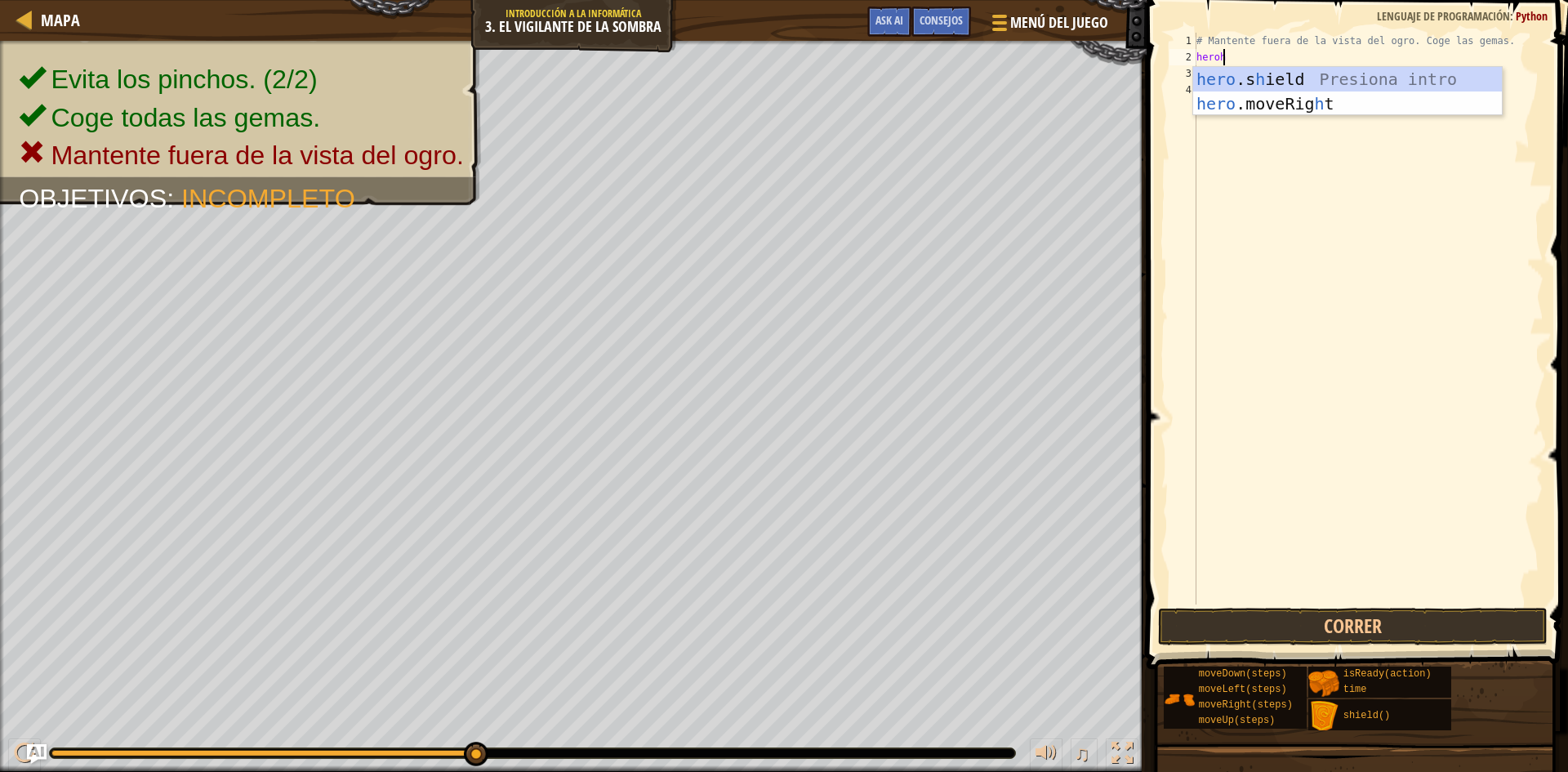
scroll to position [7, 1]
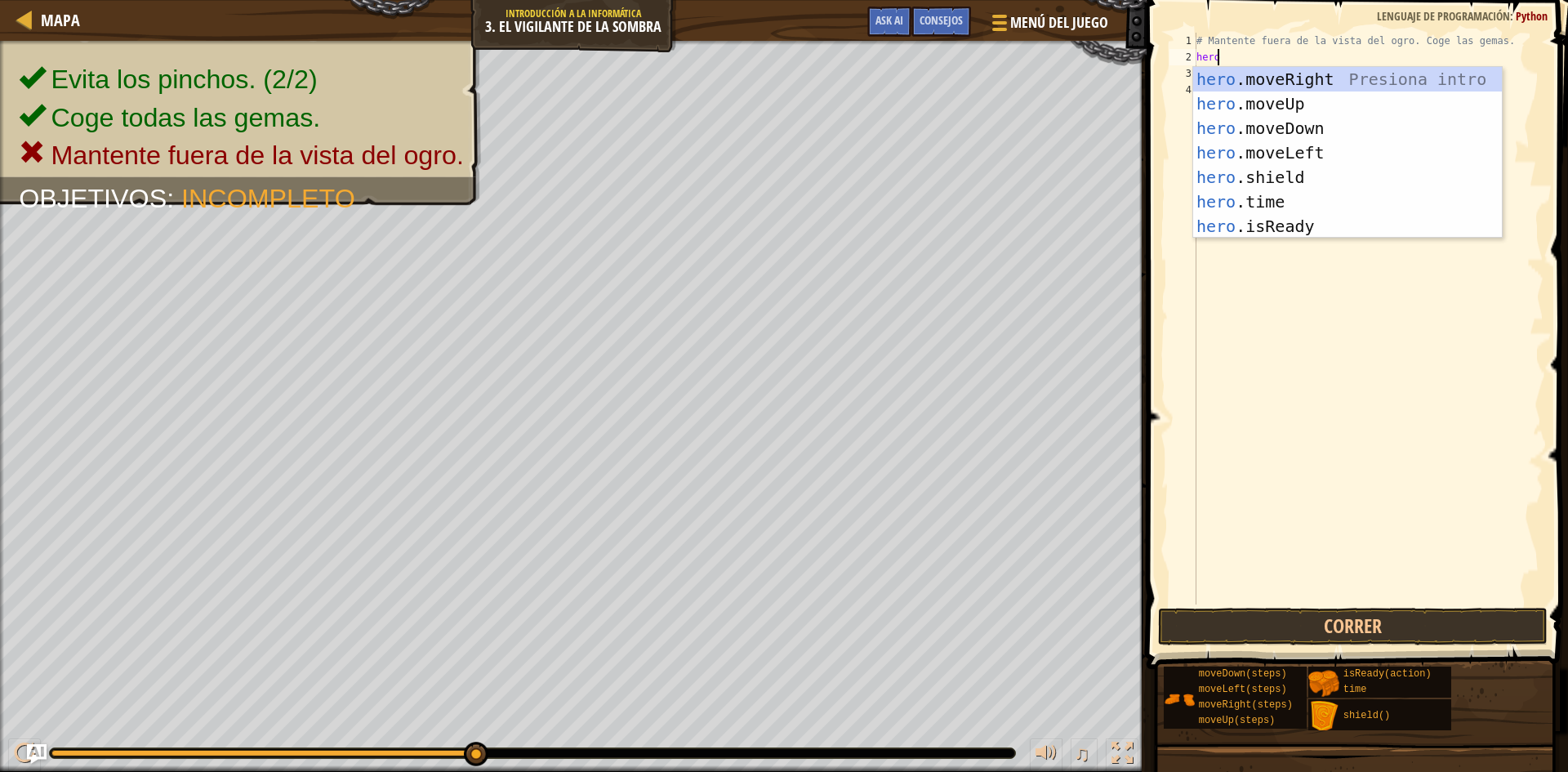
type textarea "h"
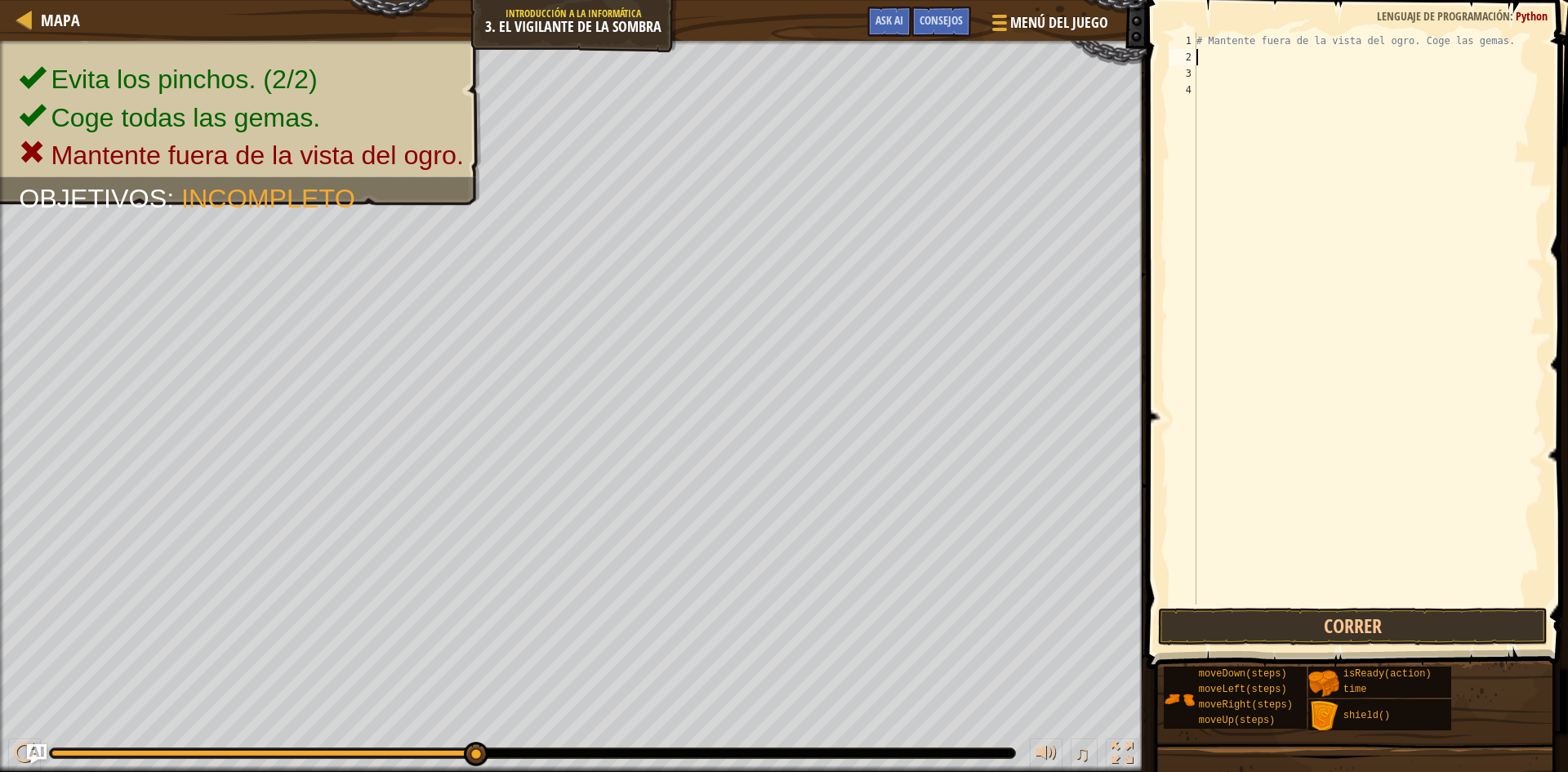
type textarea "h"
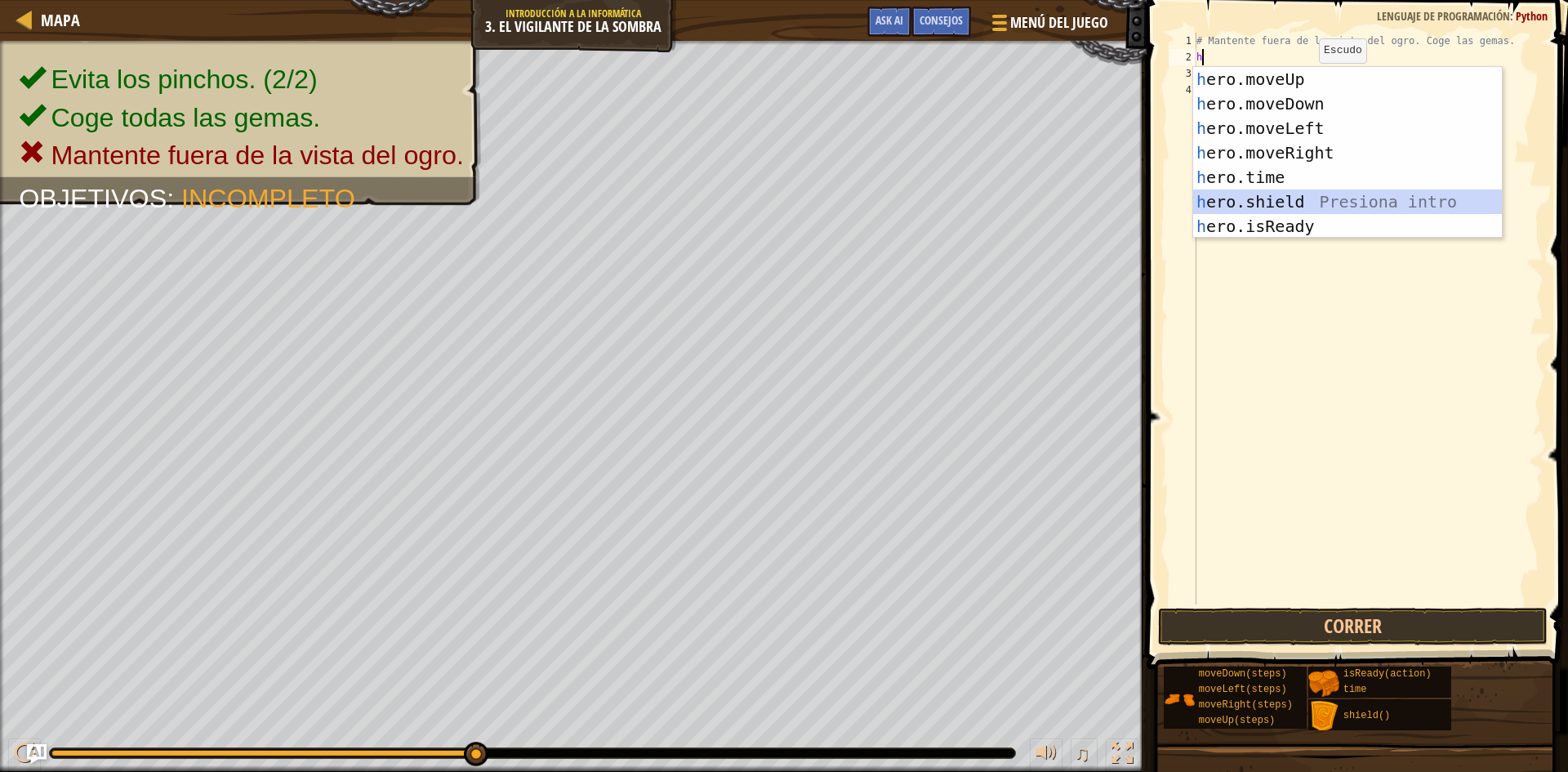
click at [1299, 196] on div "h ero.moveUp Presiona intro h ero.moveDown Presiona intro h ero.moveLeft Presio…" at bounding box center [1347, 177] width 309 height 221
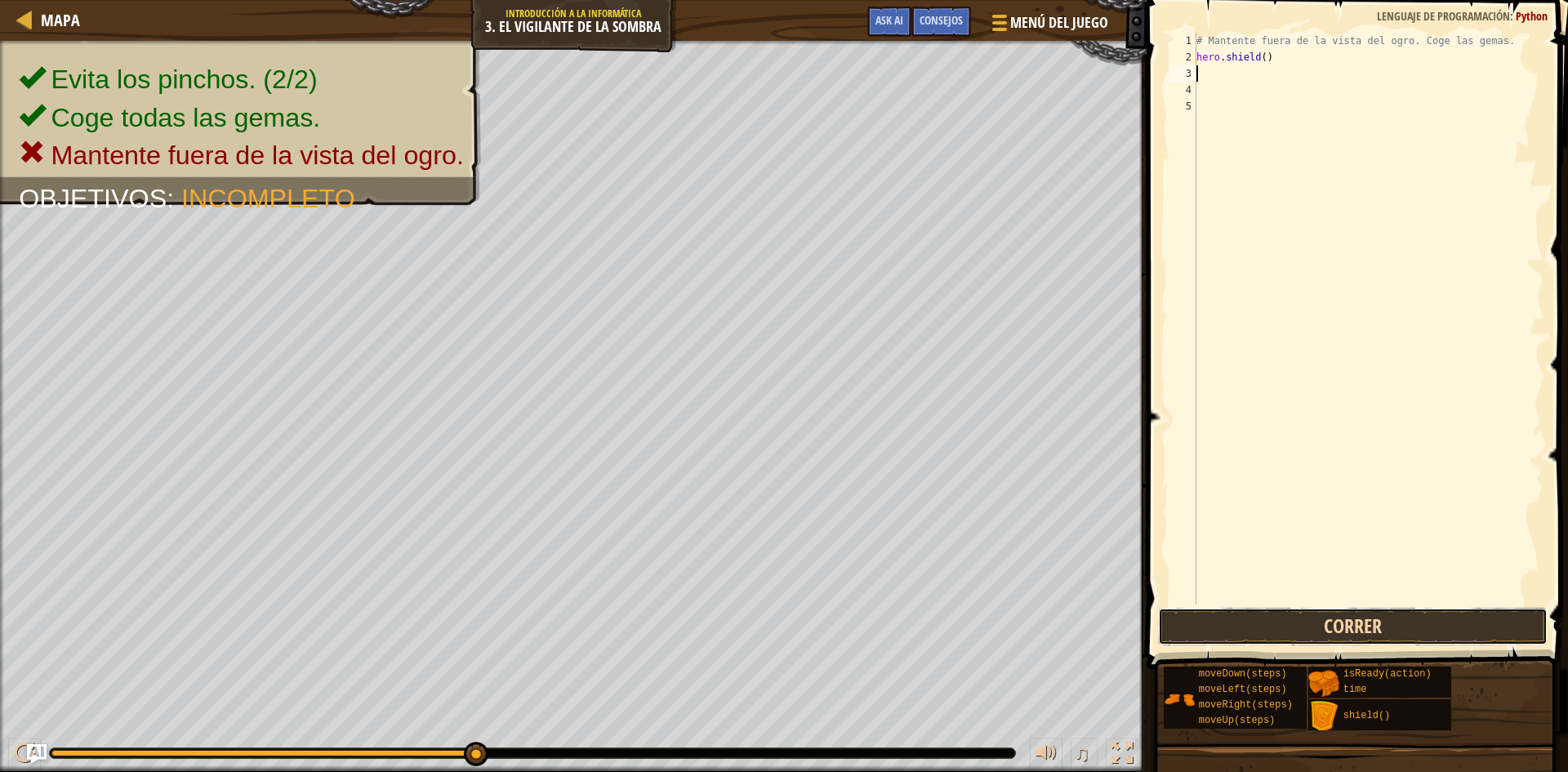
click at [1404, 624] on button "Correr" at bounding box center [1352, 626] width 390 height 38
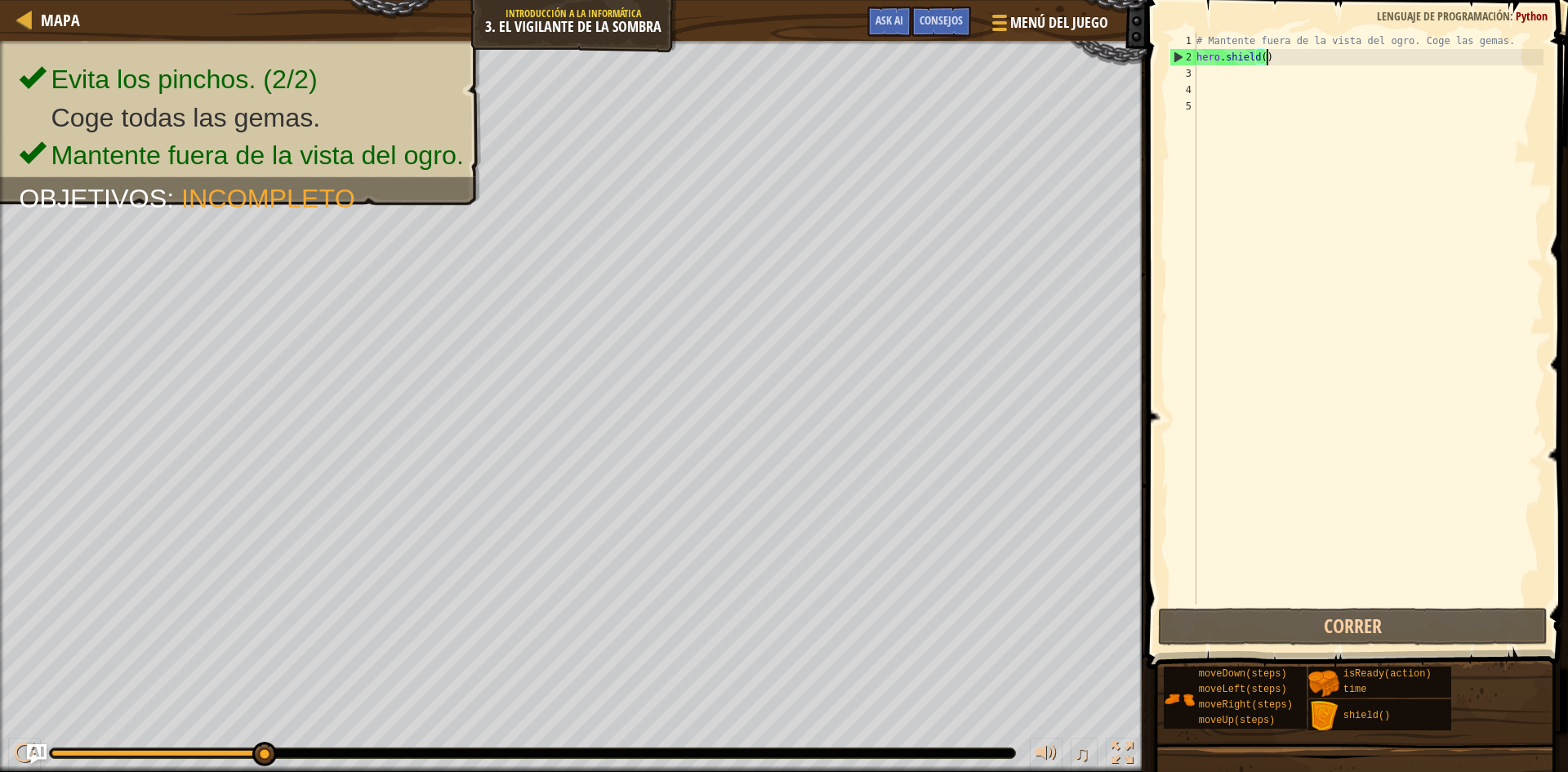
click at [1304, 58] on div "# Mantente fuera de la vista del ogro. Coge las gemas. hero . shield ( )" at bounding box center [1368, 335] width 350 height 604
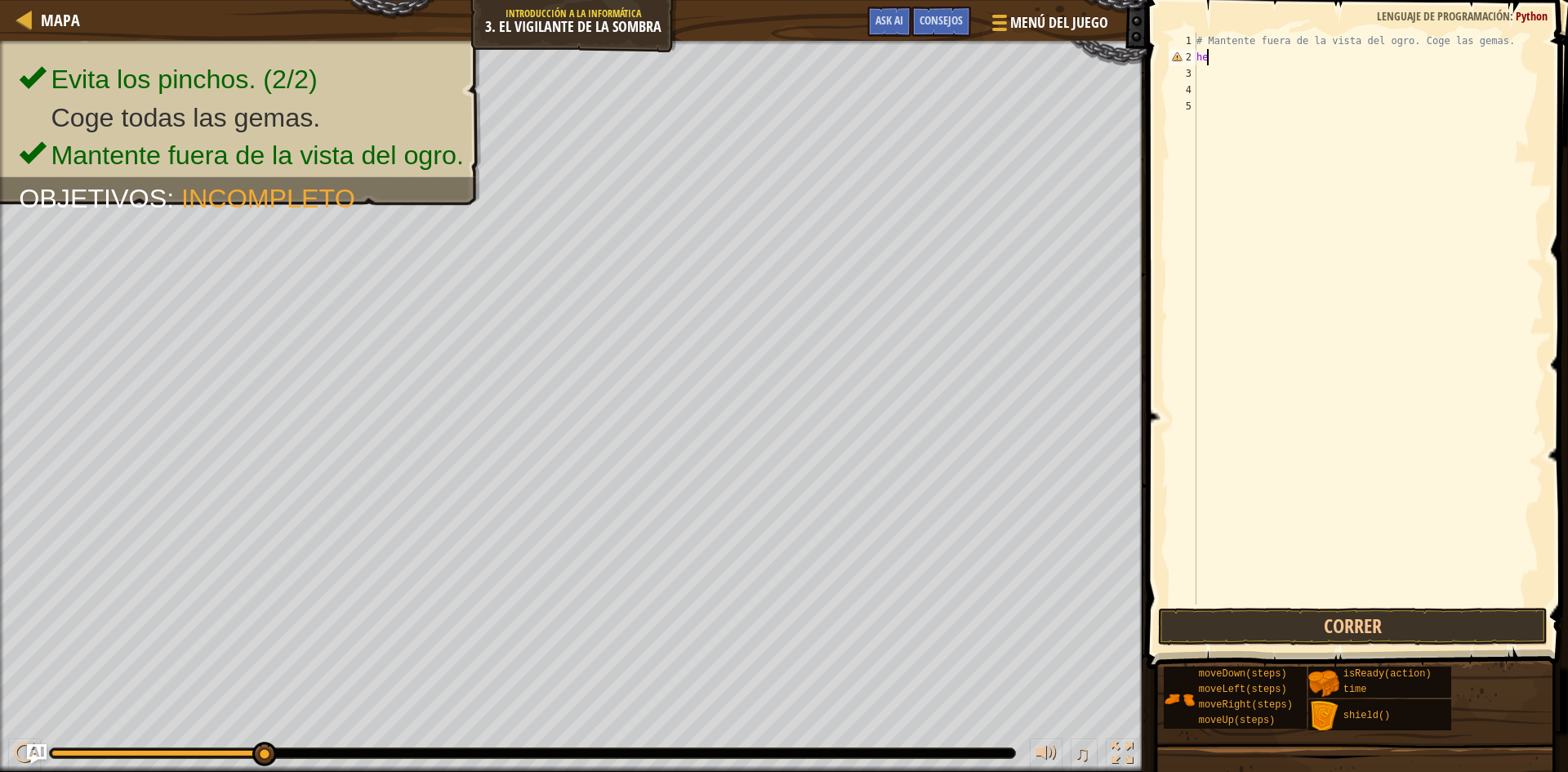
type textarea "h"
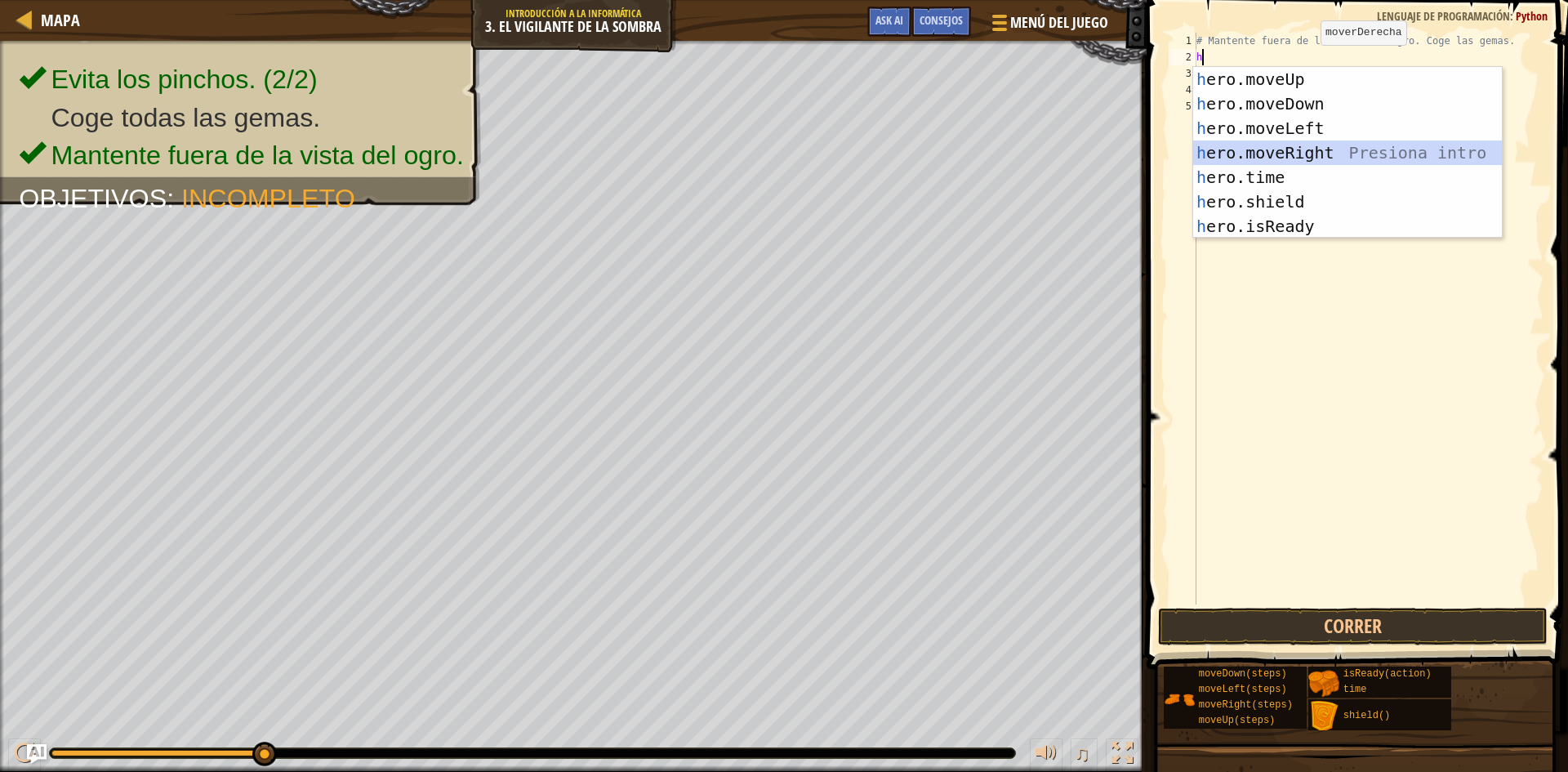
click at [1322, 149] on div "h ero.moveUp Presiona intro h ero.moveDown Presiona intro h ero.moveLeft Presio…" at bounding box center [1347, 177] width 309 height 221
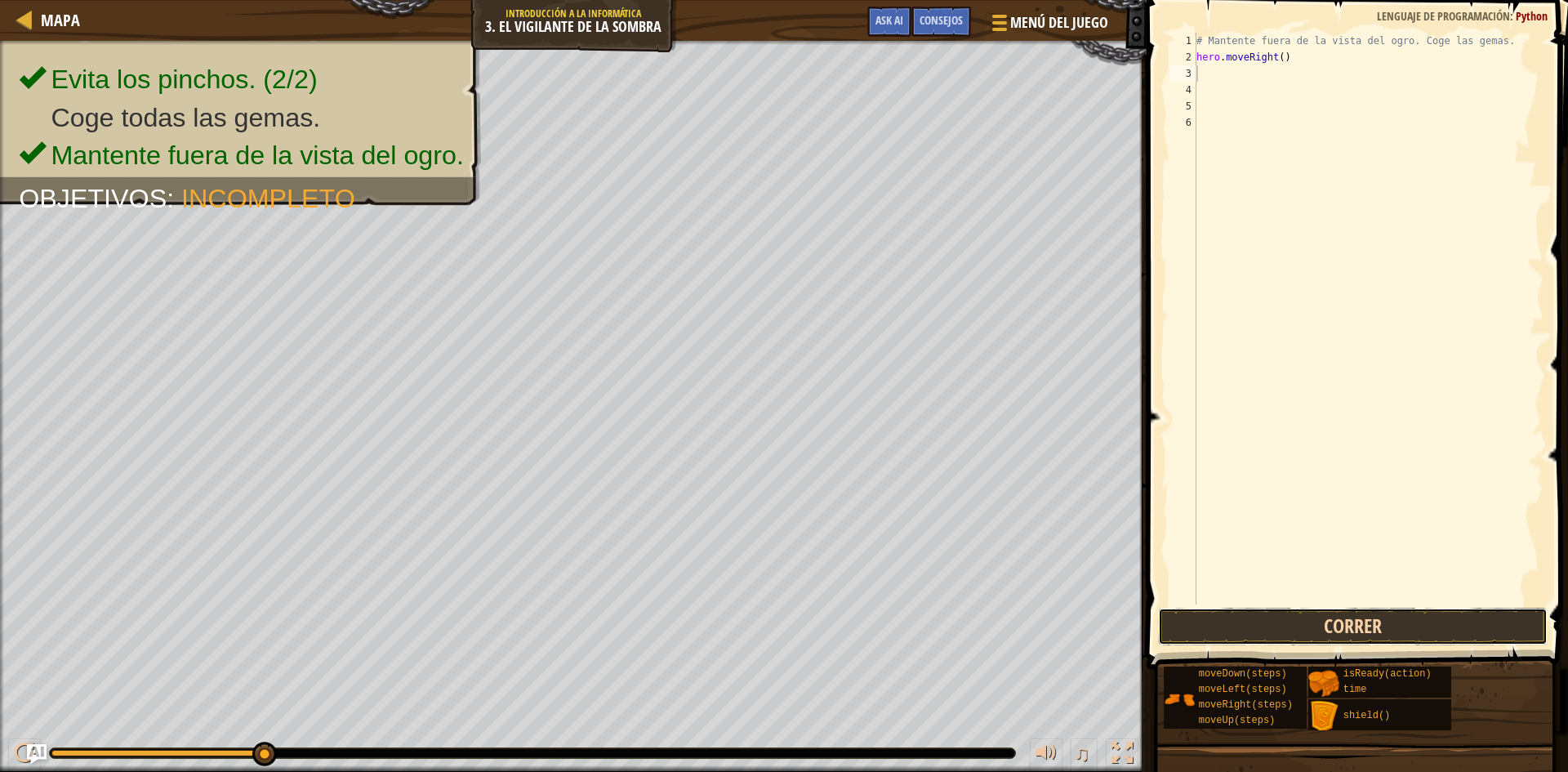
click at [1336, 627] on button "Correr" at bounding box center [1352, 626] width 390 height 38
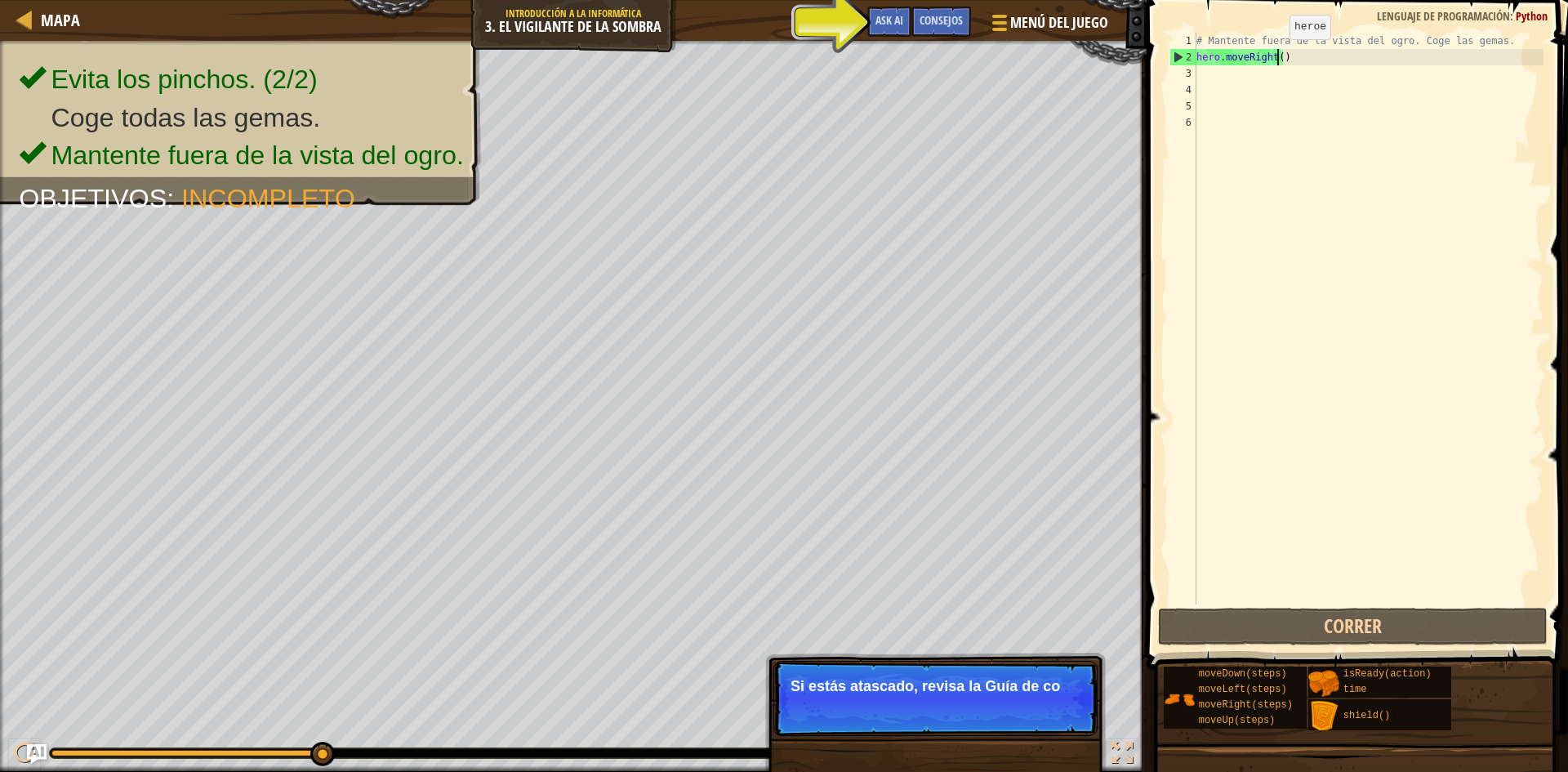
click at [1275, 55] on div "# Mantente fuera de la vista del ogro. Coge las gemas. hero . moveRight ( )" at bounding box center [1368, 335] width 350 height 604
type textarea "hero.moveRight()"
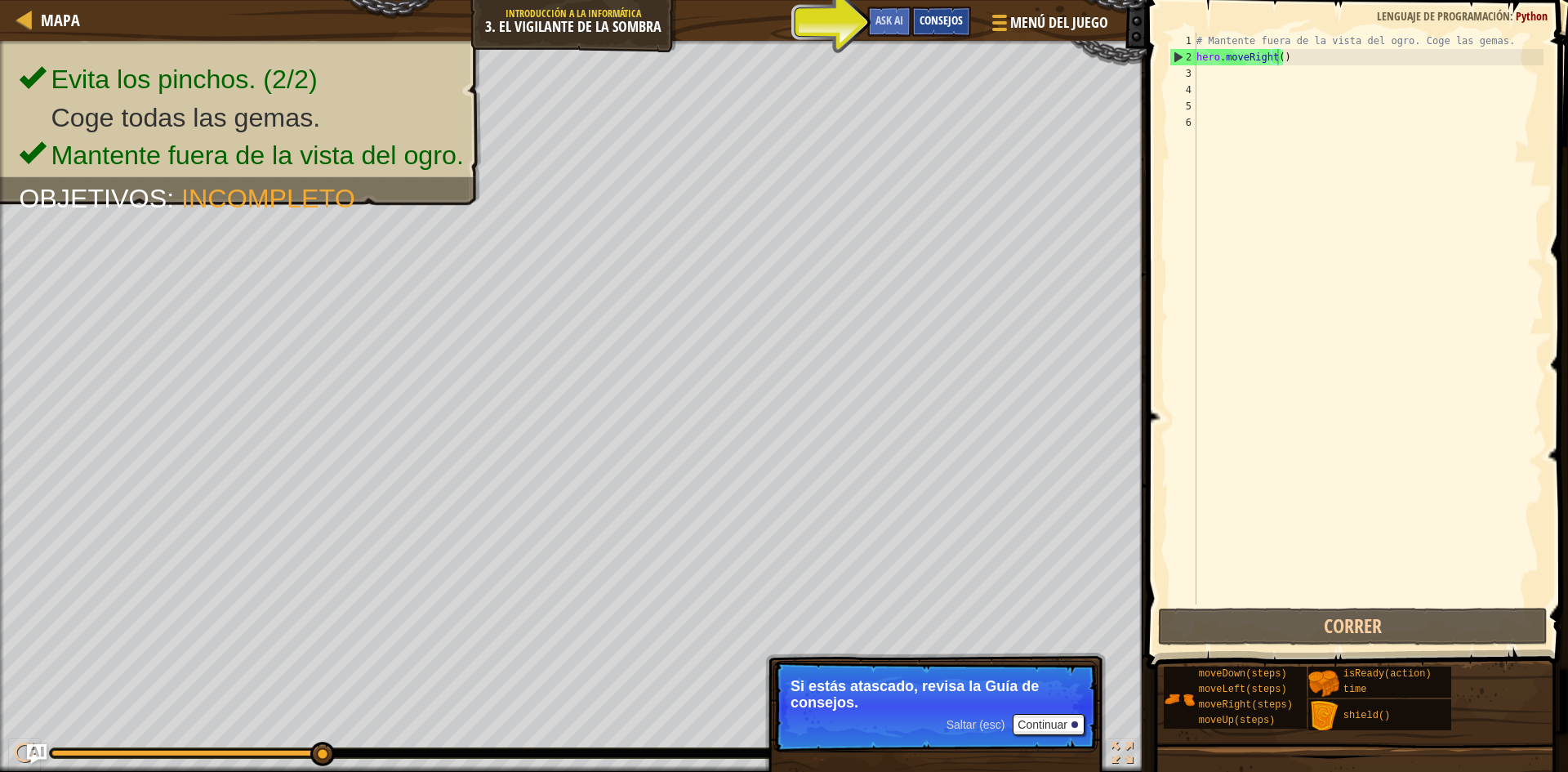
click at [949, 21] on span "Consejos" at bounding box center [941, 20] width 44 height 16
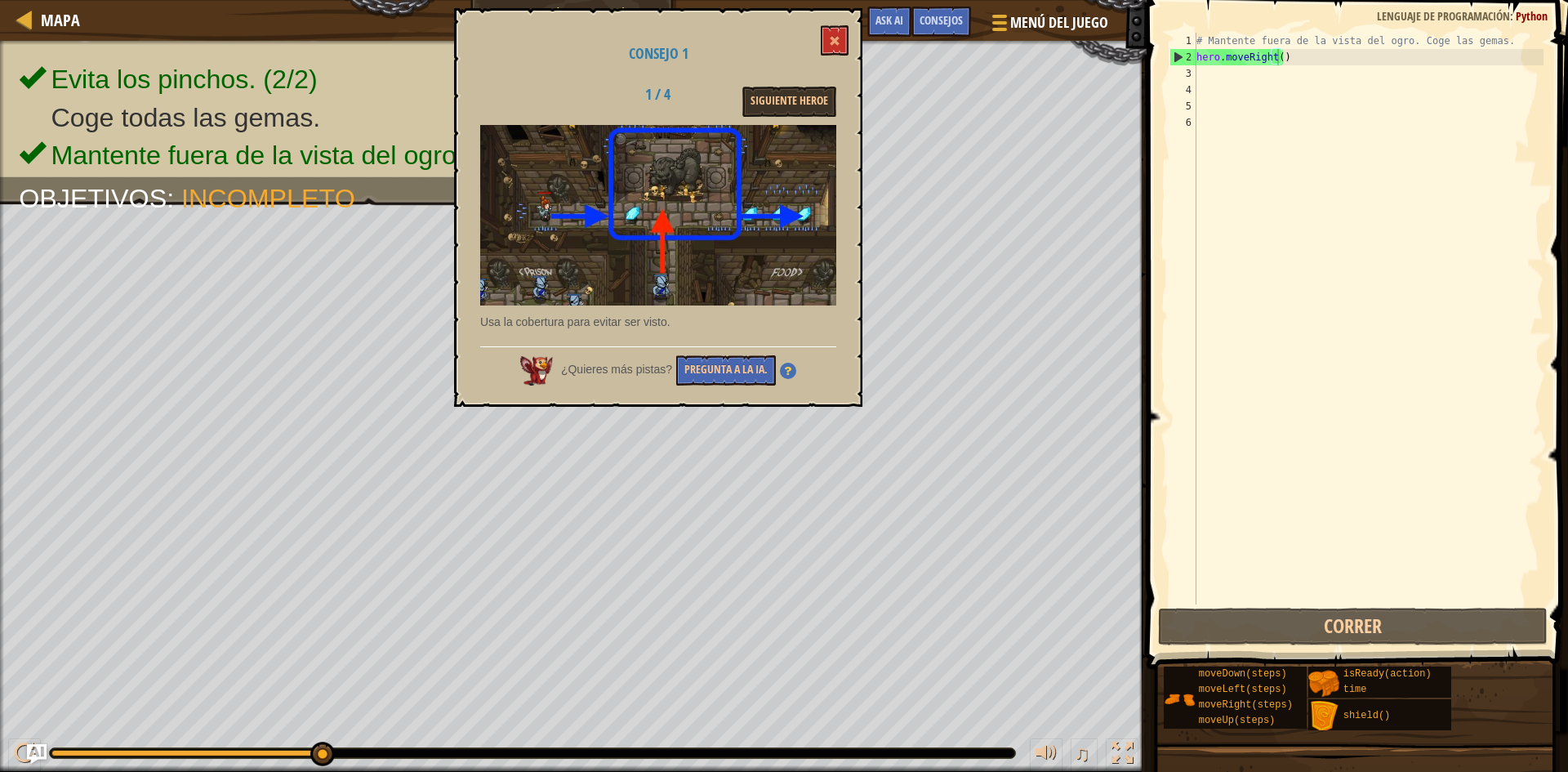
click at [818, 33] on div "Consejo 1 1 / 4 Siguiente Heroe Usa la cobertura para evitar ser visto. ¿Quiere…" at bounding box center [658, 208] width 409 height 399
click at [828, 34] on button at bounding box center [835, 40] width 28 height 30
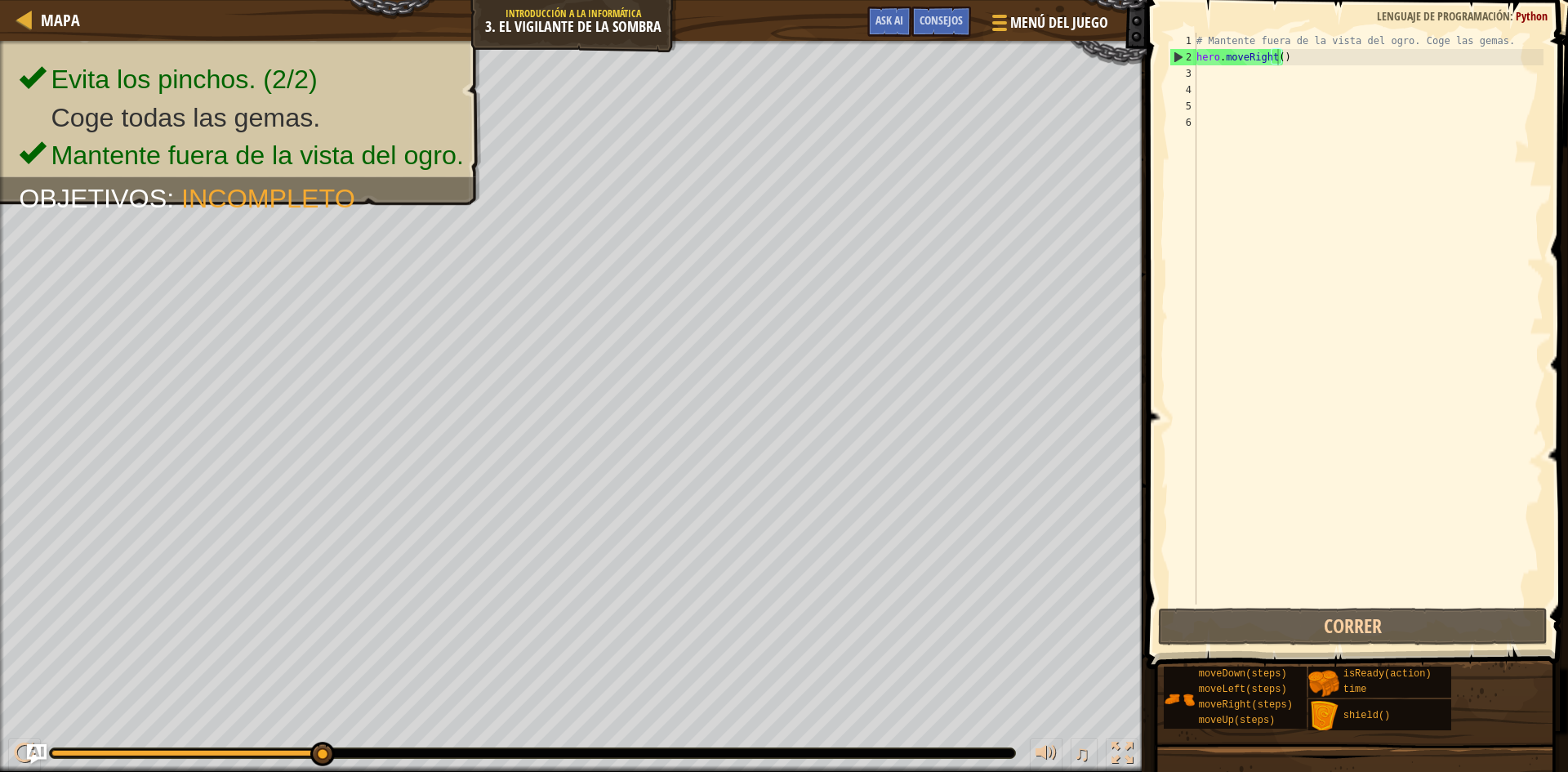
click at [1201, 84] on div "# Mantente fuera de la vista del ogro. Coge las gemas. hero . moveRight ( )" at bounding box center [1368, 335] width 350 height 604
drag, startPoint x: 1204, startPoint y: 65, endPoint x: 1200, endPoint y: 73, distance: 8.9
click at [1203, 69] on div "# Mantente fuera de la vista del ogro. Coge las gemas. hero . moveRight ( )" at bounding box center [1368, 335] width 350 height 604
type textarea "h"
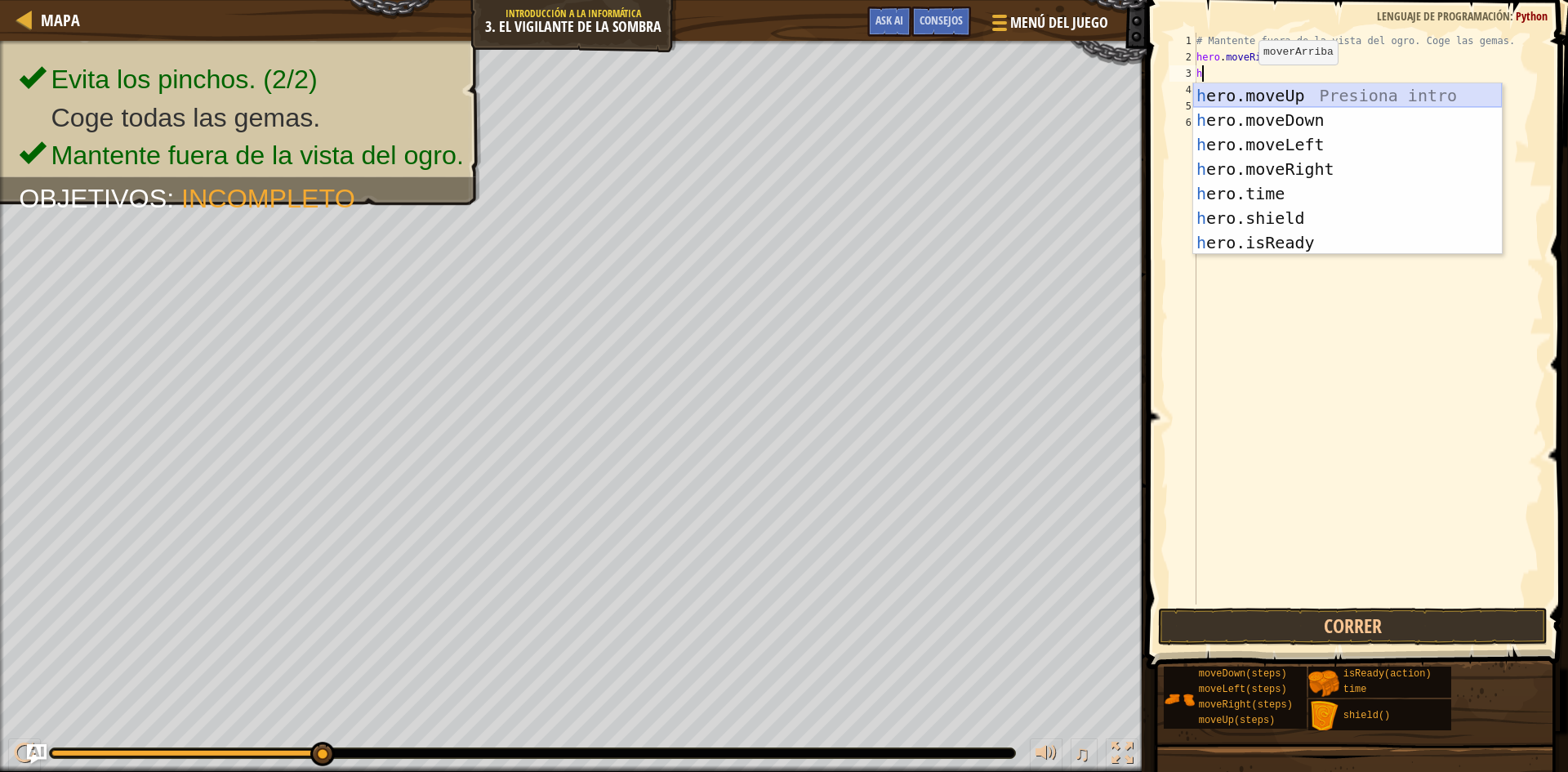
click at [1310, 96] on div "h ero.moveUp Presiona intro h ero.moveDown Presiona intro h ero.moveLeft Presio…" at bounding box center [1347, 194] width 309 height 221
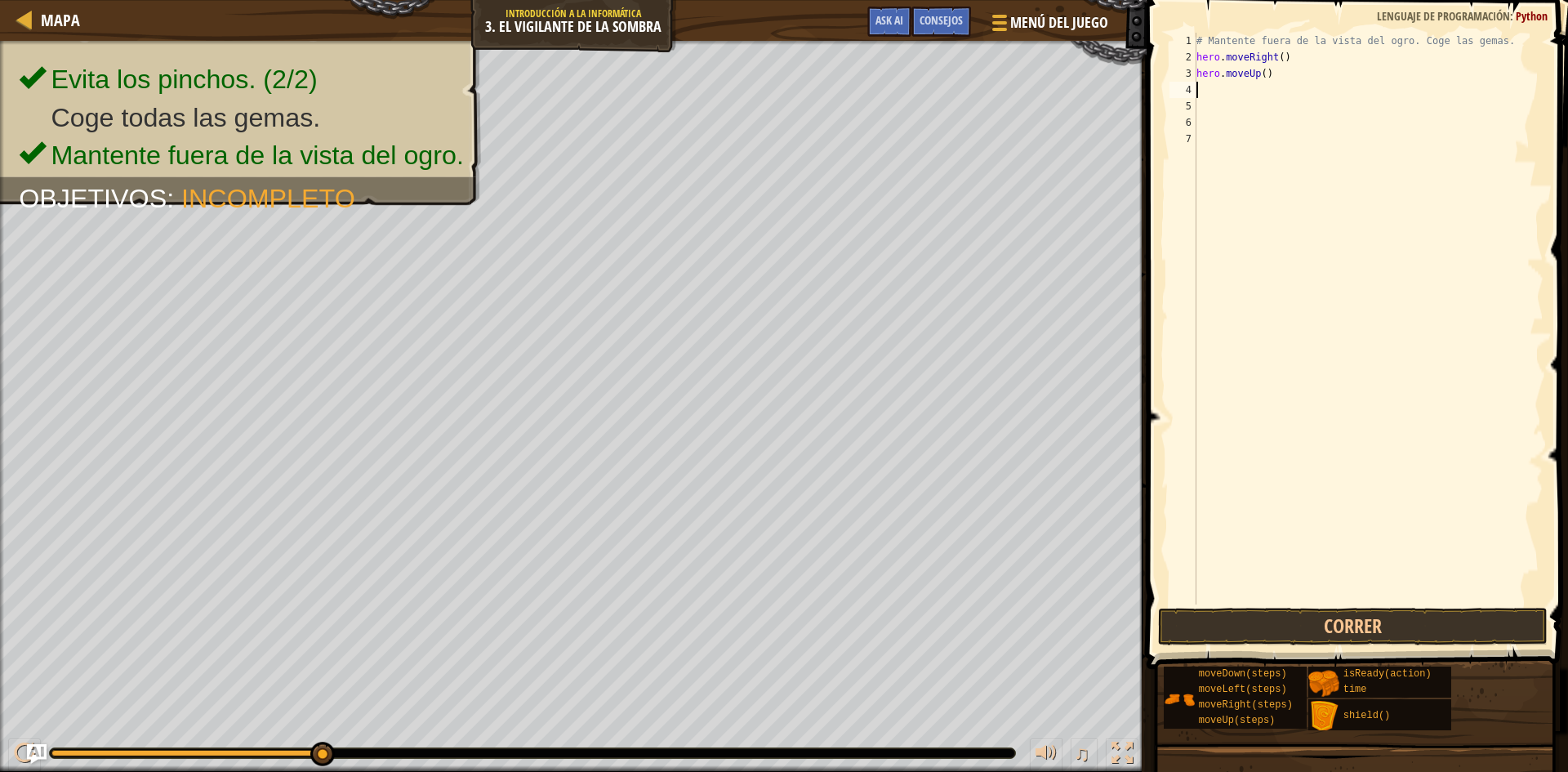
type textarea "h"
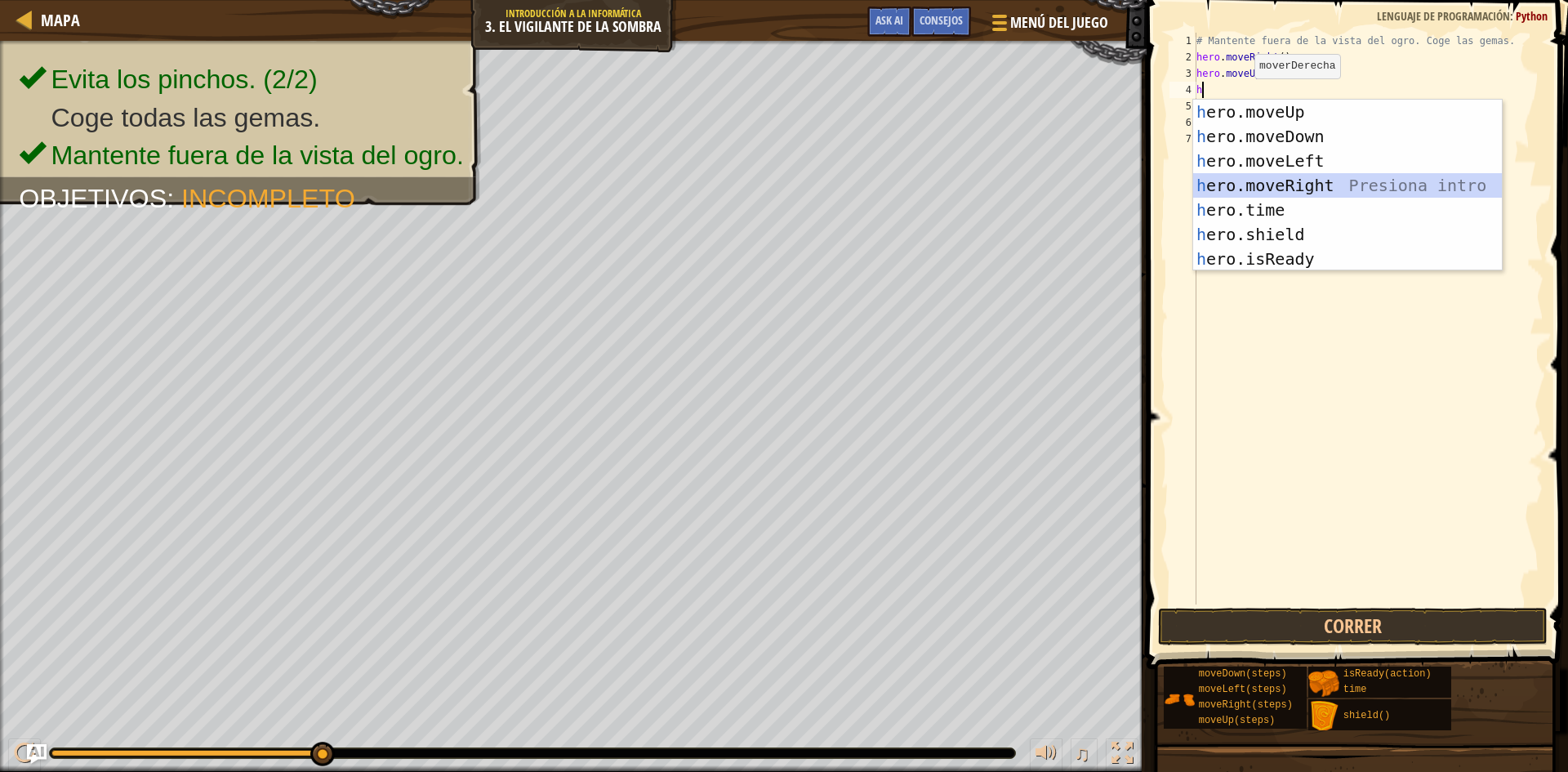
click at [1309, 185] on div "h ero.moveUp Presiona intro h ero.moveDown Presiona intro h ero.moveLeft Presio…" at bounding box center [1347, 210] width 309 height 221
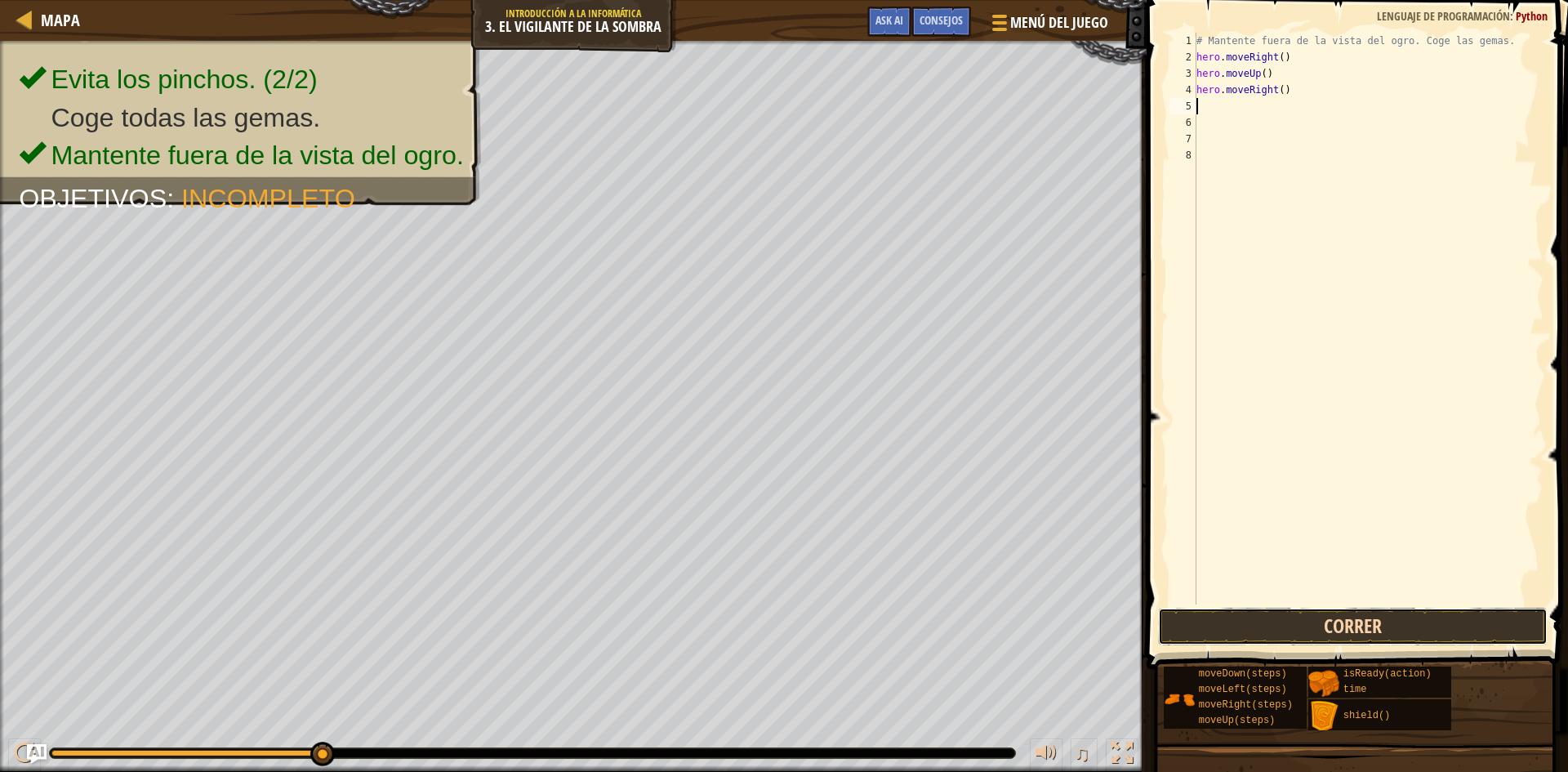
click at [1280, 628] on button "Correr" at bounding box center [1352, 626] width 390 height 38
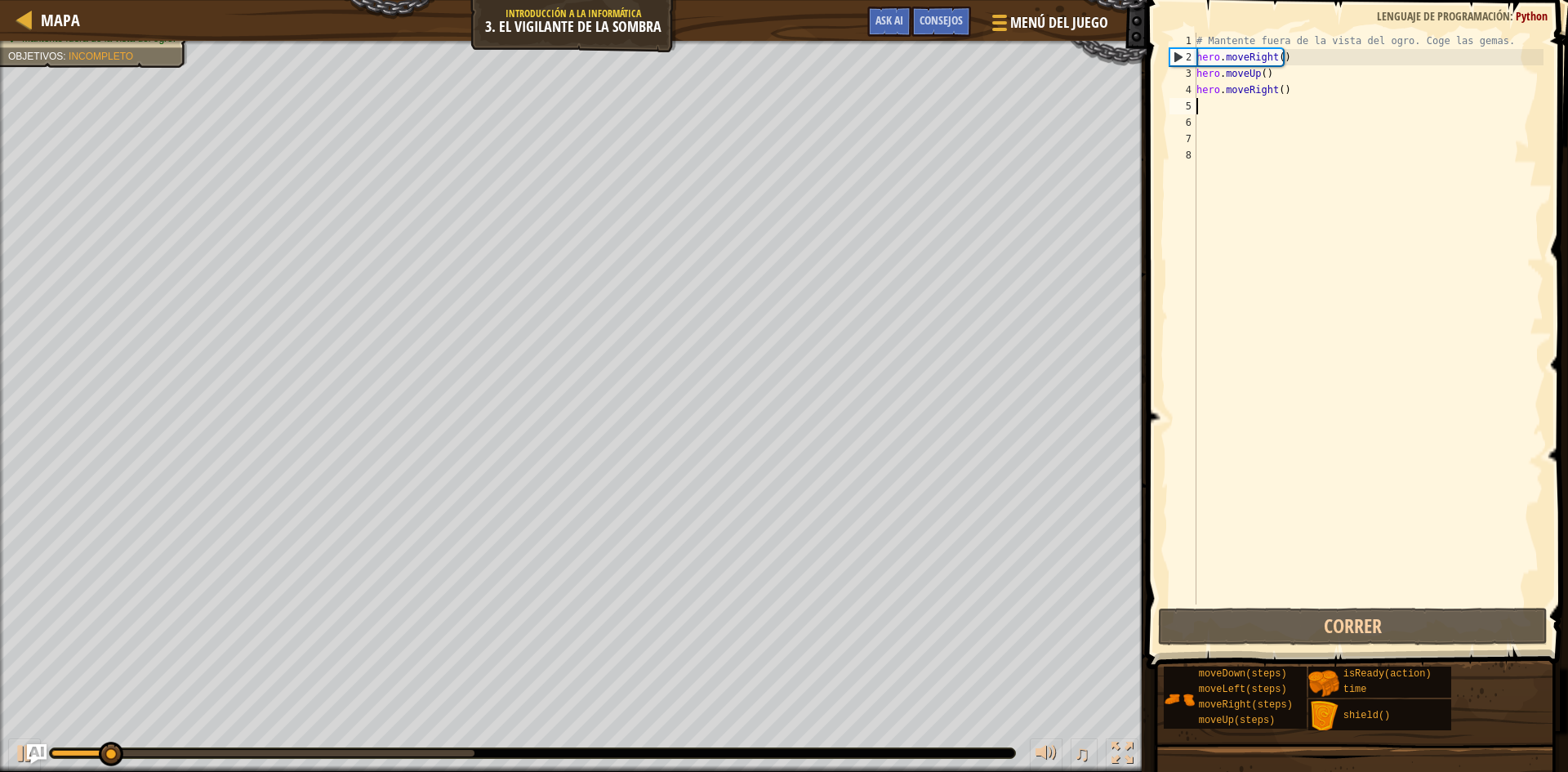
type textarea "h"
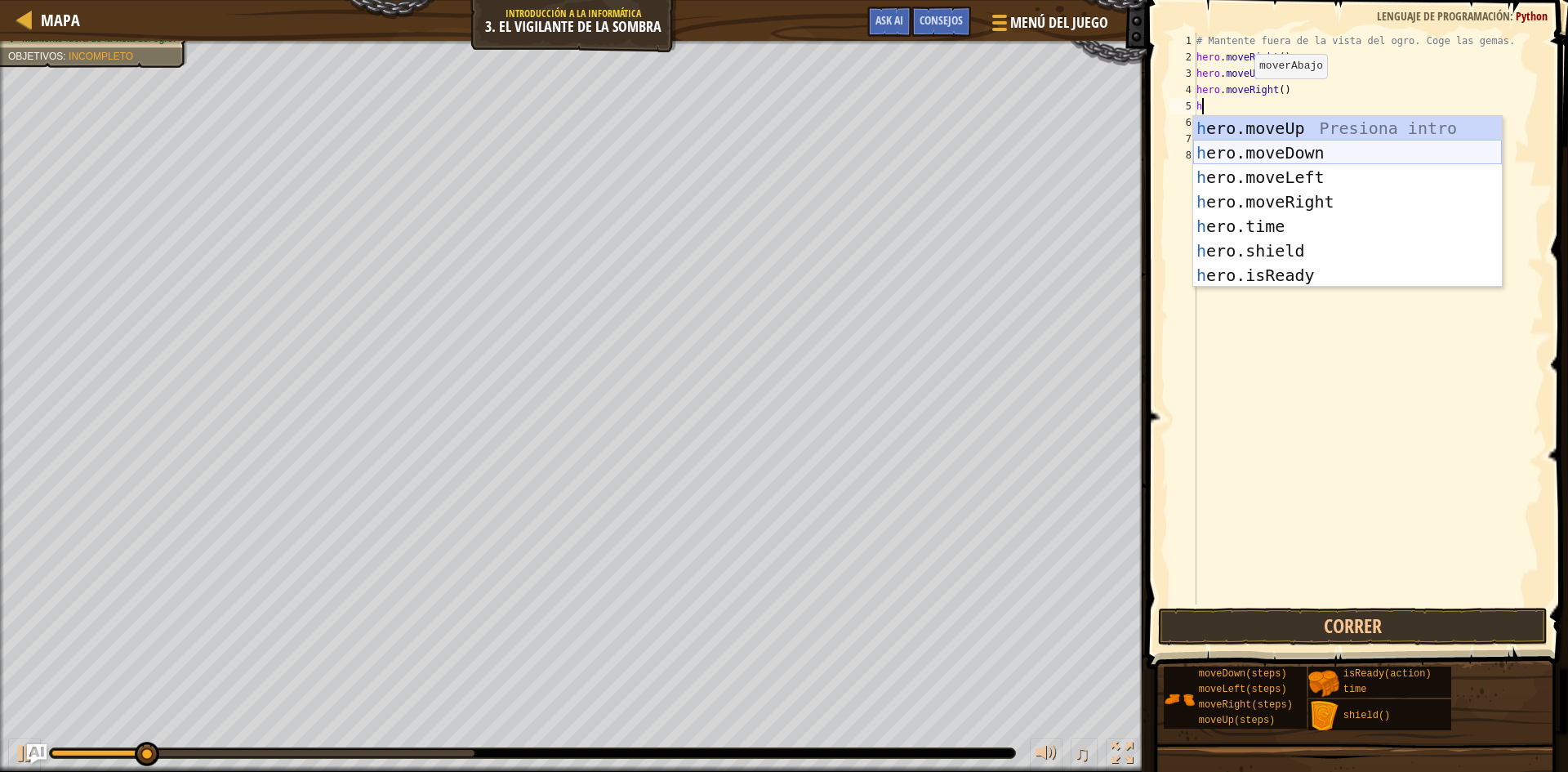
click at [1294, 151] on div "h ero.moveUp Presiona intro h ero.moveDown Presiona intro h ero.moveLeft Presio…" at bounding box center [1347, 227] width 309 height 221
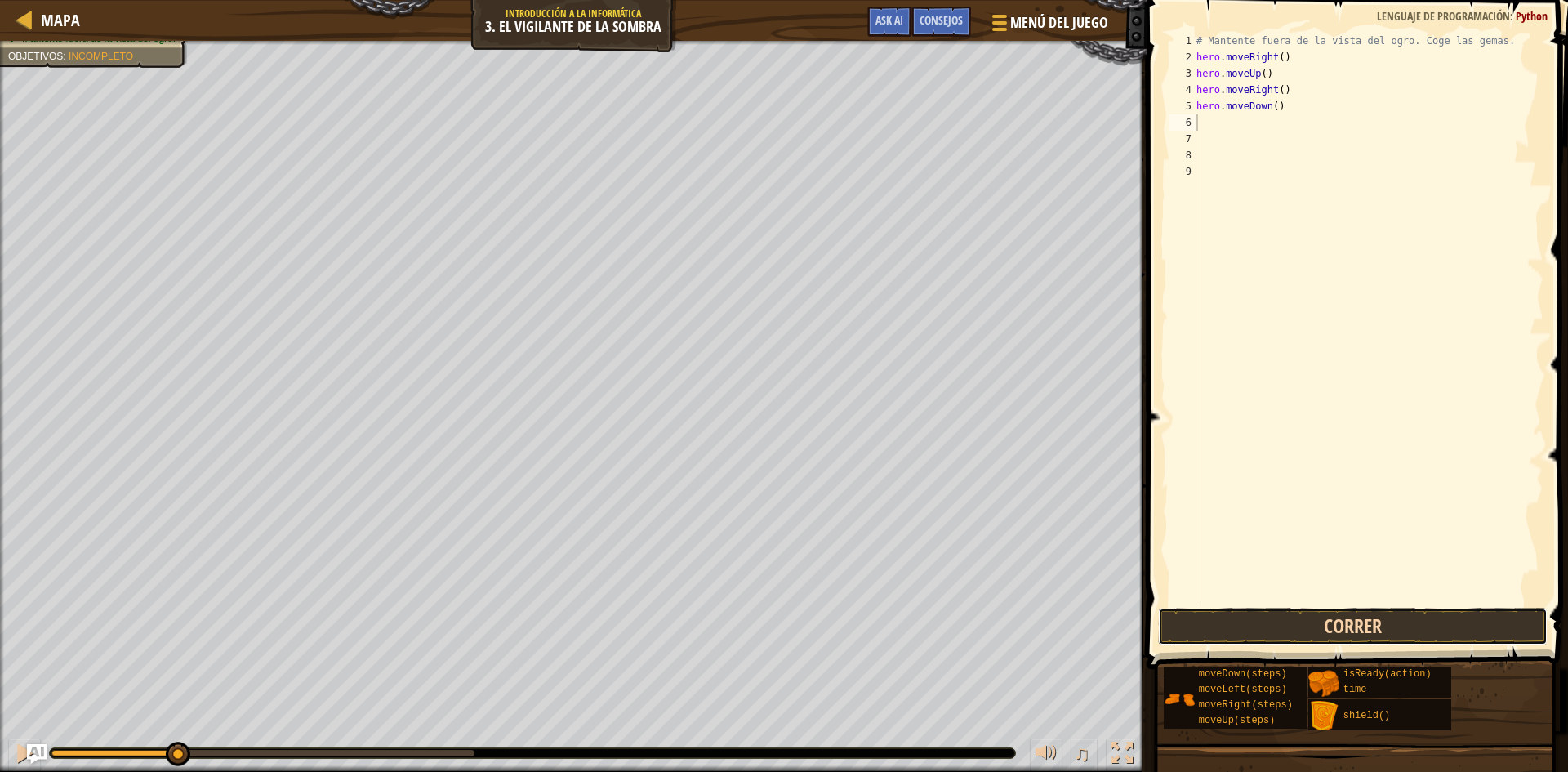
click at [1255, 615] on button "Correr" at bounding box center [1352, 626] width 390 height 38
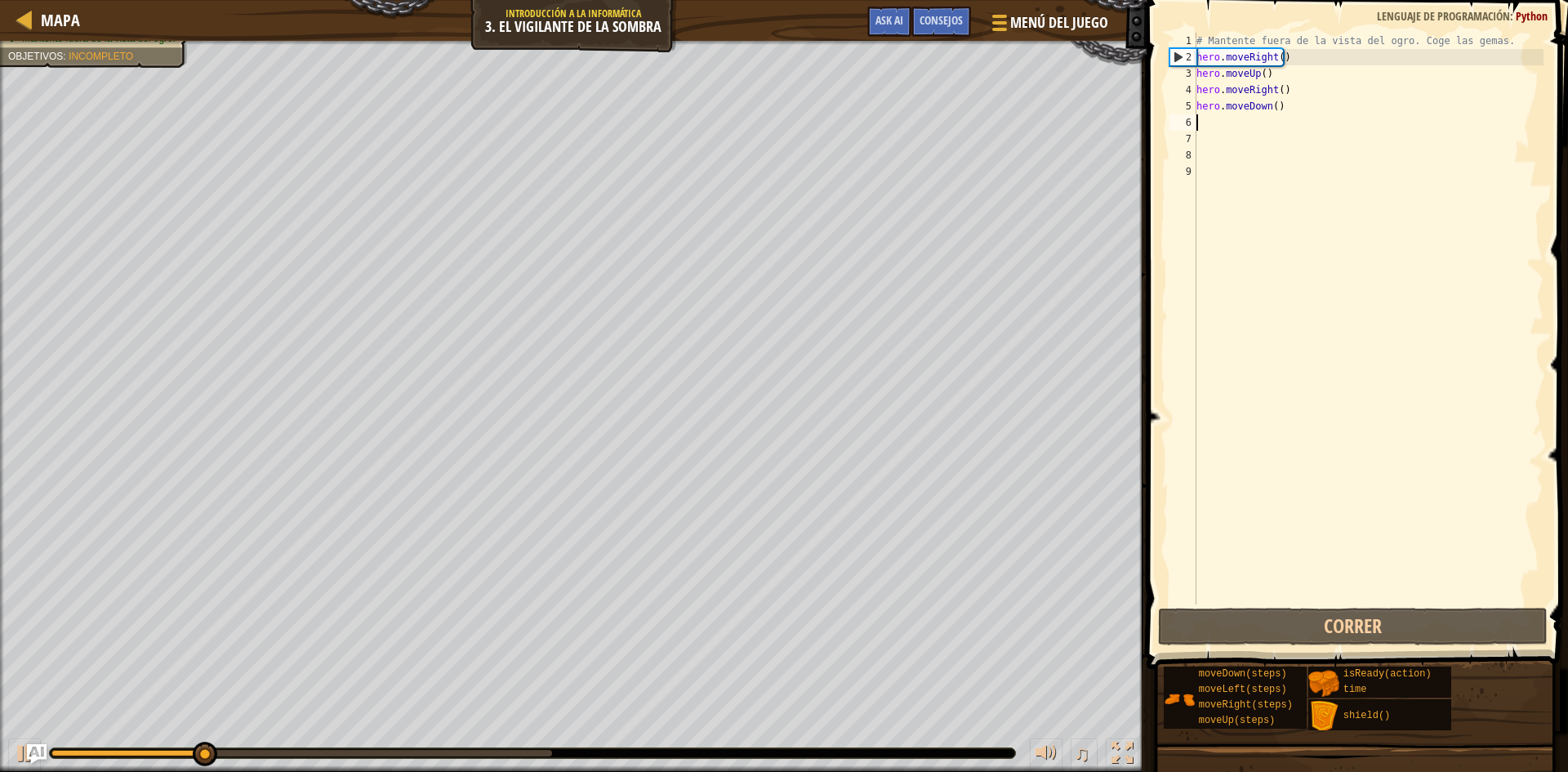
type textarea "h"
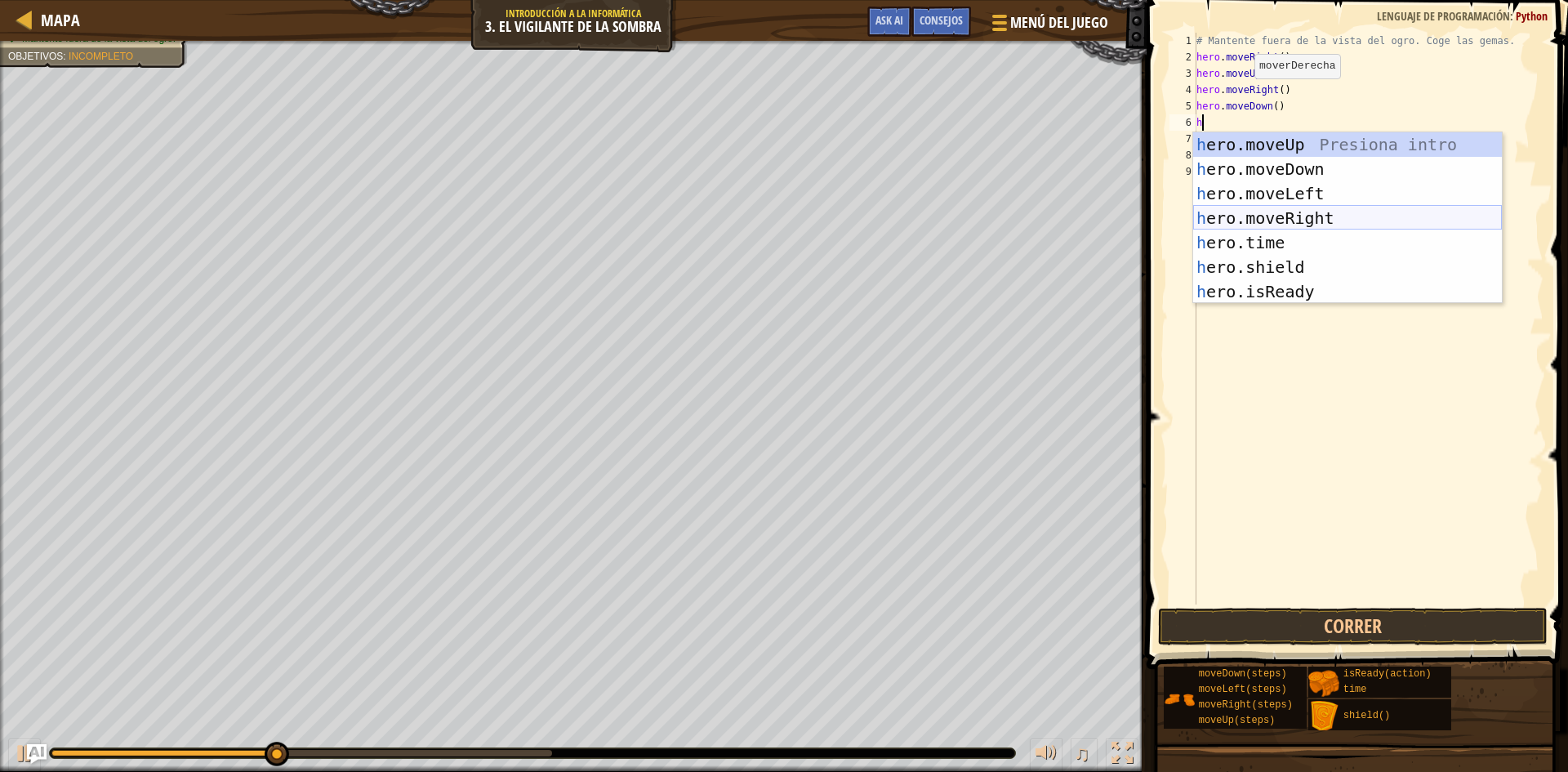
click at [1314, 213] on div "h ero.moveUp Presiona intro h ero.moveDown Presiona intro h ero.moveLeft Presio…" at bounding box center [1347, 243] width 309 height 221
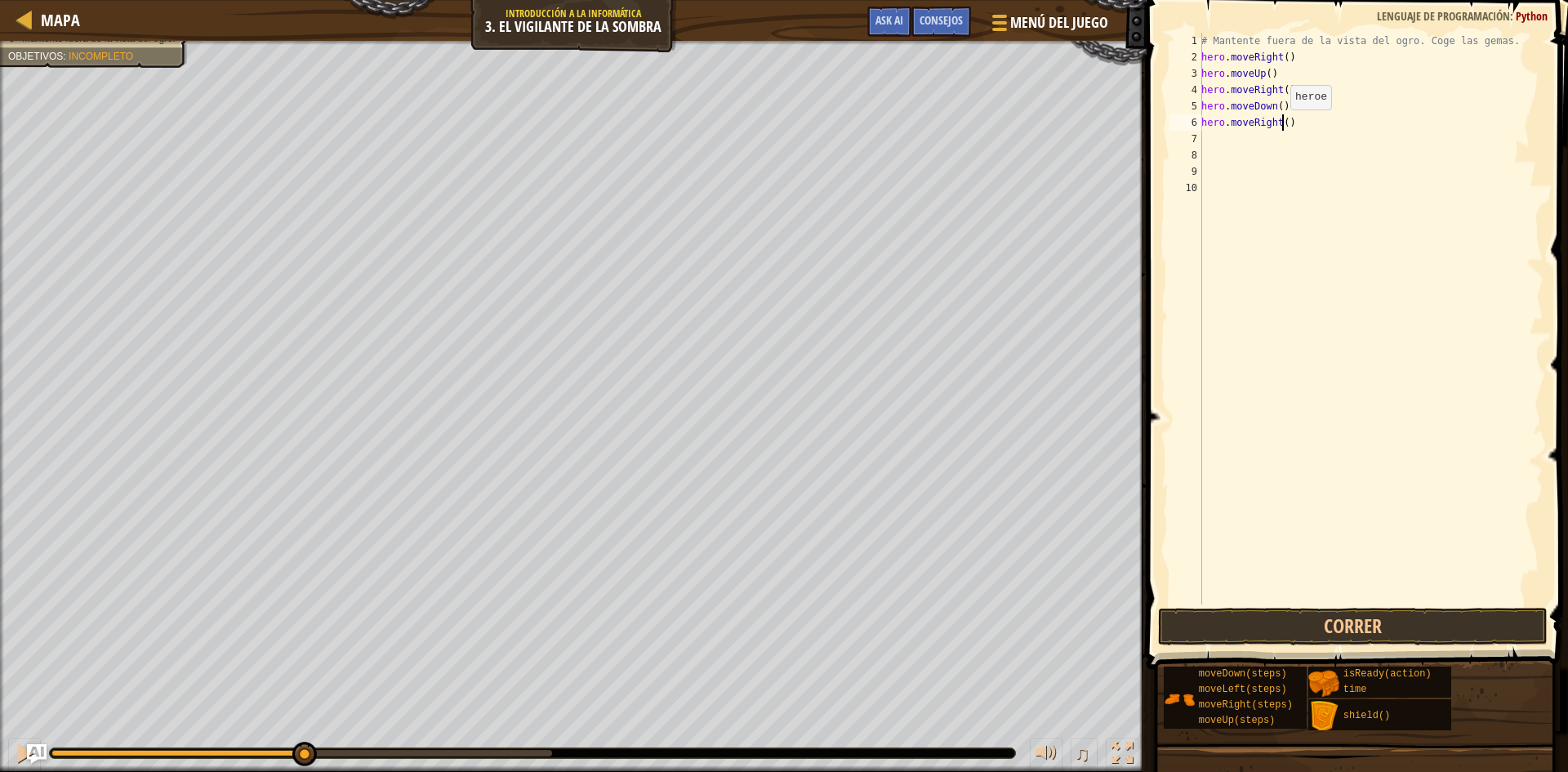
click at [1281, 126] on div "# Mantente fuera de la vista del ogro. Coge las gemas. hero . moveRight ( ) her…" at bounding box center [1370, 335] width 345 height 604
type textarea "hero.moveRight(2)"
click at [1313, 625] on button "Correr" at bounding box center [1352, 626] width 390 height 38
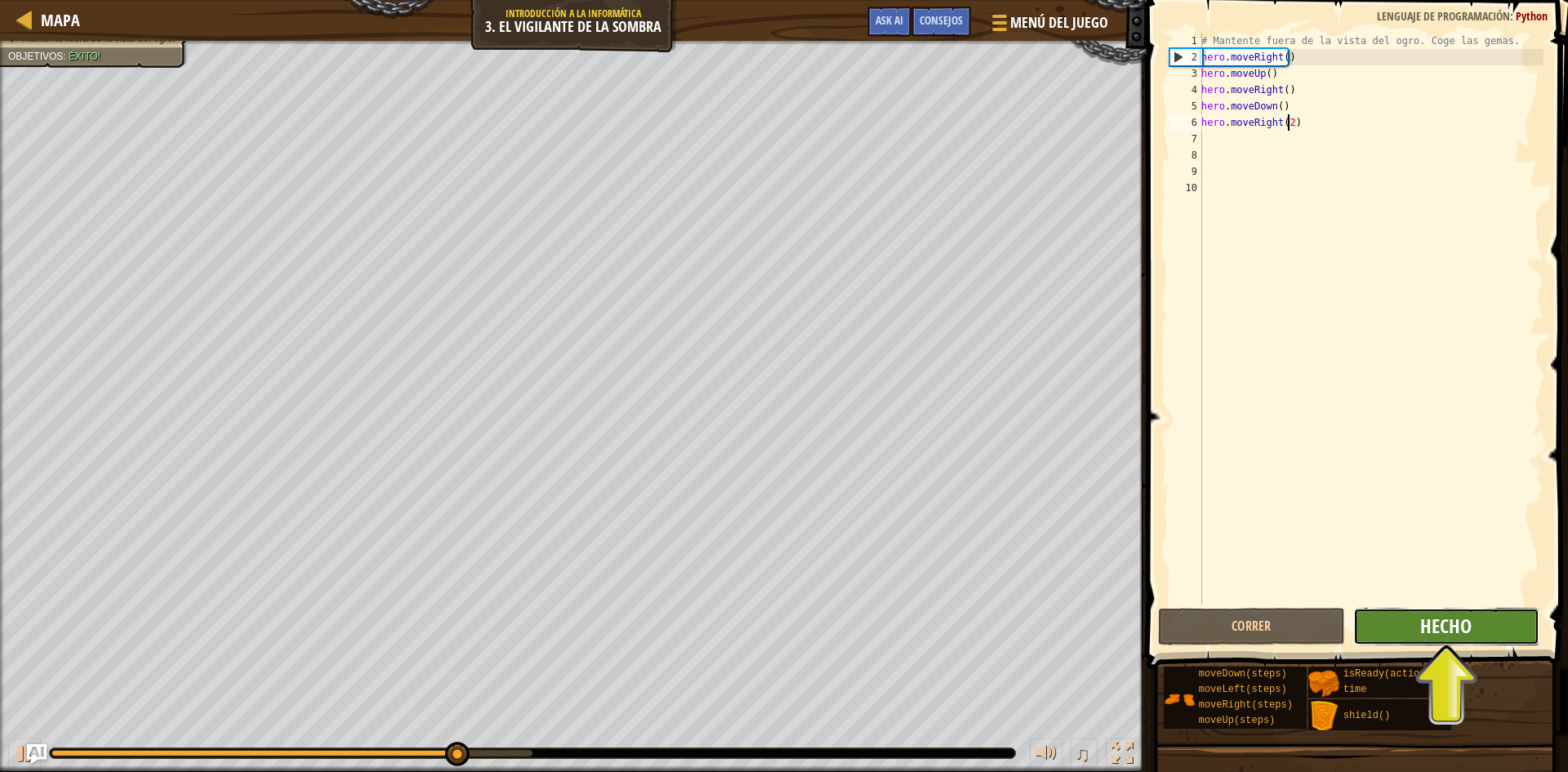
click at [1433, 621] on span "Hecho" at bounding box center [1445, 625] width 51 height 26
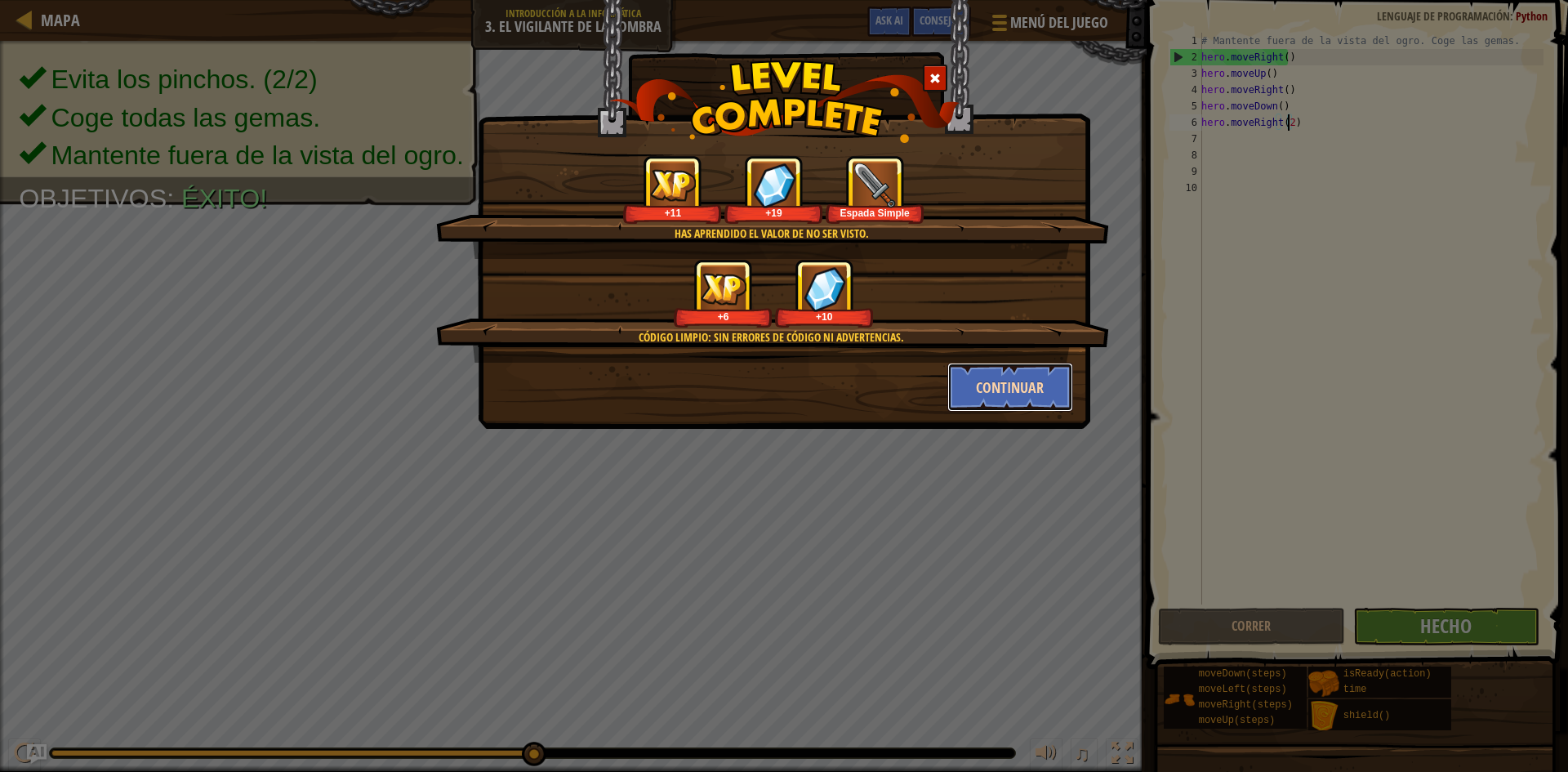
click at [996, 389] on button "Continuar" at bounding box center [1011, 386] width 127 height 49
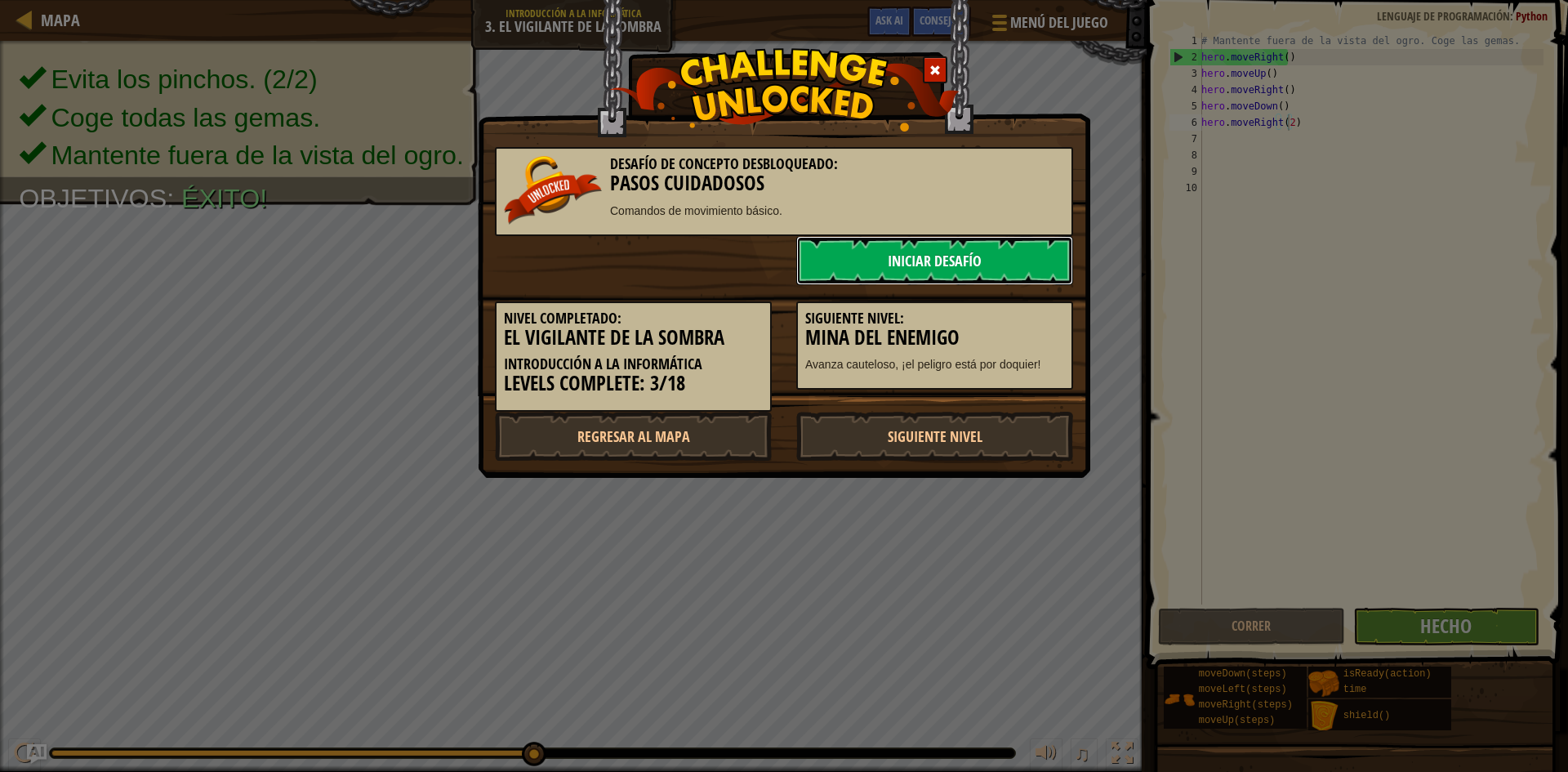
click at [905, 260] on link "Iniciar Desafío" at bounding box center [934, 260] width 277 height 49
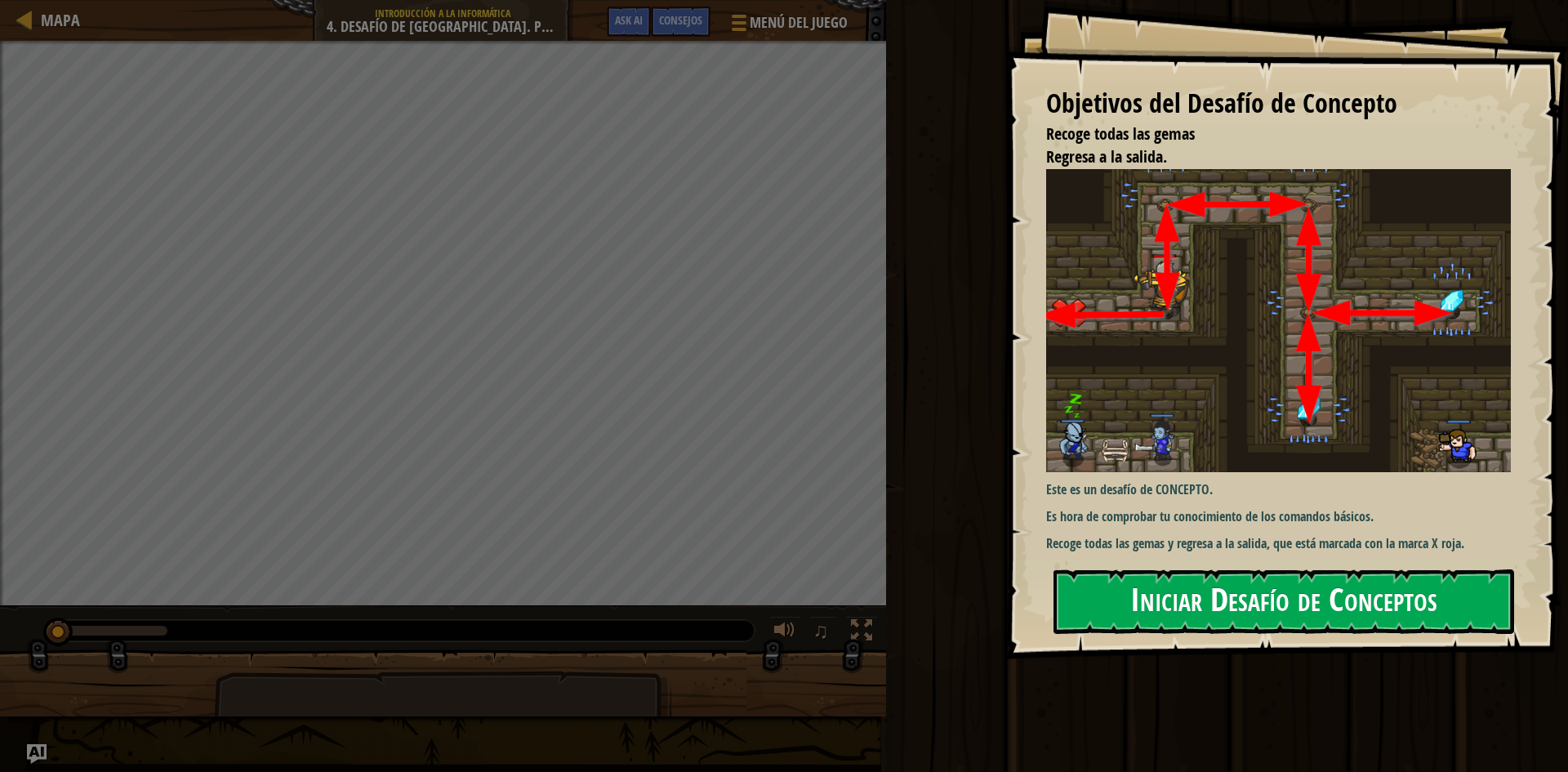
click at [1275, 608] on button "Iniciar Desafío de Conceptos" at bounding box center [1283, 601] width 461 height 64
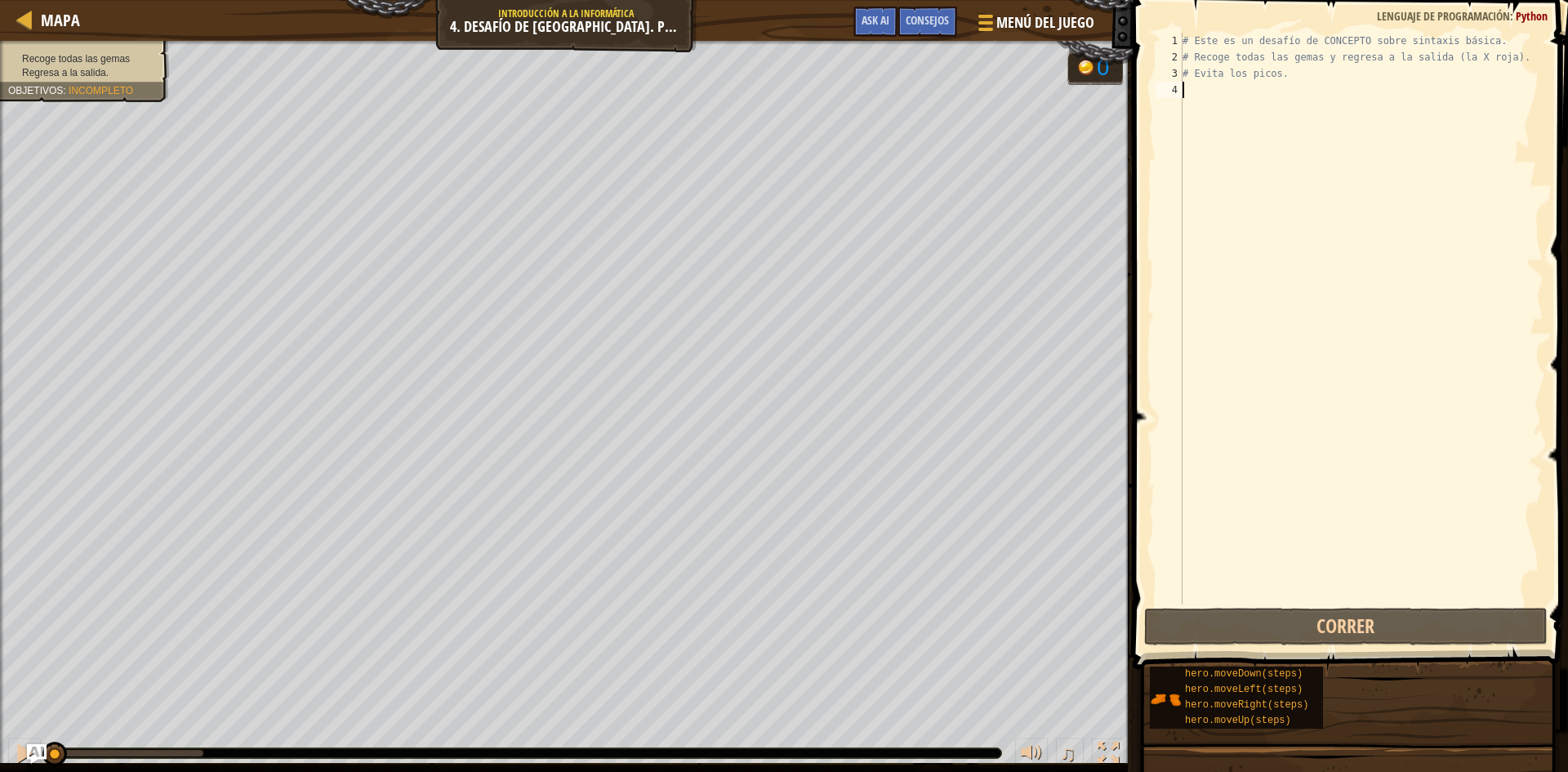
click at [1193, 94] on div "# Este es un desafío de CONCEPTO sobre sintaxis básica. # Recoge todas las gema…" at bounding box center [1361, 335] width 364 height 604
type textarea "h"
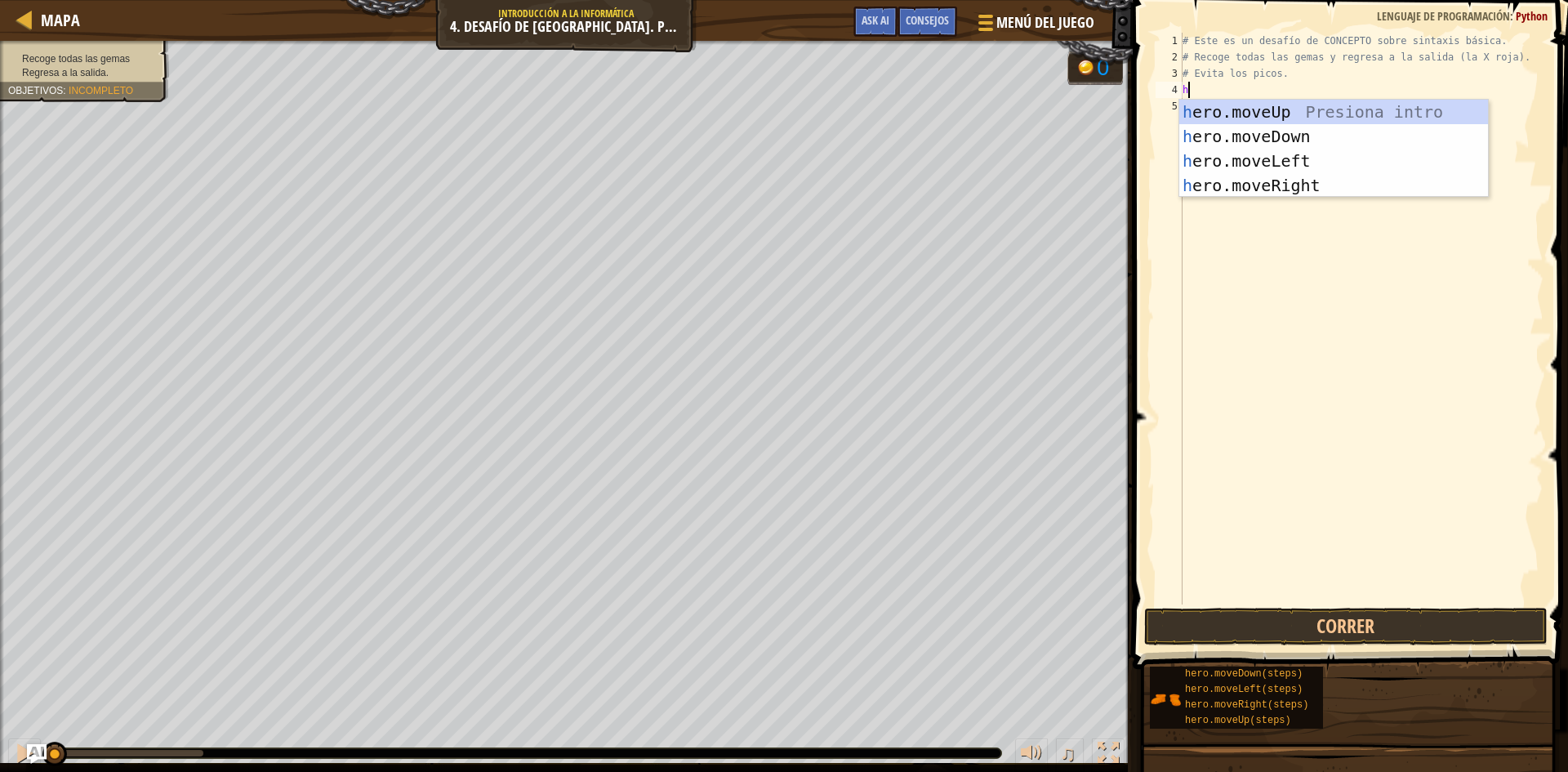
scroll to position [7, 0]
click at [1293, 124] on div "h ero.moveUp Presiona intro h ero.moveDown Presiona intro h ero.moveLeft Presio…" at bounding box center [1333, 173] width 309 height 147
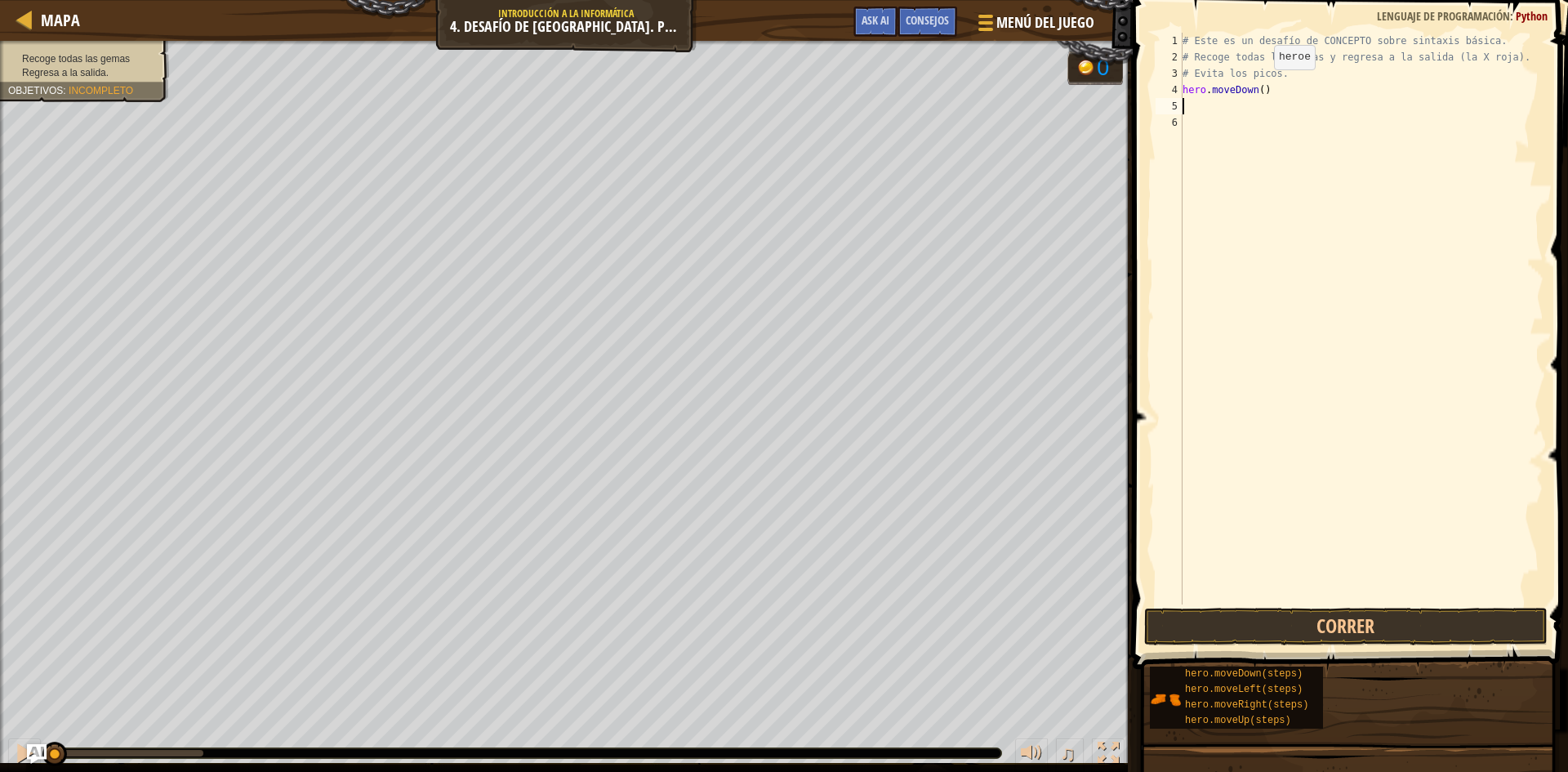
click at [1260, 89] on div "# Este es un desafío de CONCEPTO sobre sintaxis básica. # Recoge todas las gema…" at bounding box center [1361, 335] width 364 height 604
click at [1269, 87] on div "# Este es un desafío de CONCEPTO sobre sintaxis básica. # Recoge todas las gema…" at bounding box center [1361, 335] width 364 height 604
type textarea "h"
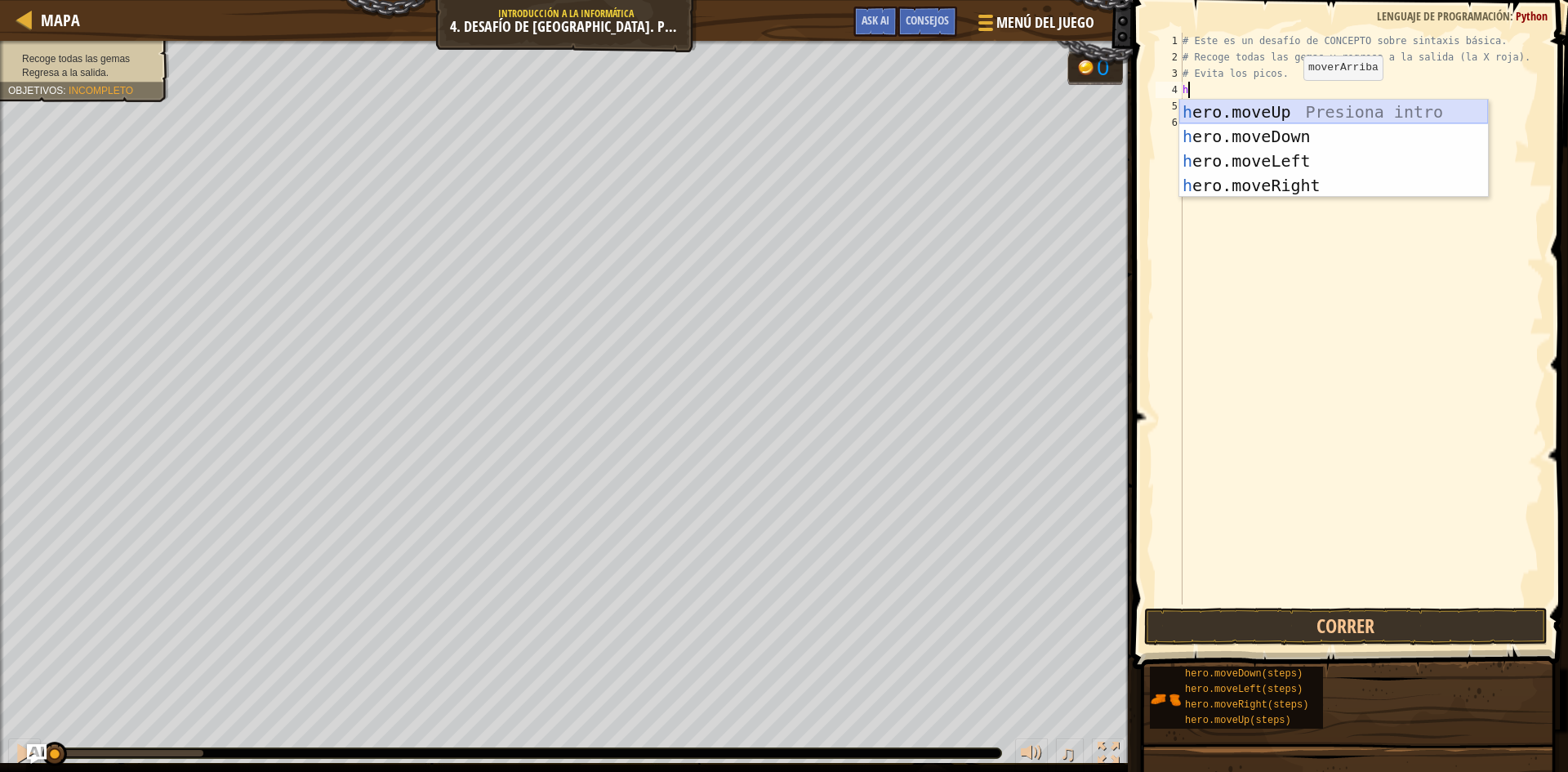
click at [1298, 107] on div "h ero.moveUp Presiona intro h ero.moveDown Presiona intro h ero.moveLeft Presio…" at bounding box center [1333, 173] width 309 height 147
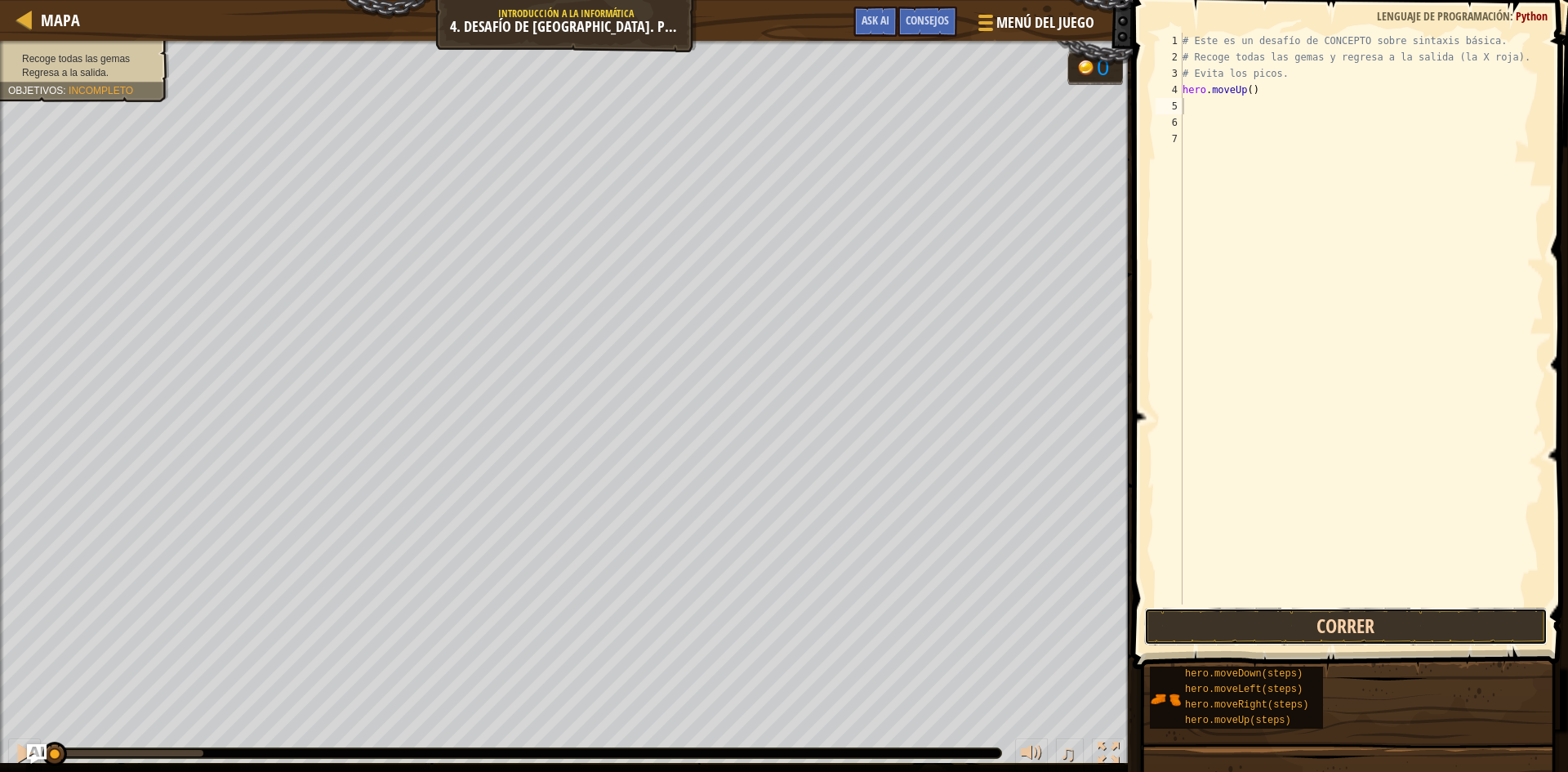
click at [1317, 624] on button "Correr" at bounding box center [1346, 626] width 404 height 38
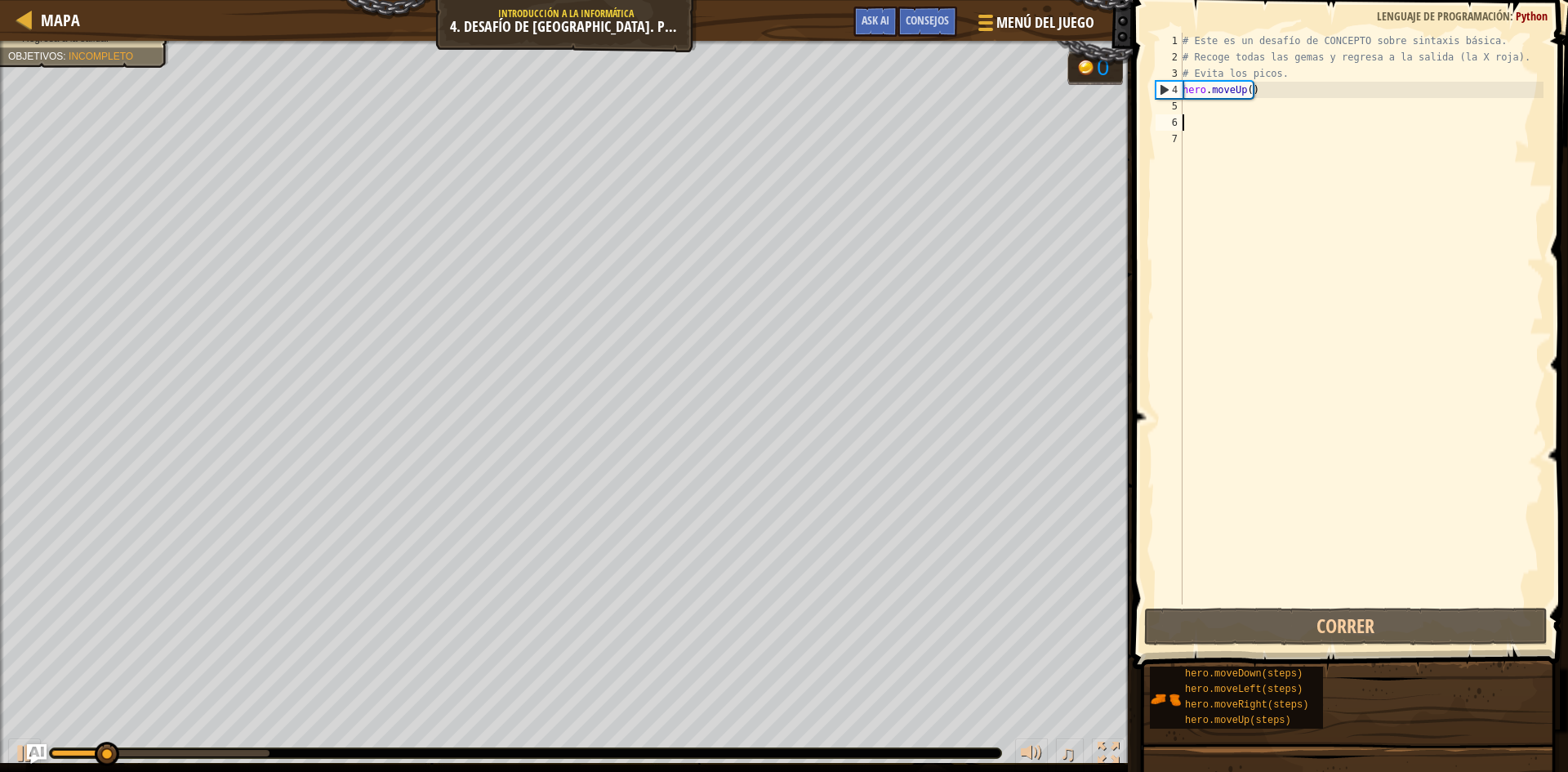
click at [1196, 117] on div "# Este es un desafío de CONCEPTO sobre sintaxis básica. # Recoge todas las gema…" at bounding box center [1361, 335] width 364 height 604
type textarea "h"
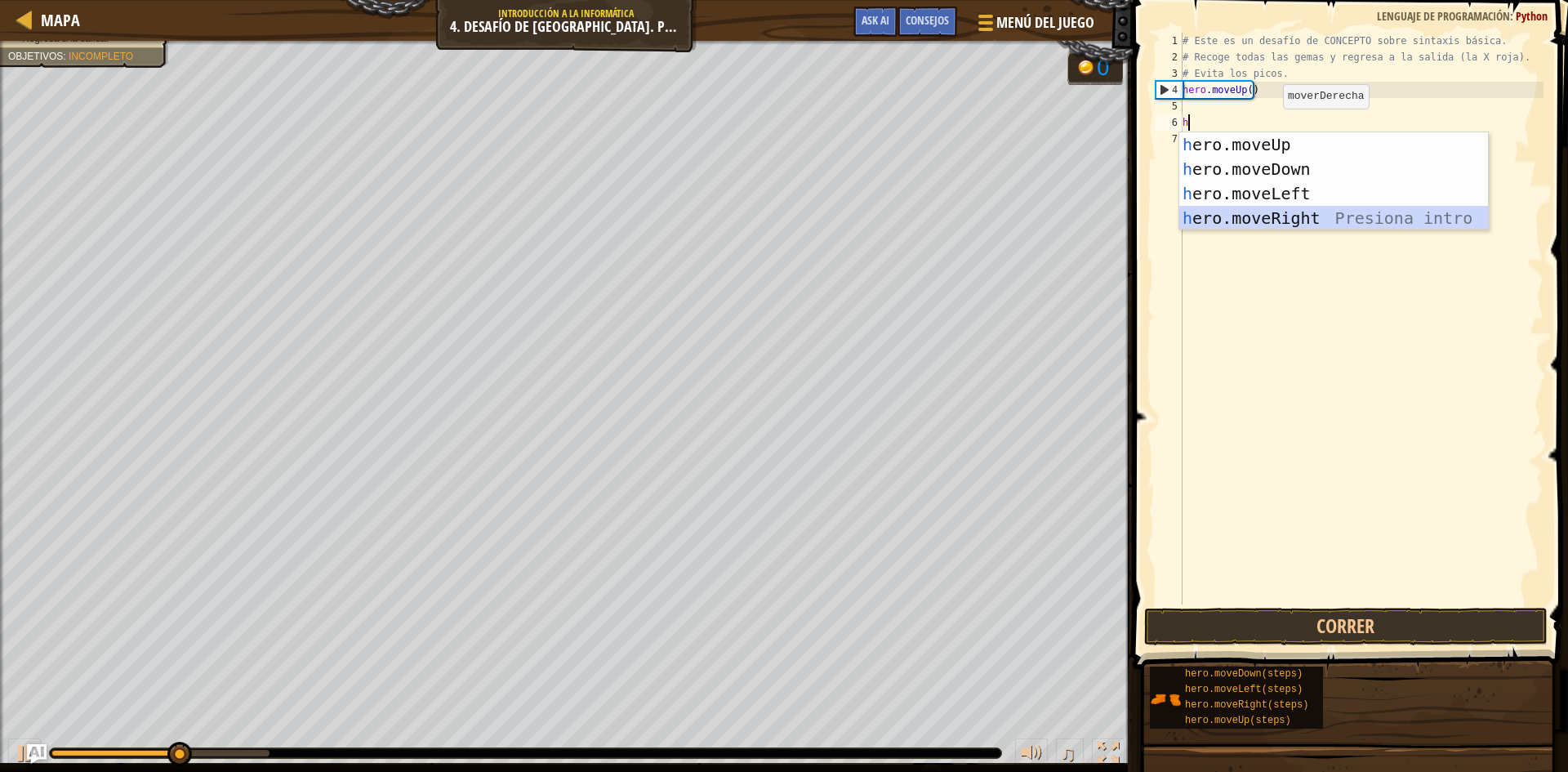
click at [1295, 213] on div "h ero.moveUp Presiona intro h ero.moveDown Presiona intro h ero.moveLeft Presio…" at bounding box center [1333, 206] width 309 height 147
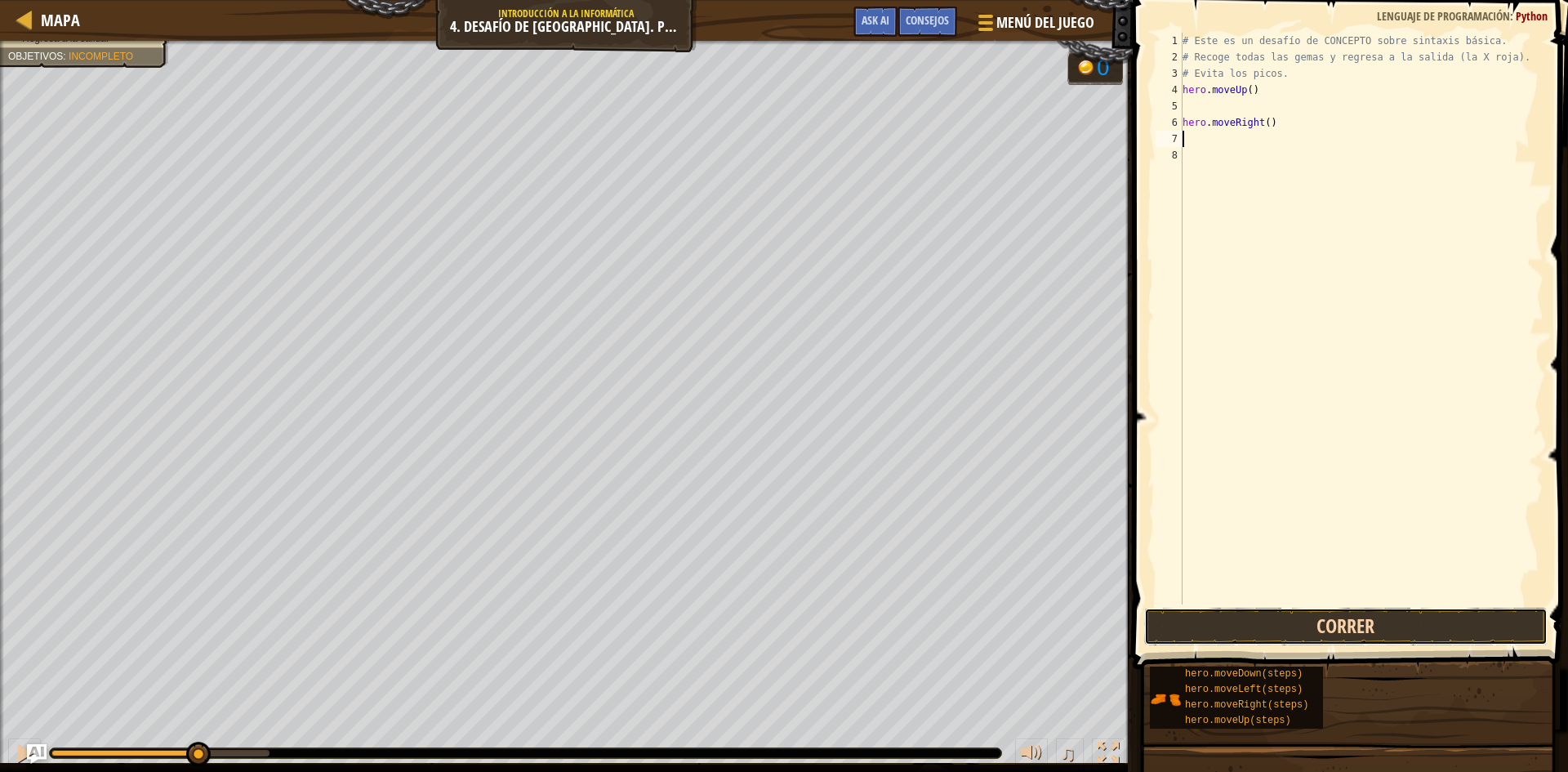
click at [1233, 620] on button "Correr" at bounding box center [1346, 626] width 404 height 38
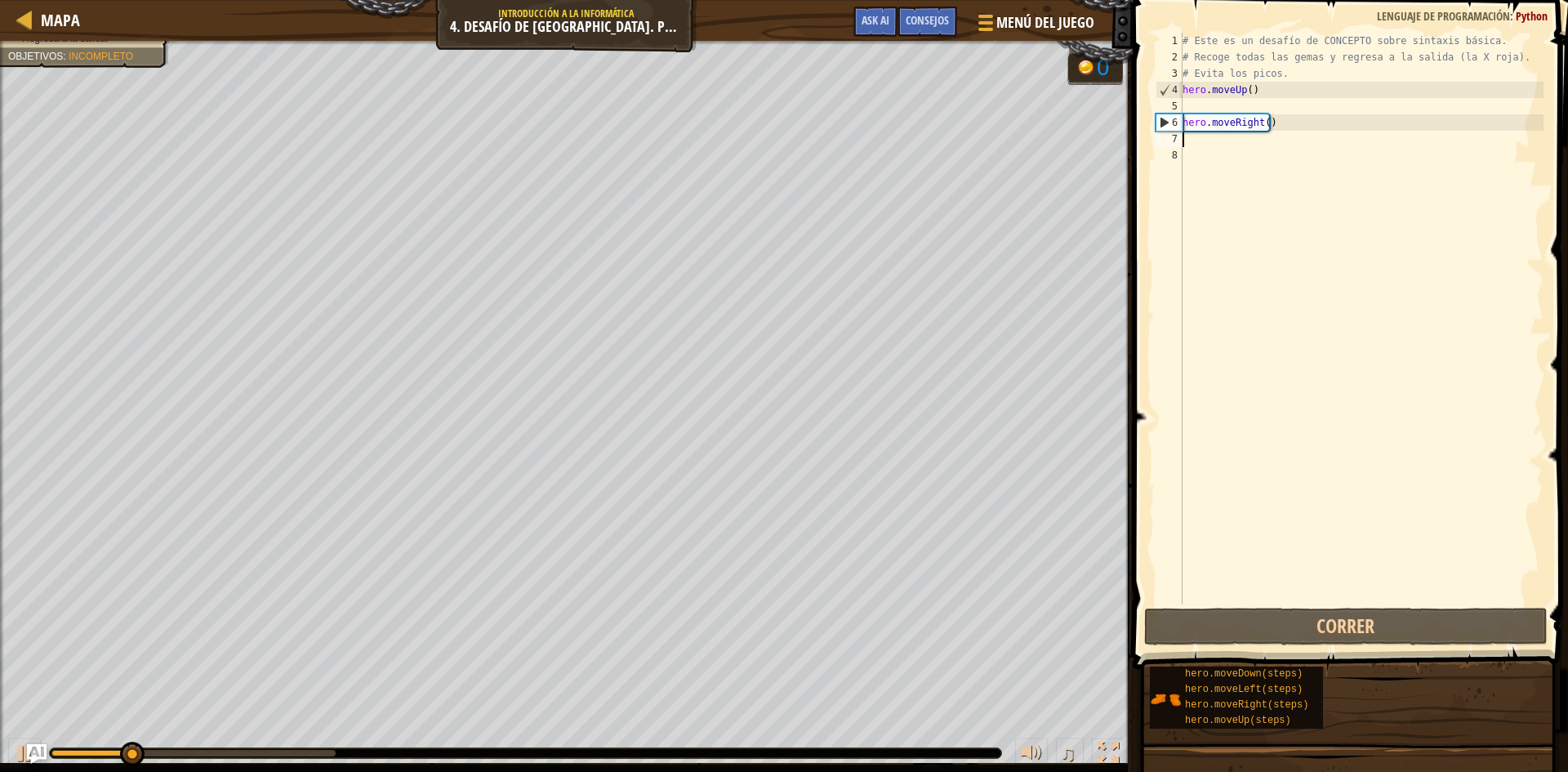
type textarea "h"
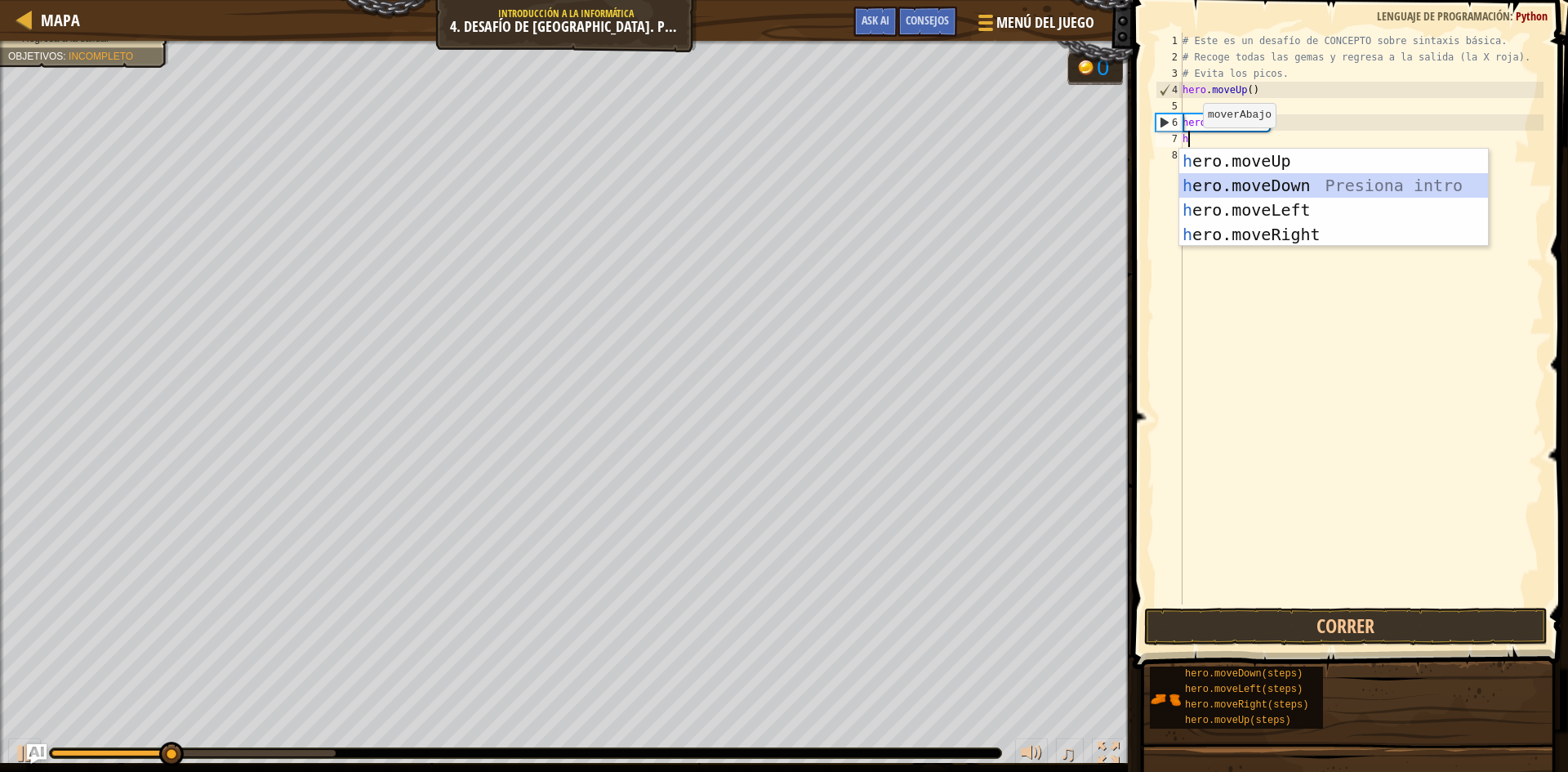
click at [1298, 182] on div "h ero.moveUp Presiona intro h ero.moveDown Presiona intro h ero.moveLeft Presio…" at bounding box center [1333, 222] width 309 height 147
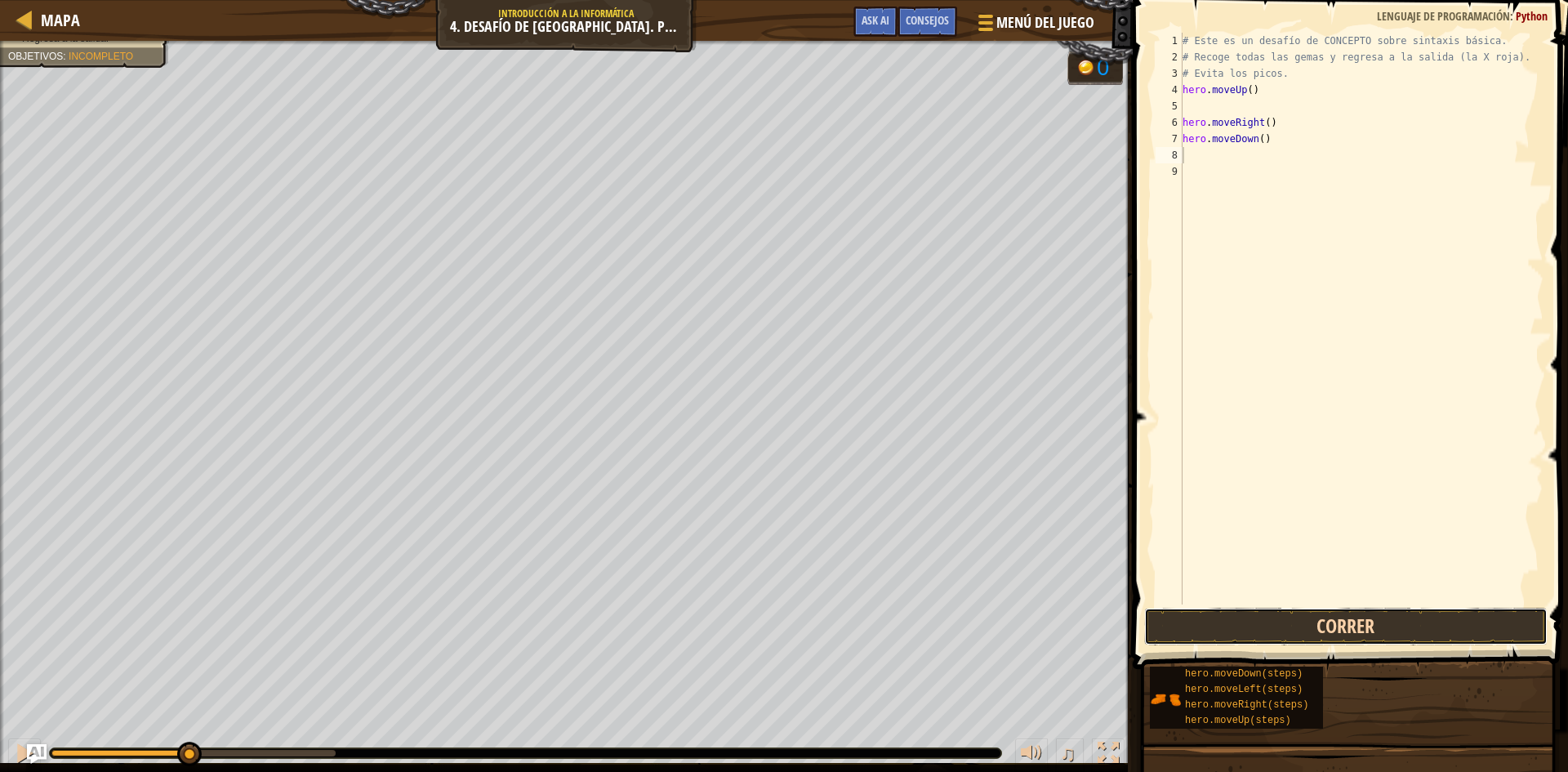
click at [1335, 615] on button "Correr" at bounding box center [1346, 626] width 404 height 38
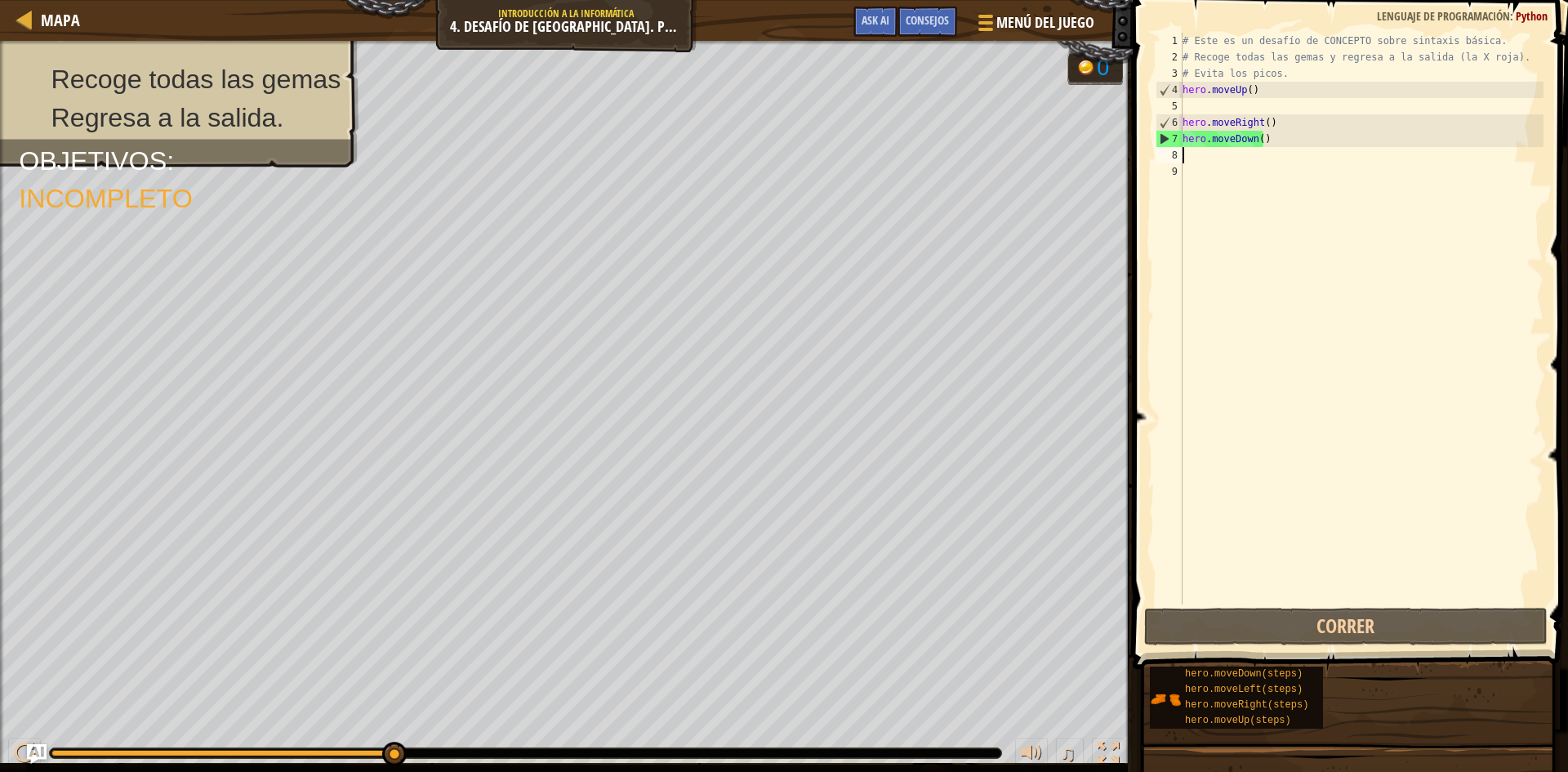
type textarea "h"
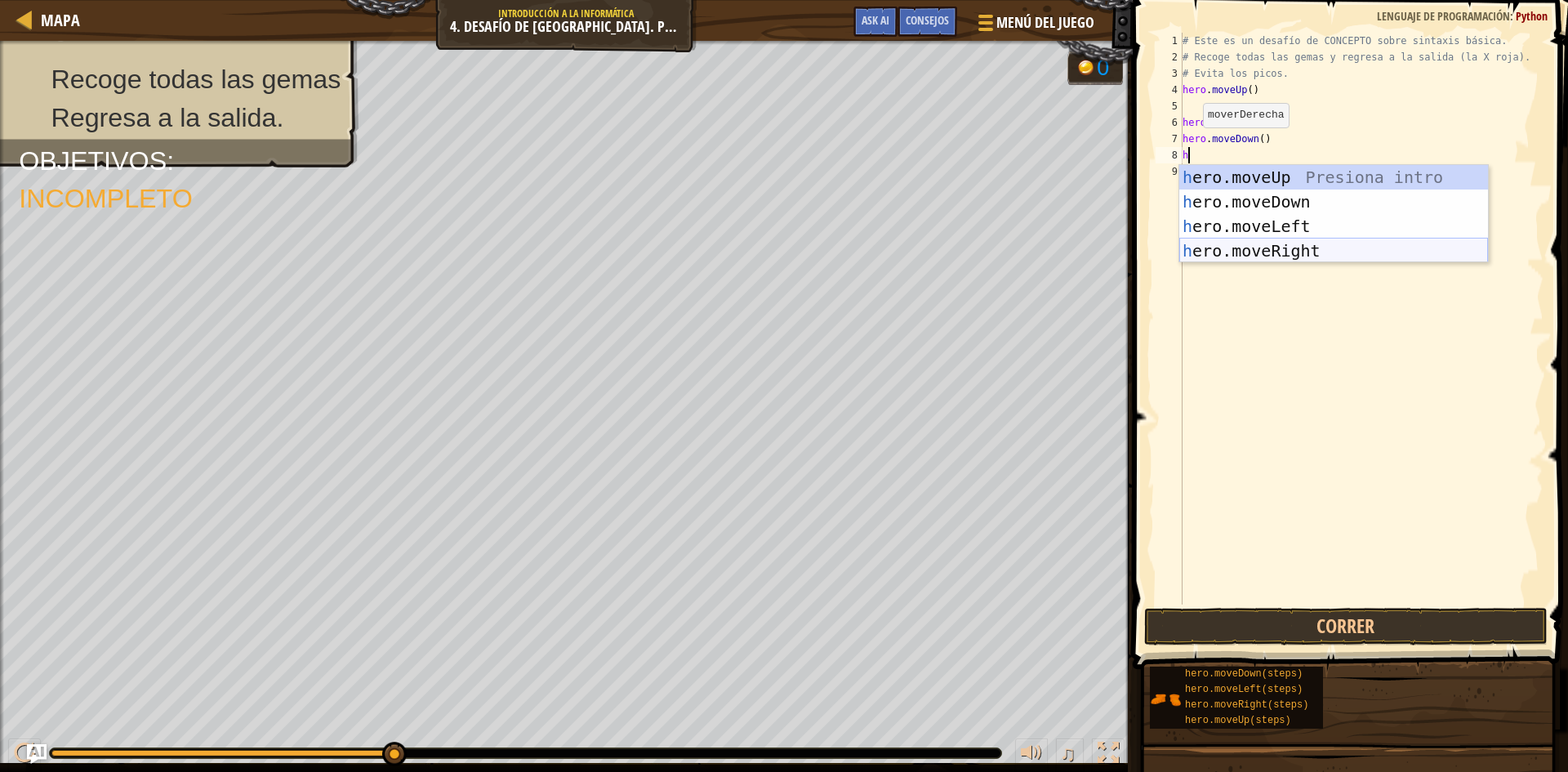
click at [1313, 252] on div "h ero.moveUp Presiona intro h ero.moveDown Presiona intro h ero.moveLeft Presio…" at bounding box center [1333, 238] width 309 height 147
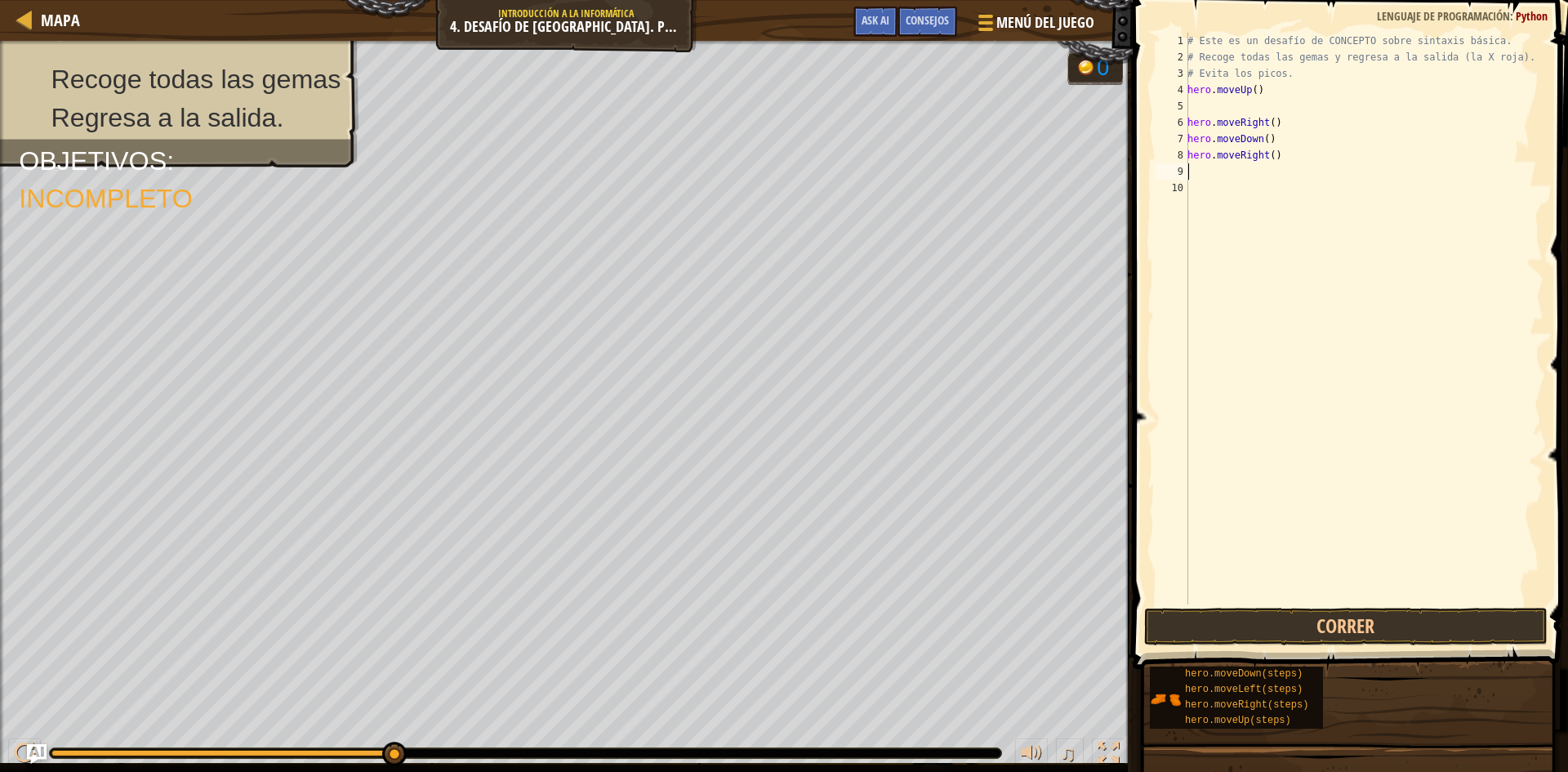
type textarea "h"
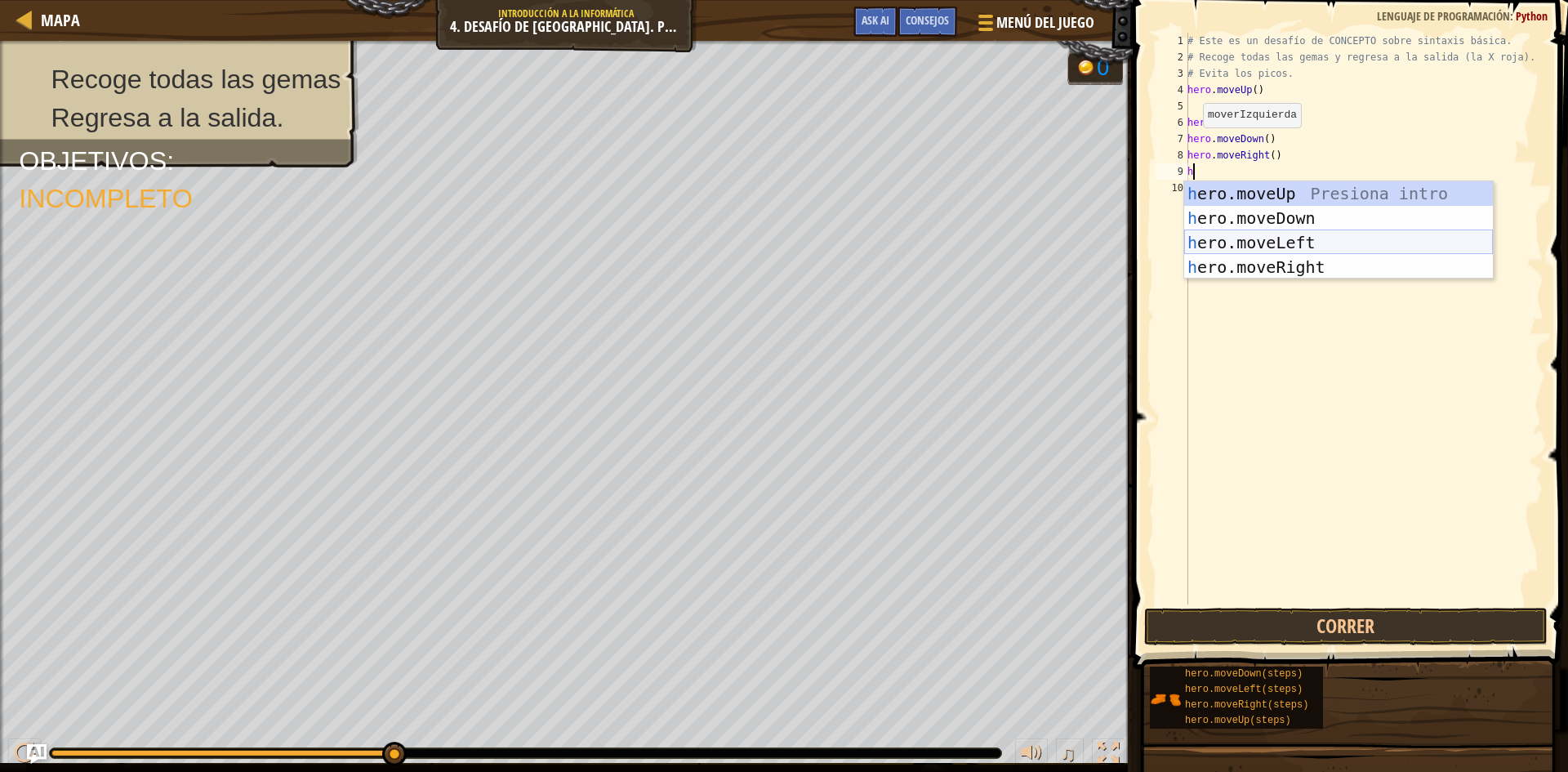
click at [1294, 238] on div "h ero.moveUp Presiona intro h ero.moveDown Presiona intro h ero.moveLeft Presio…" at bounding box center [1338, 255] width 309 height 147
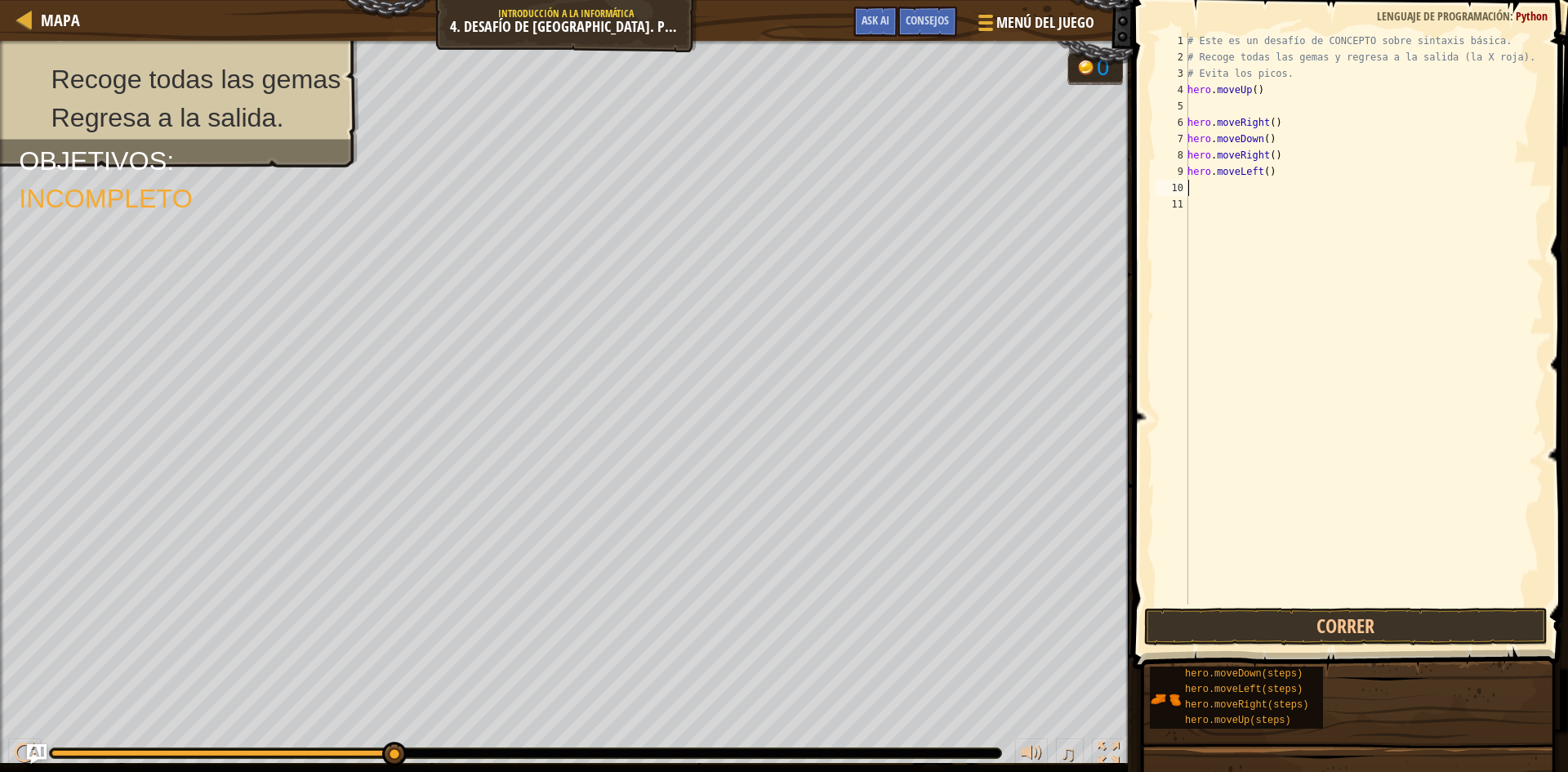
type textarea "h"
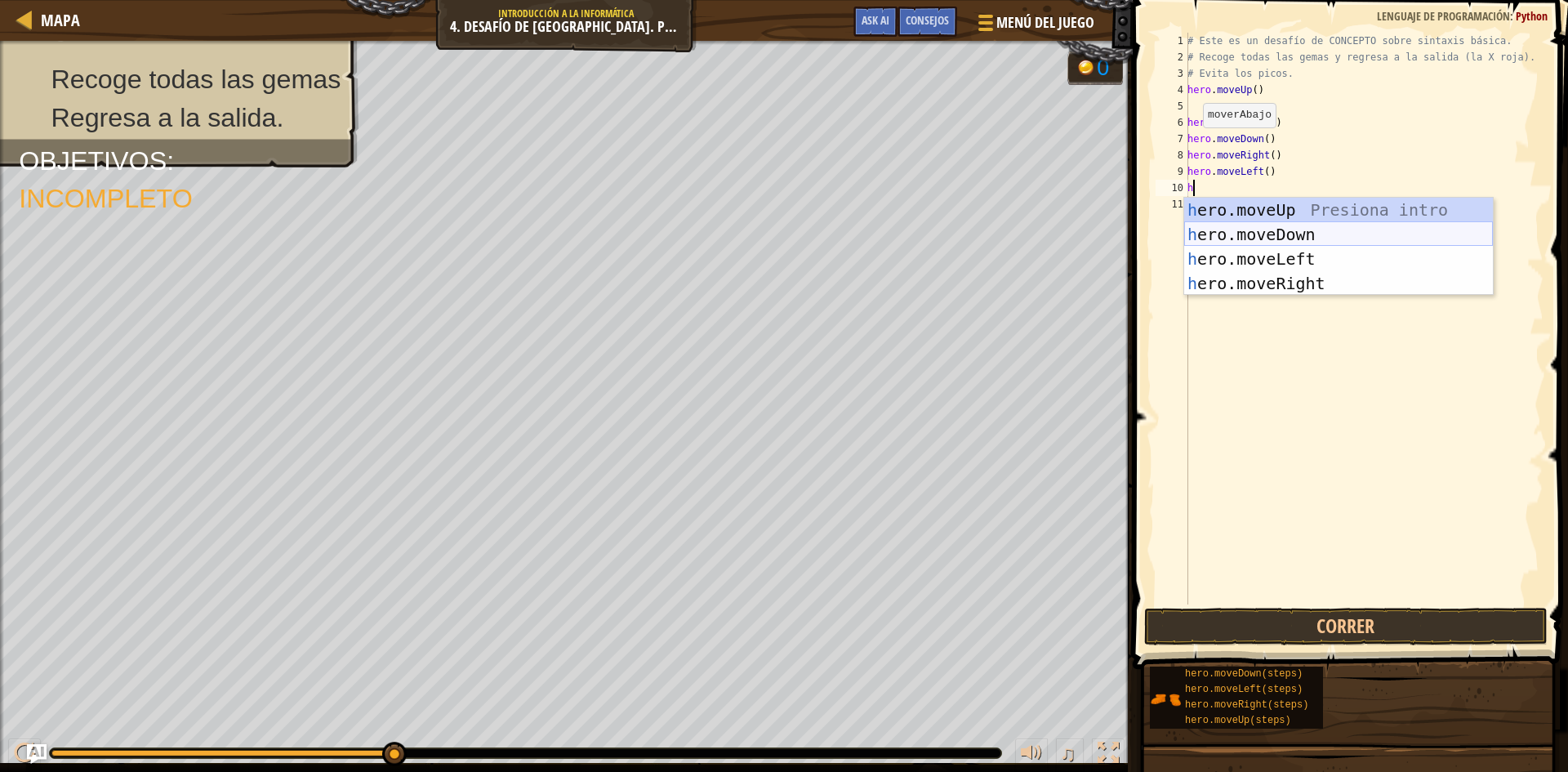
click at [1299, 233] on div "h ero.moveUp Presiona intro h ero.moveDown Presiona intro h ero.moveLeft Presio…" at bounding box center [1338, 271] width 309 height 147
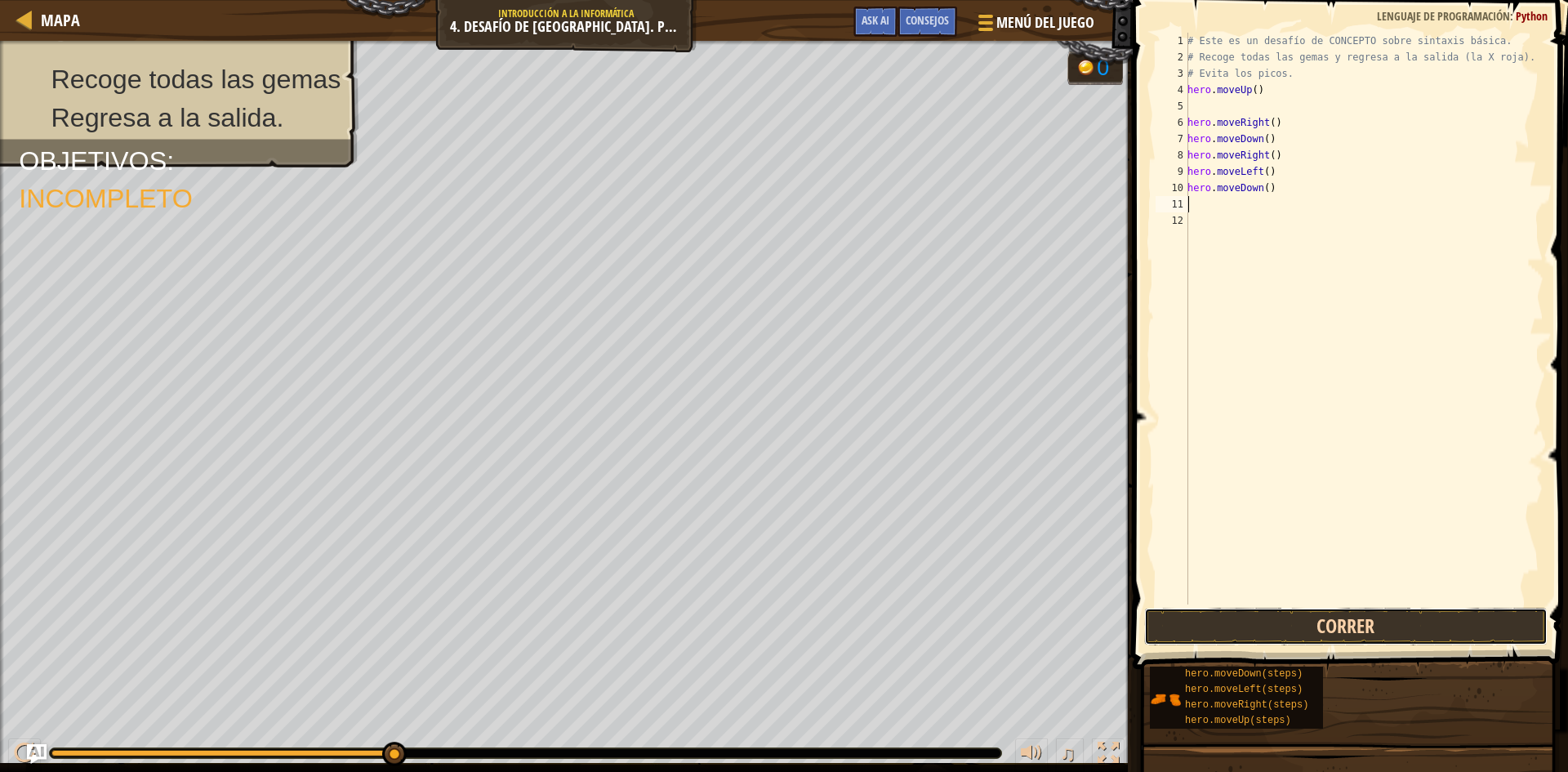
click at [1308, 614] on button "Correr" at bounding box center [1346, 626] width 404 height 38
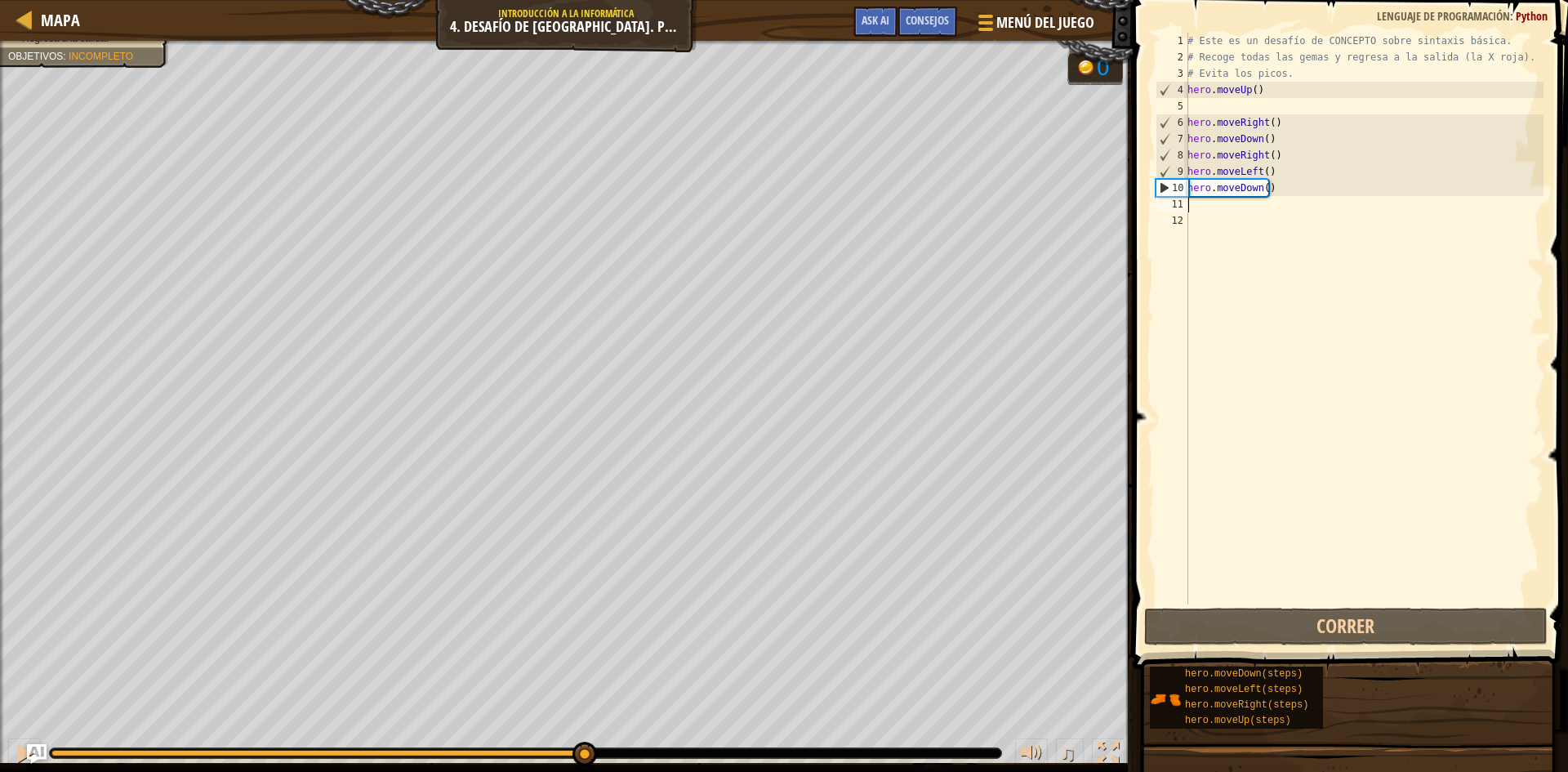
click at [584, 752] on div at bounding box center [321, 753] width 541 height 7
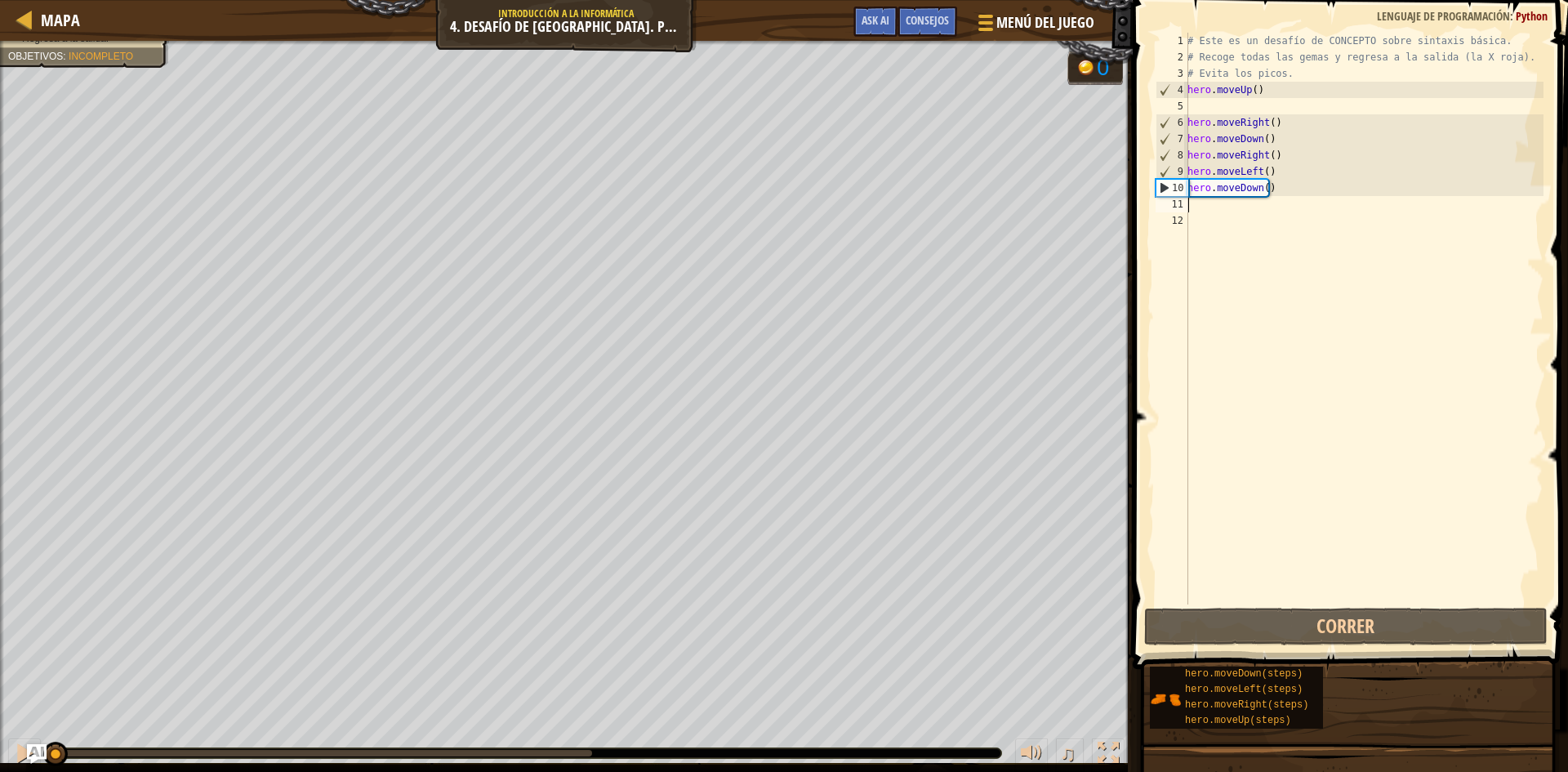
type textarea "h"
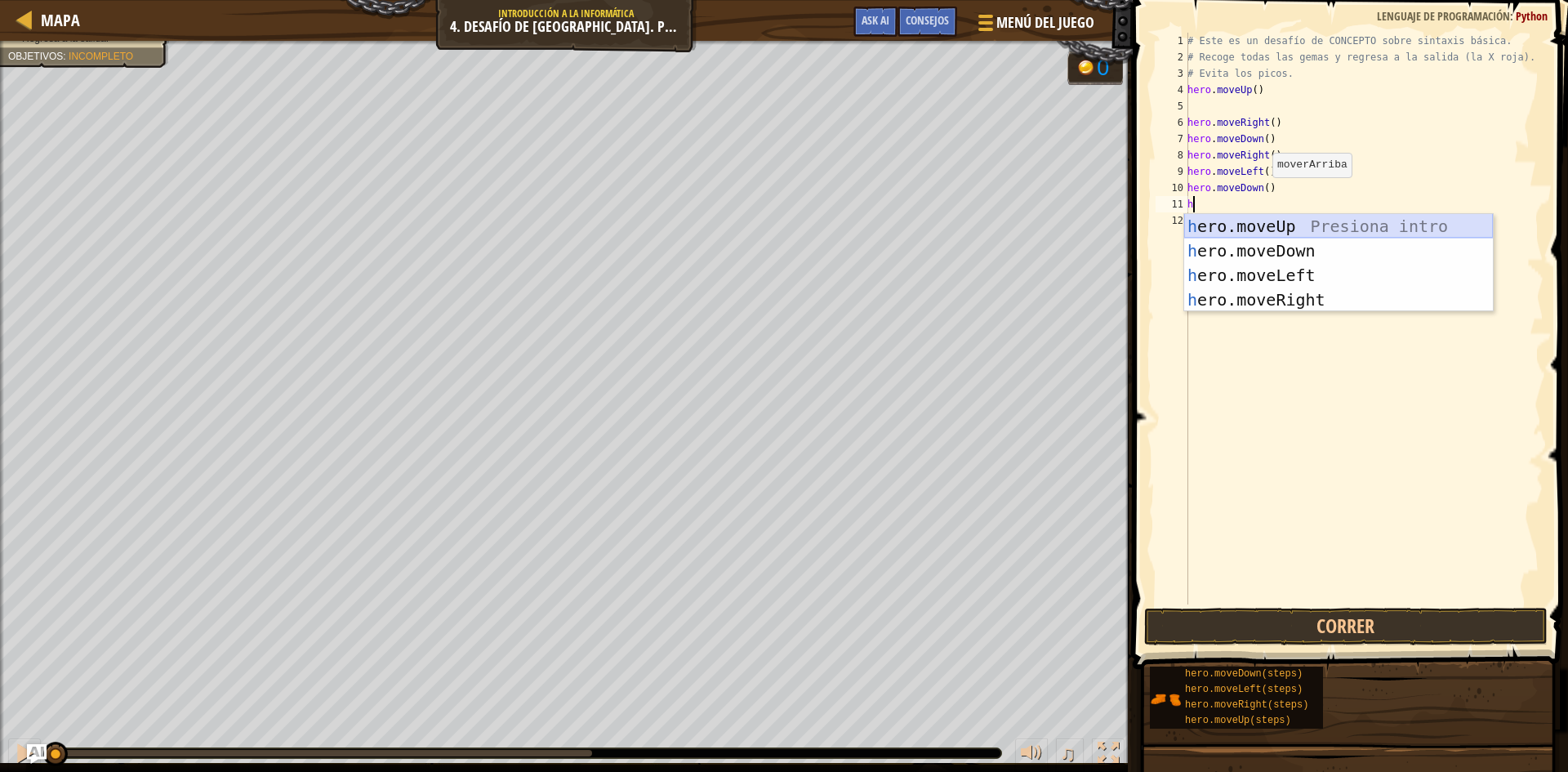
click at [1303, 229] on div "h ero.moveUp Presiona intro h ero.moveDown Presiona intro h ero.moveLeft Presio…" at bounding box center [1338, 288] width 309 height 147
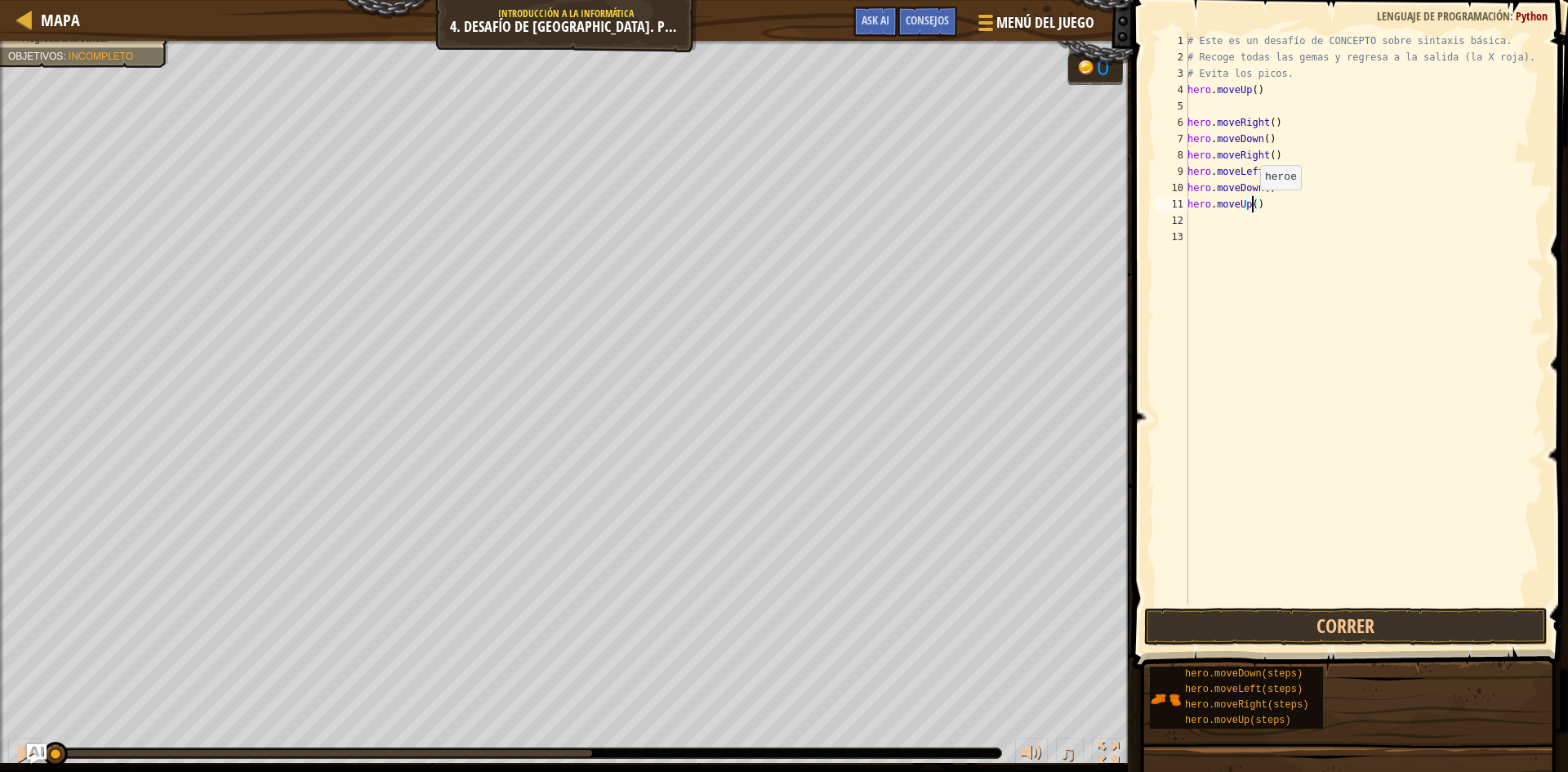
click at [1250, 206] on div "# Este es un desafío de CONCEPTO sobre sintaxis básica. # Recoge todas las gema…" at bounding box center [1364, 335] width 359 height 604
click at [1359, 620] on button "Correr" at bounding box center [1346, 626] width 404 height 38
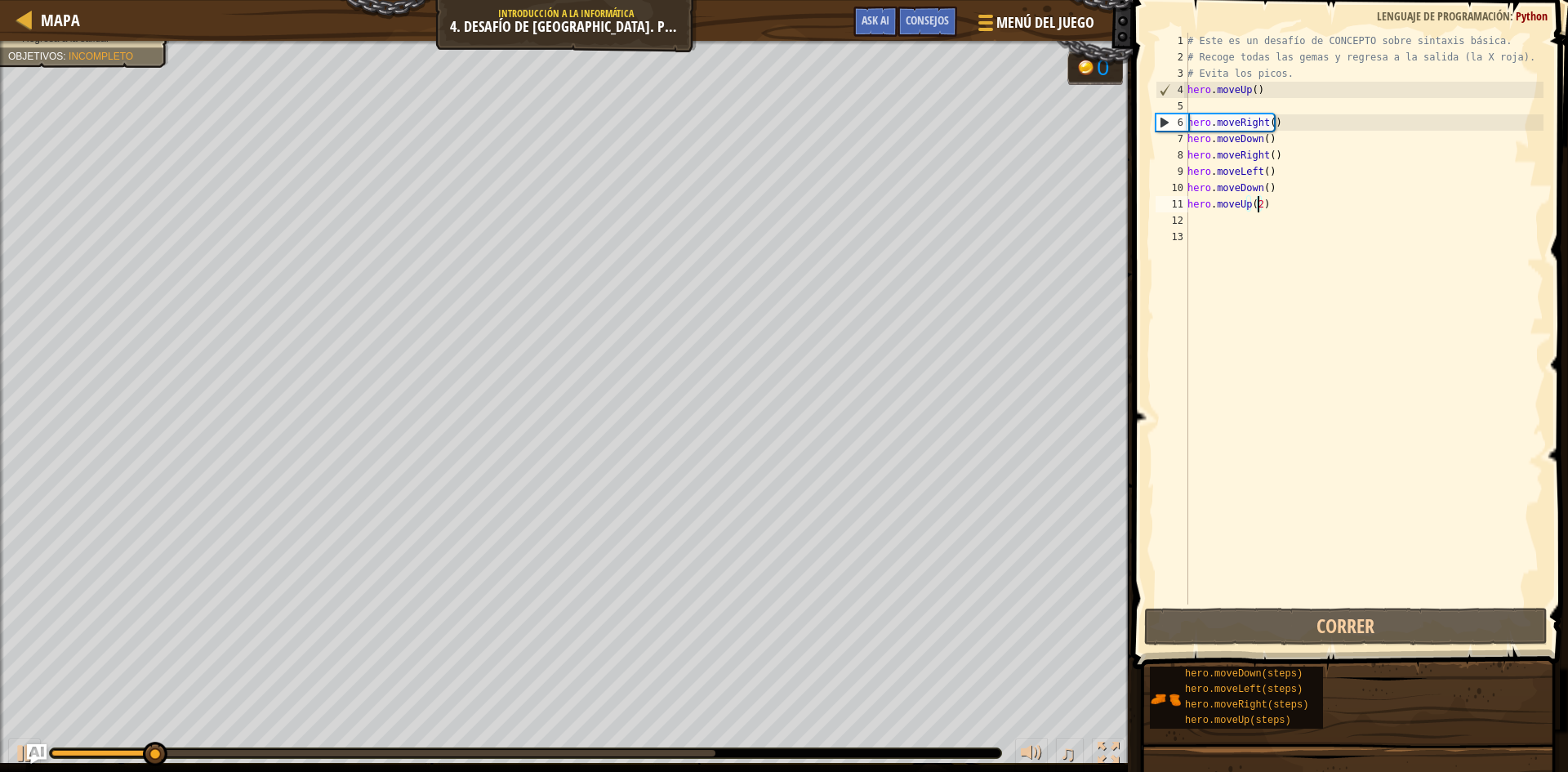
scroll to position [7, 6]
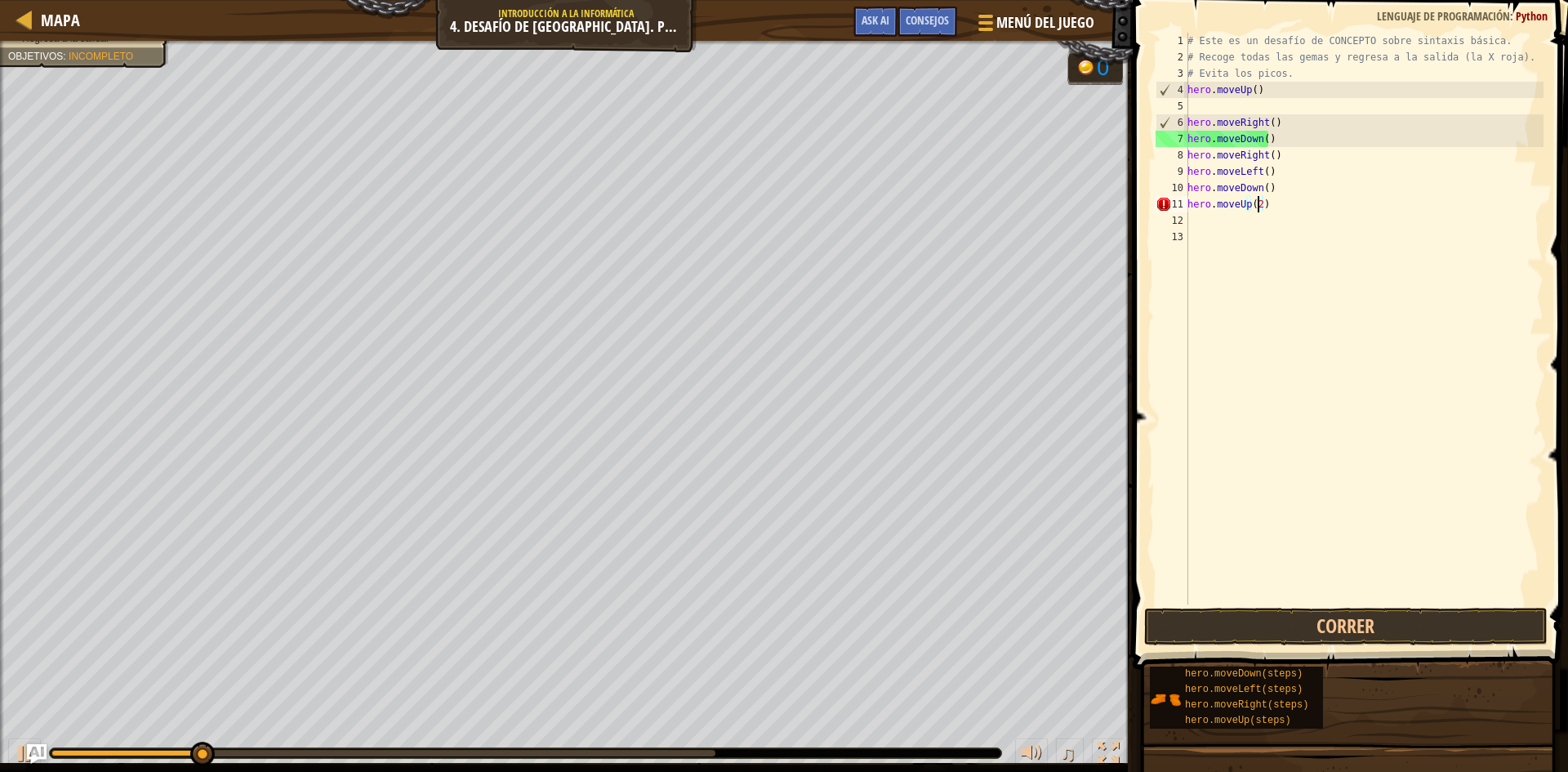
type textarea "hero.moveUp(2)"
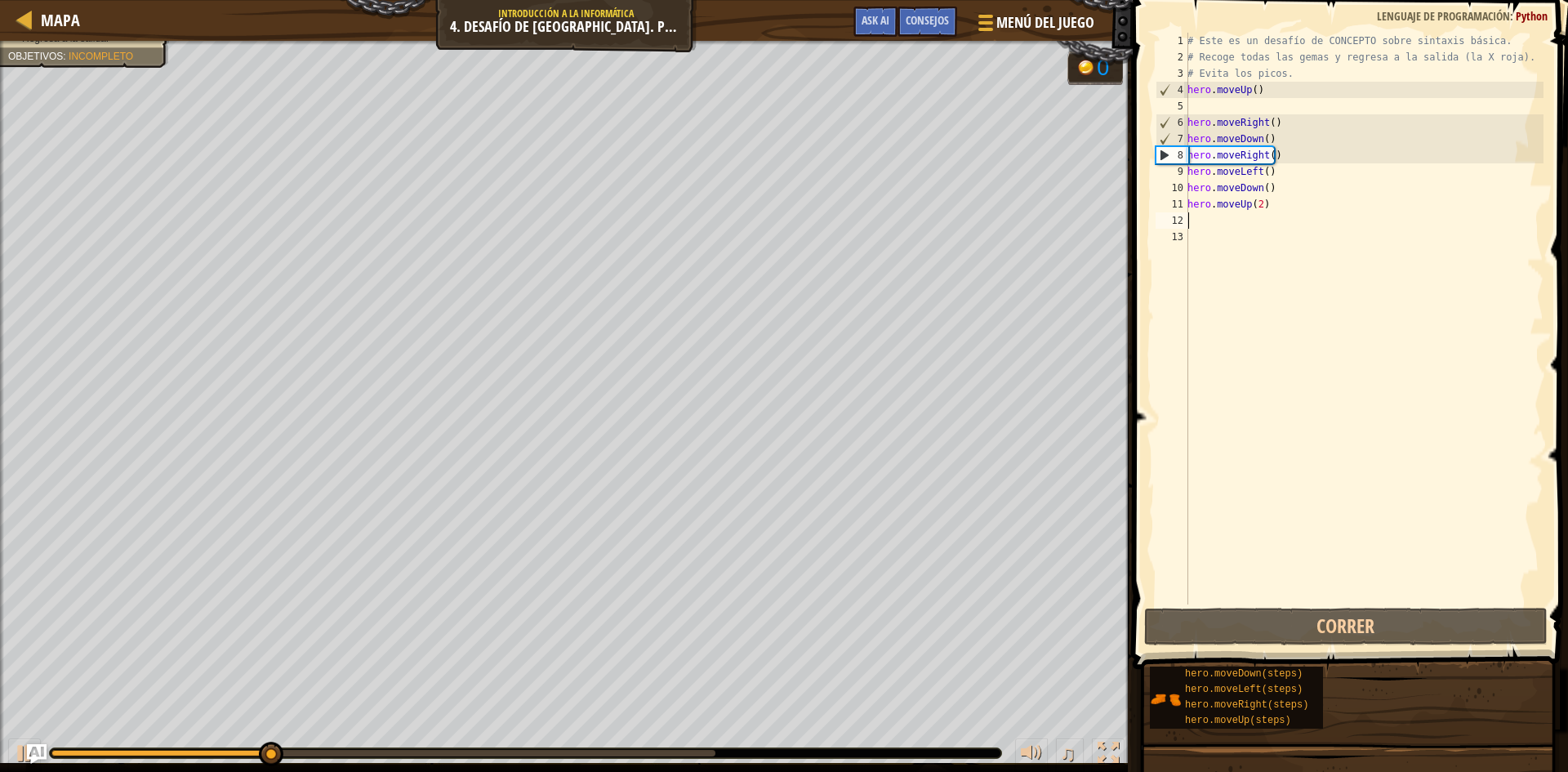
click at [1195, 221] on div "# Este es un desafío de CONCEPTO sobre sintaxis básica. # Recoge todas las gema…" at bounding box center [1364, 335] width 359 height 604
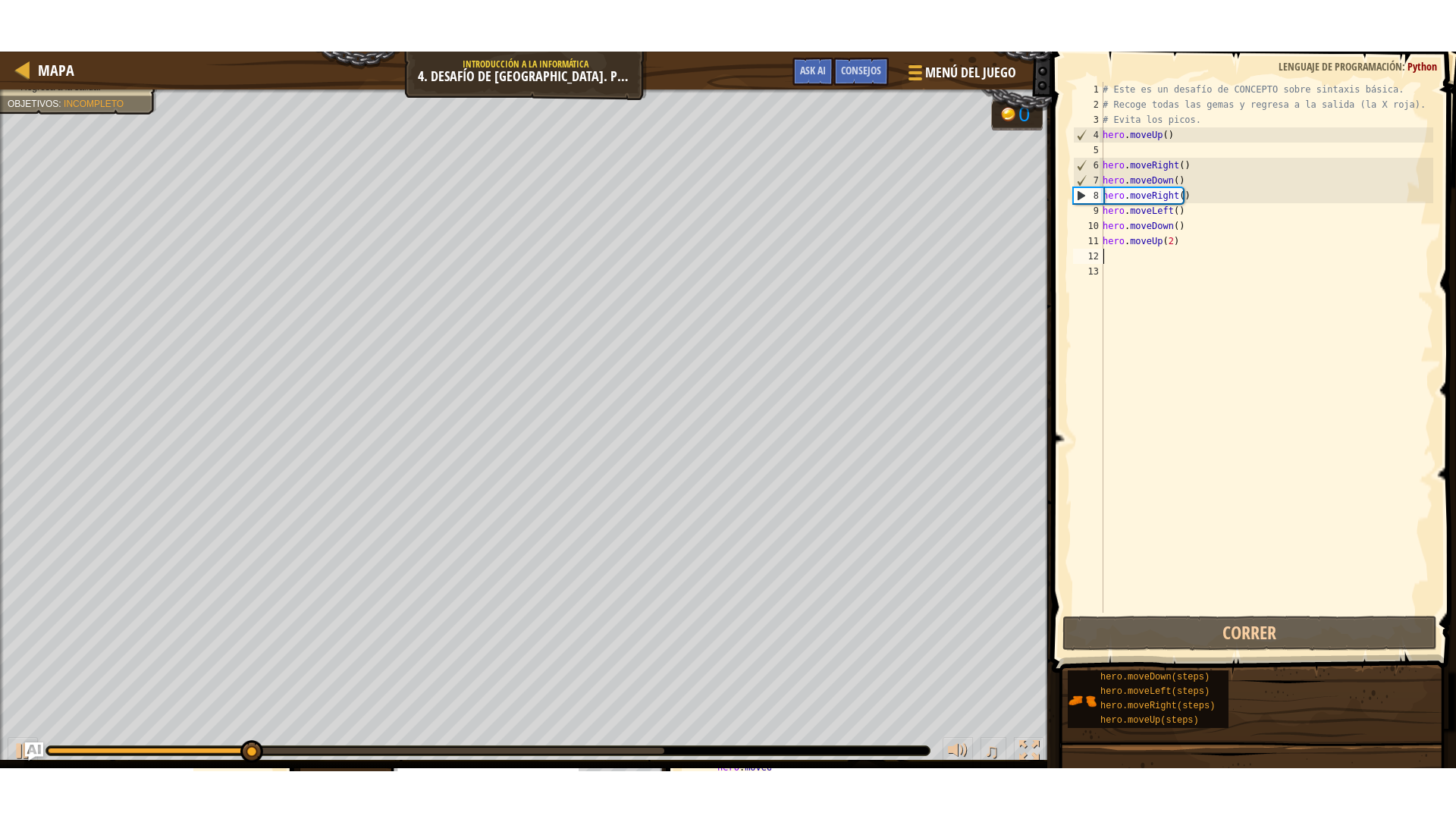
scroll to position [7, 0]
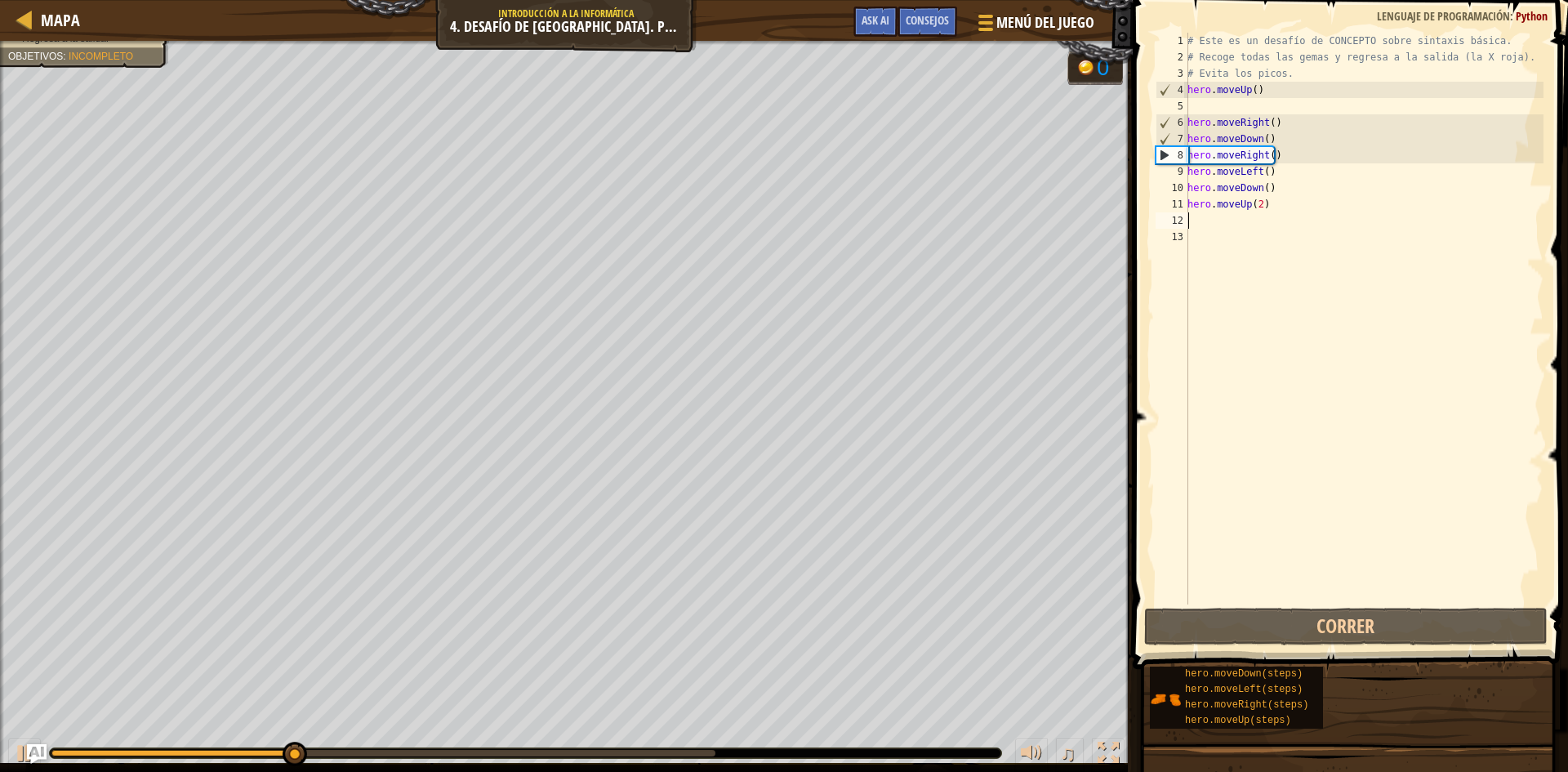
type textarea "h"
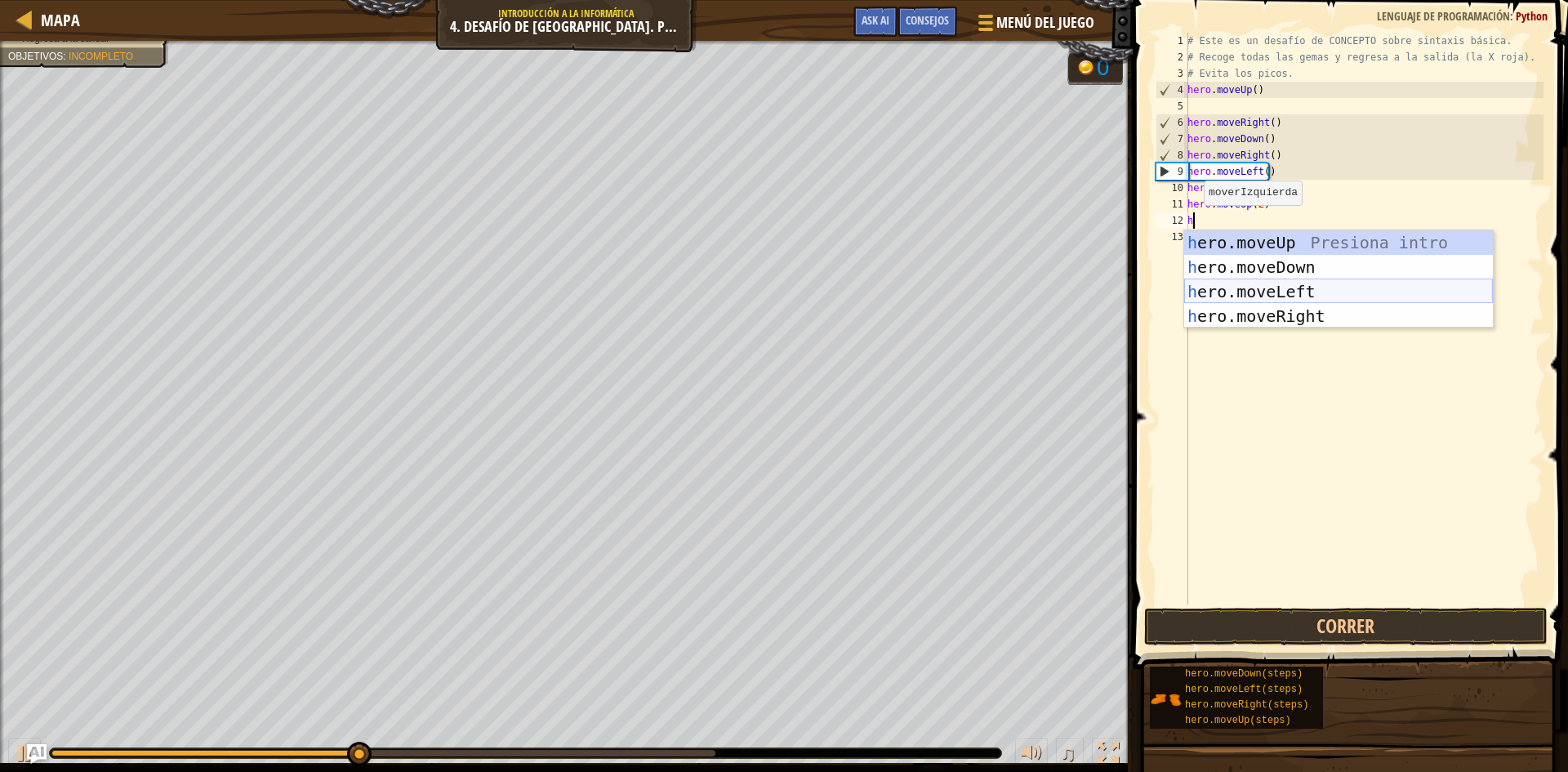
click at [1297, 289] on div "h ero.moveUp Presiona intro h ero.moveDown Presiona intro h ero.moveLeft Presio…" at bounding box center [1338, 303] width 309 height 147
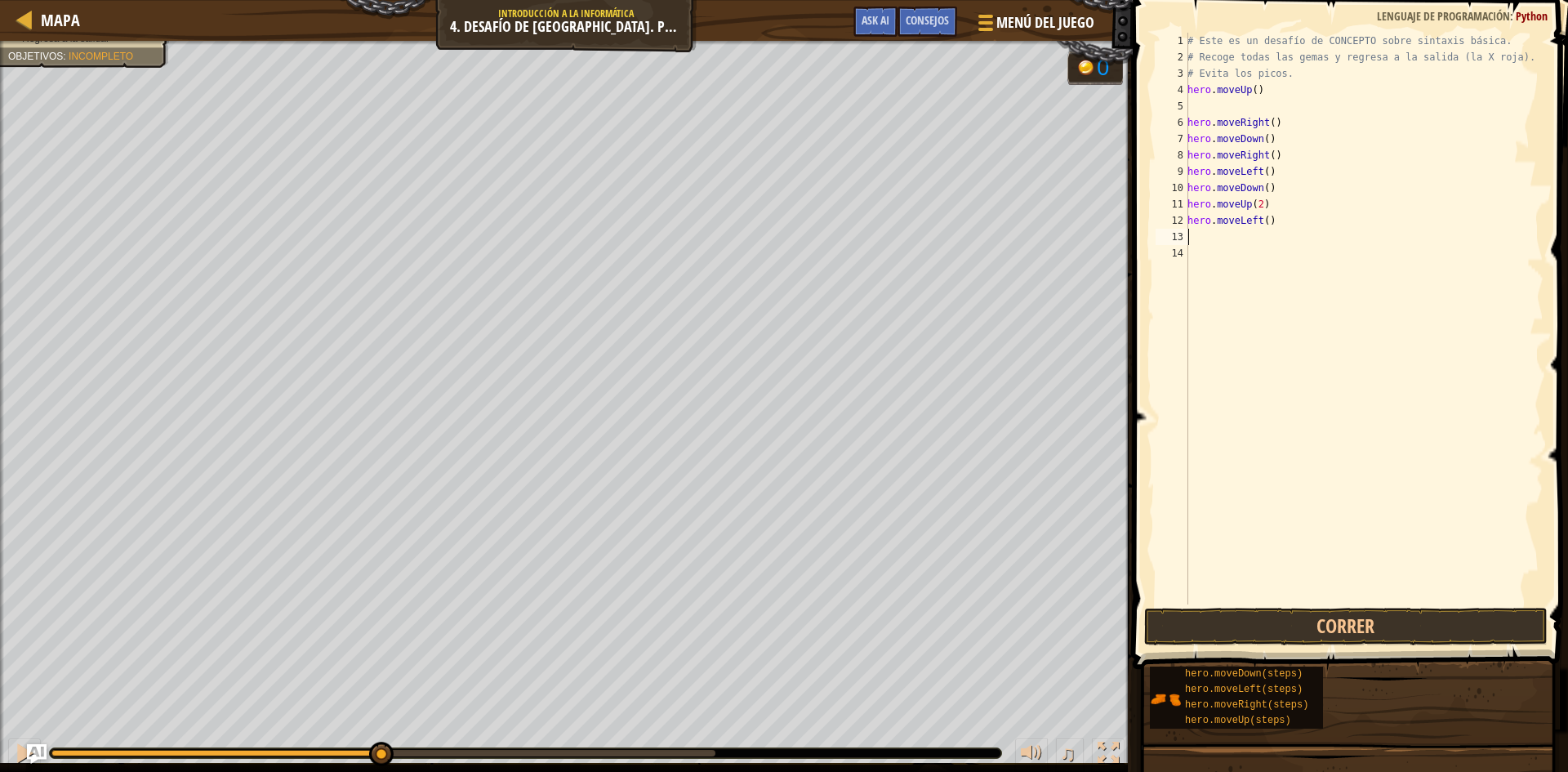
type textarea "h"
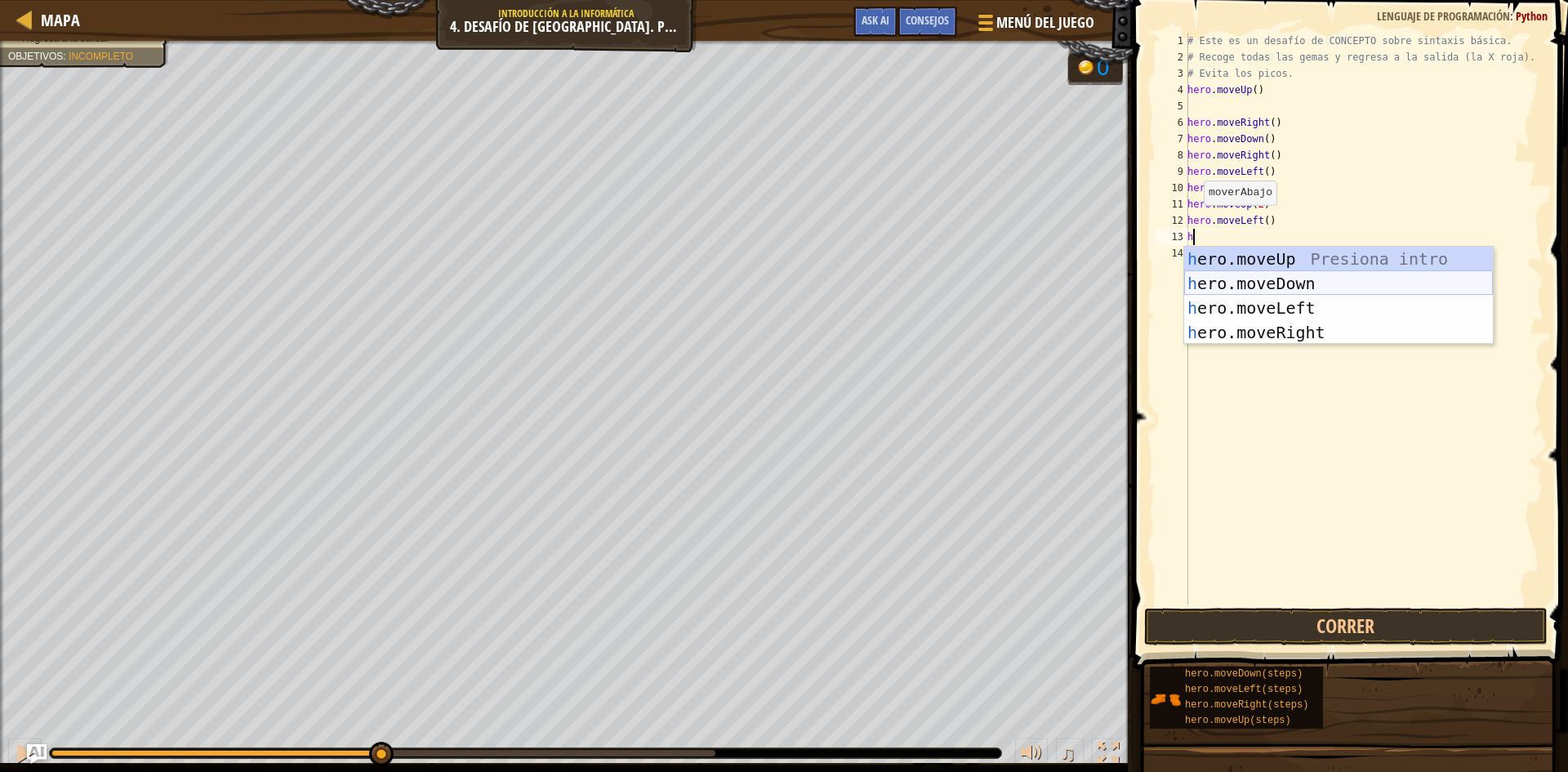
click at [1281, 281] on div "h ero.moveUp Presiona intro h ero.moveDown Presiona intro h ero.moveLeft Presio…" at bounding box center [1338, 320] width 309 height 147
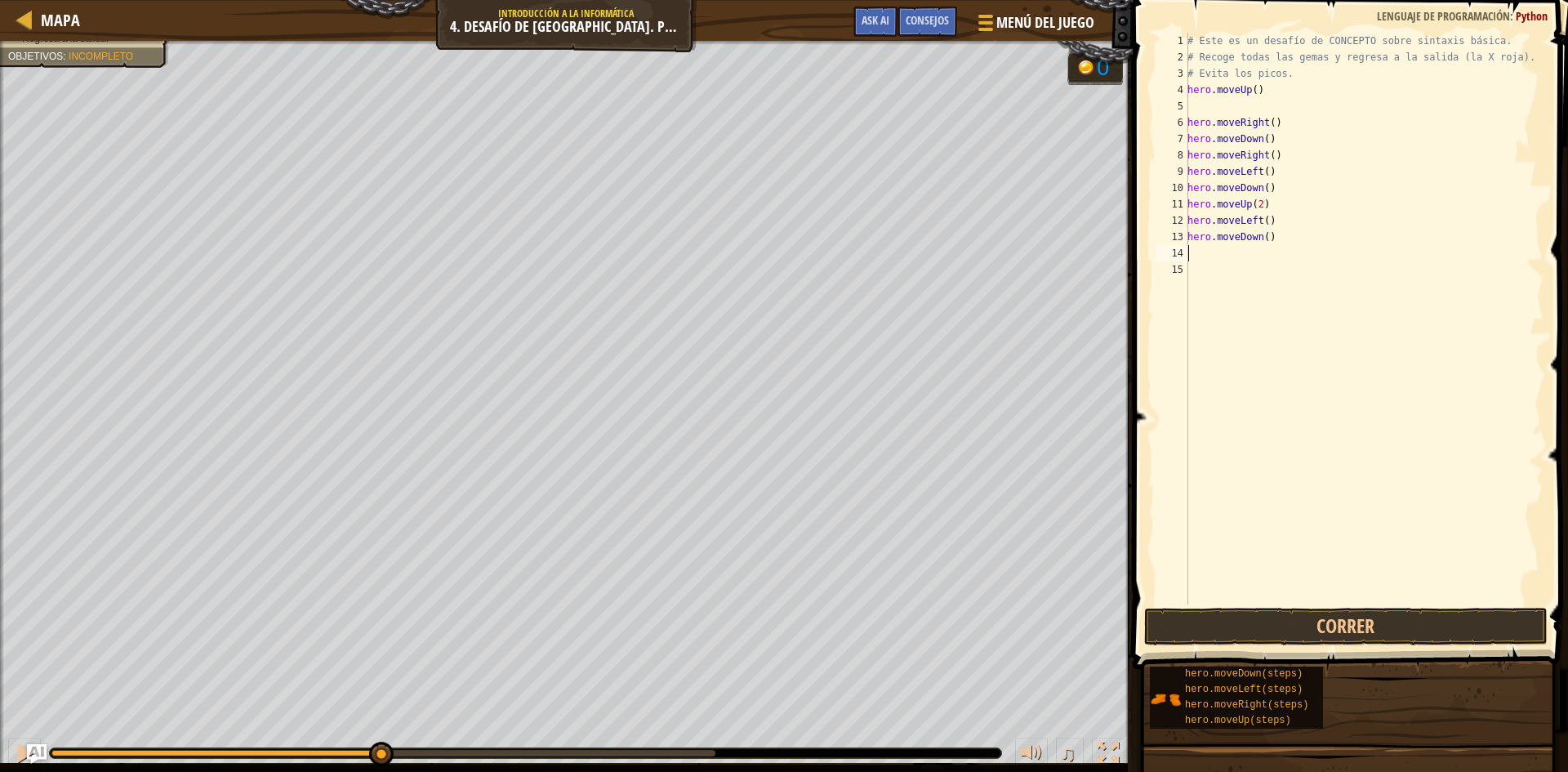
type textarea "h"
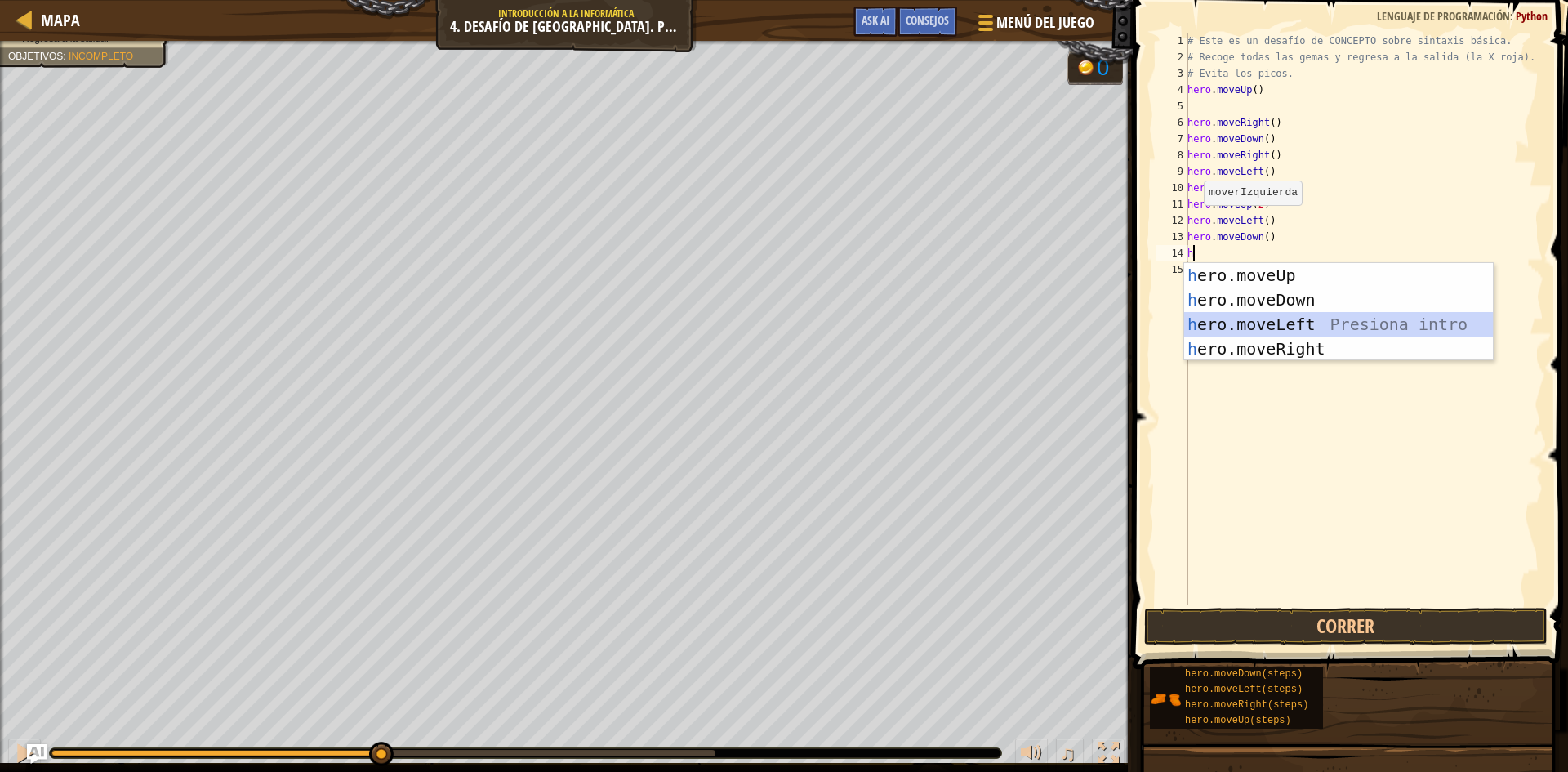
click at [1286, 324] on div "h ero.moveUp Presiona intro h ero.moveDown Presiona intro h ero.moveLeft Presio…" at bounding box center [1338, 336] width 309 height 147
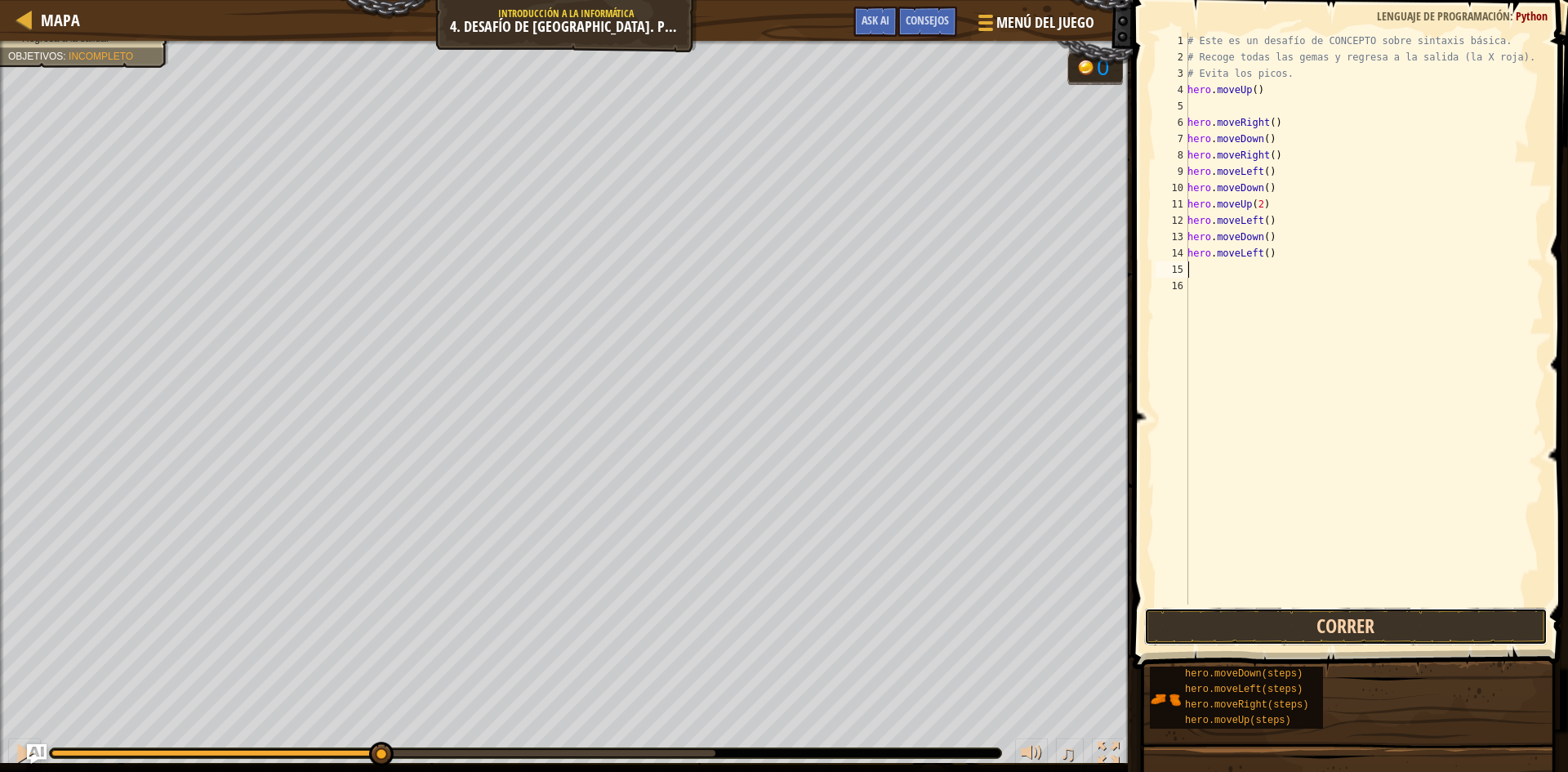
click at [1332, 631] on button "Correr" at bounding box center [1346, 626] width 404 height 38
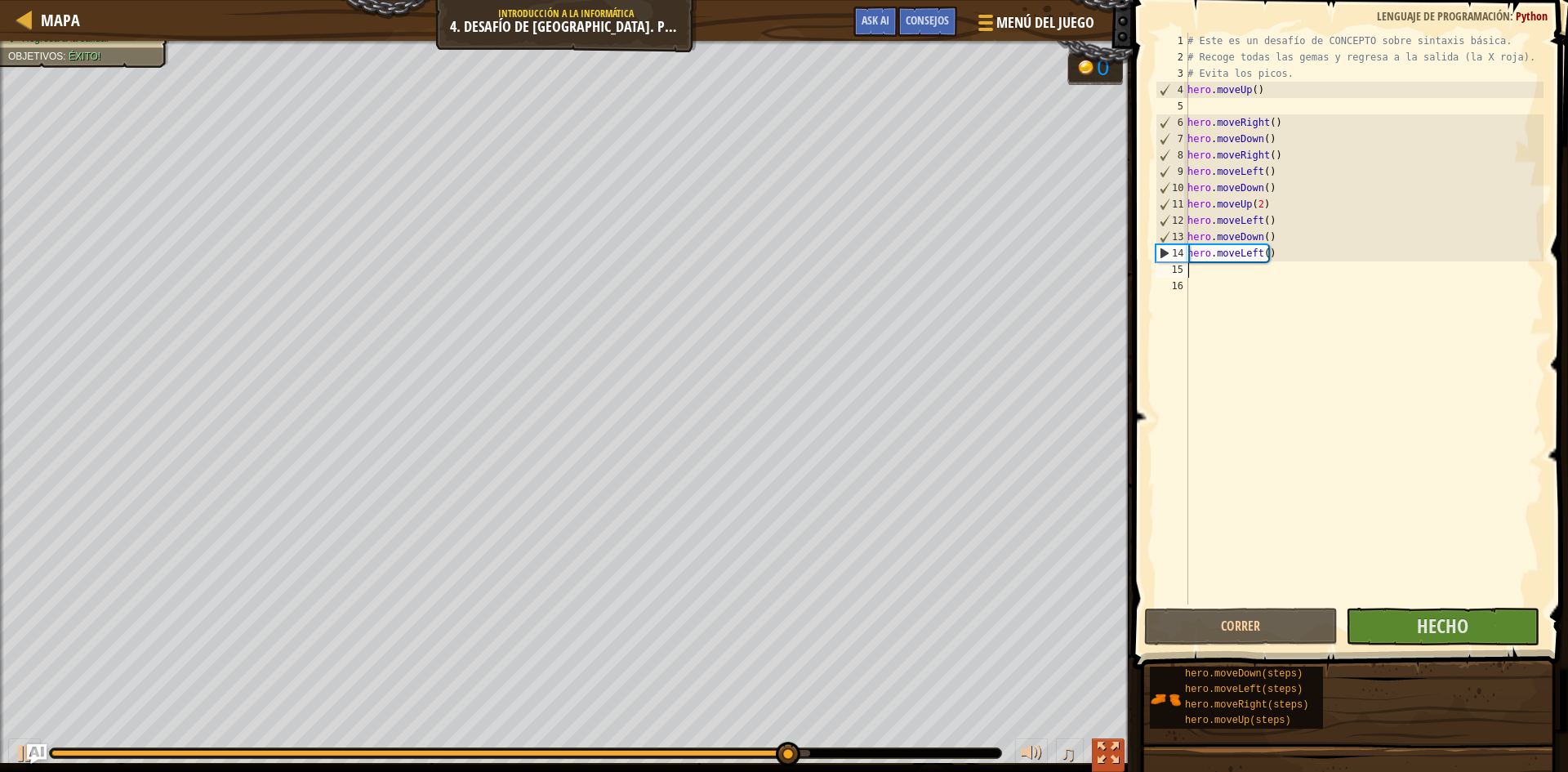
click at [1122, 751] on button at bounding box center [1108, 755] width 33 height 34
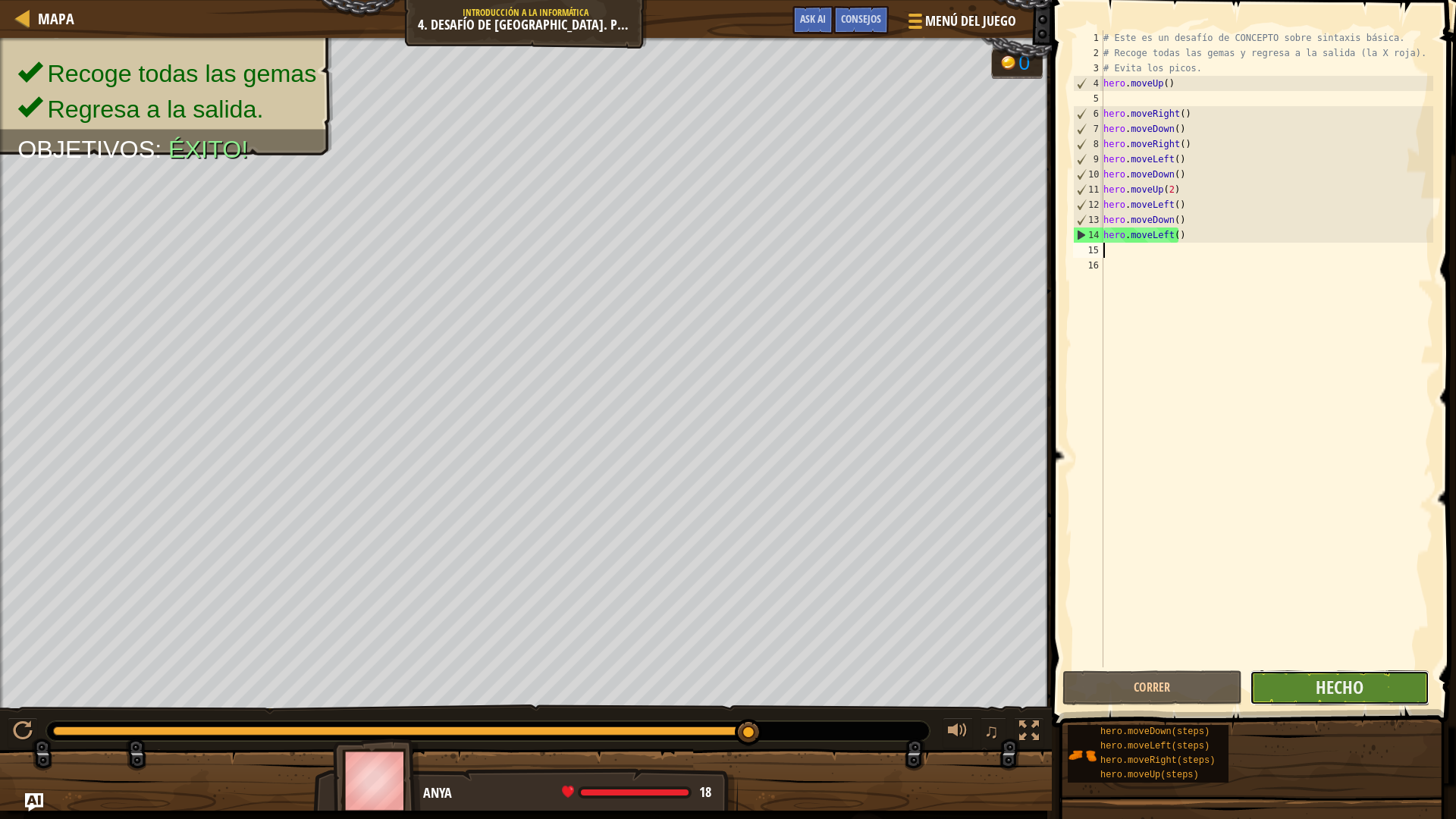
click at [1315, 682] on button "Hecho" at bounding box center [1339, 688] width 180 height 35
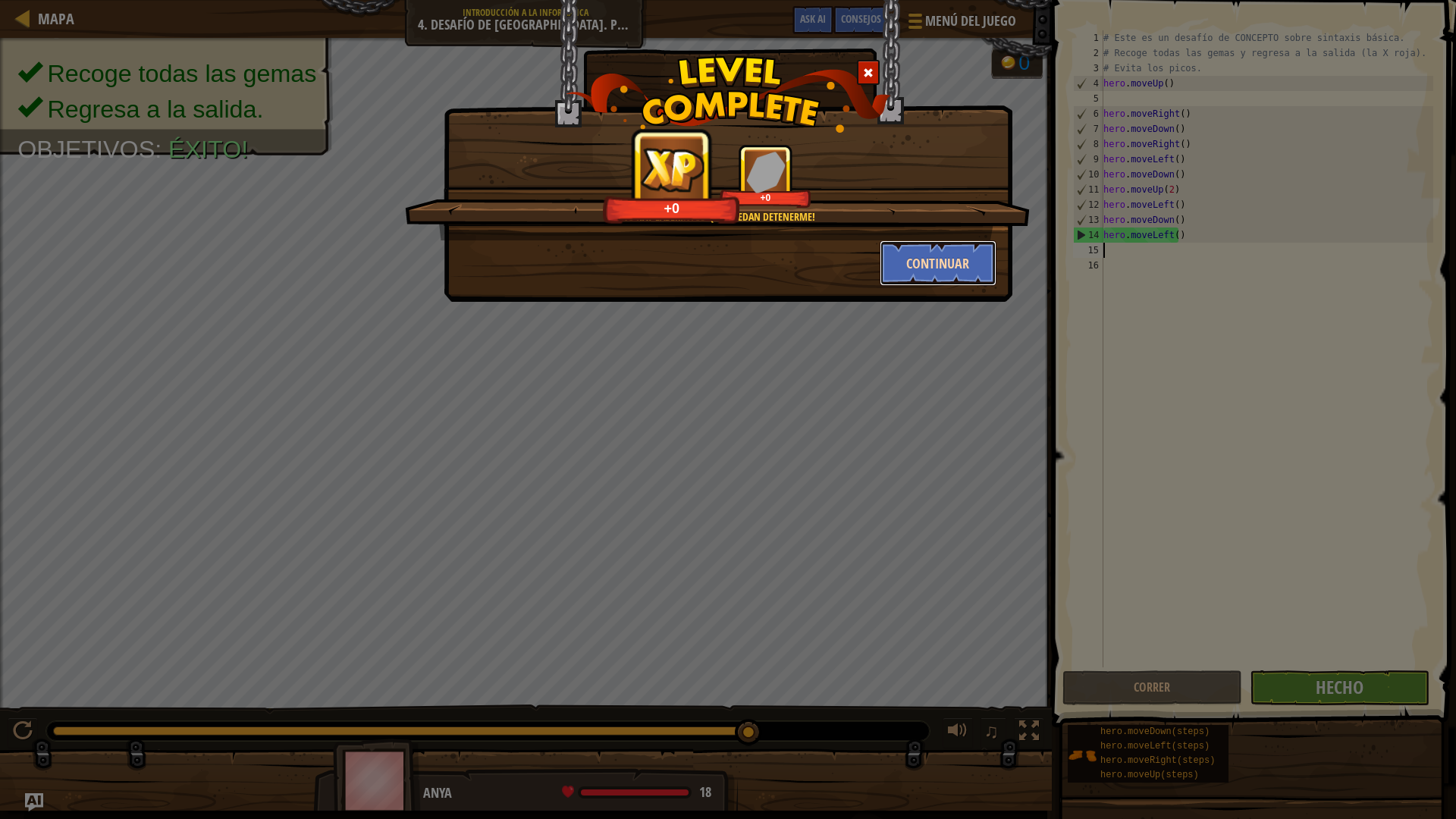
click at [923, 272] on button "Continuar" at bounding box center [939, 263] width 118 height 45
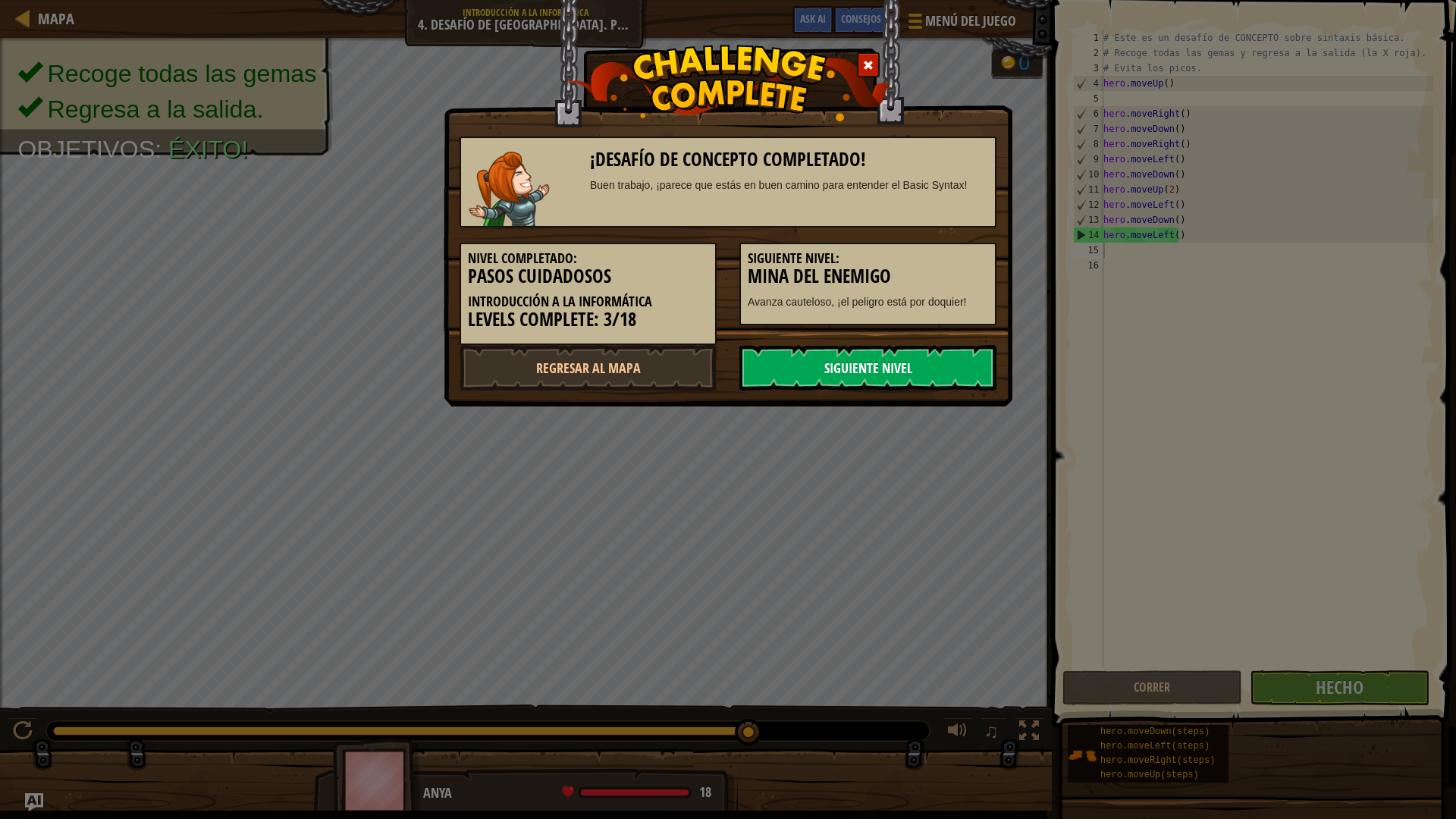
click at [832, 369] on link "Siguiente nivel" at bounding box center [868, 367] width 257 height 45
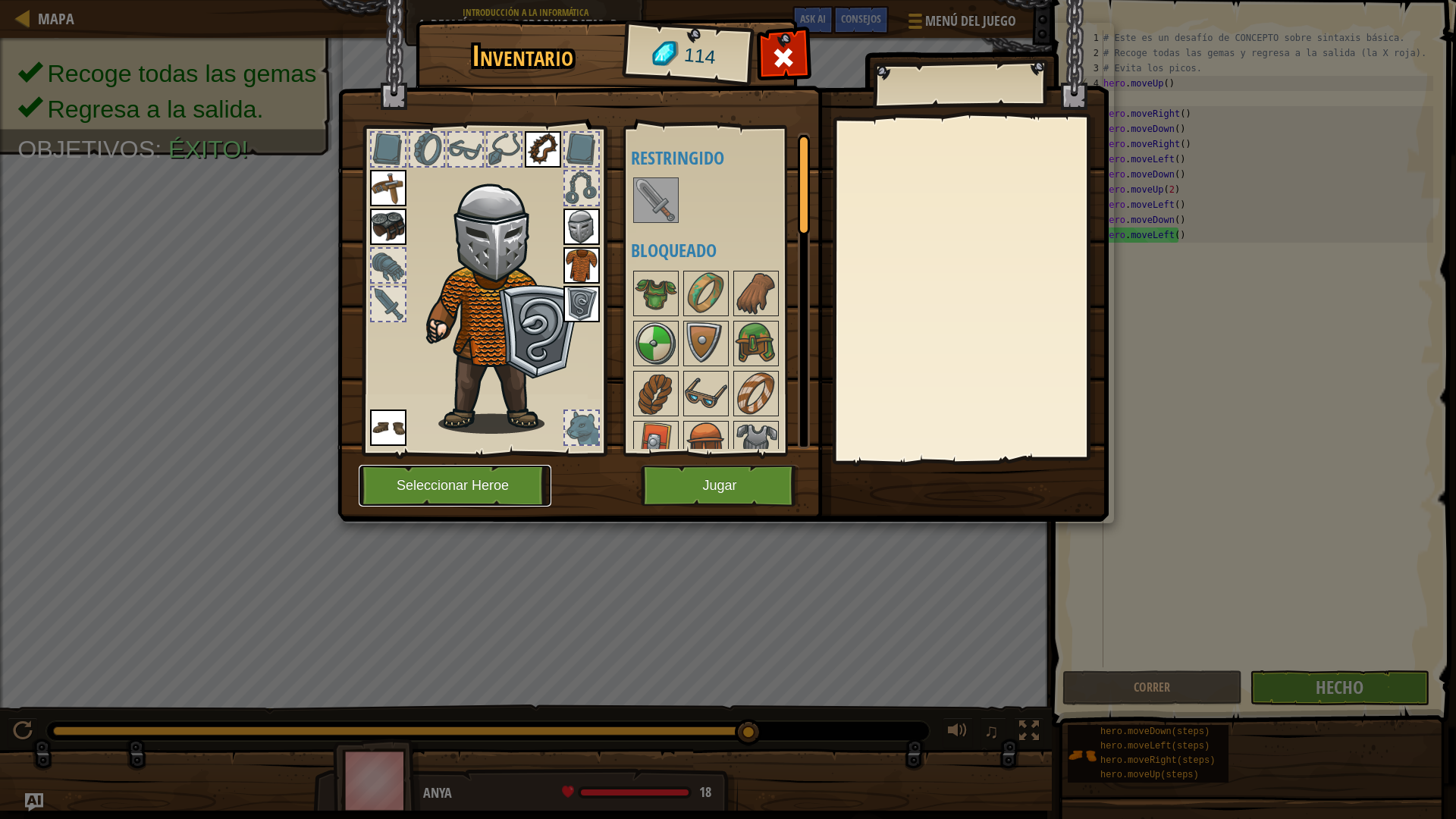
click at [477, 494] on button "Seleccionar Heroe" at bounding box center [455, 486] width 193 height 42
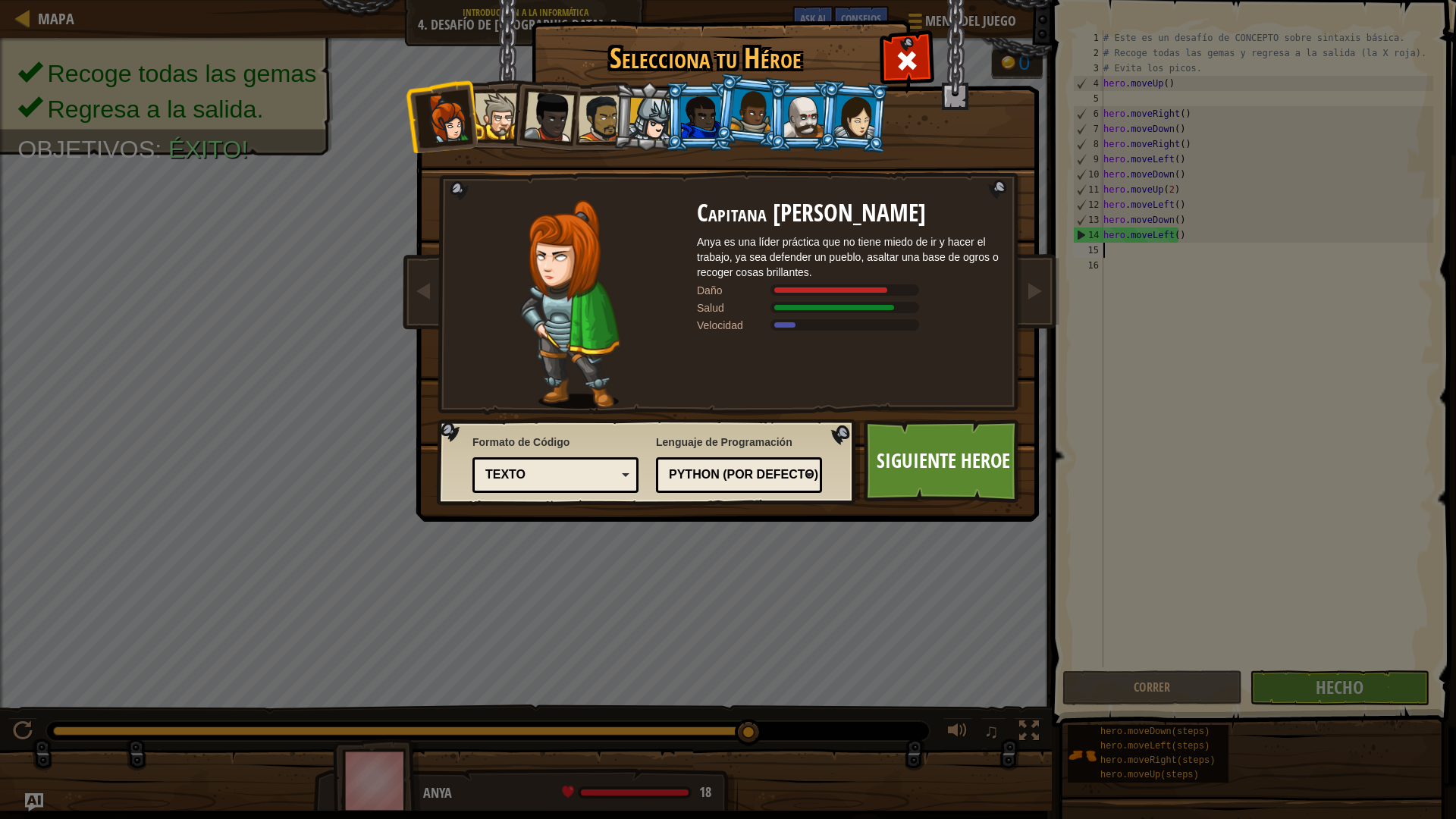
click at [699, 106] on div at bounding box center [701, 117] width 40 height 41
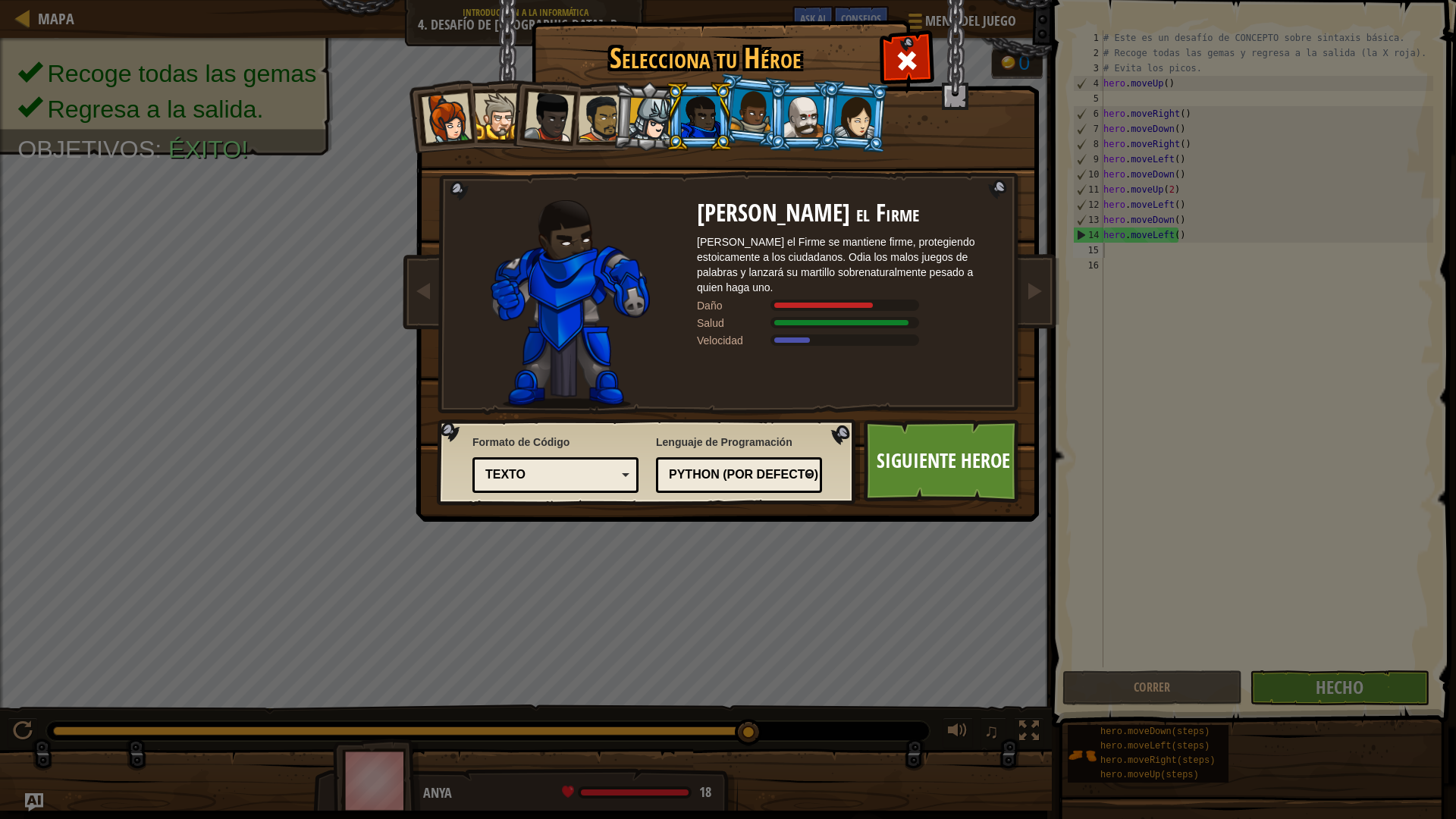
click at [455, 106] on div at bounding box center [446, 118] width 50 height 50
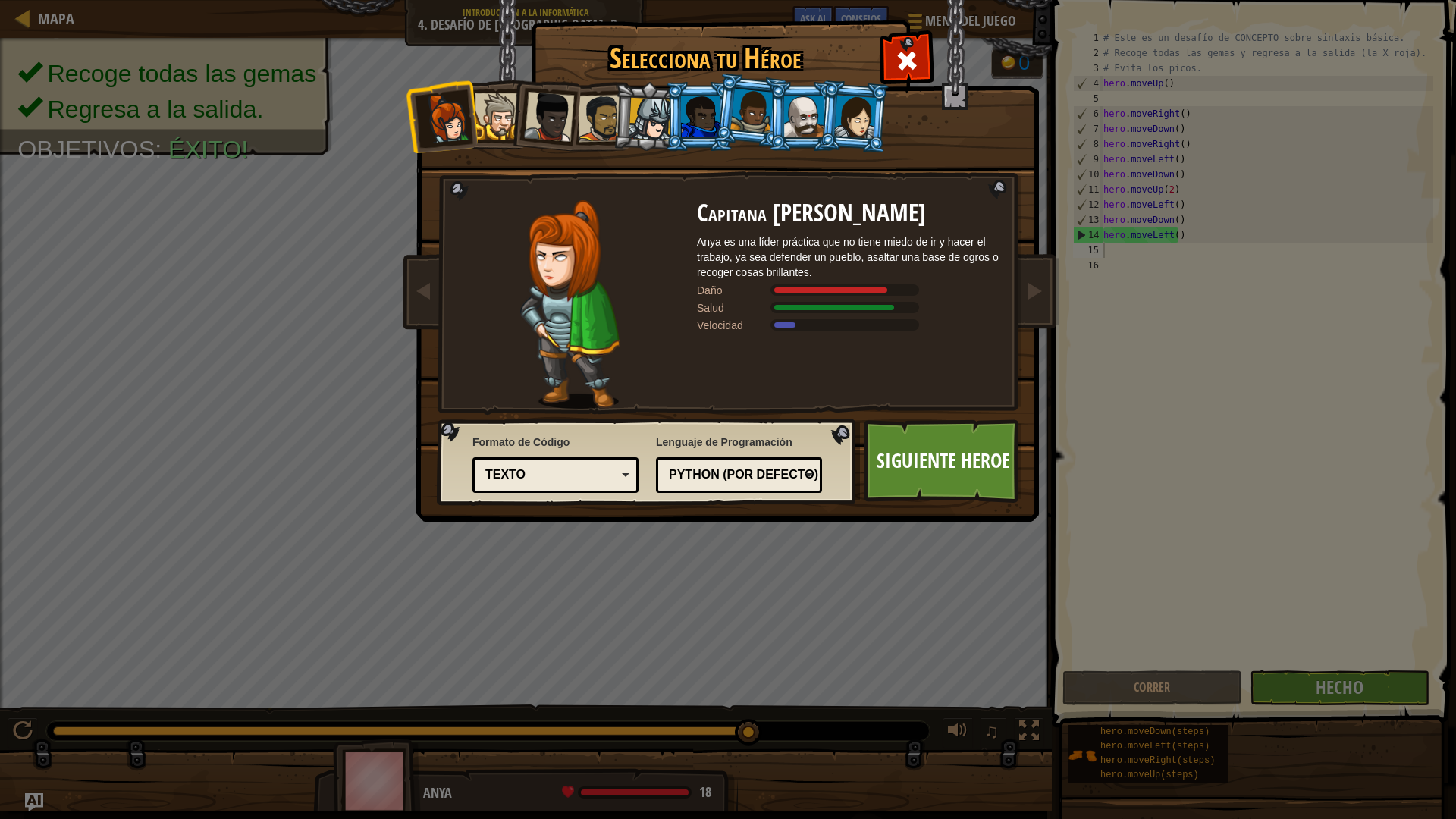
click at [494, 109] on div at bounding box center [497, 116] width 46 height 46
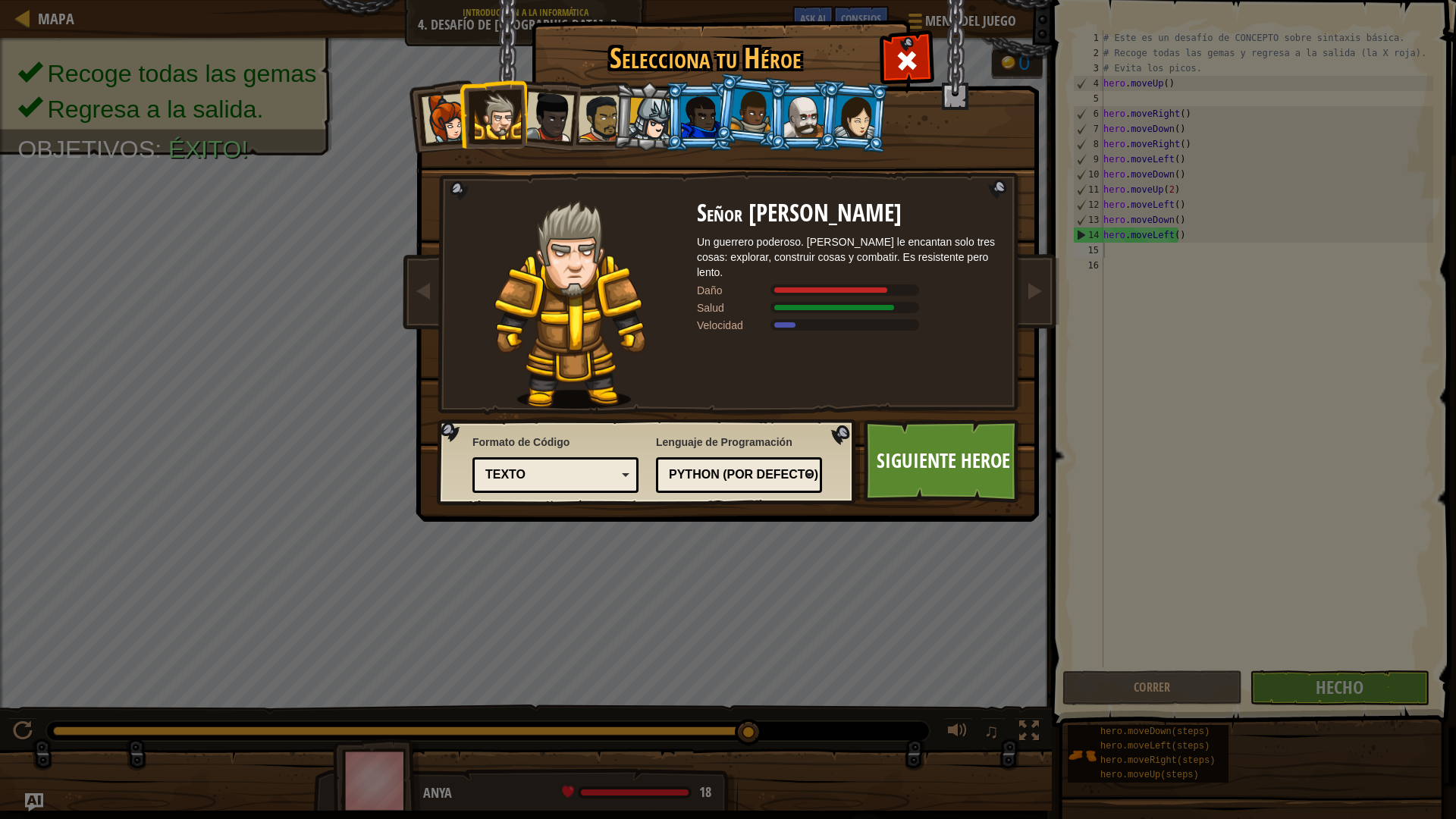
drag, startPoint x: 753, startPoint y: 108, endPoint x: 761, endPoint y: 109, distance: 8.1
click at [757, 108] on div at bounding box center [751, 111] width 43 height 44
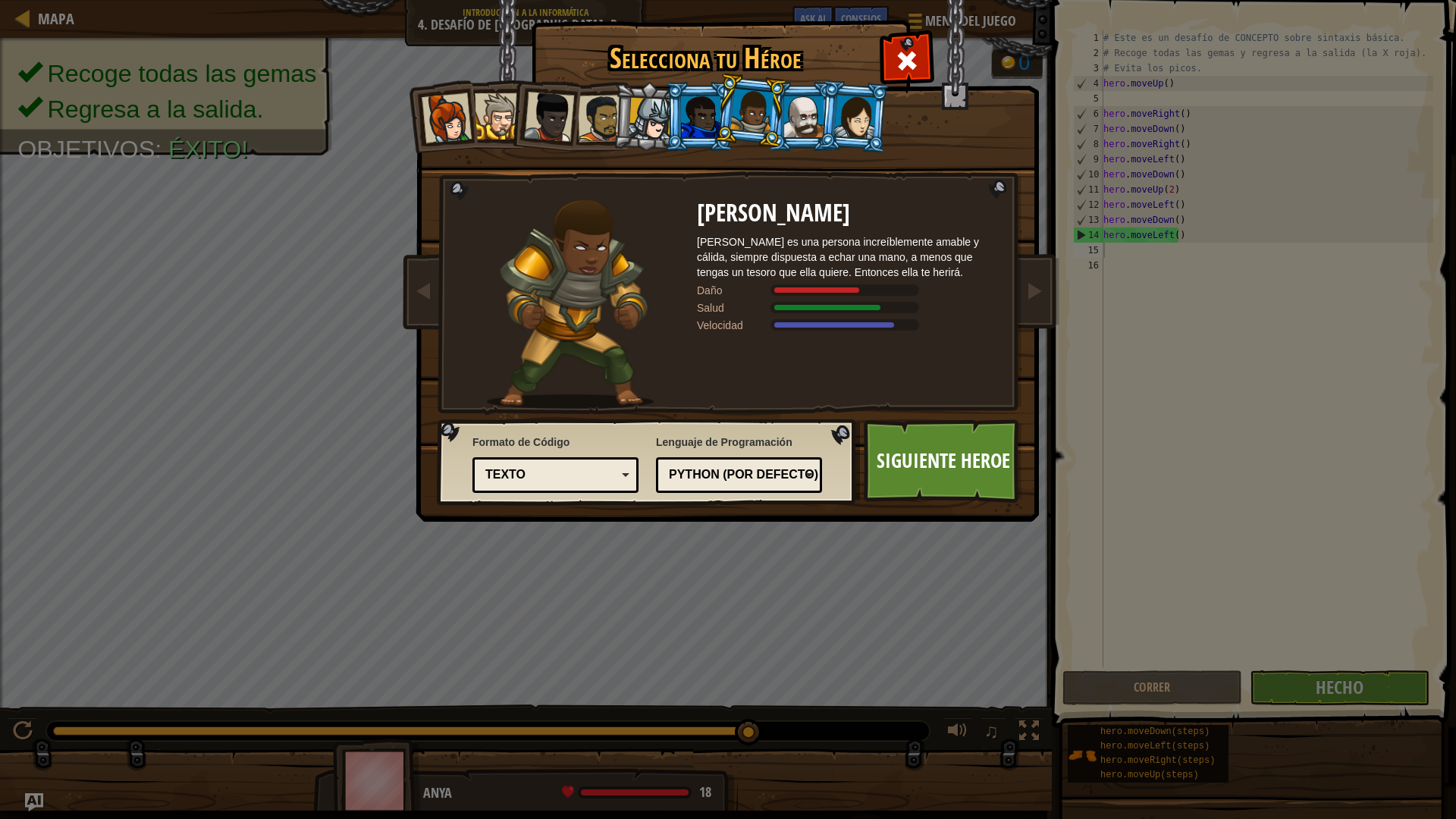
click at [816, 115] on div at bounding box center [804, 117] width 40 height 41
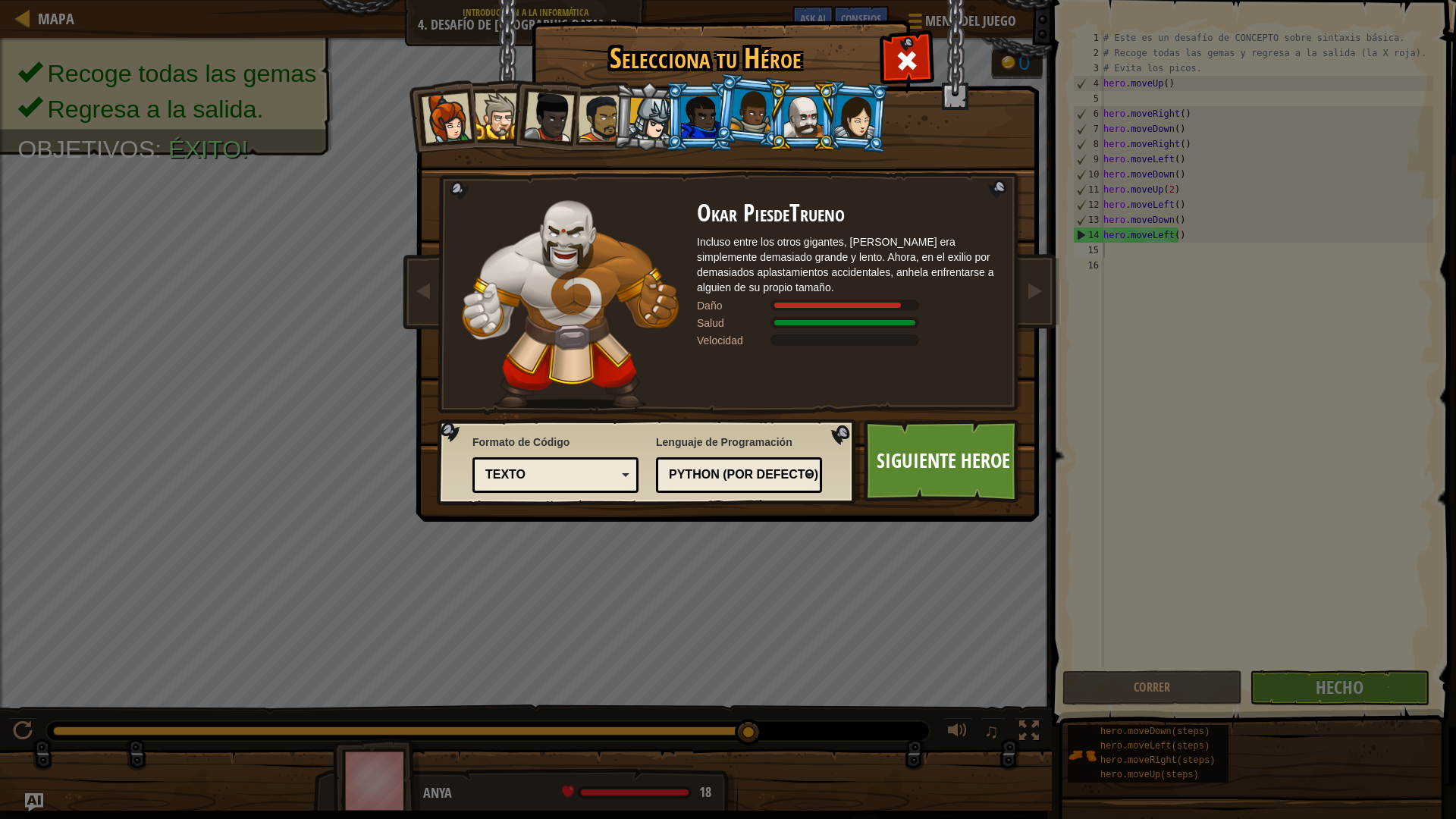
click at [773, 115] on li at bounding box center [802, 116] width 68 height 69
click at [735, 126] on div at bounding box center [751, 111] width 43 height 44
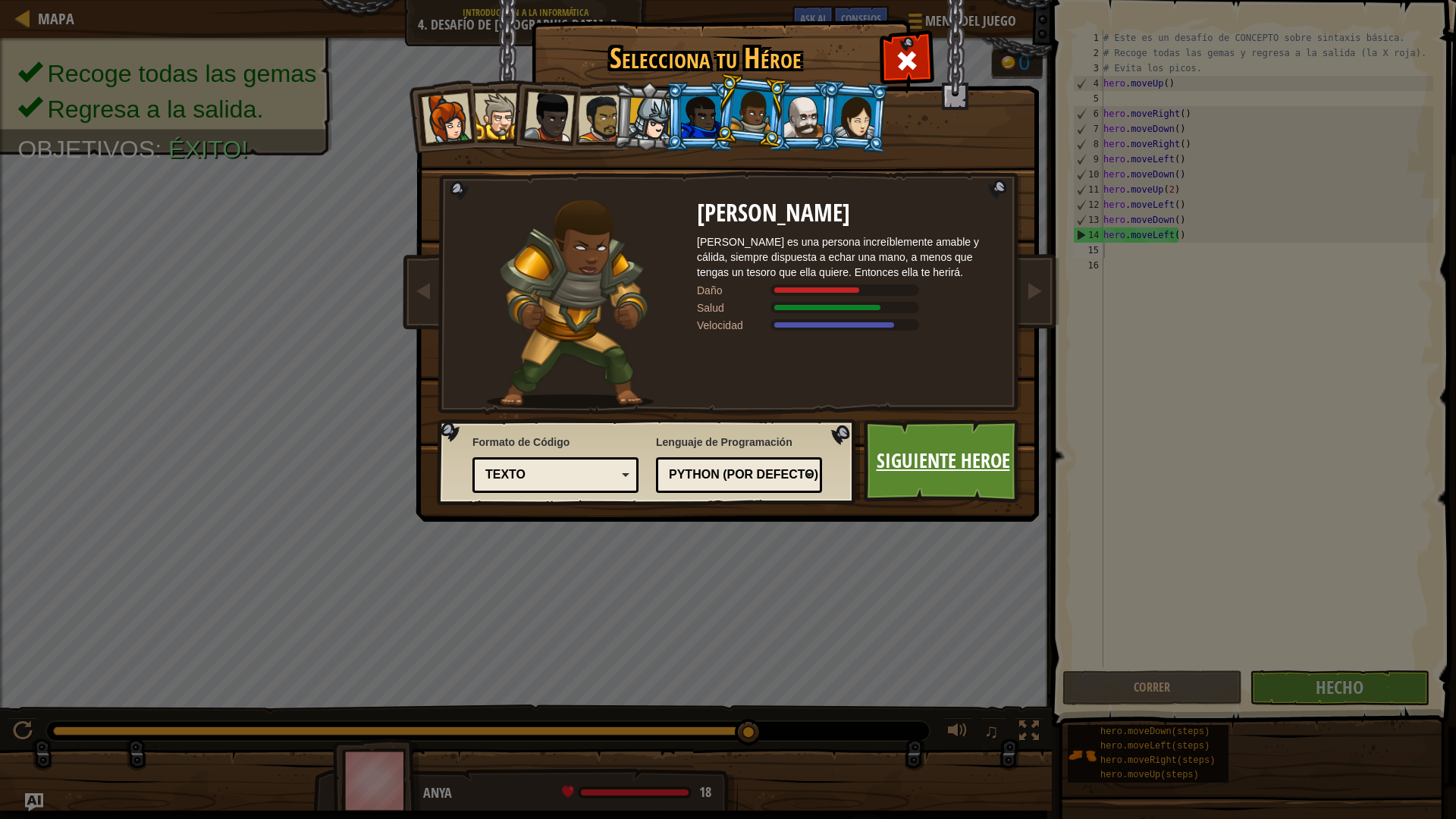
click at [927, 446] on link "Siguiente Heroe" at bounding box center [943, 461] width 158 height 83
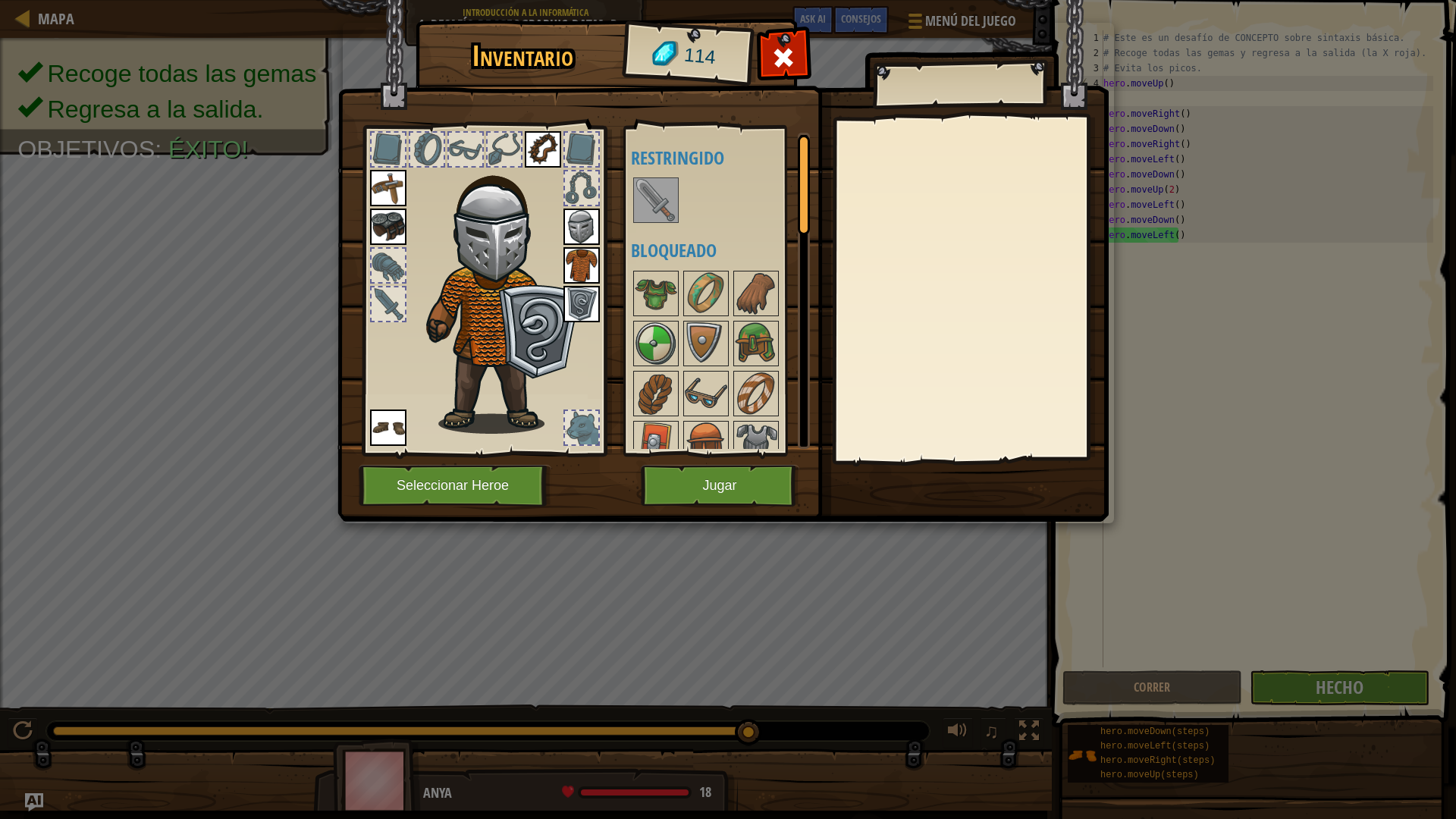
click at [657, 194] on img at bounding box center [656, 201] width 43 height 43
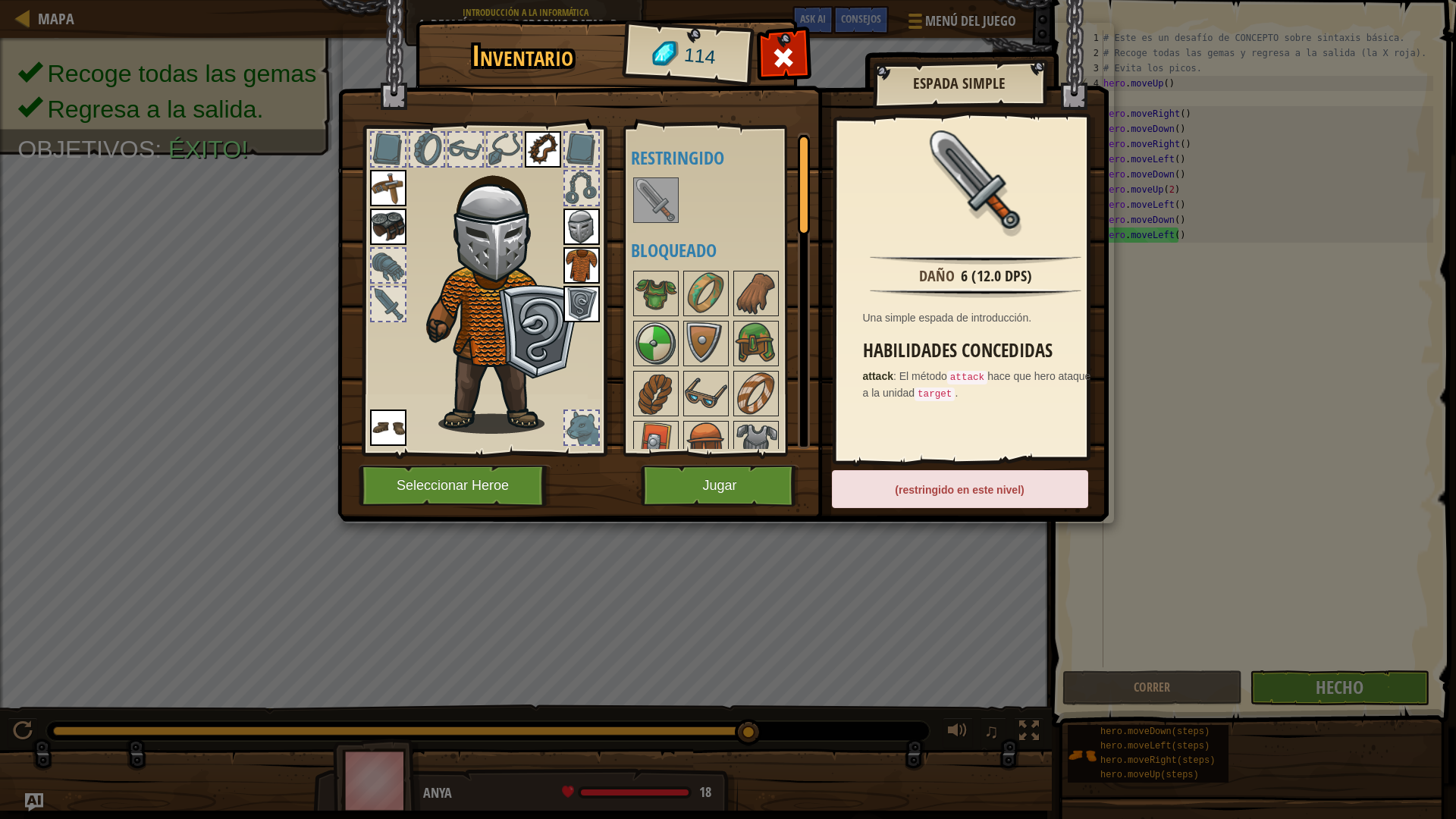
click at [981, 492] on div "(restringido en este nivel)" at bounding box center [959, 489] width 256 height 38
click at [718, 490] on button "Jugar" at bounding box center [719, 486] width 158 height 42
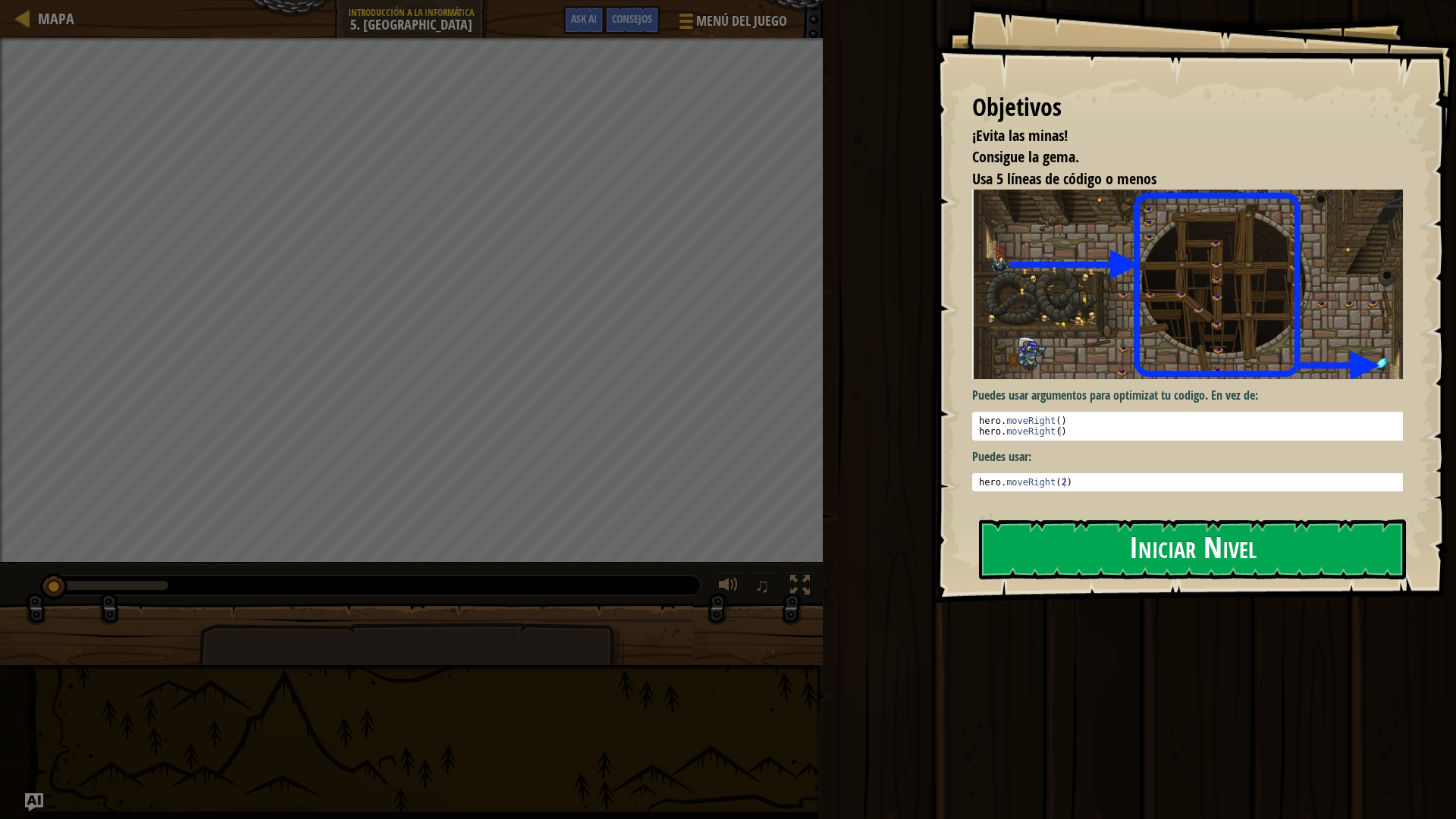
click at [1231, 568] on button "Iniciar Nivel" at bounding box center [1192, 550] width 427 height 60
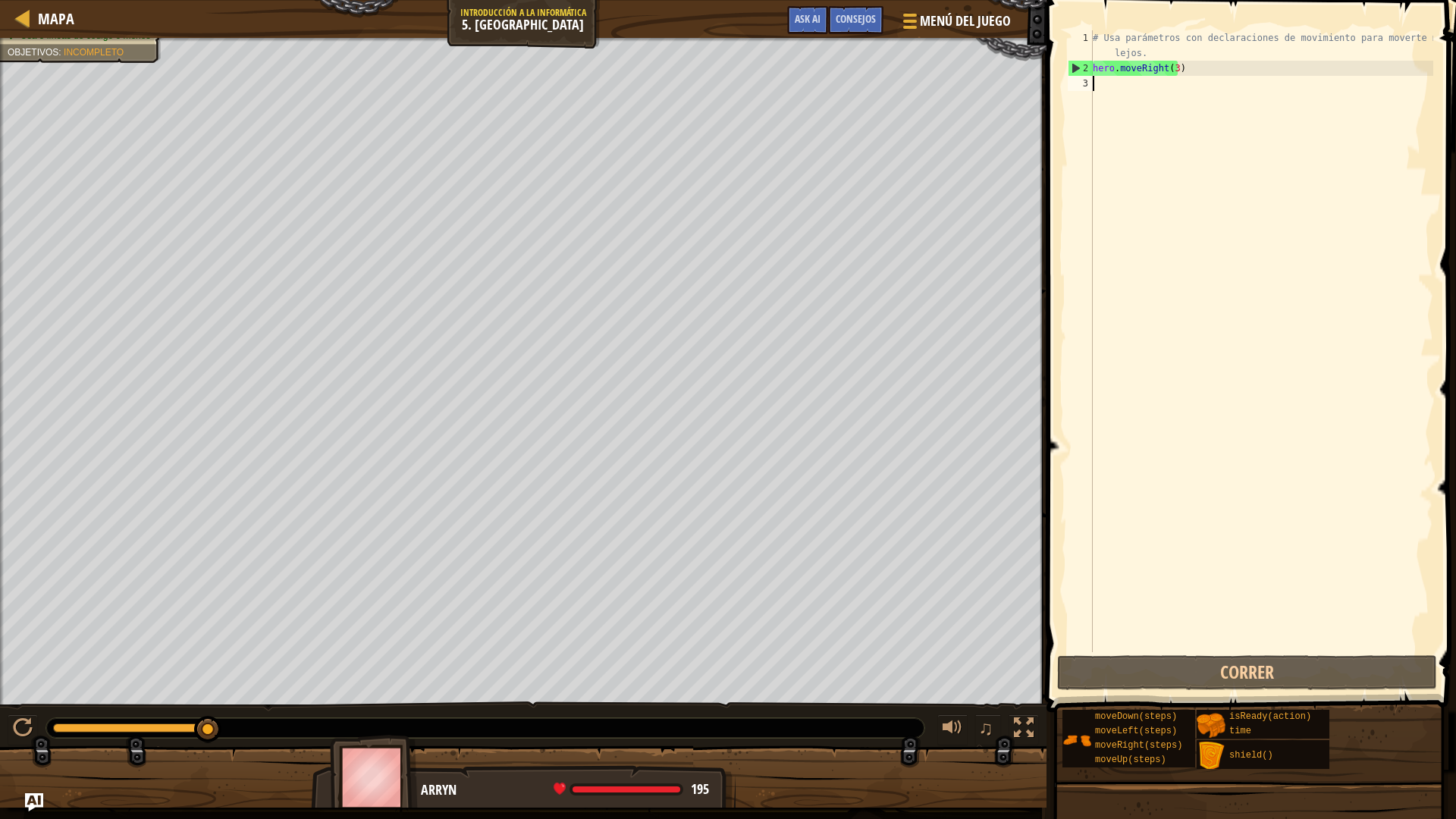
type textarea "h"
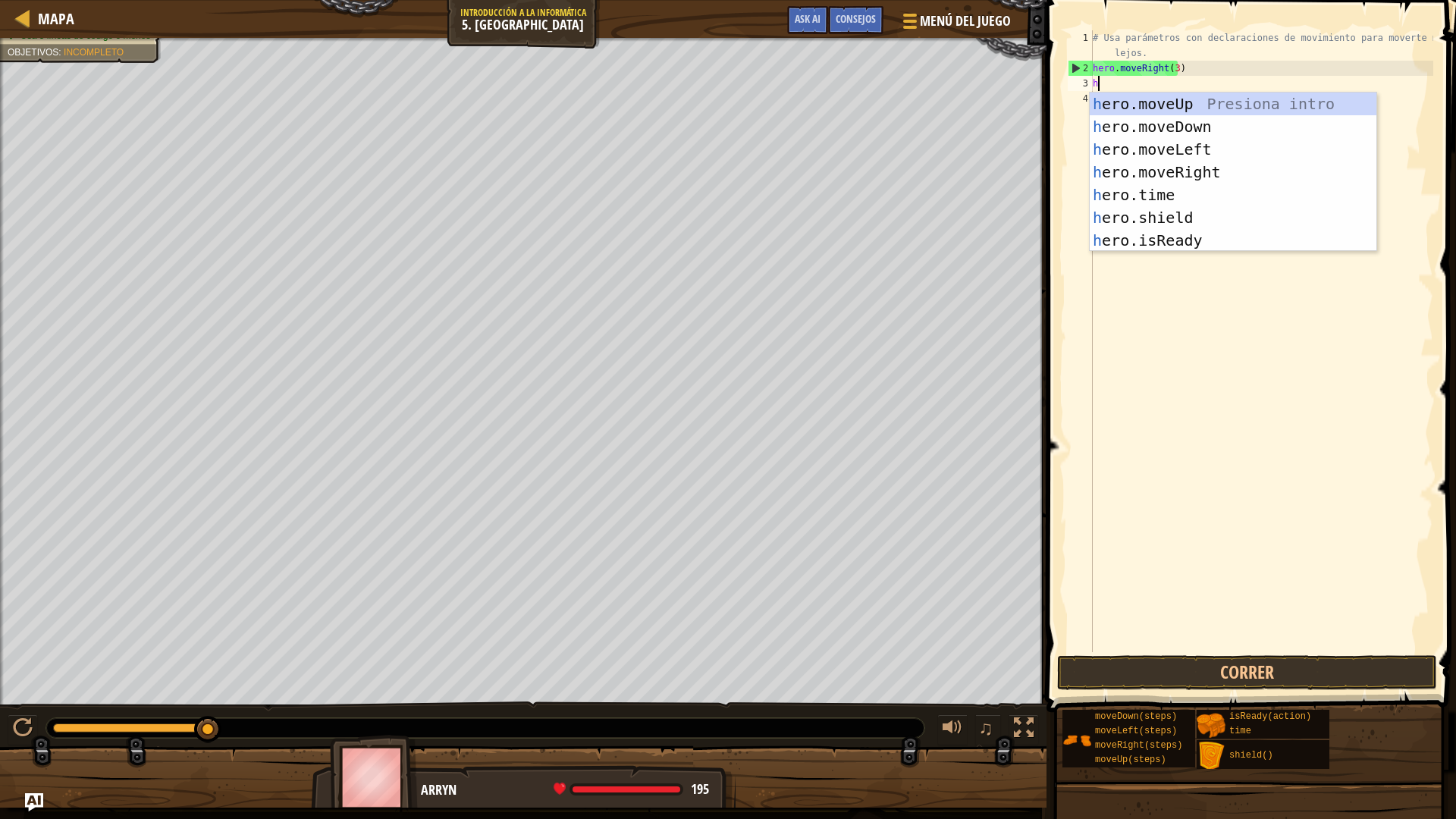
scroll to position [7, 0]
click at [1201, 104] on div "h ero.moveUp Presiona intro h ero.moveDown Presiona intro h ero.moveLeft Presio…" at bounding box center [1233, 195] width 287 height 205
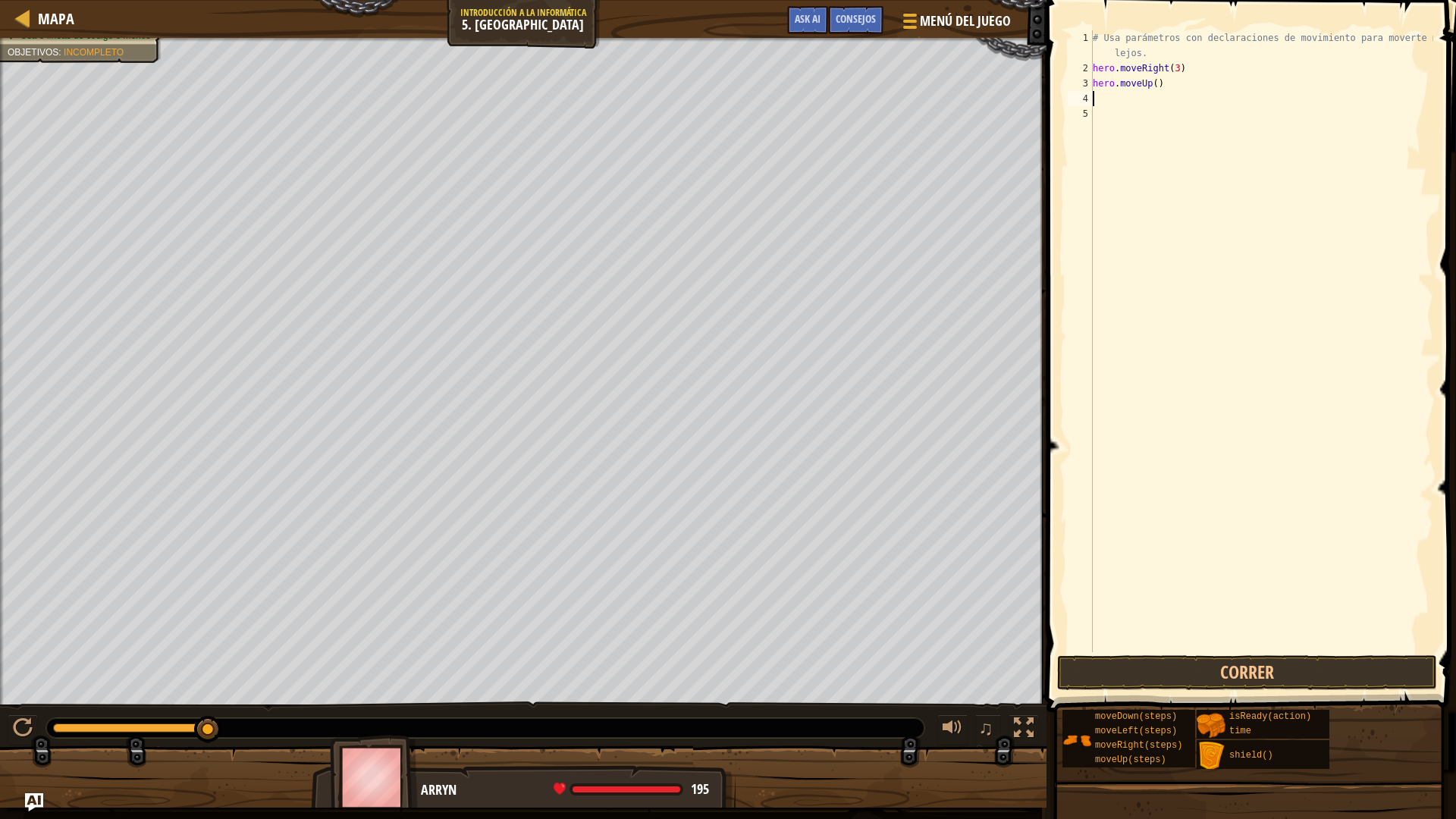
type textarea "h"
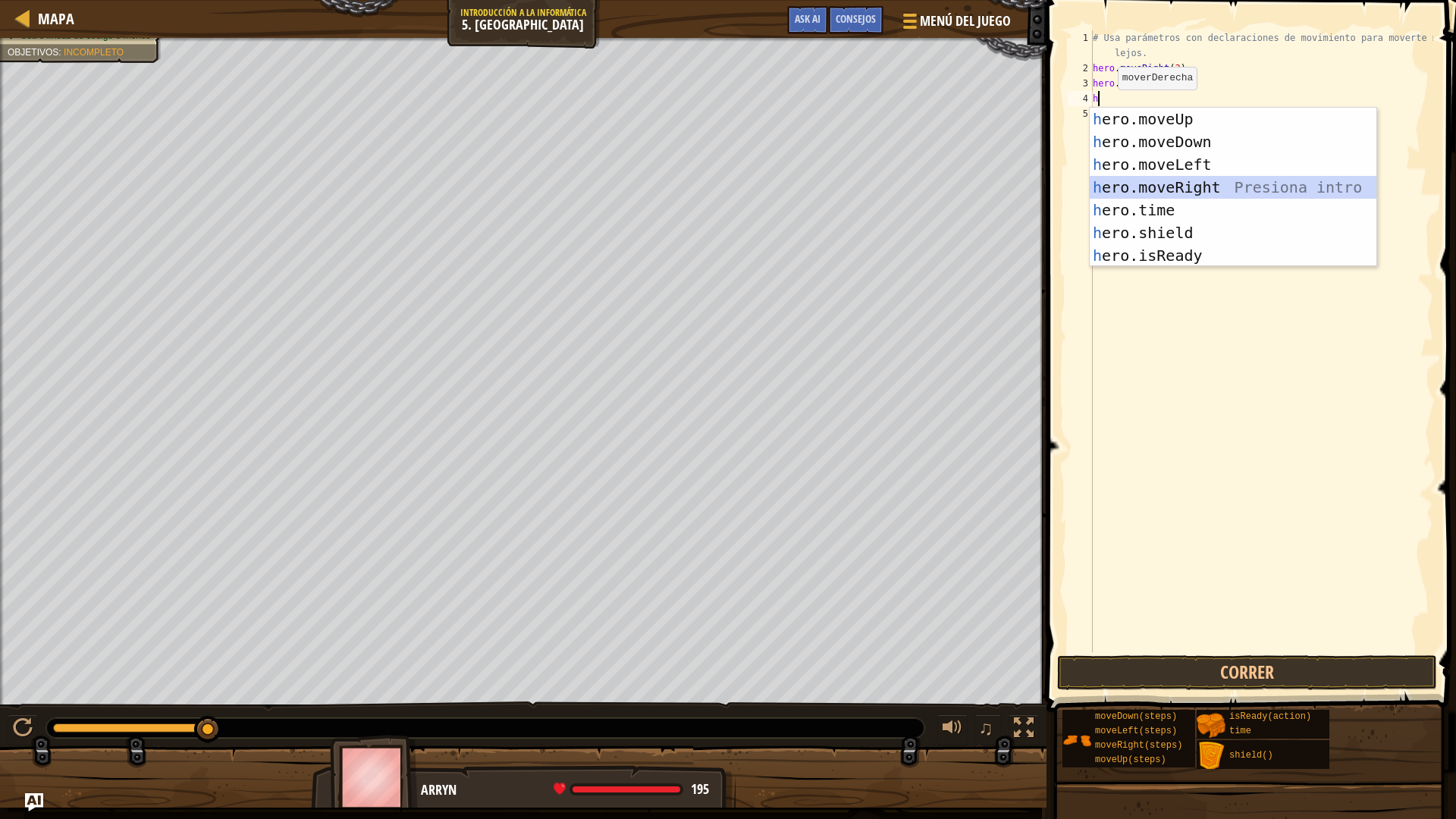
click at [1202, 188] on div "h ero.moveUp Presiona intro h ero.moveDown Presiona intro h ero.moveLeft Presio…" at bounding box center [1233, 210] width 287 height 205
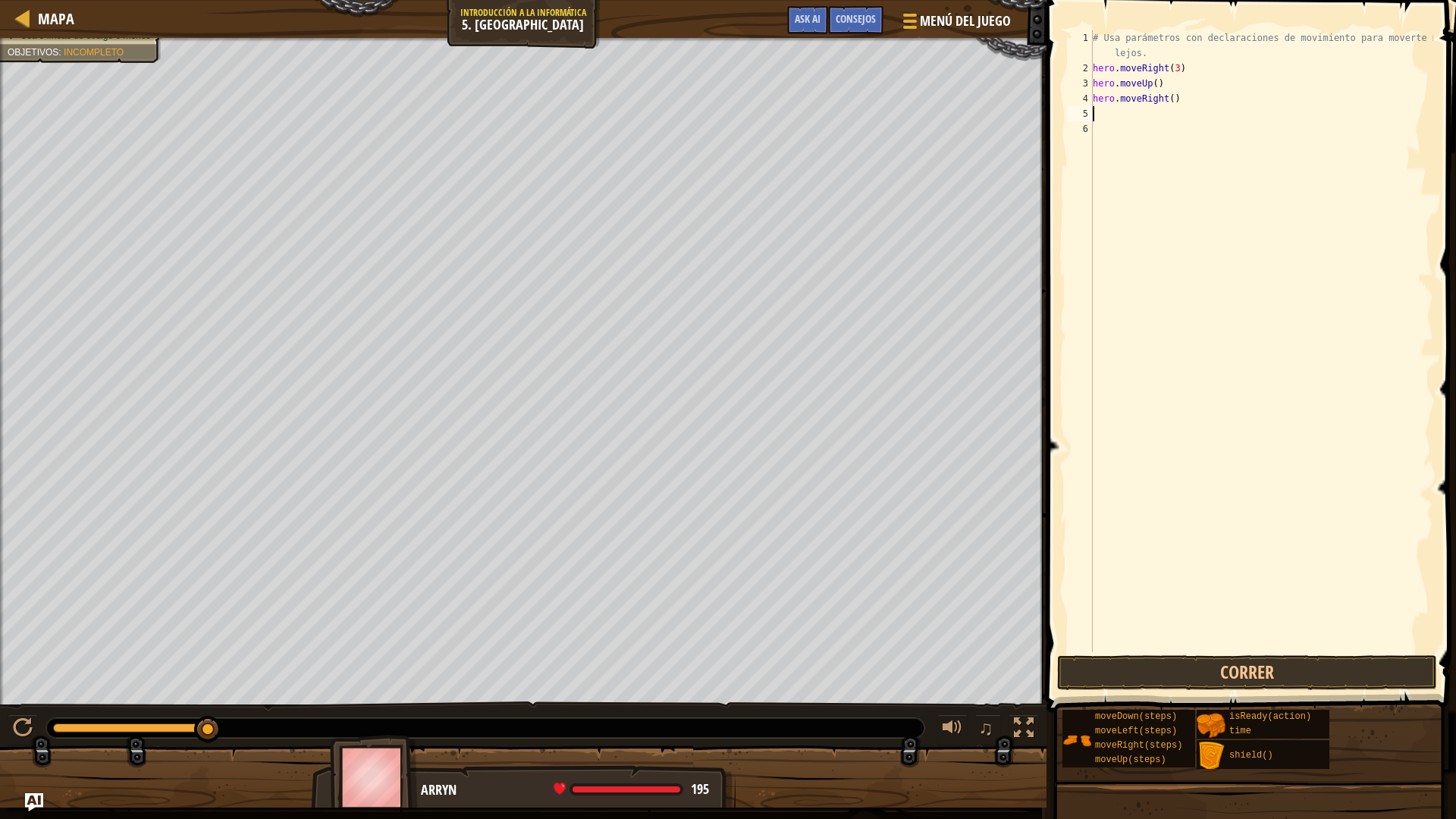
type textarea "h"
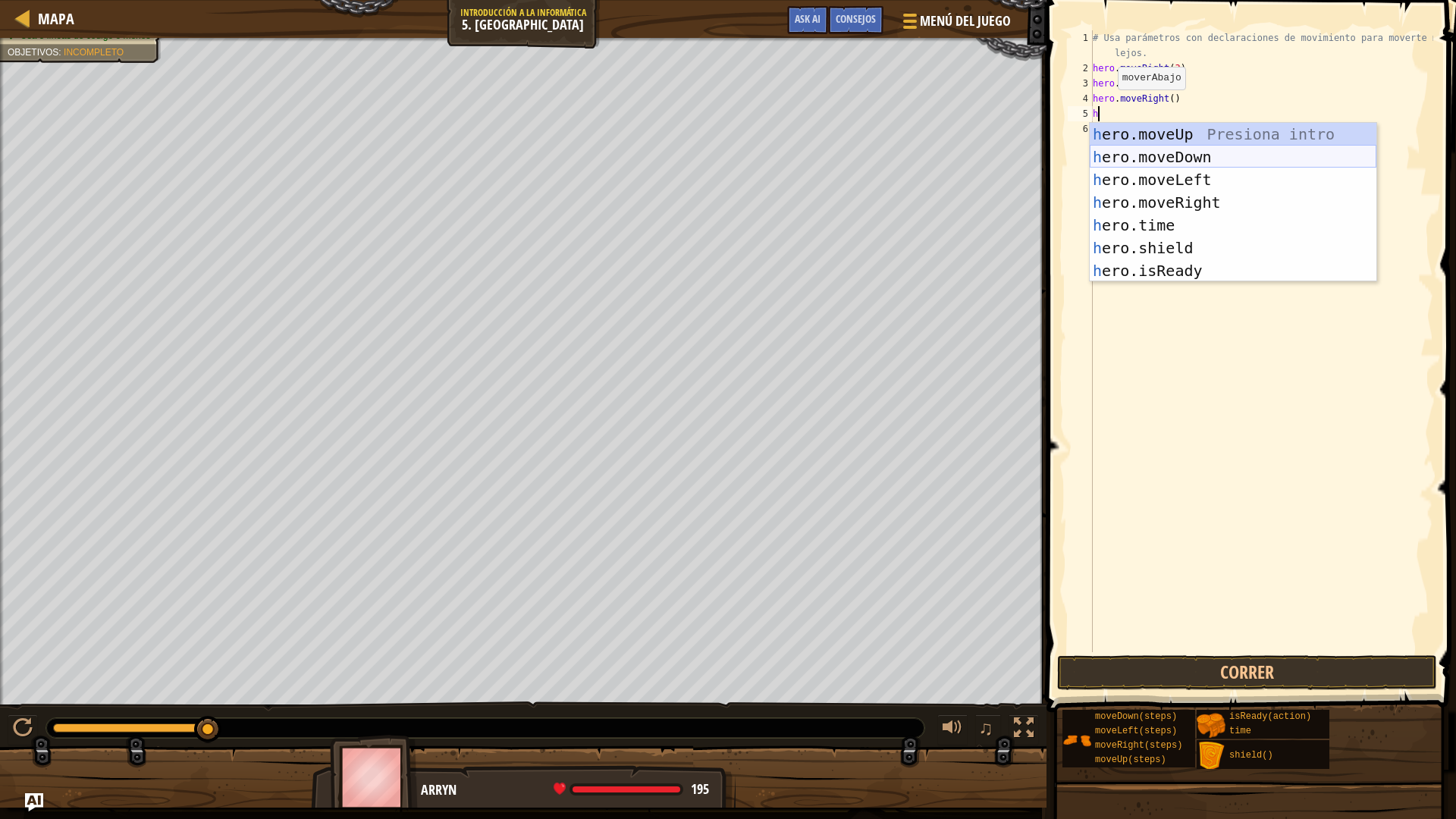
click at [1207, 157] on div "h ero.moveUp Presiona intro h ero.moveDown Presiona intro h ero.moveLeft Presio…" at bounding box center [1233, 226] width 287 height 205
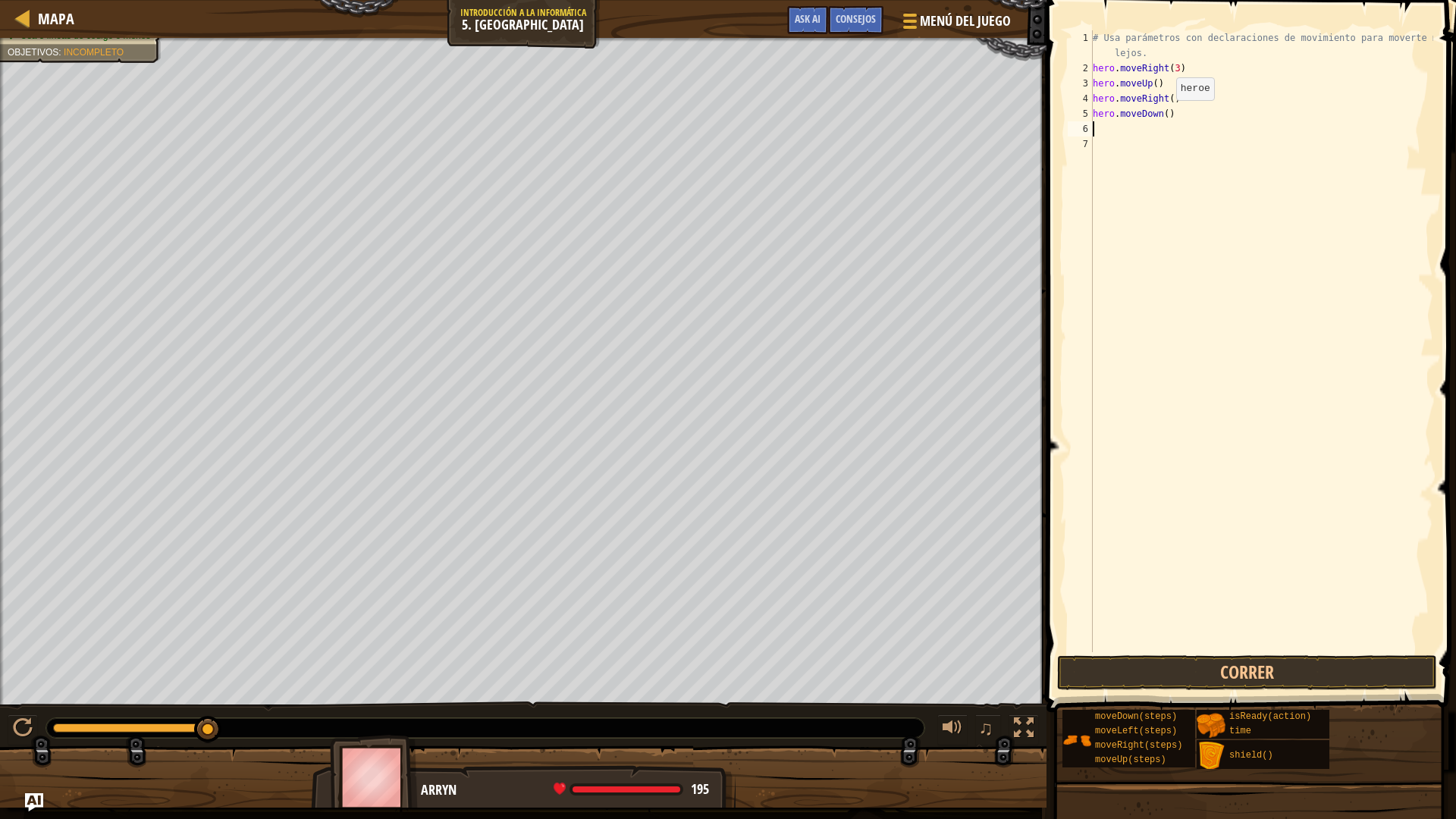
click at [1163, 116] on div "# Usa parámetros con declaraciones de movimiento para moverte más lejos. hero .…" at bounding box center [1261, 364] width 344 height 667
type textarea "hero.moveDown(3)"
click at [1259, 659] on button "Correr" at bounding box center [1247, 673] width 380 height 35
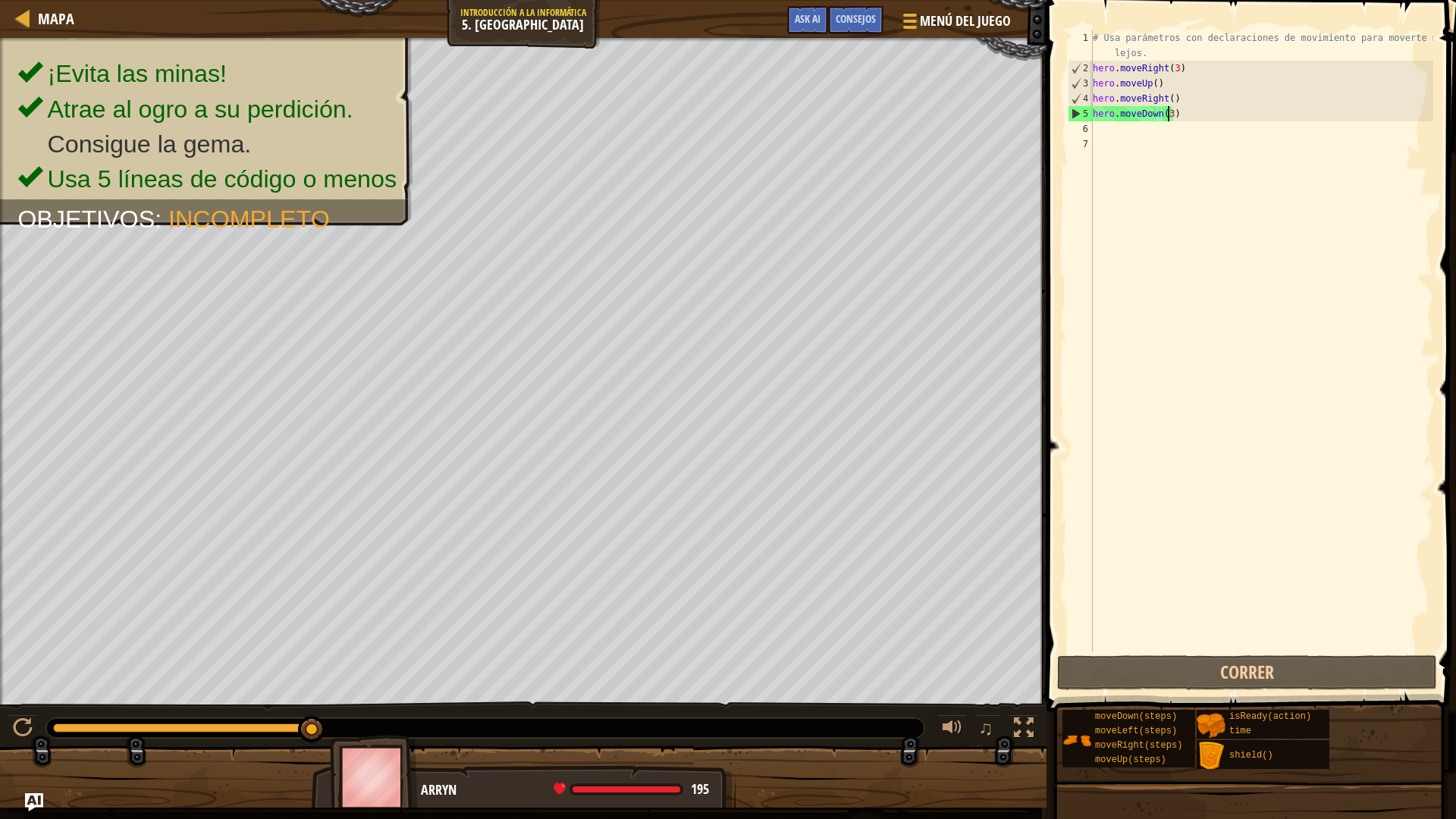
click at [1098, 142] on div "# Usa parámetros con declaraciones de movimiento para moverte más lejos. hero .…" at bounding box center [1261, 364] width 344 height 667
click at [1093, 127] on div "# Usa parámetros con declaraciones de movimiento para moverte más lejos. hero .…" at bounding box center [1261, 364] width 344 height 667
type textarea "h"
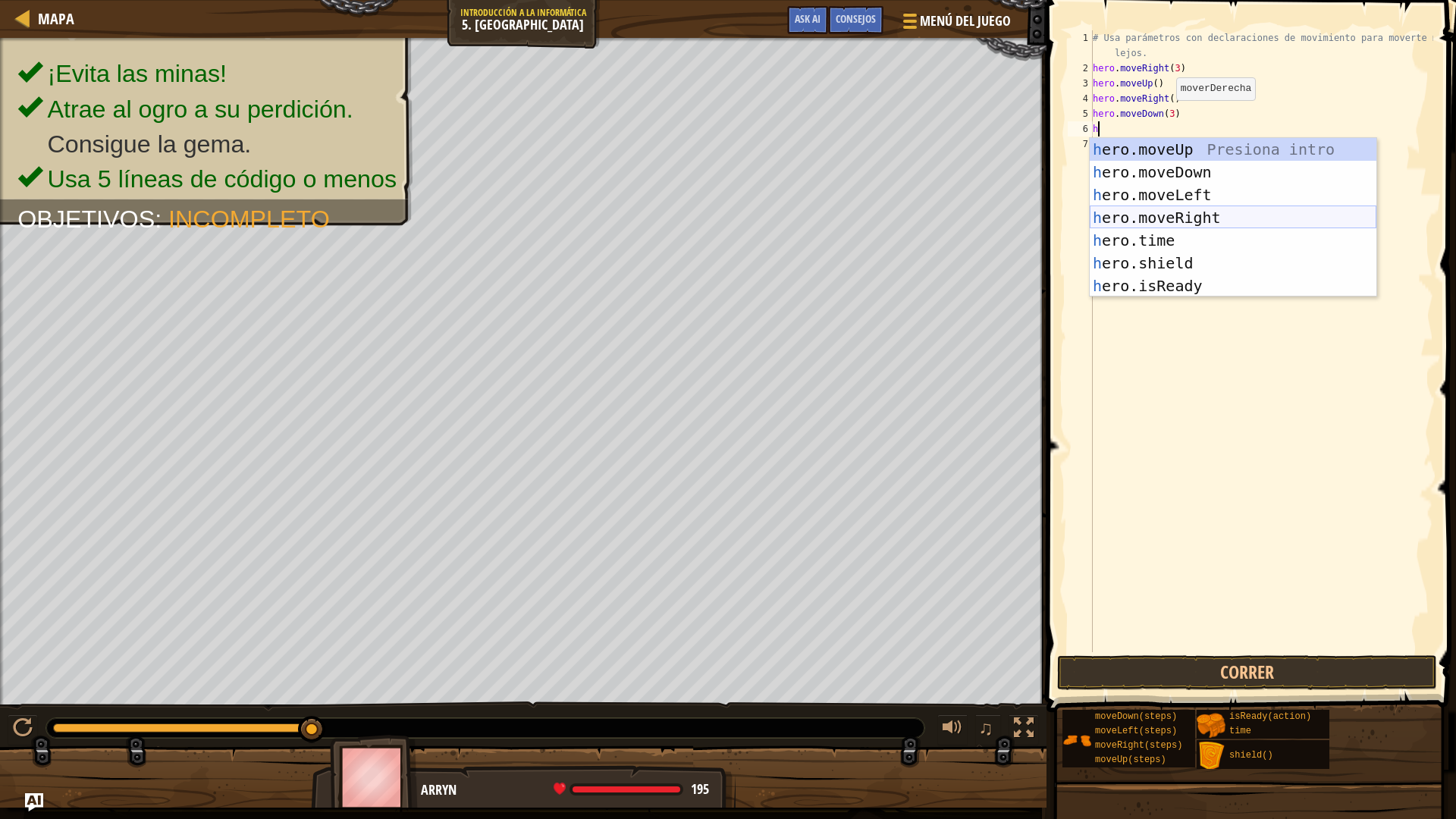
click at [1207, 211] on div "h ero.moveUp Presiona intro h ero.moveDown Presiona intro h ero.moveLeft Presio…" at bounding box center [1233, 240] width 287 height 205
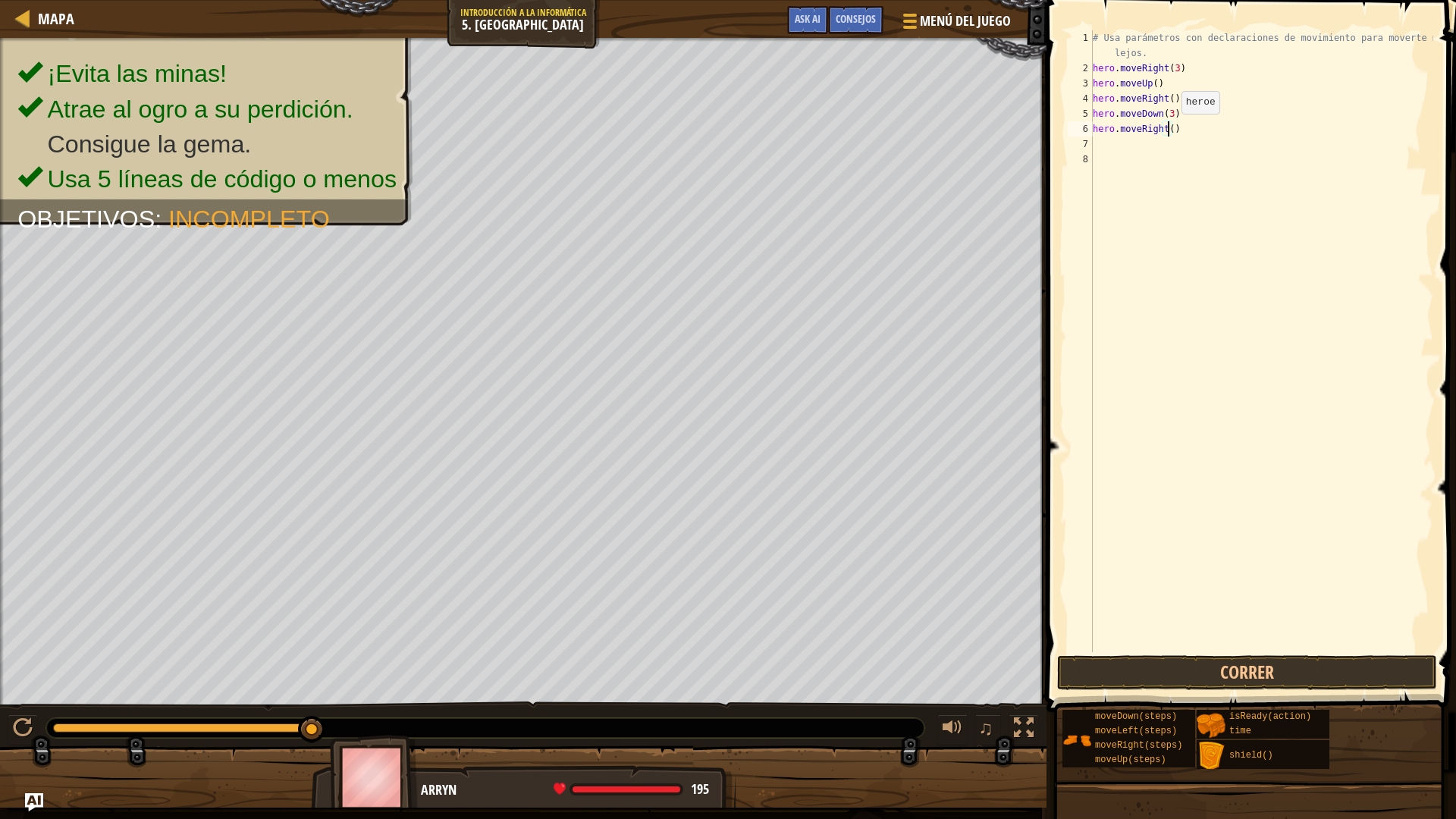
click at [1168, 129] on div "# Usa parámetros con declaraciones de movimiento para moverte más lejos. hero .…" at bounding box center [1261, 364] width 344 height 667
type textarea "hero.moveRight(2)"
click at [1210, 672] on button "Correr" at bounding box center [1247, 673] width 380 height 35
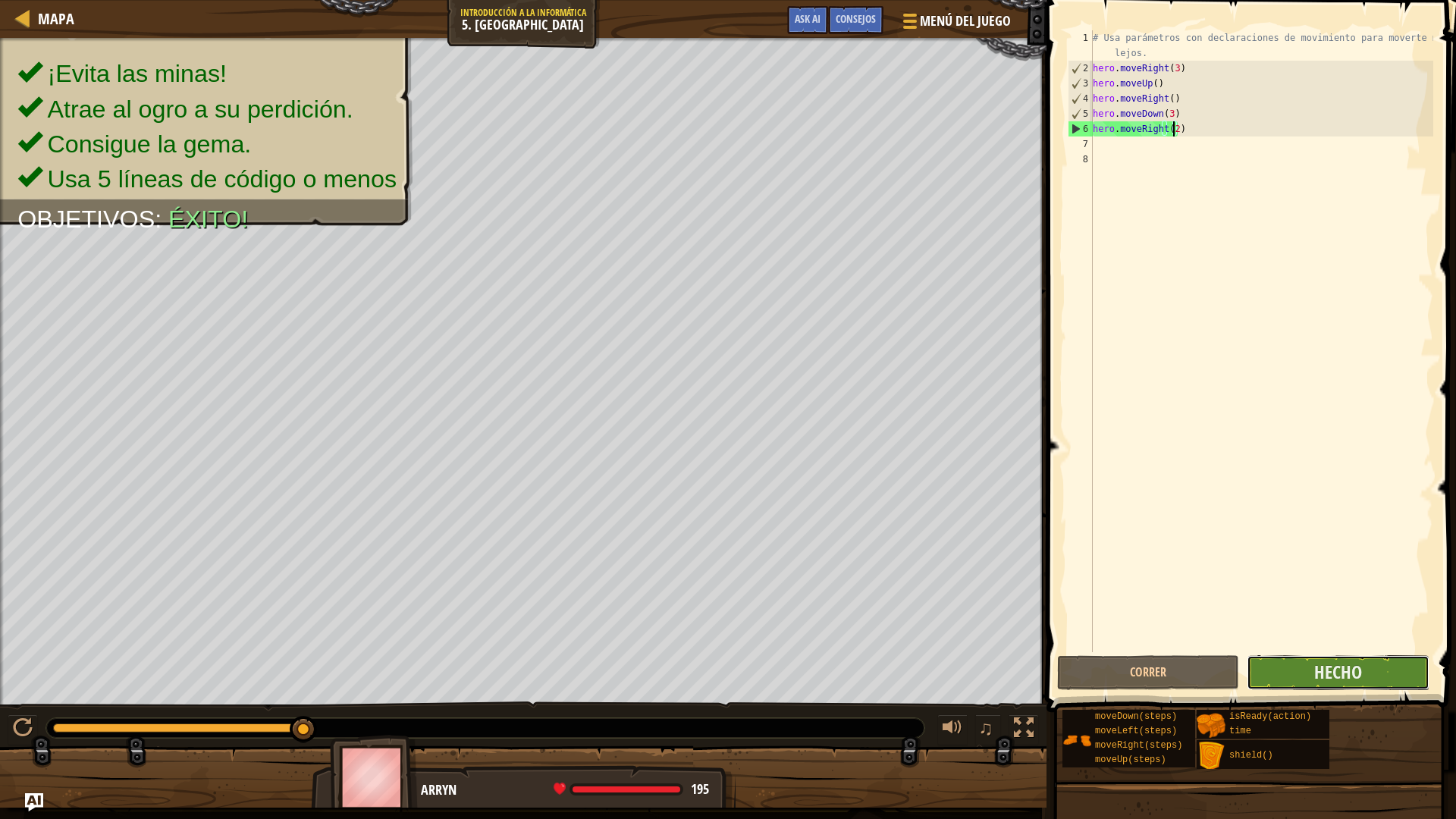
click at [1314, 661] on button "Hecho" at bounding box center [1337, 673] width 182 height 35
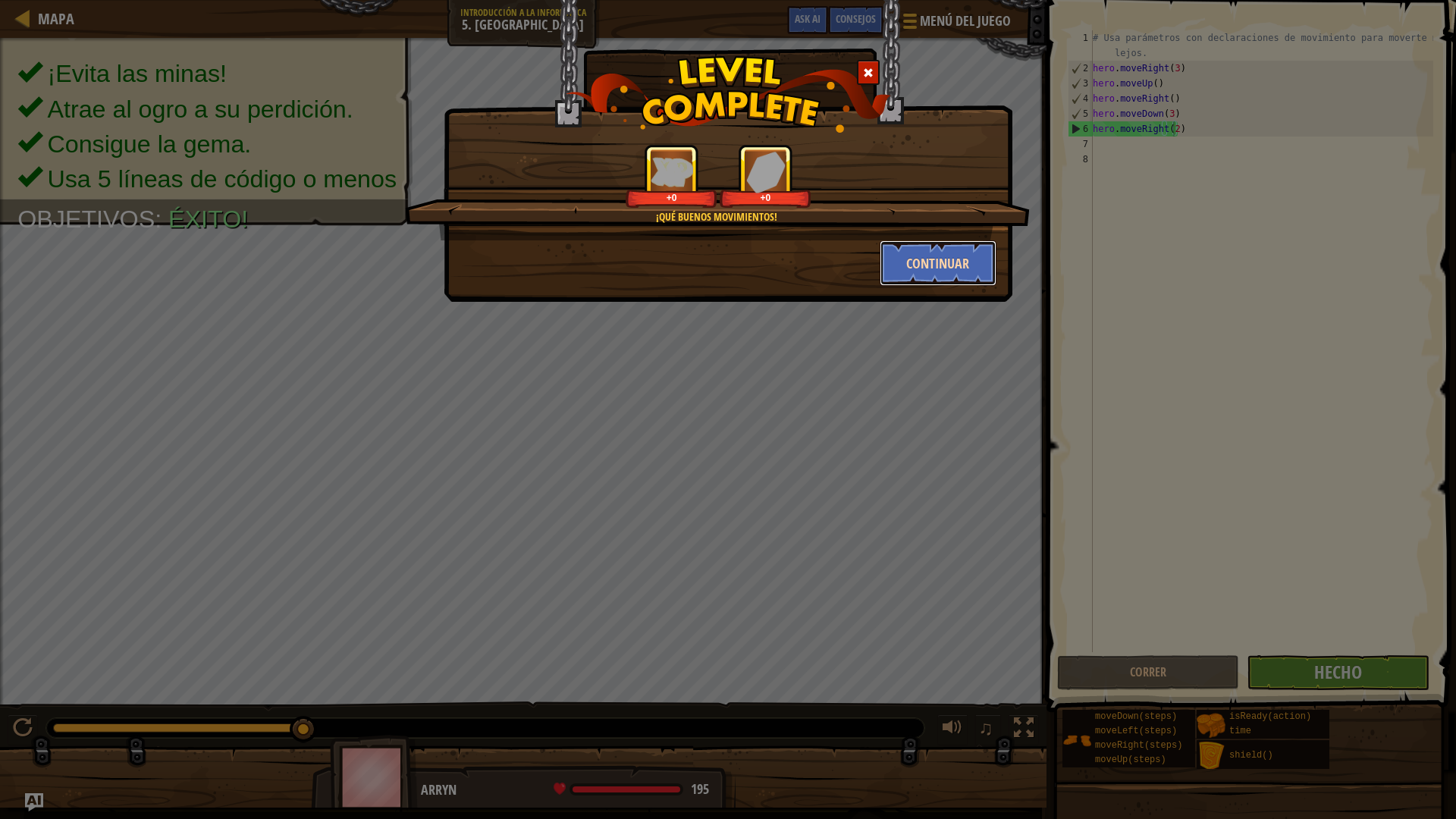
click at [933, 272] on button "Continuar" at bounding box center [939, 263] width 118 height 45
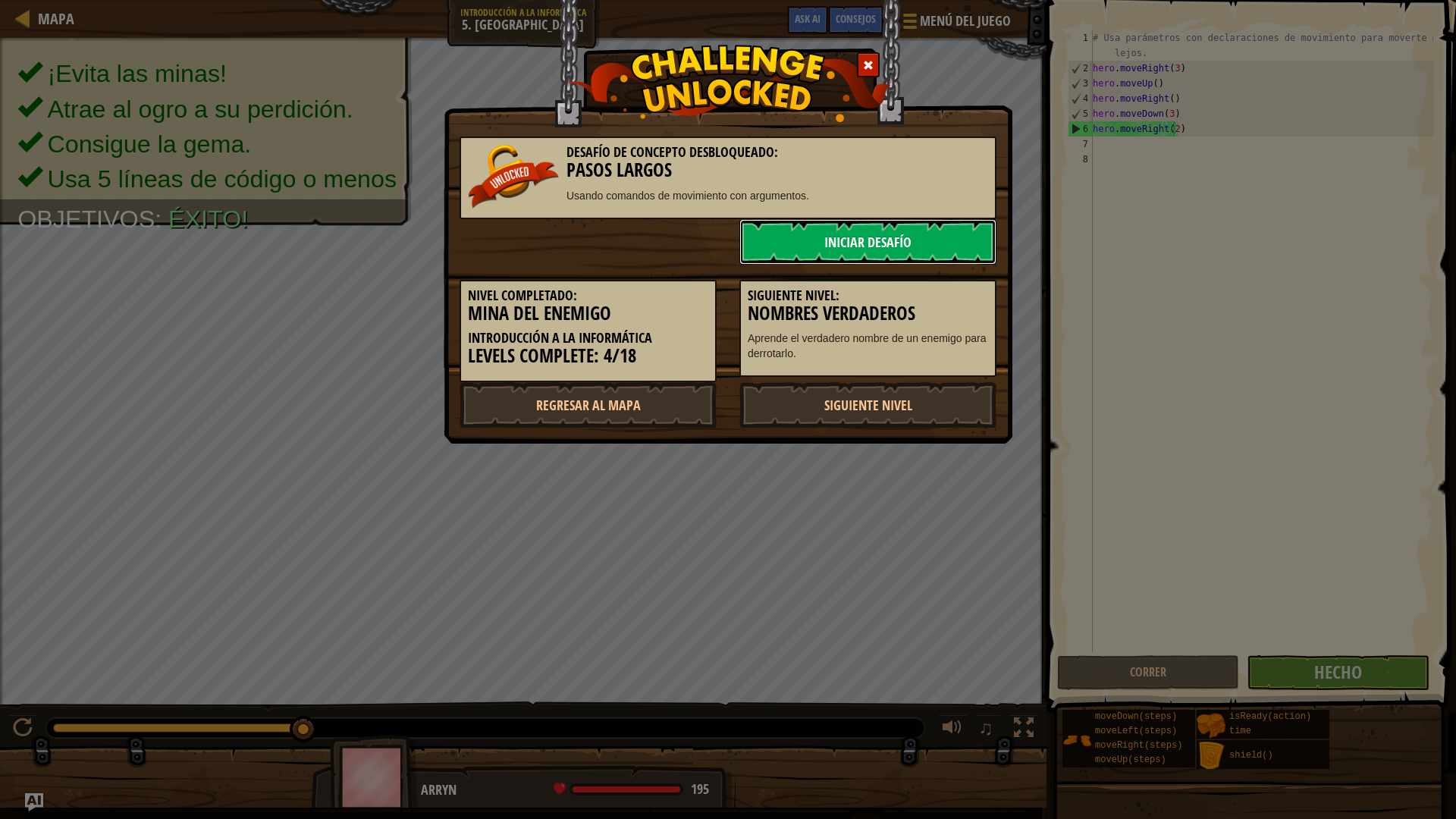
click at [837, 233] on link "Iniciar Desafío" at bounding box center [868, 241] width 257 height 45
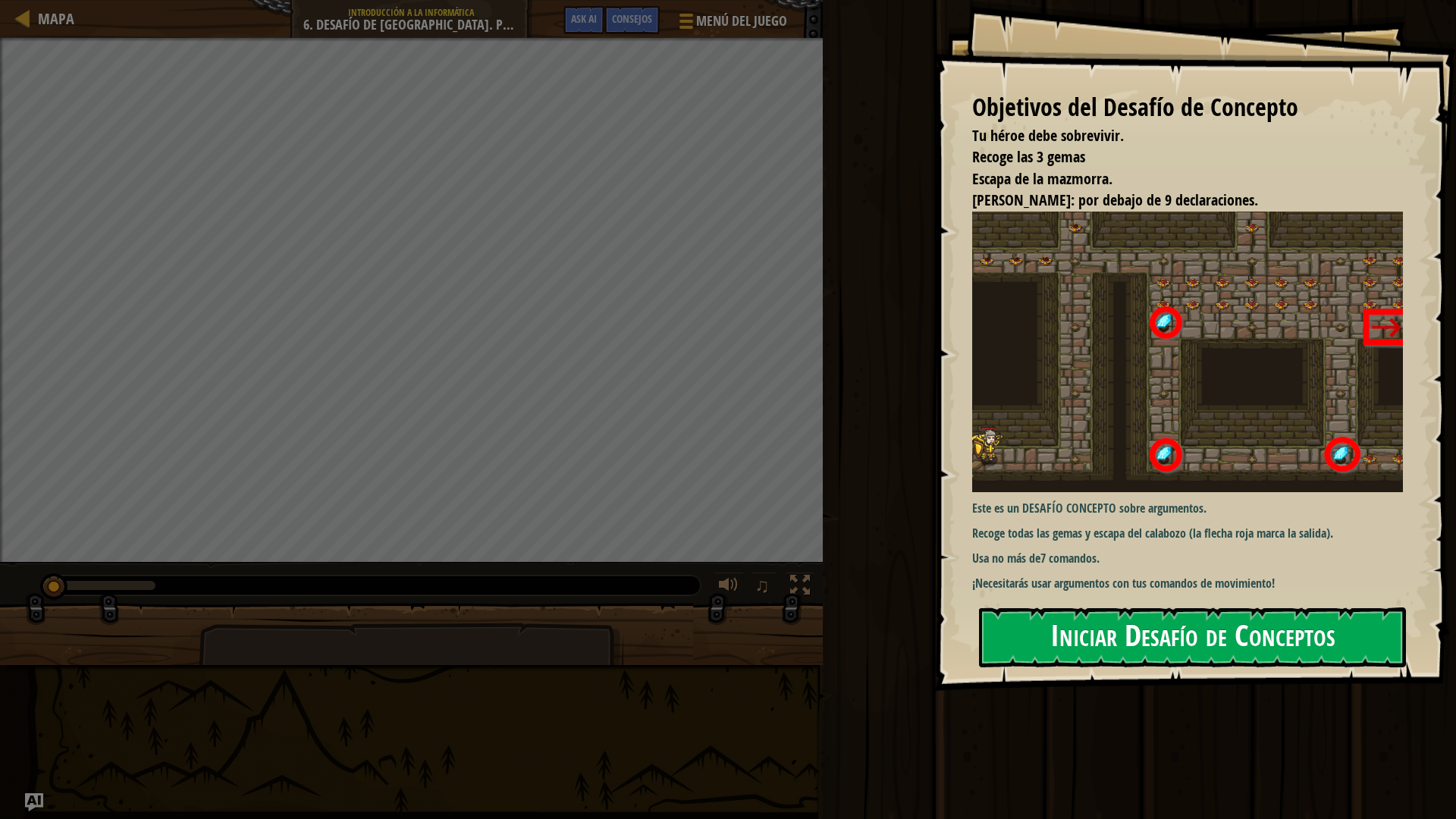
click at [1152, 631] on button "Iniciar Desafío de Conceptos" at bounding box center [1192, 638] width 427 height 60
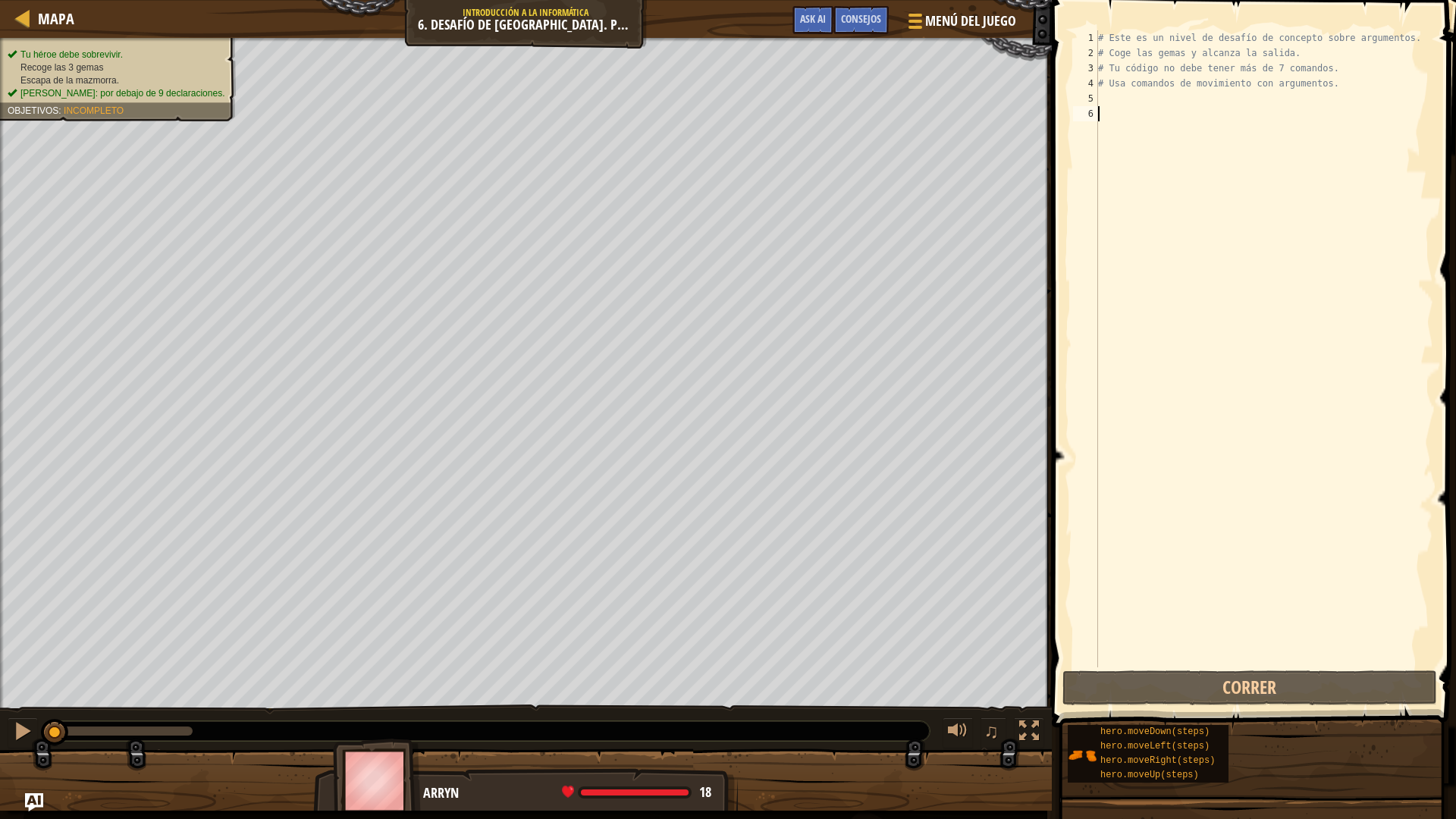
click at [1112, 97] on div "# Este es un nivel de desafío de concepto sobre argumentos. # Coge las gemas y …" at bounding box center [1264, 364] width 338 height 667
type textarea "h"
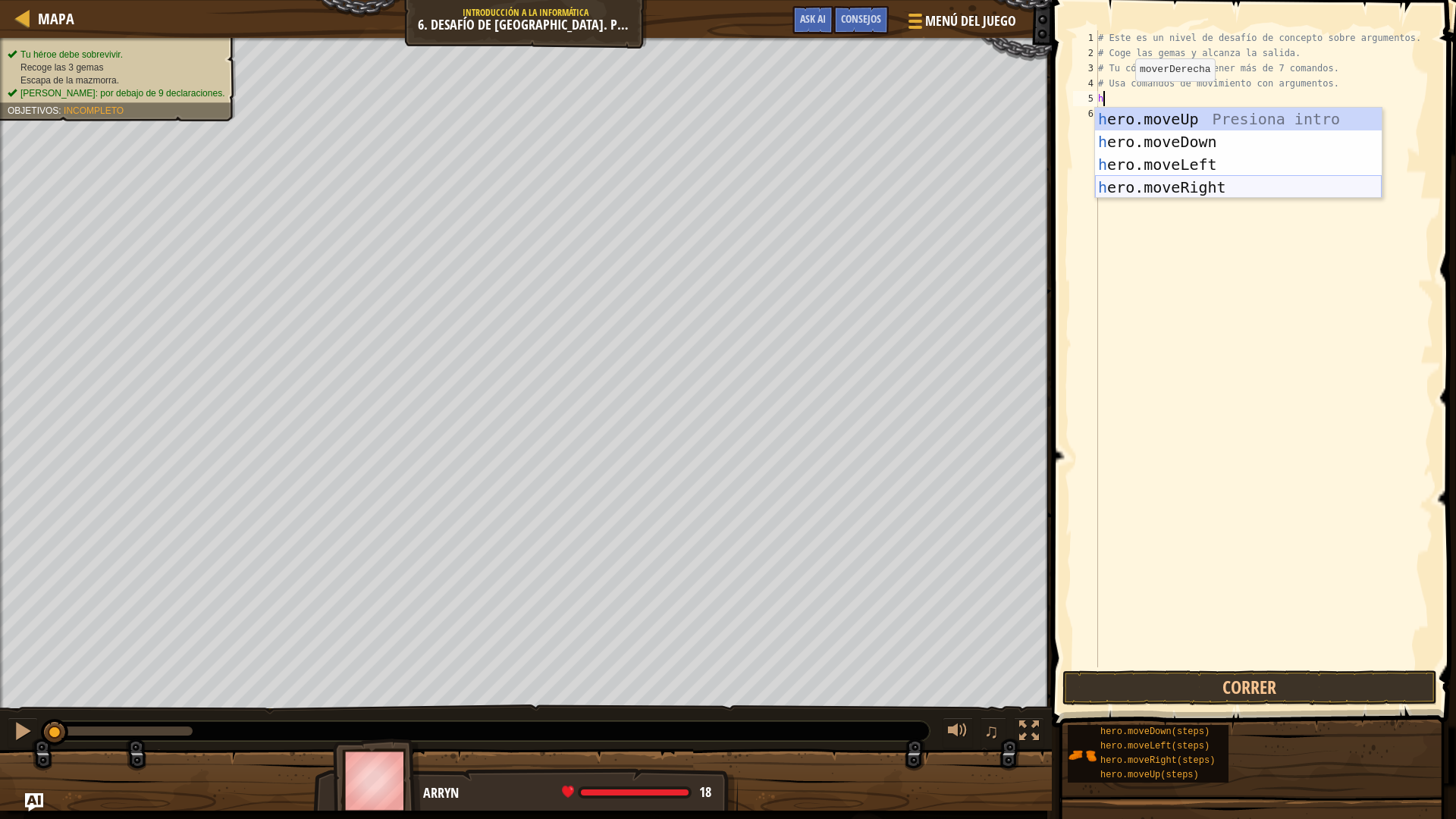
click at [1202, 187] on div "h ero.moveUp Presiona intro h ero.moveDown Presiona intro h ero.moveLeft Presio…" at bounding box center [1238, 176] width 287 height 136
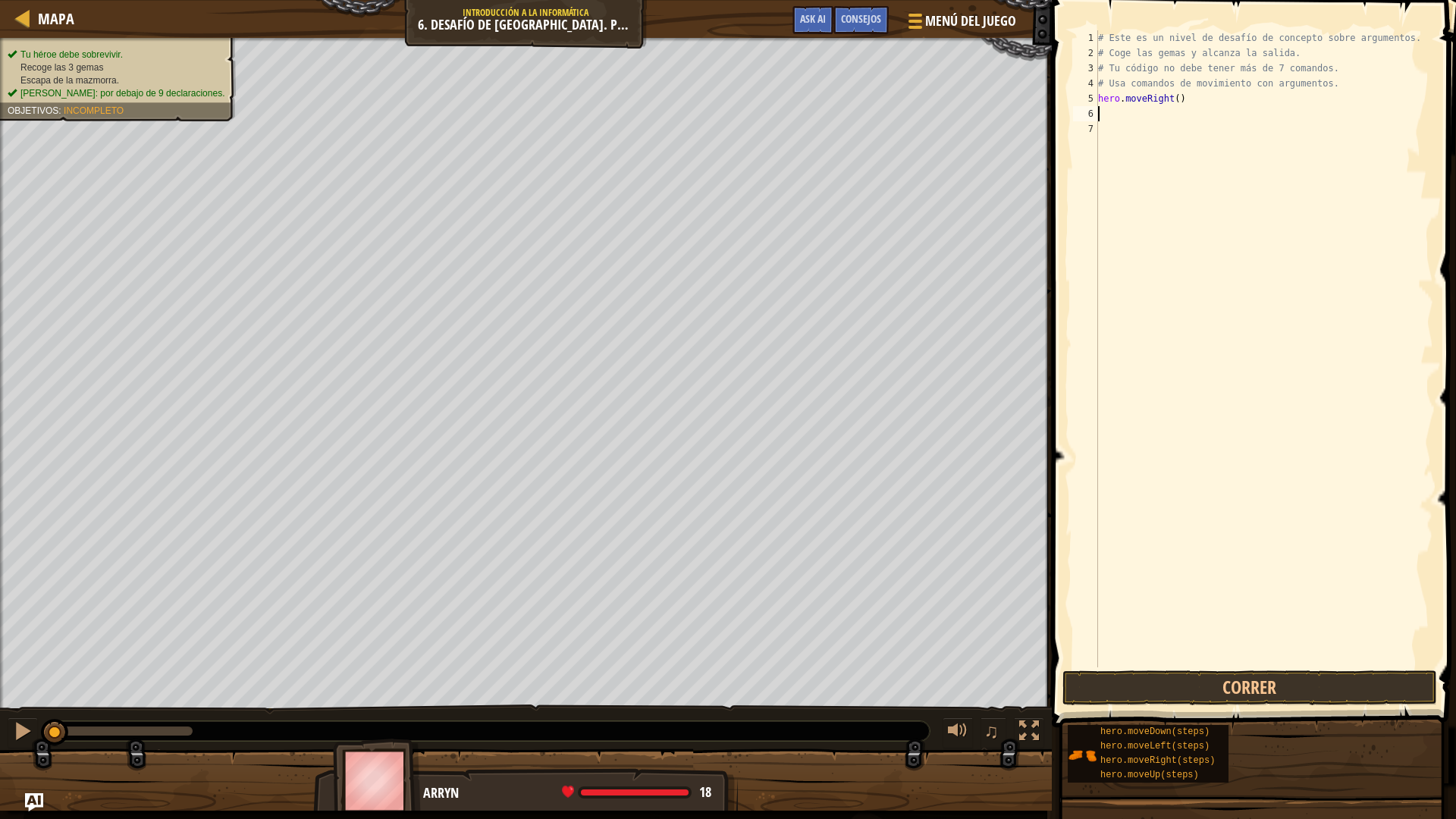
type textarea "h"
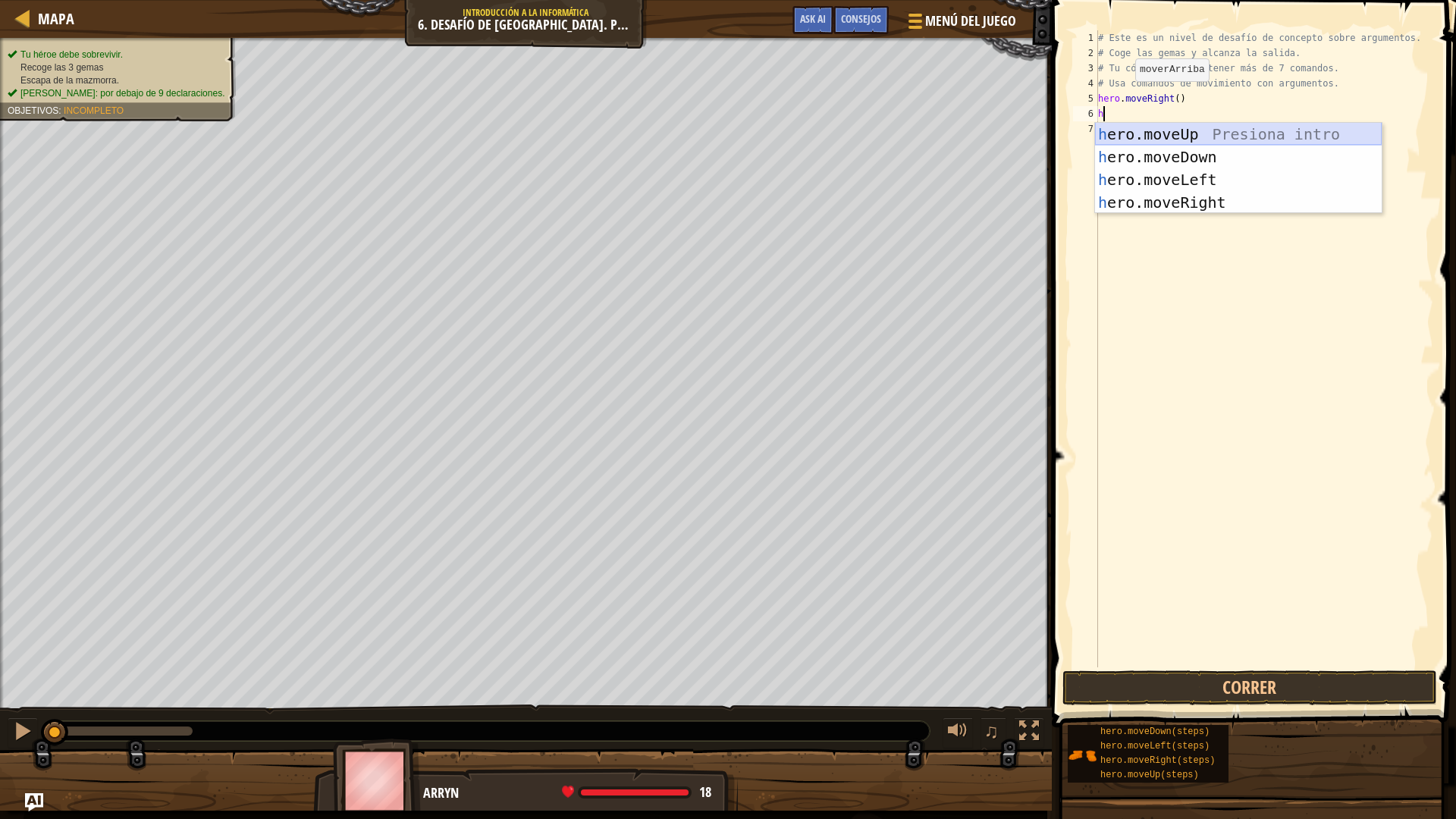
click at [1197, 135] on div "h ero.moveUp Presiona intro h ero.moveDown Presiona intro h ero.moveLeft Presio…" at bounding box center [1238, 191] width 287 height 136
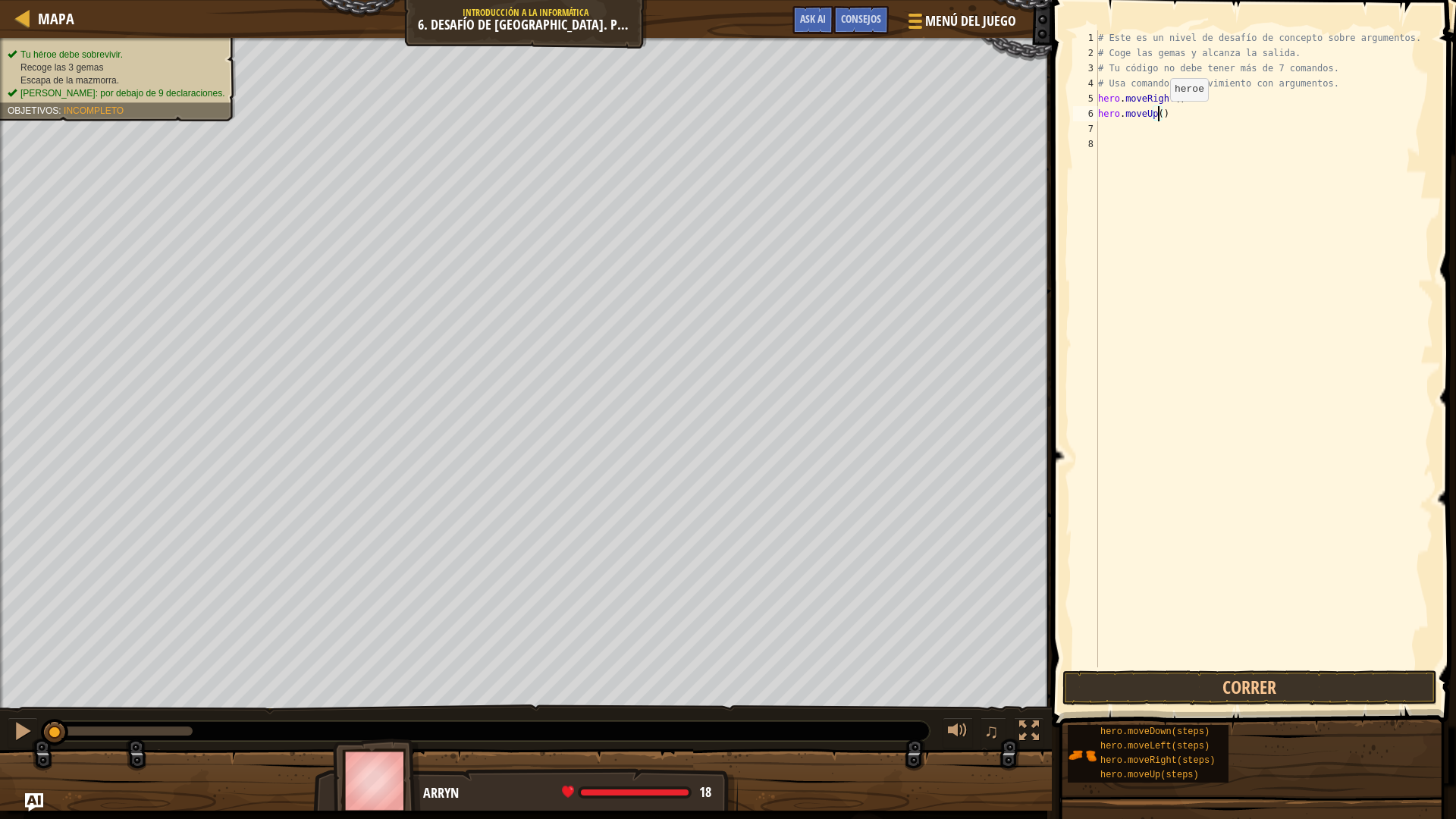
click at [1157, 116] on div "# Este es un nivel de desafío de concepto sobre argumentos. # Coge las gemas y …" at bounding box center [1264, 364] width 338 height 667
type textarea "hero.moveUp(3)"
click at [1207, 678] on button "Correr" at bounding box center [1250, 688] width 375 height 35
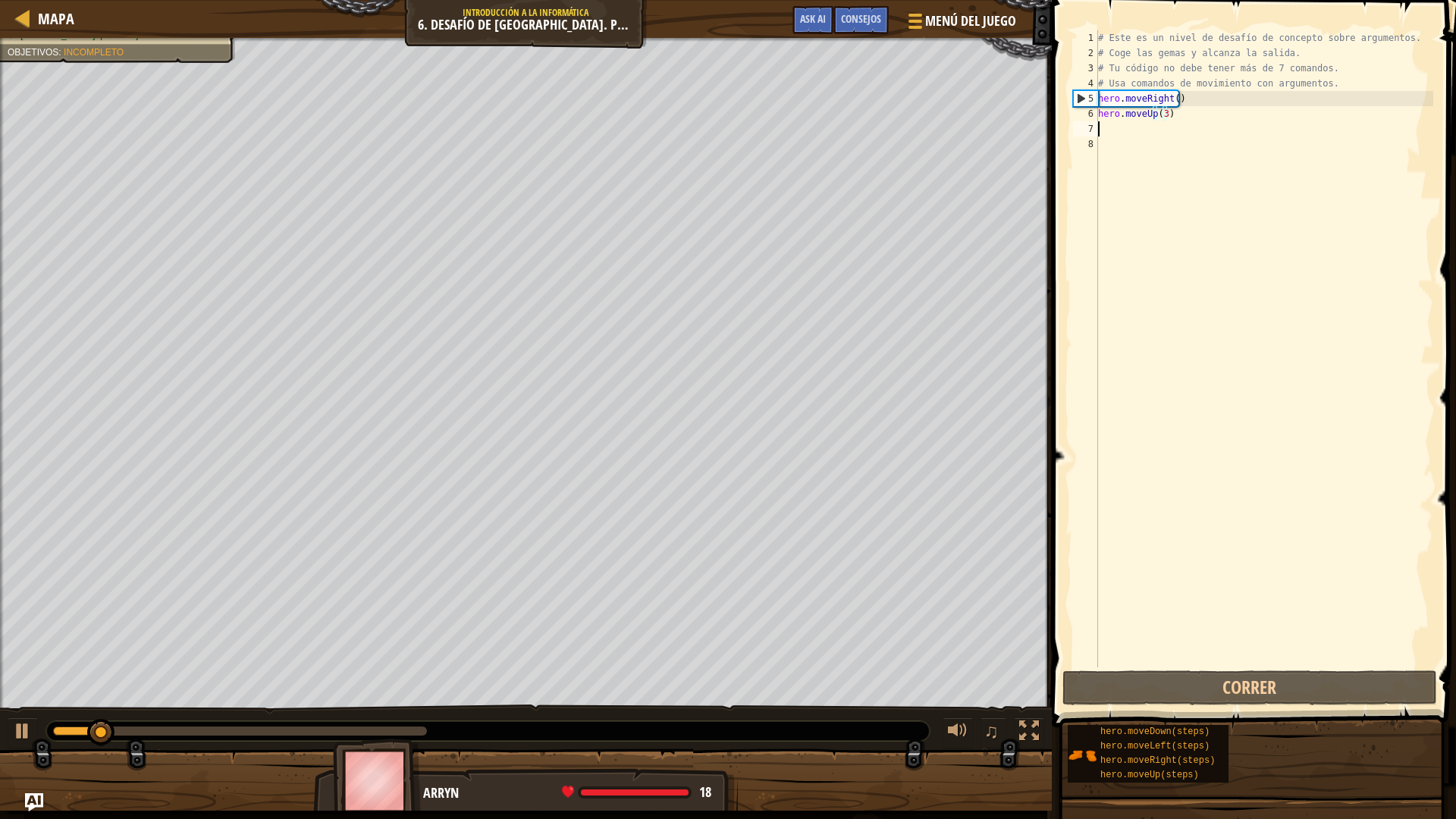
click at [1109, 130] on div "# Este es un nivel de desafío de concepto sobre argumentos. # Coge las gemas y …" at bounding box center [1264, 364] width 338 height 667
type textarea "h"
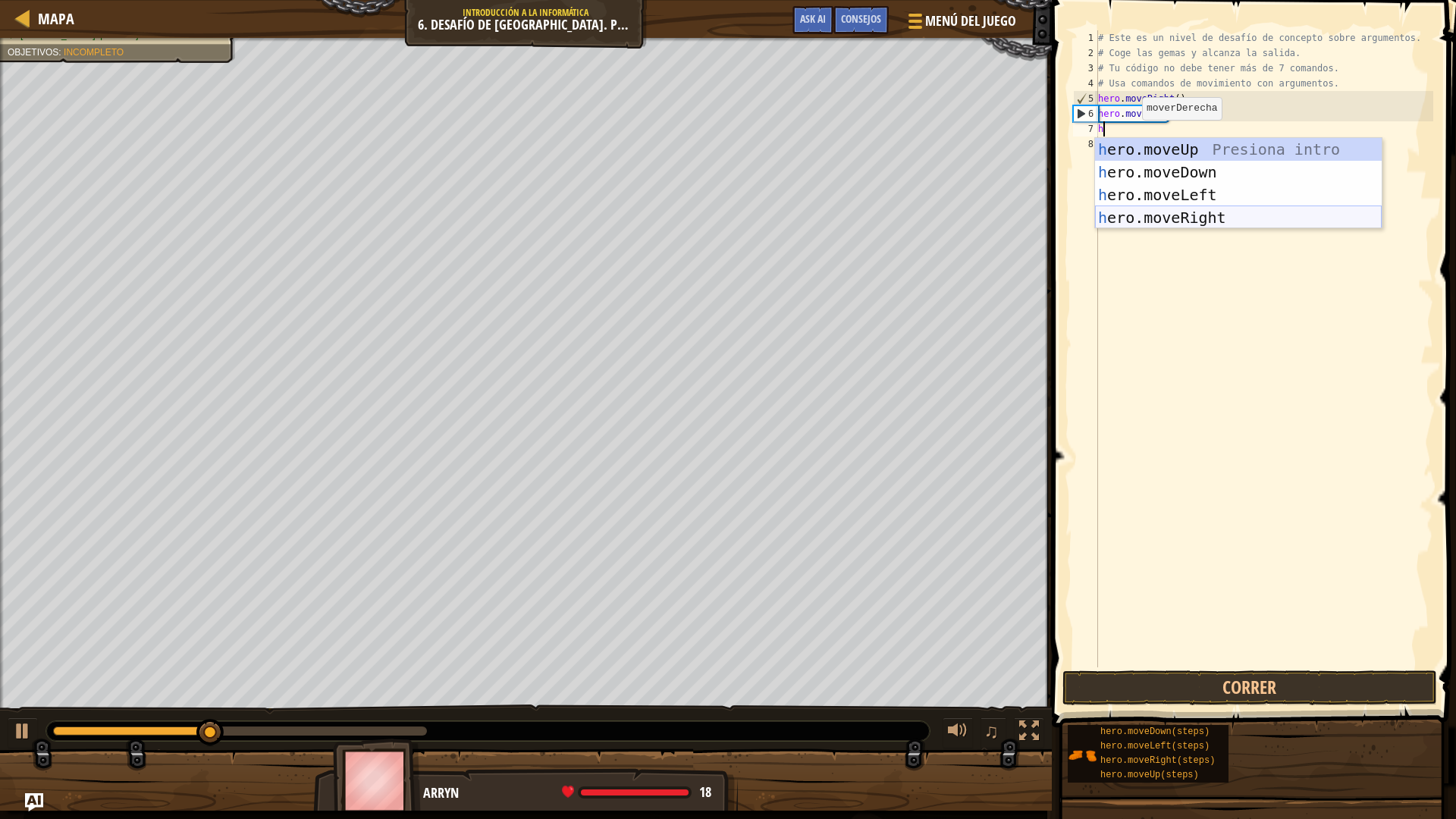
click at [1217, 214] on div "h ero.moveUp Presiona intro h ero.moveDown Presiona intro h ero.moveLeft Presio…" at bounding box center [1238, 206] width 287 height 136
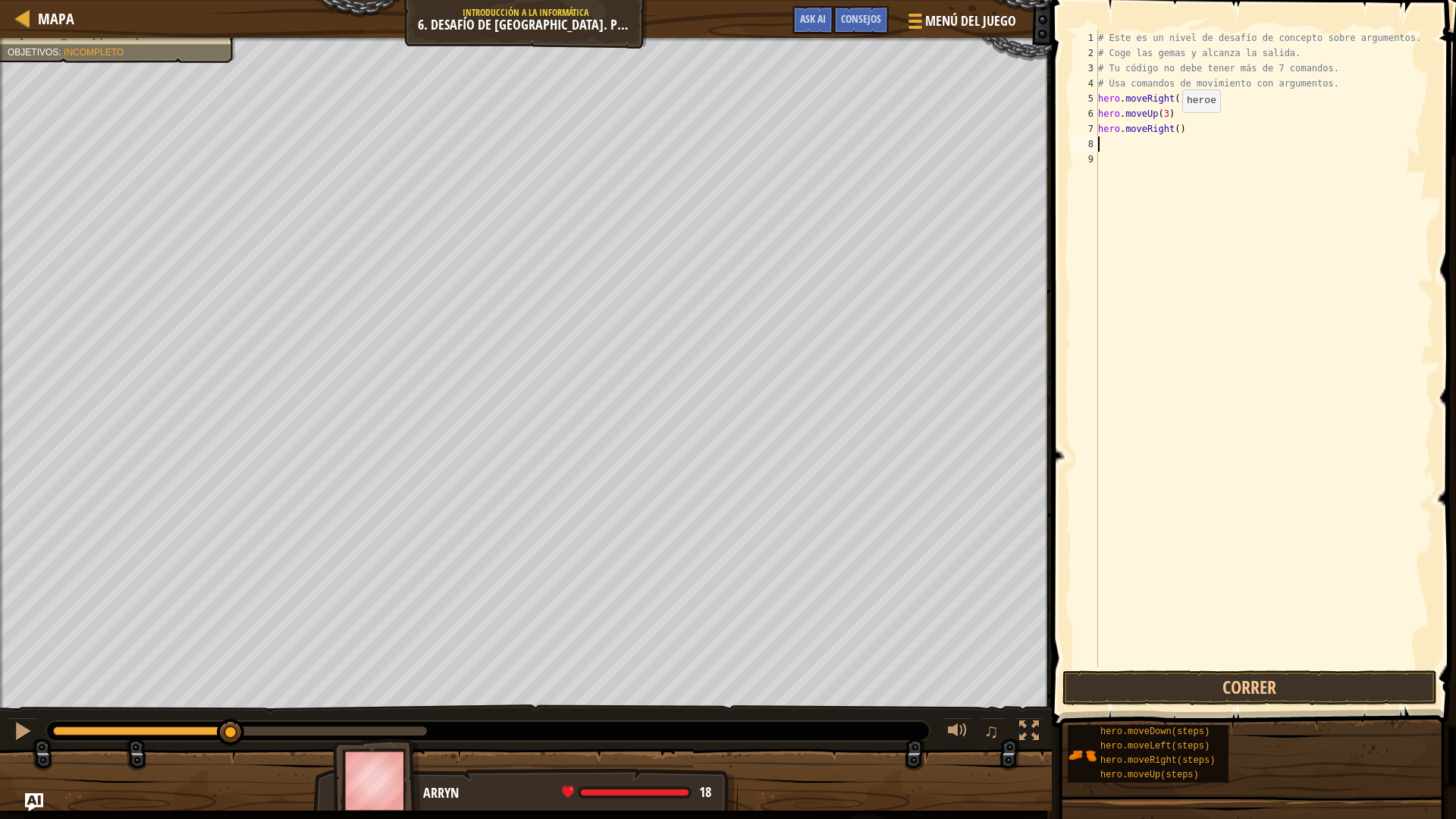
click at [1169, 129] on div "# Este es un nivel de desafío de concepto sobre argumentos. # Coge las gemas y …" at bounding box center [1264, 364] width 338 height 667
click at [1172, 129] on div "# Este es un nivel de desafío de concepto sobre argumentos. # Coge las gemas y …" at bounding box center [1264, 364] width 338 height 667
type textarea "hero.moveRight(2)"
click at [1100, 148] on div "# Este es un nivel de desafío de concepto sobre argumentos. # Coge las gemas y …" at bounding box center [1264, 364] width 338 height 667
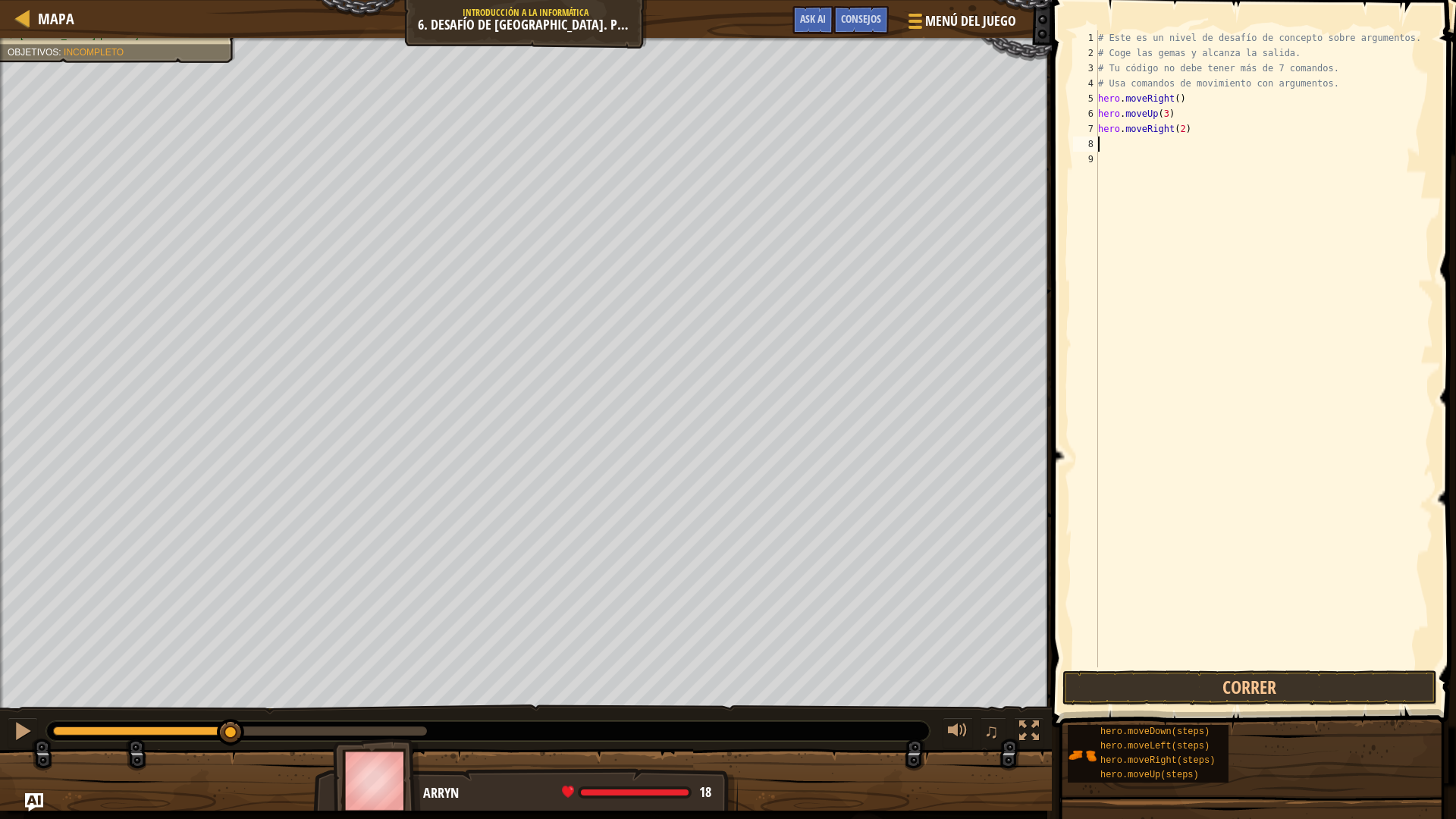
scroll to position [7, 0]
type textarea "h"
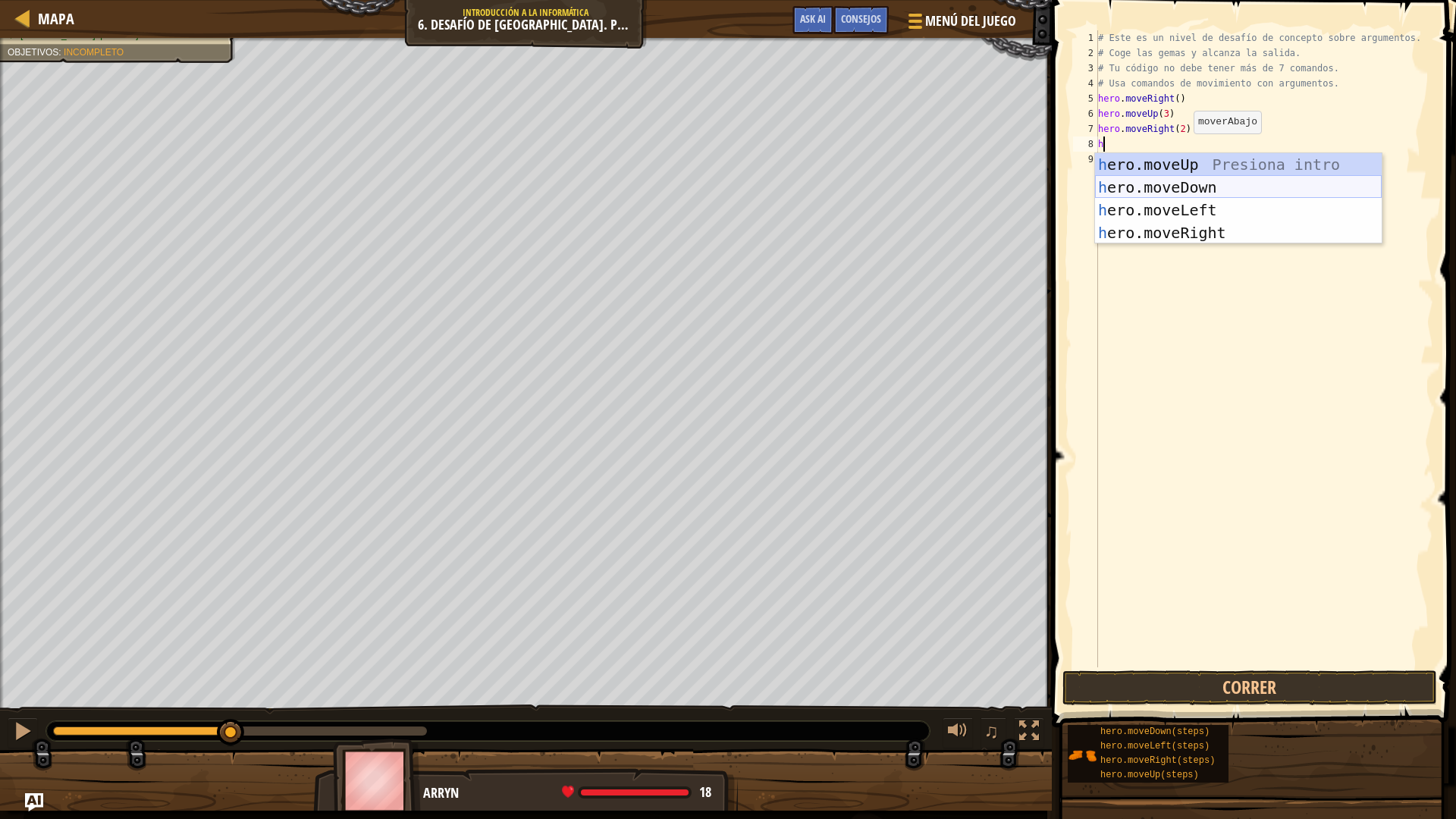
drag, startPoint x: 1224, startPoint y: 186, endPoint x: 1170, endPoint y: 134, distance: 75.0
click at [1223, 185] on div "h ero.moveUp Presiona intro h ero.moveDown Presiona intro h ero.moveLeft Presio…" at bounding box center [1238, 221] width 287 height 136
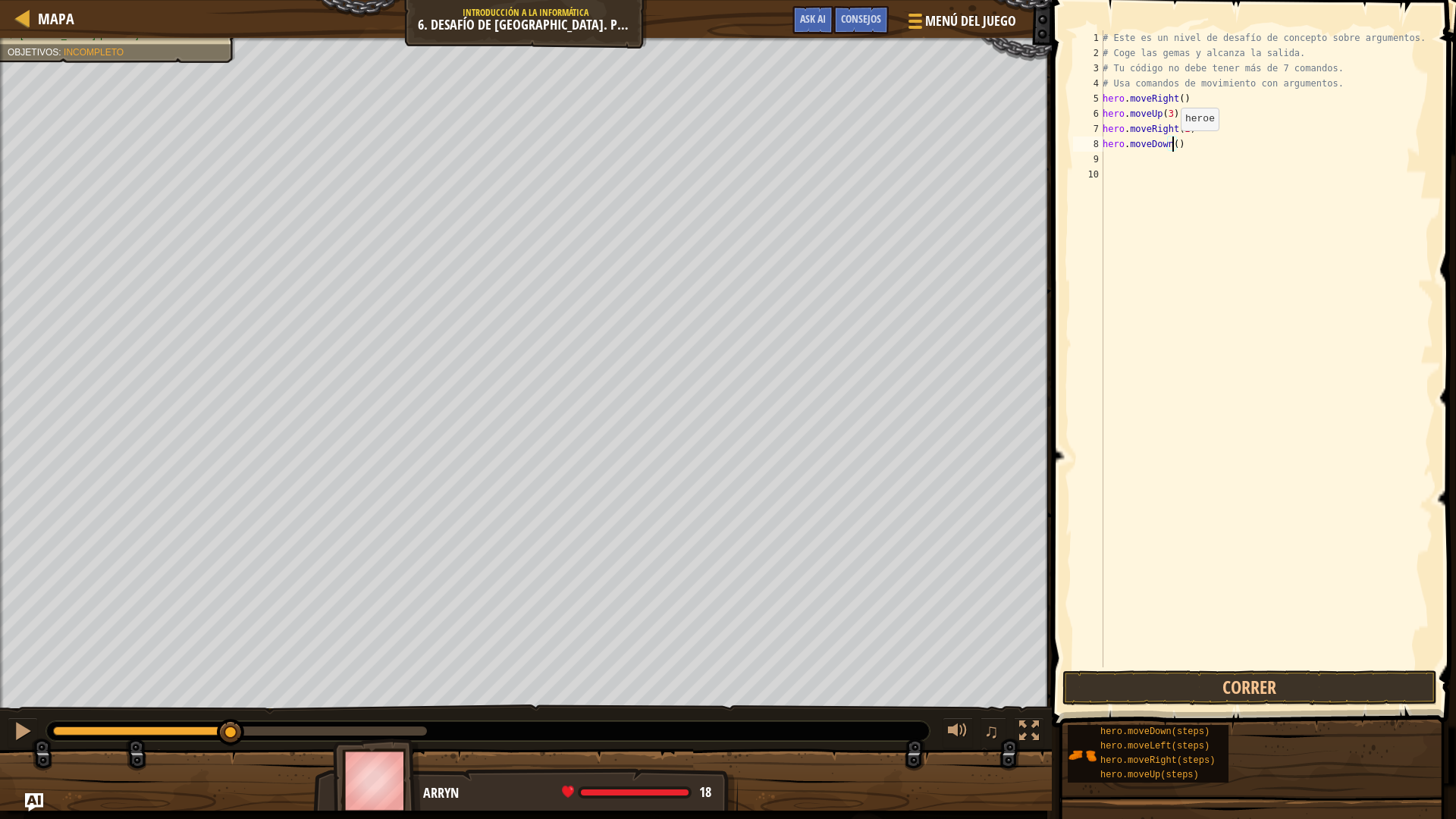
click at [1172, 145] on div "# Este es un nivel de desafío de concepto sobre argumentos. # Coge las gemas y …" at bounding box center [1266, 364] width 334 height 667
click at [1276, 690] on button "Correr" at bounding box center [1250, 688] width 375 height 35
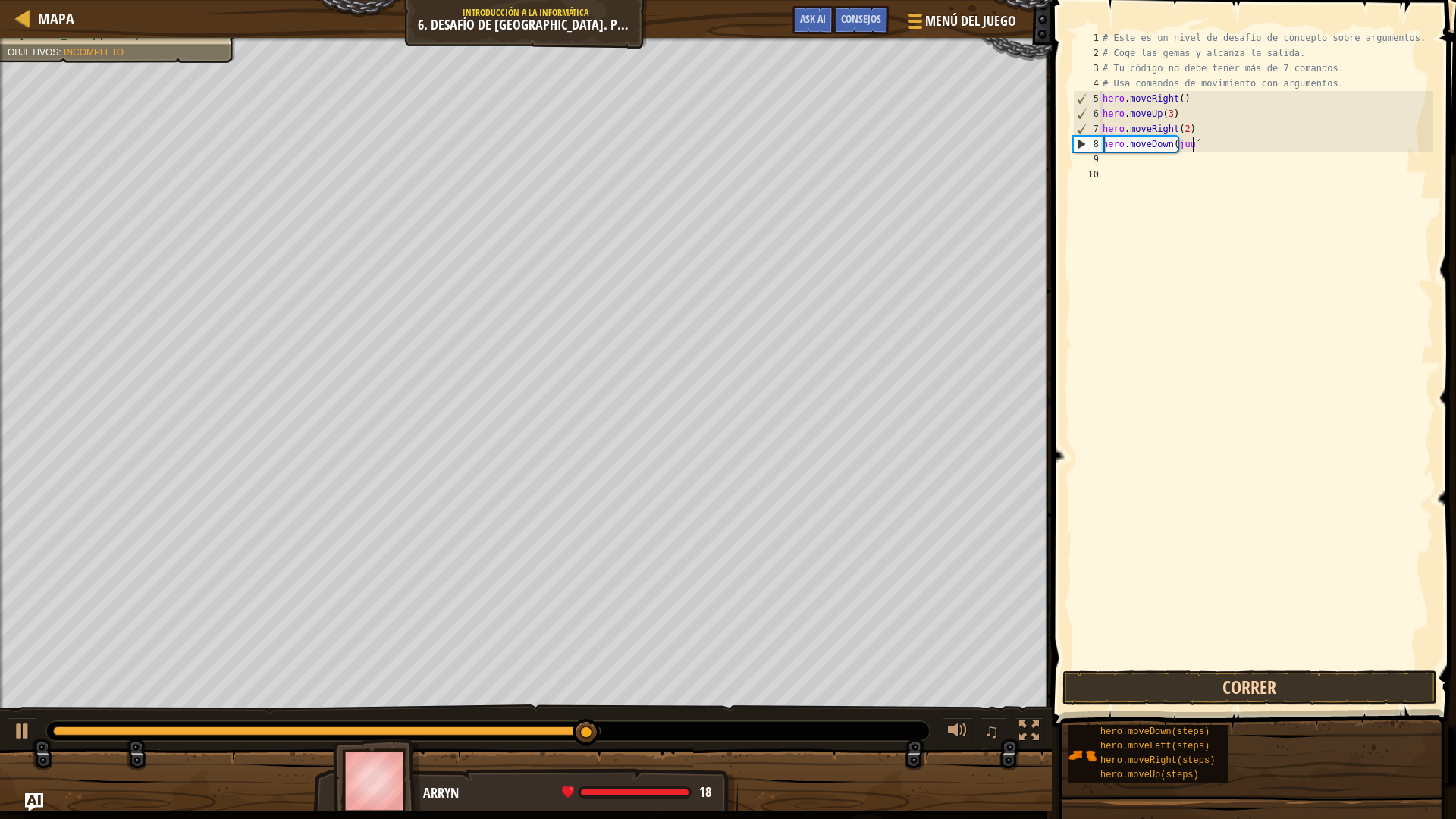
scroll to position [7, 8]
type textarea "hero.moveDown(juu´jmn"
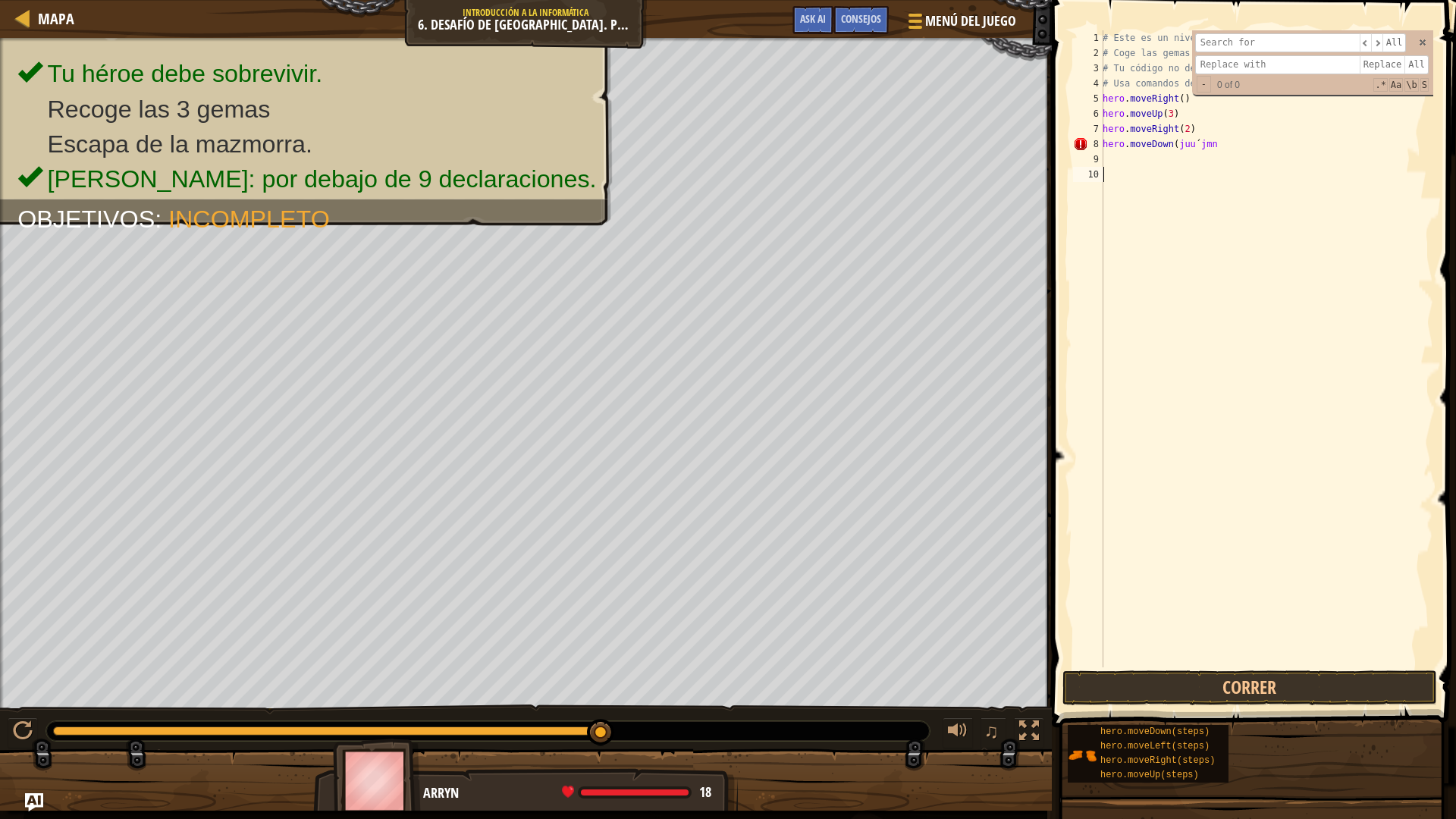
scroll to position [7, 0]
click at [1246, 201] on div "# Este es un nivel de desafío de concepto sobre argumentos. # Coge las gemas y …" at bounding box center [1266, 364] width 334 height 667
click at [1216, 152] on div "# Este es un nivel de desafío de concepto sobre argumentos. # Coge las gemas y …" at bounding box center [1266, 364] width 334 height 667
click at [1223, 142] on div "# Este es un nivel de desafío de concepto sobre argumentos. # Coge las gemas y …" at bounding box center [1266, 364] width 334 height 667
type textarea "h"
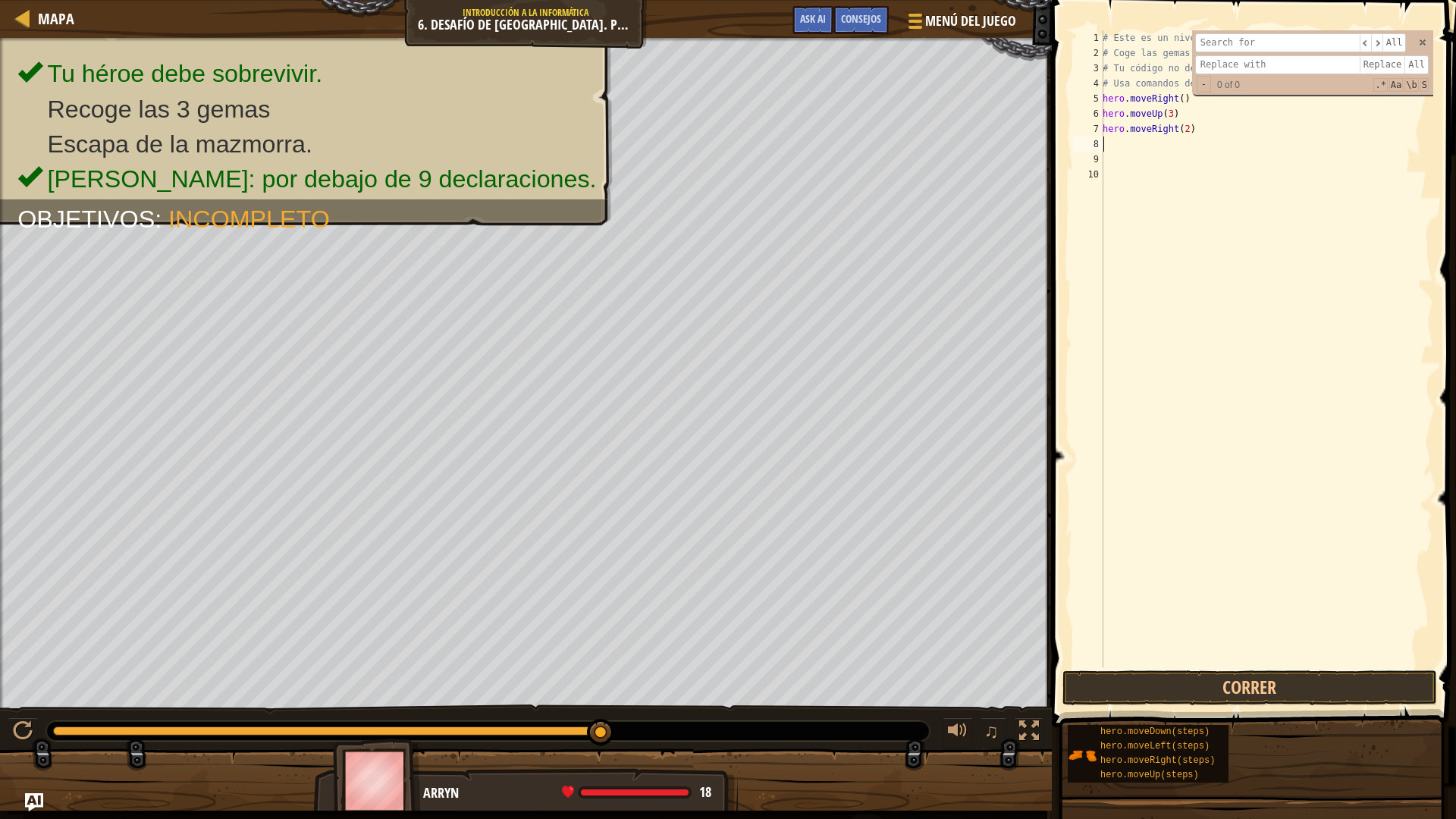
type textarea "h"
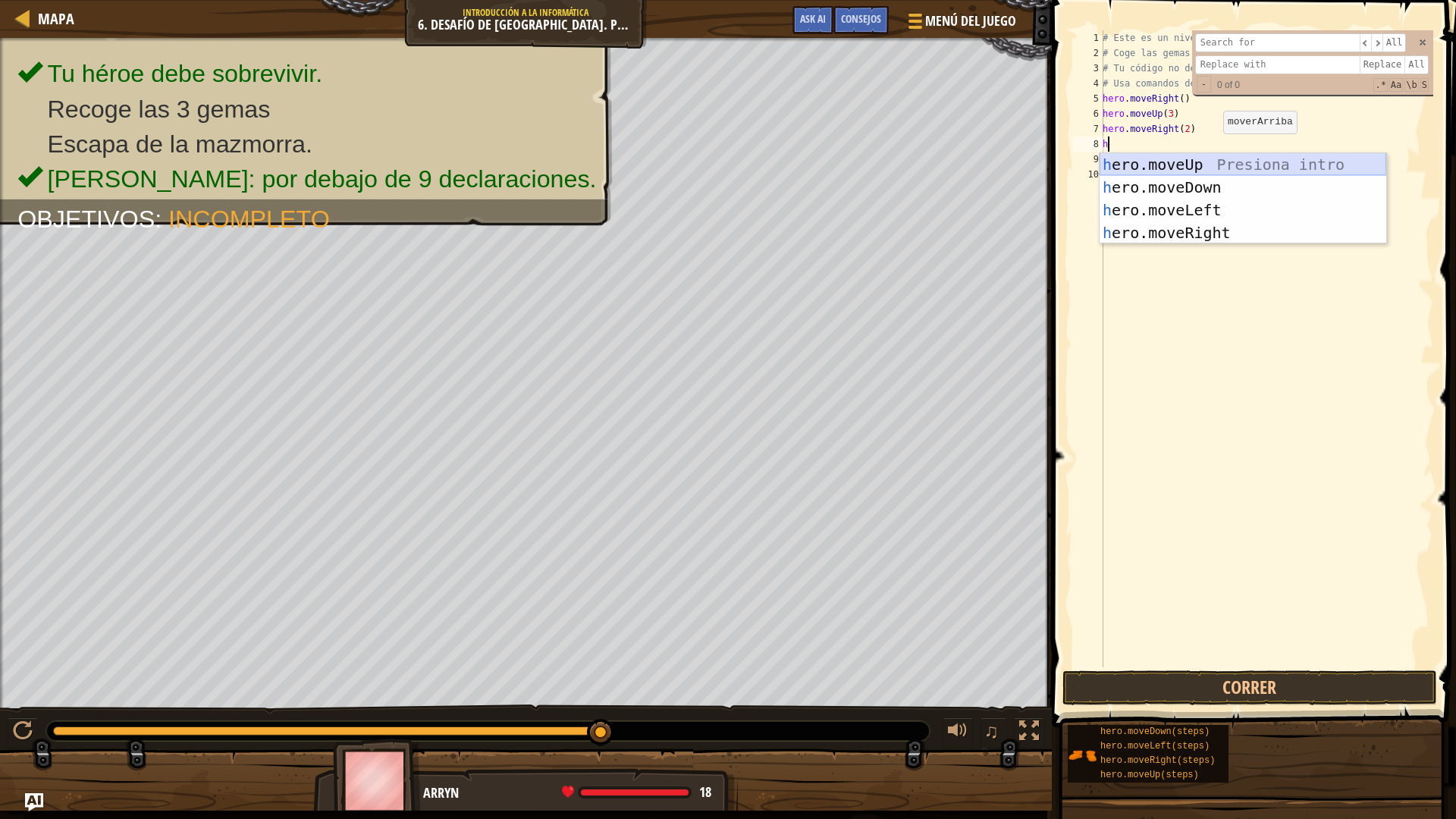
click at [1190, 173] on div "h ero.moveUp Presiona intro h ero.moveDown Presiona intro h ero.moveLeft Presio…" at bounding box center [1243, 221] width 287 height 136
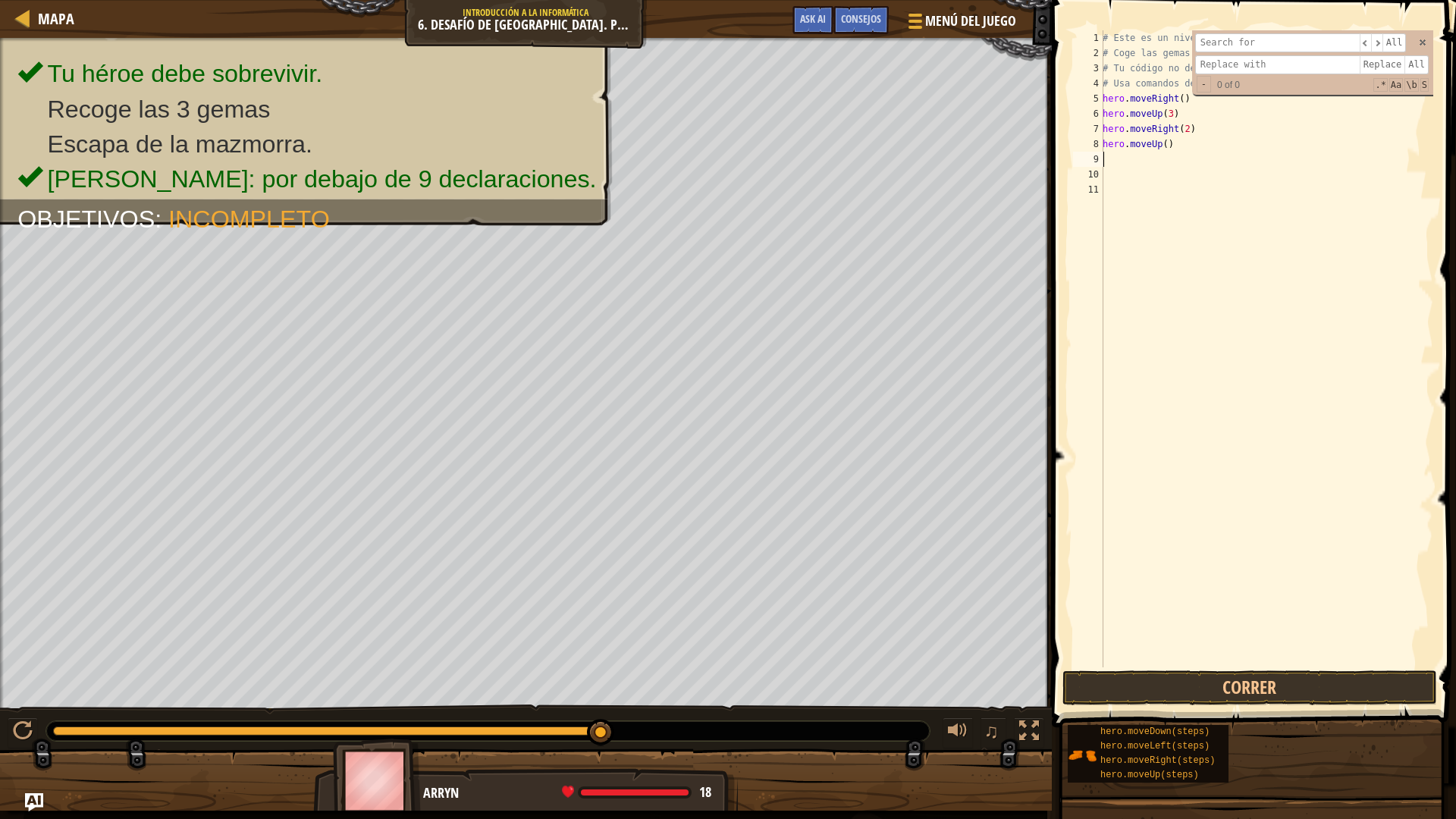
click at [1174, 146] on div "# Este es un nivel de desafío de concepto sobre argumentos. # Coge las gemas y …" at bounding box center [1266, 364] width 334 height 667
type textarea "h"
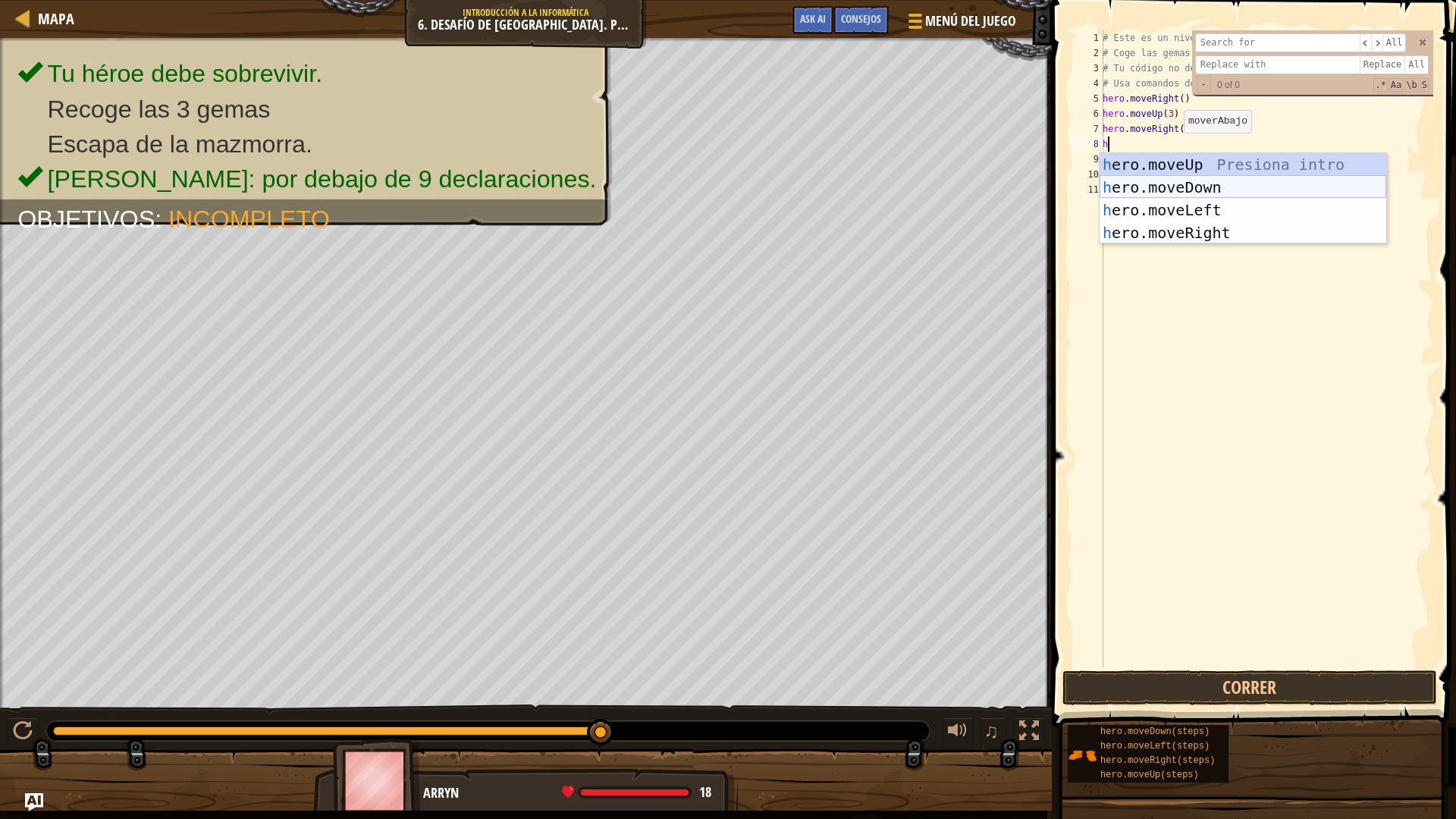
click at [1186, 188] on div "h ero.moveUp Presiona intro h ero.moveDown Presiona intro h ero.moveLeft Presio…" at bounding box center [1243, 221] width 287 height 136
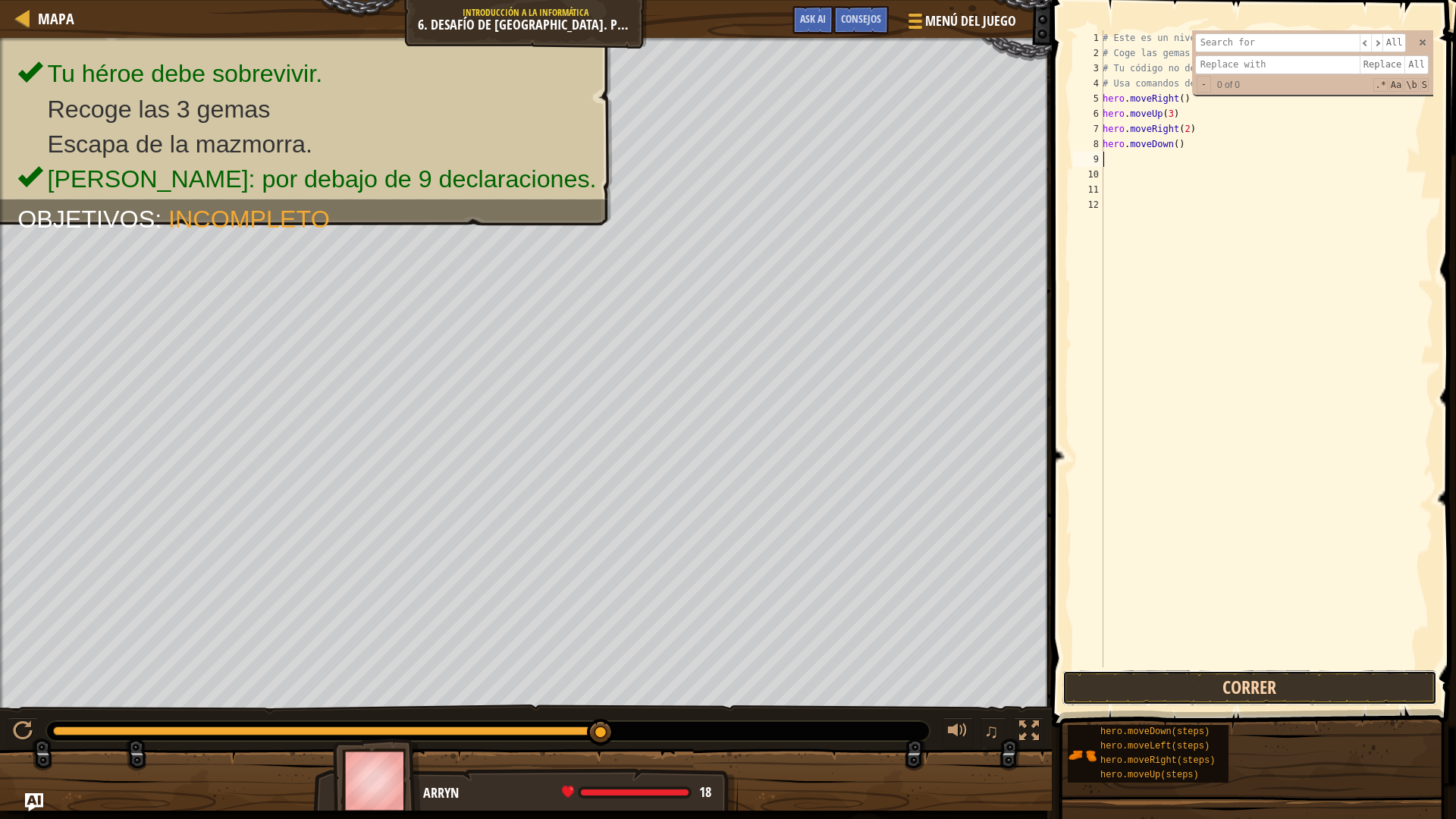
click at [1237, 684] on button "Correr" at bounding box center [1250, 688] width 375 height 35
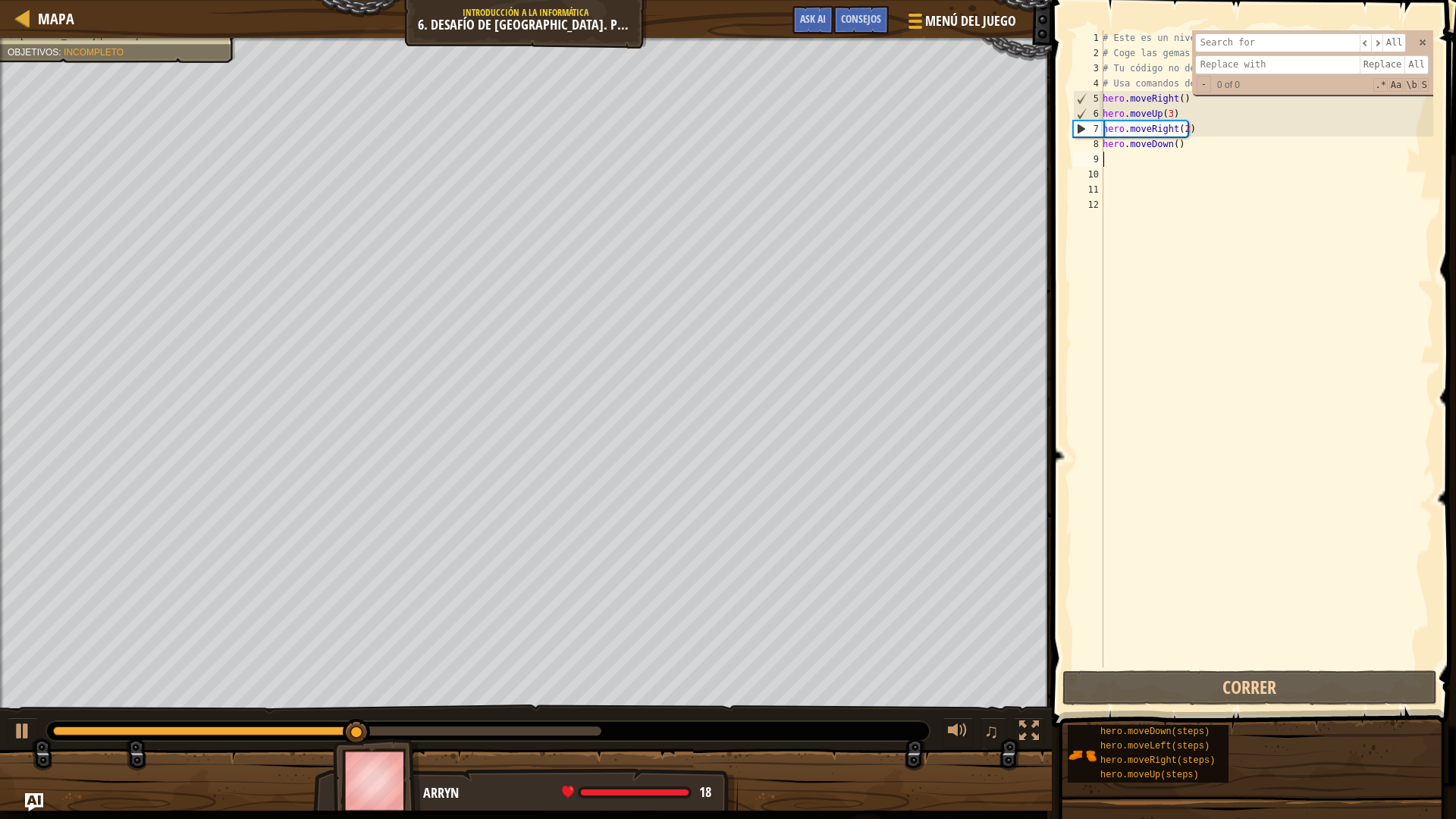
type textarea "g"
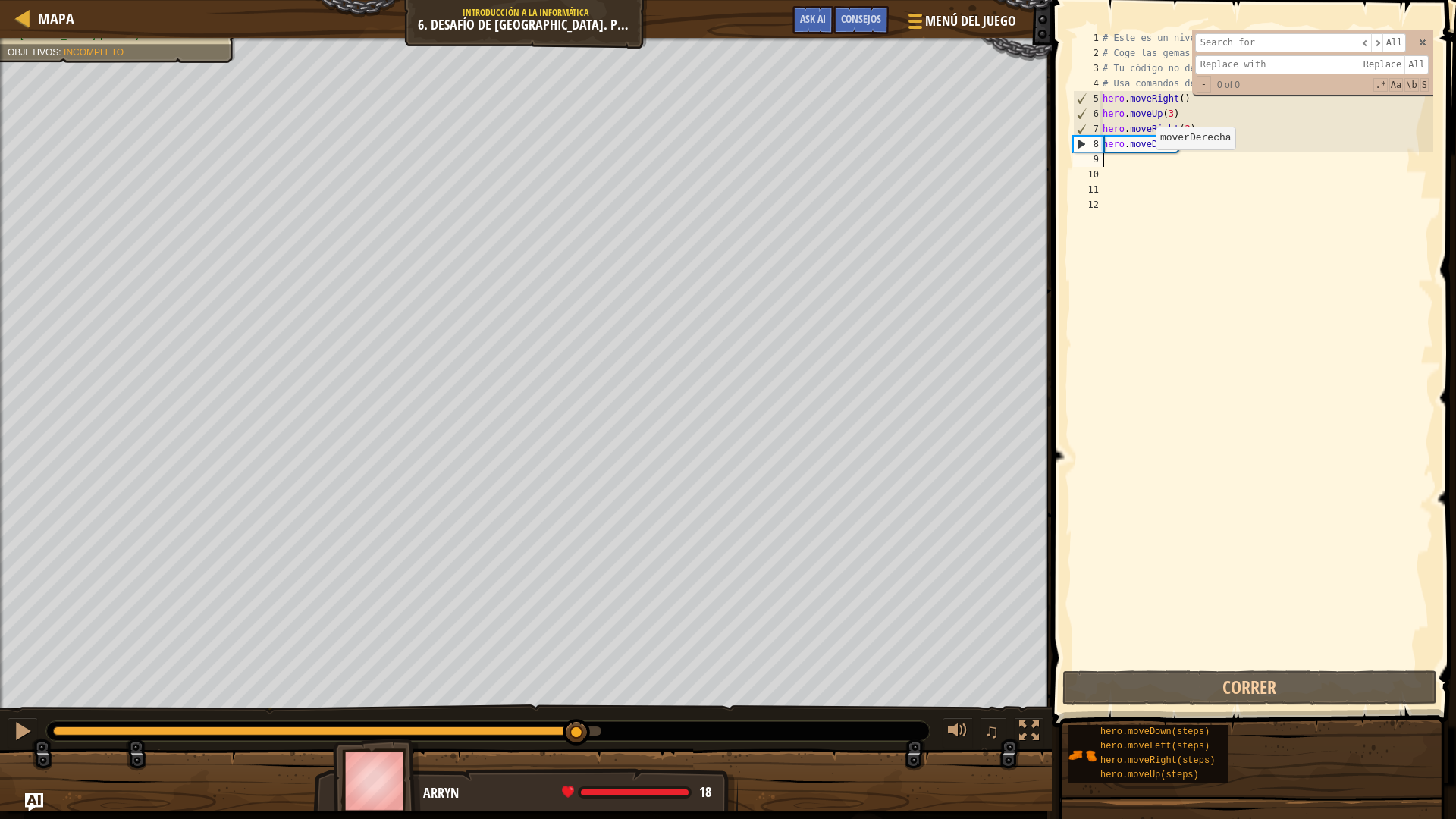
type textarea "h"
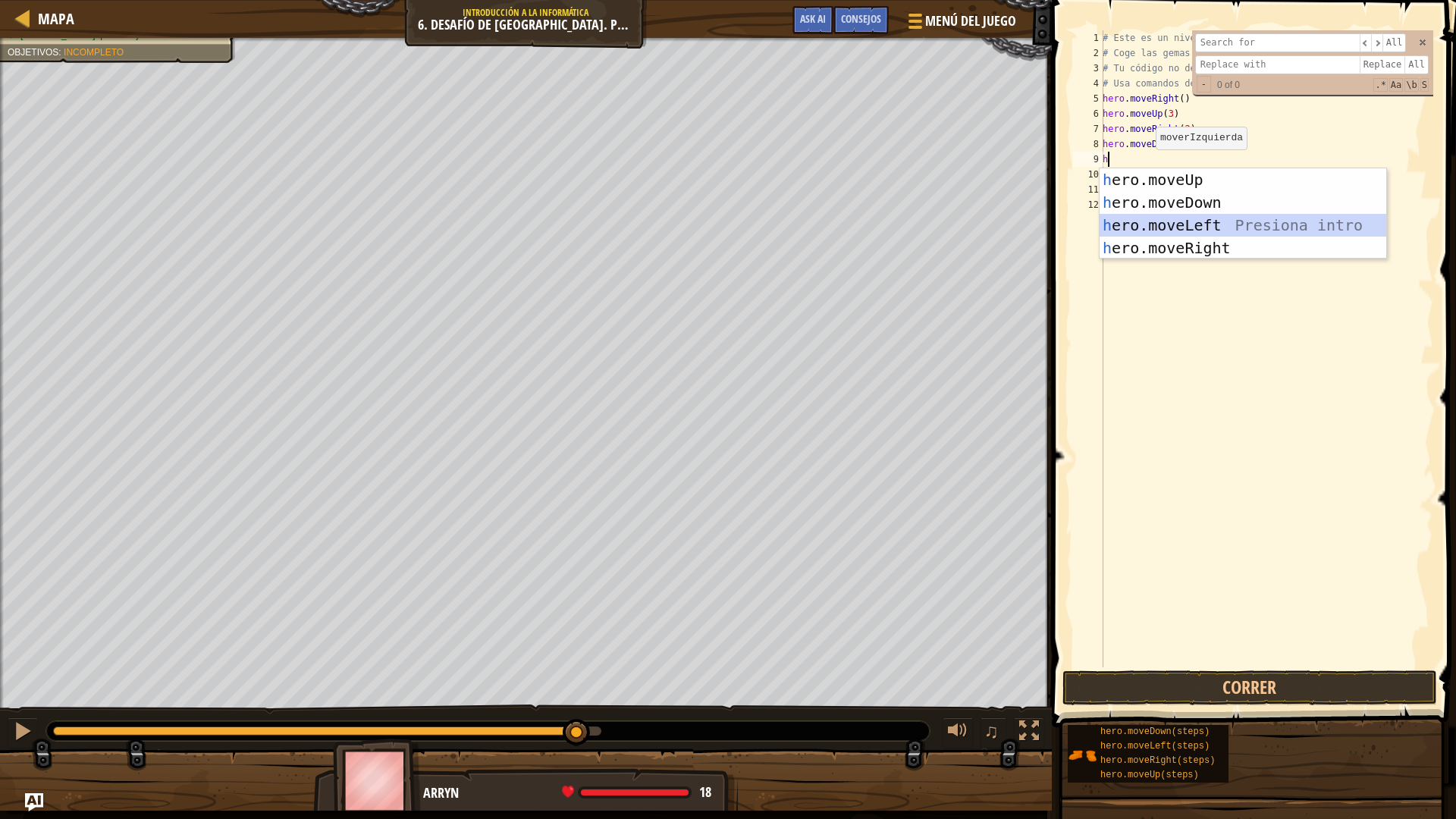
click at [1188, 222] on div "h ero.moveUp Presiona intro h ero.moveDown Presiona intro h ero.moveLeft Presio…" at bounding box center [1243, 237] width 287 height 136
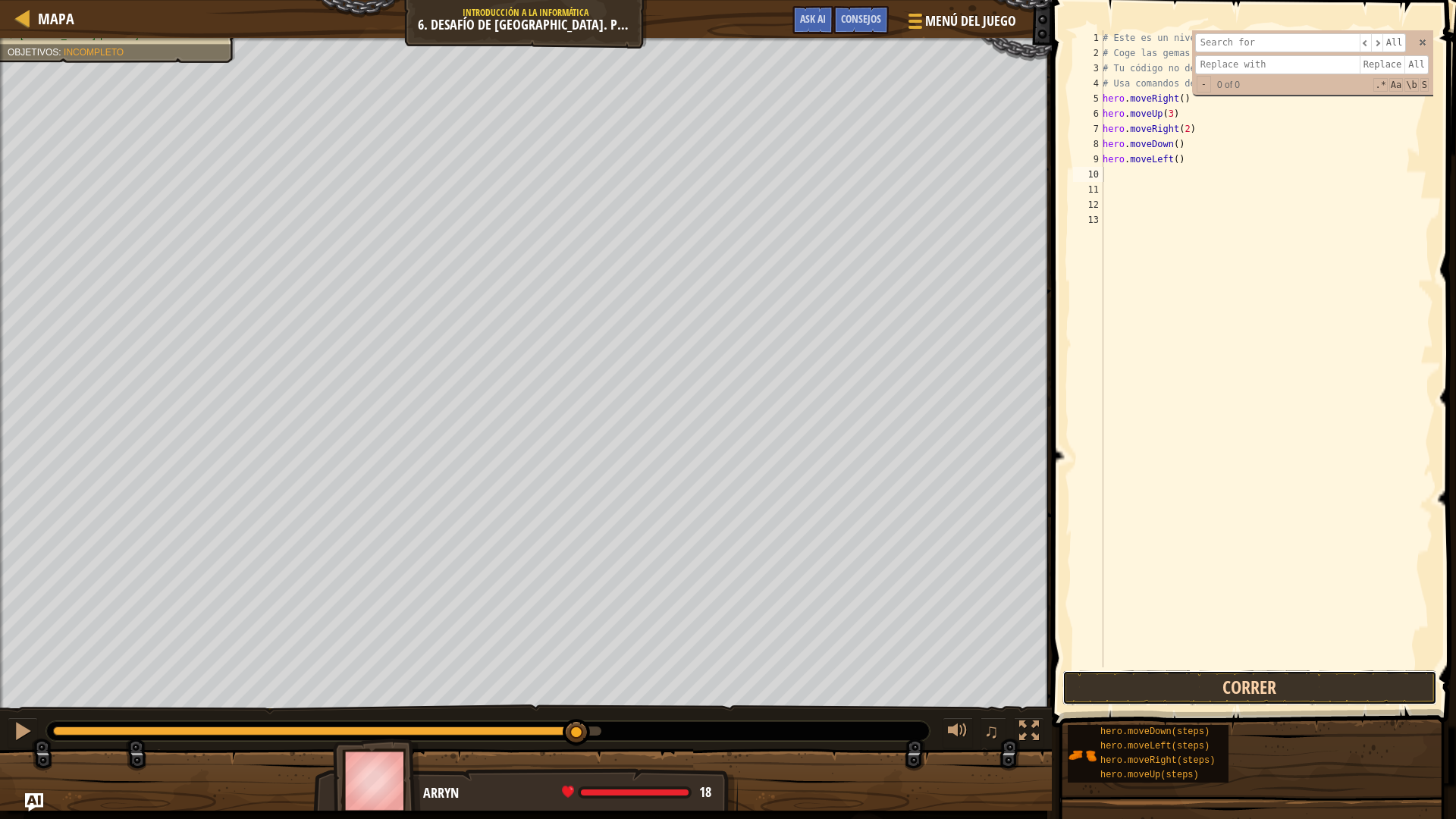
click at [1088, 679] on button "Correr" at bounding box center [1250, 688] width 375 height 35
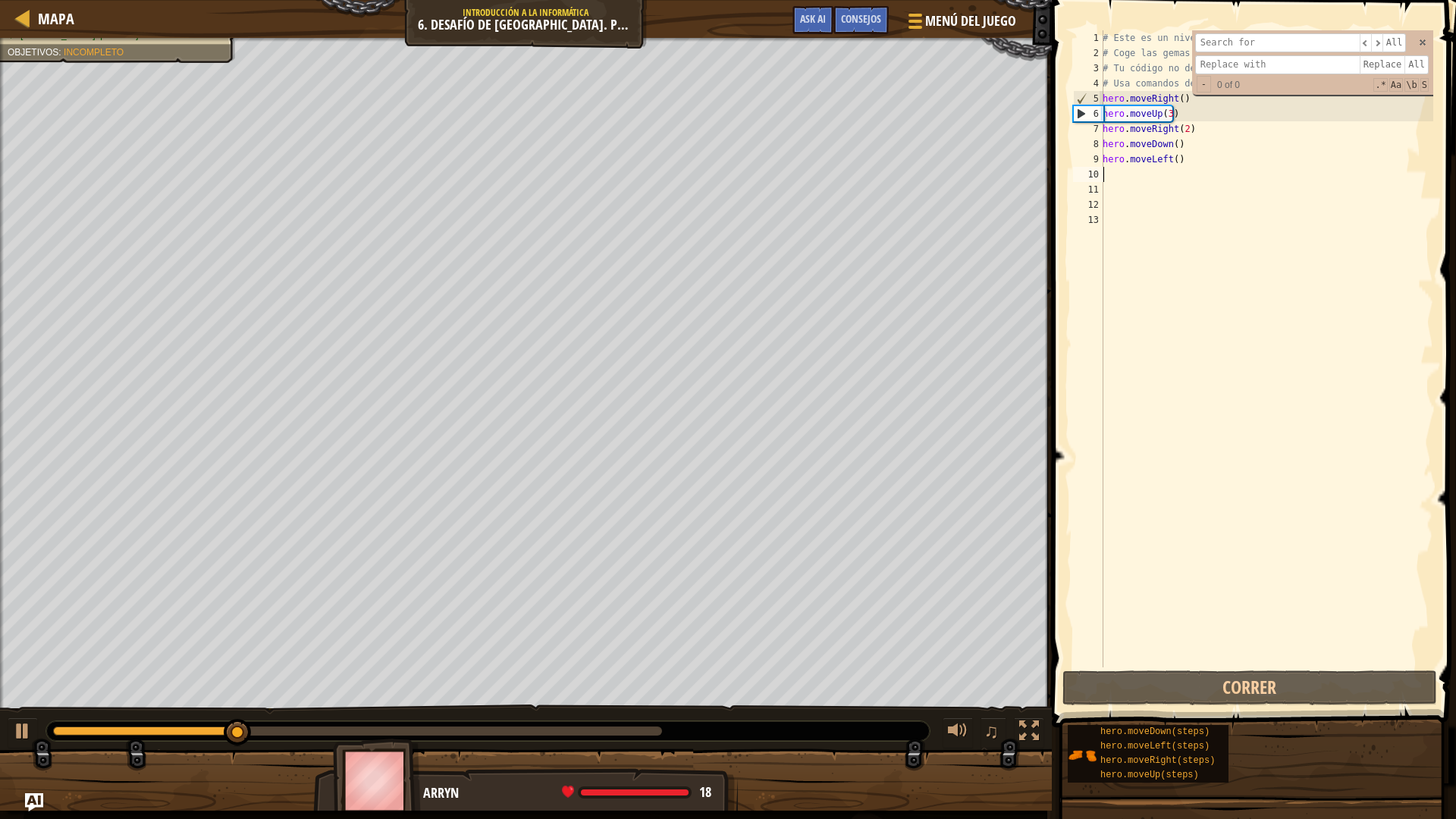
type textarea "h"
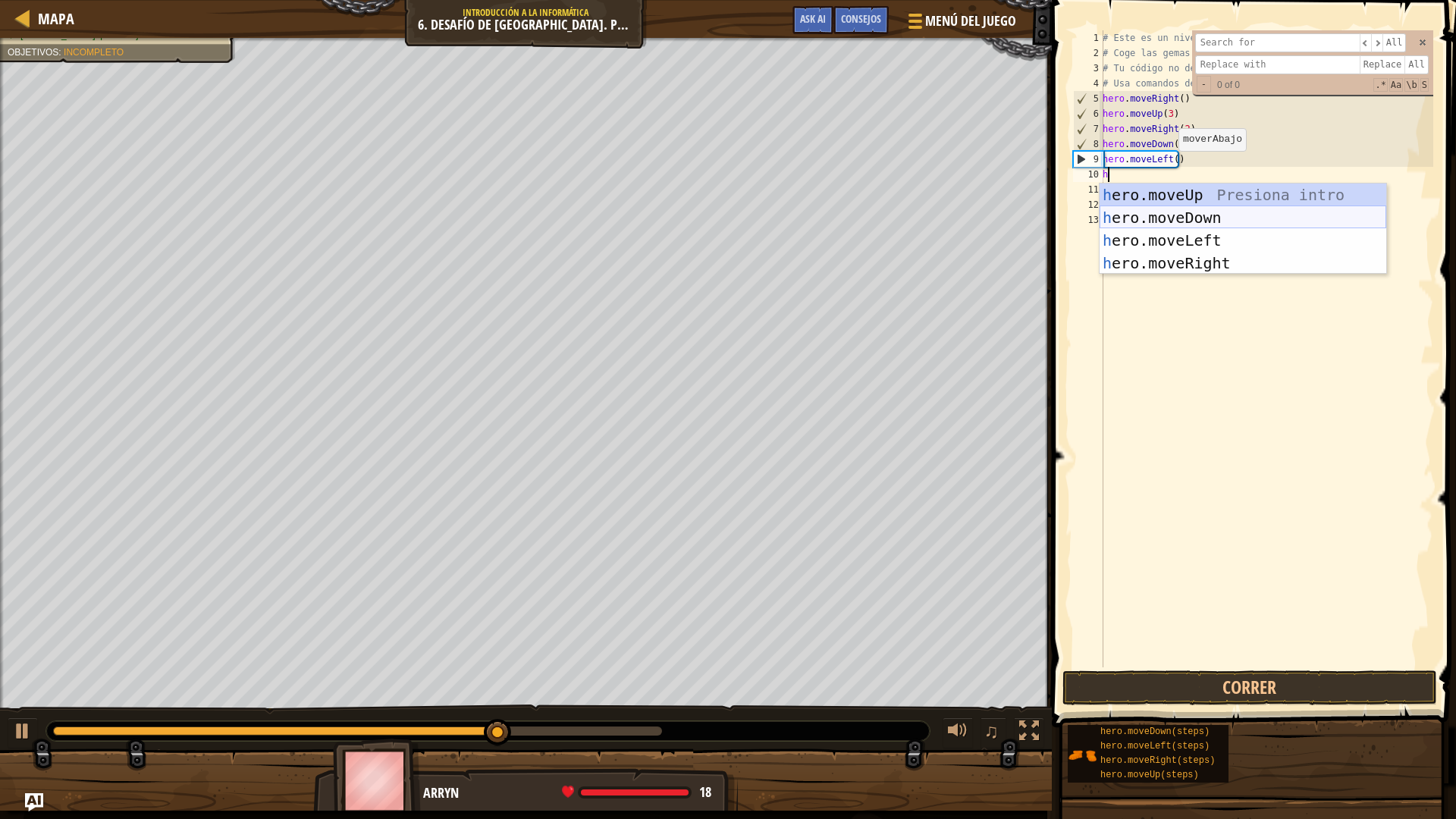
click at [1187, 219] on div "h ero.moveUp Presiona intro h ero.moveDown Presiona intro h ero.moveLeft Presio…" at bounding box center [1243, 252] width 287 height 136
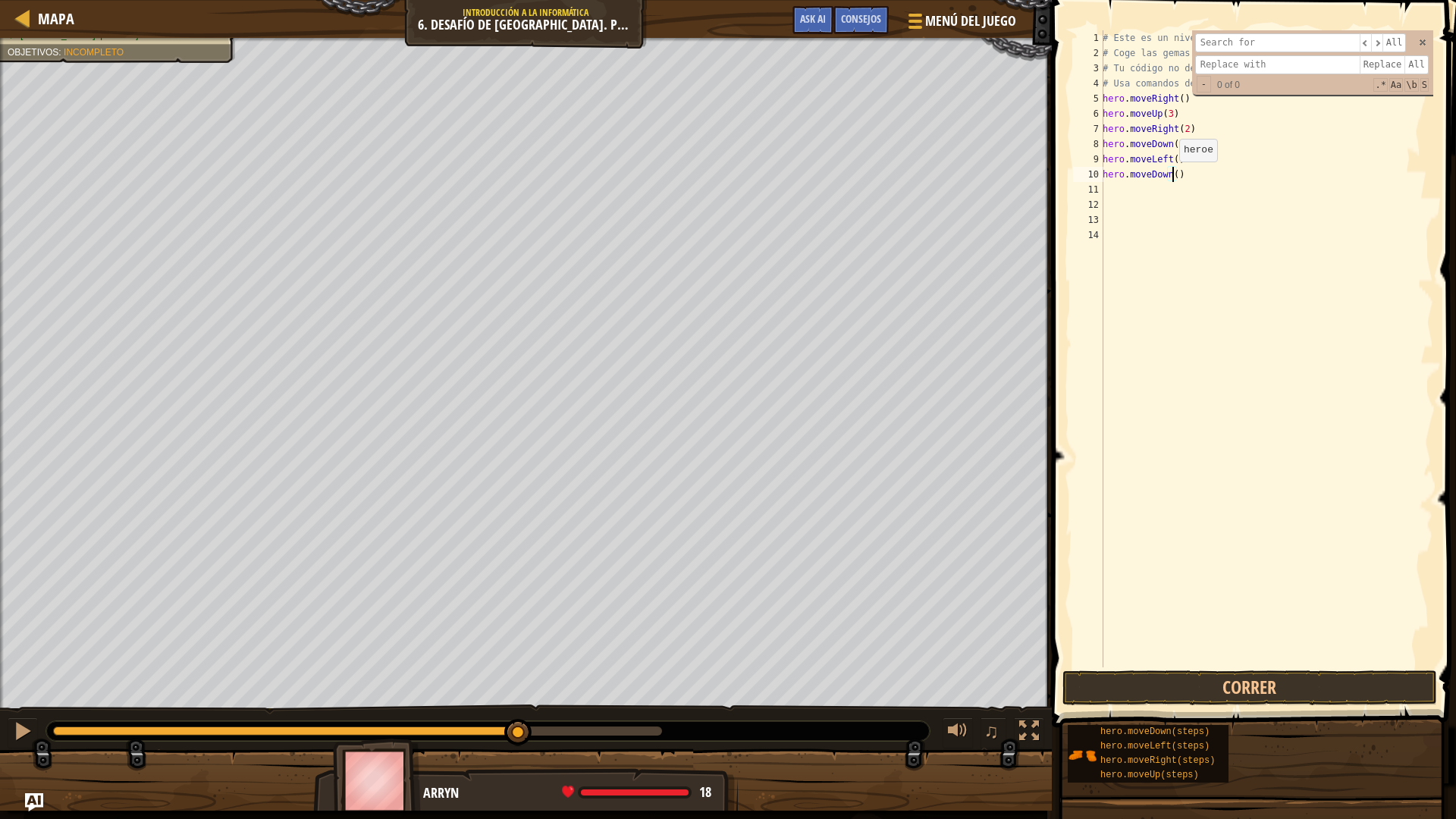
click at [1171, 177] on div "# Este es un nivel de desafío de concepto sobre argumentos. # Coge las gemas y …" at bounding box center [1266, 364] width 334 height 667
type textarea "hero.moveDown(2)"
click at [1165, 680] on button "Correr" at bounding box center [1250, 688] width 375 height 35
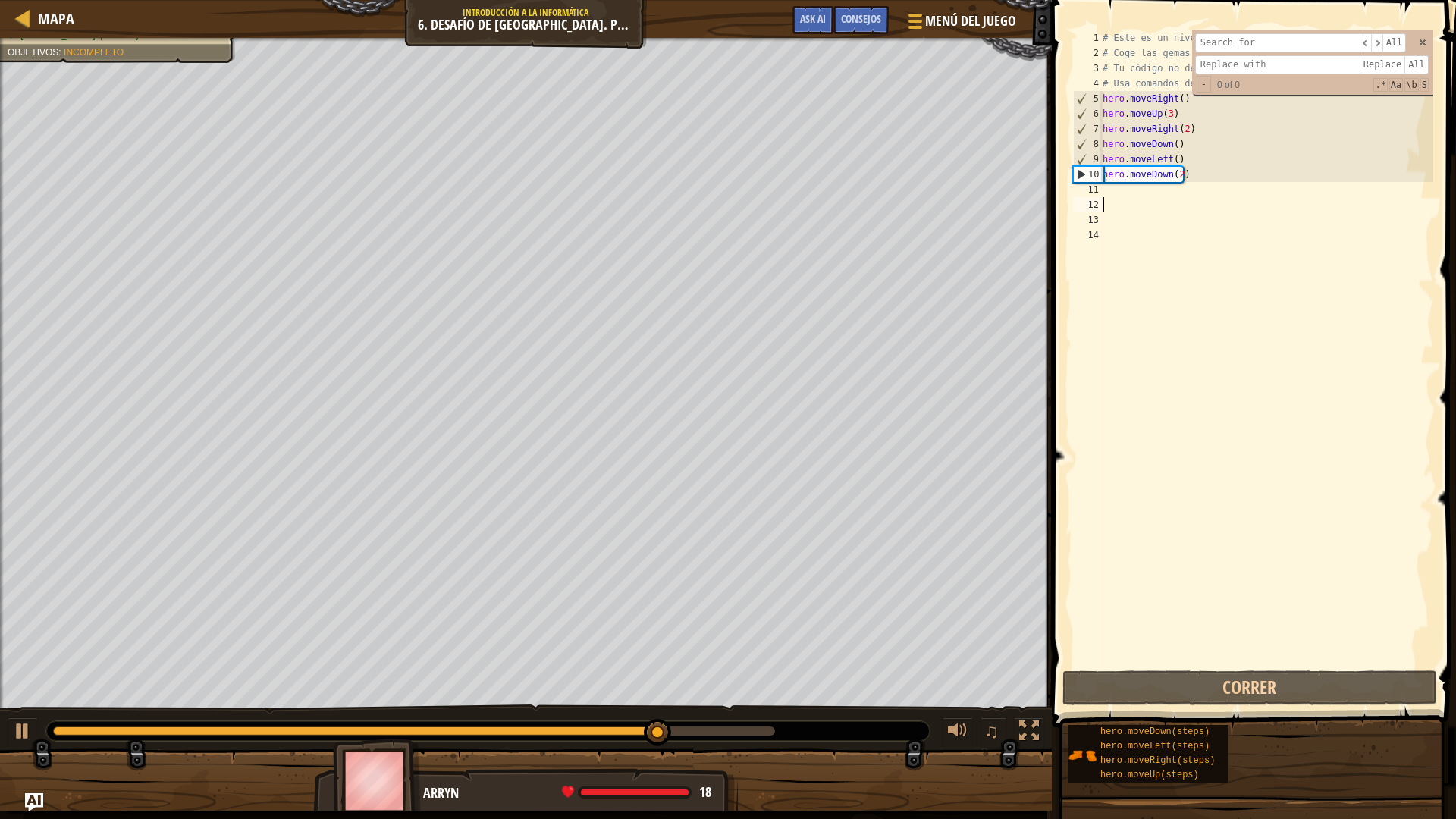
click at [1118, 198] on div "# Este es un nivel de desafío de concepto sobre argumentos. # Coge las gemas y …" at bounding box center [1266, 364] width 334 height 667
click at [1112, 193] on div "# Este es un nivel de desafío de concepto sobre argumentos. # Coge las gemas y …" at bounding box center [1266, 364] width 334 height 667
type textarea "h"
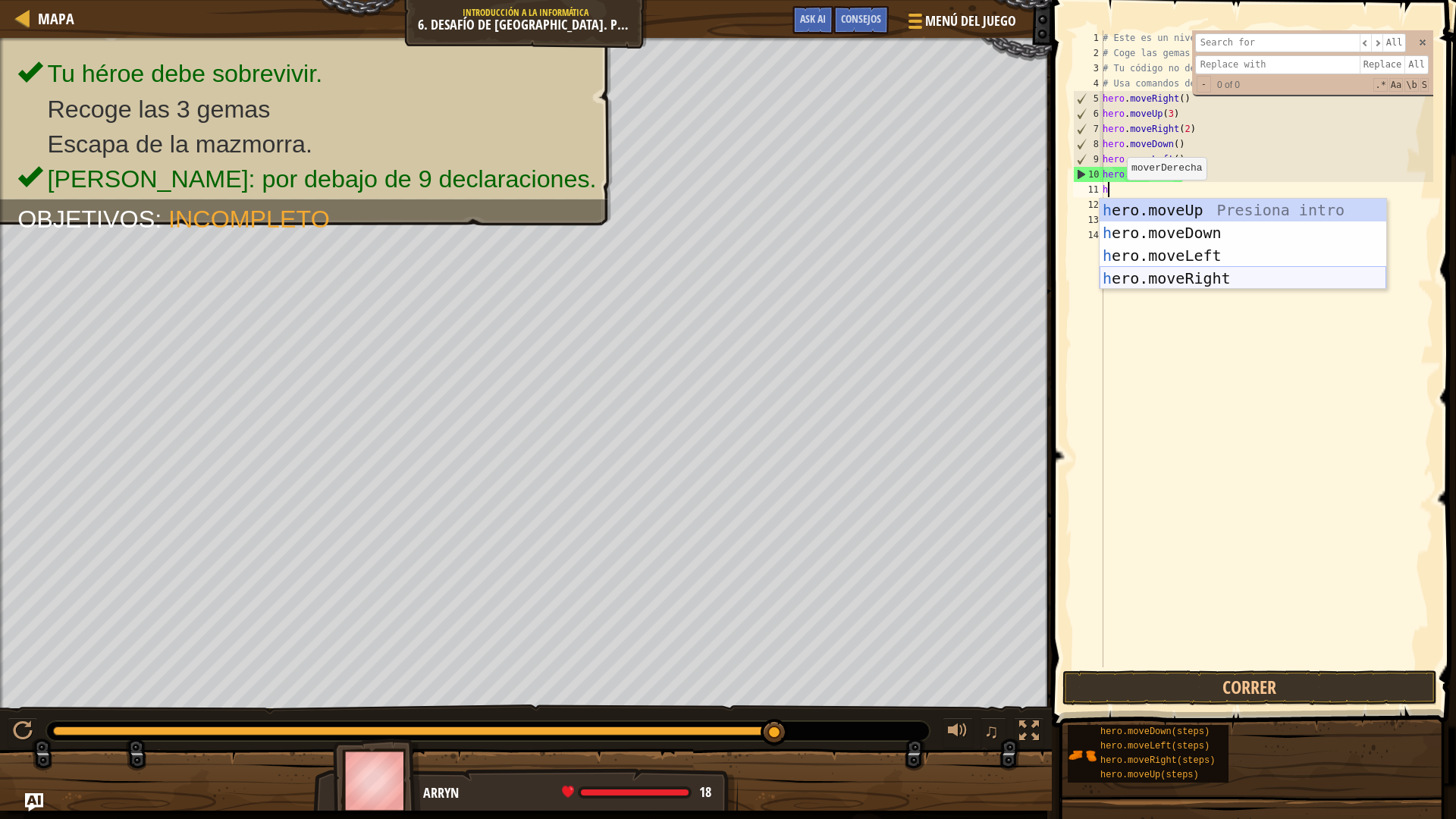
click at [1234, 280] on div "h ero.moveUp Presiona intro h ero.moveDown Presiona intro h ero.moveLeft Presio…" at bounding box center [1243, 267] width 287 height 136
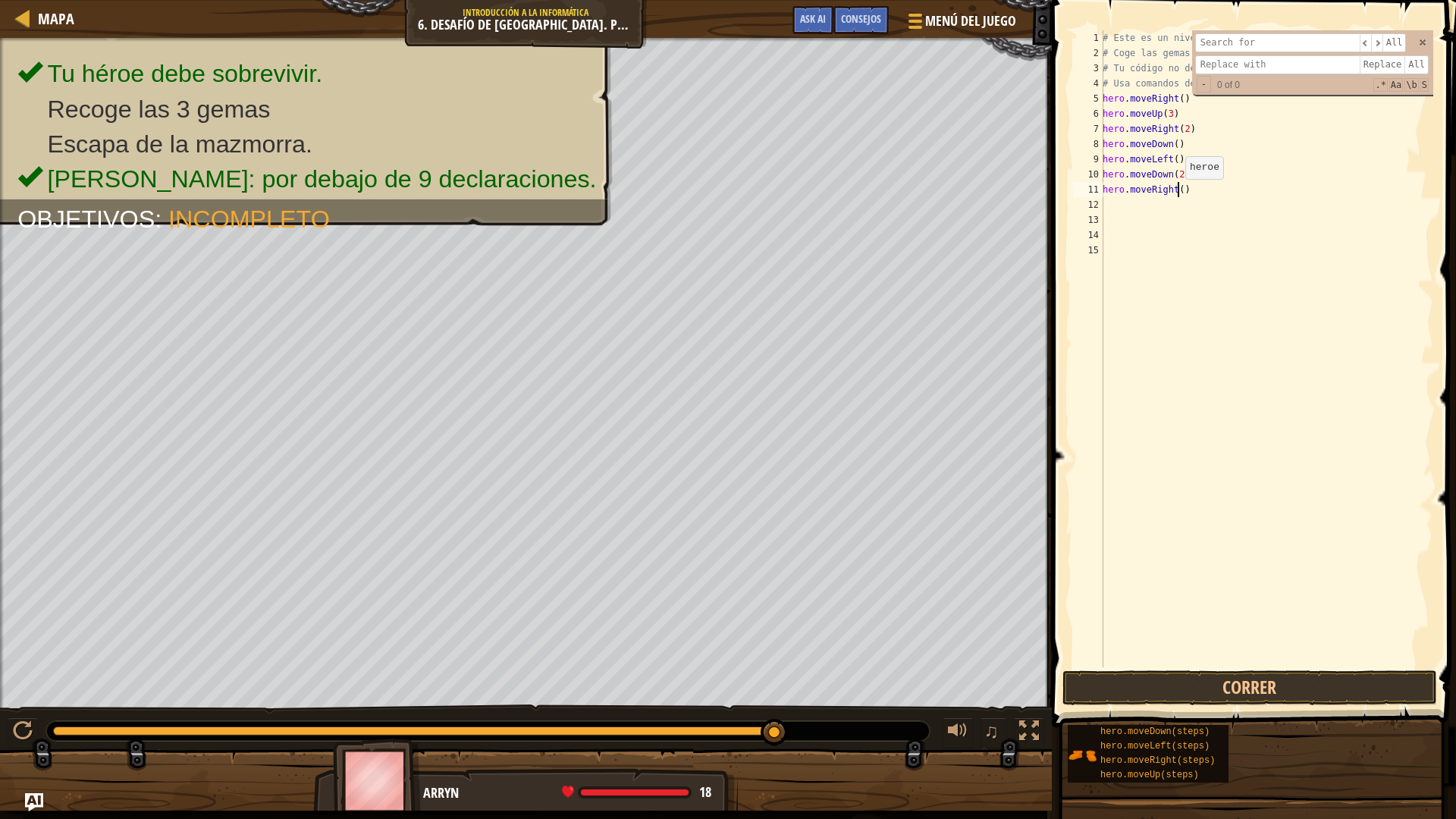
click at [1177, 194] on div "# Este es un nivel de desafío de concepto sobre argumentos. # Coge las gemas y …" at bounding box center [1266, 364] width 334 height 667
type textarea "hero.moveRight(2)"
click at [1110, 207] on div "# Este es un nivel de desafío de concepto sobre argumentos. # Coge las gemas y …" at bounding box center [1266, 364] width 334 height 667
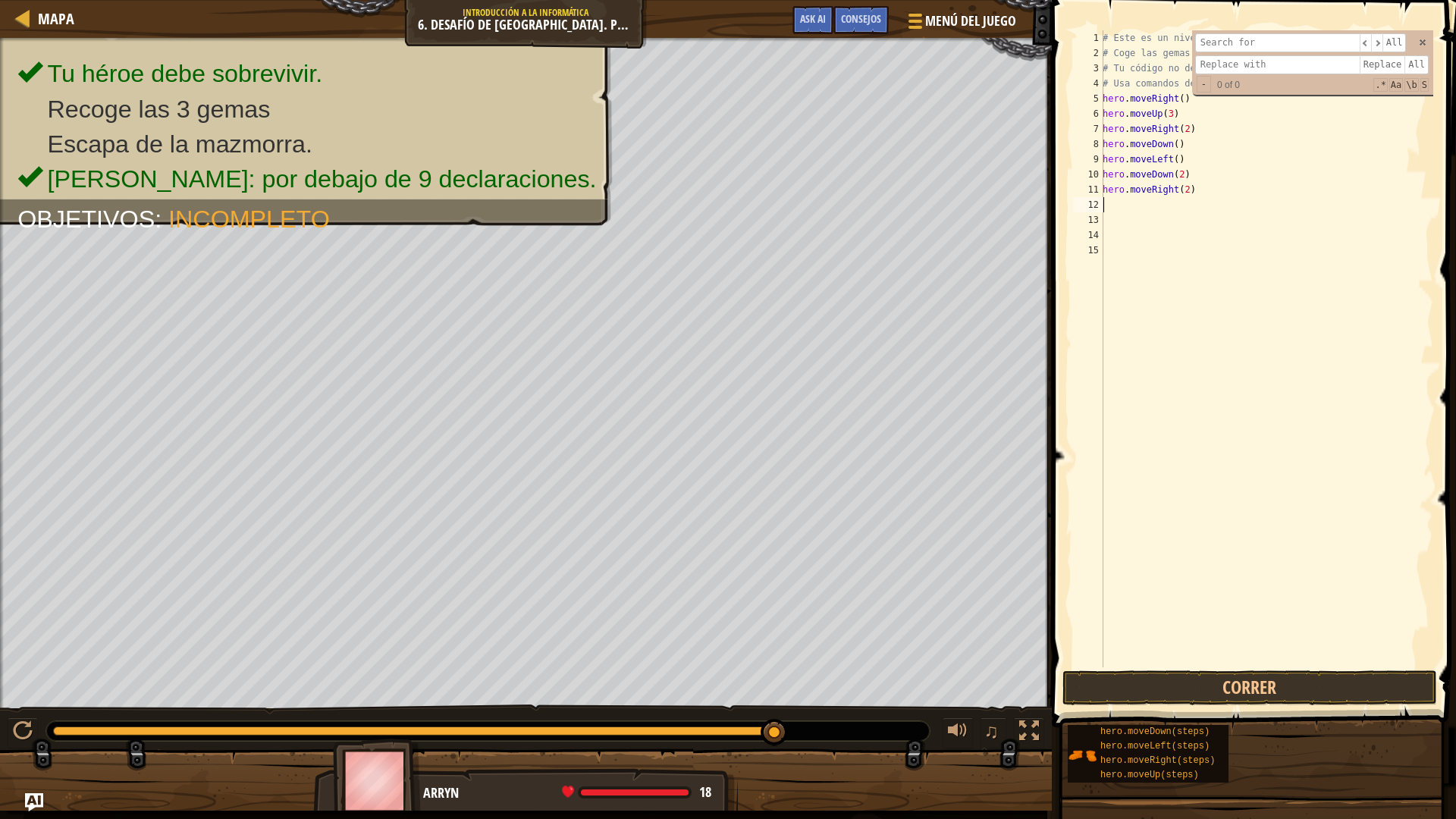
type textarea "h"
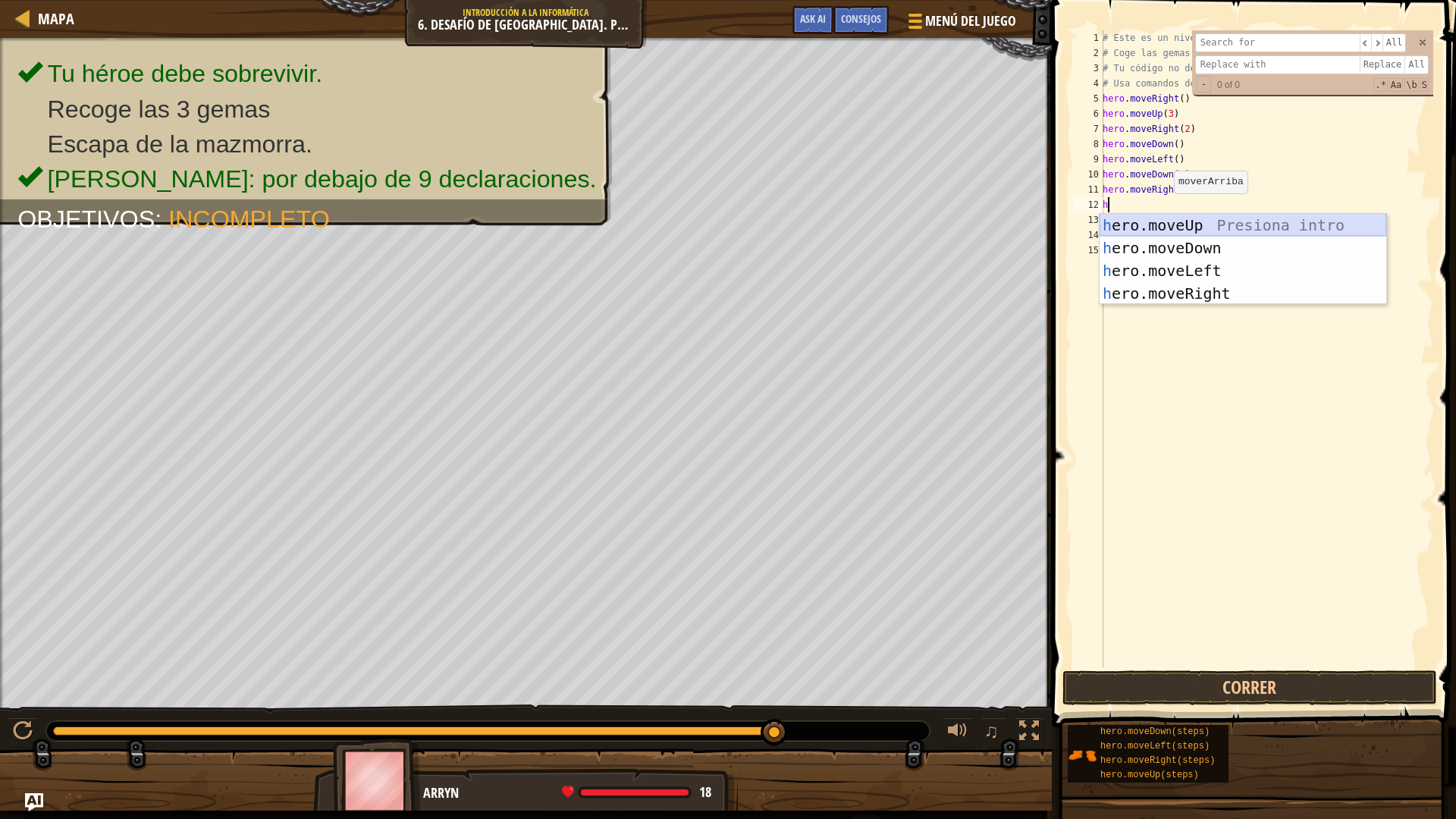
click at [1198, 227] on div "h ero.moveUp Presiona intro h ero.moveDown Presiona intro h ero.moveLeft Presio…" at bounding box center [1243, 282] width 287 height 136
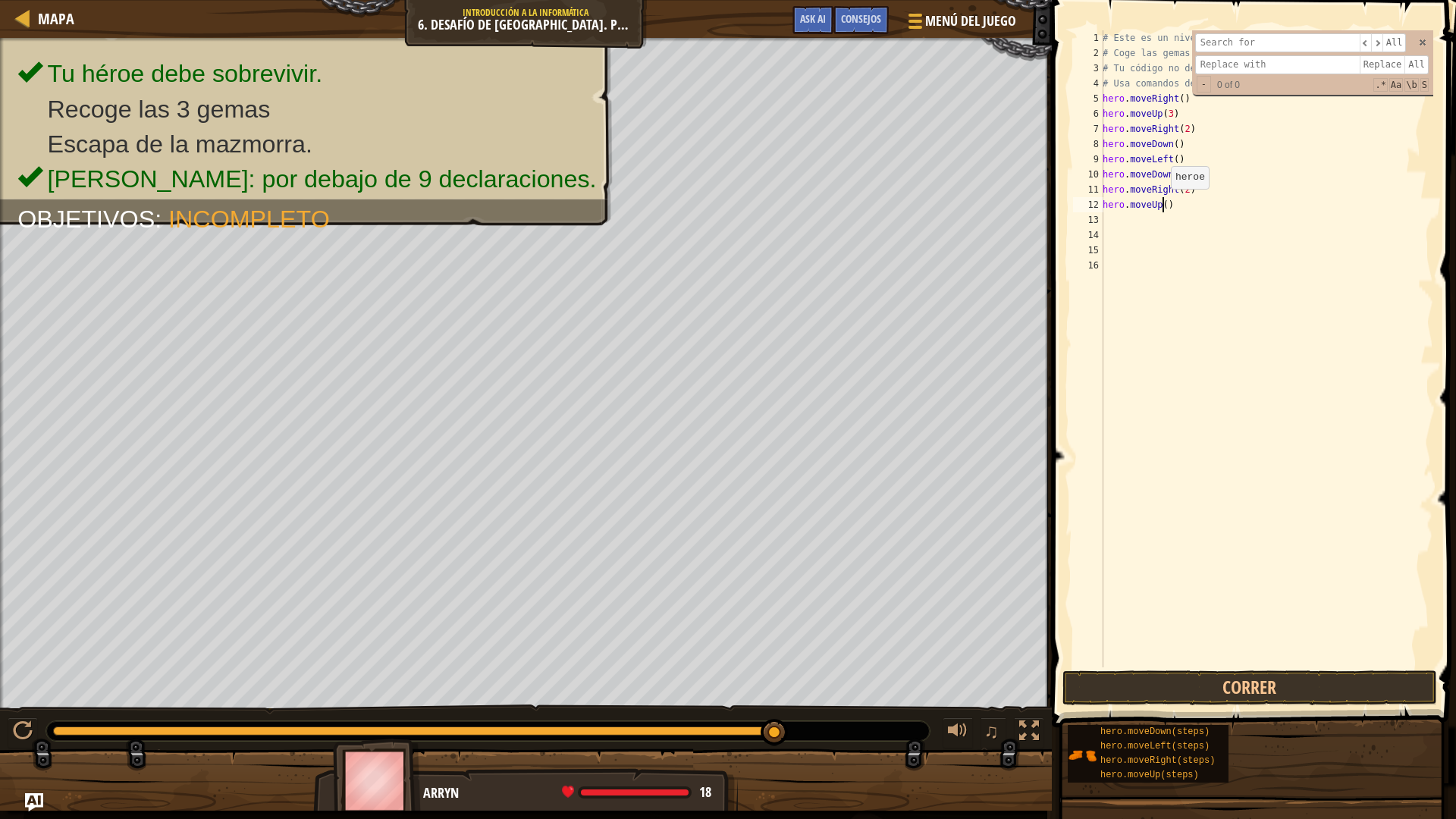
click at [1162, 204] on div "# Este es un nivel de desafío de concepto sobre argumentos. # Coge las gemas y …" at bounding box center [1266, 364] width 334 height 667
type textarea "hero.moveUp(2)"
click at [1270, 691] on button "Correr" at bounding box center [1250, 688] width 375 height 35
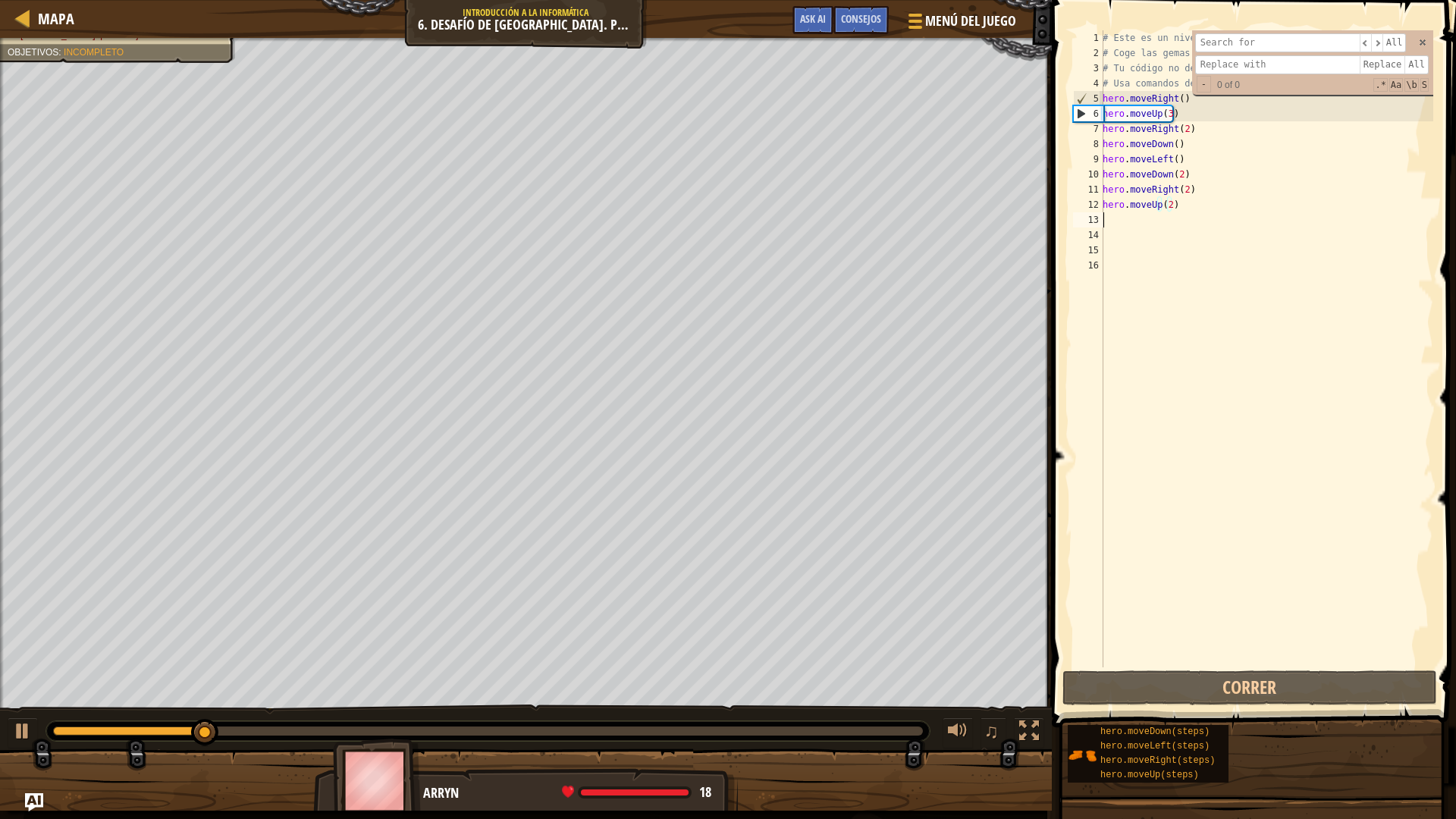
click at [1123, 223] on div "# Este es un nivel de desafío de concepto sobre argumentos. # Coge las gemas y …" at bounding box center [1266, 364] width 334 height 667
type textarea "h"
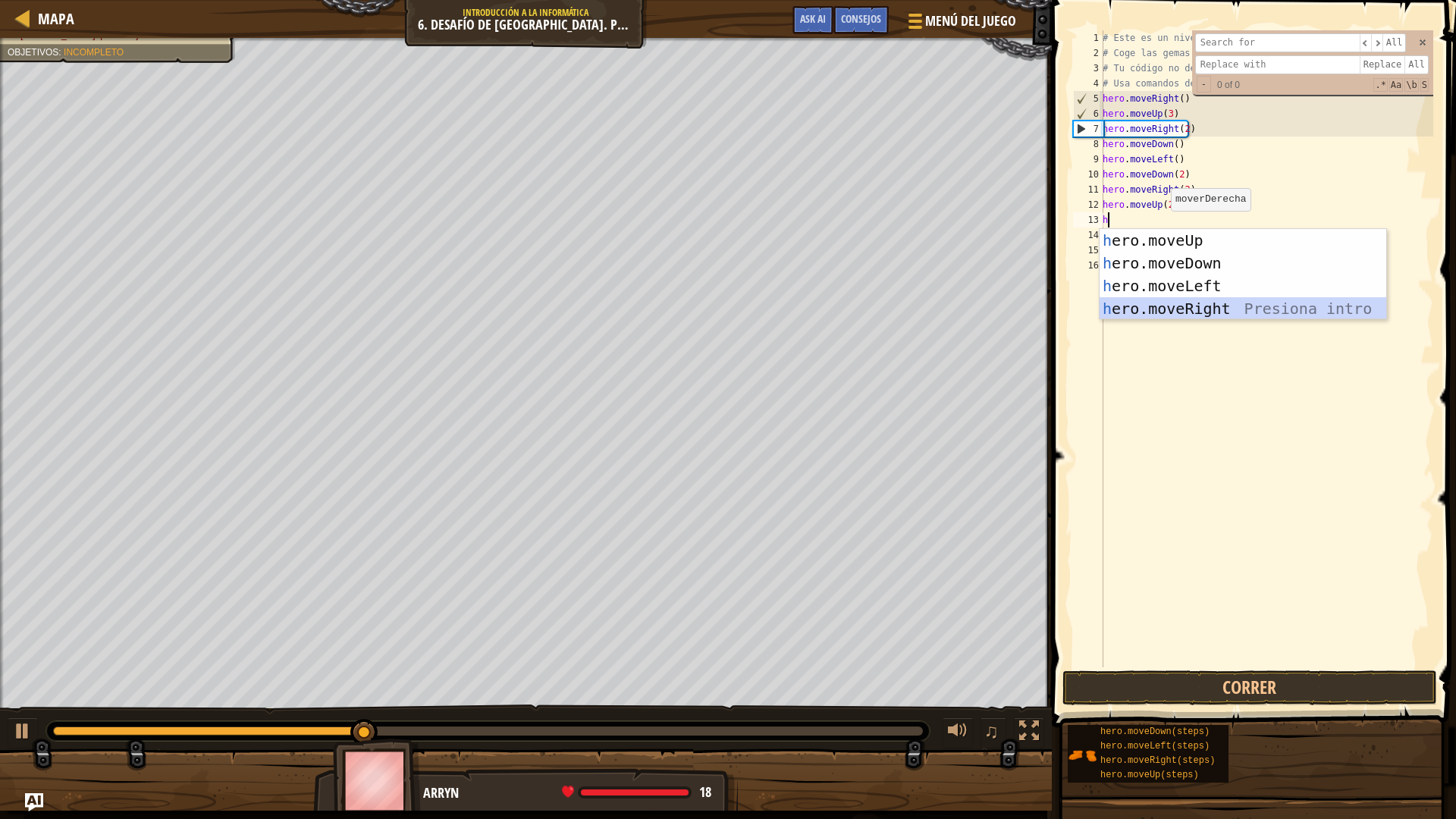
click at [1217, 306] on div "h ero.moveUp Presiona intro h ero.moveDown Presiona intro h ero.moveLeft Presio…" at bounding box center [1243, 297] width 287 height 136
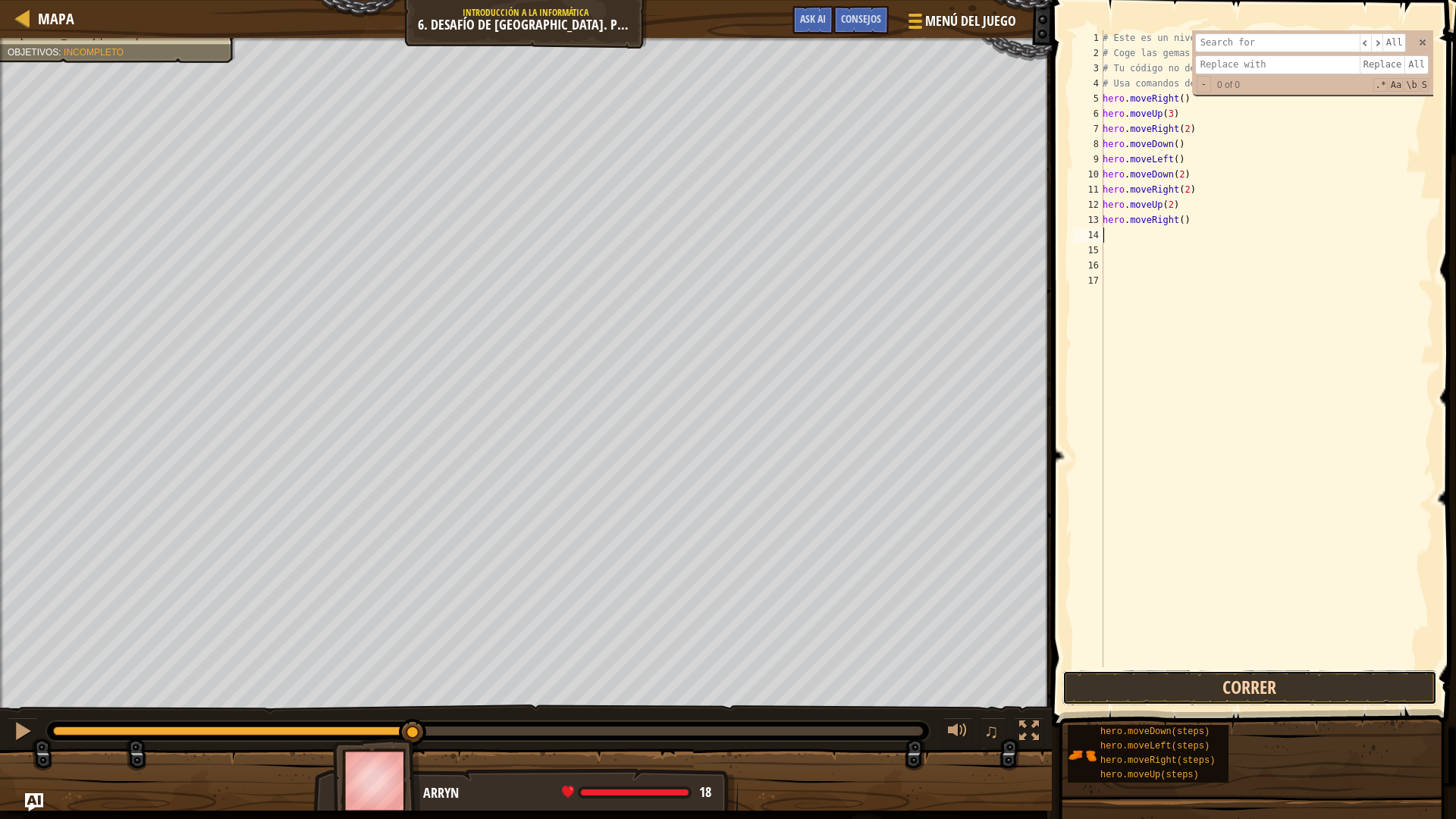
click at [1161, 684] on button "Correr" at bounding box center [1250, 688] width 375 height 35
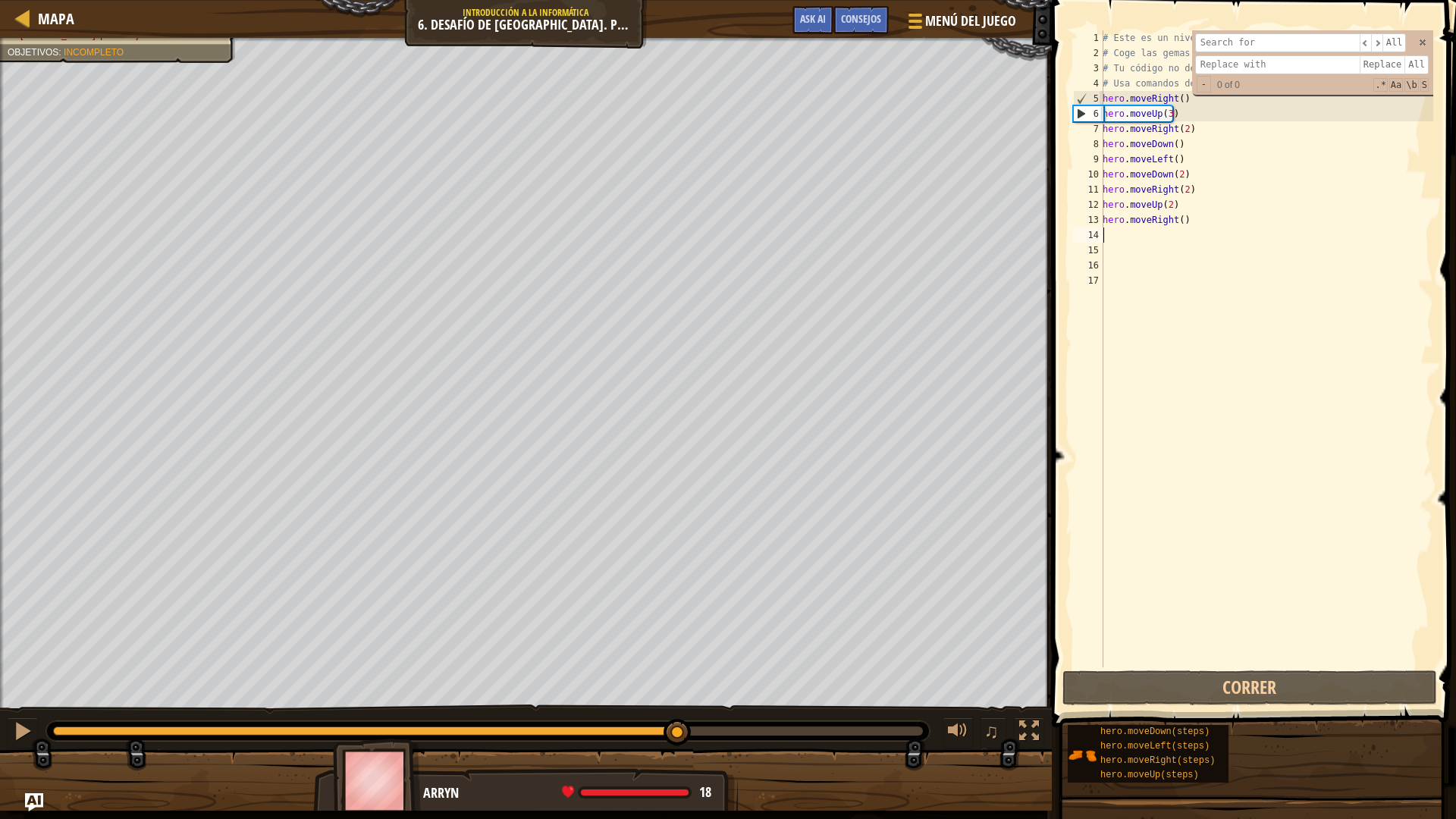
drag, startPoint x: 679, startPoint y: 733, endPoint x: 704, endPoint y: 733, distance: 25.0
click at [704, 716] on div at bounding box center [487, 731] width 870 height 9
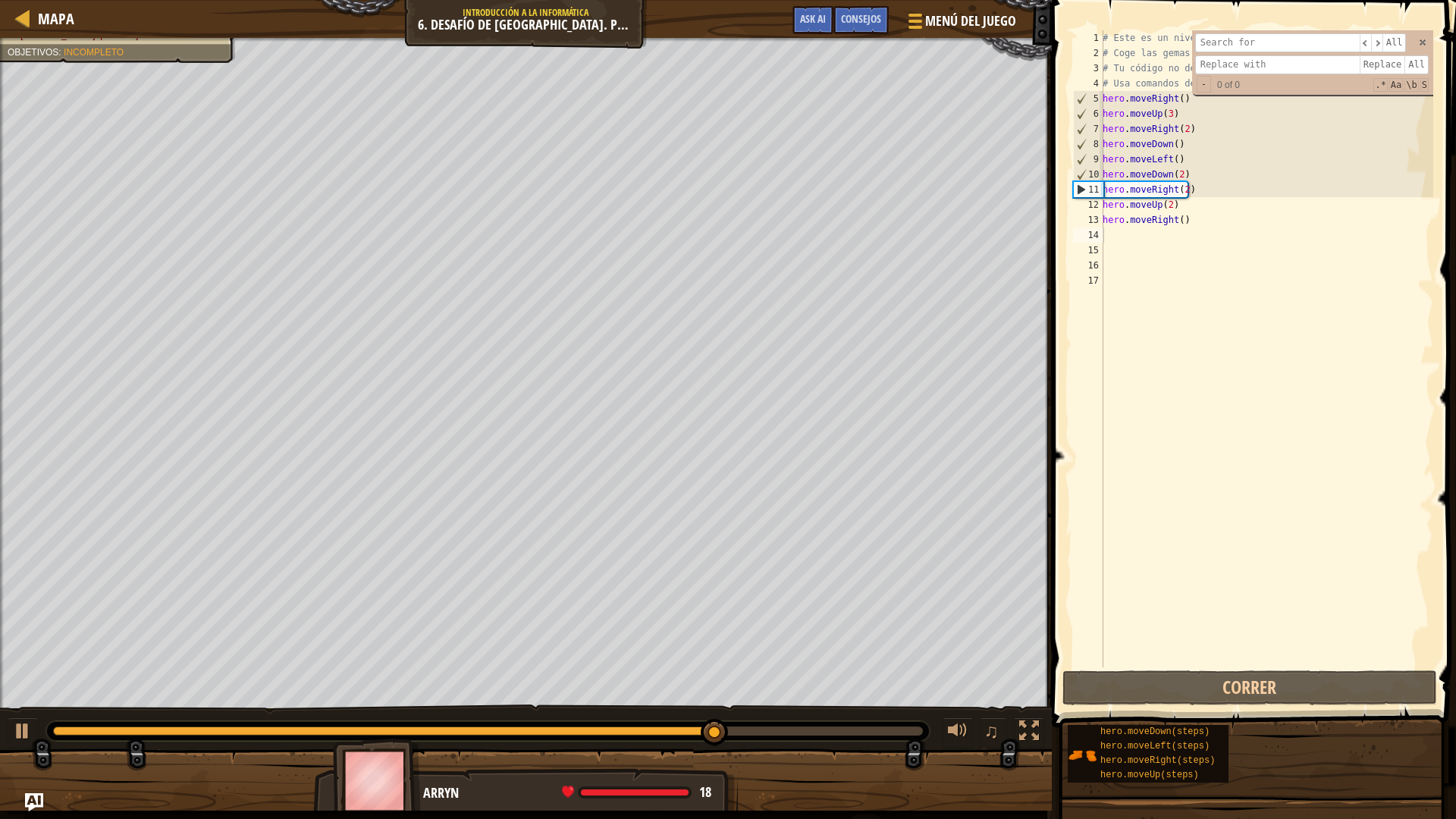
click at [748, 716] on div at bounding box center [487, 732] width 884 height 20
drag, startPoint x: 778, startPoint y: 737, endPoint x: 851, endPoint y: 737, distance: 73.0
click at [851, 716] on div at bounding box center [487, 732] width 884 height 20
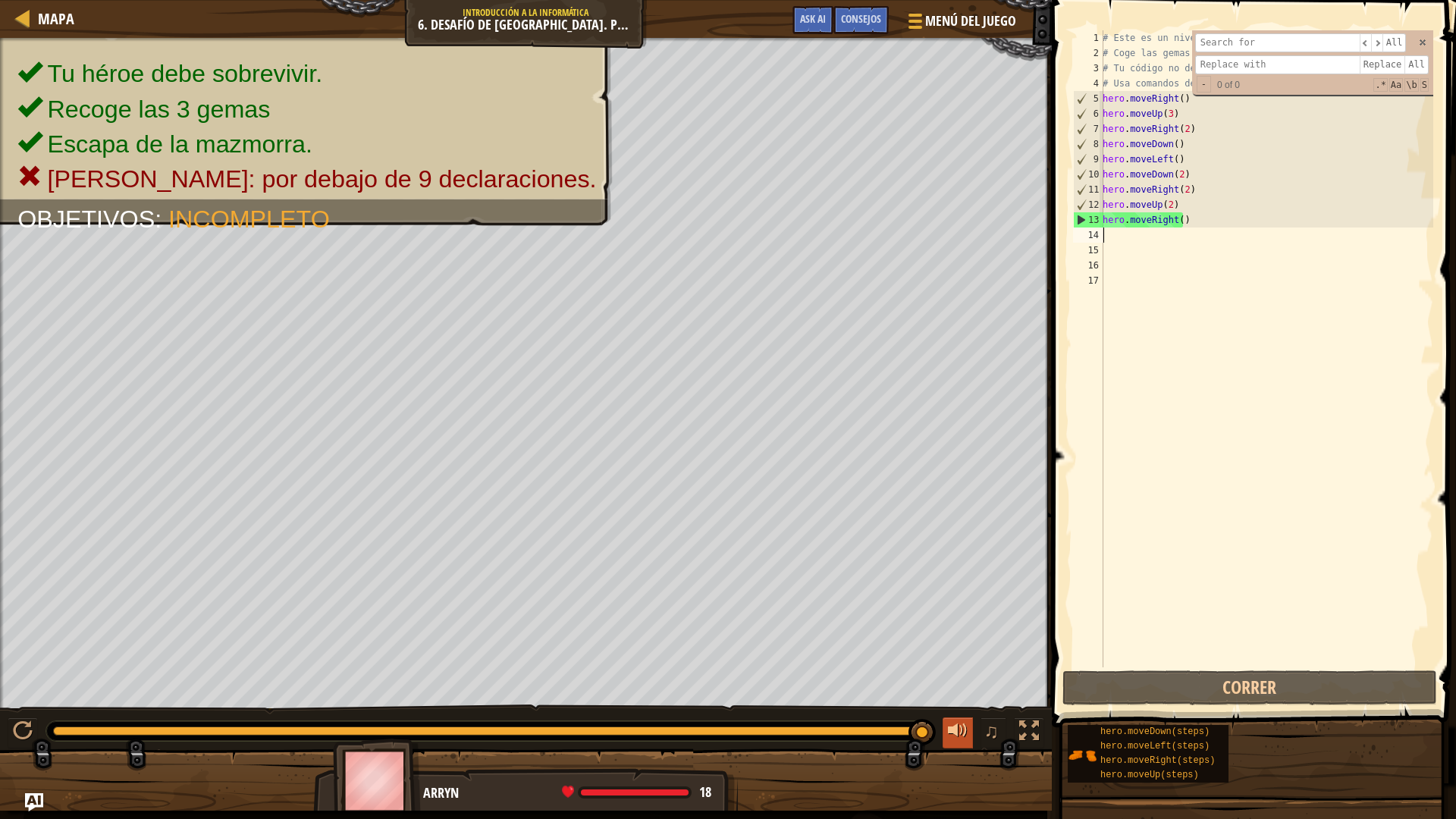
drag, startPoint x: 877, startPoint y: 729, endPoint x: 968, endPoint y: 734, distance: 91.1
click at [968, 716] on div "♫" at bounding box center [526, 727] width 1052 height 45
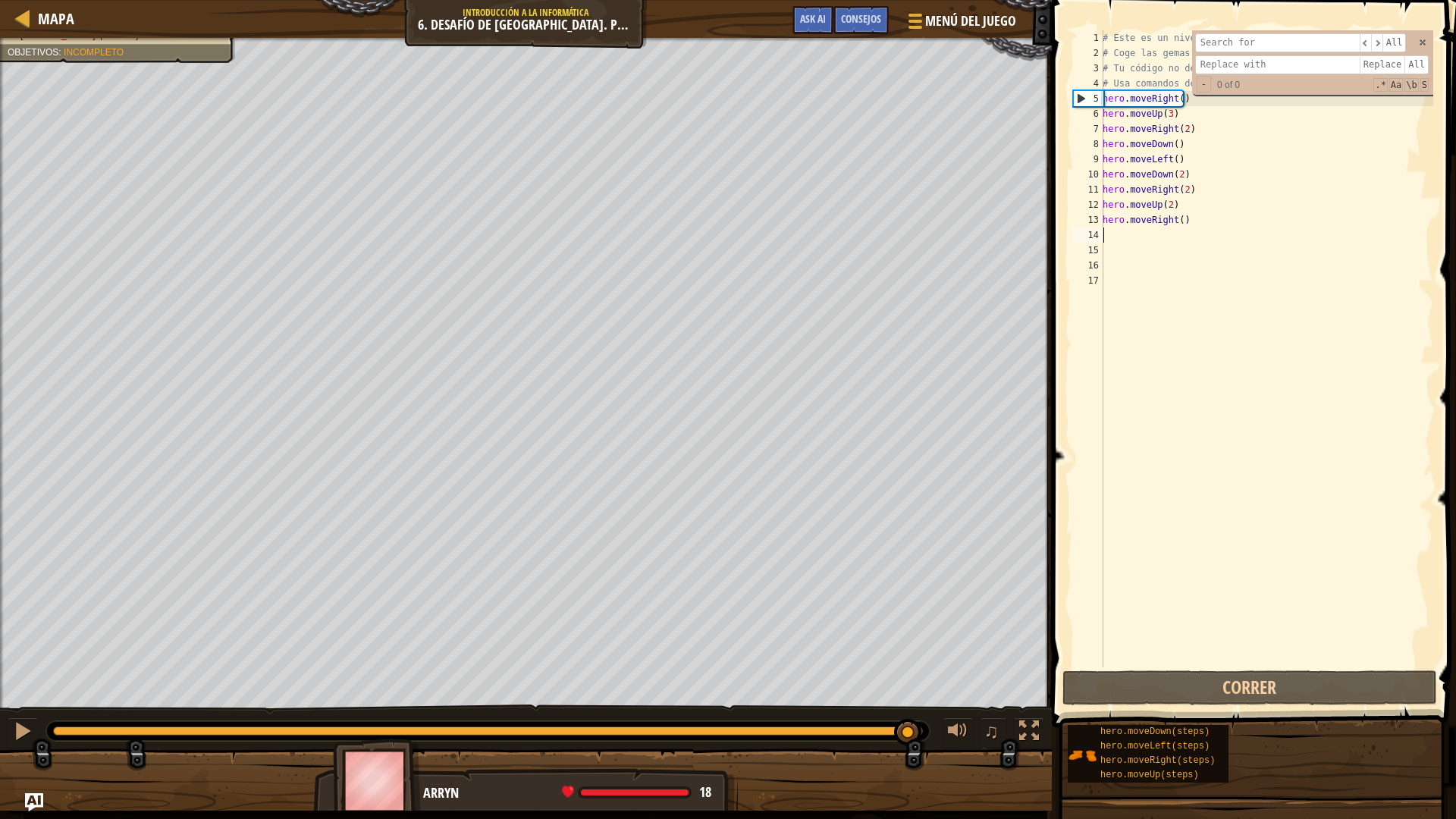
click at [907, 716] on div at bounding box center [487, 731] width 870 height 9
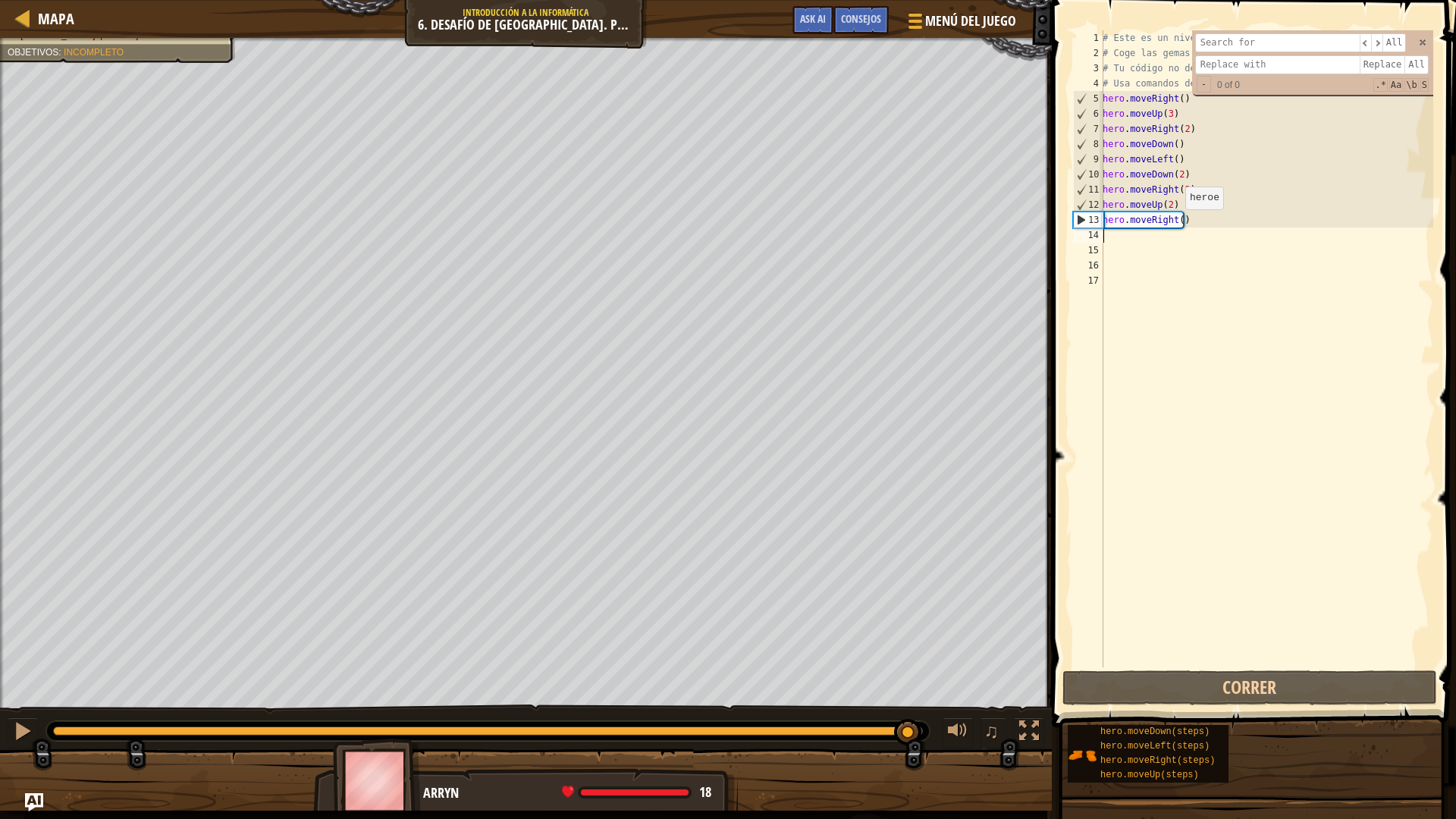
click at [1177, 224] on div "# Este es un nivel de desafío de concepto sobre argumentos. # Coge las gemas y …" at bounding box center [1266, 364] width 334 height 667
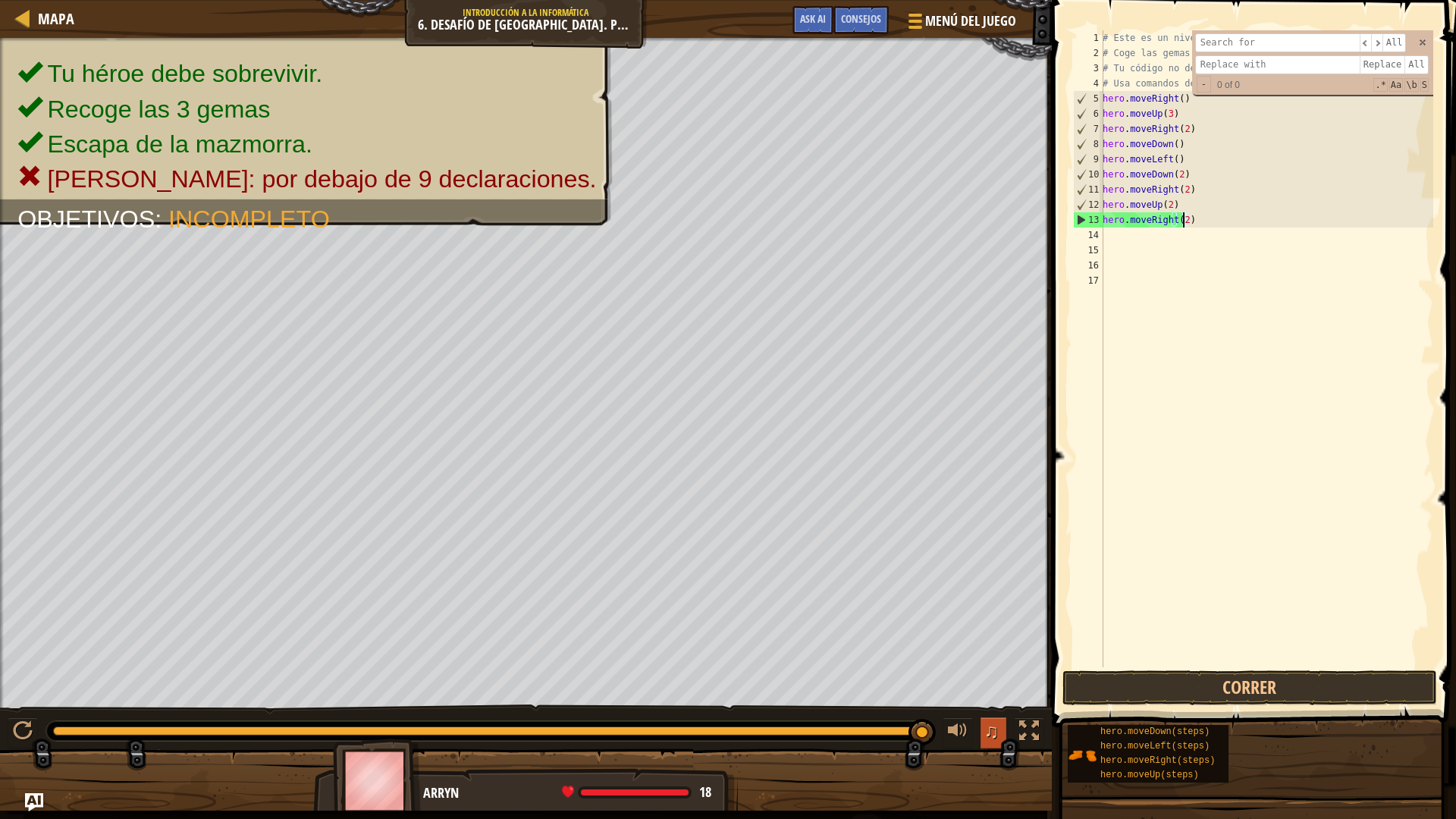
drag, startPoint x: 907, startPoint y: 727, endPoint x: 985, endPoint y: 726, distance: 78.0
type textarea "hero.moveRight()"
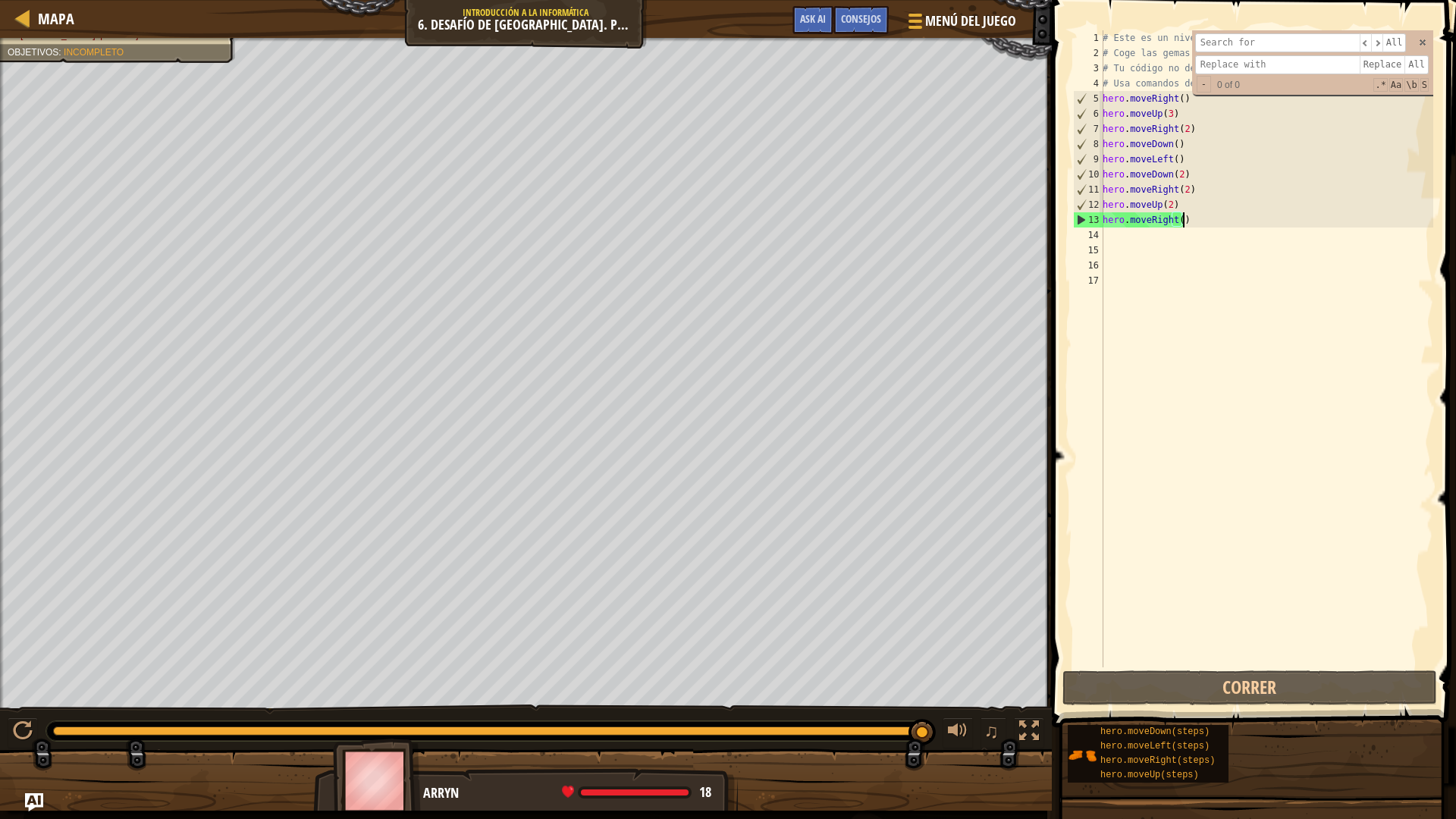
click at [1207, 220] on div "# Este es un nivel de desafío de concepto sobre argumentos. # Coge las gemas y …" at bounding box center [1266, 364] width 334 height 667
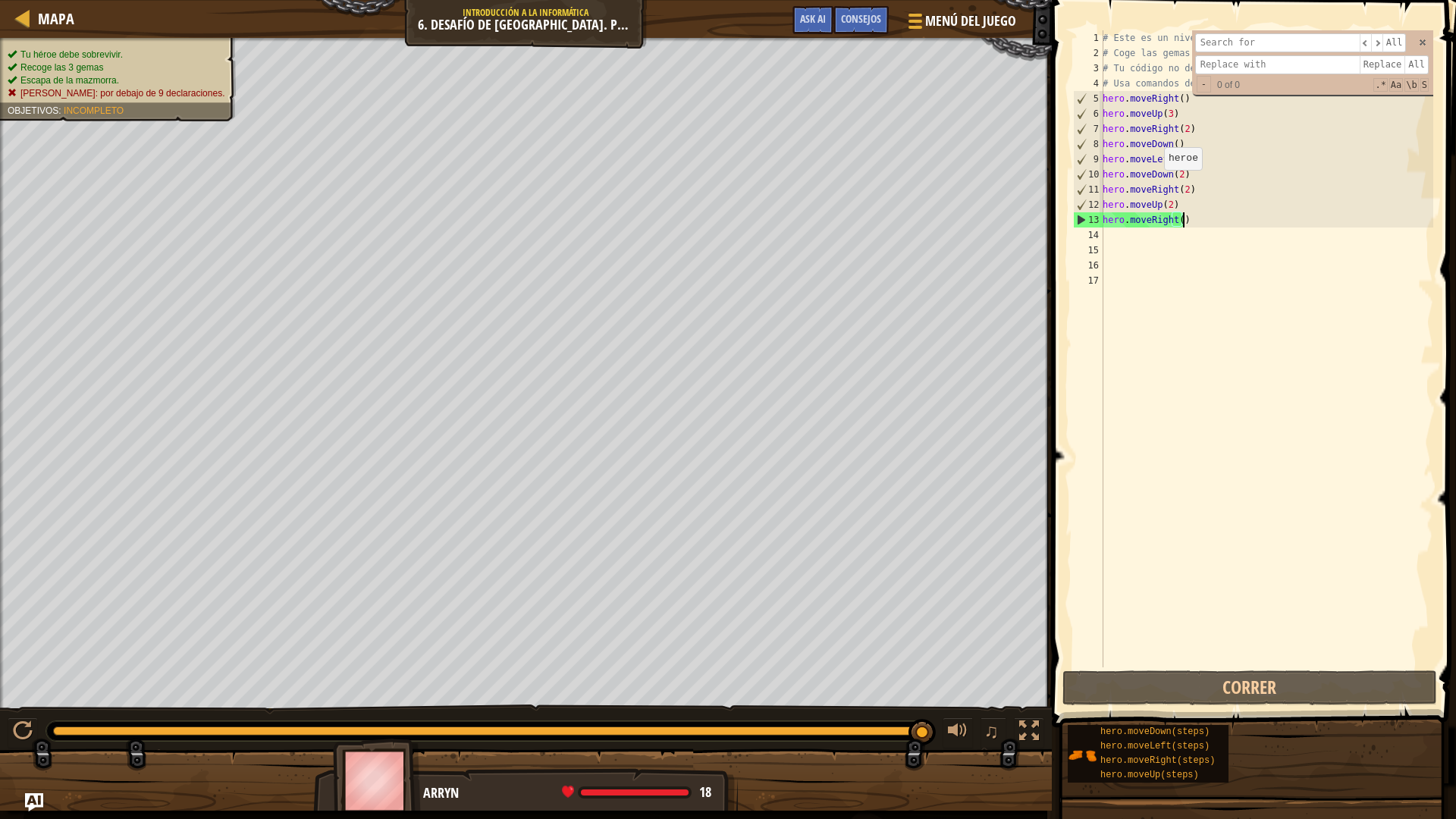
click at [81, 48] on ul "Tu héroe debe sobrevivir. Recoge las 3 gemas Escapa de la mazmorra. [PERSON_NAM…" at bounding box center [118, 74] width 220 height 52
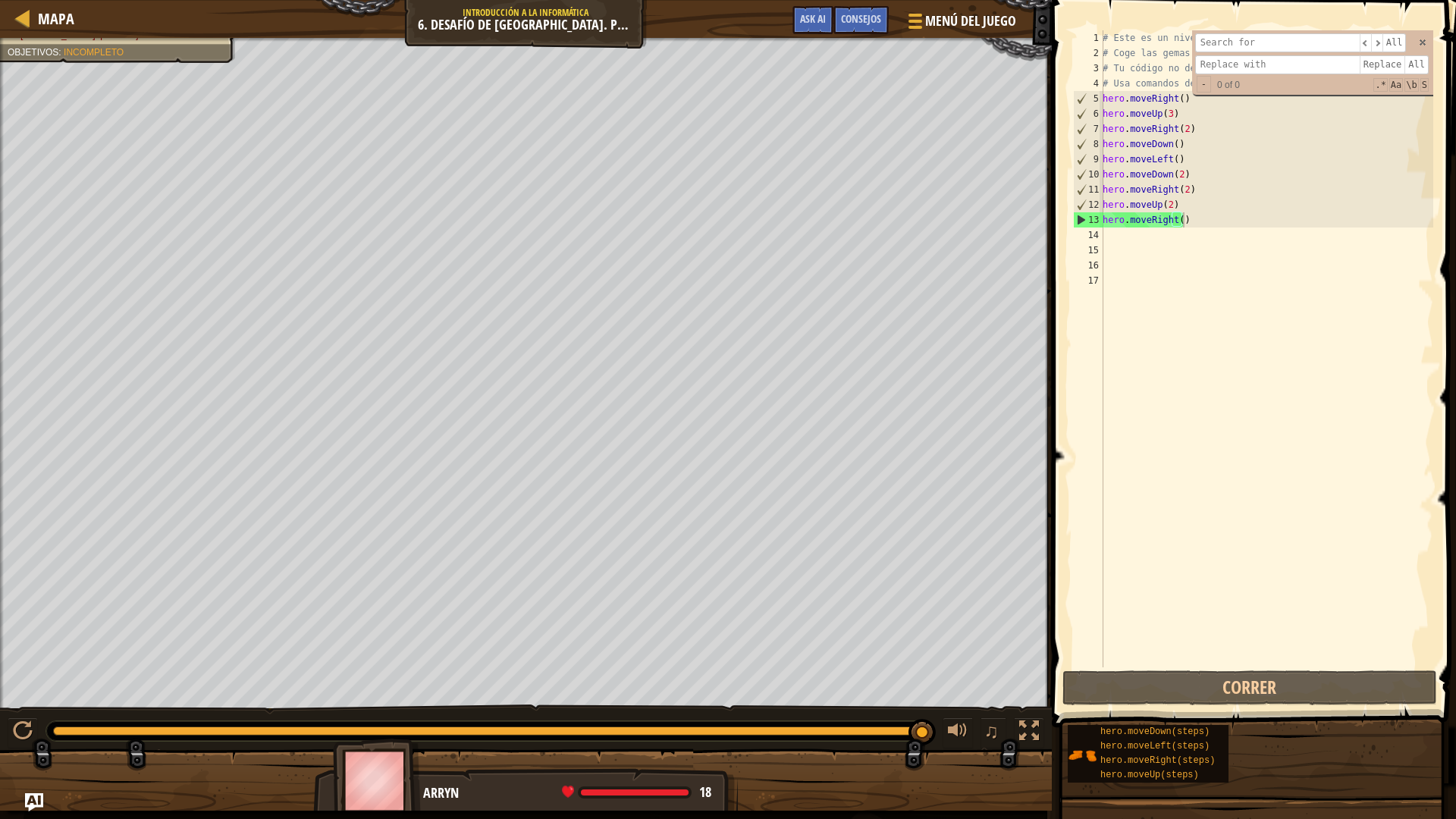
click at [1194, 220] on div "# Este es un nivel de desafío de concepto sobre argumentos. # Coge las gemas y …" at bounding box center [1266, 364] width 334 height 667
click at [1140, 695] on button "Correr" at bounding box center [1250, 688] width 375 height 35
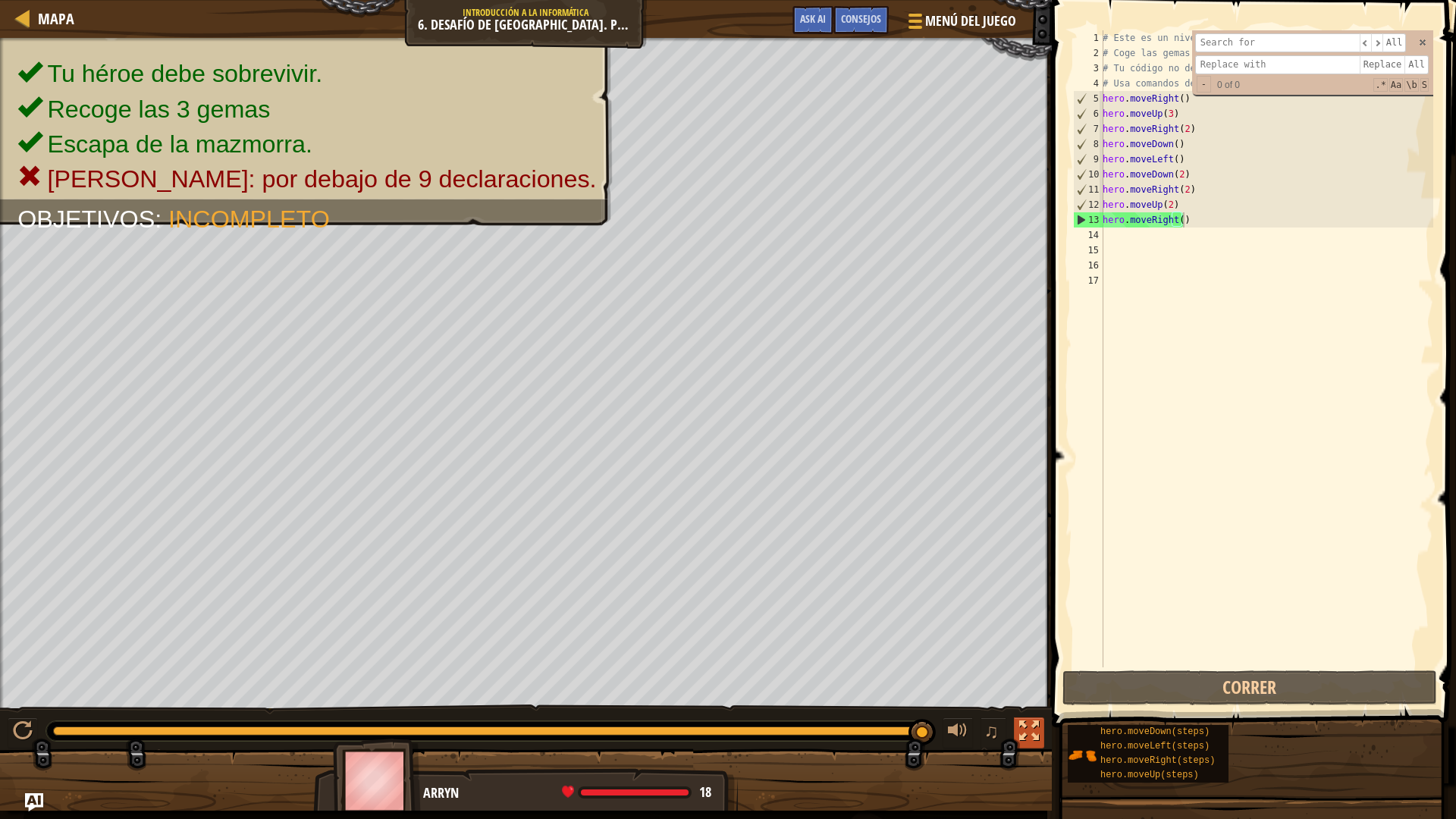
click at [1031, 716] on div at bounding box center [1029, 732] width 20 height 20
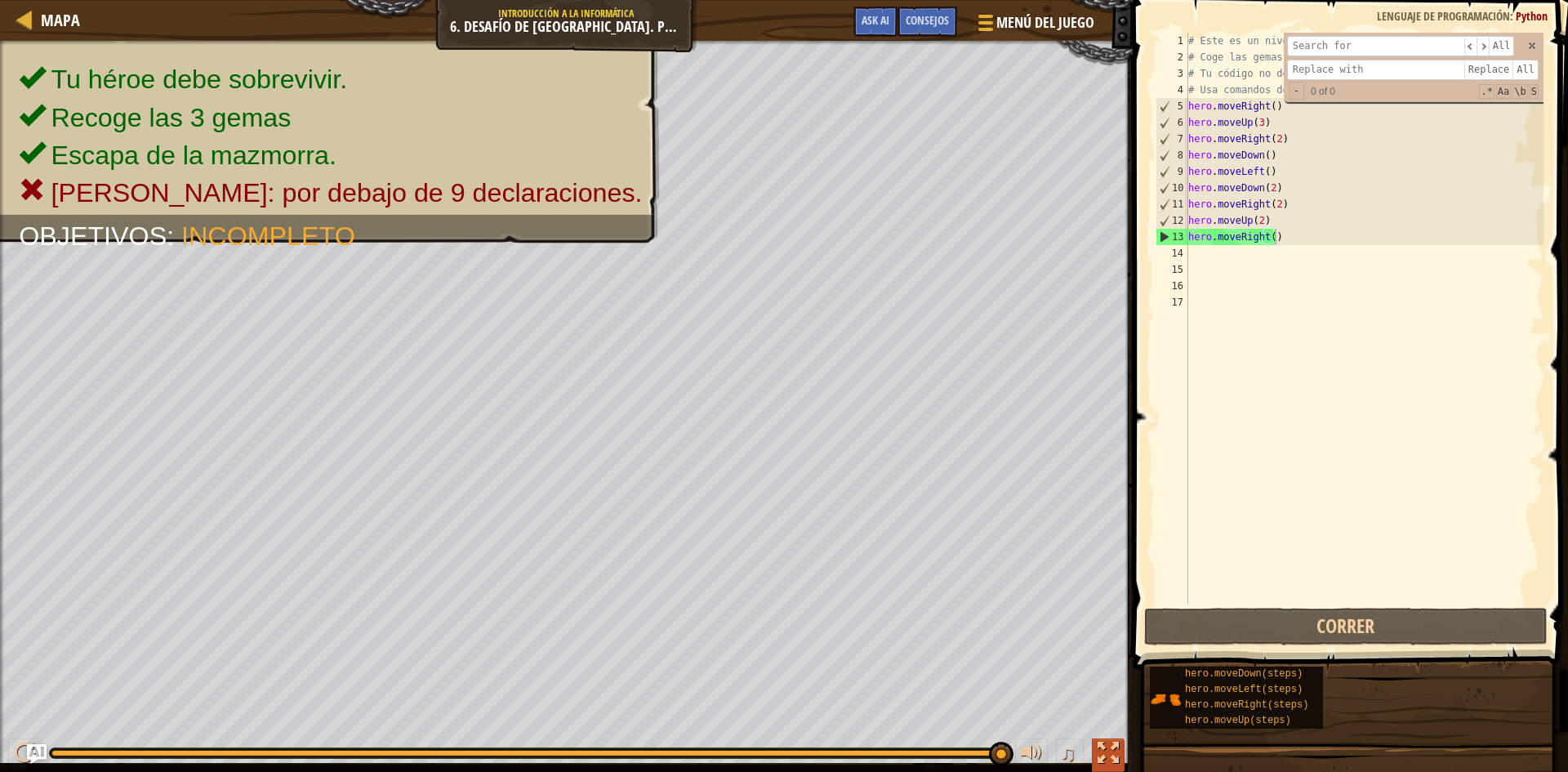
click at [1112, 742] on div at bounding box center [1108, 753] width 21 height 21
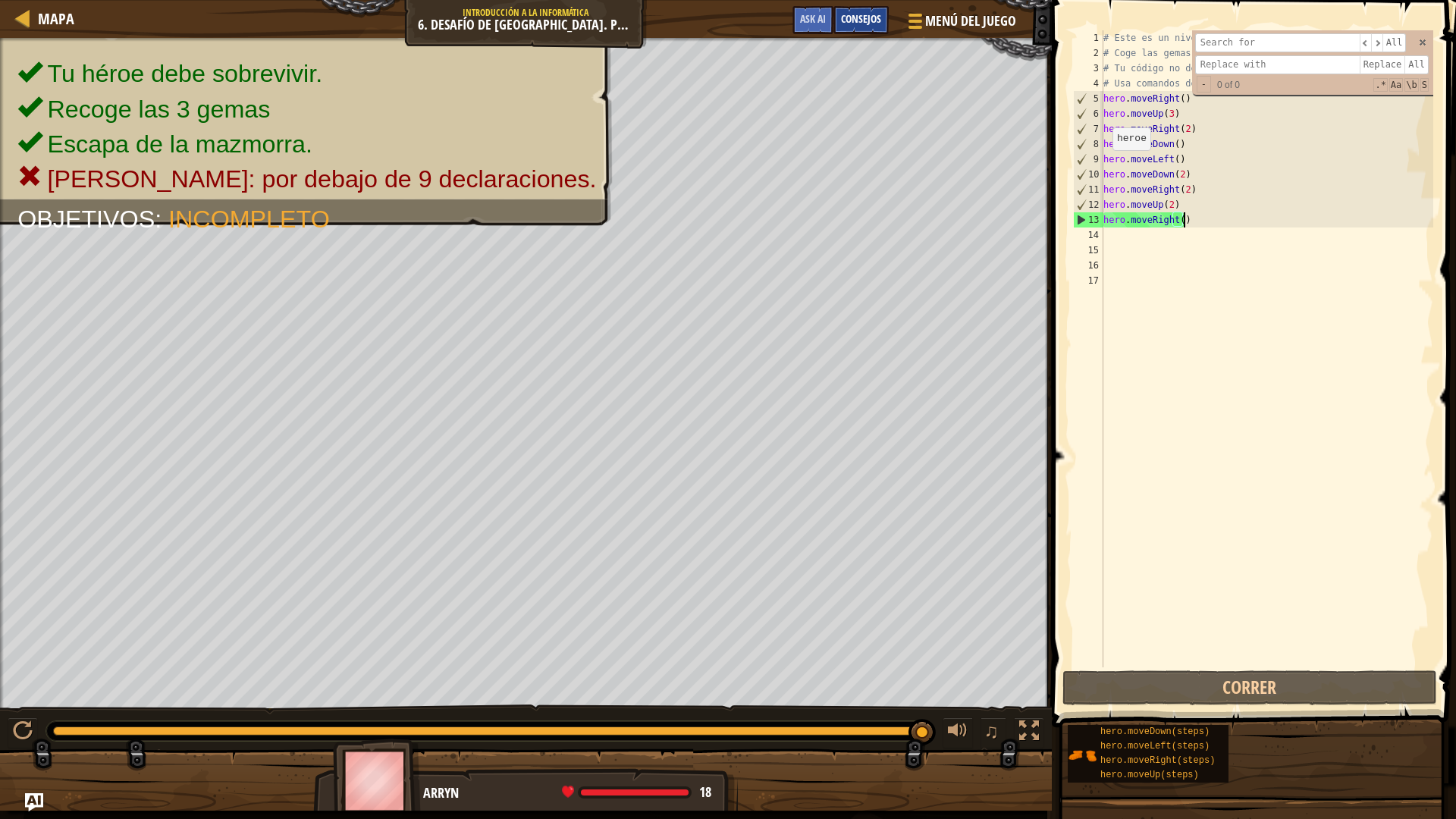
click at [854, 26] on div "Consejos" at bounding box center [861, 20] width 55 height 28
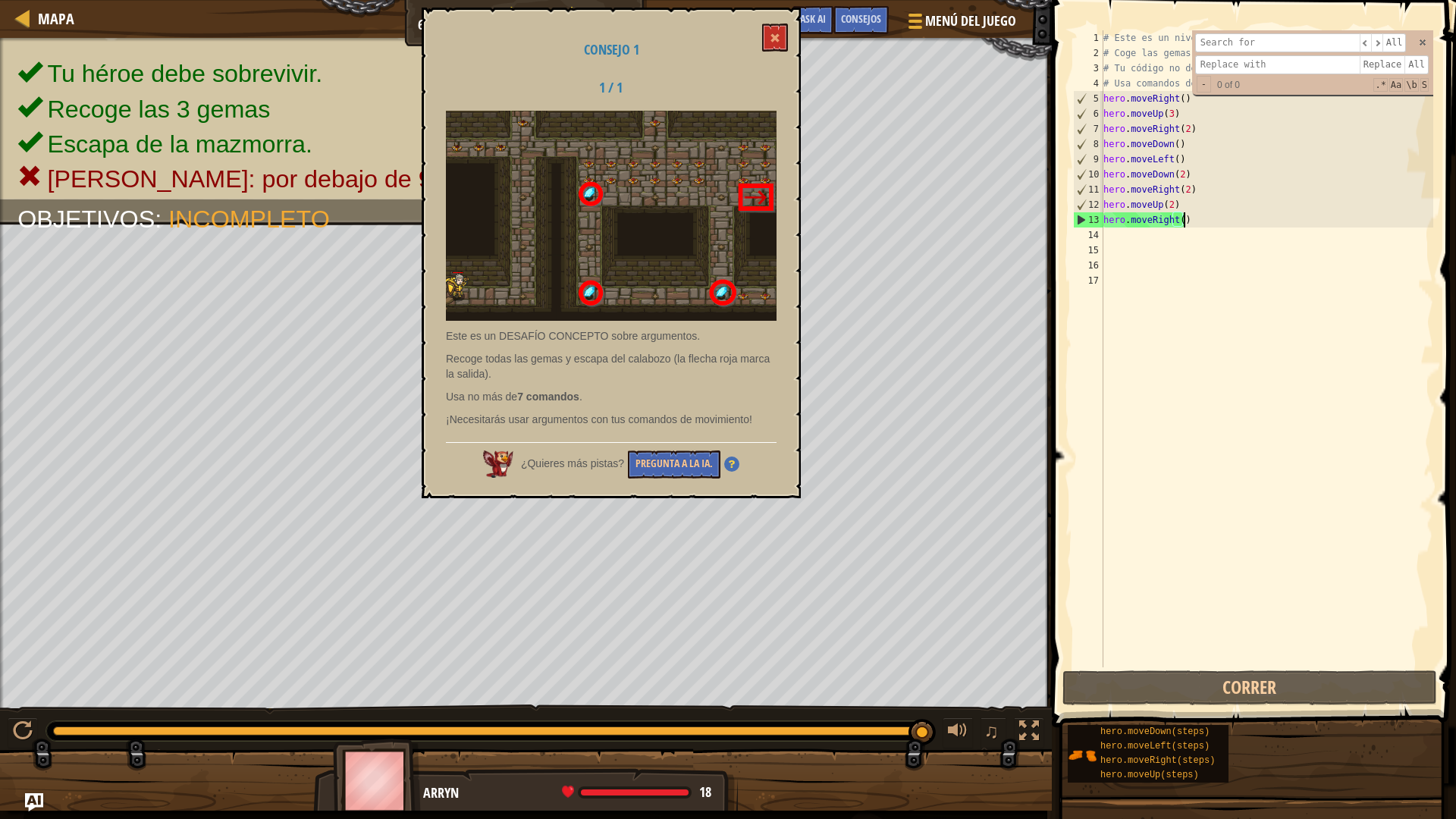
click at [1203, 481] on div "# Este es un nivel de desafío de concepto sobre argumentos. # Coge las gemas y …" at bounding box center [1266, 364] width 333 height 667
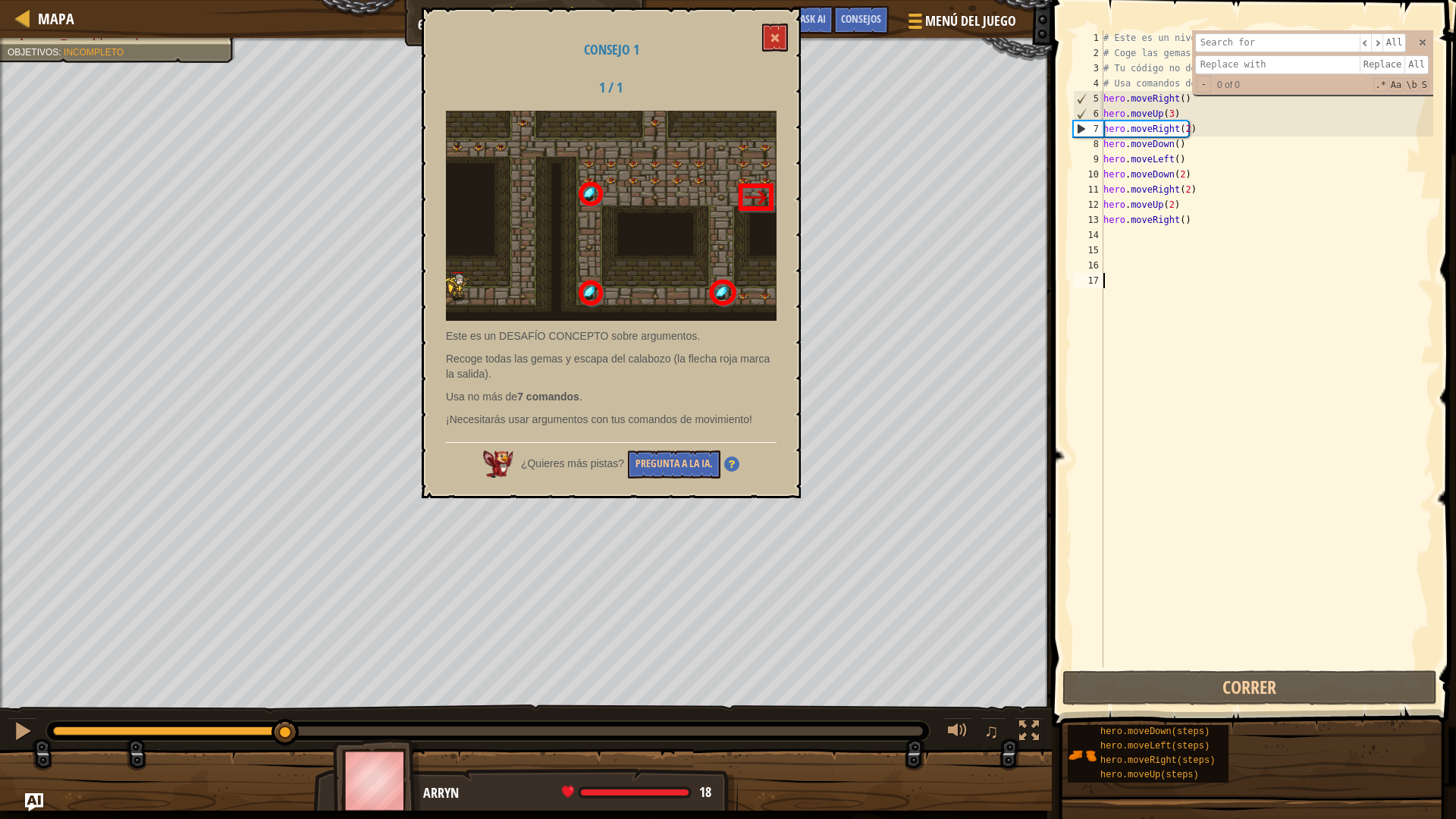
click at [286, 559] on div "Tu héroe debe sobrevivir. Recoge las 3 gemas Escapa de la mazmorra. [PERSON_NAM…" at bounding box center [728, 425] width 1456 height 773
click at [779, 41] on span at bounding box center [775, 38] width 11 height 11
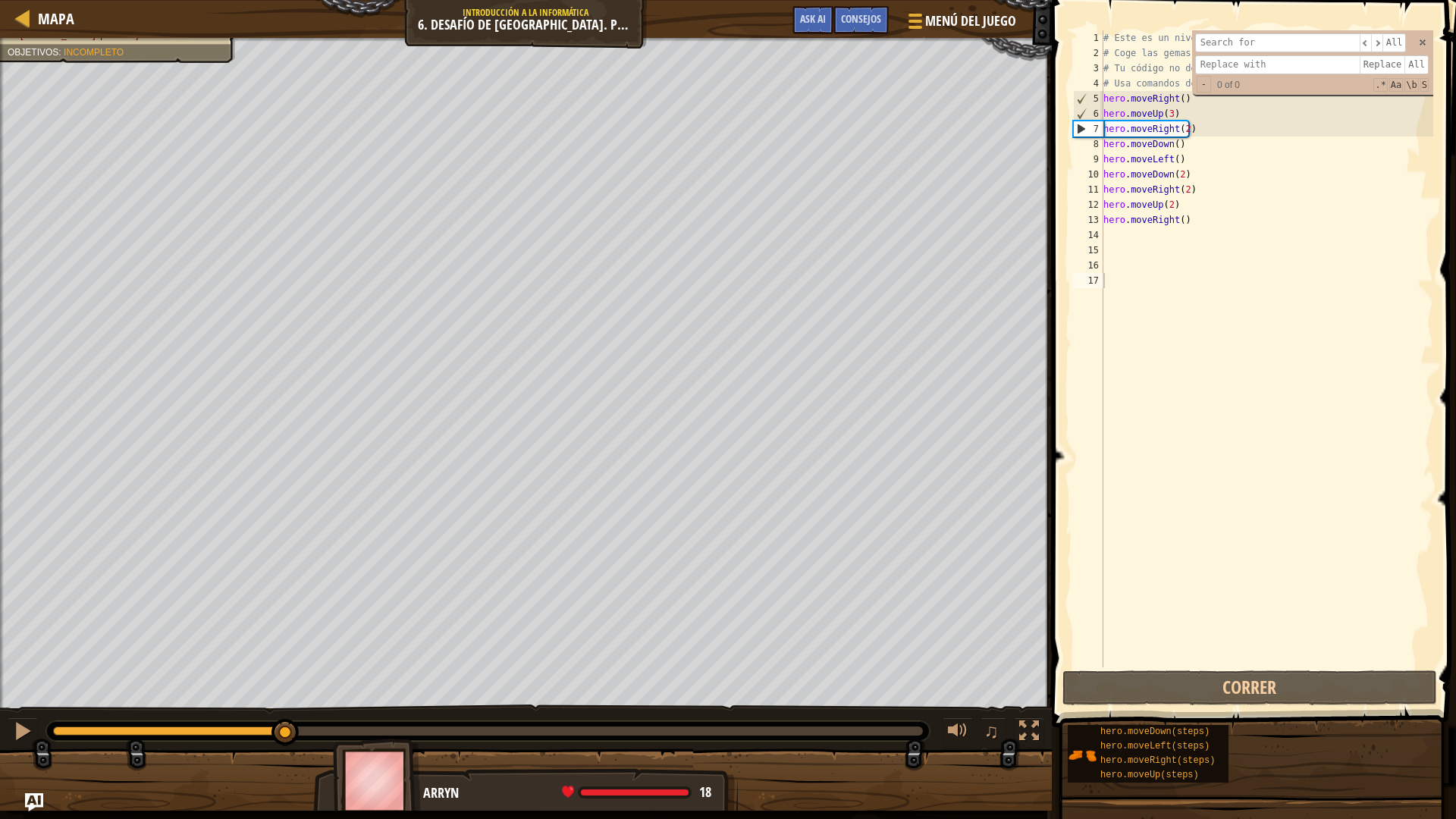
drag, startPoint x: 312, startPoint y: 723, endPoint x: 420, endPoint y: 723, distance: 108.0
click at [420, 716] on div at bounding box center [487, 732] width 884 height 20
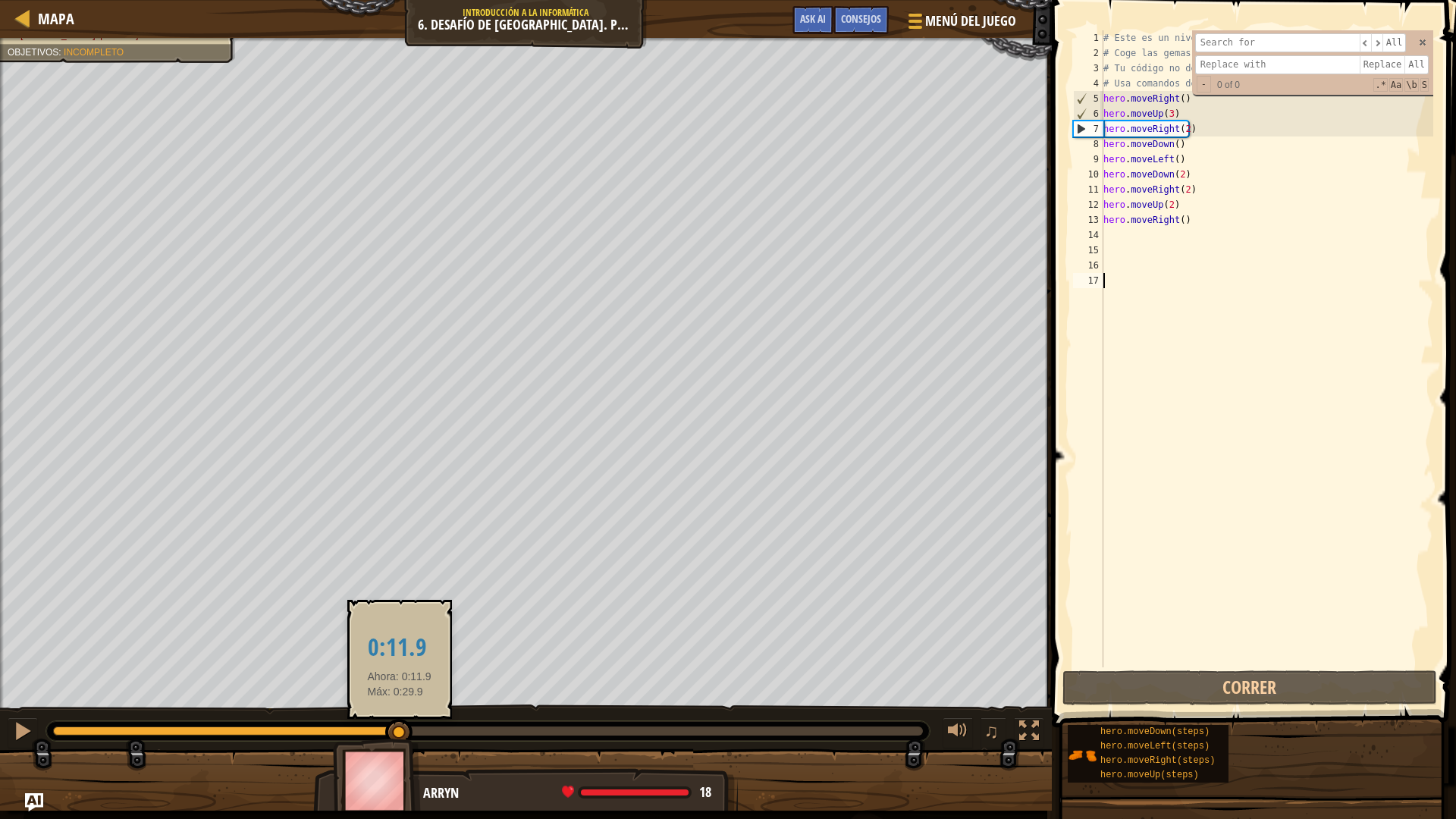
drag, startPoint x: 295, startPoint y: 728, endPoint x: 399, endPoint y: 730, distance: 104.0
click at [399, 716] on div at bounding box center [399, 733] width 28 height 28
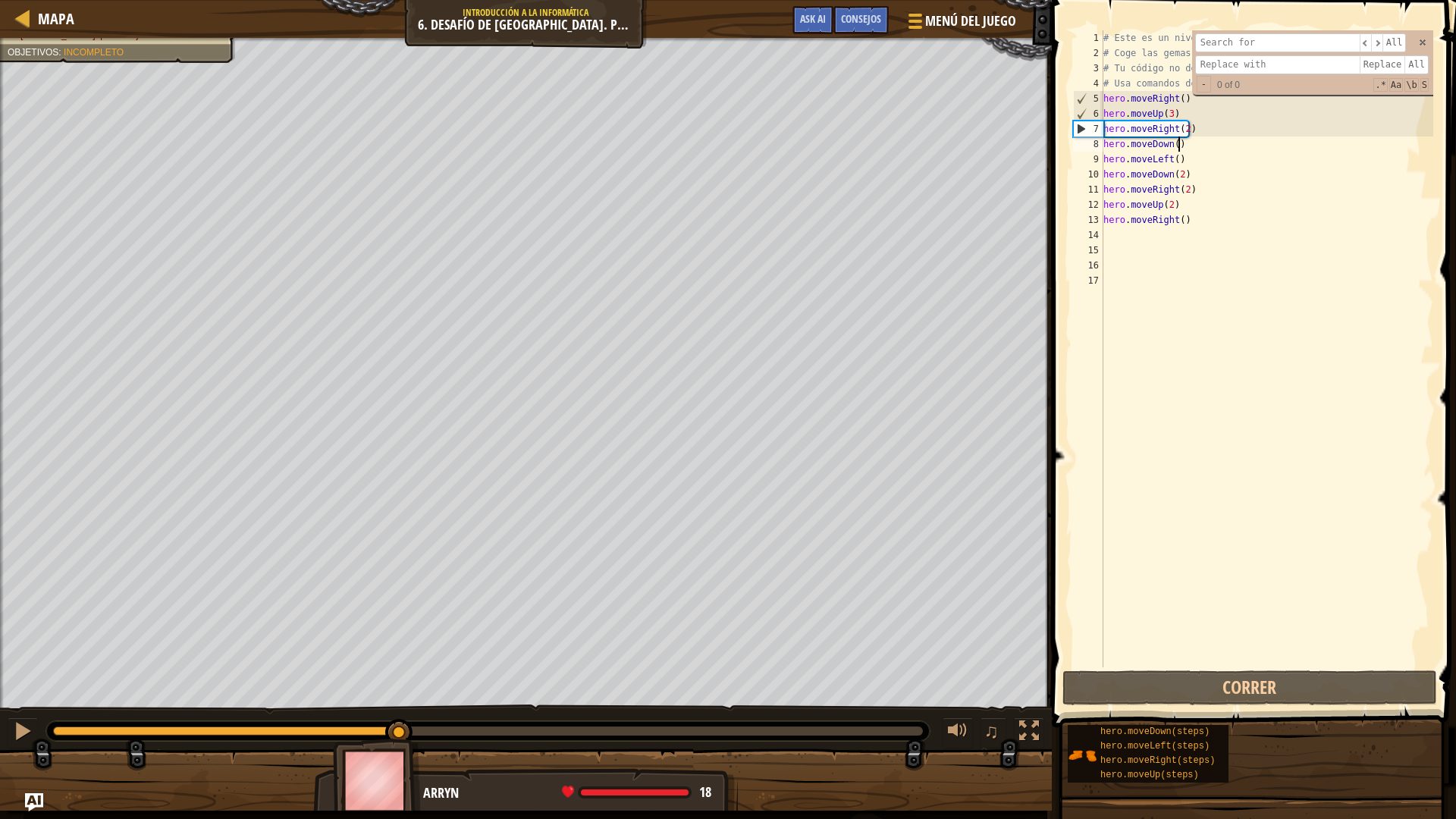
click at [1189, 149] on div "# Este es un nivel de desafío de concepto sobre argumentos. # Coge las gemas y …" at bounding box center [1266, 364] width 333 height 667
click at [1185, 163] on div "# Este es un nivel de desafío de concepto sobre argumentos. # Coge las gemas y …" at bounding box center [1266, 364] width 333 height 667
click at [1171, 145] on div "# Este es un nivel de desafío de concepto sobre argumentos. # Coge las gemas y …" at bounding box center [1266, 364] width 333 height 667
click at [1172, 145] on div "# Este es un nivel de desafío de concepto sobre argumentos. # Coge las gemas y …" at bounding box center [1266, 364] width 333 height 667
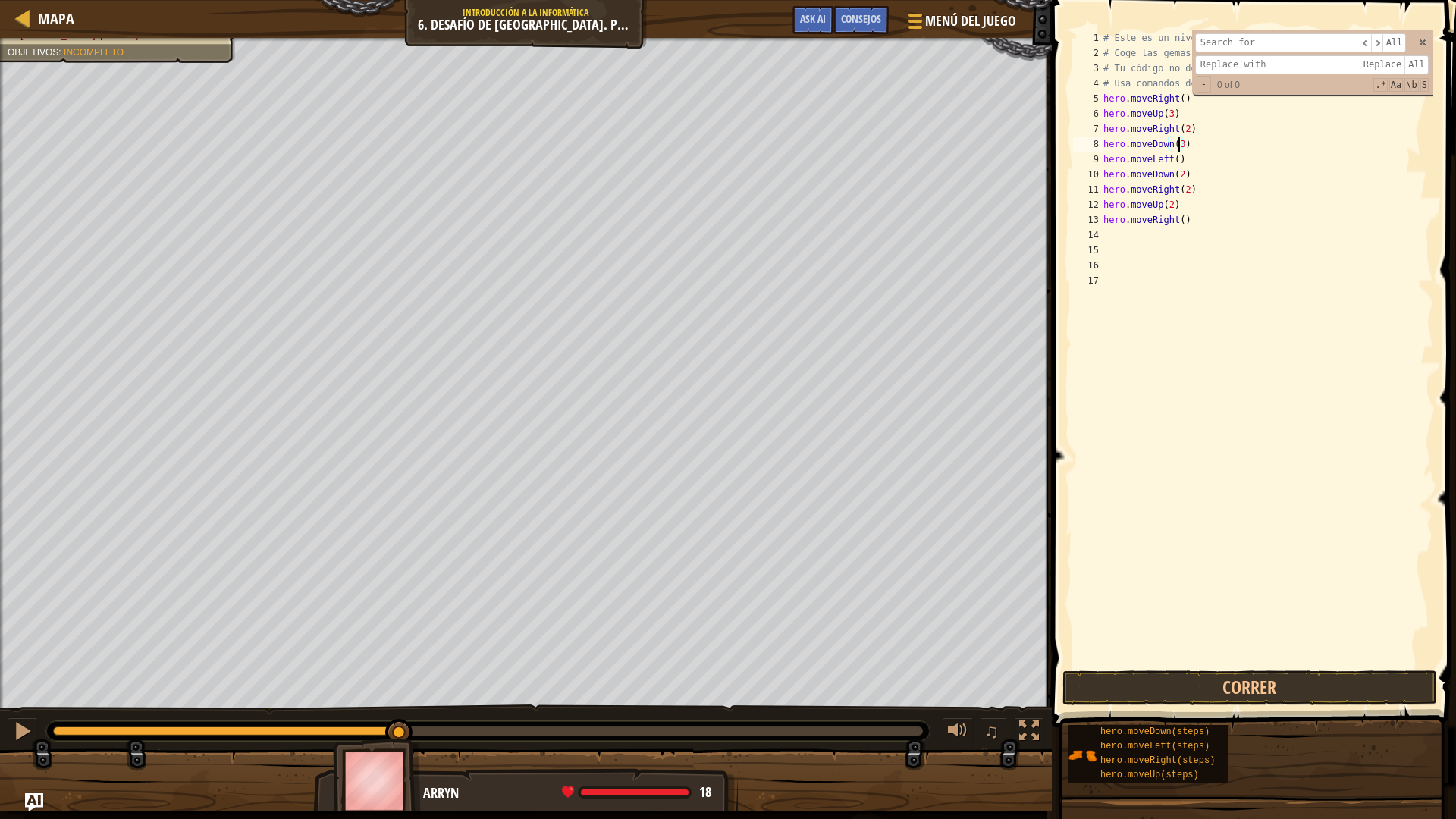
click at [1186, 155] on div "# Este es un nivel de desafío de concepto sobre argumentos. # Coge las gemas y …" at bounding box center [1266, 364] width 333 height 667
type textarea "h"
click at [1163, 681] on button "Correr" at bounding box center [1250, 688] width 375 height 35
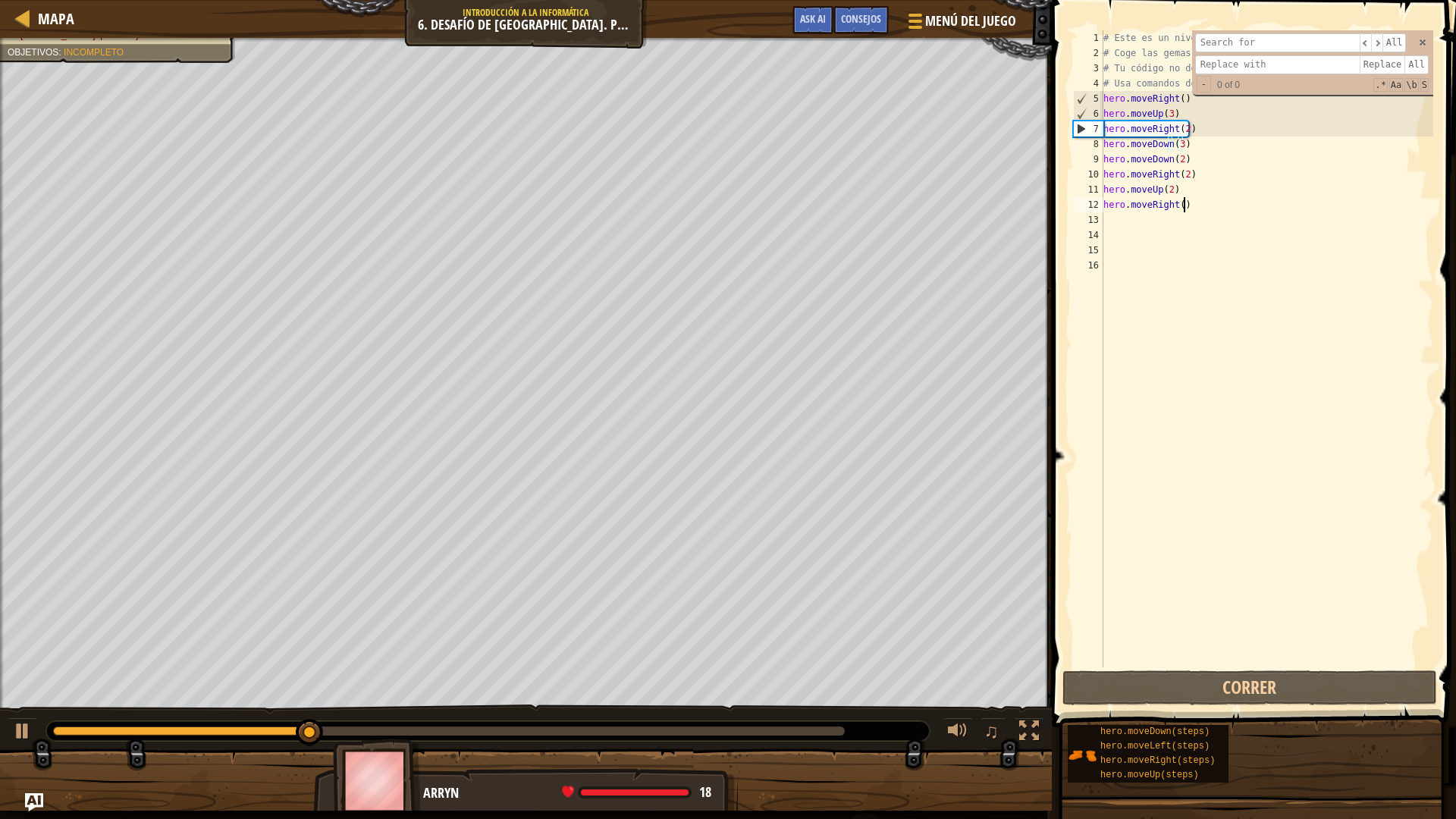
click at [1185, 203] on div "# Este es un nivel de desafío de concepto sobre argumentos. # Coge las gemas y …" at bounding box center [1266, 364] width 333 height 667
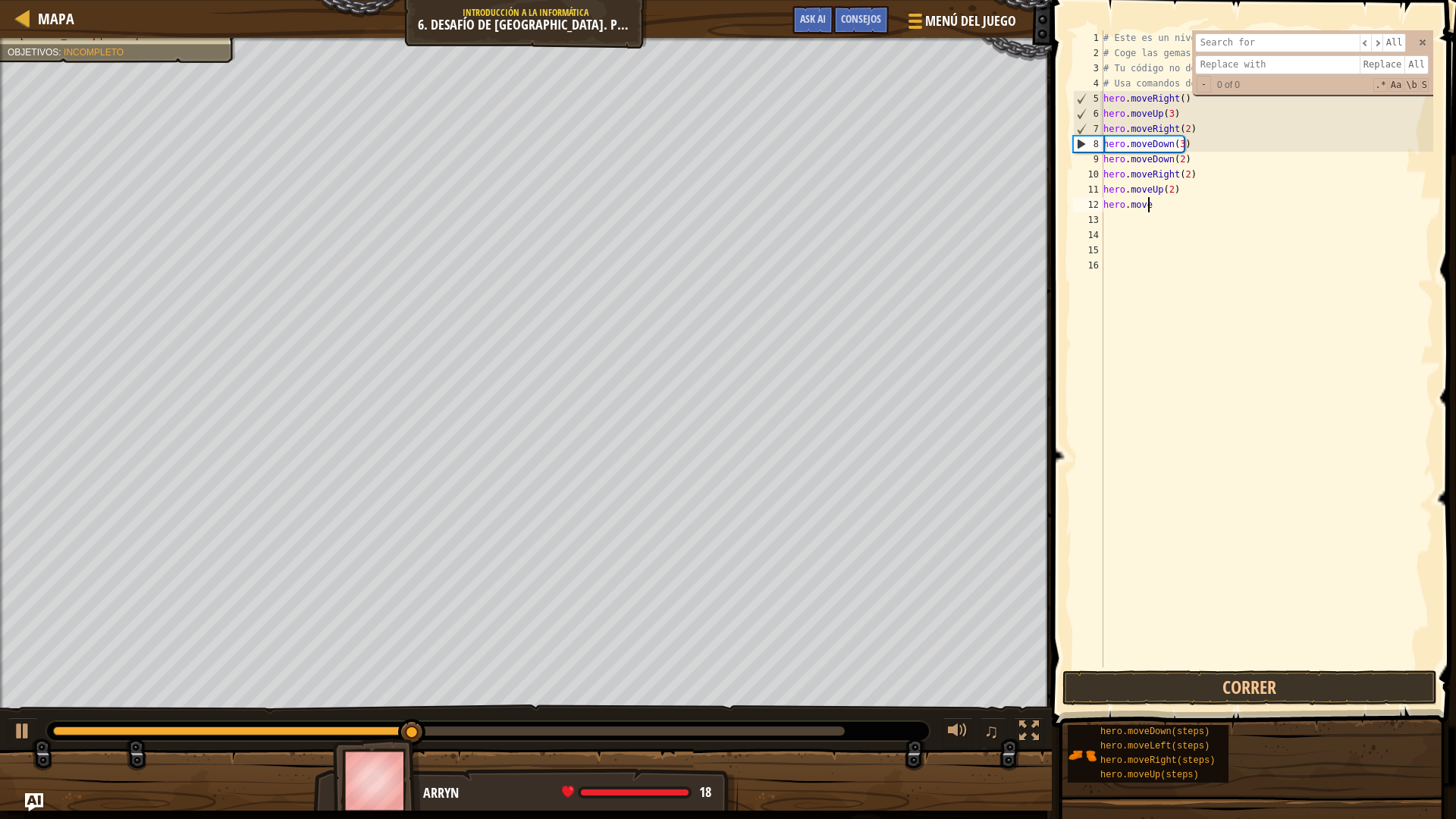
type textarea "h"
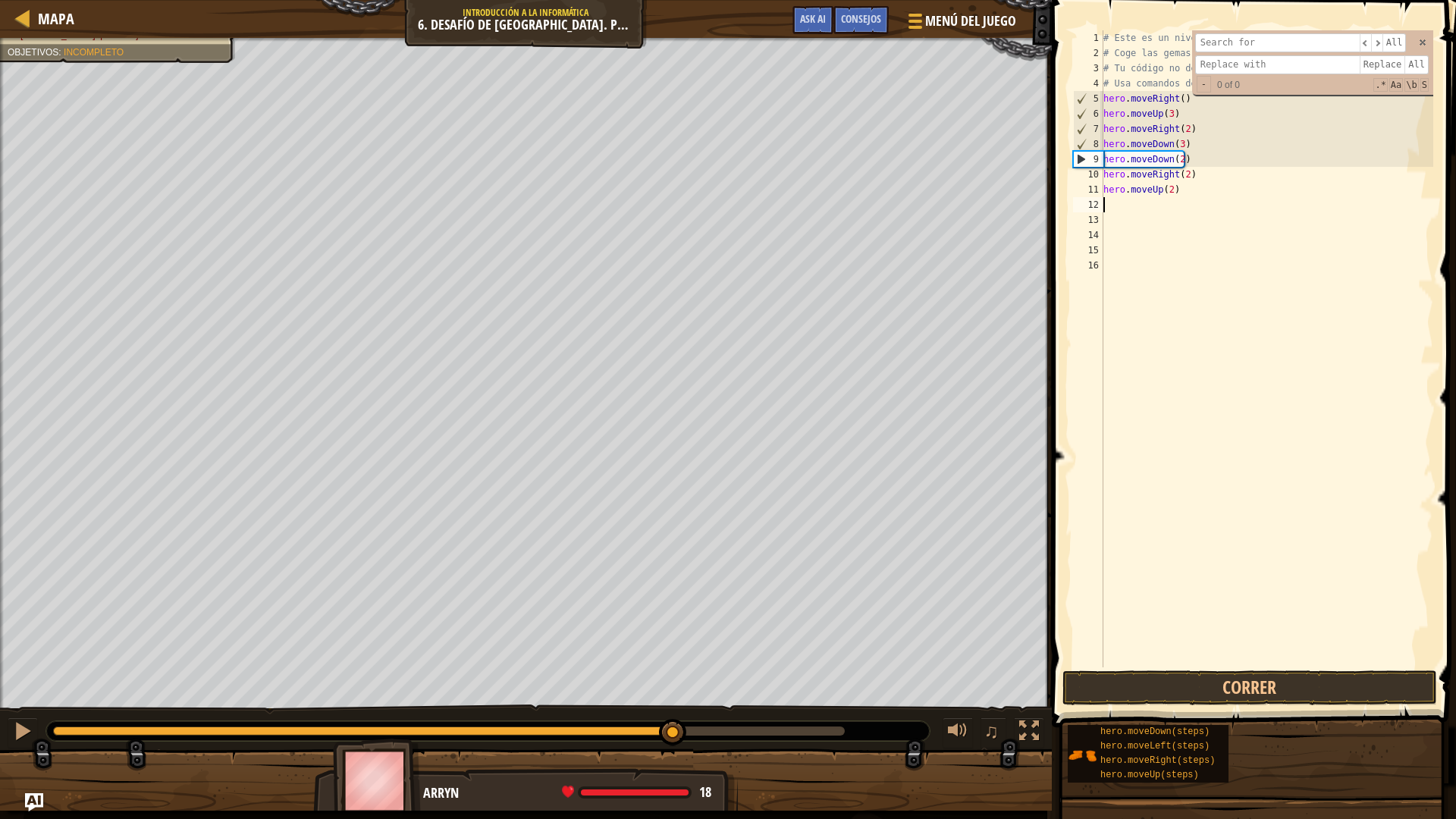
drag, startPoint x: 756, startPoint y: 734, endPoint x: 673, endPoint y: 726, distance: 83.4
click at [673, 716] on div at bounding box center [448, 731] width 792 height 9
click at [1178, 189] on div "# Este es un nivel de desafío de concepto sobre argumentos. # Coge las gemas y …" at bounding box center [1266, 364] width 333 height 667
click at [1198, 175] on div "# Este es un nivel de desafío de concepto sobre argumentos. # Coge las gemas y …" at bounding box center [1266, 364] width 333 height 667
type textarea "h"
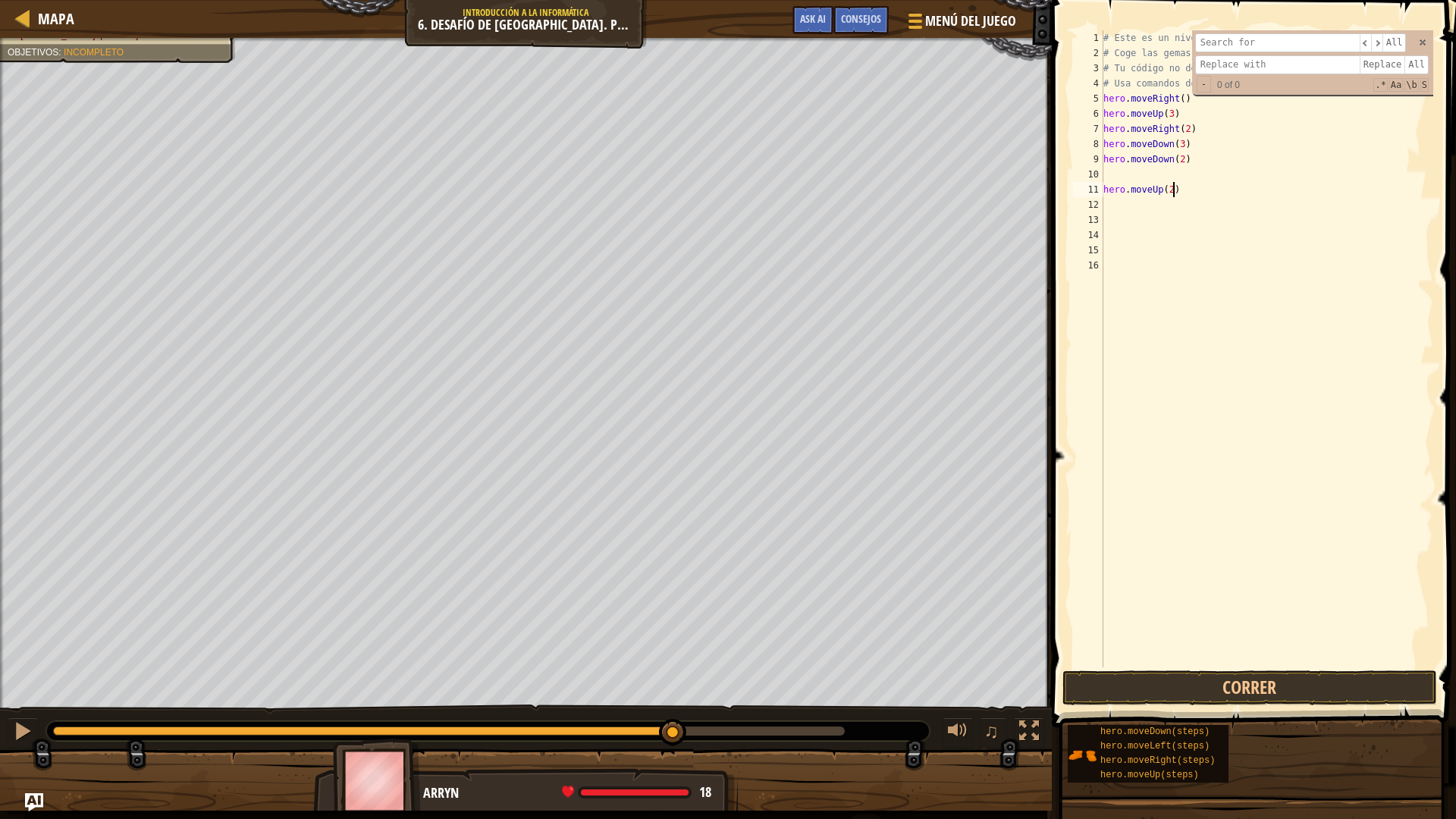
click at [1181, 194] on div "# Este es un nivel de desafío de concepto sobre argumentos. # Coge las gemas y …" at bounding box center [1266, 364] width 333 height 667
type textarea "h"
click at [1112, 172] on div "# Este es un nivel de desafío de concepto sobre argumentos. # Coge las gemas y …" at bounding box center [1266, 364] width 333 height 667
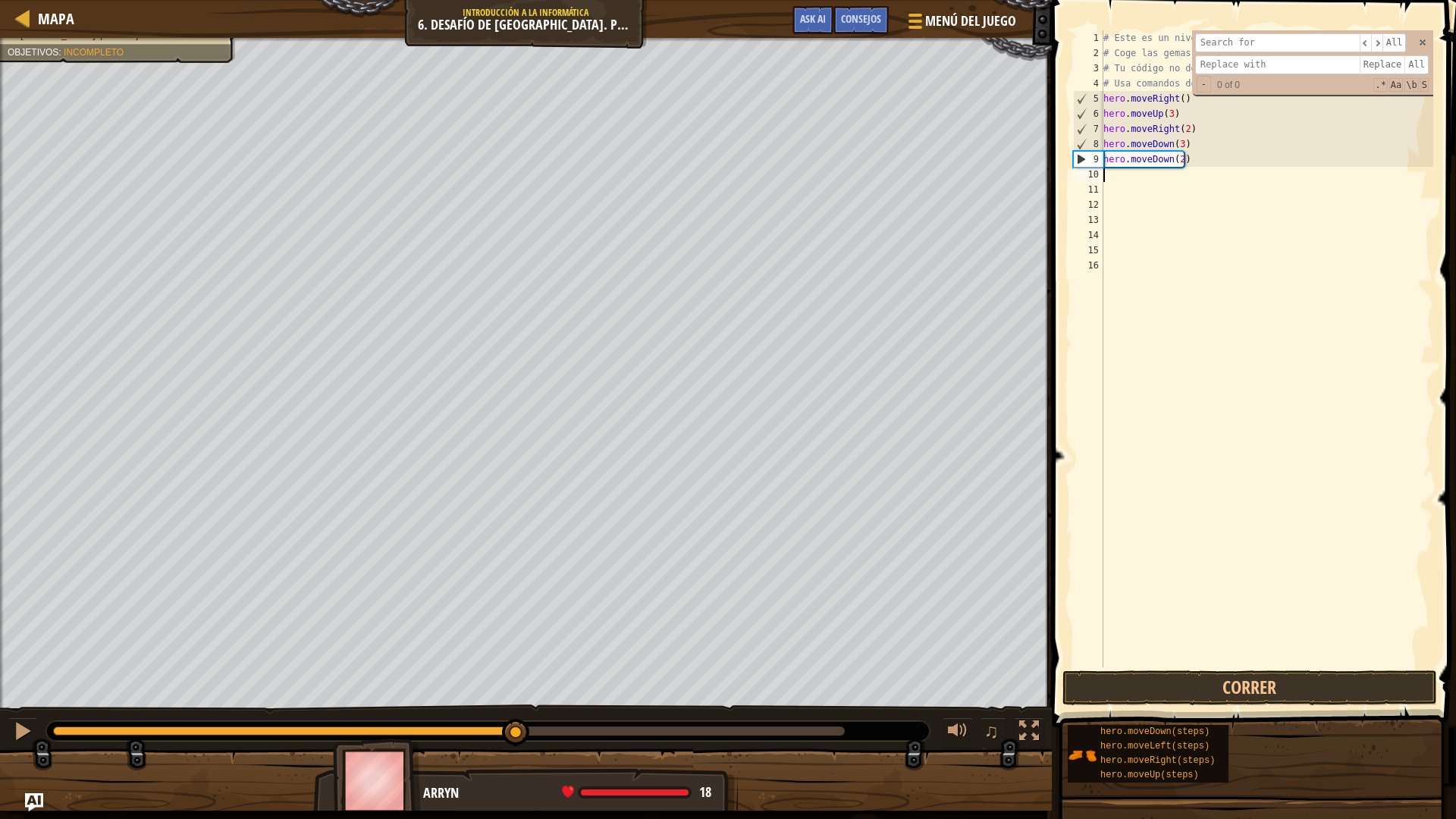
drag, startPoint x: 676, startPoint y: 728, endPoint x: 596, endPoint y: 706, distance: 83.0
click at [507, 706] on div "♫" at bounding box center [526, 727] width 1052 height 45
click at [1119, 692] on button "Correr" at bounding box center [1250, 688] width 375 height 35
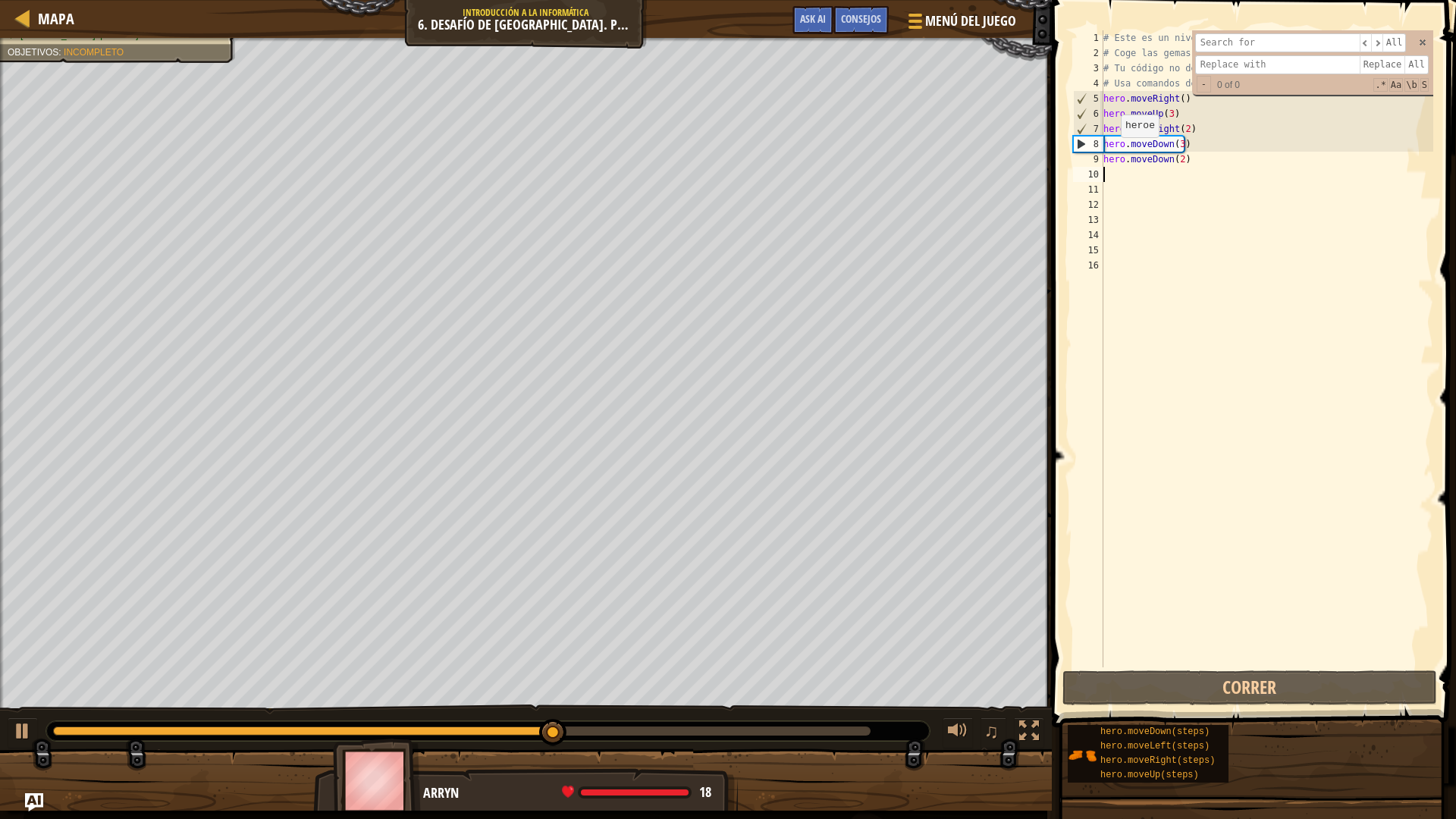
type textarea "h"
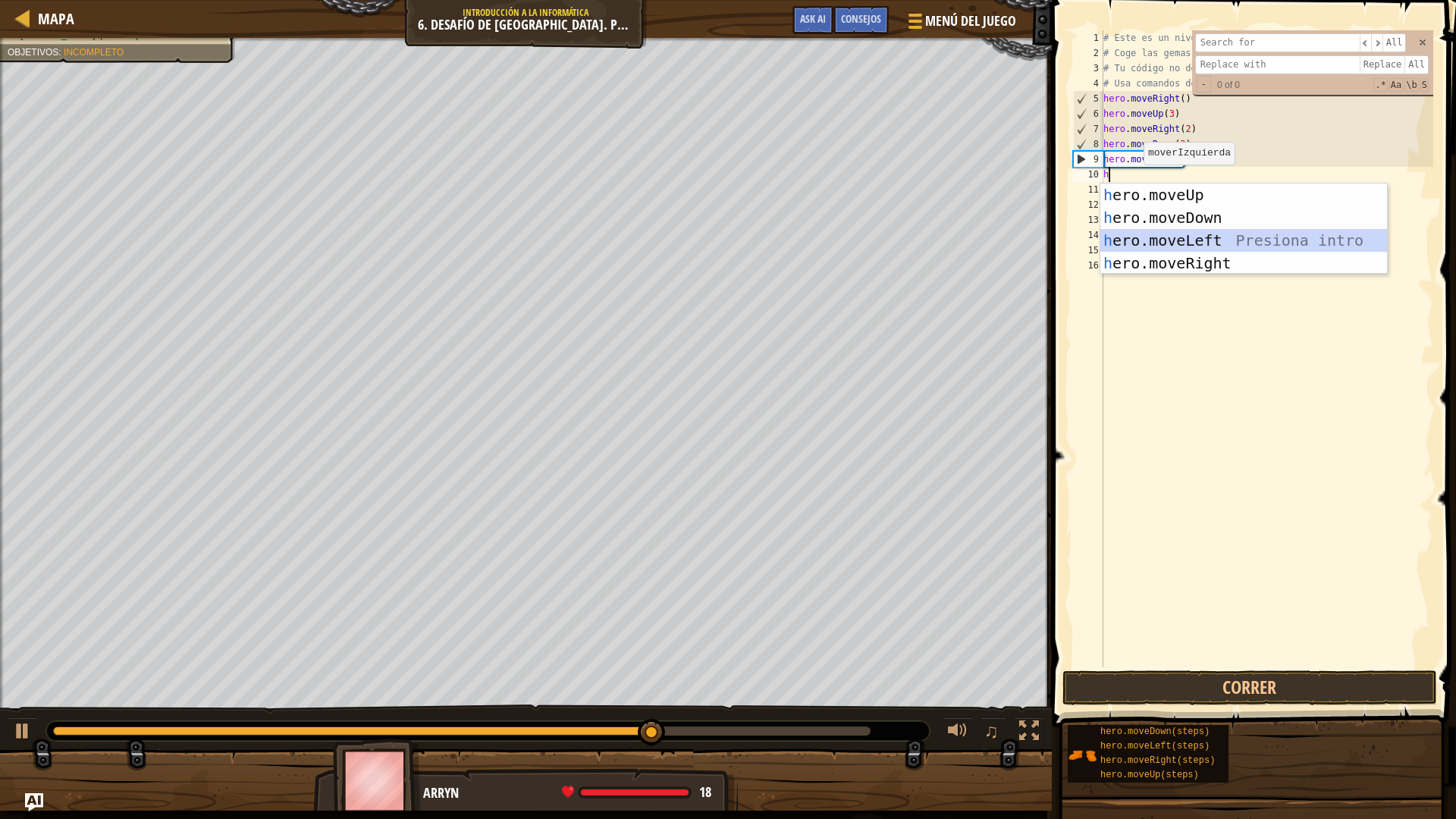
click at [1200, 230] on div "h ero.moveUp Presiona intro h ero.moveDown Presiona intro h ero.moveLeft Presio…" at bounding box center [1243, 252] width 287 height 136
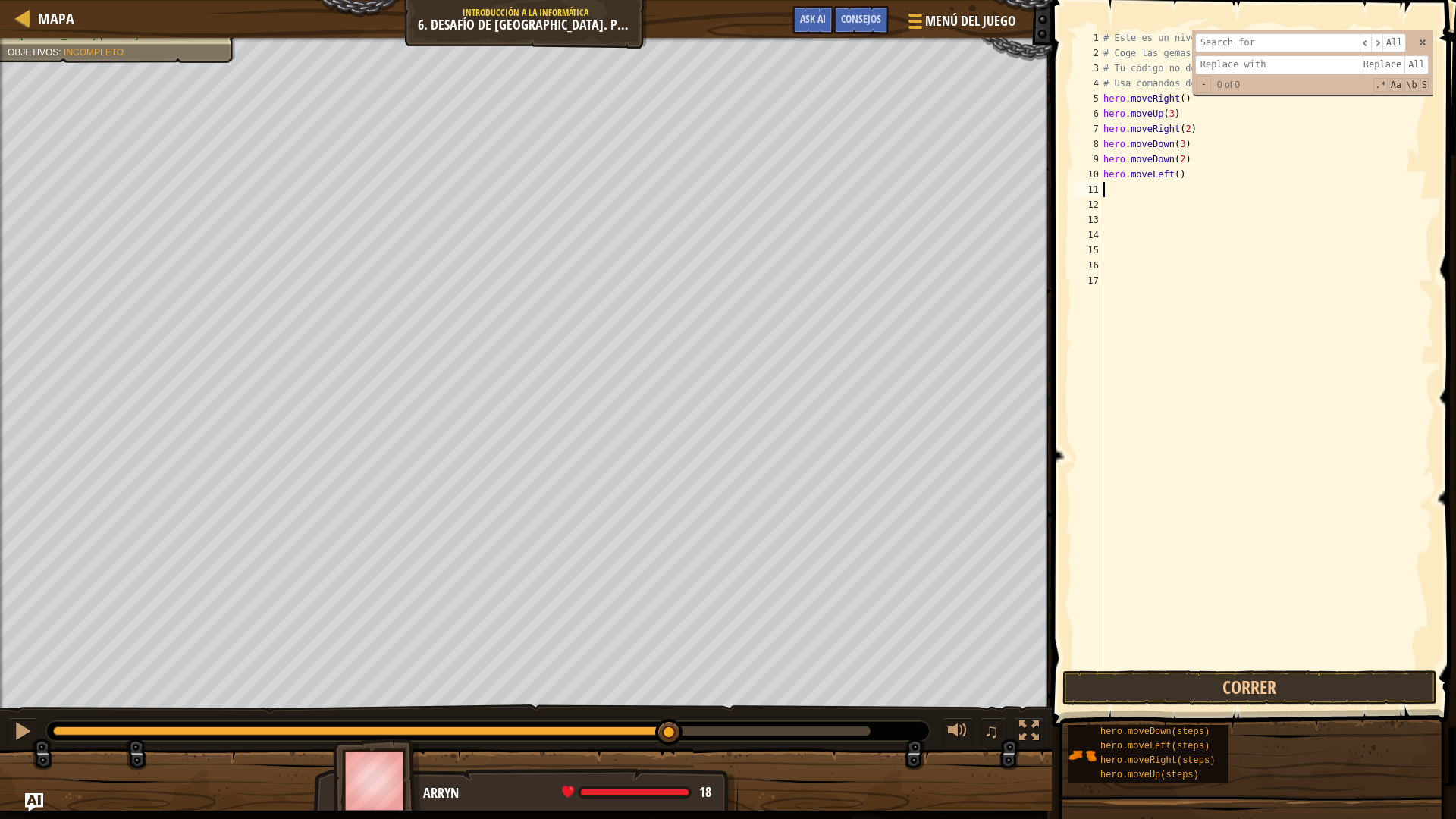
type textarea "h"
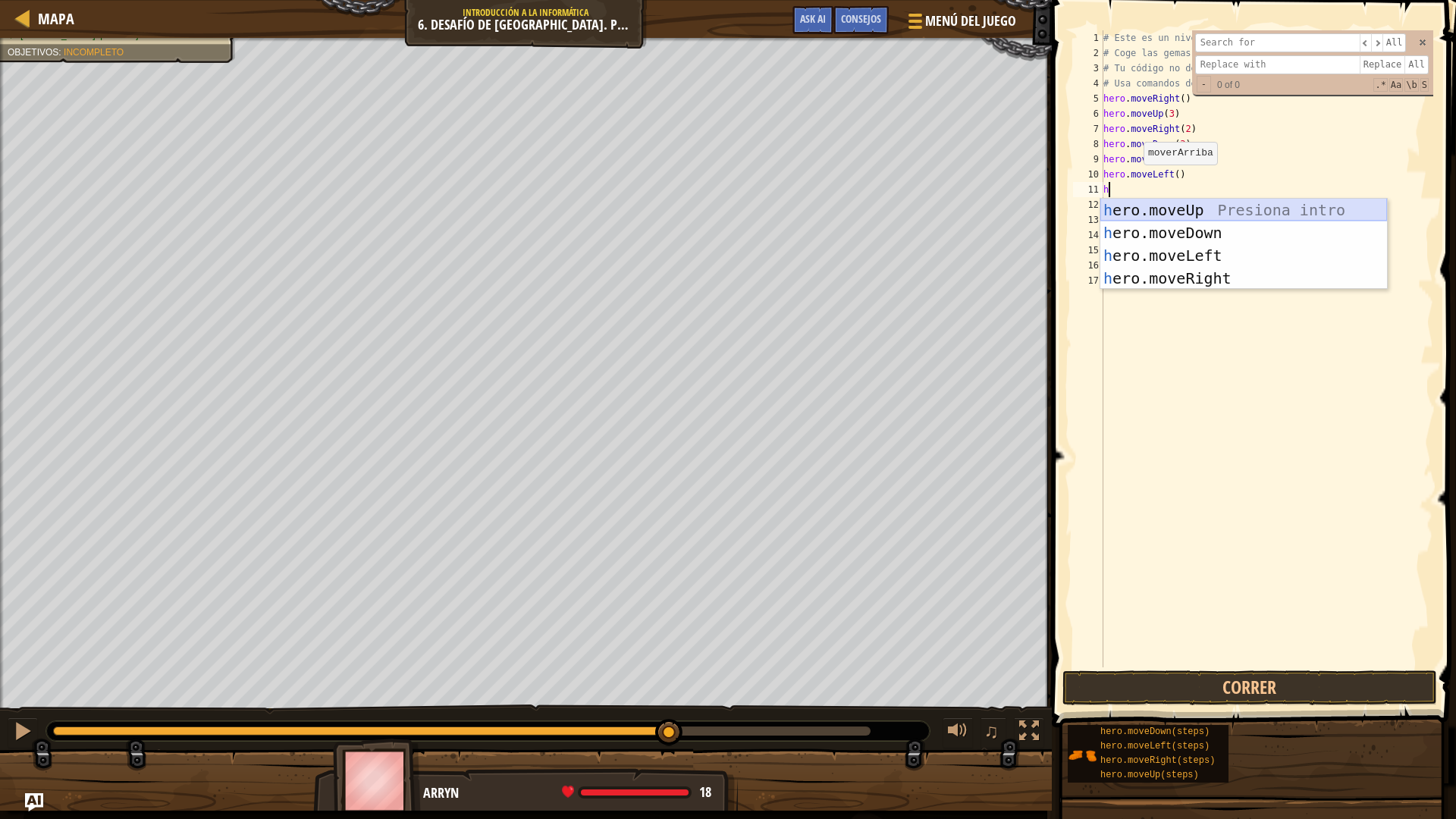
click at [1206, 213] on div "h ero.moveUp Presiona intro h ero.moveDown Presiona intro h ero.moveLeft Presio…" at bounding box center [1243, 267] width 287 height 136
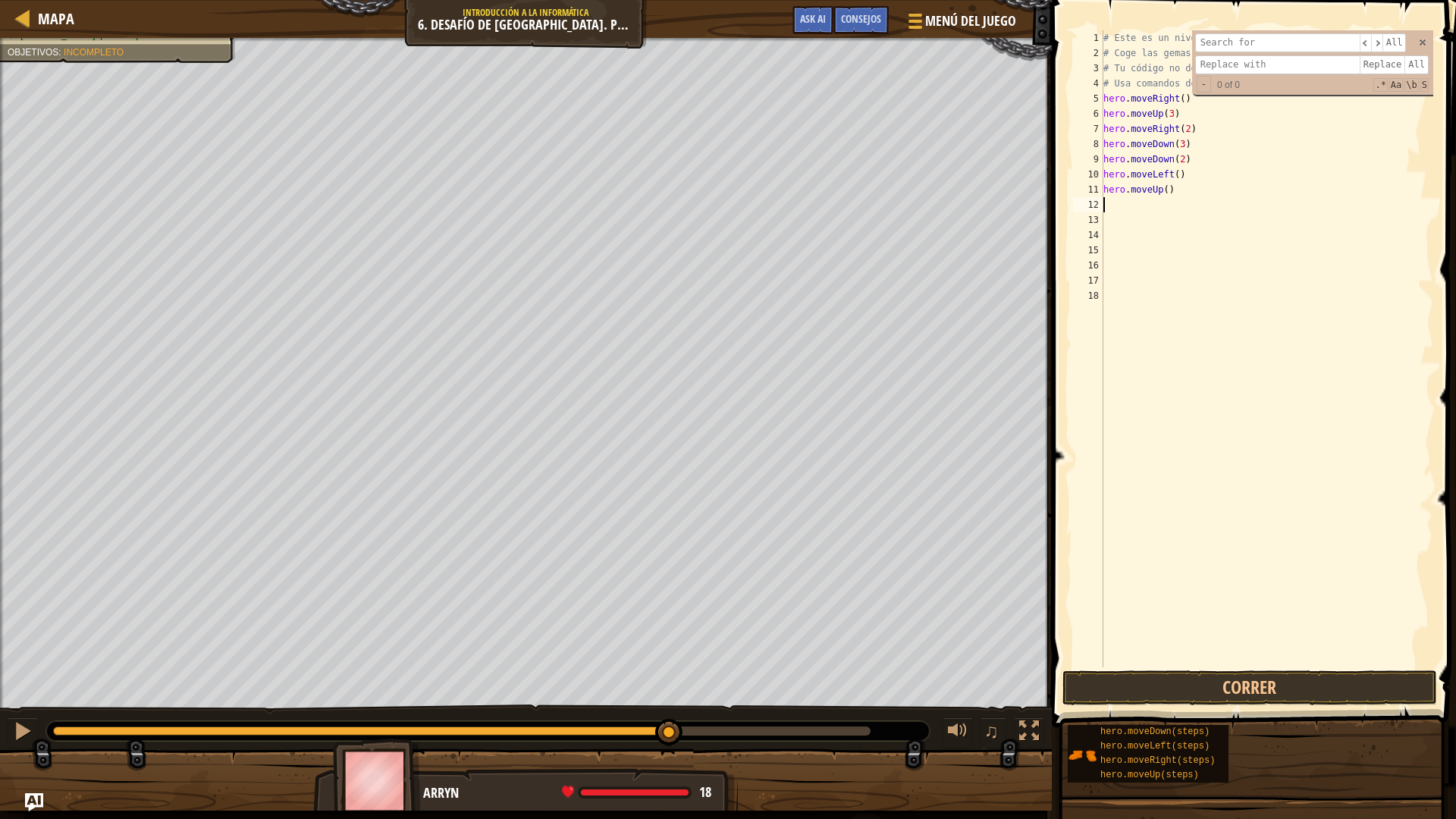
click at [1288, 692] on button "Correr" at bounding box center [1250, 688] width 375 height 35
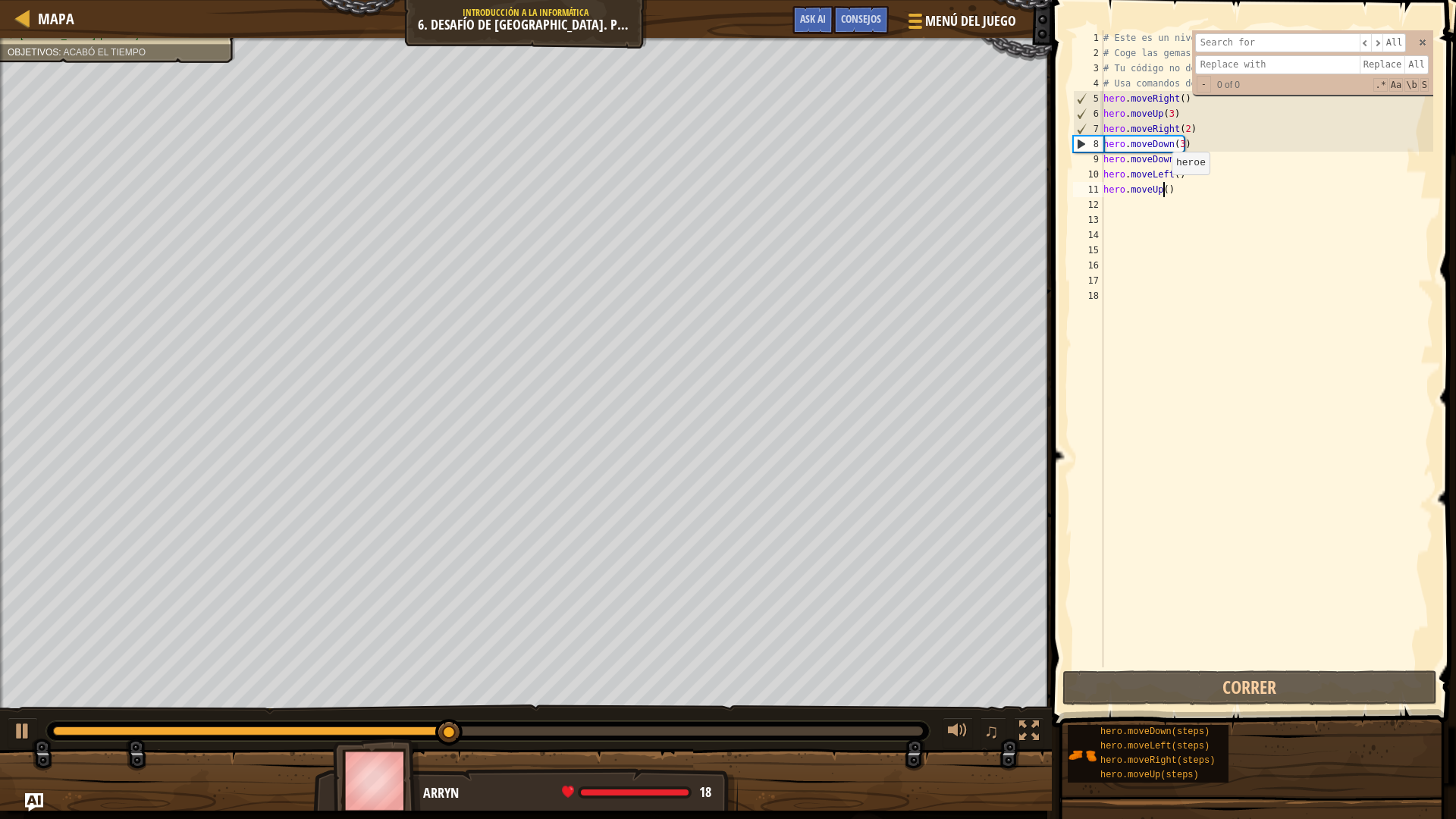
click at [1164, 190] on div "# Este es un nivel de desafío de concepto sobre argumentos. # Coge las gemas y …" at bounding box center [1266, 364] width 333 height 667
type textarea "hero.moveUp(2)"
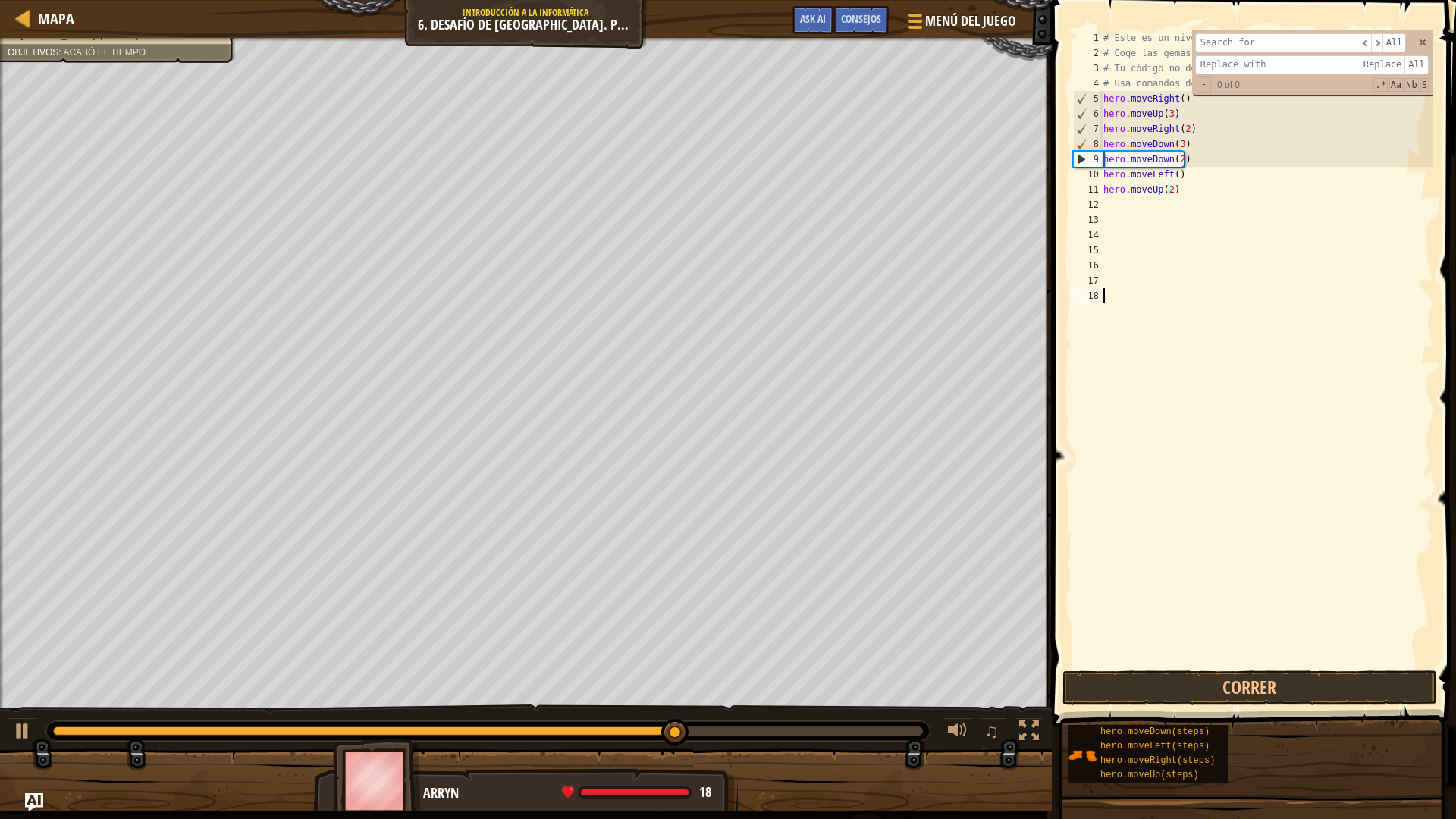
drag, startPoint x: 1205, startPoint y: 661, endPoint x: 1204, endPoint y: 671, distance: 10.0
click at [1205, 662] on div "# Este es un nivel de desafío de concepto sobre argumentos. # Coge las gemas y …" at bounding box center [1266, 364] width 333 height 667
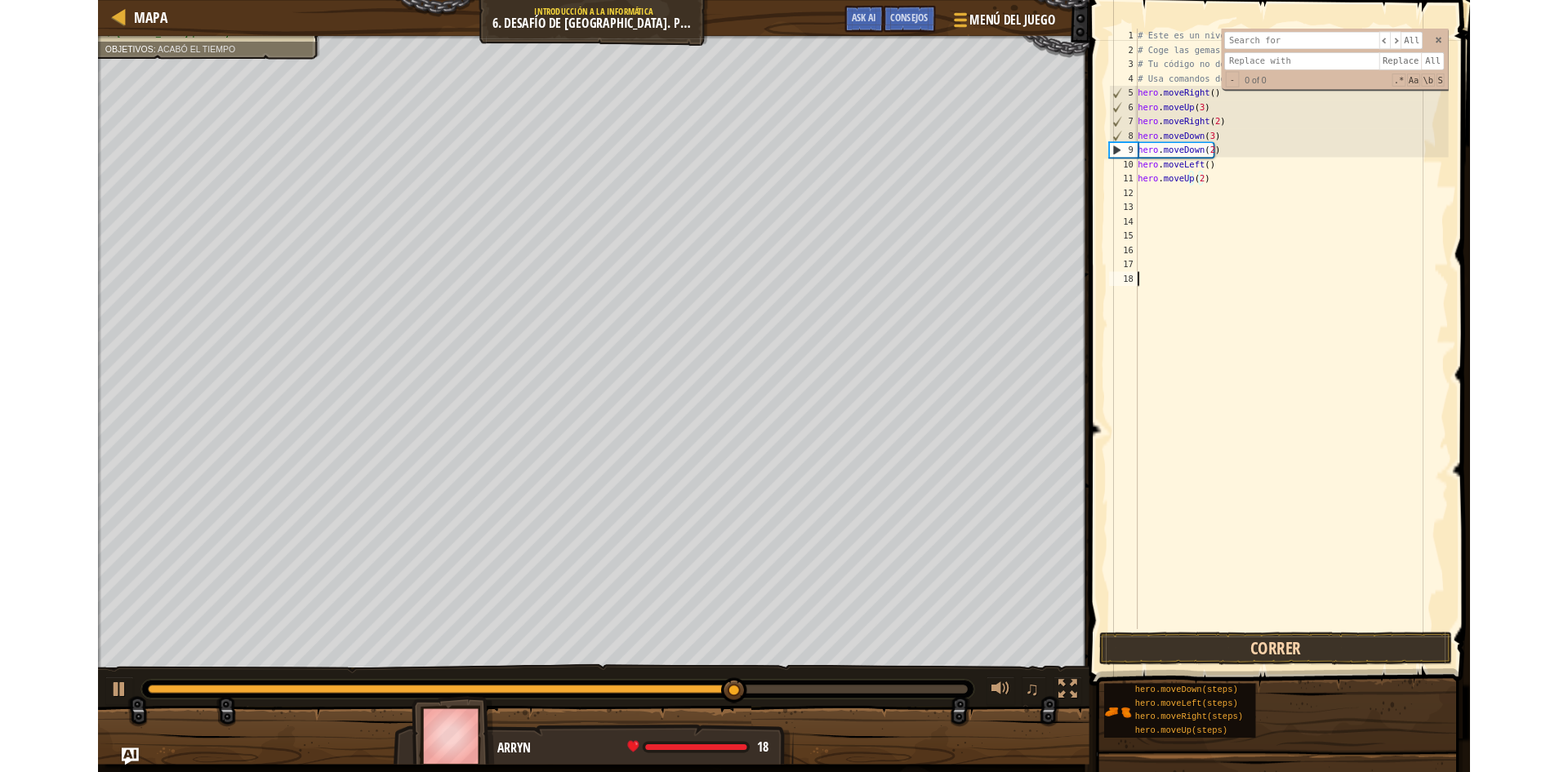
scroll to position [7, 0]
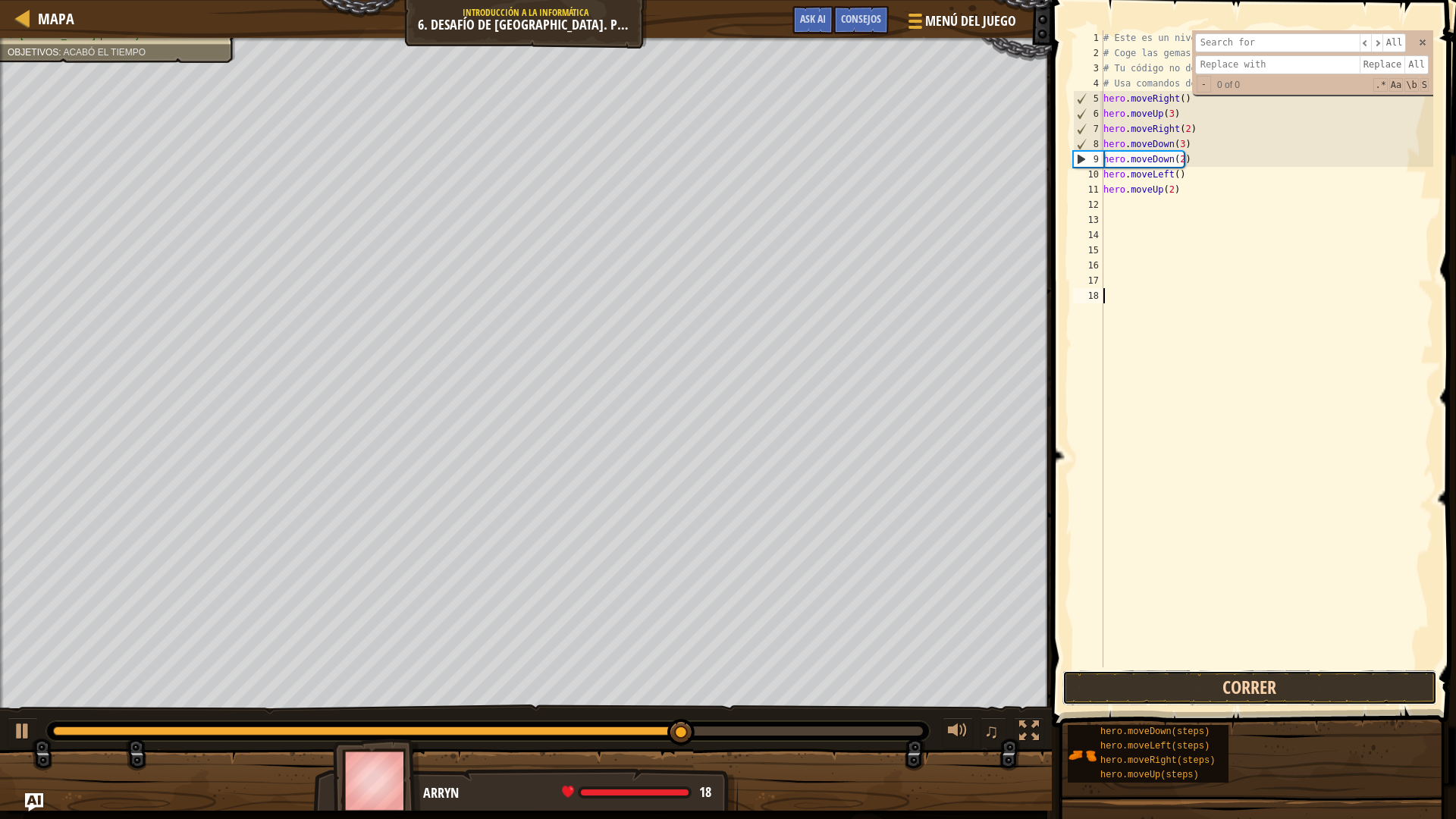
click at [1203, 675] on button "Correr" at bounding box center [1250, 688] width 375 height 35
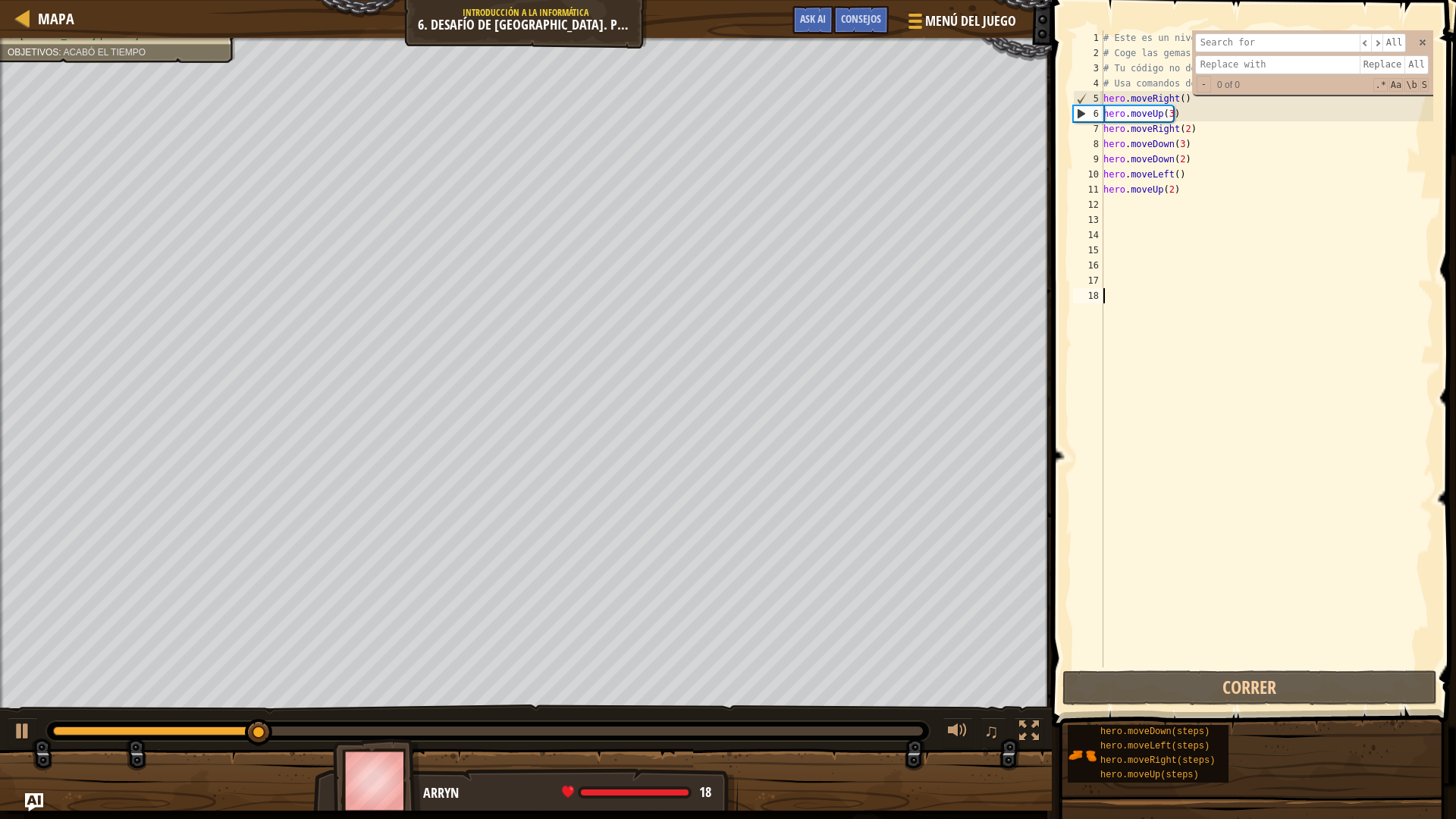
drag, startPoint x: 1115, startPoint y: 47, endPoint x: 1113, endPoint y: 38, distance: 9.2
click at [1115, 45] on div "# Este es un nivel de desafío de concepto sobre argumentos. # Coge las gemas y …" at bounding box center [1266, 364] width 333 height 667
click at [1114, 38] on div "# Este es un nivel de desafío de concepto sobre argumentos. # Coge las gemas y …" at bounding box center [1266, 364] width 333 height 667
type textarea "# Este es un nivel de desafío de concepto sobre argumentos."
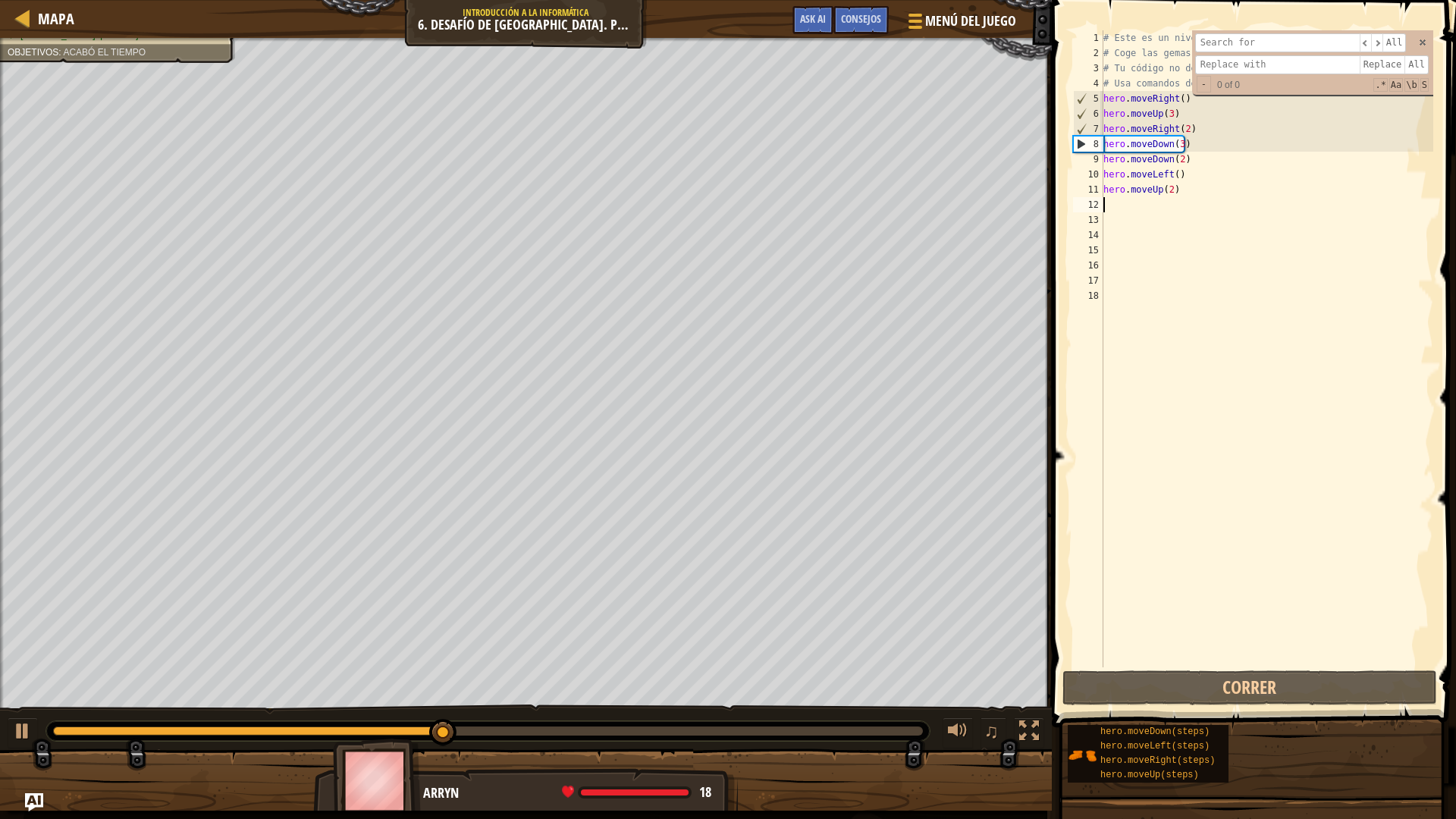
click at [1109, 207] on div "# Este es un nivel de desafío de concepto sobre argumentos. # Coge las gemas y …" at bounding box center [1266, 364] width 333 height 667
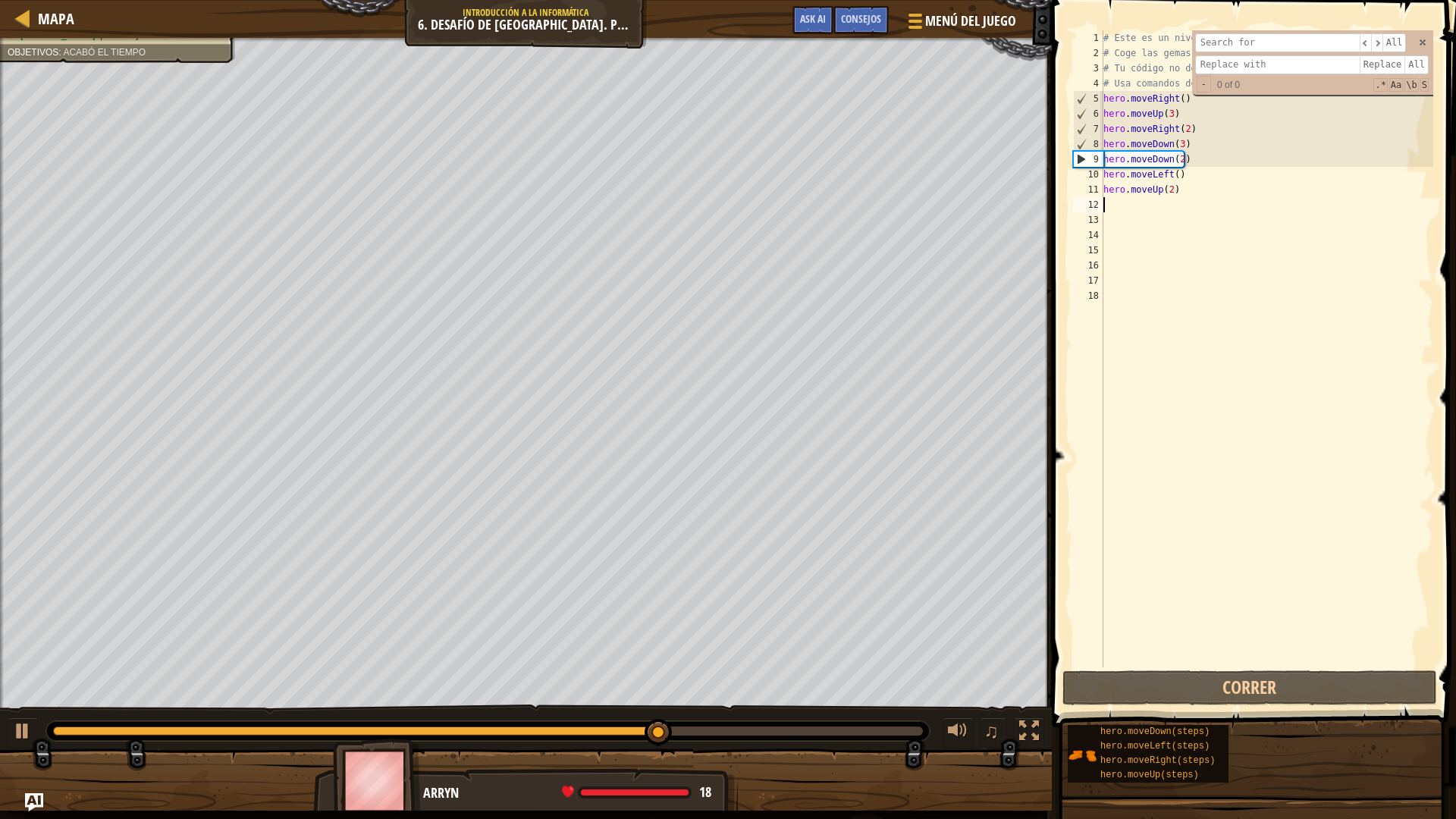
click at [1196, 194] on div "# Este es un nivel de desafío de concepto sobre argumentos. # Coge las gemas y …" at bounding box center [1266, 364] width 333 height 667
click at [1209, 171] on div "# Este es un nivel de desafío de concepto sobre argumentos. # Coge las gemas y …" at bounding box center [1266, 364] width 333 height 667
type textarea "hero.moveLeft()"
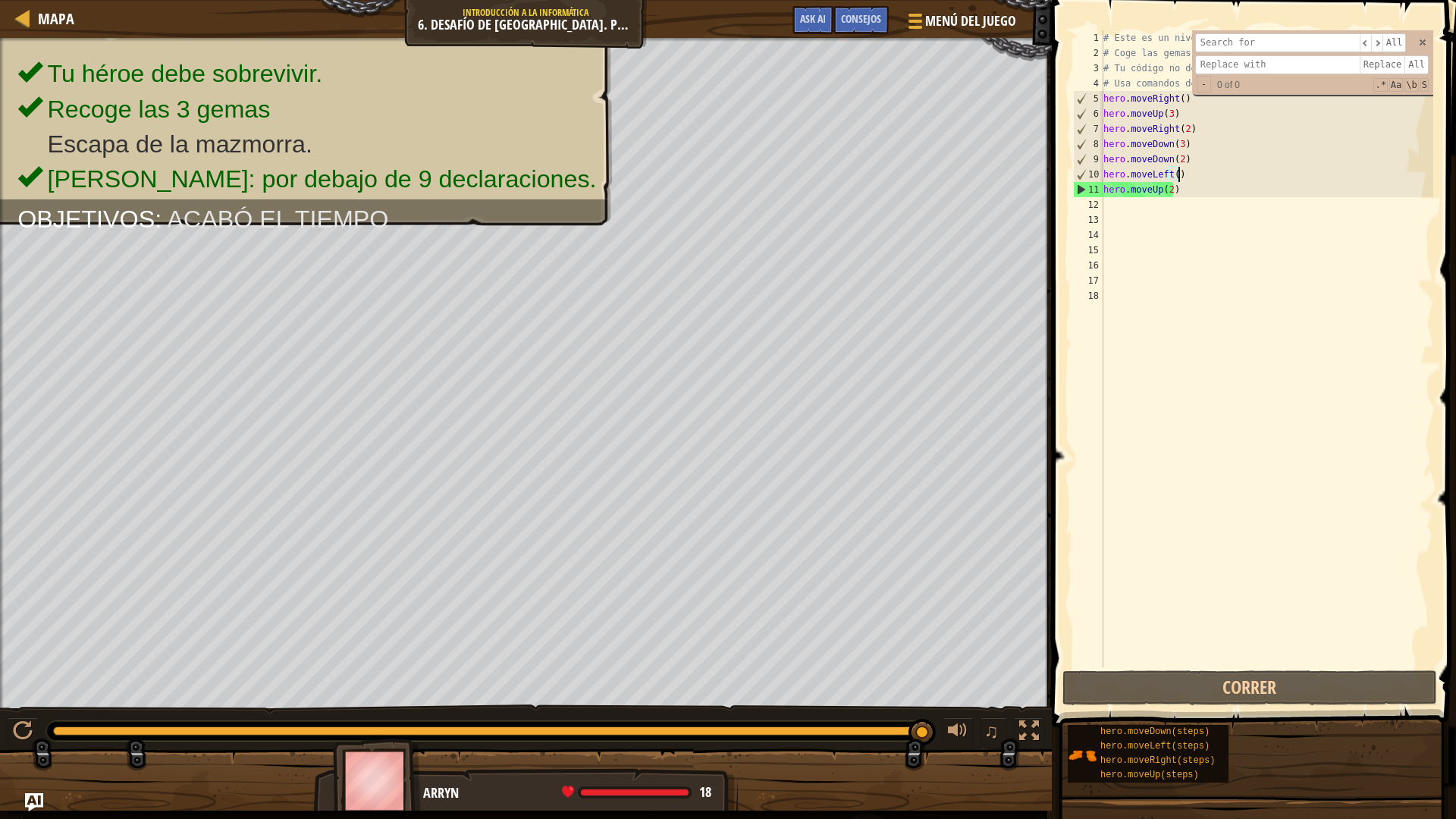
click at [1109, 210] on div "# Este es un nivel de desafío de concepto sobre argumentos. # Coge las gemas y …" at bounding box center [1266, 364] width 333 height 667
type textarea "h"
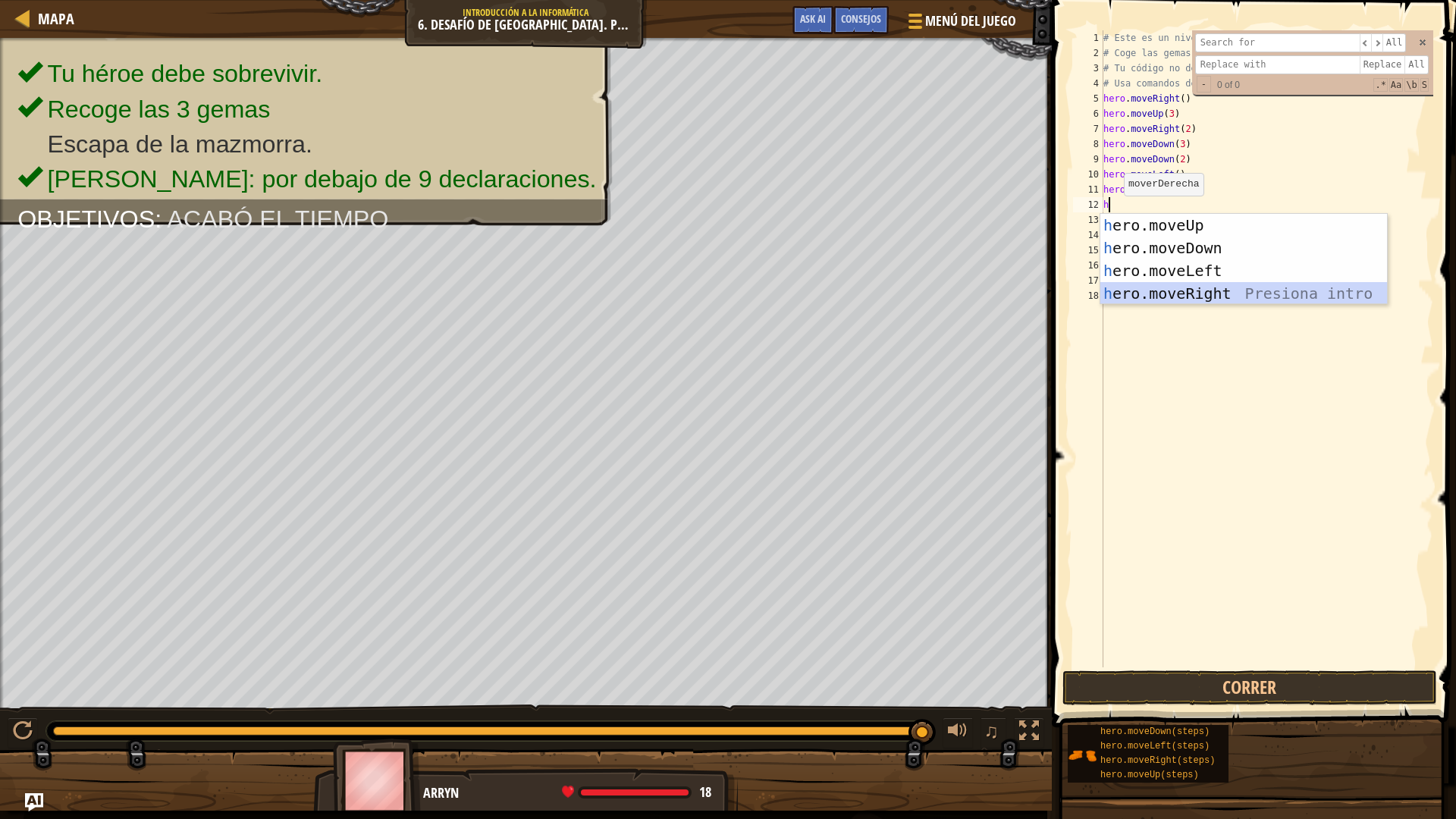
click at [1264, 295] on div "h ero.moveUp Presiona intro h ero.moveDown Presiona intro h ero.moveLeft Presio…" at bounding box center [1243, 282] width 287 height 136
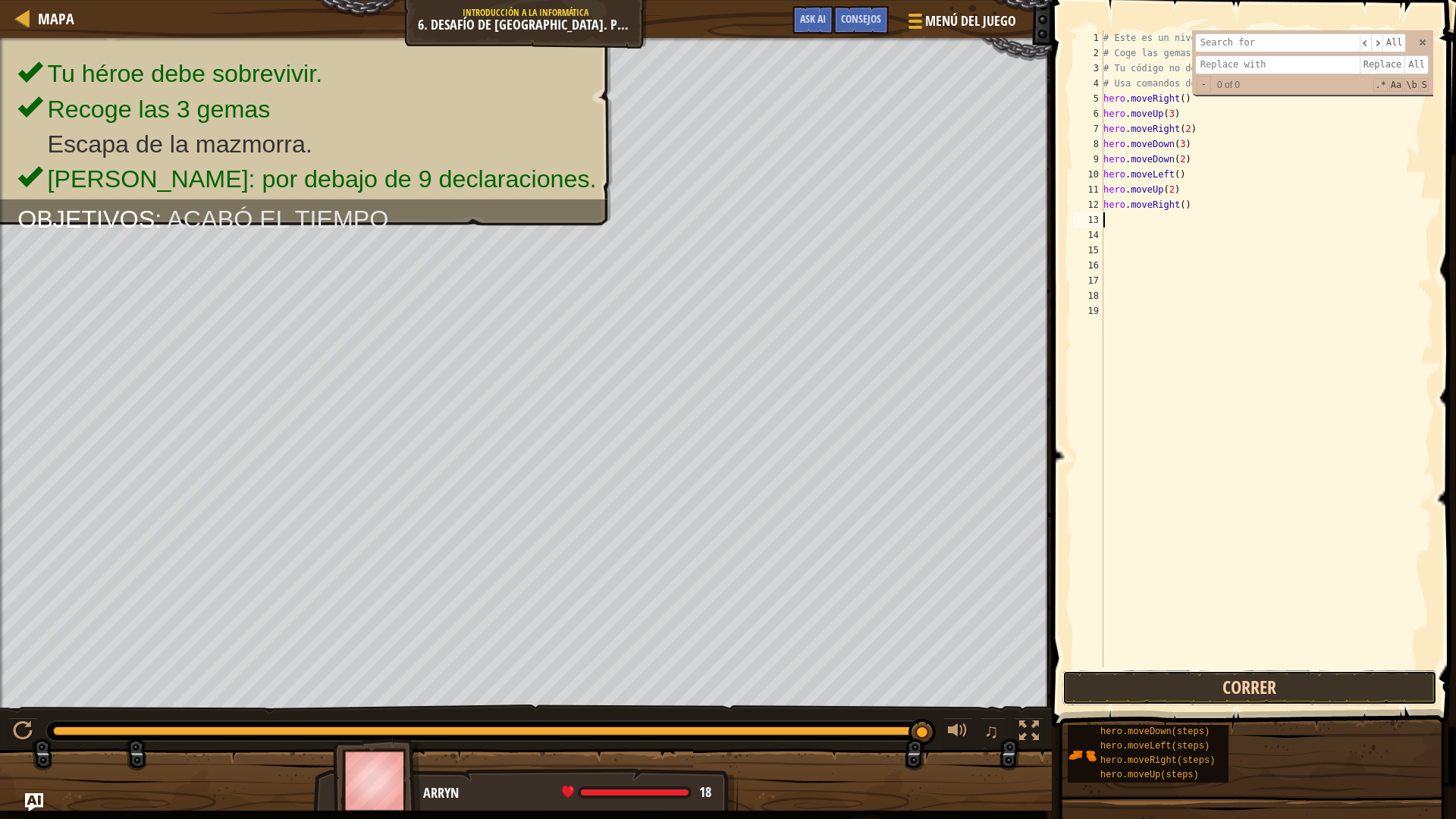
click at [1202, 682] on button "Correr" at bounding box center [1250, 688] width 375 height 35
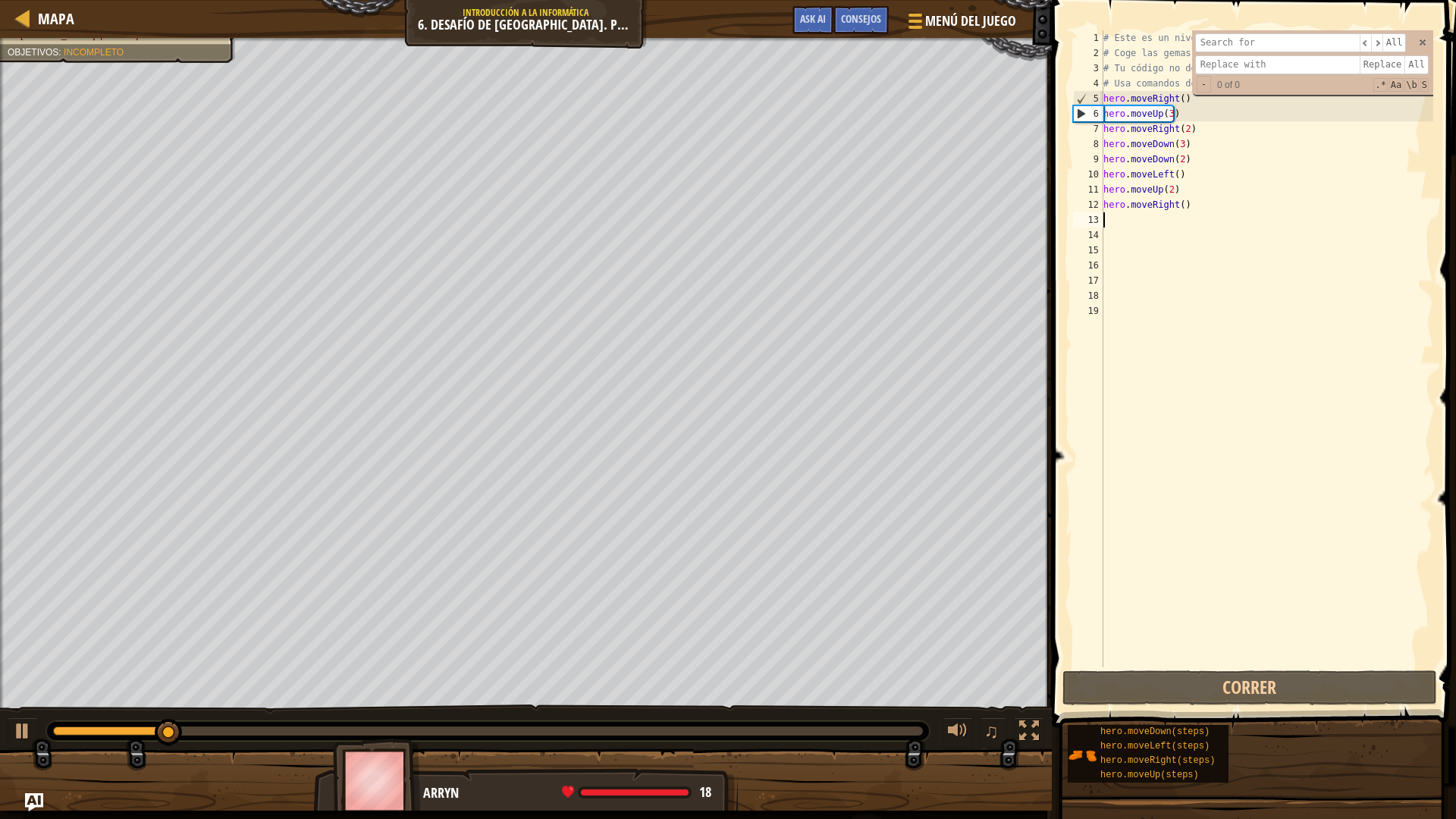
click at [1180, 208] on div "# Este es un nivel de desafío de concepto sobre argumentos. # Coge las gemas y …" at bounding box center [1266, 364] width 333 height 667
click at [1210, 201] on div "# Este es un nivel de desafío de concepto sobre argumentos. # Coge las gemas y …" at bounding box center [1266, 349] width 333 height 638
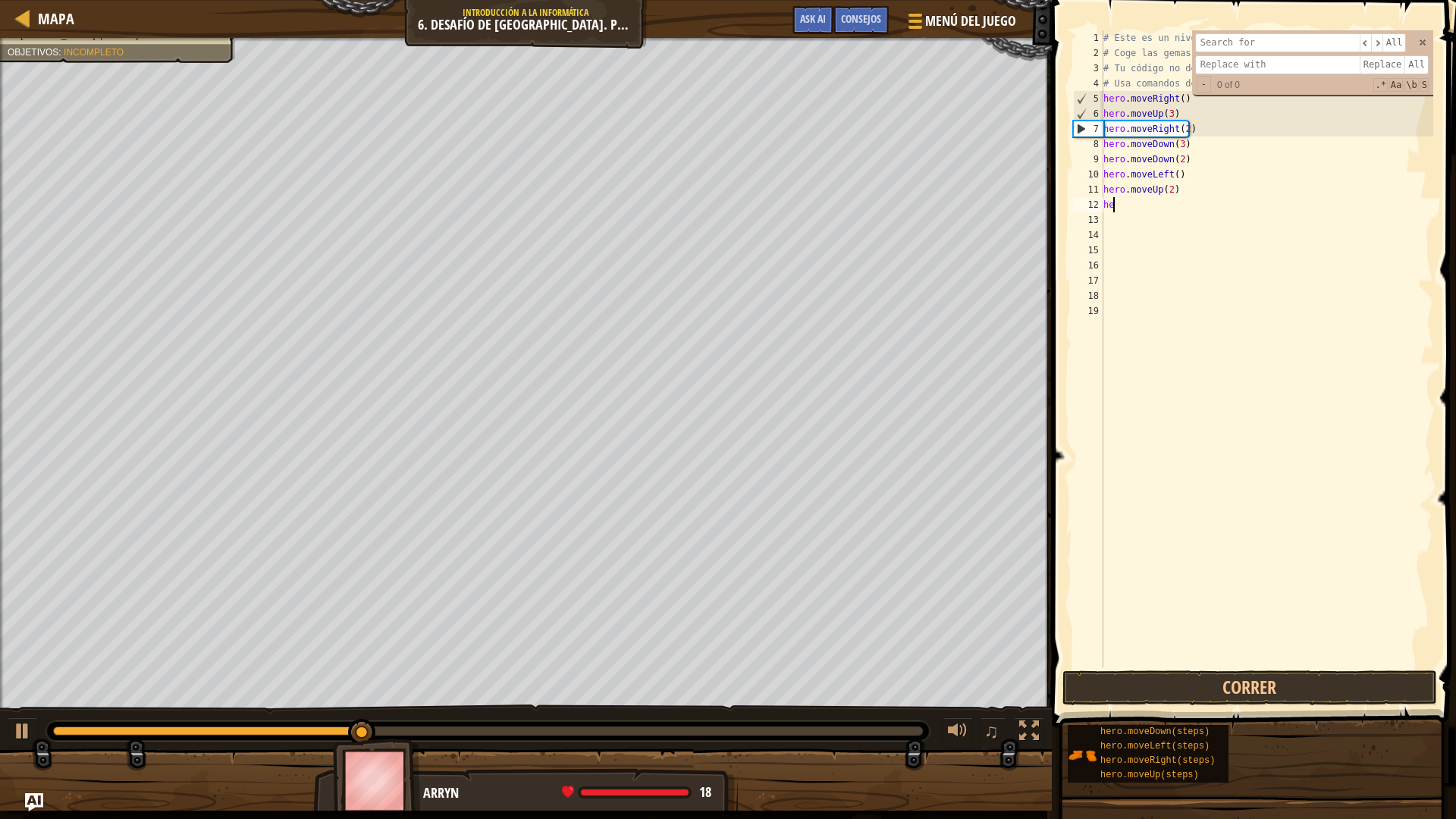
type textarea "h"
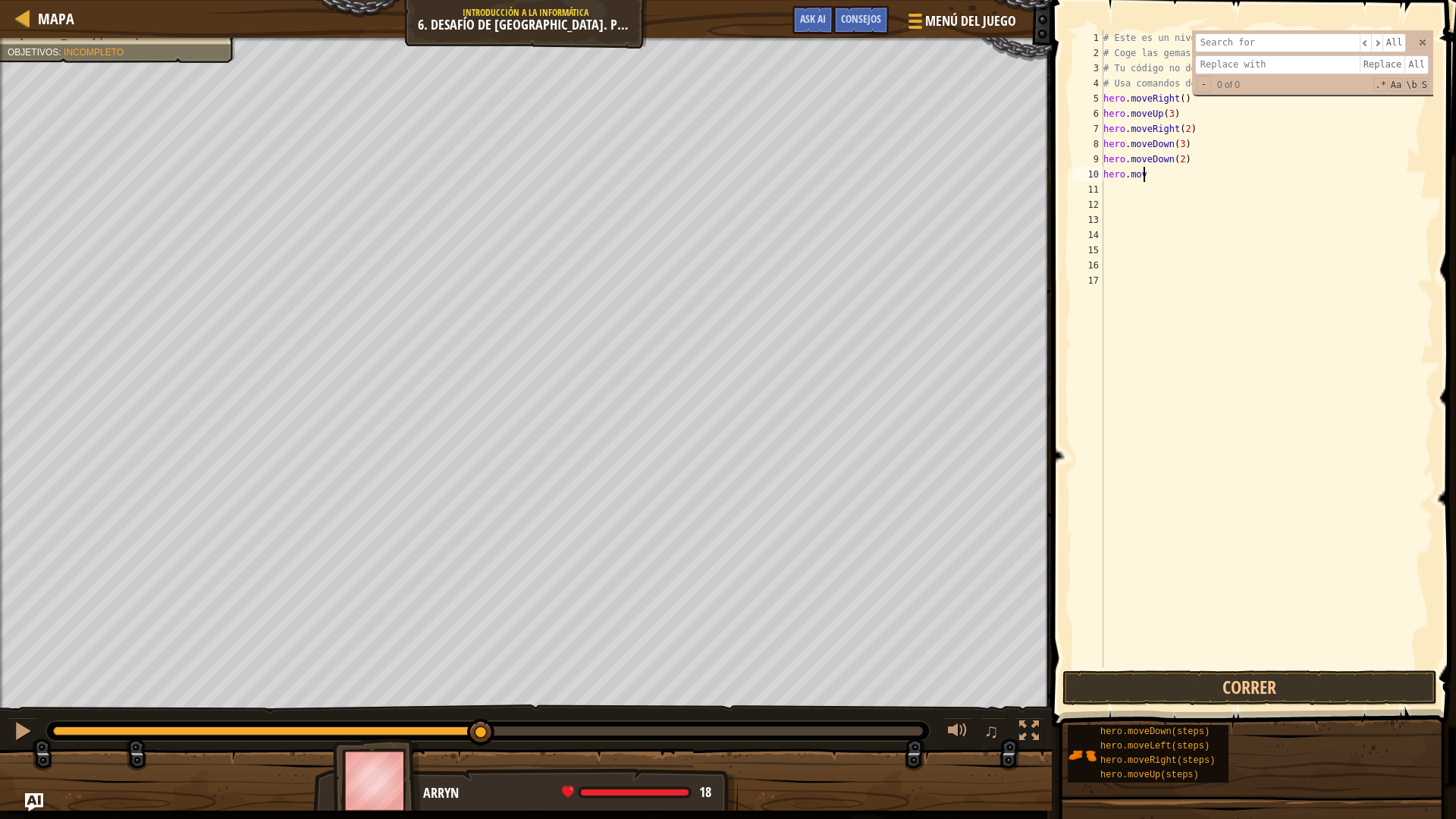
type textarea "h"
click at [1214, 124] on div "# Este es un nivel de desafío de concepto sobre argumentos. # Coge las gemas y …" at bounding box center [1266, 364] width 333 height 667
type textarea "hero.moveRight(2)"
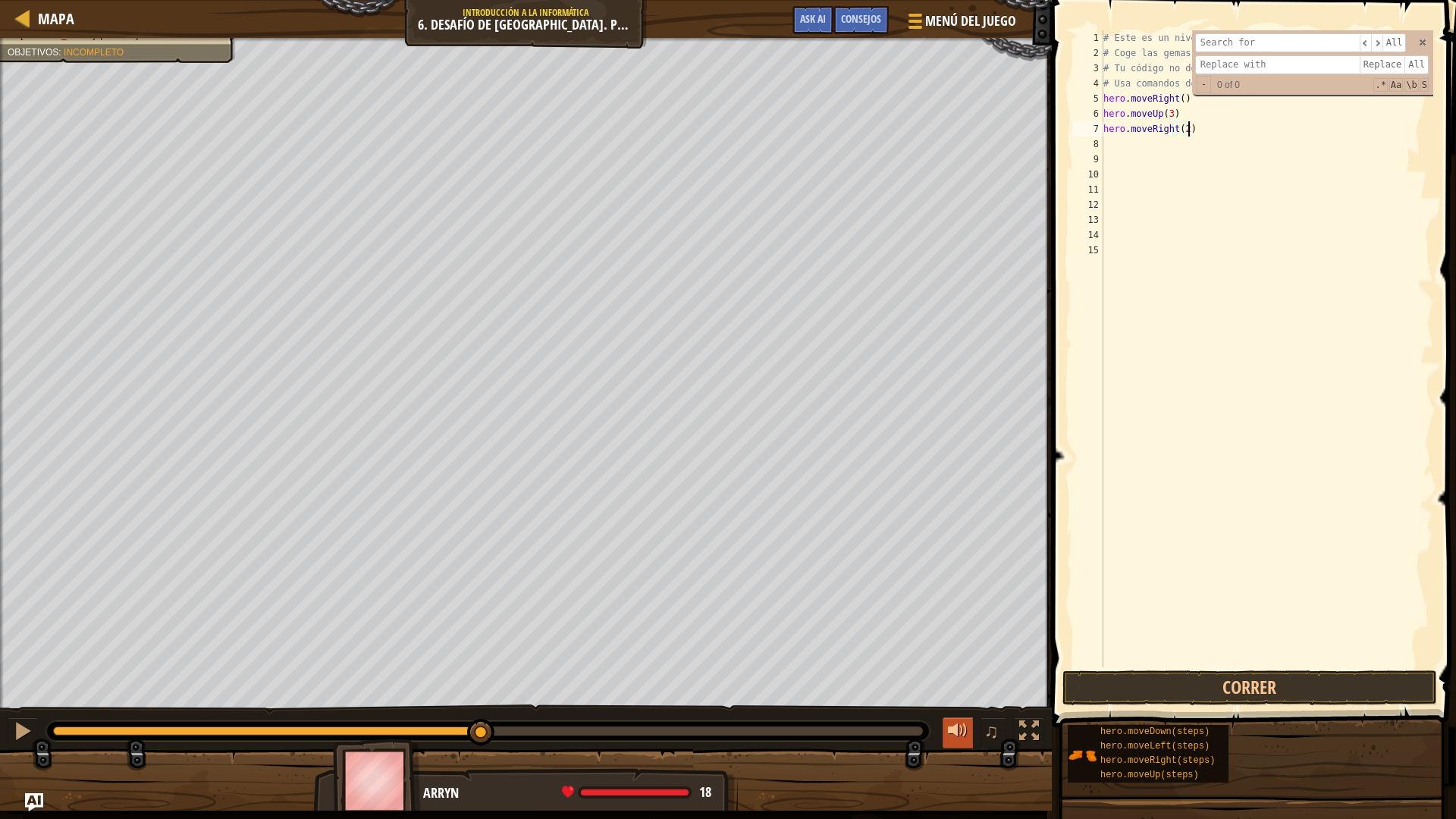
click at [969, 716] on button at bounding box center [958, 733] width 31 height 31
